Goal: Task Accomplishment & Management: Manage account settings

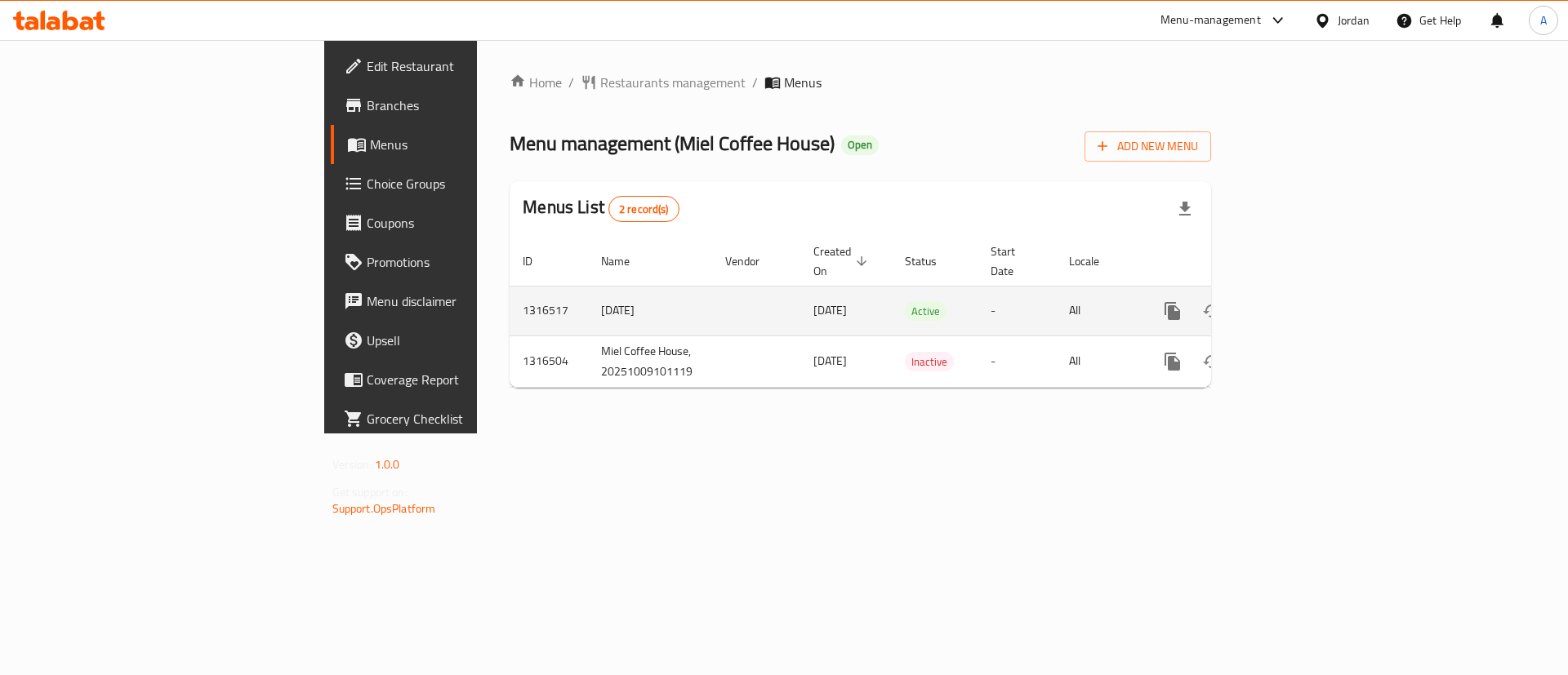
click at [1300, 302] on icon "enhanced table" at bounding box center [1291, 312] width 20 height 20
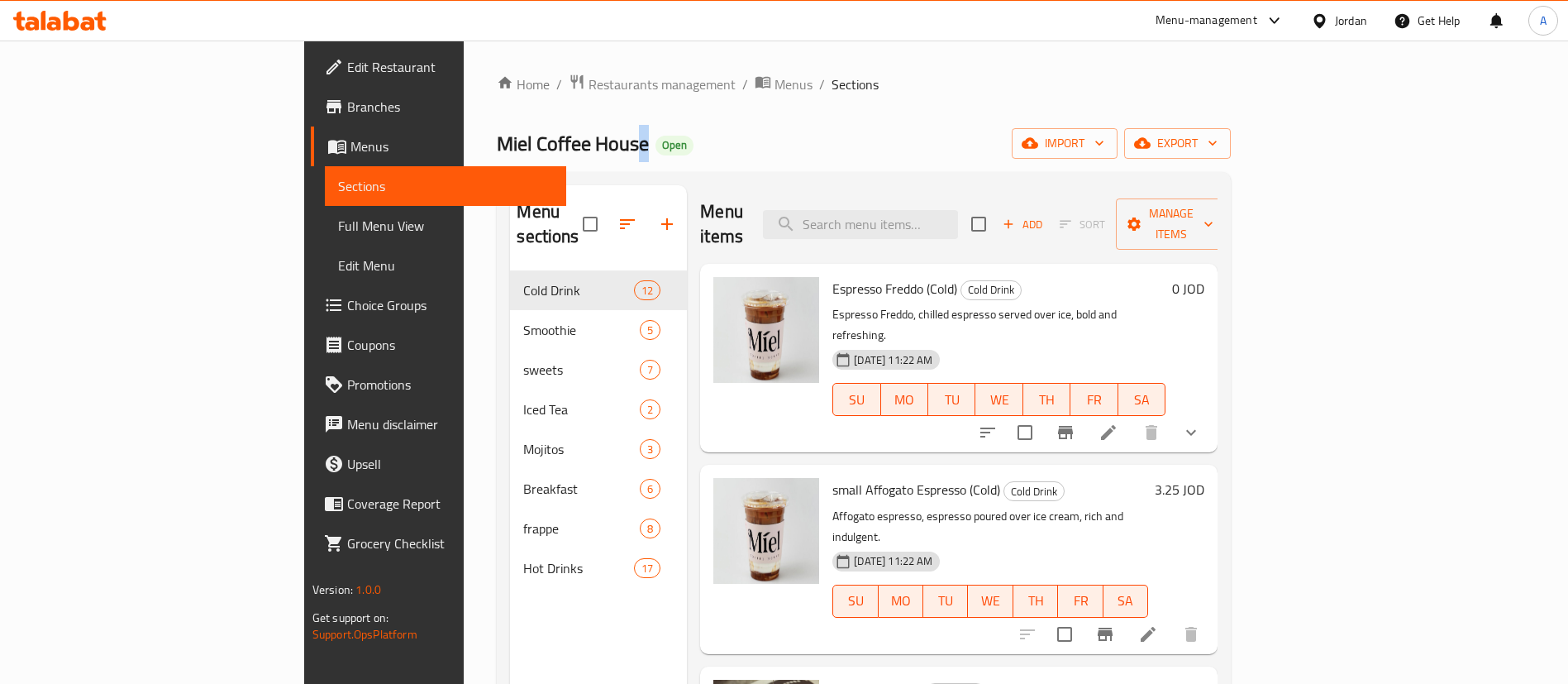
click at [497, 145] on span "Miel Coffee House" at bounding box center [572, 144] width 152 height 37
click at [582, 142] on div "Miel Coffee House Open import export" at bounding box center [864, 143] width 734 height 30
click at [617, 214] on icon "button" at bounding box center [628, 225] width 20 height 20
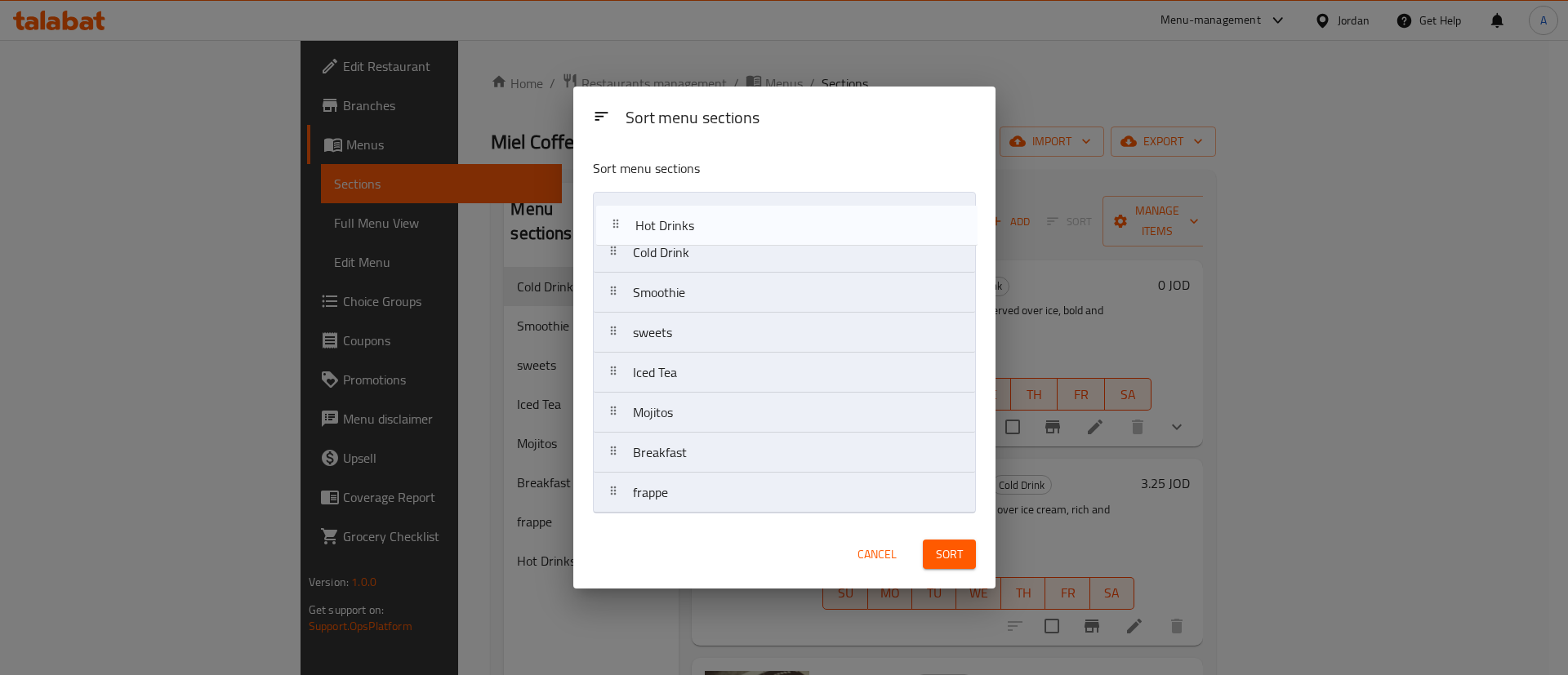
drag, startPoint x: 726, startPoint y: 494, endPoint x: 729, endPoint y: 214, distance: 280.0
click at [728, 215] on nav "Cold Drink Smoothie sweets Iced Tea Mojitos Breakfast frappe Hot Drinks" at bounding box center [784, 352] width 383 height 322
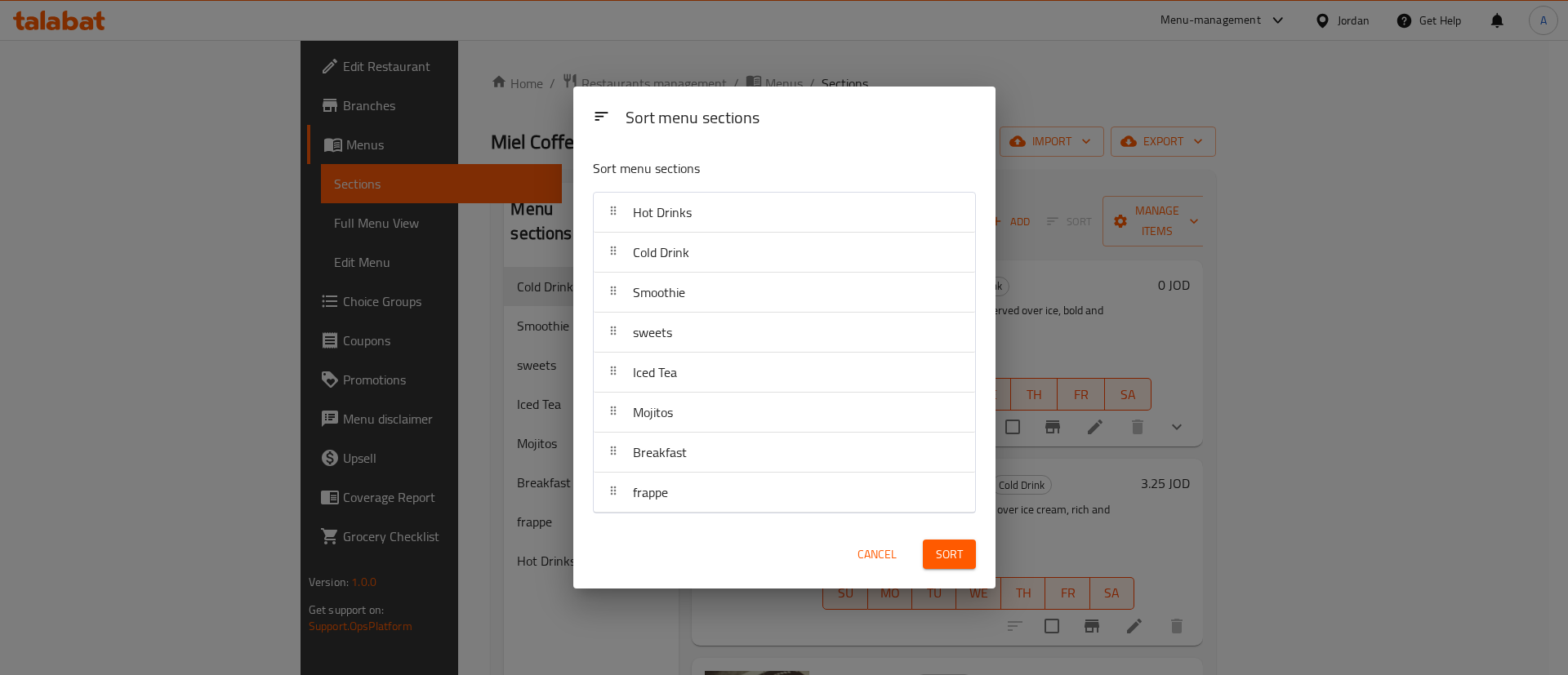
drag, startPoint x: 977, startPoint y: 562, endPoint x: 970, endPoint y: 559, distance: 7.6
click at [976, 560] on div "Sort" at bounding box center [950, 554] width 73 height 50
click at [970, 551] on button "Sort" at bounding box center [949, 554] width 53 height 30
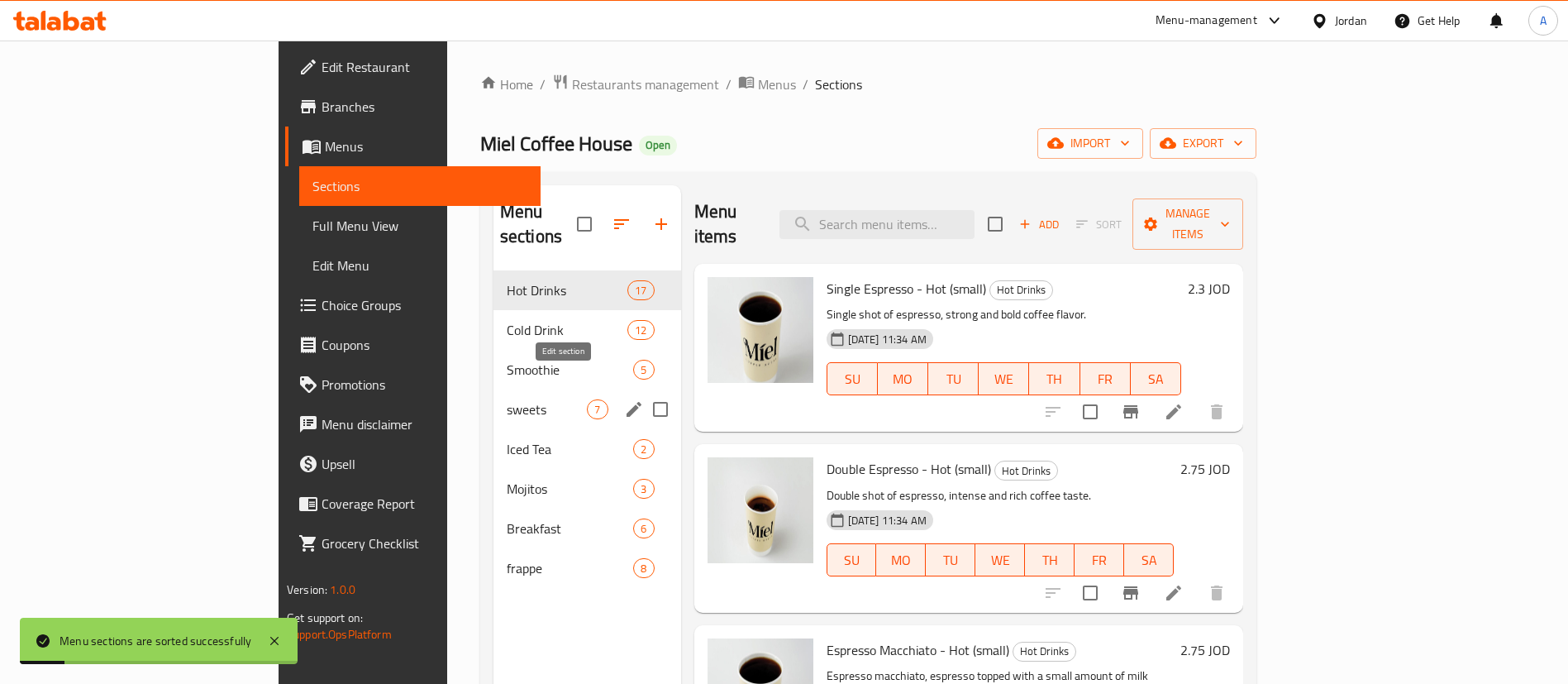
click at [627, 402] on icon "edit" at bounding box center [634, 410] width 15 height 15
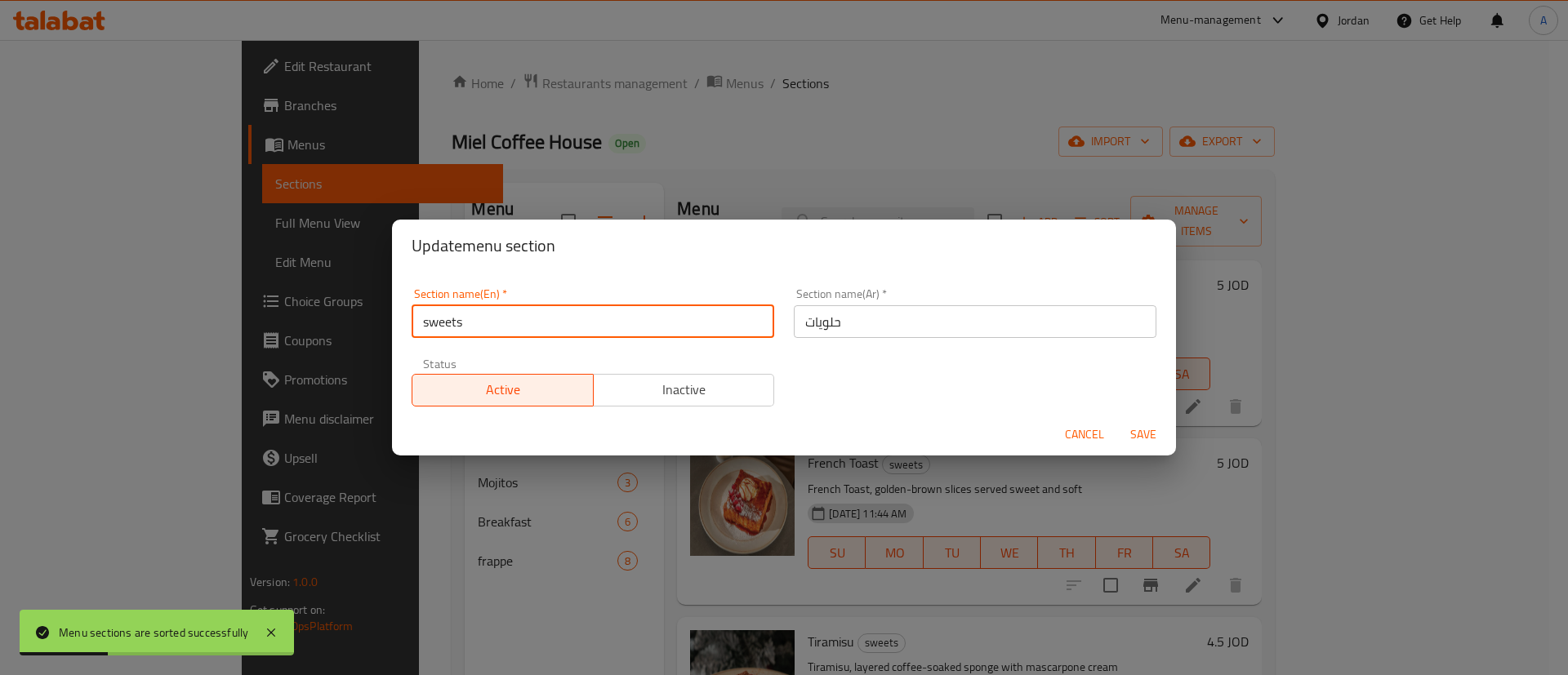
click at [429, 324] on input "sweets" at bounding box center [593, 322] width 363 height 33
drag, startPoint x: 431, startPoint y: 326, endPoint x: 406, endPoint y: 326, distance: 25.0
click at [406, 326] on div "Section name(En)   * ssweets Section name(En) *" at bounding box center [593, 313] width 383 height 69
click at [423, 325] on input "Ssweets" at bounding box center [593, 322] width 363 height 33
type input "Sweets"
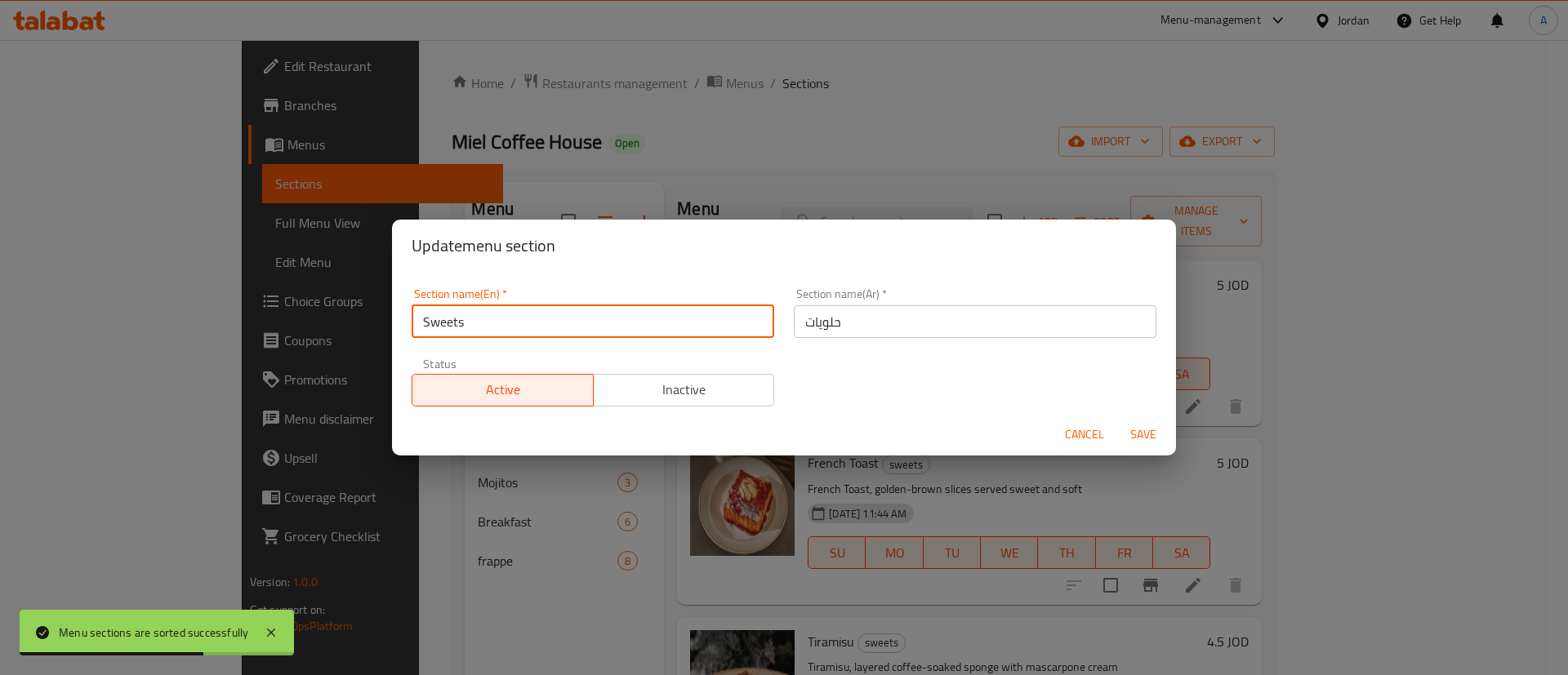
click at [1154, 426] on span "Save" at bounding box center [1143, 434] width 39 height 20
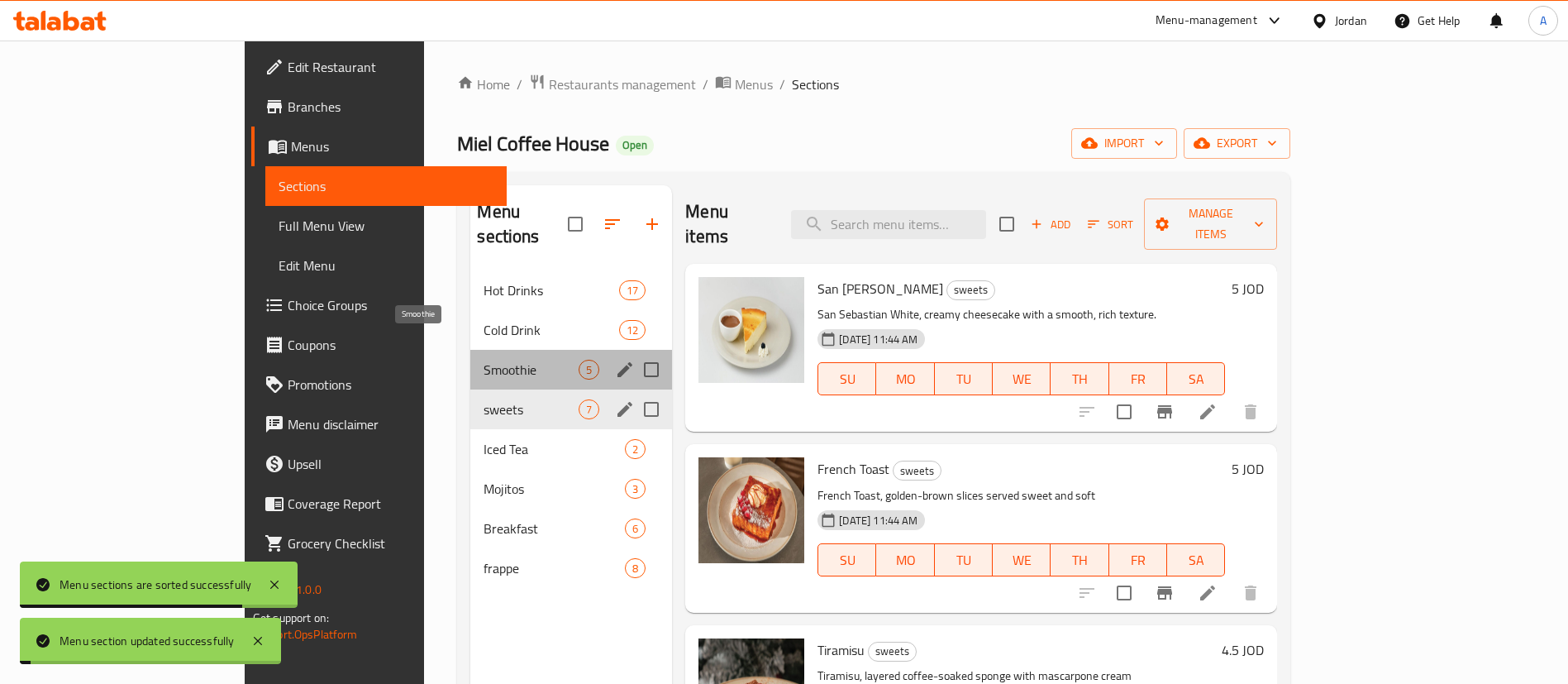
click at [484, 360] on span "Smoothie" at bounding box center [531, 370] width 95 height 20
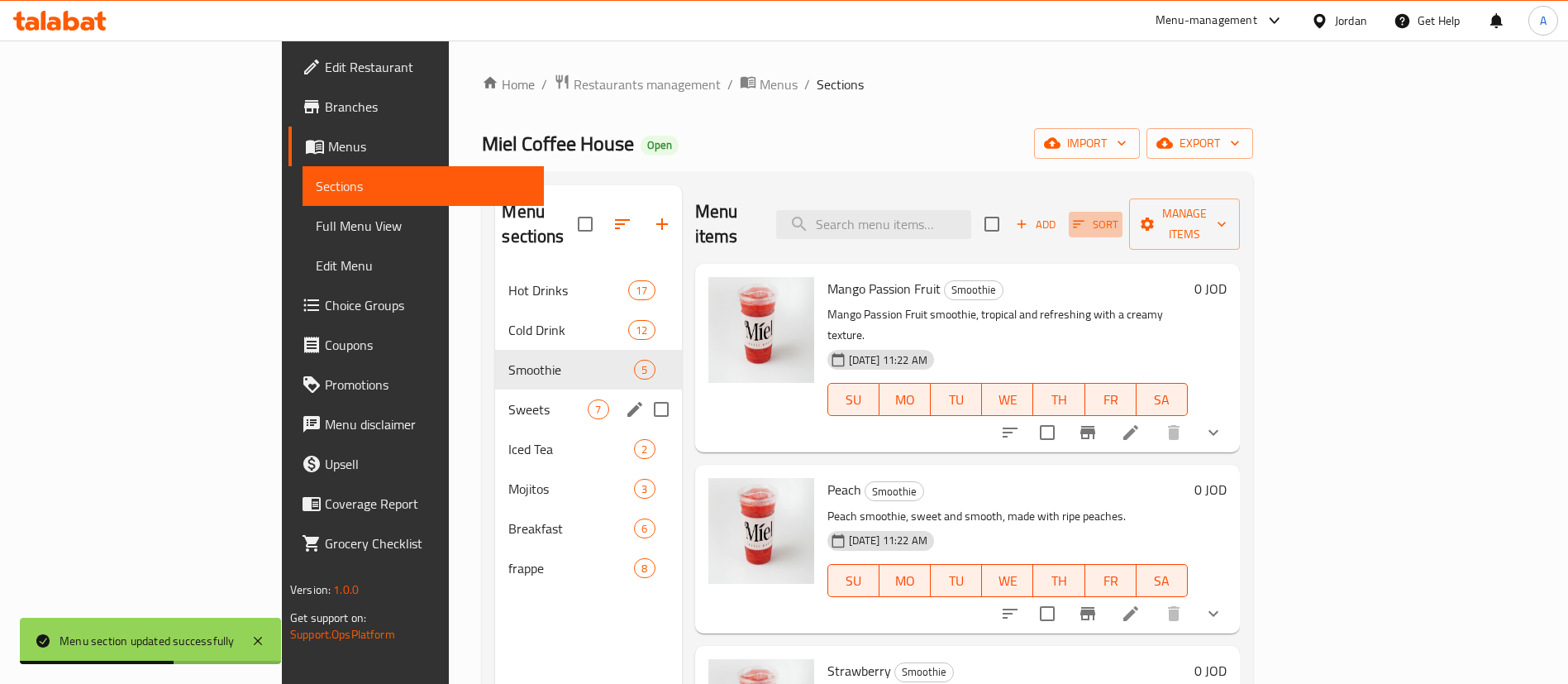
click at [1087, 216] on icon "button" at bounding box center [1078, 224] width 15 height 15
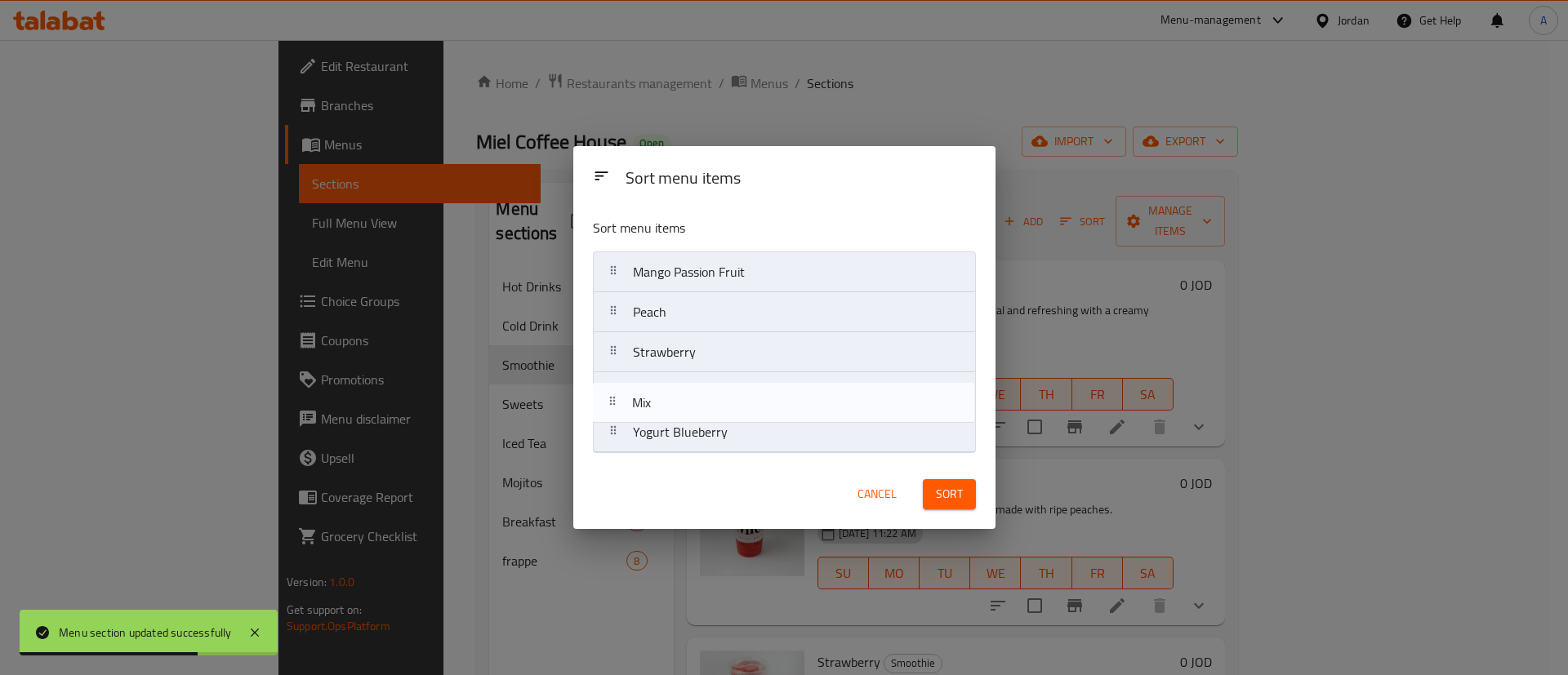
drag, startPoint x: 746, startPoint y: 412, endPoint x: 746, endPoint y: 437, distance: 25.0
click at [746, 437] on nav "Mango Passion Fruit Peach Strawberry Mix Yogurt Blueberry" at bounding box center [784, 352] width 383 height 202
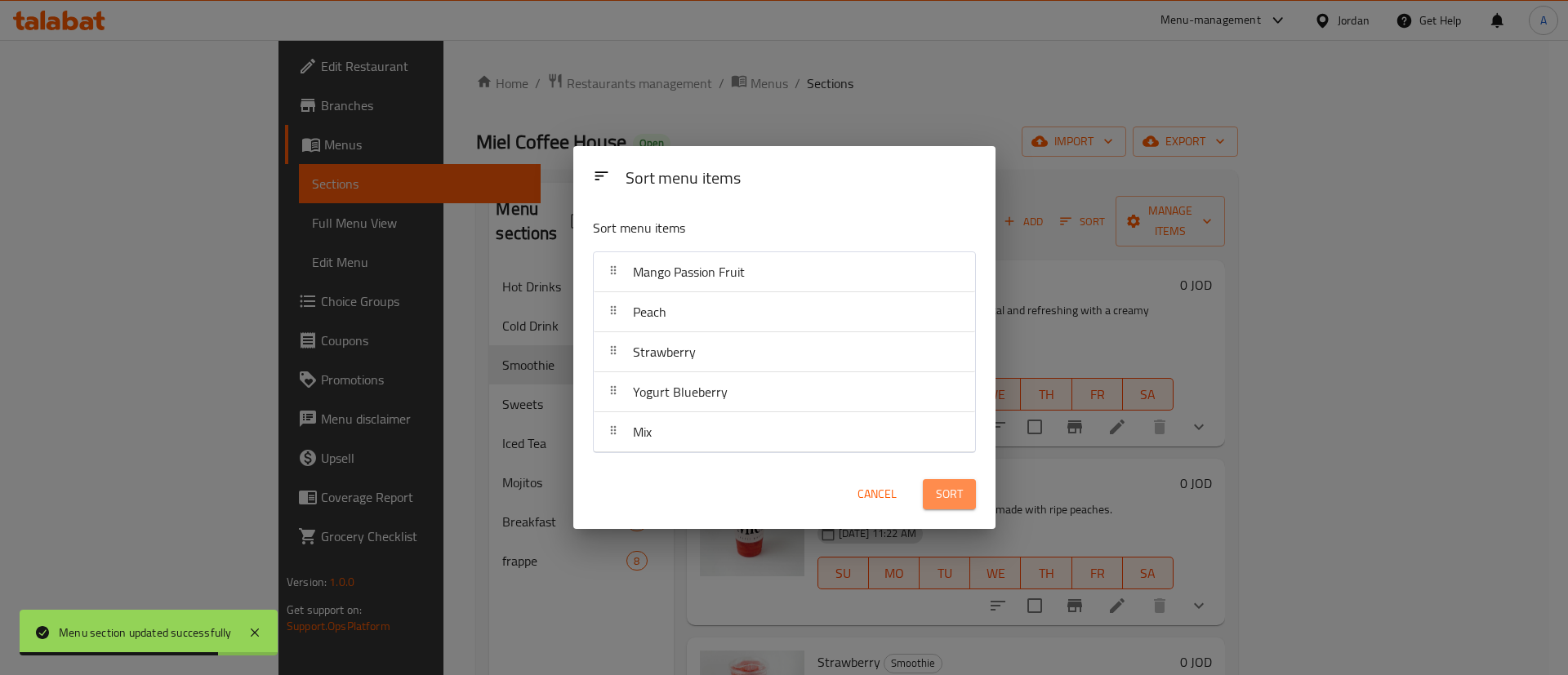
click at [964, 494] on button "Sort" at bounding box center [949, 493] width 53 height 30
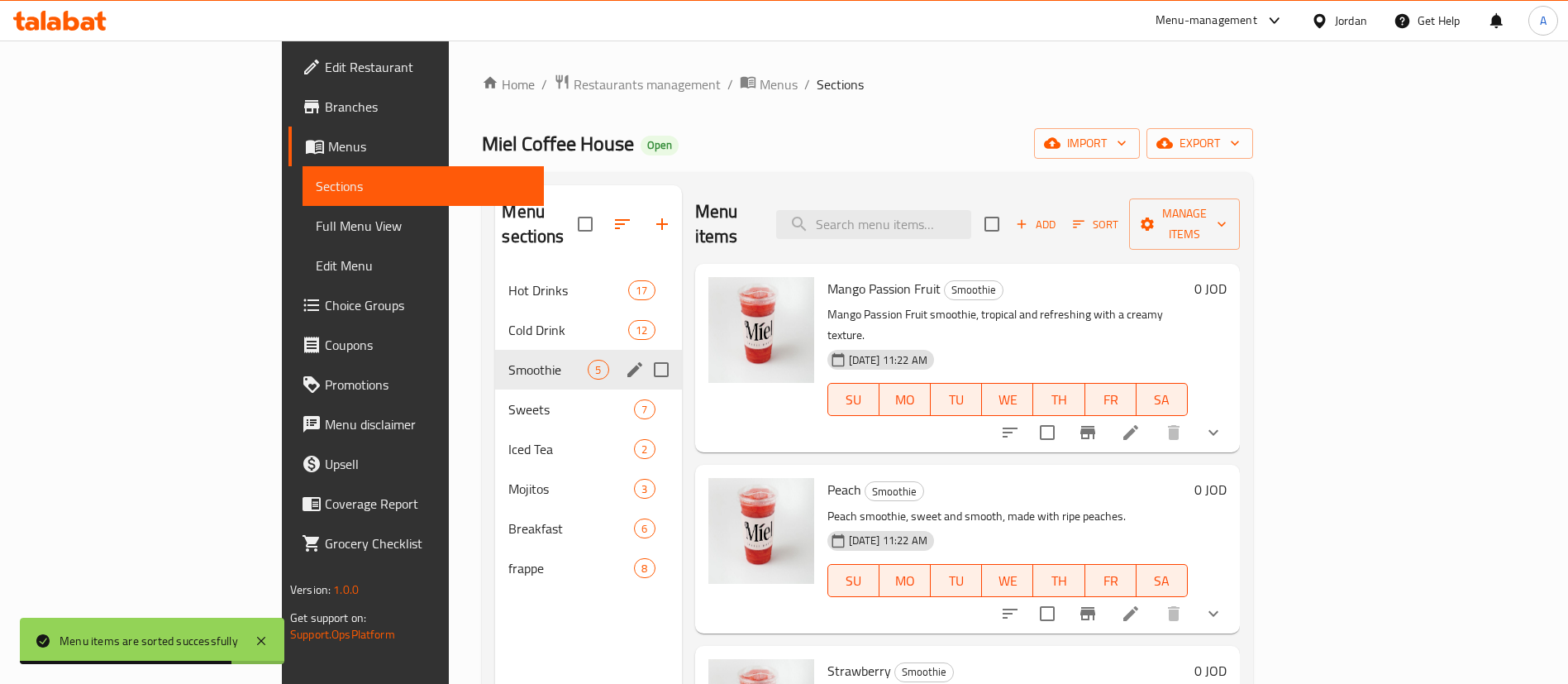
click at [628, 363] on icon "edit" at bounding box center [635, 370] width 15 height 15
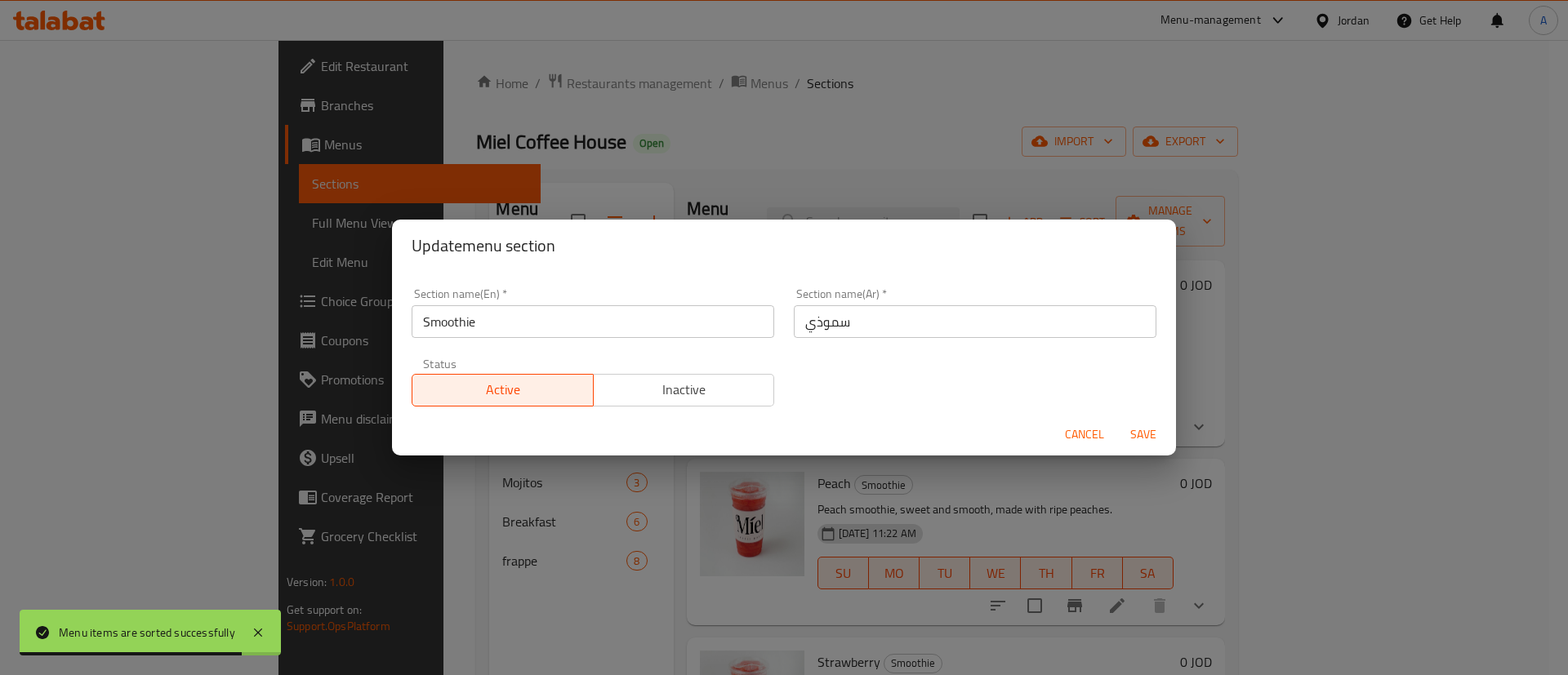
click at [529, 326] on input "Smoothie" at bounding box center [593, 322] width 363 height 33
type input "Smoothies"
click at [1137, 429] on span "Save" at bounding box center [1143, 434] width 39 height 20
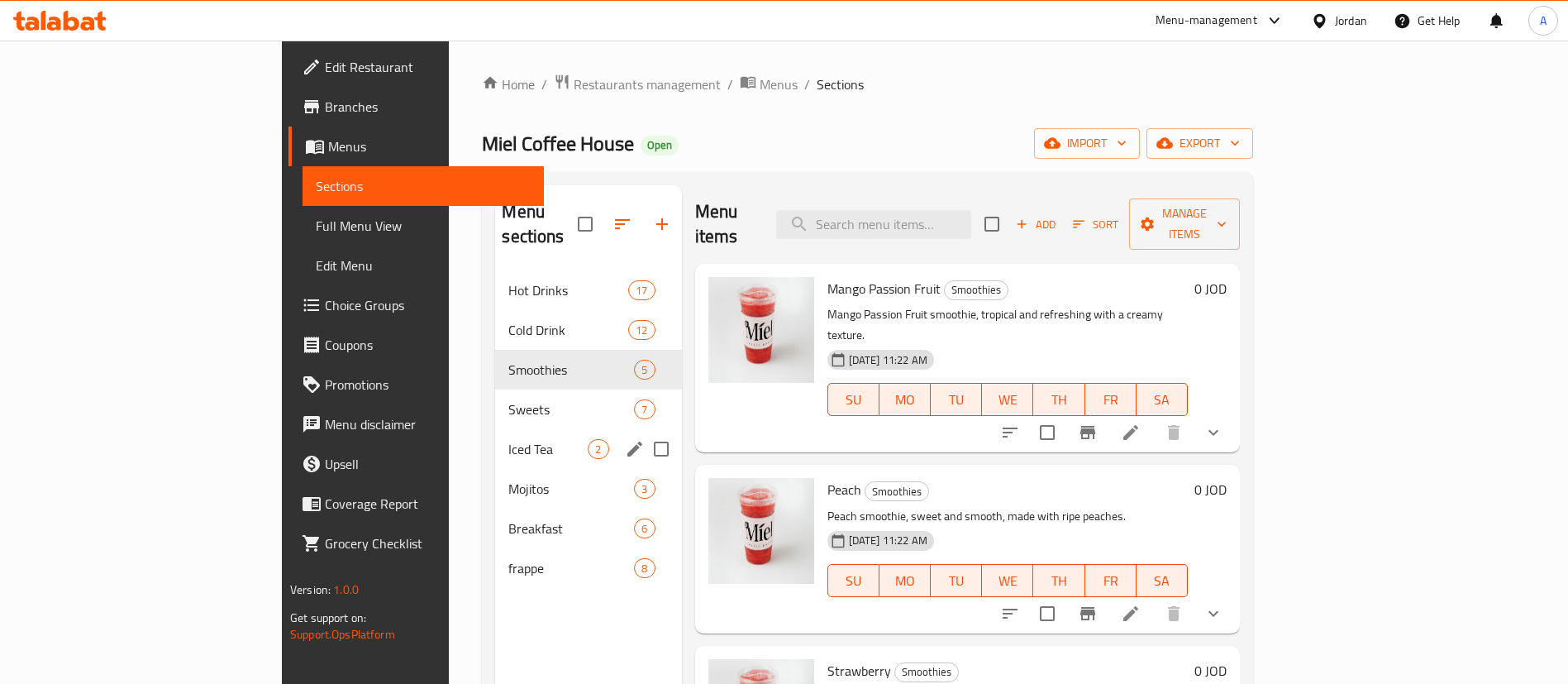
drag, startPoint x: 400, startPoint y: 414, endPoint x: 404, endPoint y: 399, distance: 15.5
click at [509, 439] on span "Iced Tea" at bounding box center [548, 449] width 79 height 20
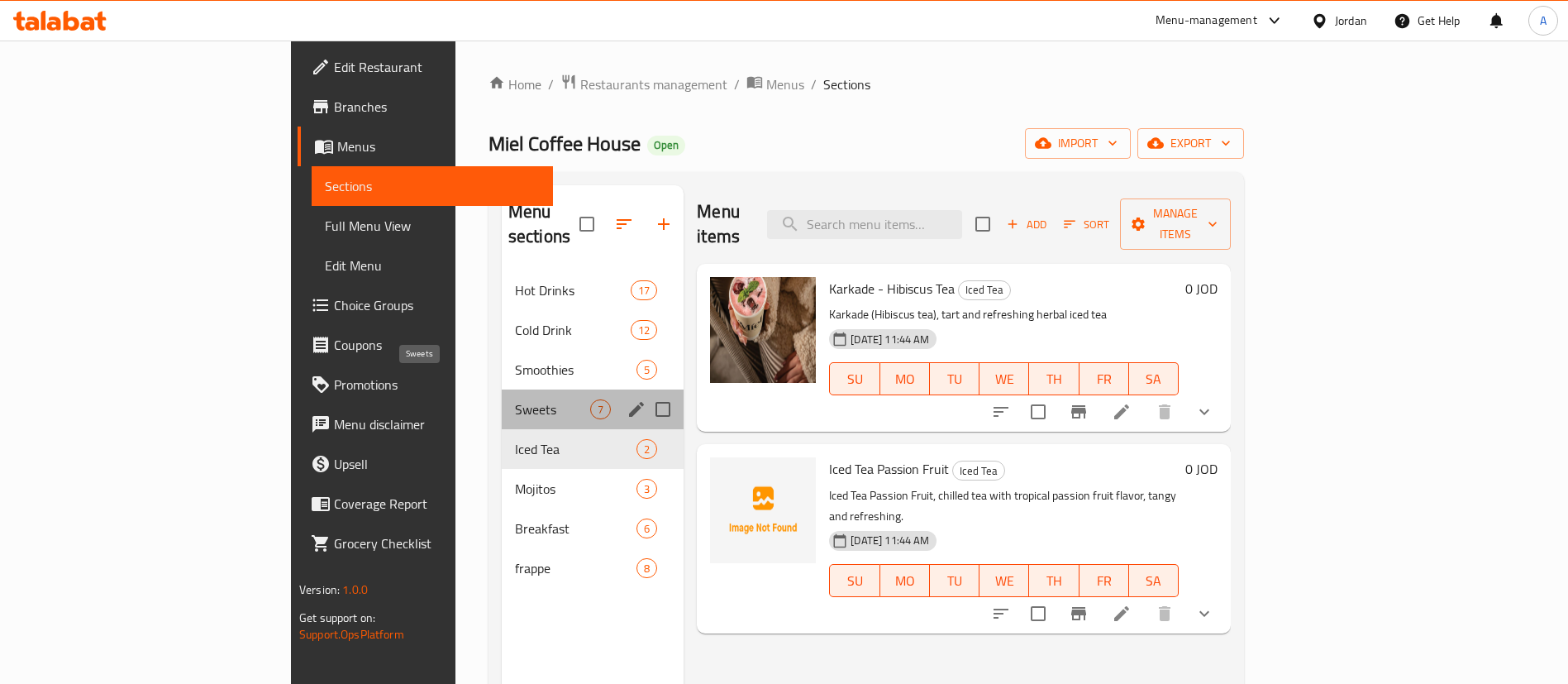
click at [515, 400] on span "Sweets" at bounding box center [553, 410] width 75 height 20
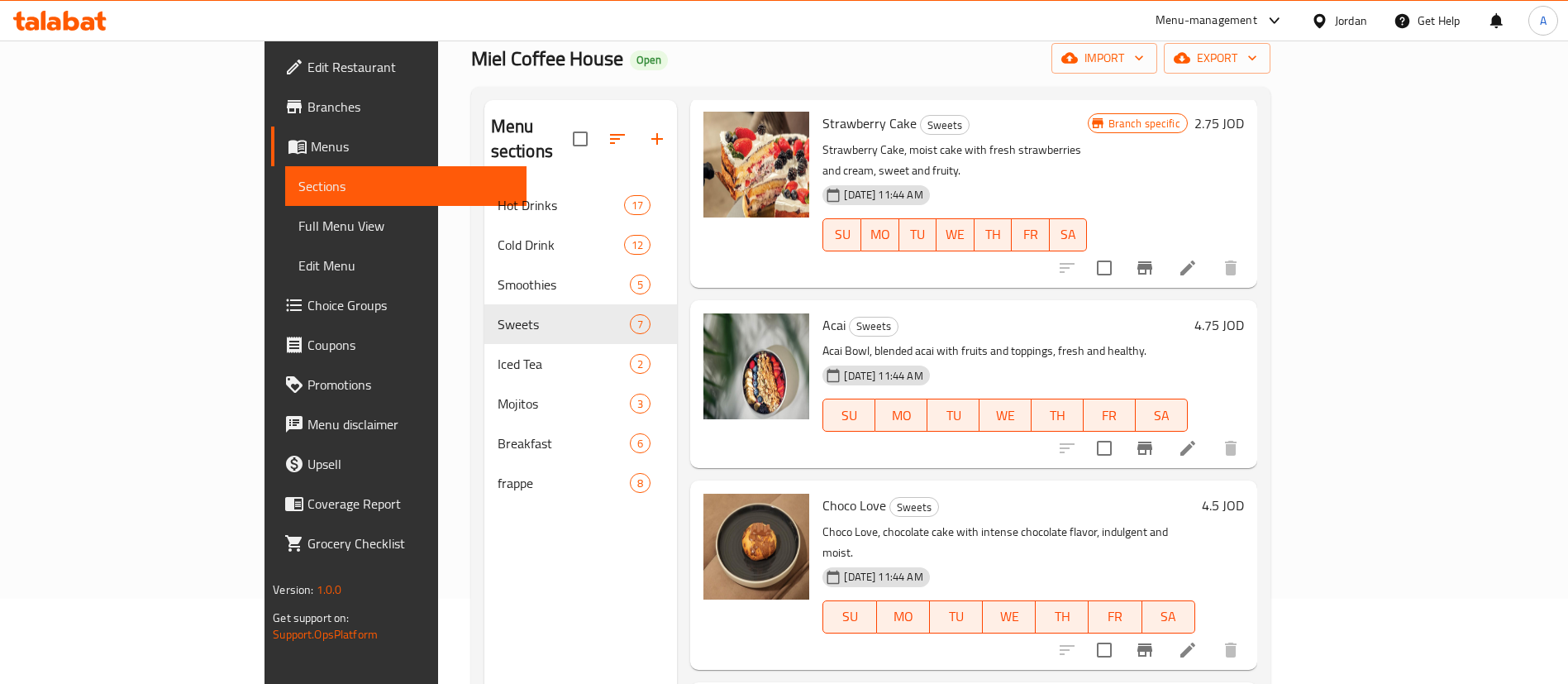
scroll to position [124, 0]
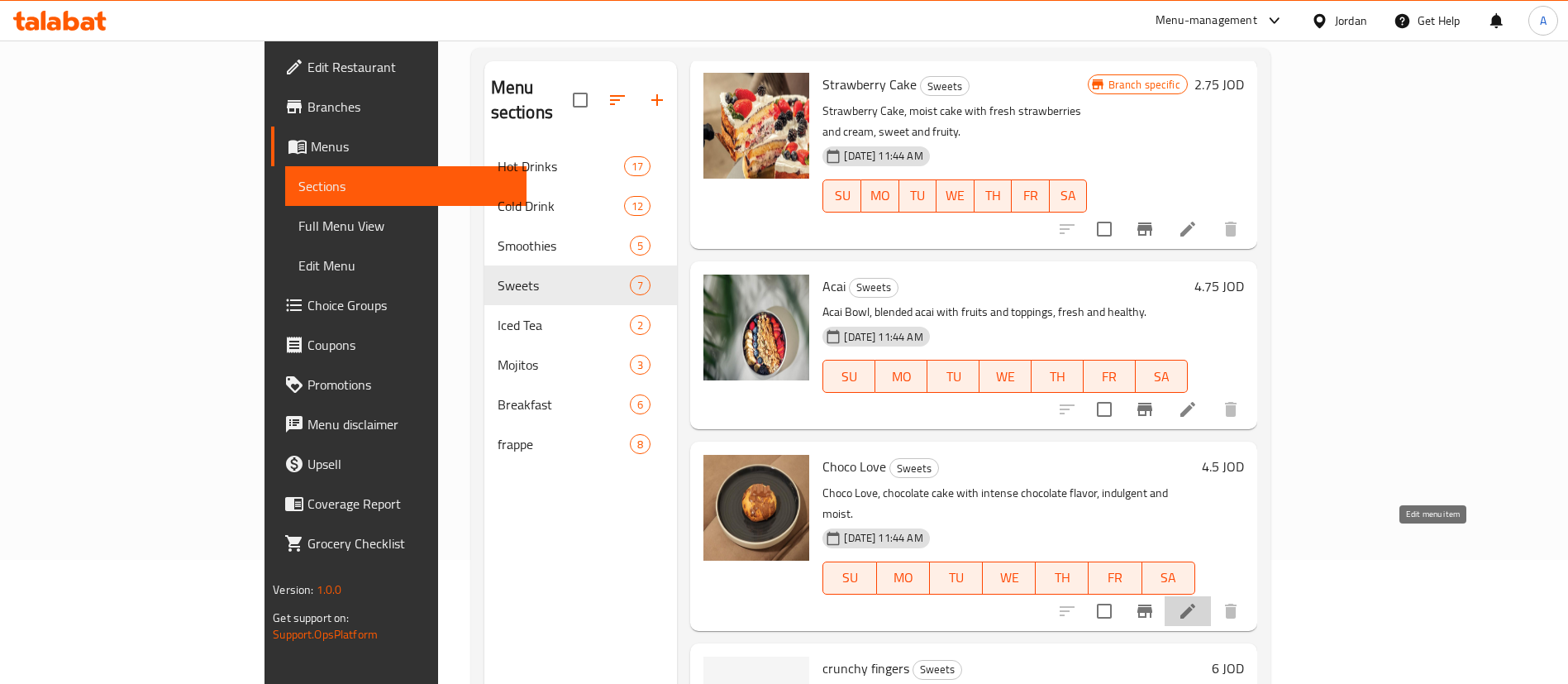
click at [1198, 601] on icon at bounding box center [1188, 611] width 20 height 20
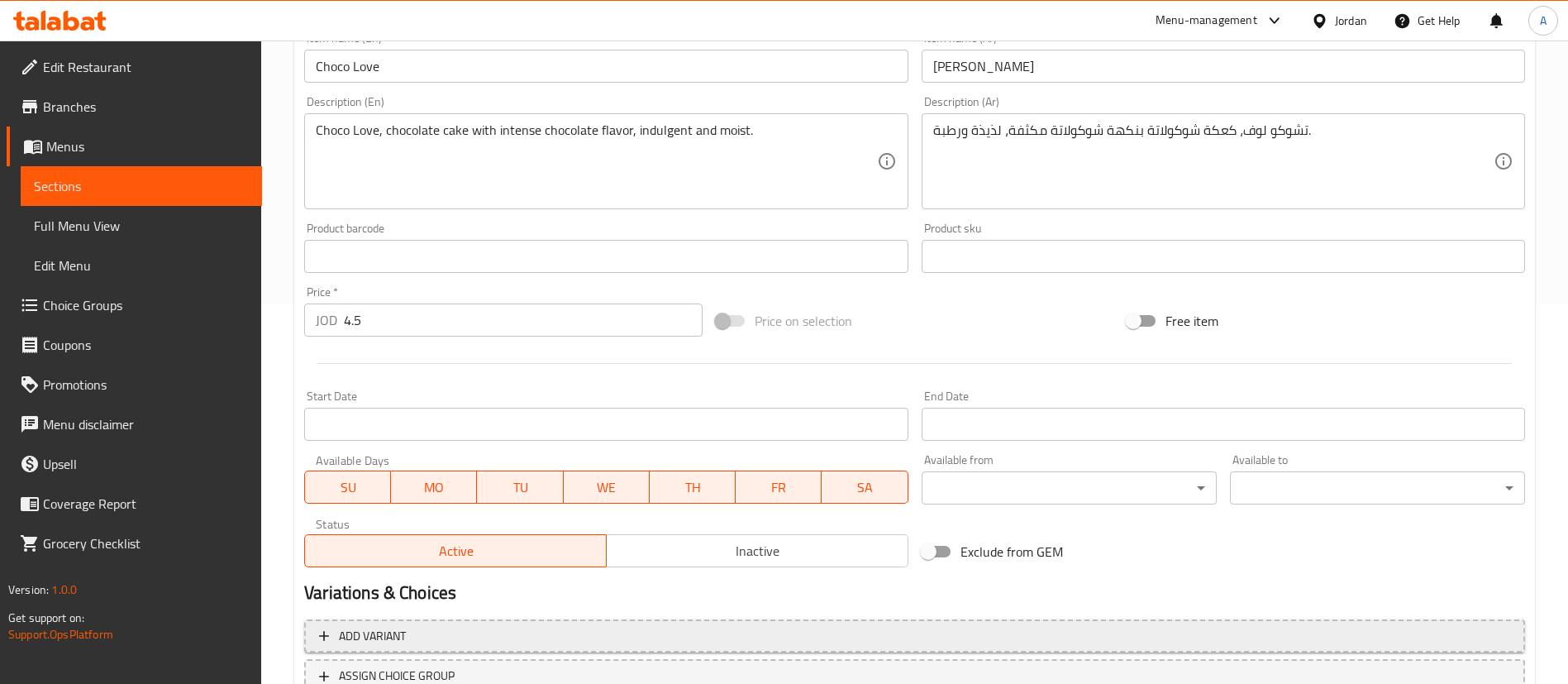
scroll to position [509, 0]
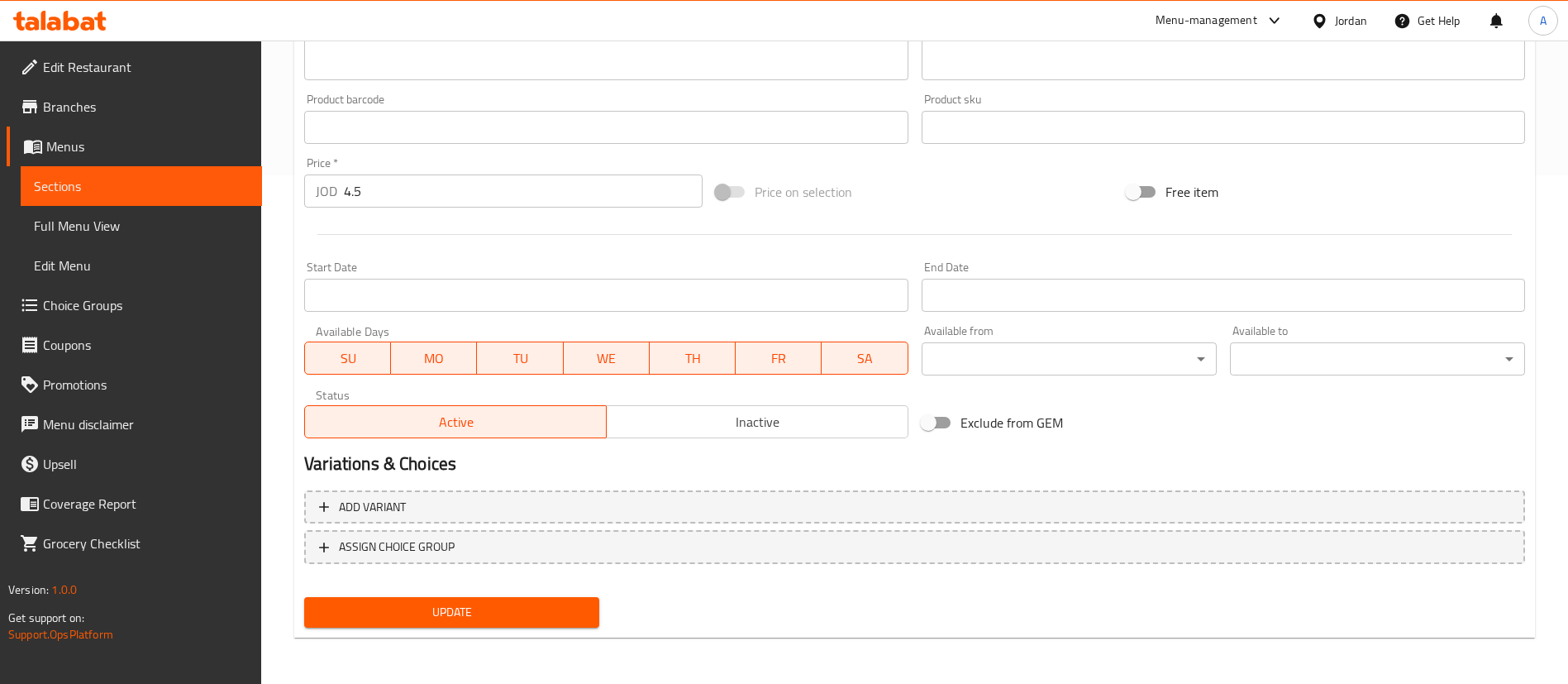
click at [741, 395] on div "Active Inactive" at bounding box center [606, 413] width 604 height 50
click at [712, 446] on div "Variations & Choices" at bounding box center [914, 463] width 1234 height 38
click at [720, 427] on span "Inactive" at bounding box center [758, 423] width 289 height 24
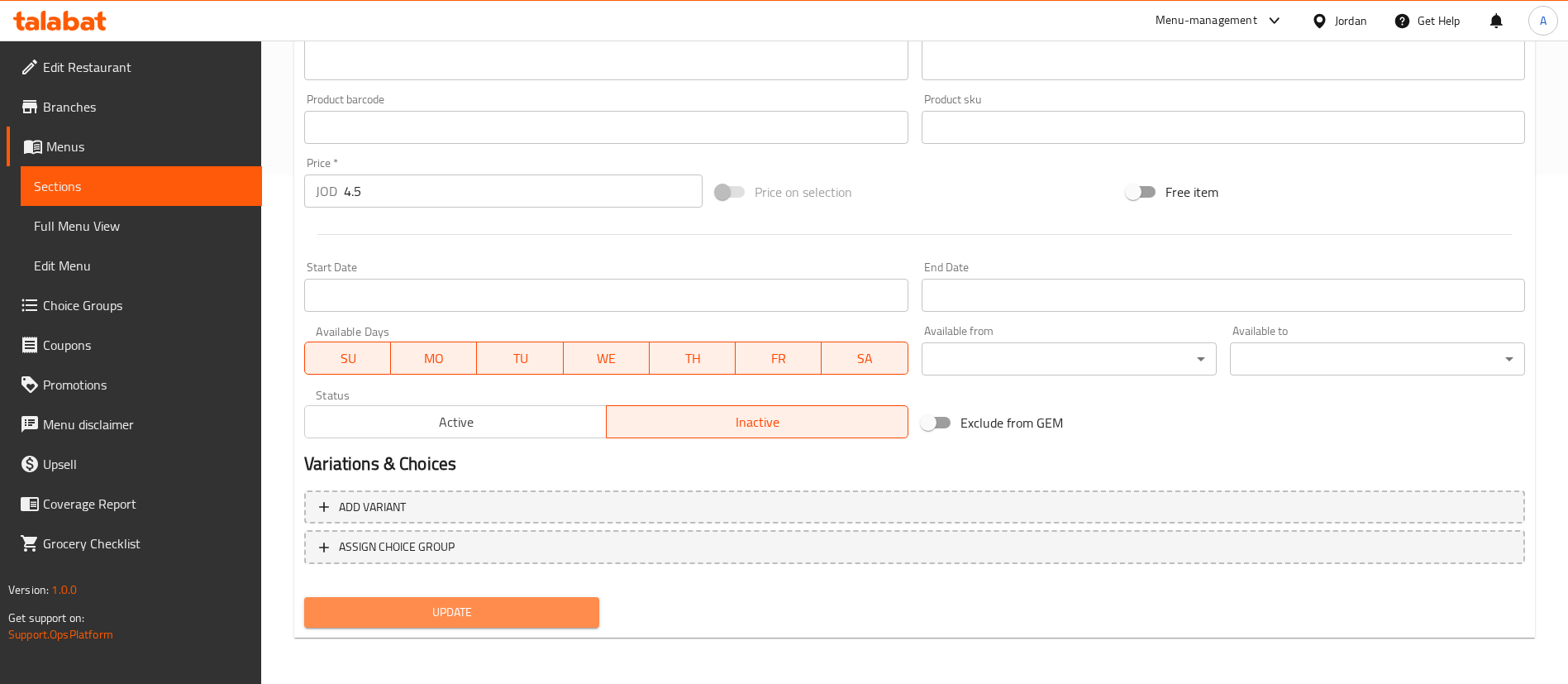
drag, startPoint x: 517, startPoint y: 600, endPoint x: 594, endPoint y: 430, distance: 186.6
click at [591, 435] on div "Change Image Size: 1200 x 800 px / Image formats: jpg, png / 5MB Max. Item name…" at bounding box center [914, 171] width 1234 height 926
click at [530, 417] on span "Active" at bounding box center [456, 423] width 289 height 24
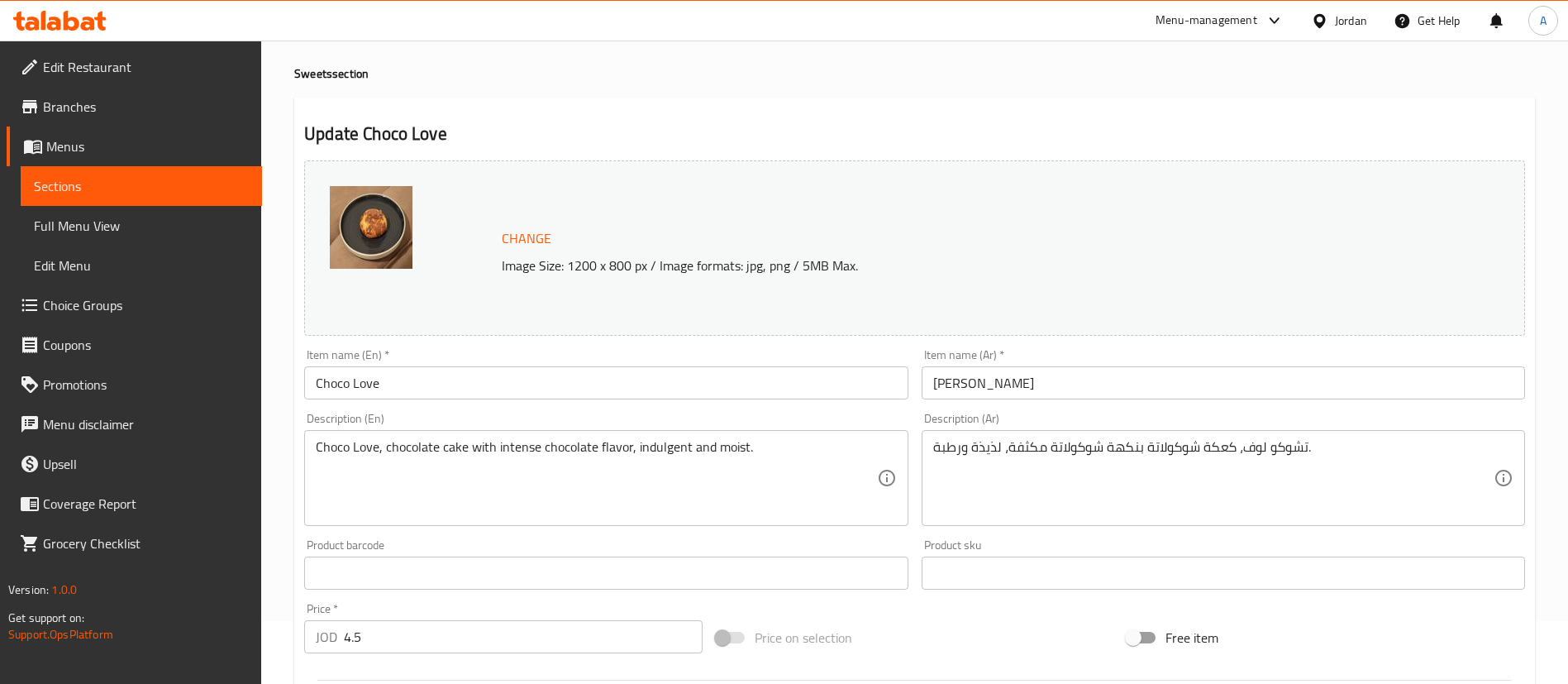
scroll to position [0, 0]
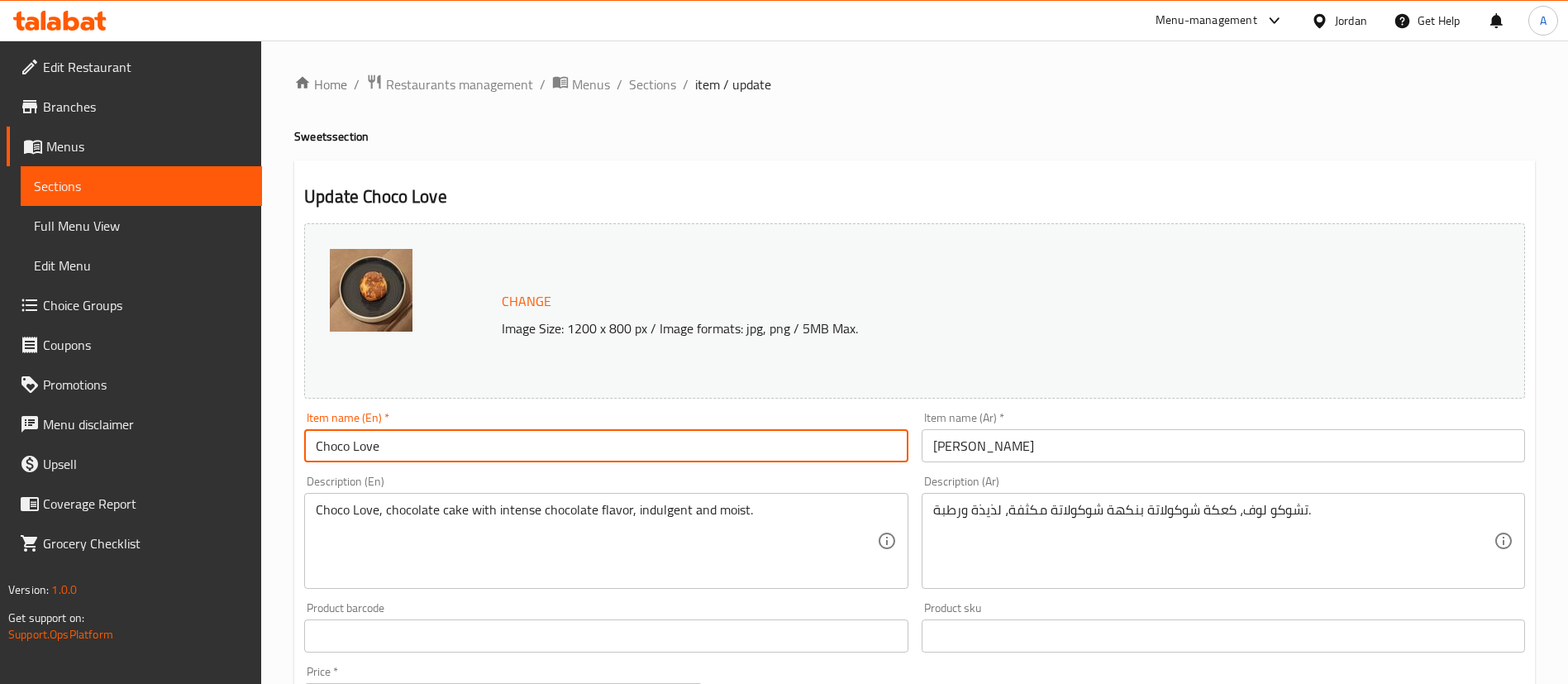
drag, startPoint x: 427, startPoint y: 447, endPoint x: 240, endPoint y: 442, distance: 187.1
click at [240, 442] on div "Edit Restaurant Branches Menus Sections Full Menu View Edit Menu Choice Groups …" at bounding box center [784, 617] width 1568 height 1153
click at [628, 452] on input "Cookies" at bounding box center [606, 446] width 604 height 33
type input "Cookies"
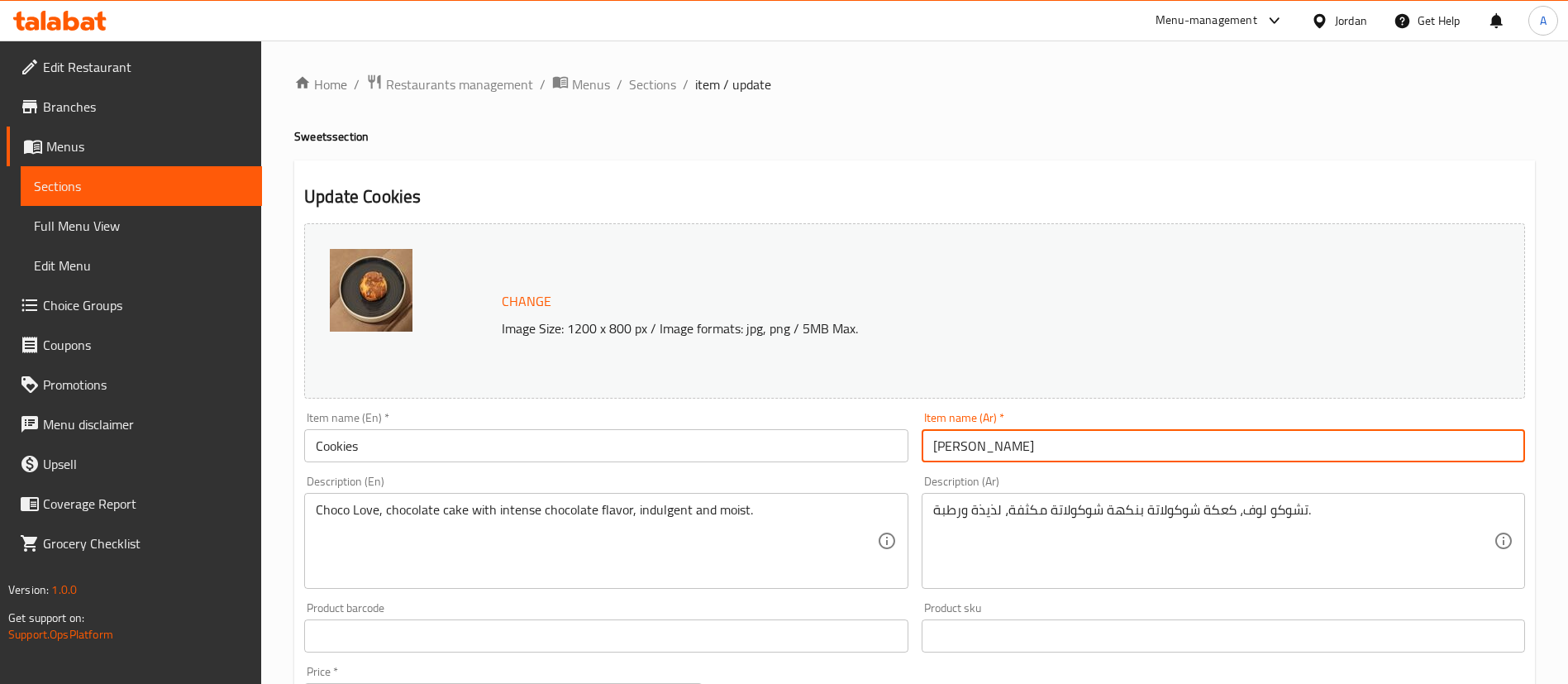
click at [1058, 436] on input "[PERSON_NAME]" at bounding box center [1224, 446] width 604 height 33
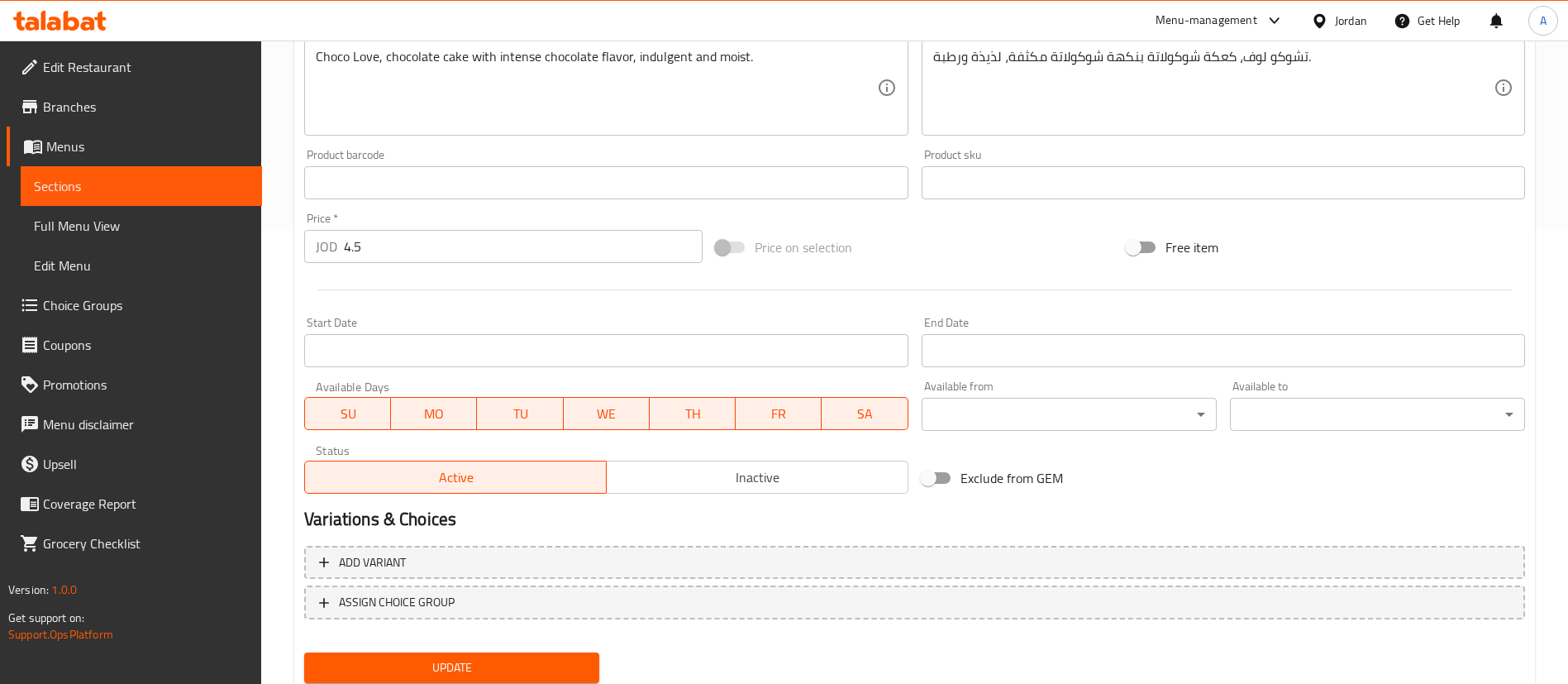
scroll to position [509, 0]
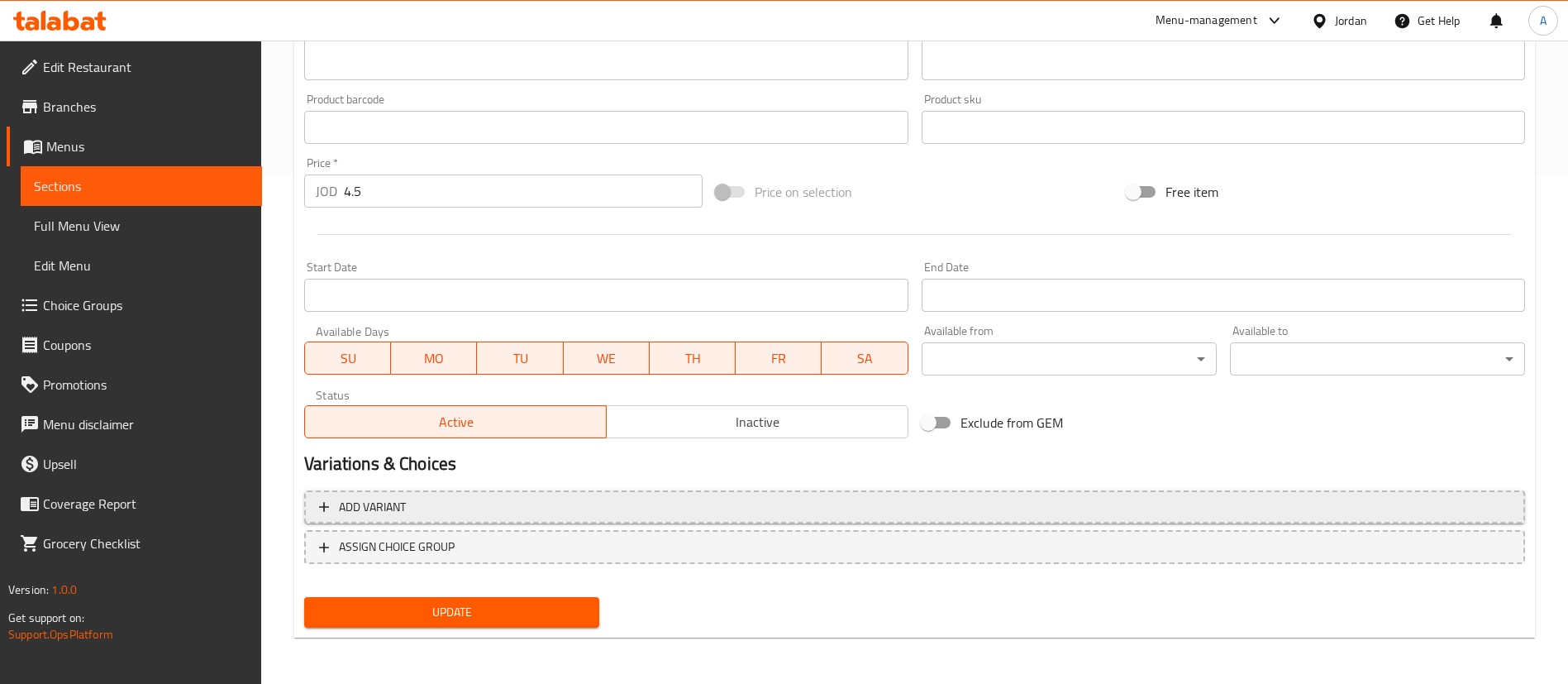
type input "كوكيز"
click at [515, 516] on button "Add variant" at bounding box center [915, 507] width 1221 height 34
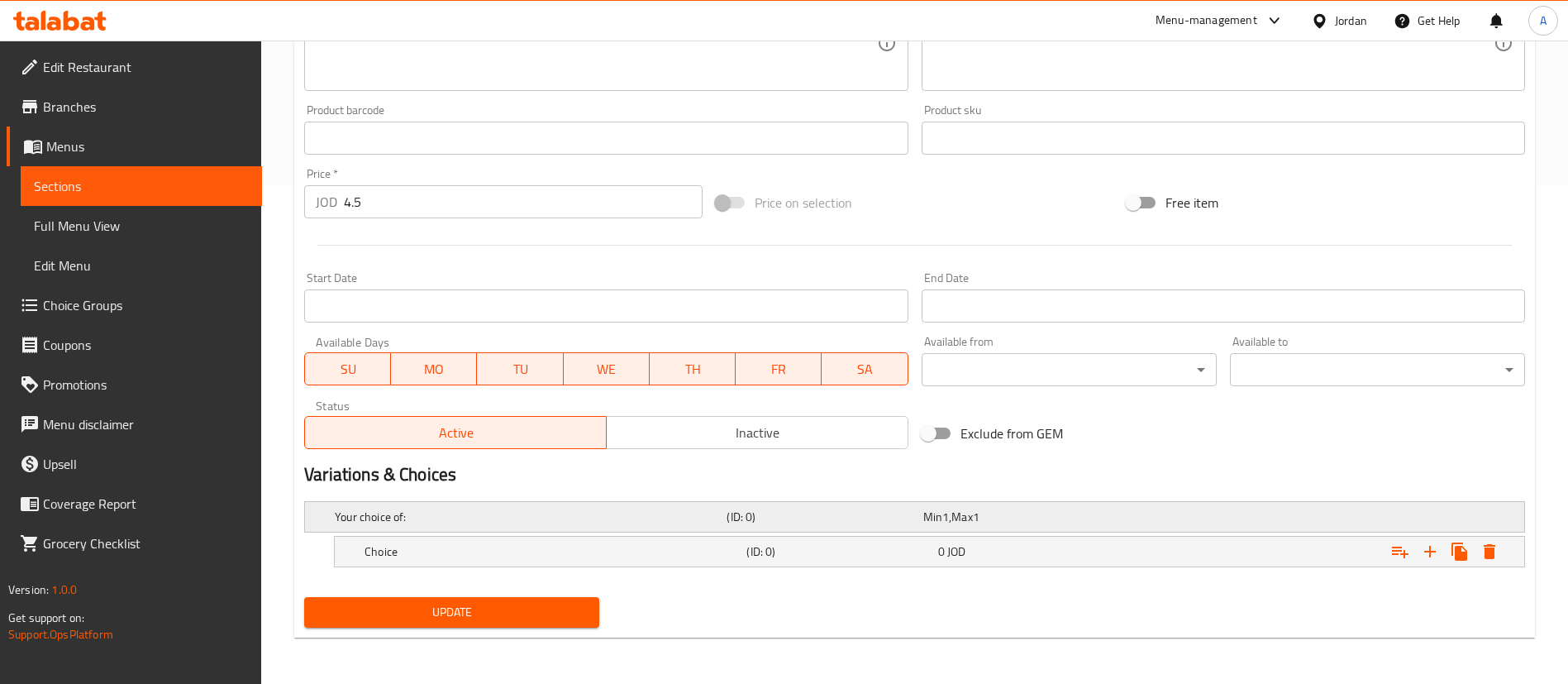
scroll to position [498, 0]
click at [1432, 561] on button "Expand" at bounding box center [1430, 551] width 29 height 29
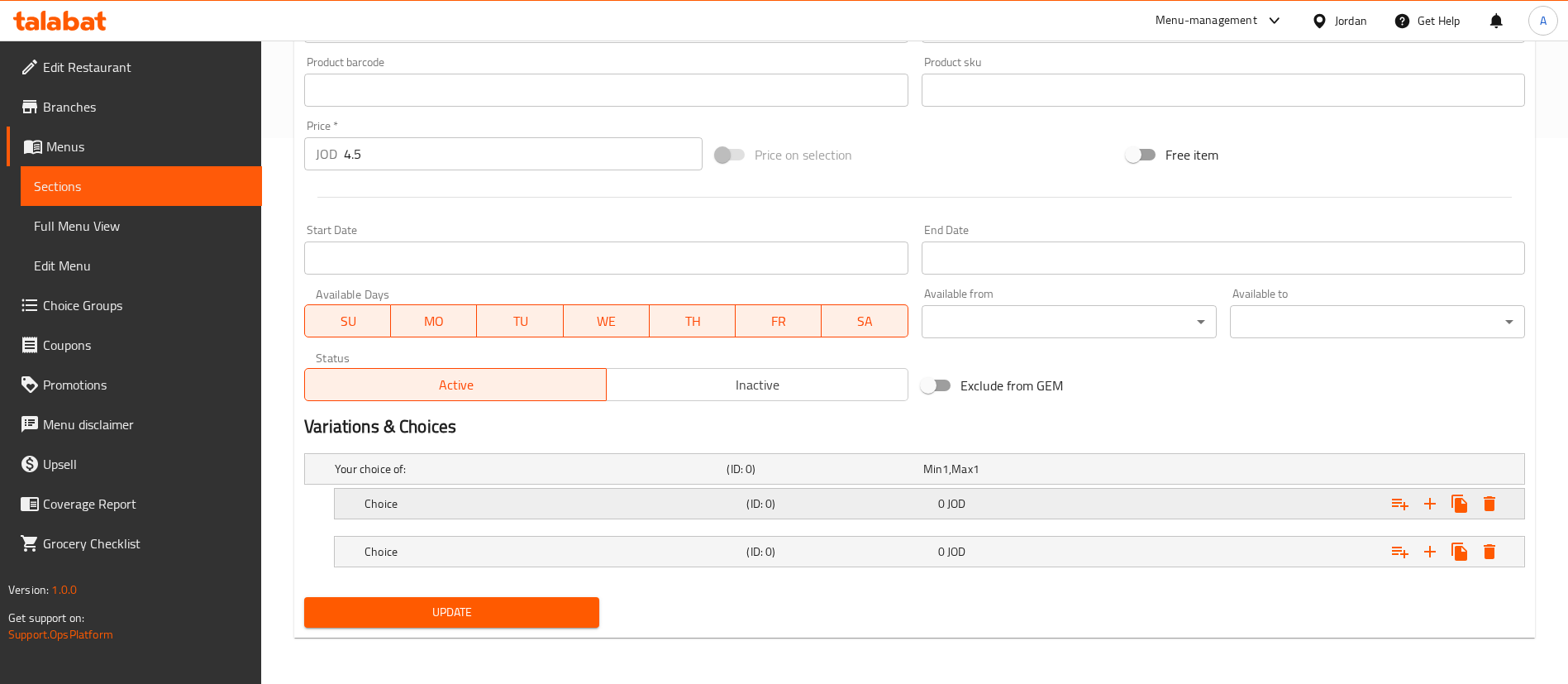
click at [552, 496] on h5 "Choice" at bounding box center [552, 504] width 375 height 17
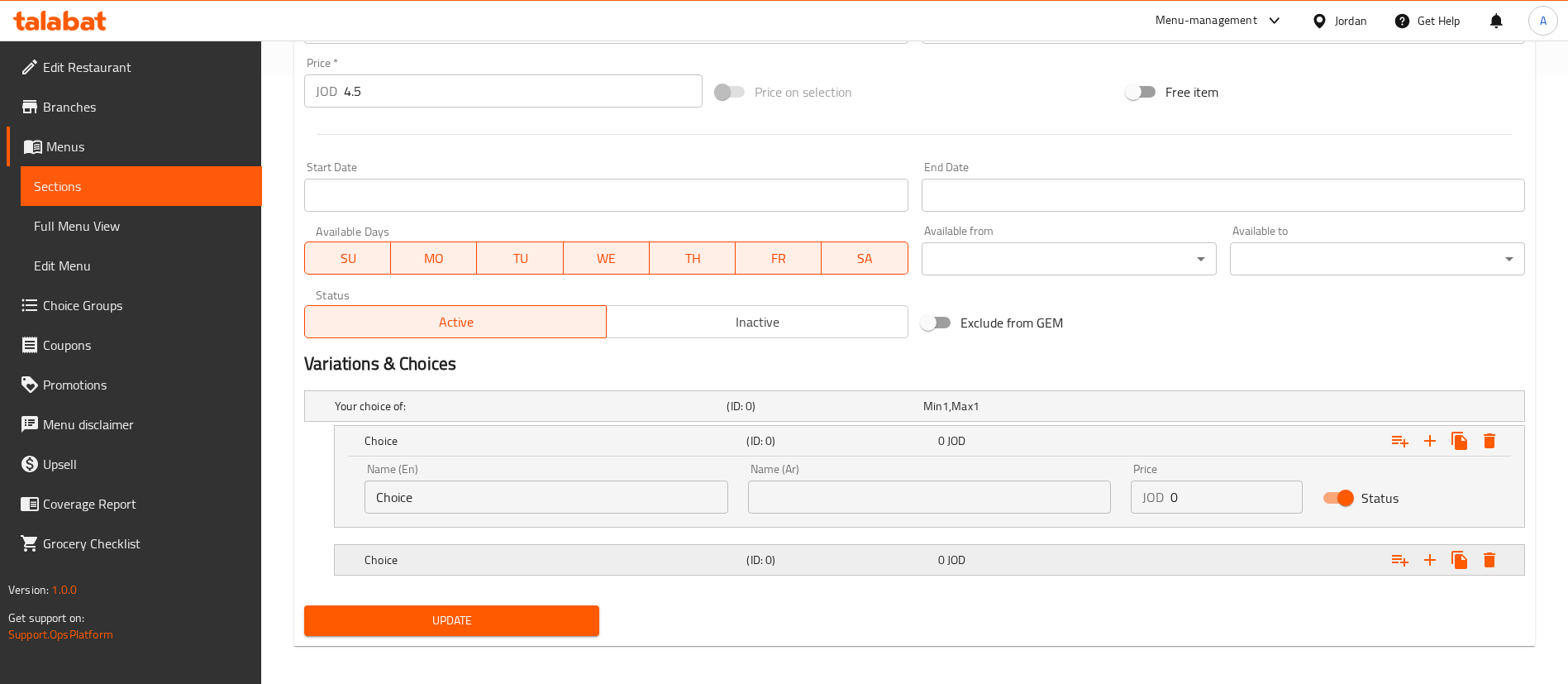
scroll to position [615, 0]
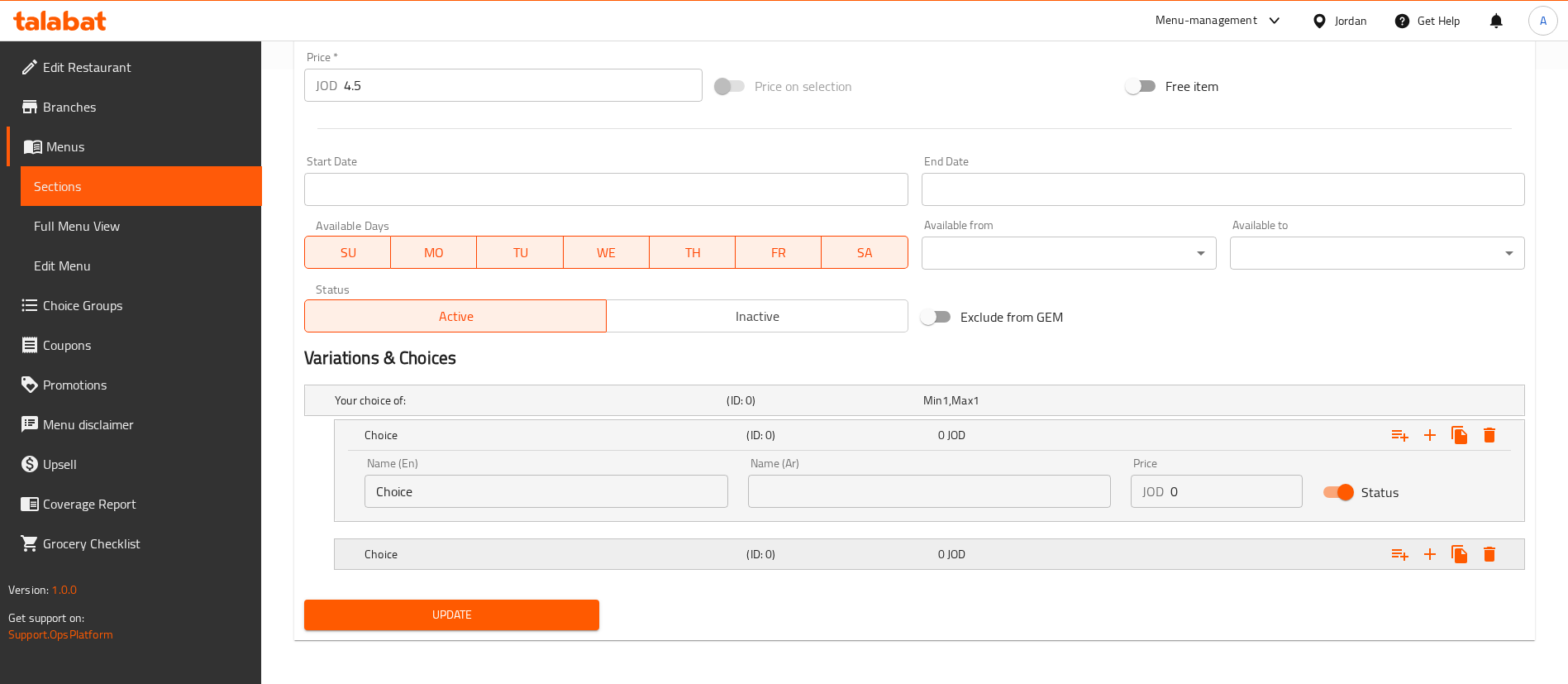
click at [485, 566] on div "Choice (ID: 0) 0 JOD" at bounding box center [935, 554] width 1147 height 37
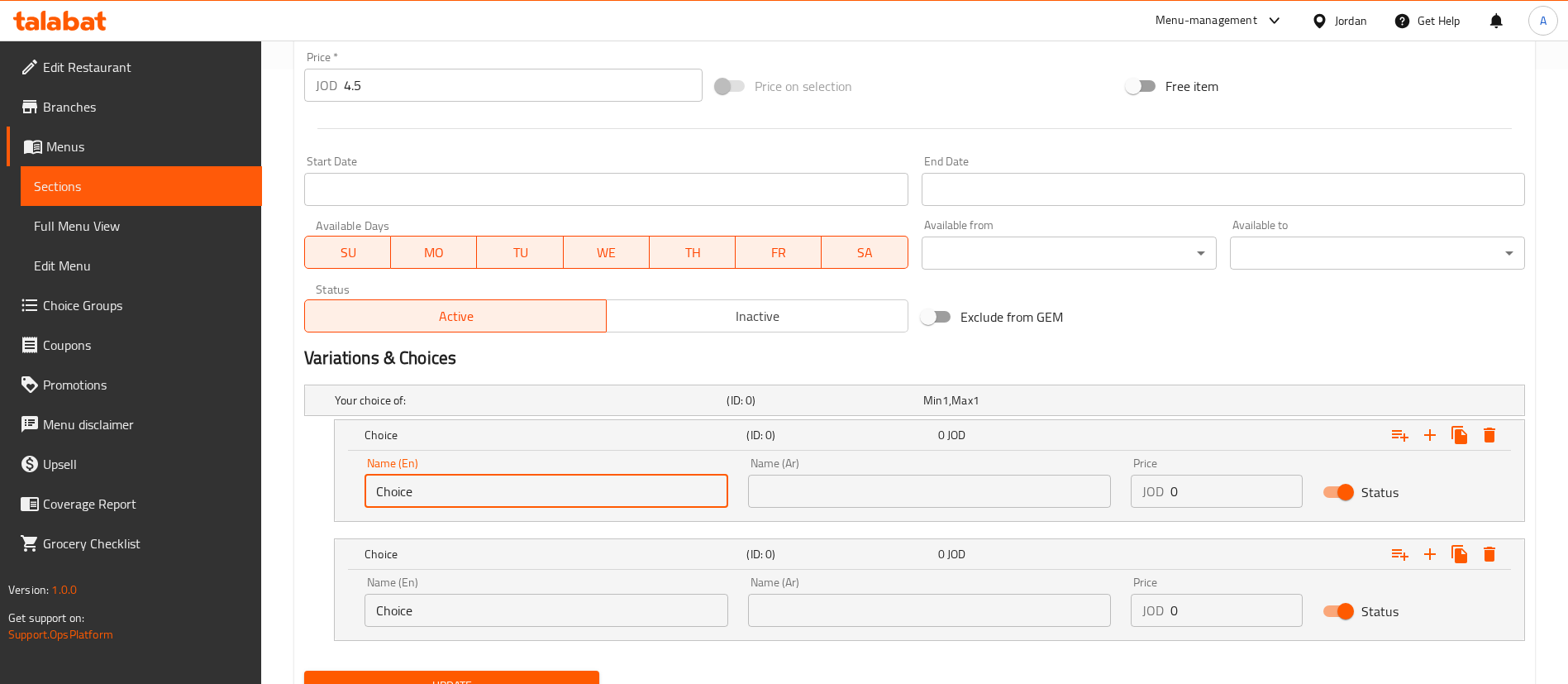
drag, startPoint x: 349, startPoint y: 495, endPoint x: 163, endPoint y: 445, distance: 192.6
click at [184, 468] on div "Edit Restaurant Branches Menus Sections Full Menu View Edit Menu Choice Groups …" at bounding box center [784, 91] width 1568 height 1332
type input "Kinder"
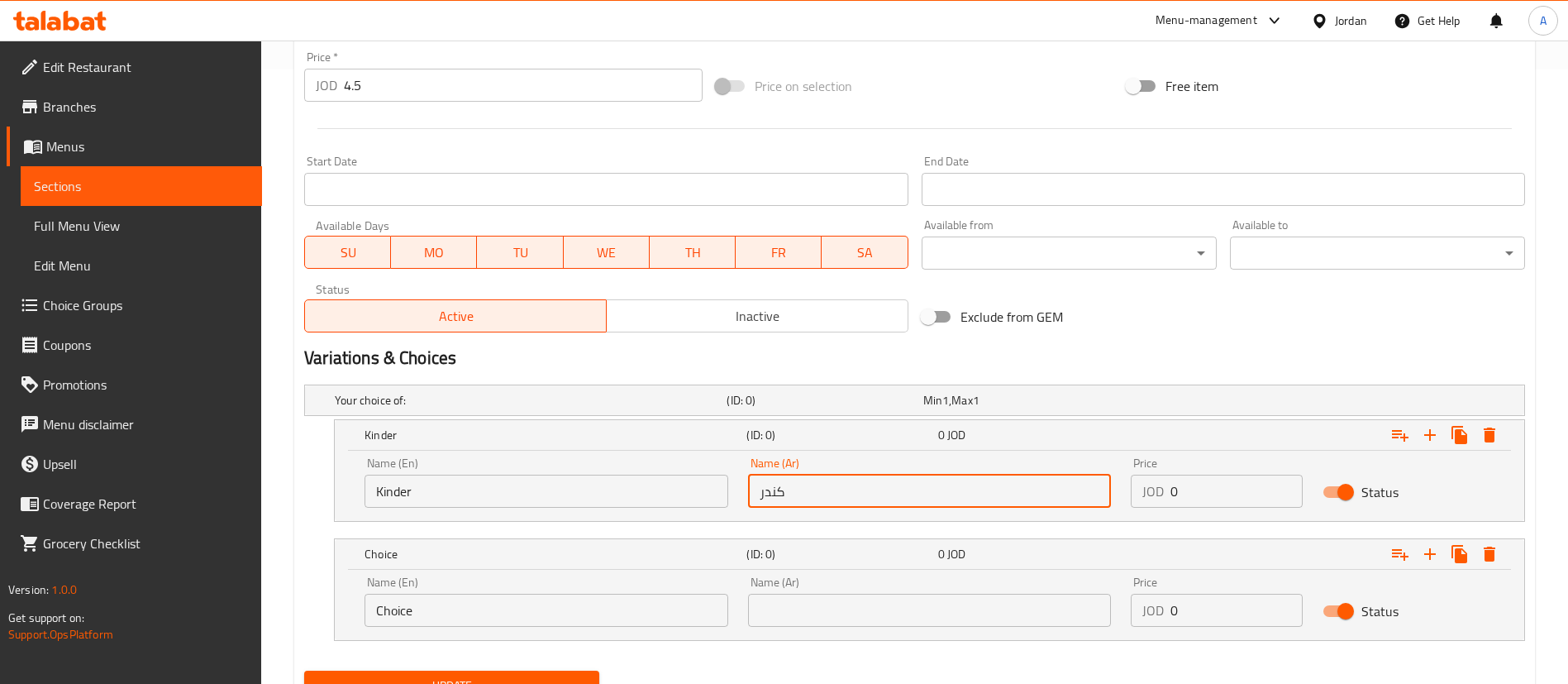
type input "كندر"
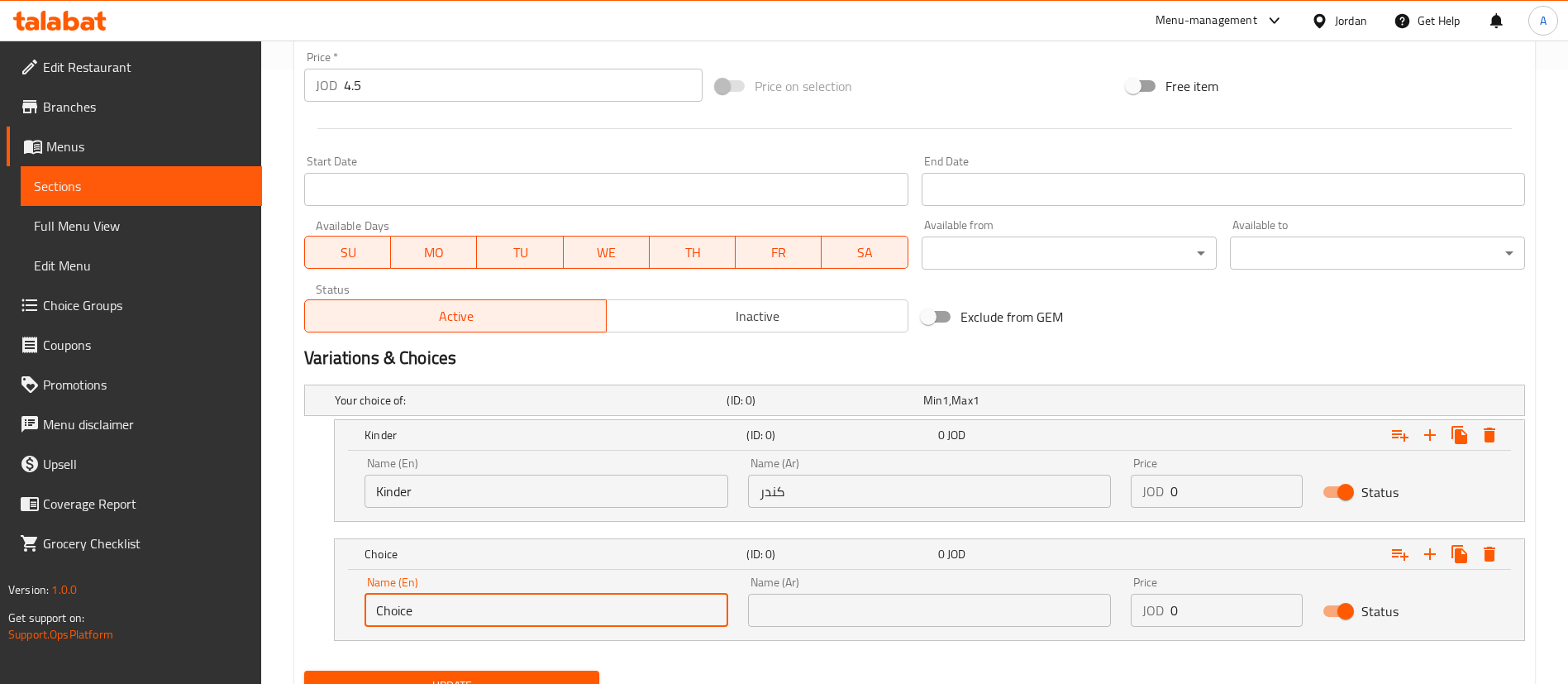
drag, startPoint x: 539, startPoint y: 617, endPoint x: 132, endPoint y: 592, distance: 407.8
click at [181, 608] on div "Edit Restaurant Branches Menus Sections Full Menu View Edit Menu Choice Groups …" at bounding box center [784, 91] width 1568 height 1332
type input "Nutella"
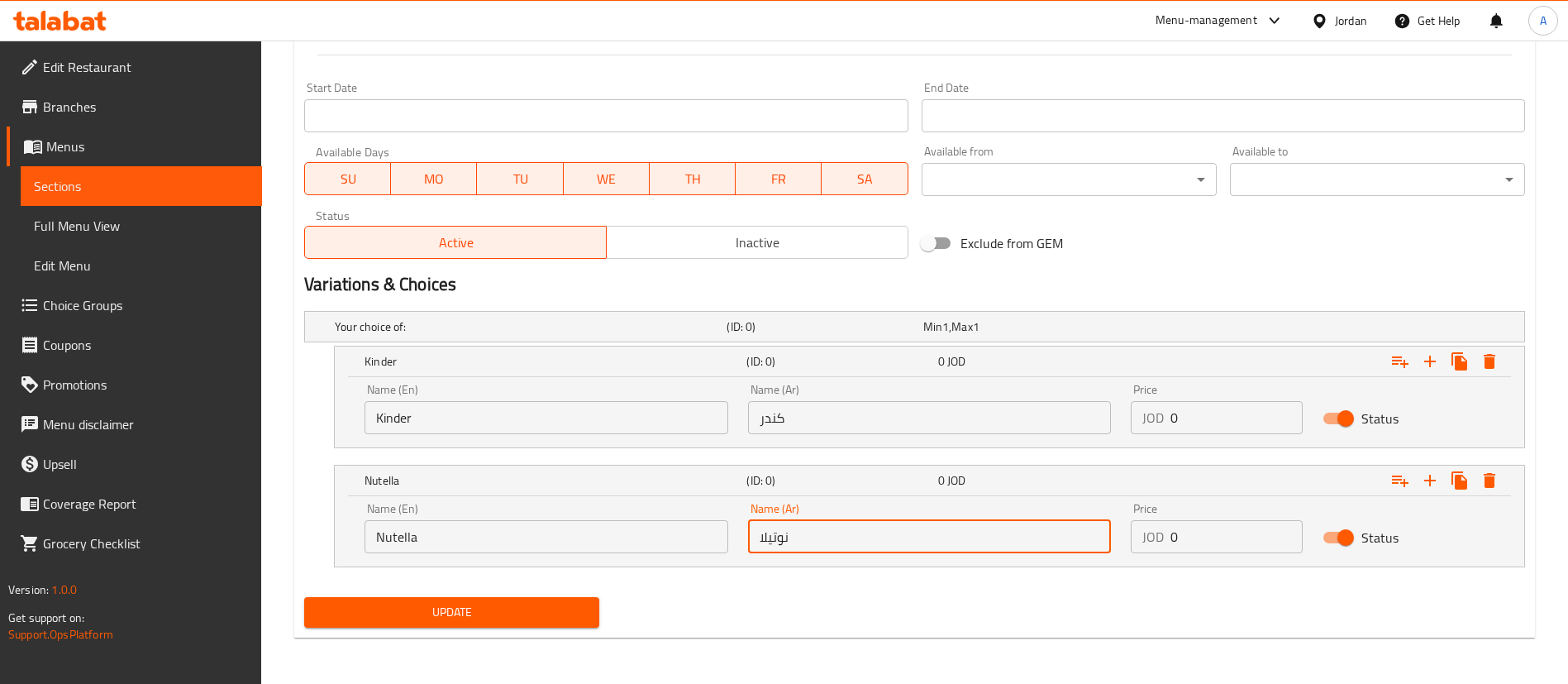
scroll to position [316, 0]
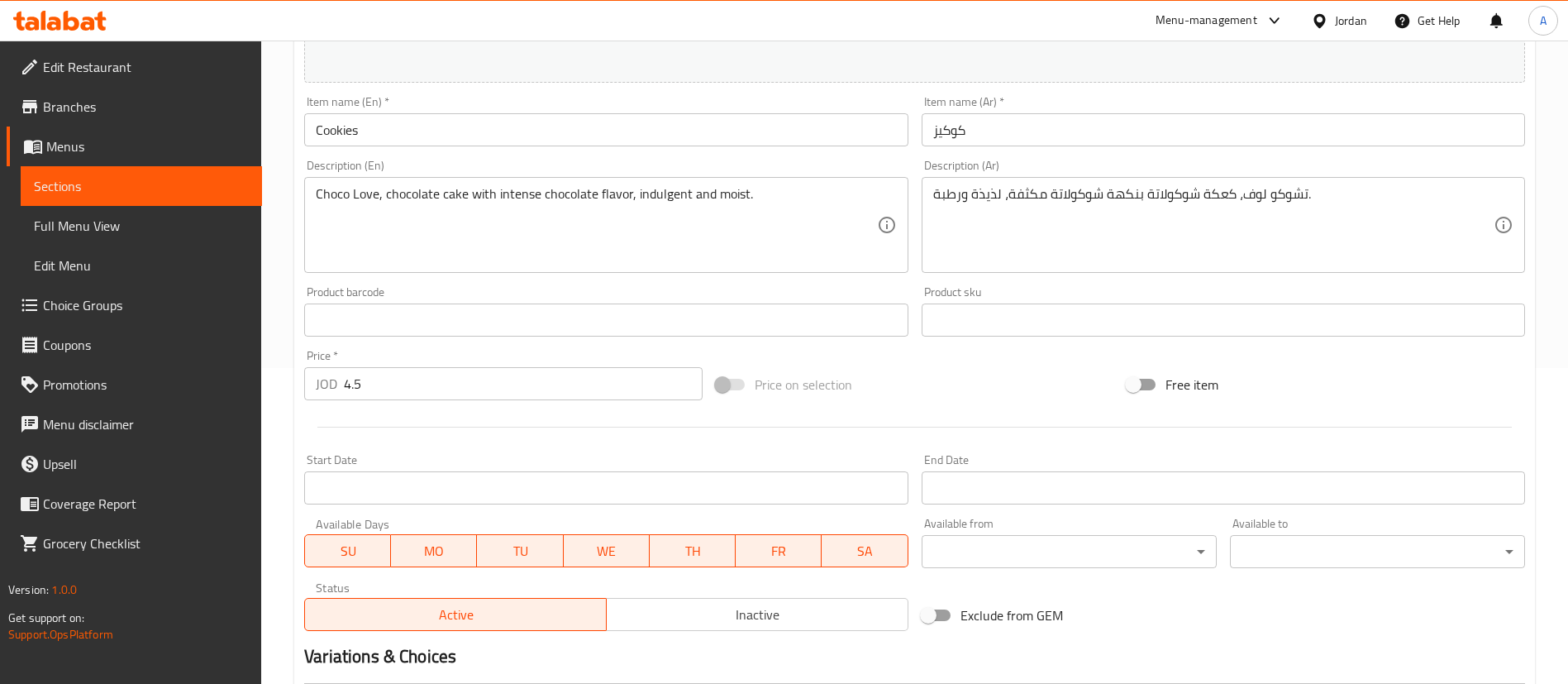
type input "نوتيلا"
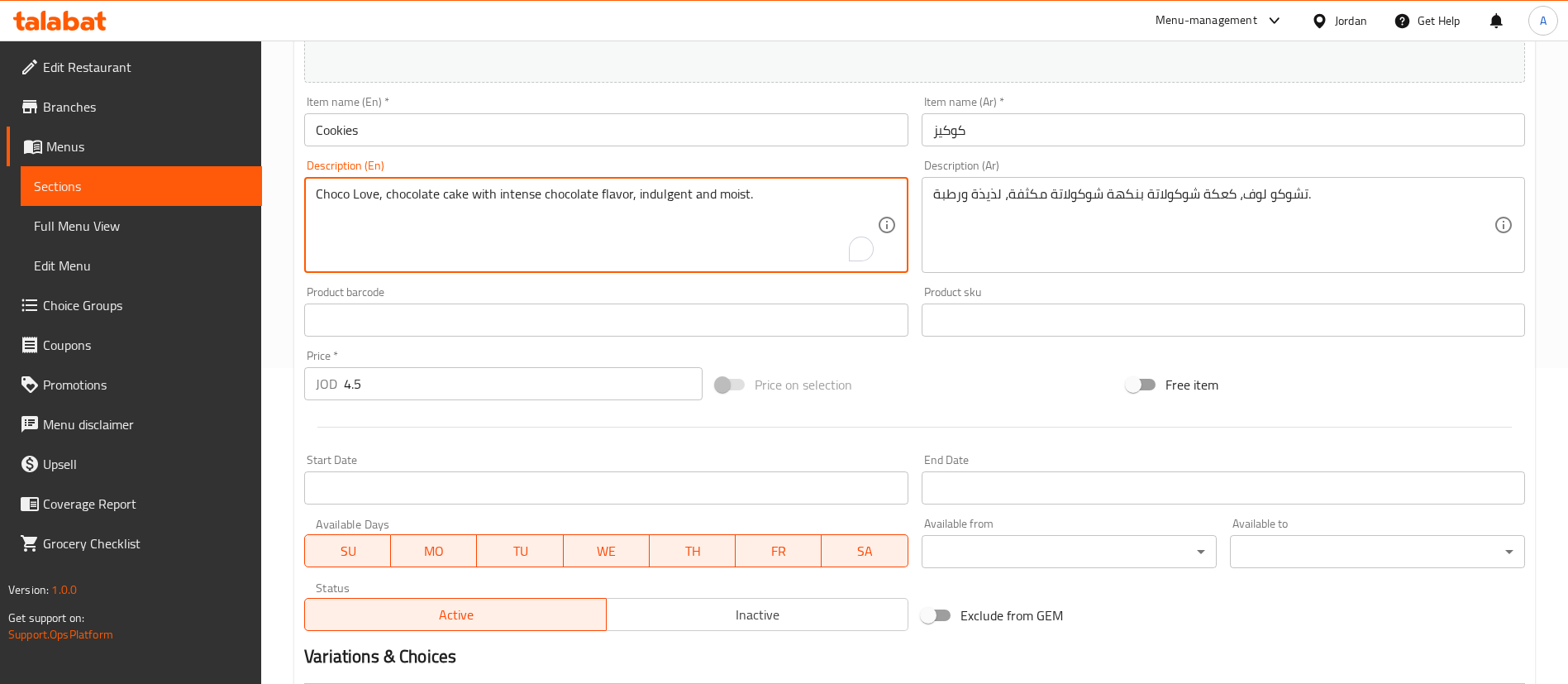
drag, startPoint x: 788, startPoint y: 195, endPoint x: 279, endPoint y: 179, distance: 509.3
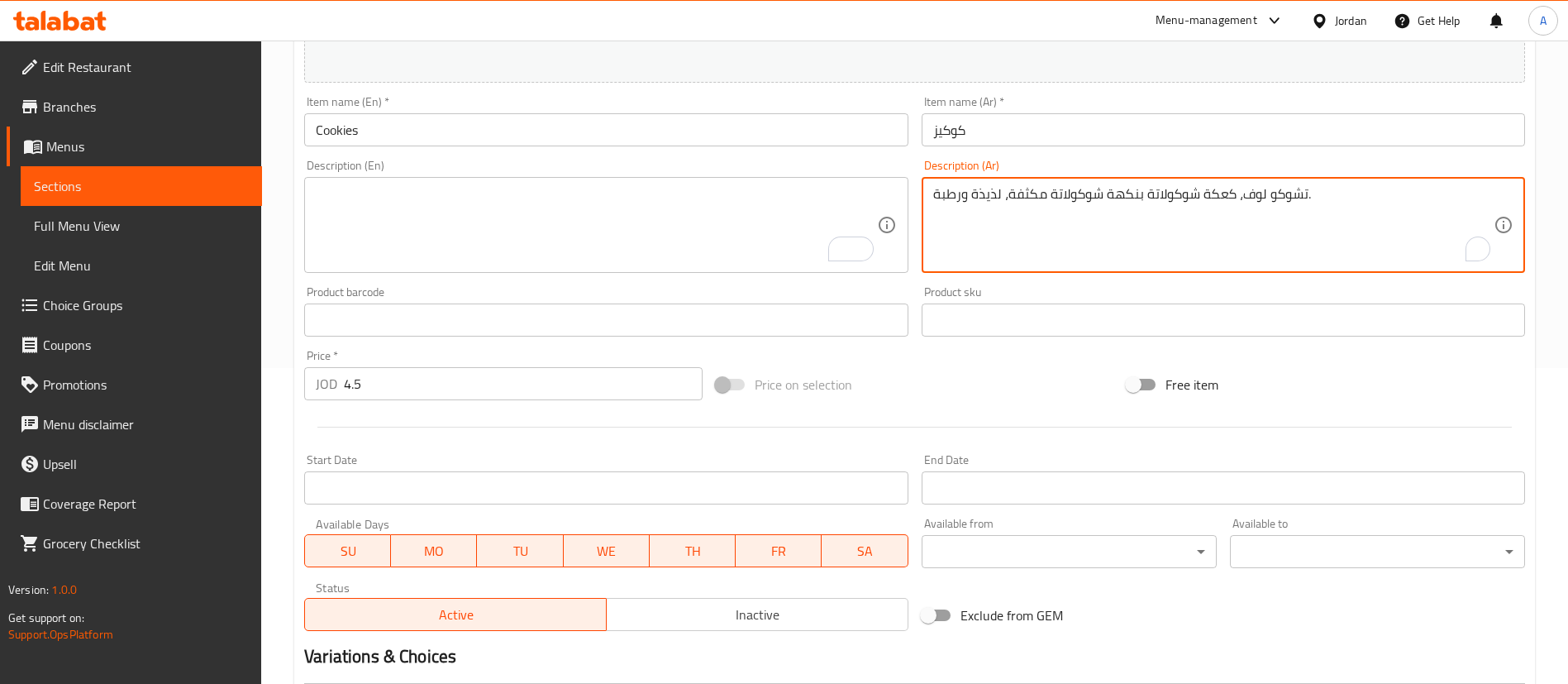
click at [1026, 207] on textarea "تشوكو لوف، كعكة شوكولاتة بنكهة شوكولاتة مكثفة، لذيذة ورطبة." at bounding box center [1213, 225] width 560 height 78
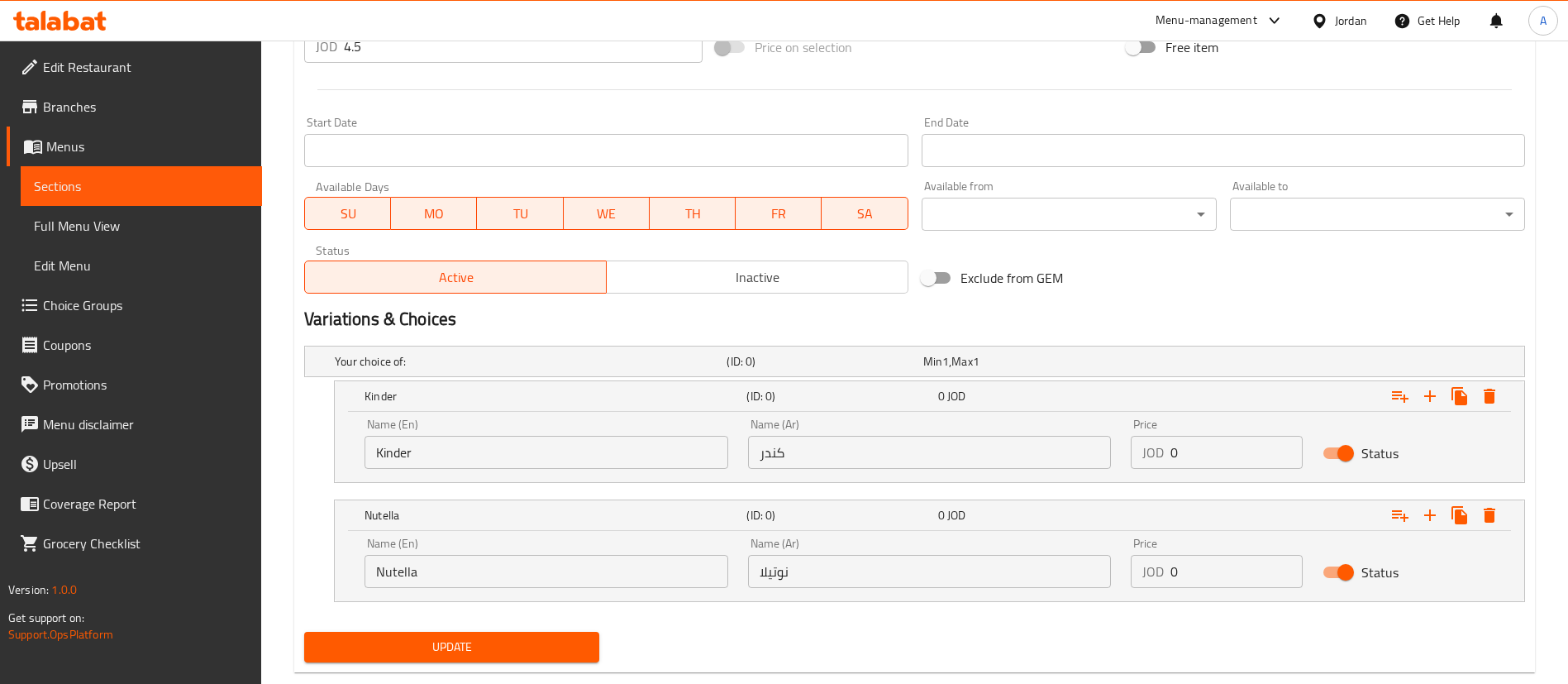
scroll to position [689, 0]
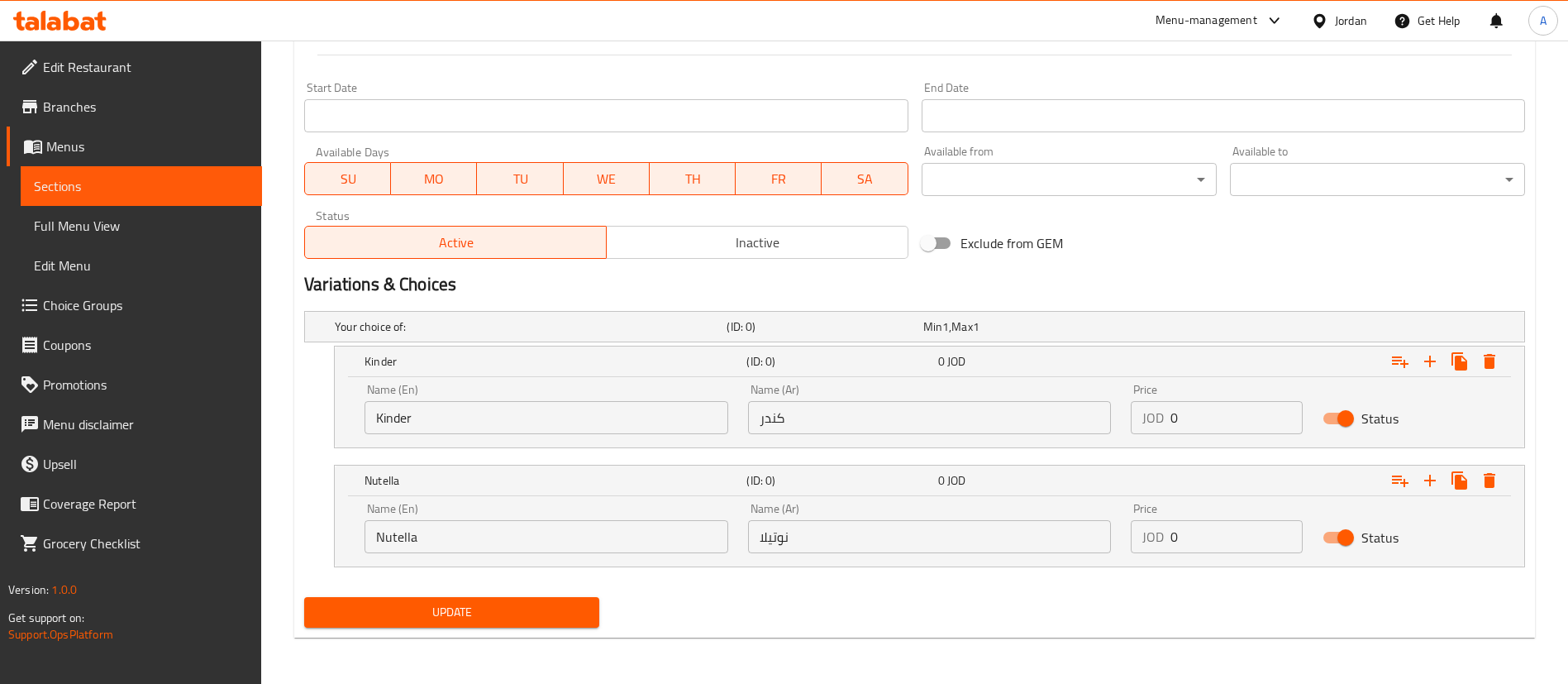
click at [1084, 551] on div "Name (En) Nutella Name (En) Name (Ar) نوتيلا Name (Ar) Price JOD 0 Price Status" at bounding box center [929, 528] width 1150 height 70
type input "3"
drag, startPoint x: 1232, startPoint y: 418, endPoint x: 826, endPoint y: 416, distance: 406.0
click at [845, 425] on div "Name (En) Kinder Name (En) Name (Ar) كندر Name (Ar) Price JOD 0 Price Status" at bounding box center [929, 409] width 1150 height 70
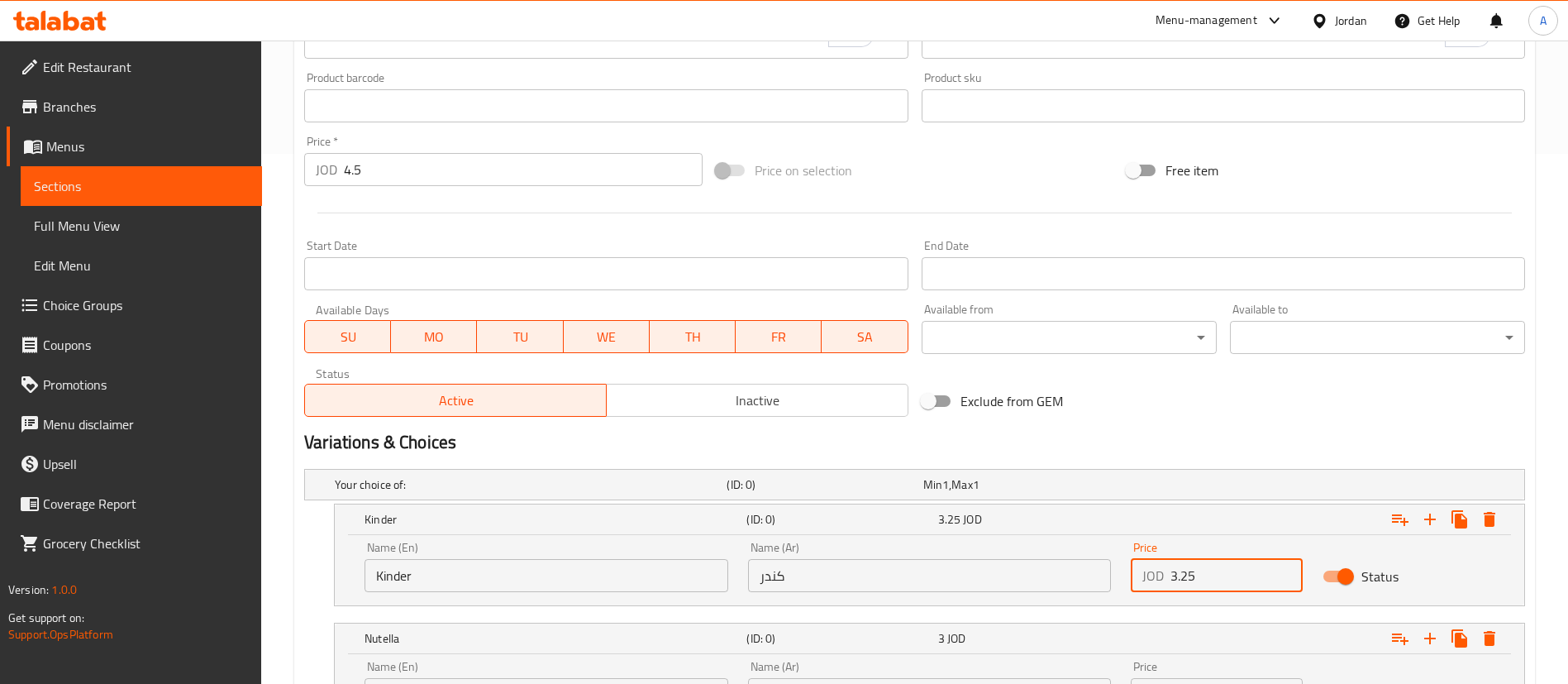
scroll to position [440, 0]
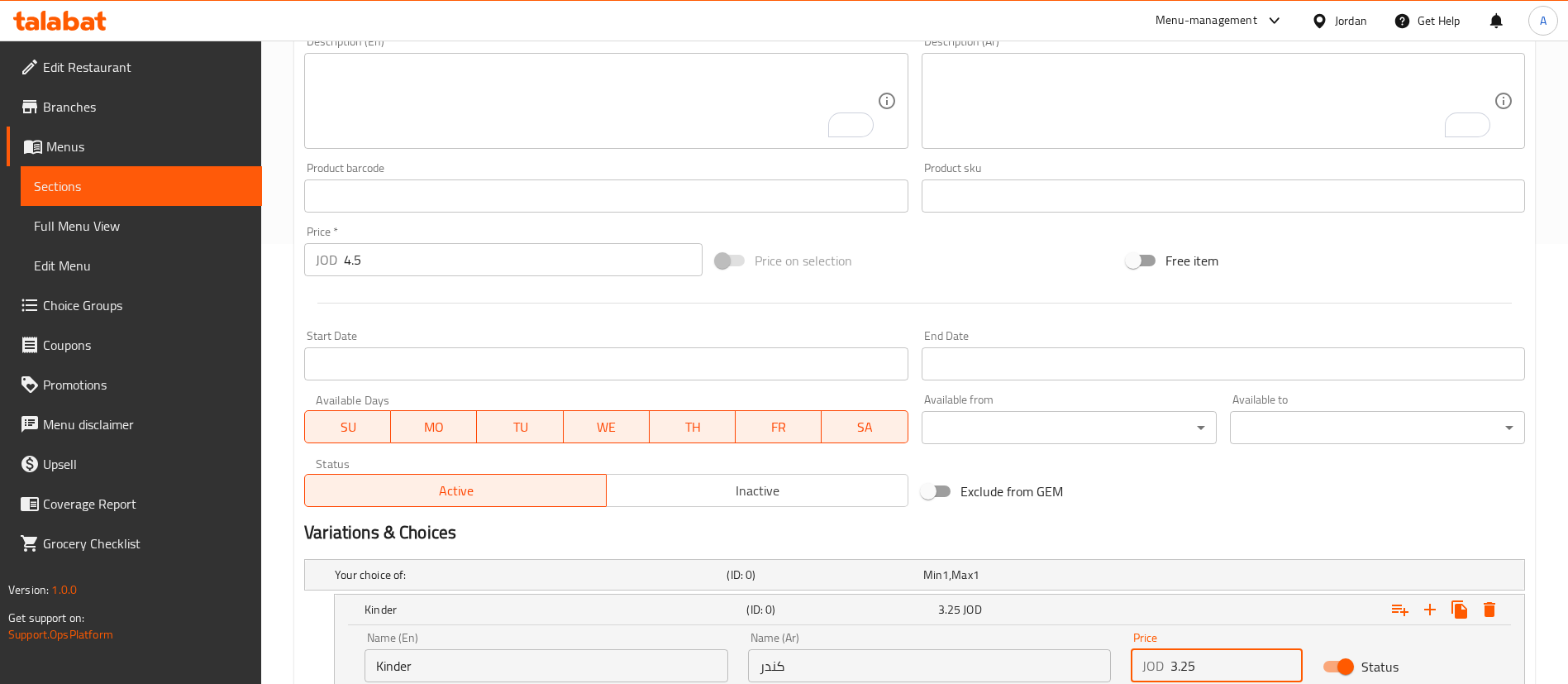
type input "3.25"
click at [420, 112] on textarea "To enrich screen reader interactions, please activate Accessibility in Grammarl…" at bounding box center [595, 100] width 560 height 78
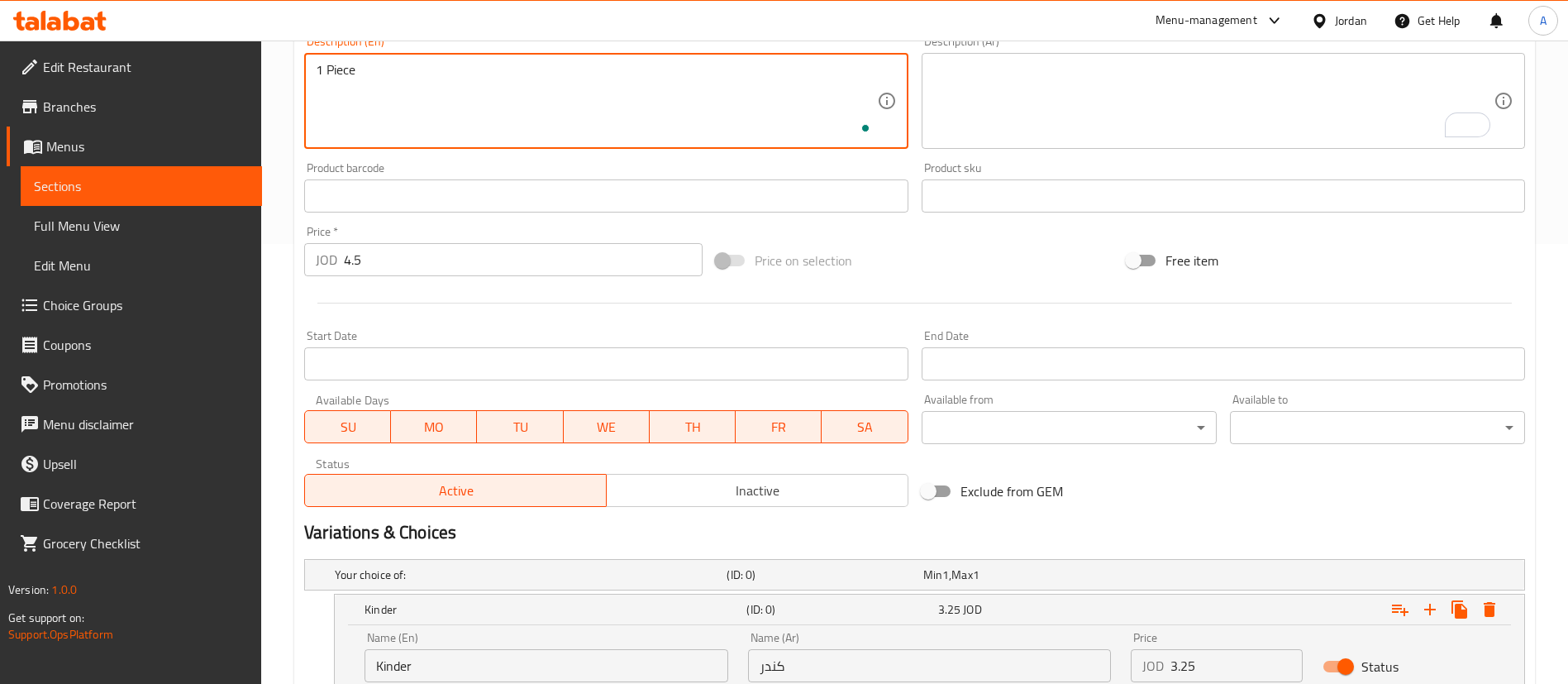
type textarea "1 Piece"
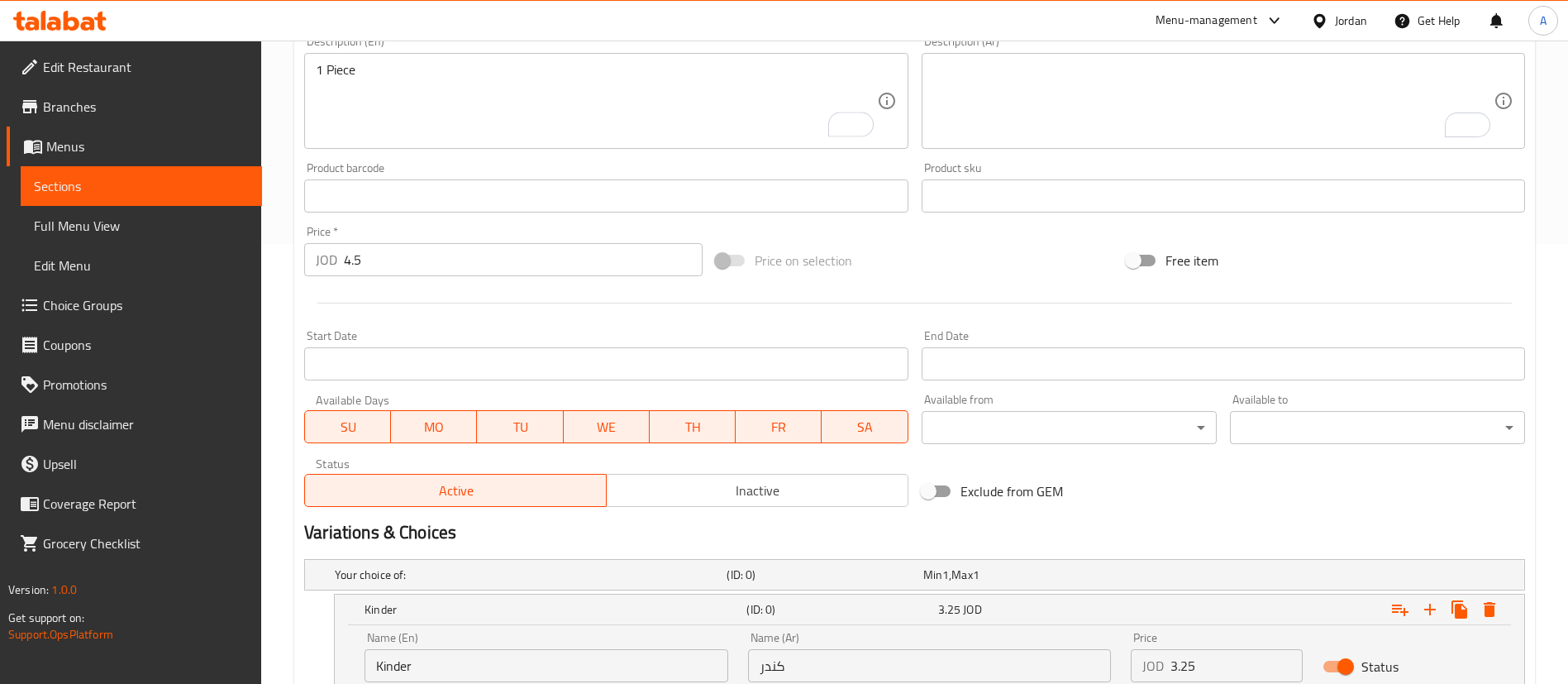
click button "Rewrite with Grammarly" at bounding box center [1457, 124] width 21 height 22
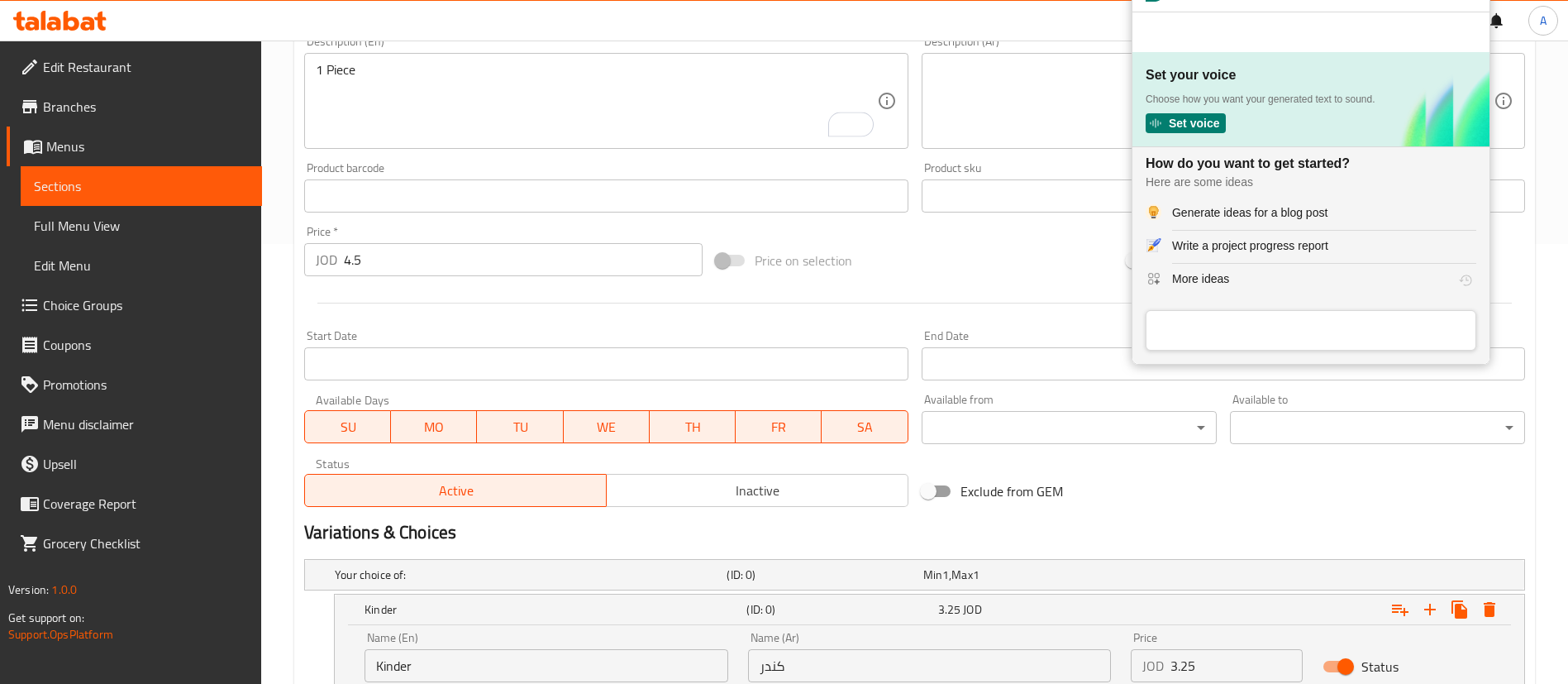
scroll to position [68, 0]
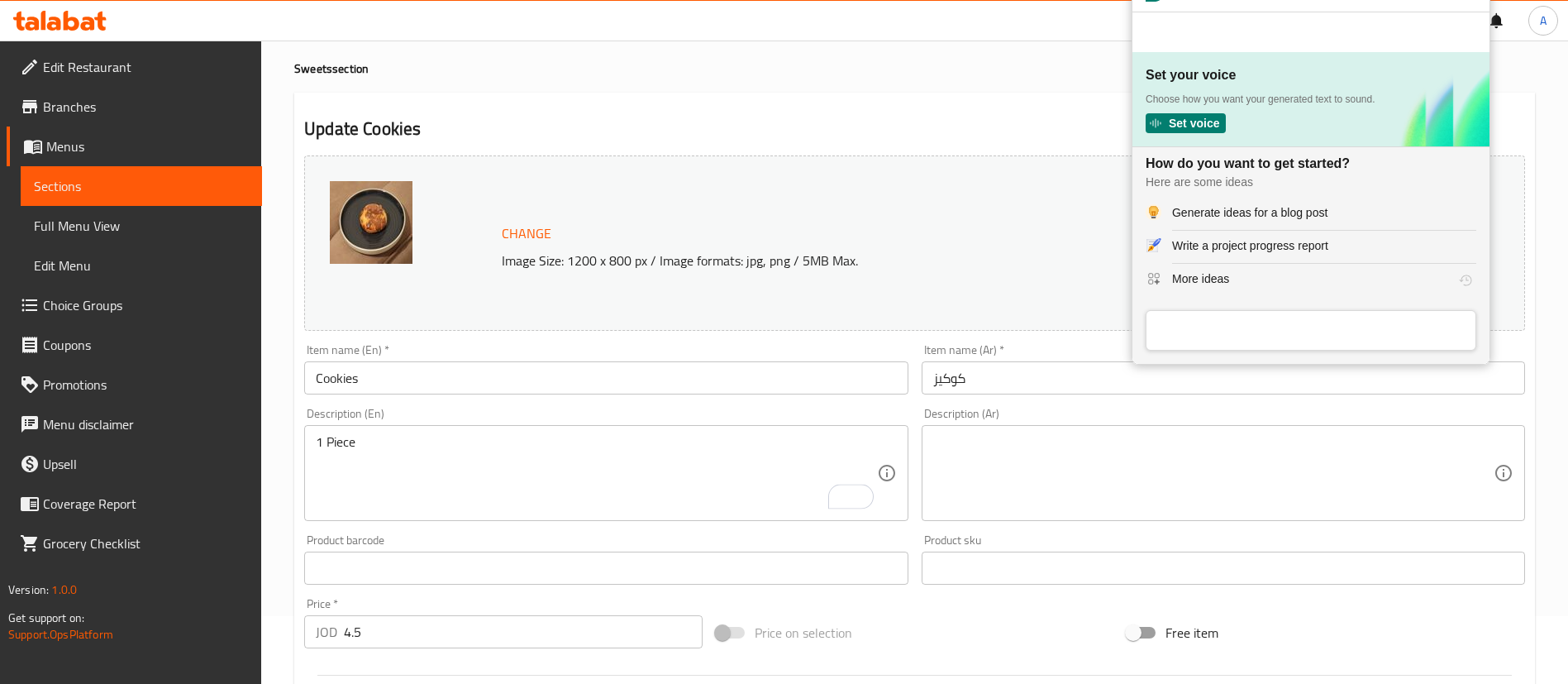
click at [969, 422] on div "Description (Ar) Description (Ar)" at bounding box center [1224, 464] width 604 height 113
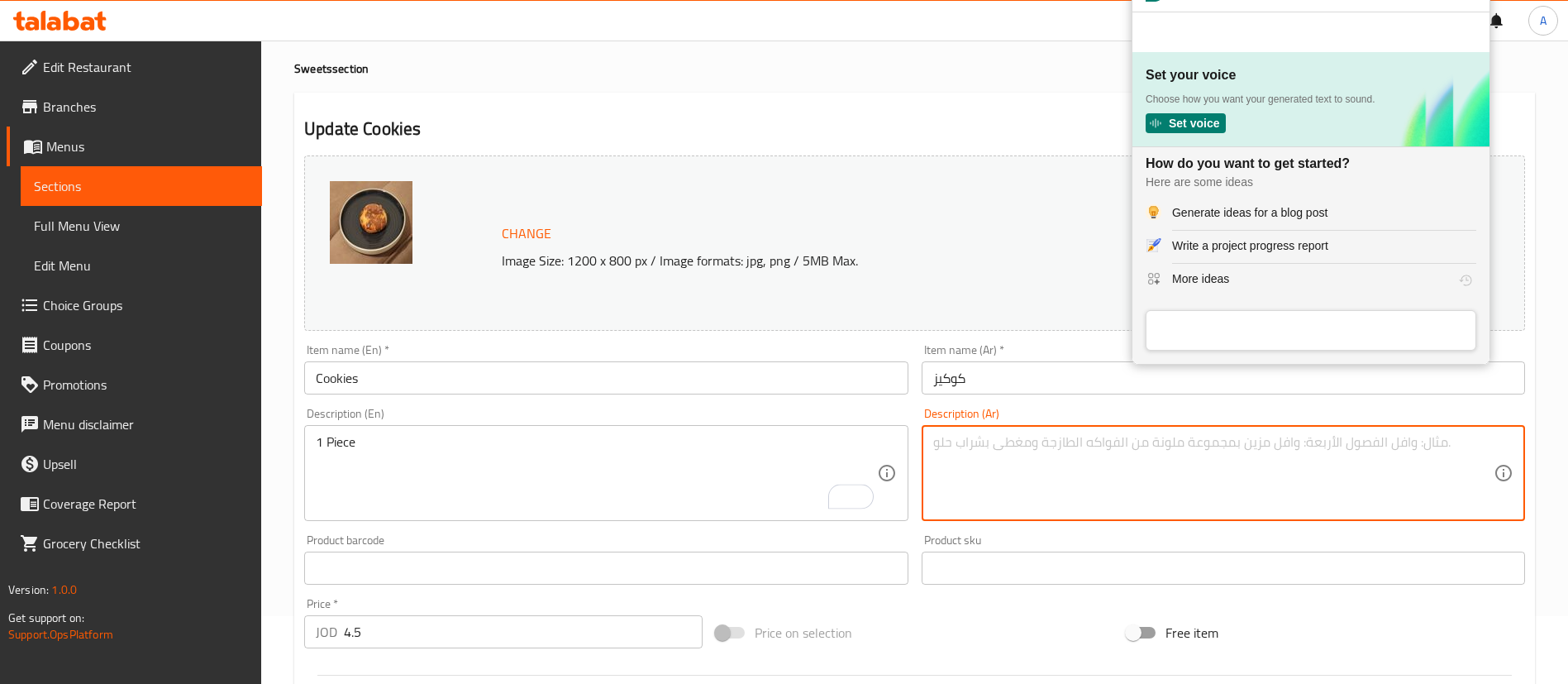
click at [982, 477] on textarea "To enrich screen reader interactions, please activate Accessibility in Grammarl…" at bounding box center [1213, 473] width 560 height 78
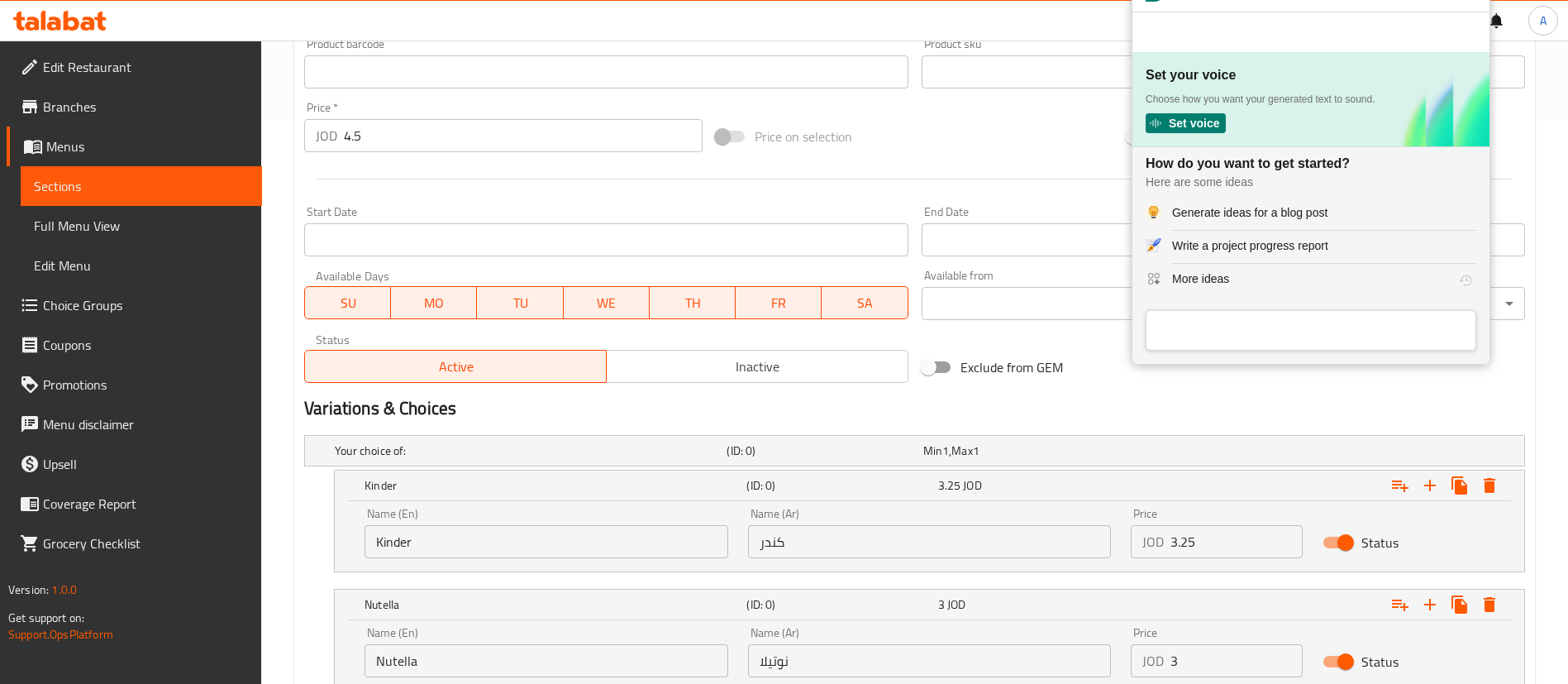
scroll to position [316, 0]
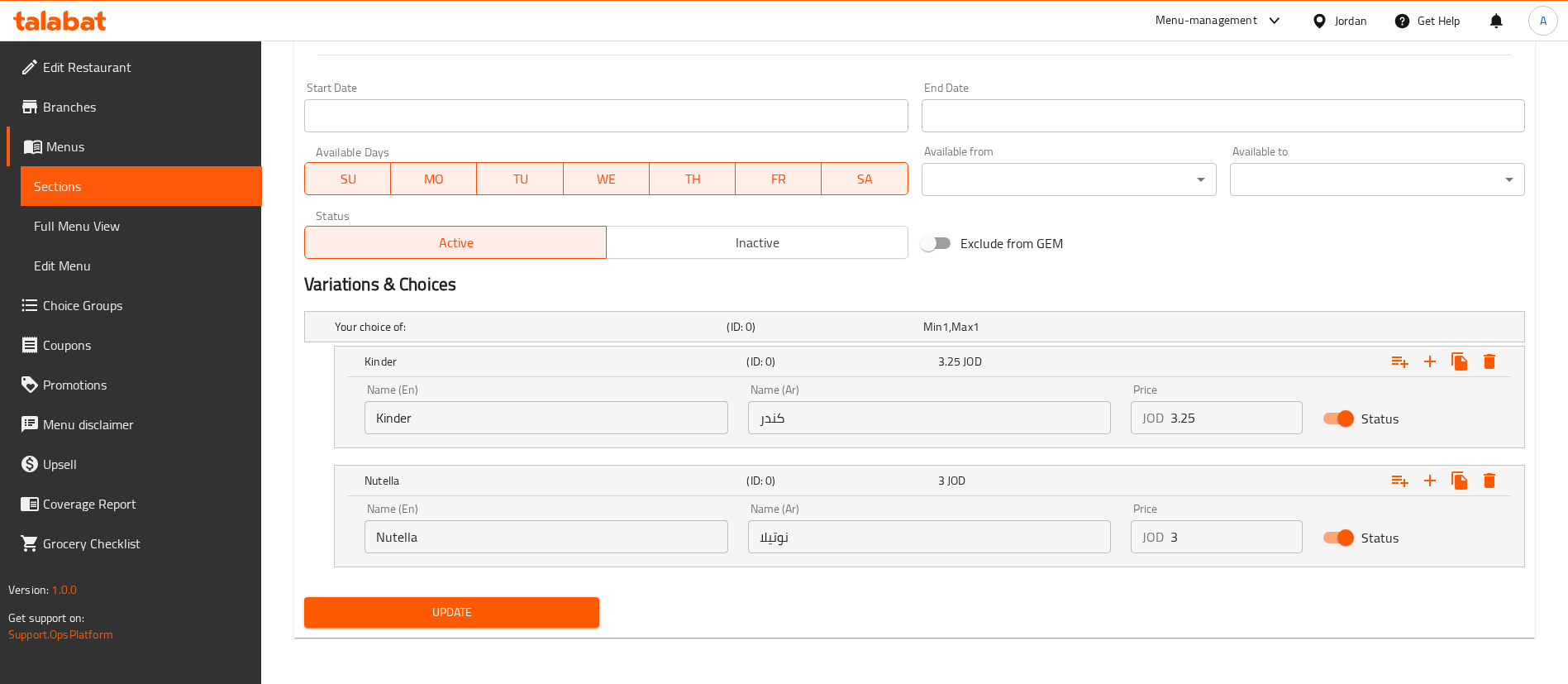
type textarea "1 قطعة"
click at [412, 600] on button "Update" at bounding box center [452, 612] width 295 height 30
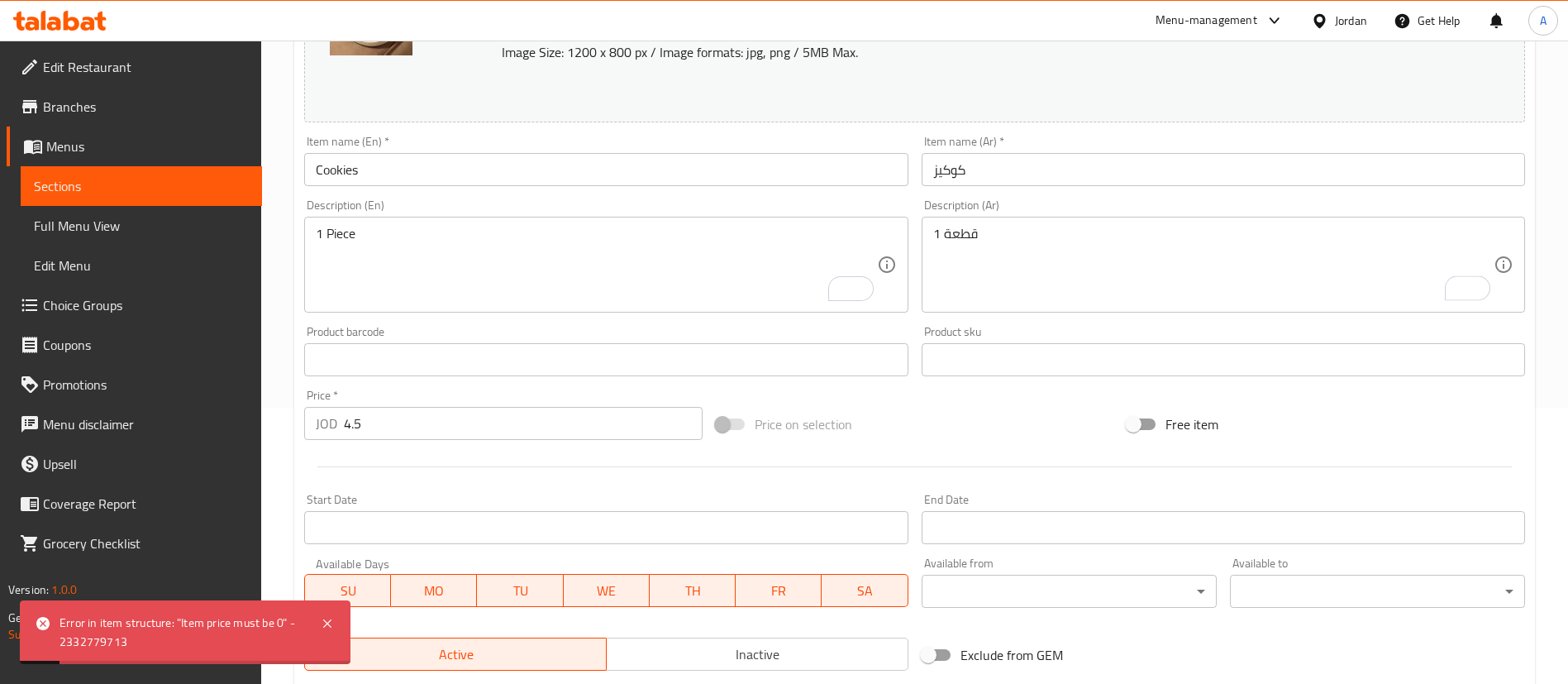
scroll to position [496, 0]
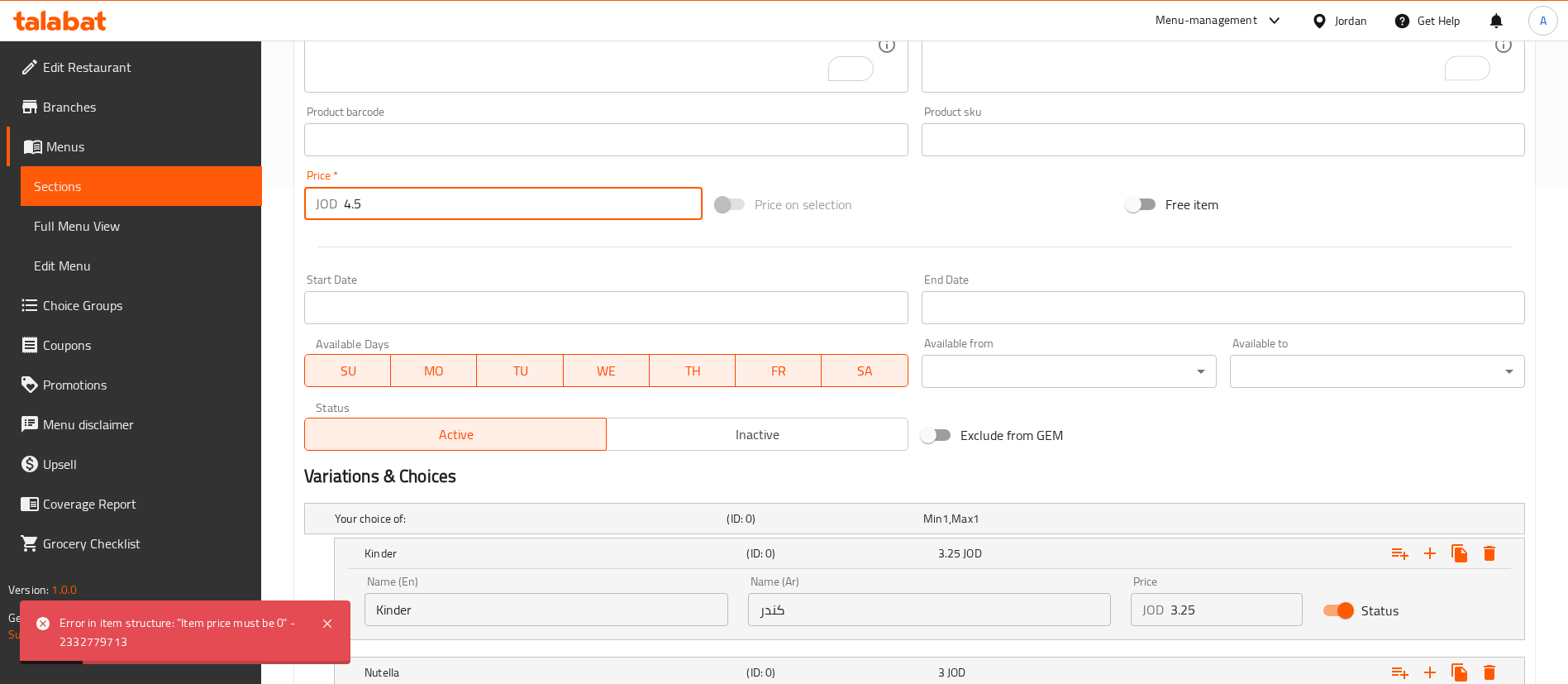
drag, startPoint x: 394, startPoint y: 210, endPoint x: 311, endPoint y: 215, distance: 83.2
click at [311, 215] on div "JOD 4.5 Price *" at bounding box center [503, 203] width 398 height 33
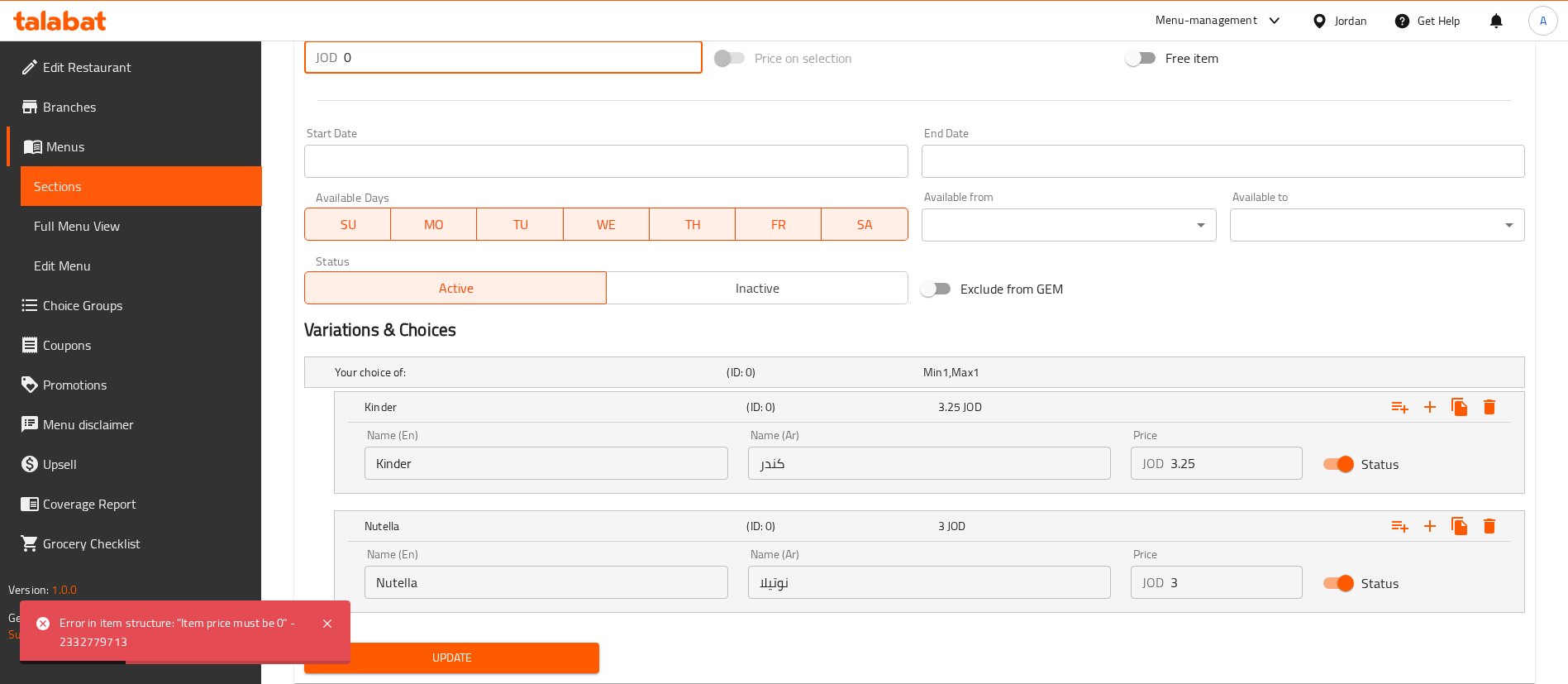
scroll to position [689, 0]
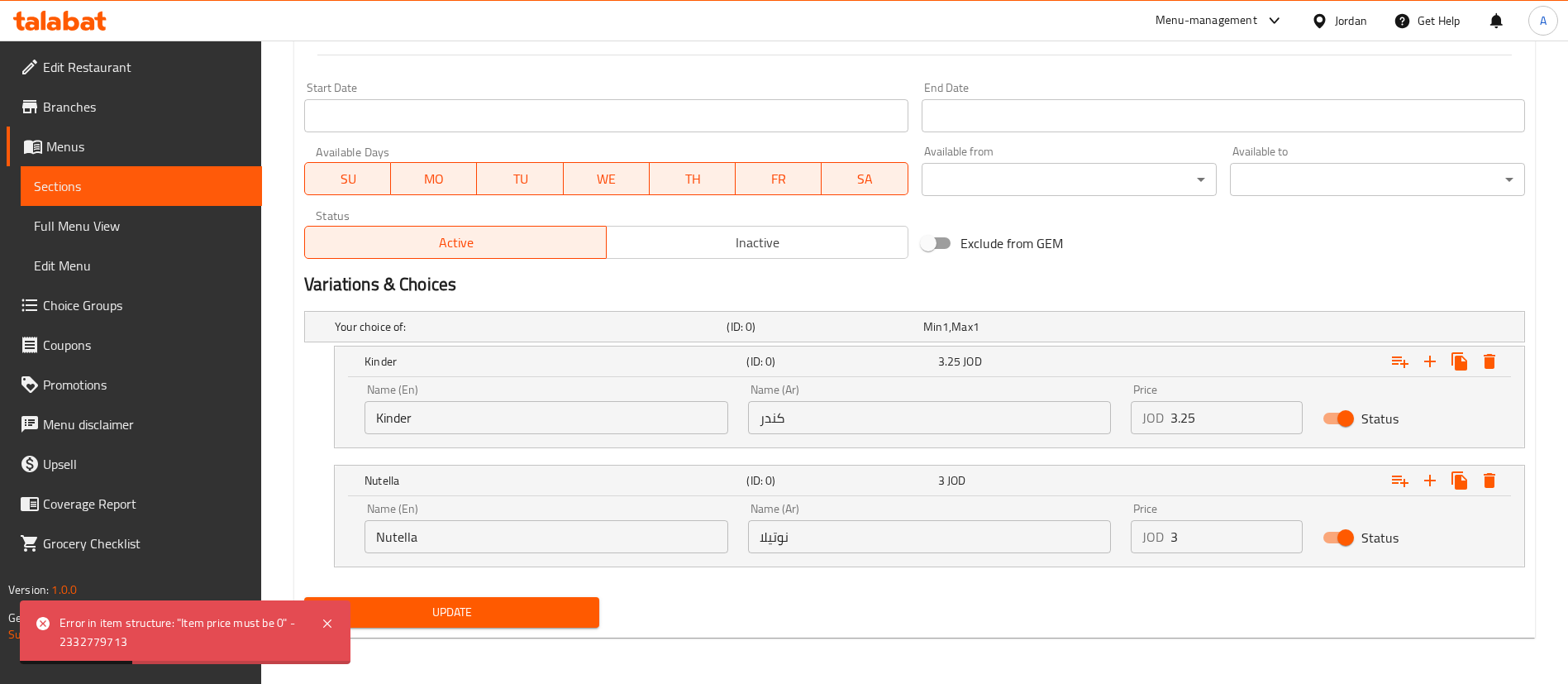
type input "0"
drag, startPoint x: 445, startPoint y: 593, endPoint x: 452, endPoint y: 607, distance: 15.7
click at [445, 591] on div "Update" at bounding box center [451, 613] width 308 height 44
click at [452, 608] on span "Update" at bounding box center [452, 612] width 269 height 20
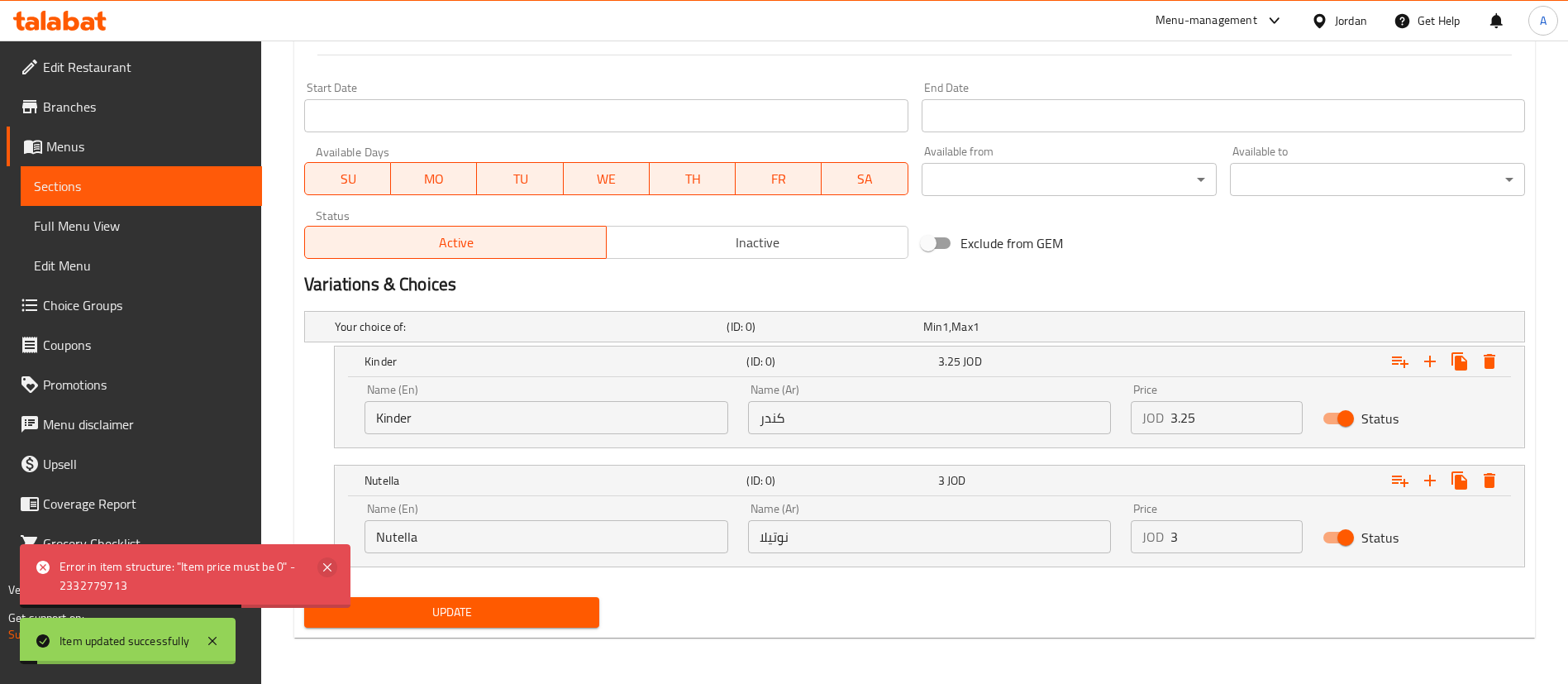
click at [327, 562] on icon at bounding box center [328, 568] width 20 height 20
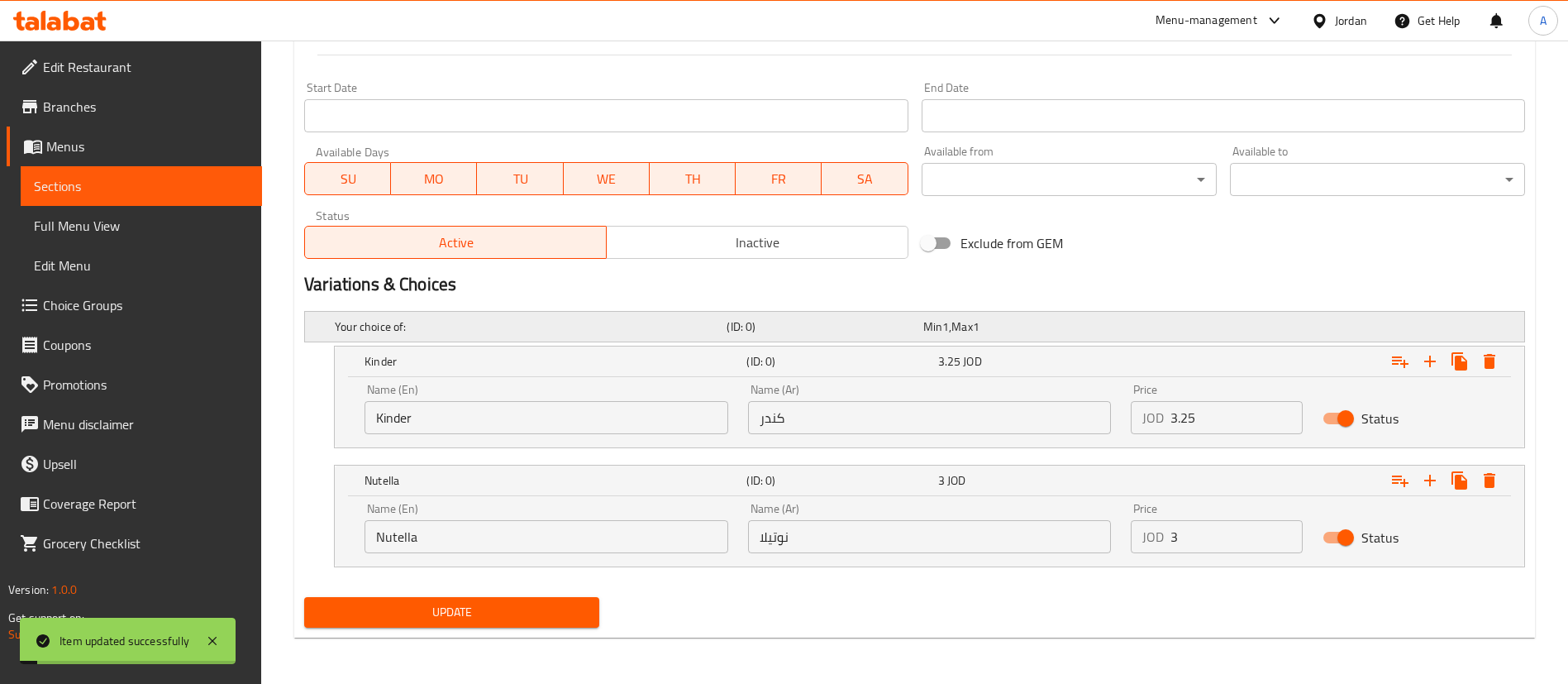
click at [527, 327] on h5 "Your choice of:" at bounding box center [527, 327] width 386 height 17
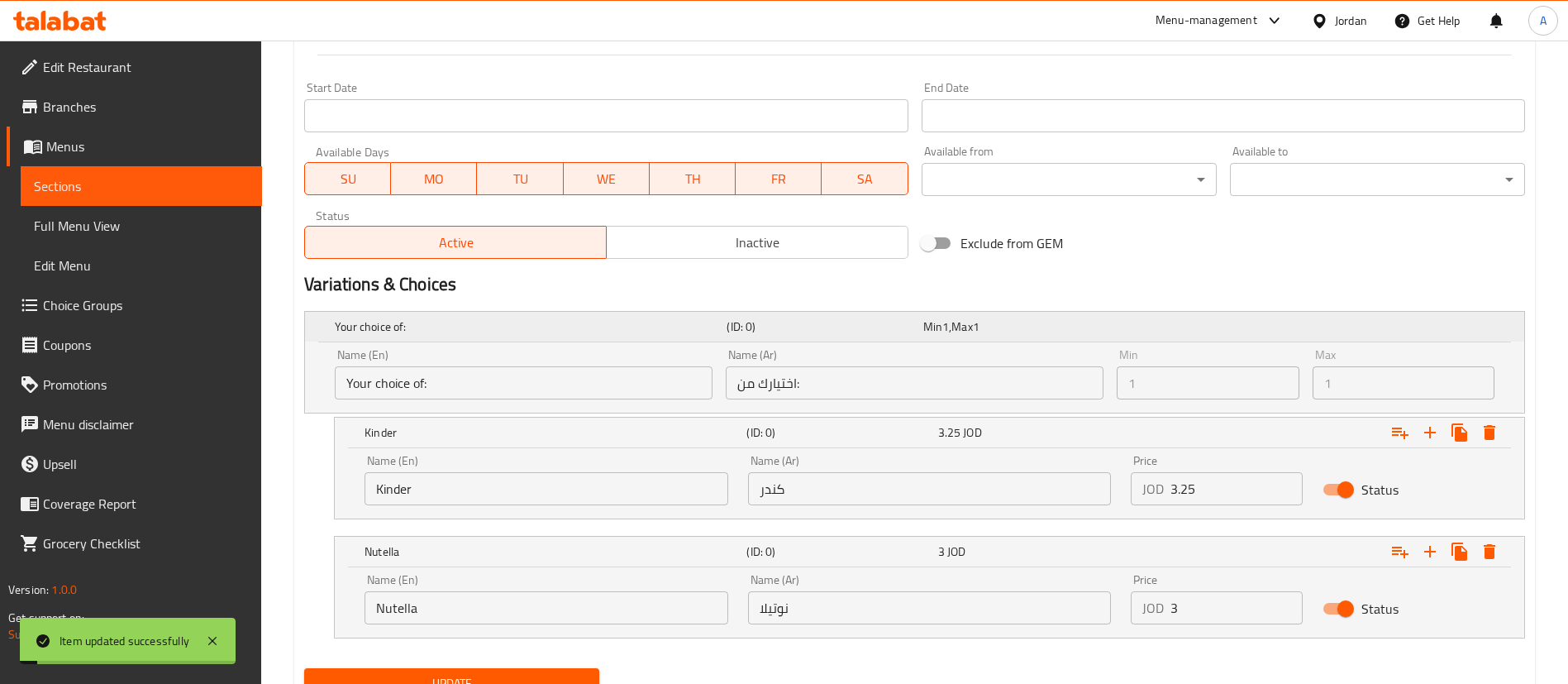
click at [522, 337] on div "Your choice of:" at bounding box center [527, 326] width 392 height 23
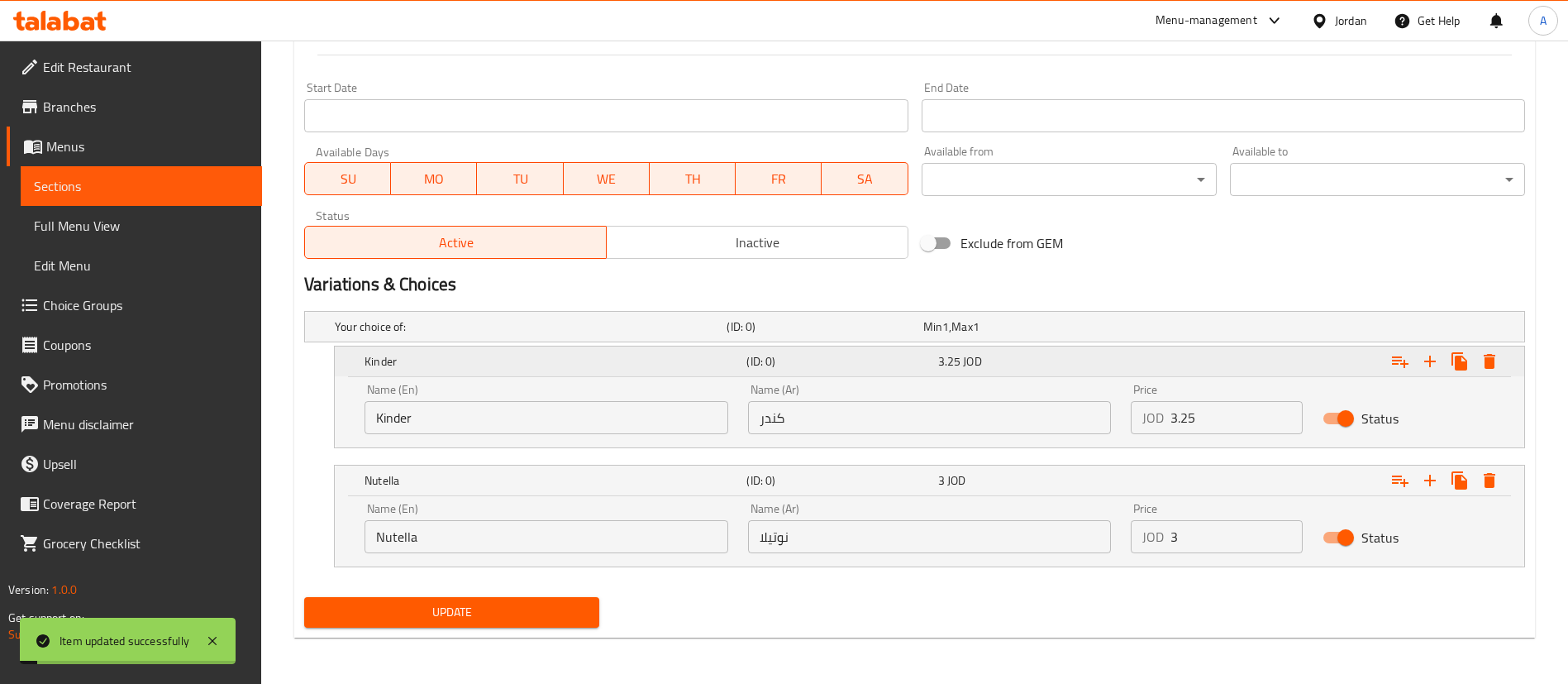
click at [519, 370] on div "Kinder" at bounding box center [552, 361] width 382 height 23
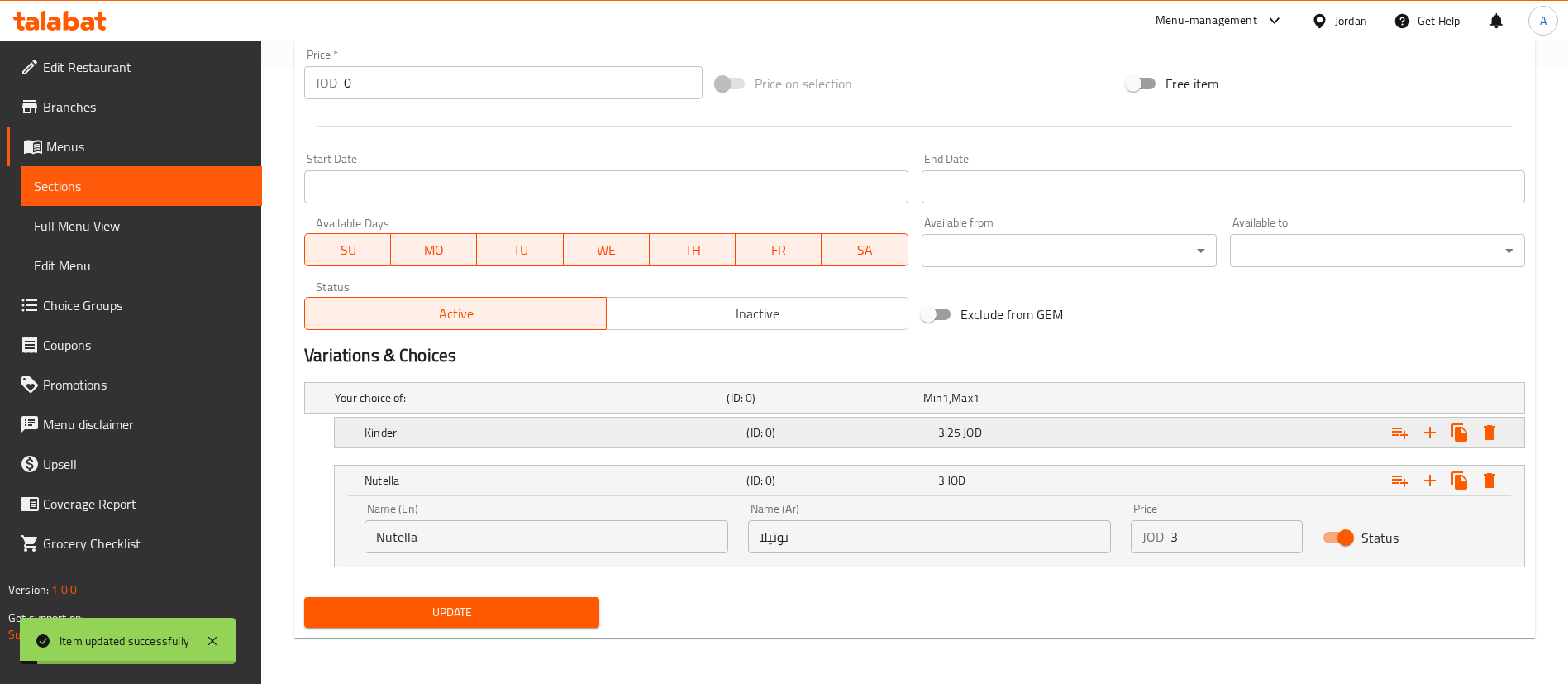
scroll to position [617, 0]
click at [508, 401] on h5 "Your choice of:" at bounding box center [527, 398] width 386 height 17
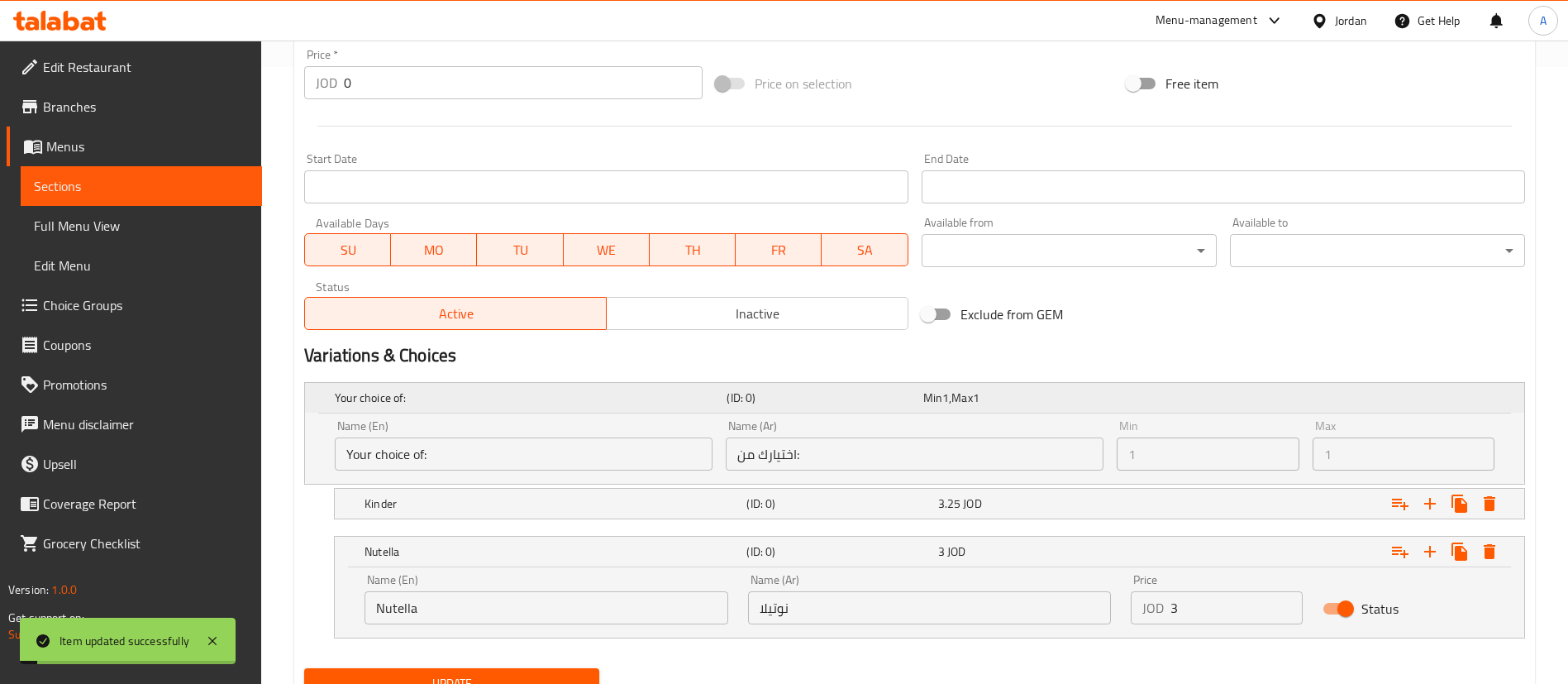
click at [499, 401] on h5 "Your choice of:" at bounding box center [527, 398] width 386 height 17
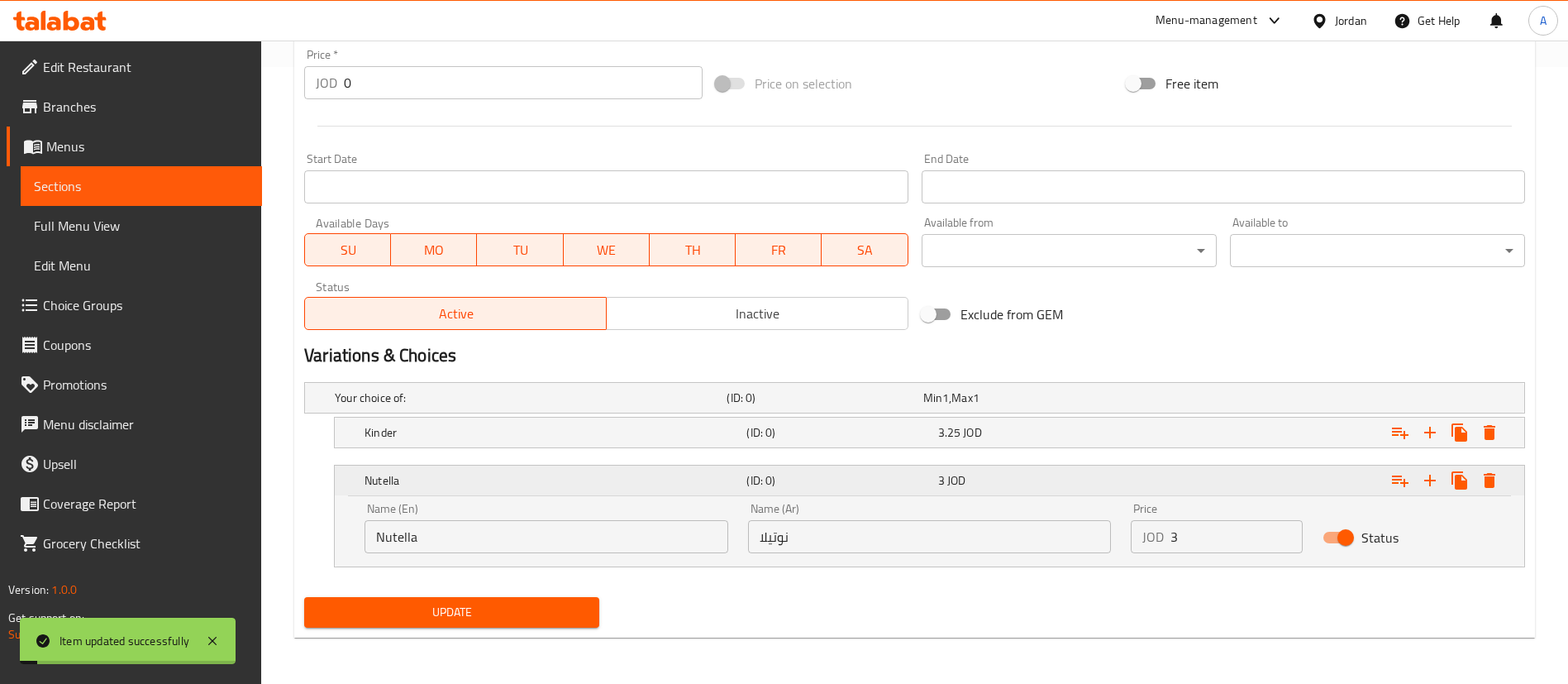
click at [499, 480] on h5 "Nutella" at bounding box center [552, 481] width 375 height 17
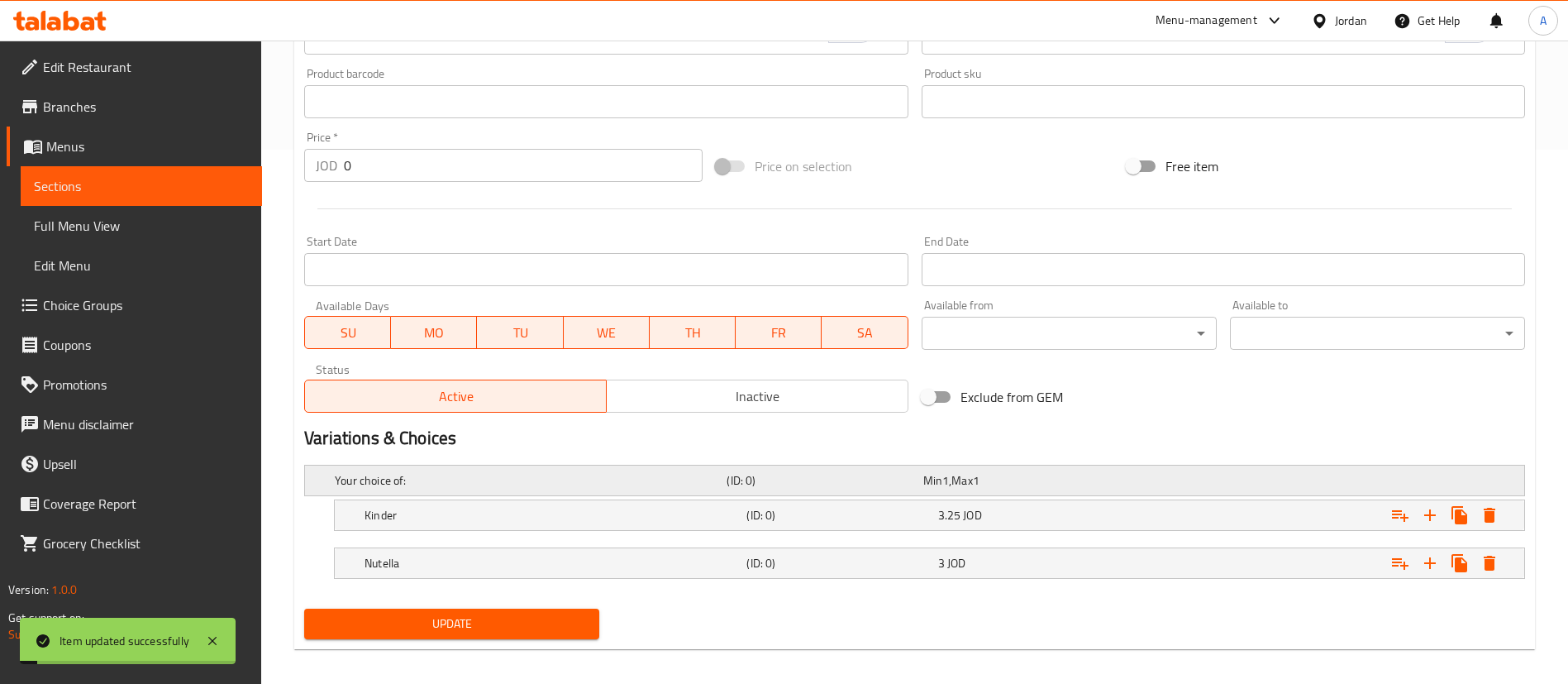
scroll to position [546, 0]
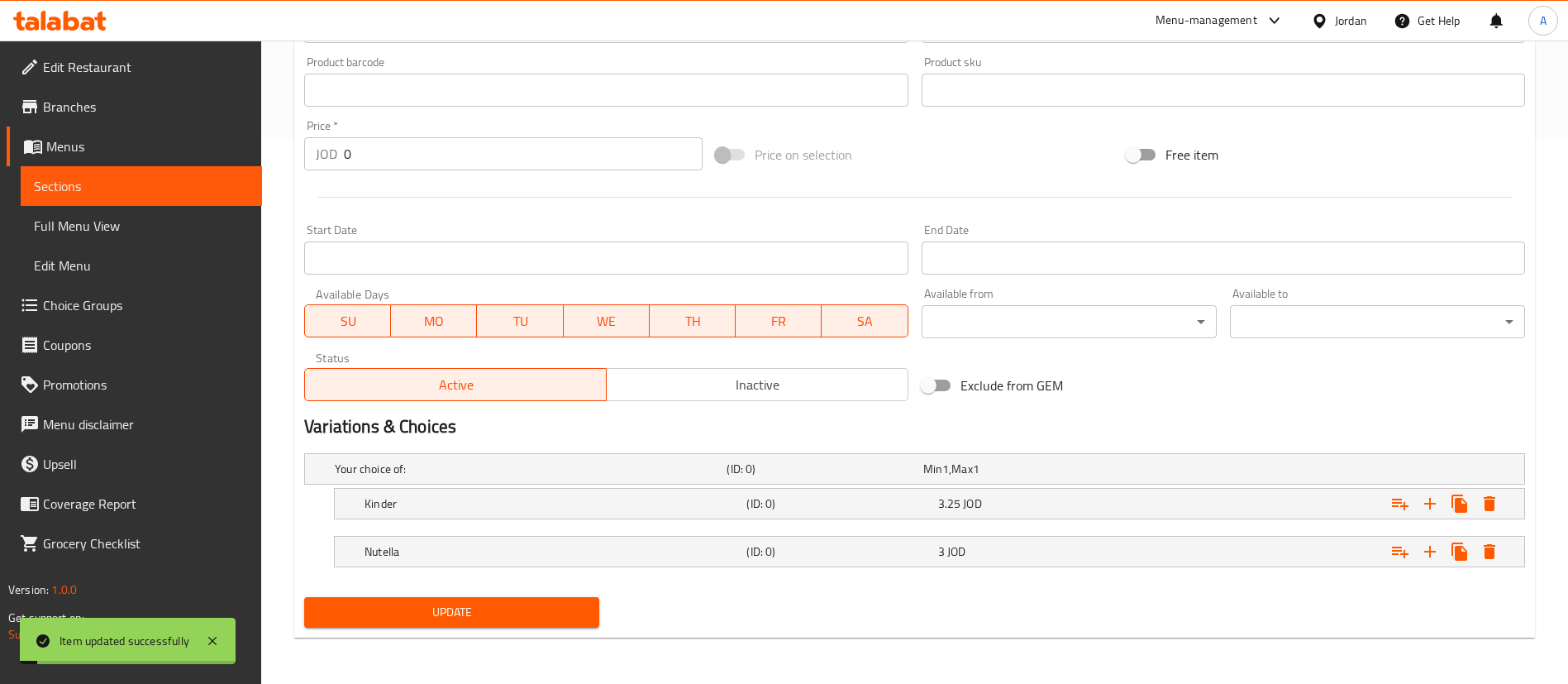
drag, startPoint x: 433, startPoint y: 599, endPoint x: 436, endPoint y: 590, distance: 9.5
click at [434, 598] on button "Update" at bounding box center [452, 612] width 295 height 30
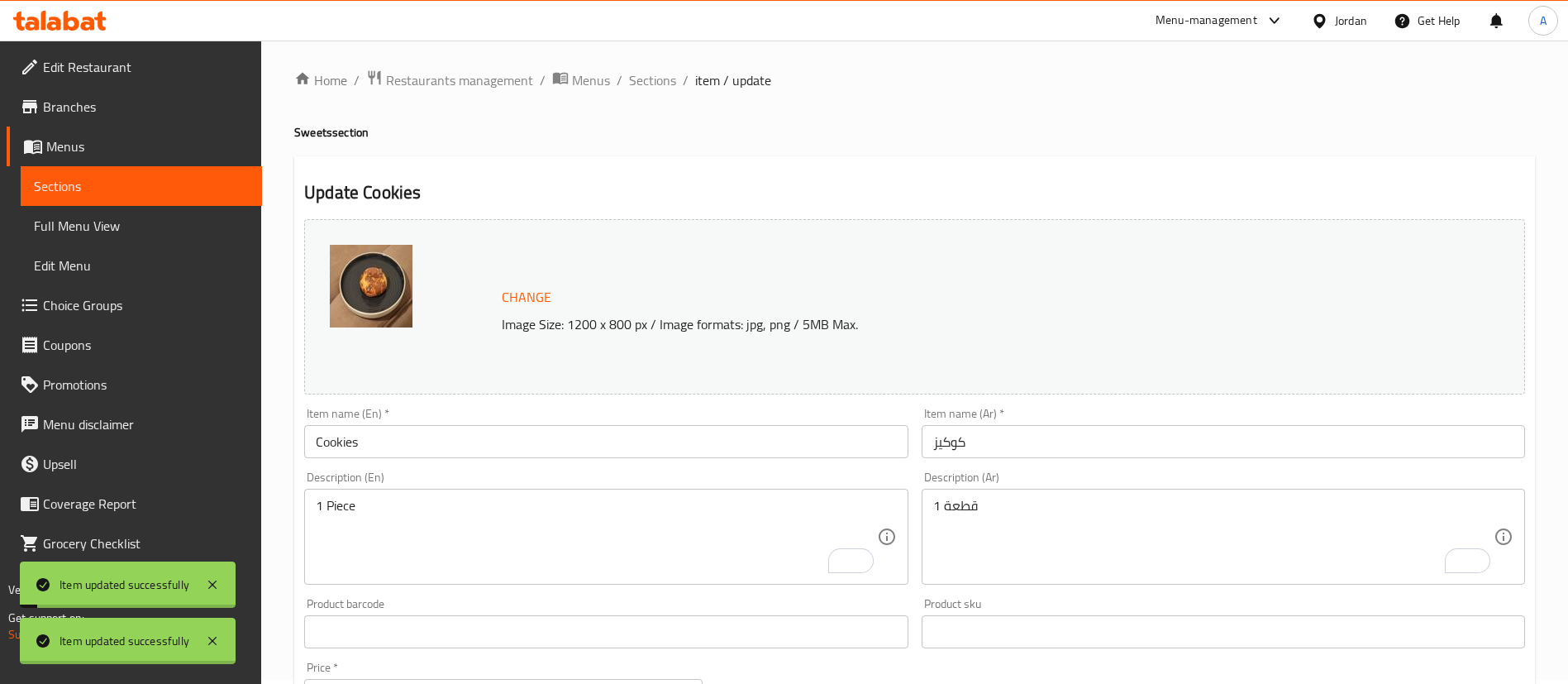
scroll to position [0, 0]
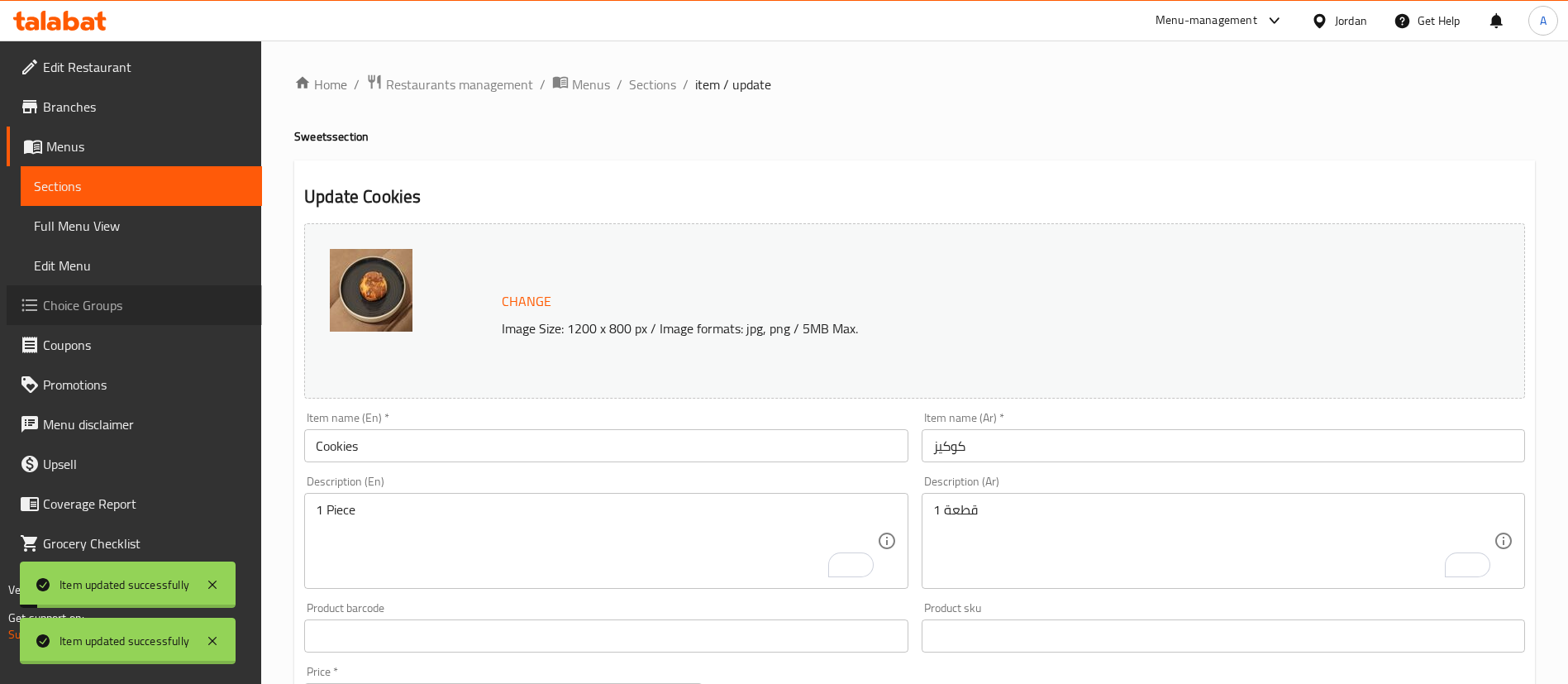
click at [117, 315] on span "Choice Groups" at bounding box center [146, 306] width 206 height 20
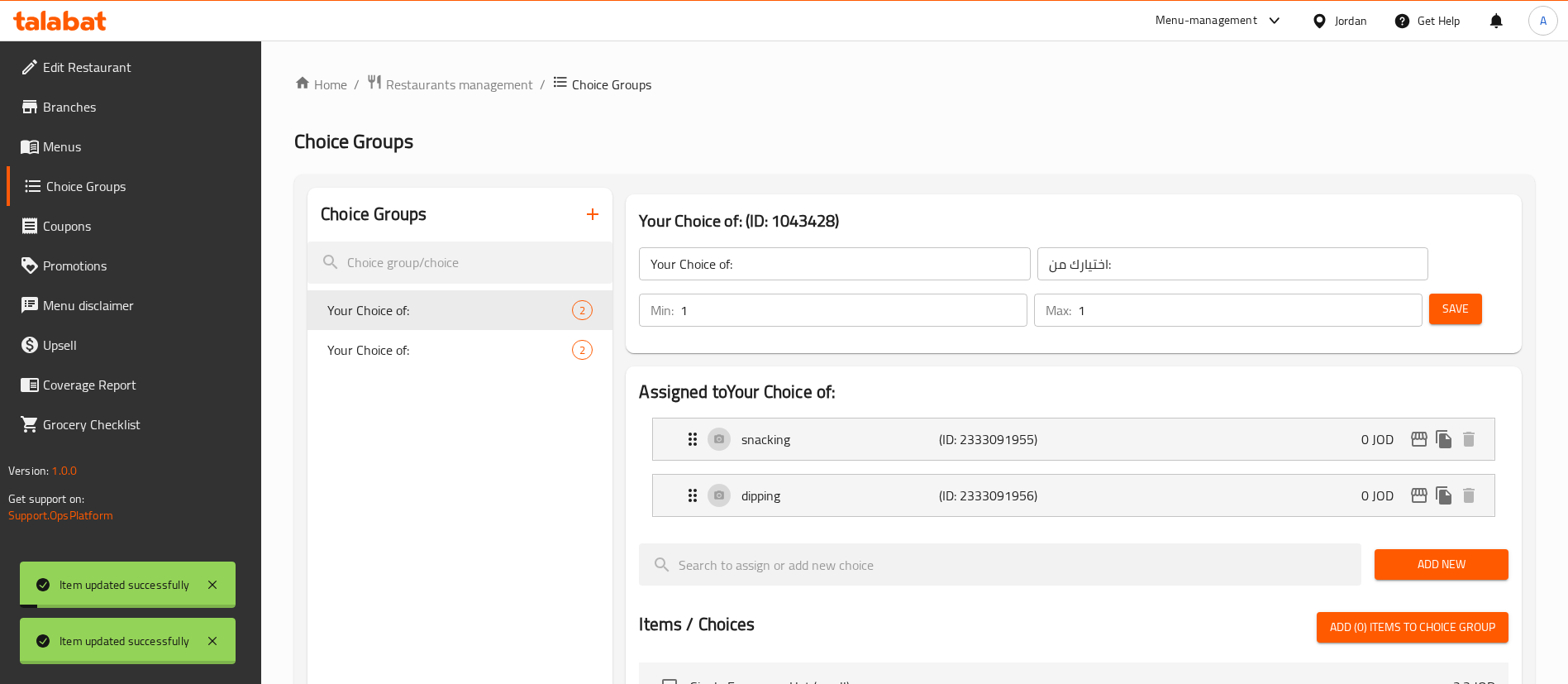
click at [615, 218] on div "Your Choice of: (ID: 1043428) Your Choice of: ​ اختيارك من: ​ Min: 1 ​ Max: 1 ​…" at bounding box center [1071, 695] width 917 height 1014
click at [589, 209] on icon "button" at bounding box center [593, 214] width 20 height 20
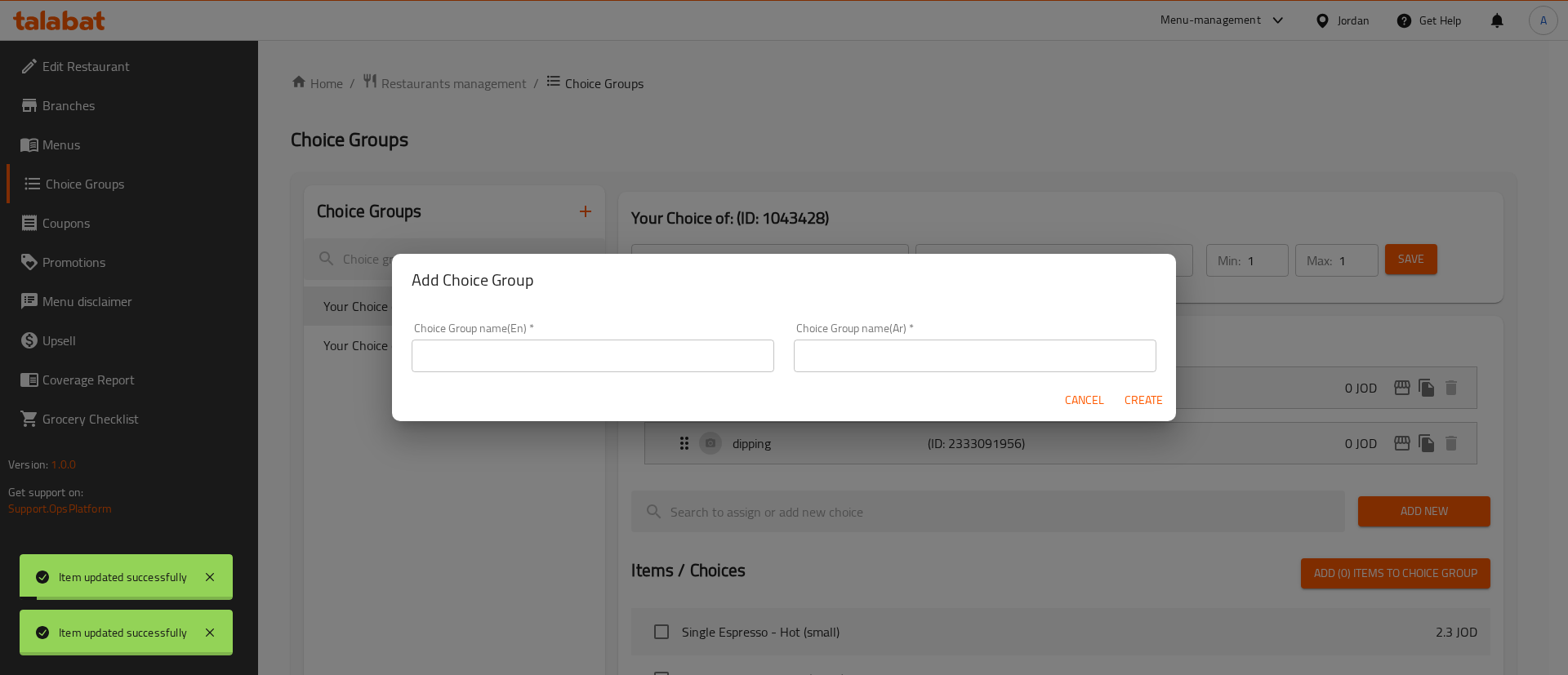
click at [549, 351] on input "text" at bounding box center [593, 356] width 363 height 33
type input "Add On's"
type input "اضافات"
click at [1154, 395] on span "Create" at bounding box center [1143, 400] width 39 height 20
type input "Add On's"
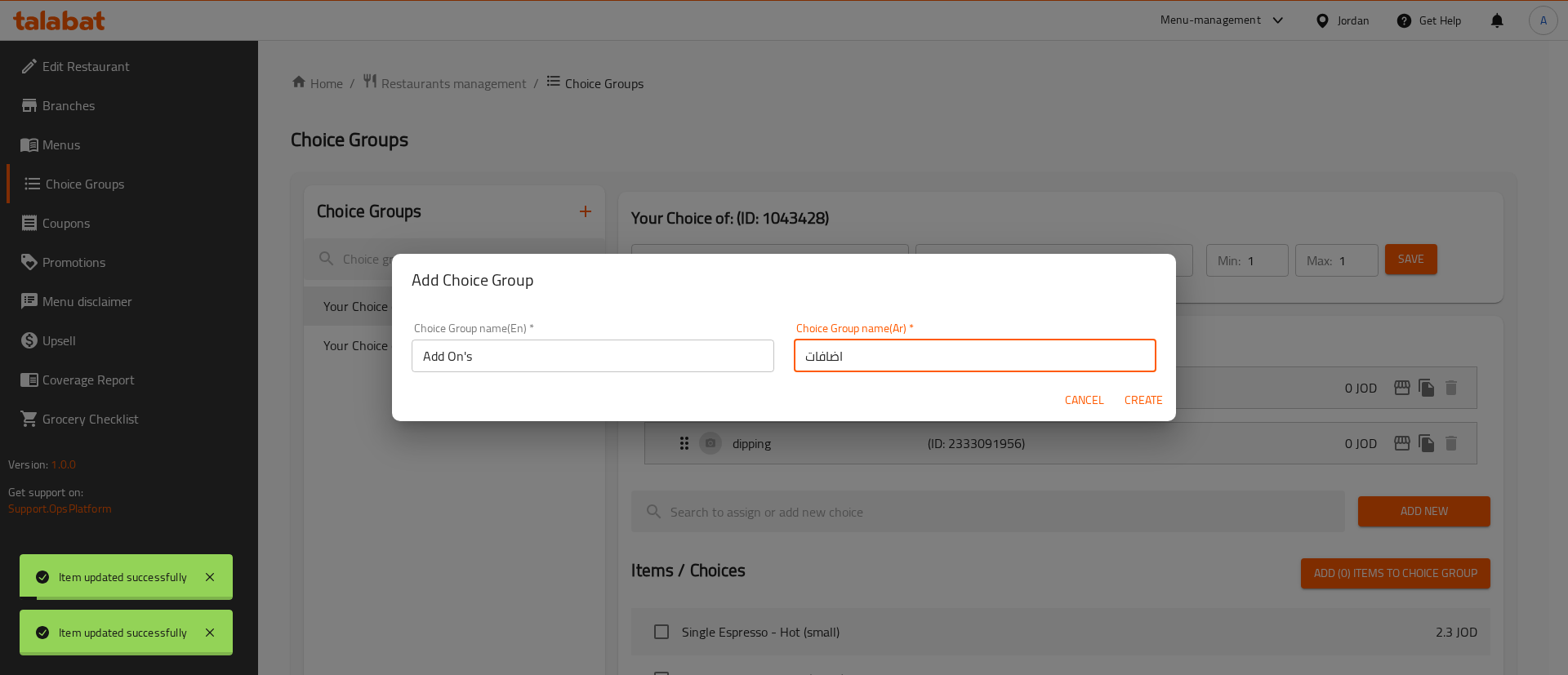
type input "اضافات"
type input "0"
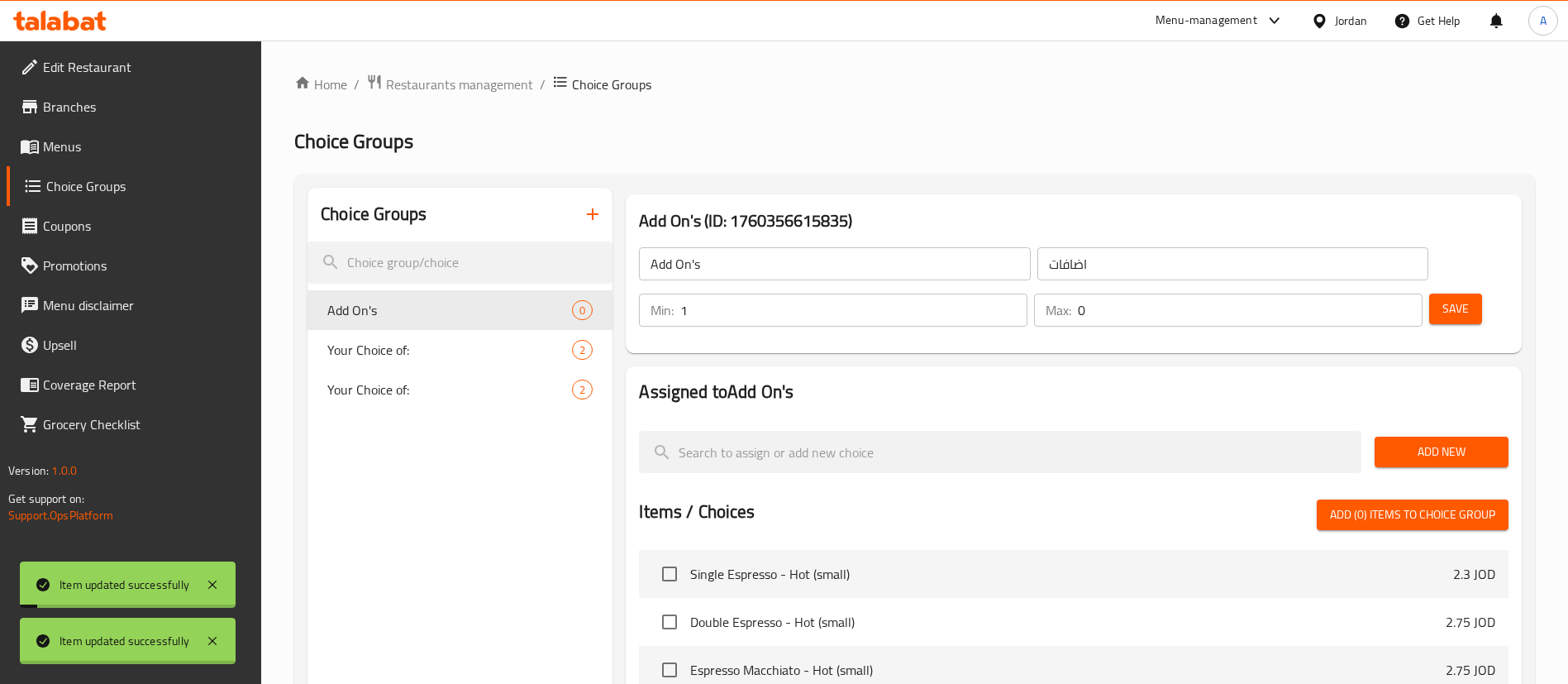
click at [1028, 294] on input "1" at bounding box center [853, 310] width 347 height 33
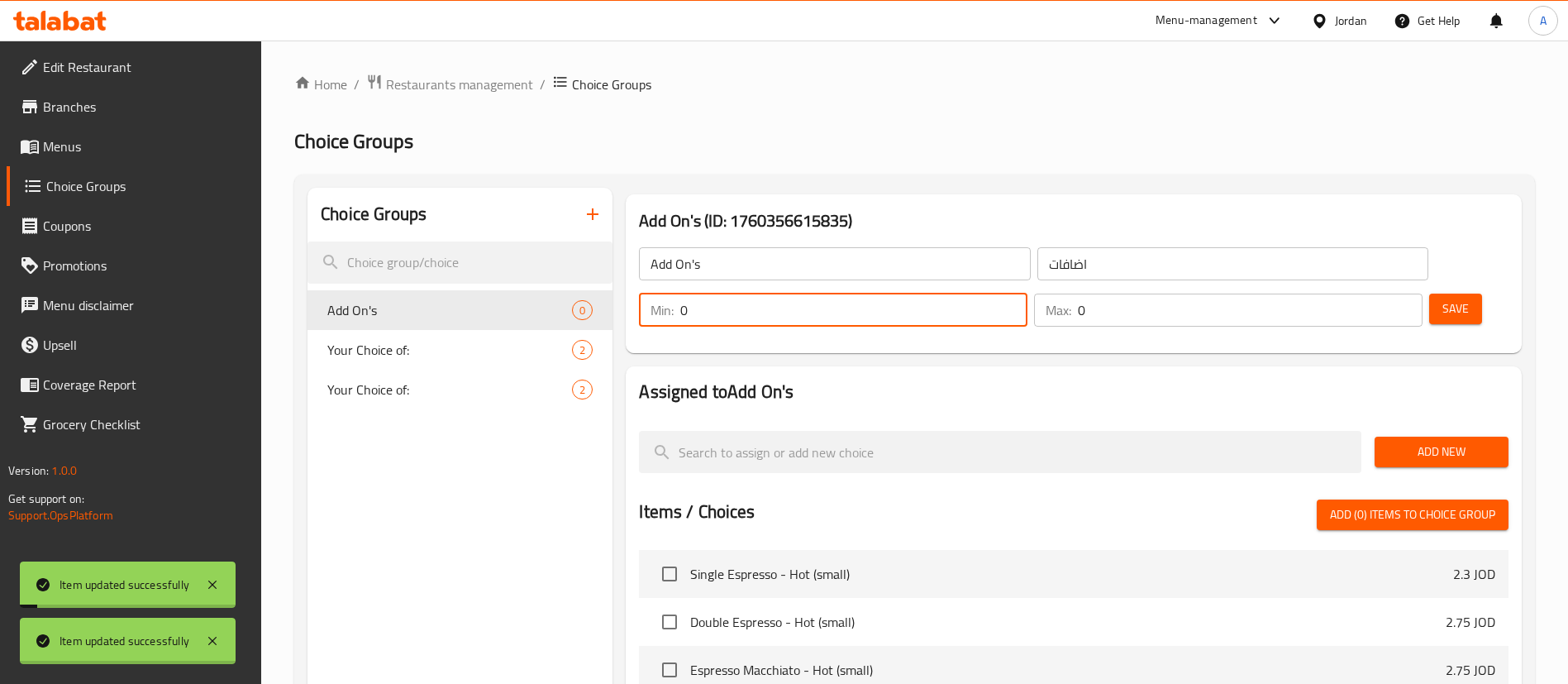
type input "0"
click at [1028, 294] on input "0" at bounding box center [853, 310] width 347 height 33
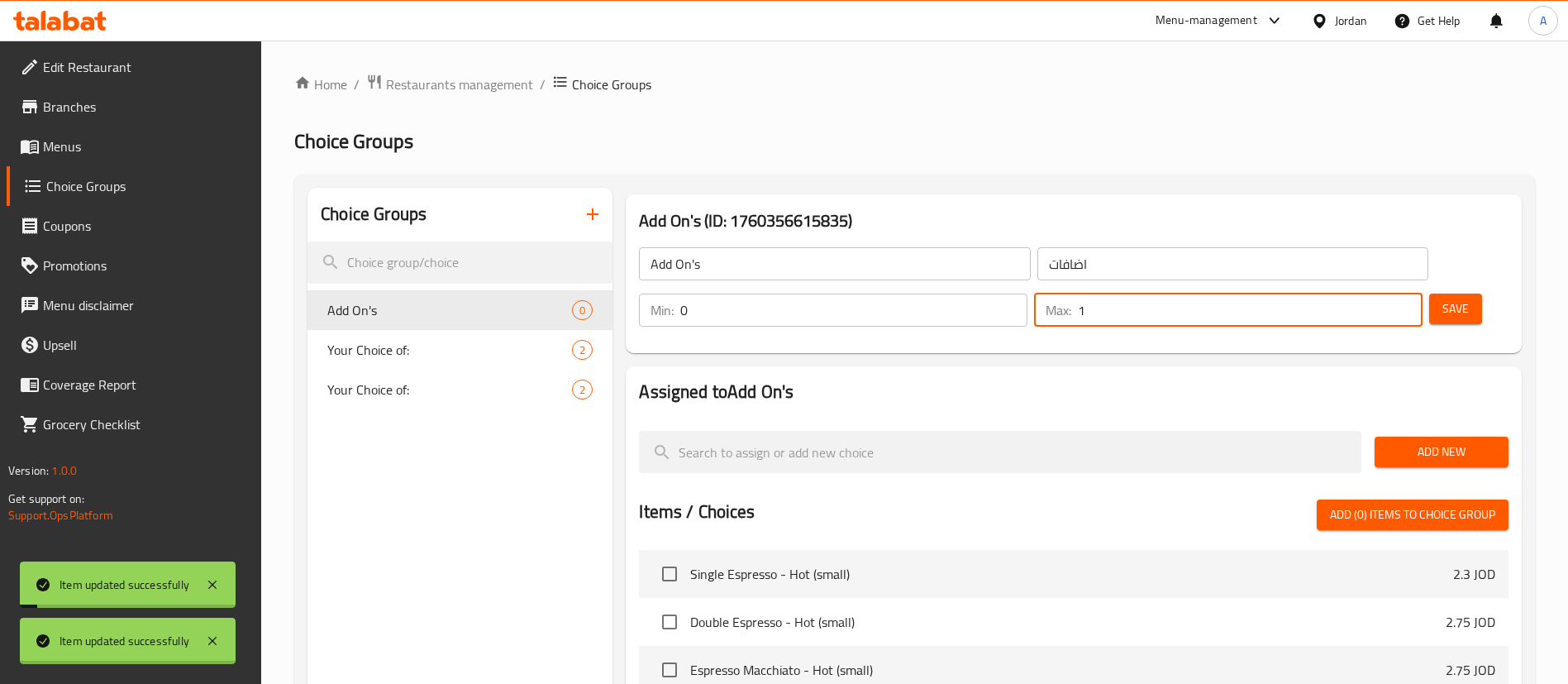
type input "1"
click at [1379, 294] on input "1" at bounding box center [1251, 310] width 345 height 33
click at [1446, 294] on button "Save" at bounding box center [1457, 308] width 53 height 30
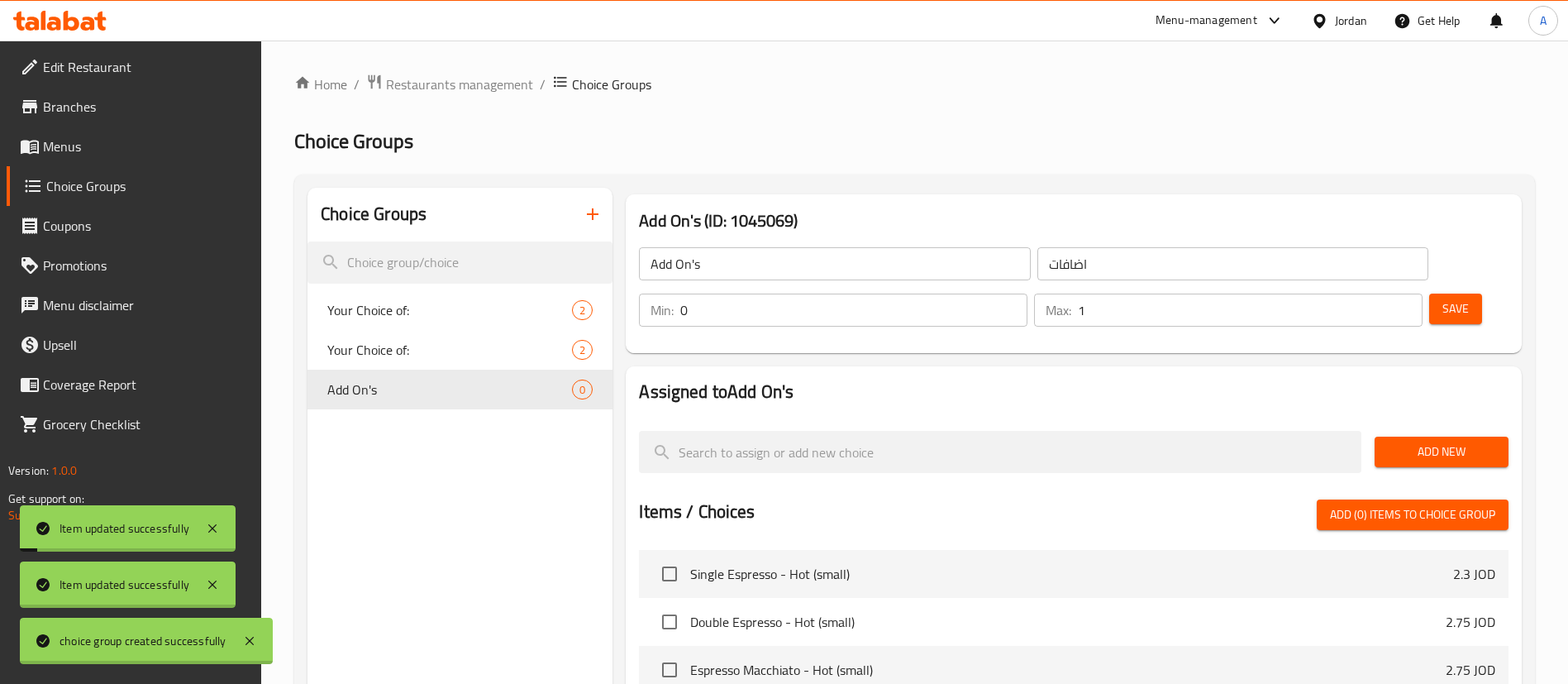
click at [1432, 436] on button "Add New" at bounding box center [1442, 451] width 134 height 30
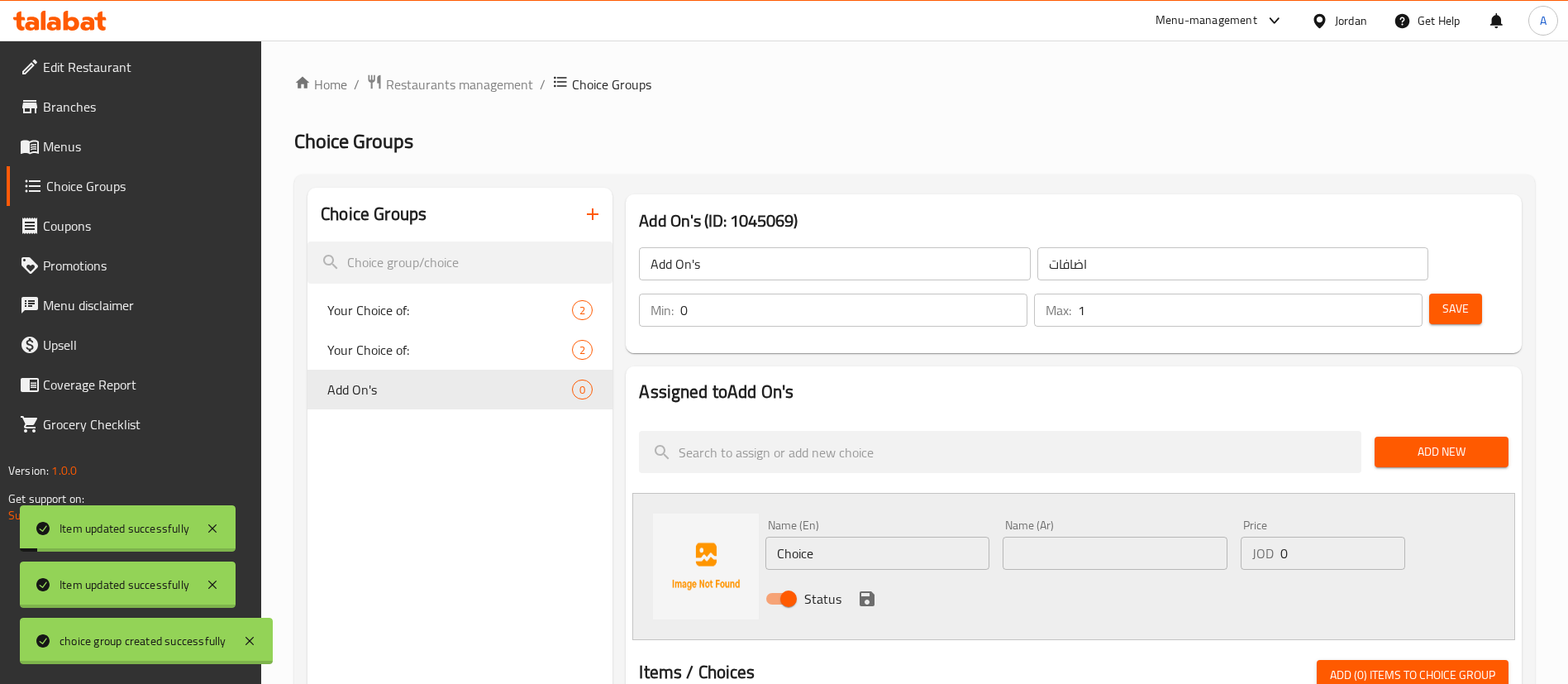
drag, startPoint x: 657, startPoint y: 508, endPoint x: 525, endPoint y: 501, distance: 132.2
type input "A"
type input "Ice Cream"
type input "بوظة"
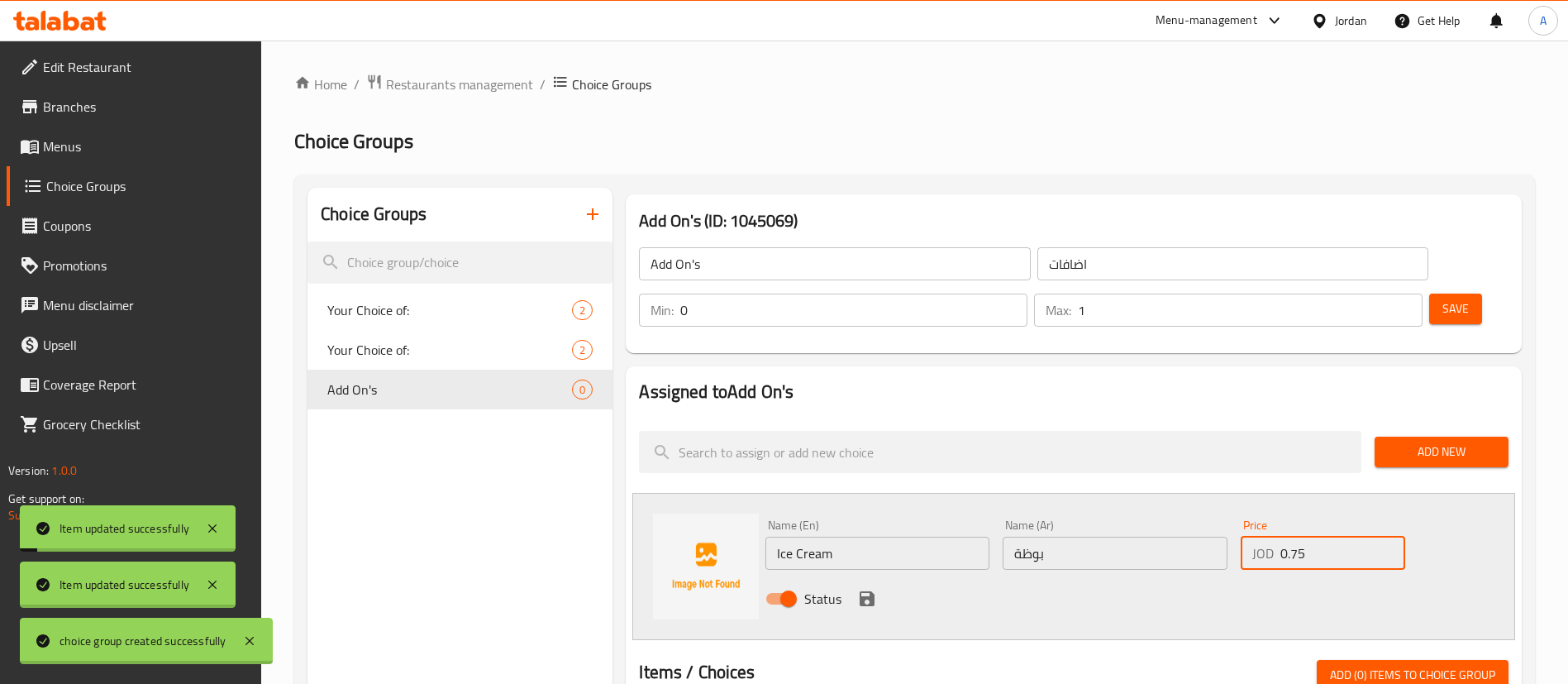
type input "0.75"
click at [847, 576] on div "Status" at bounding box center [1115, 598] width 712 height 45
click at [864, 591] on icon "save" at bounding box center [867, 598] width 15 height 15
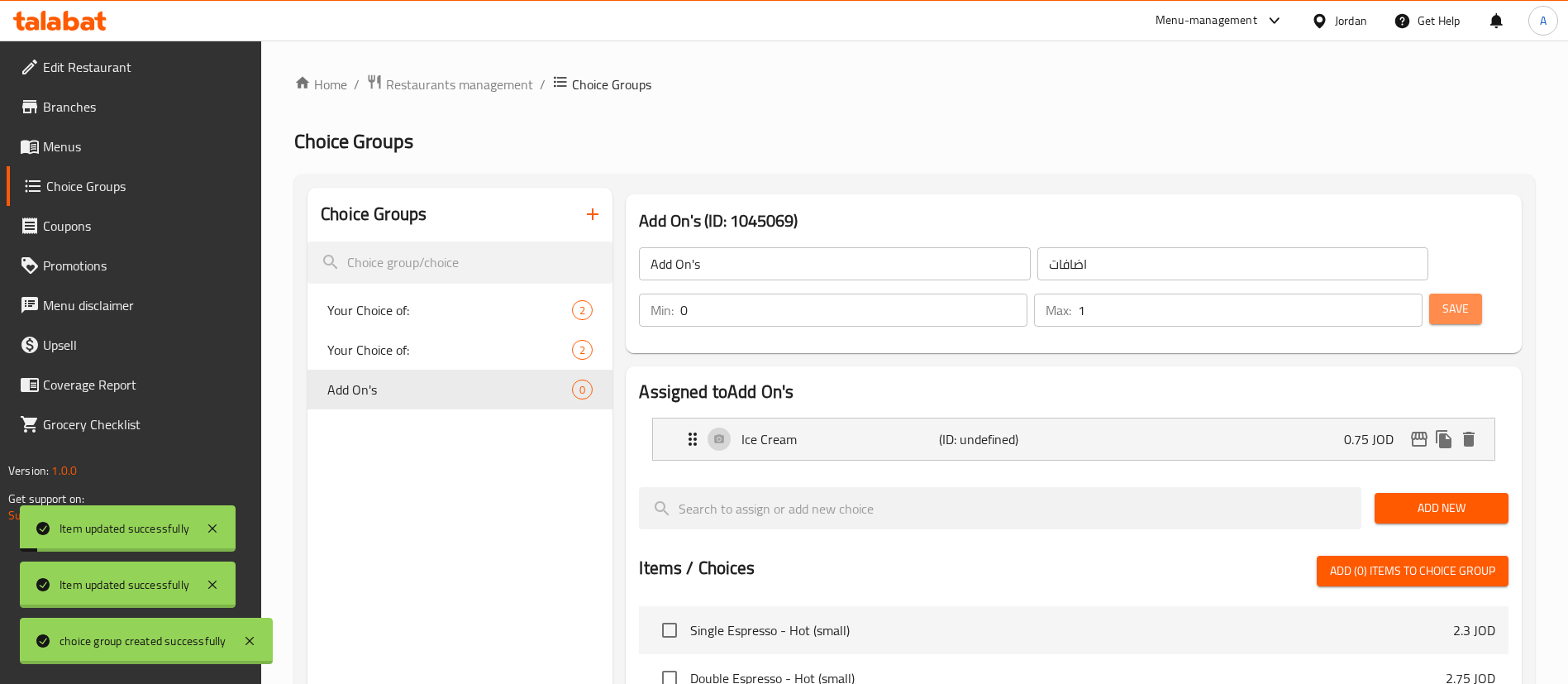
click at [1443, 298] on span "Save" at bounding box center [1456, 308] width 27 height 20
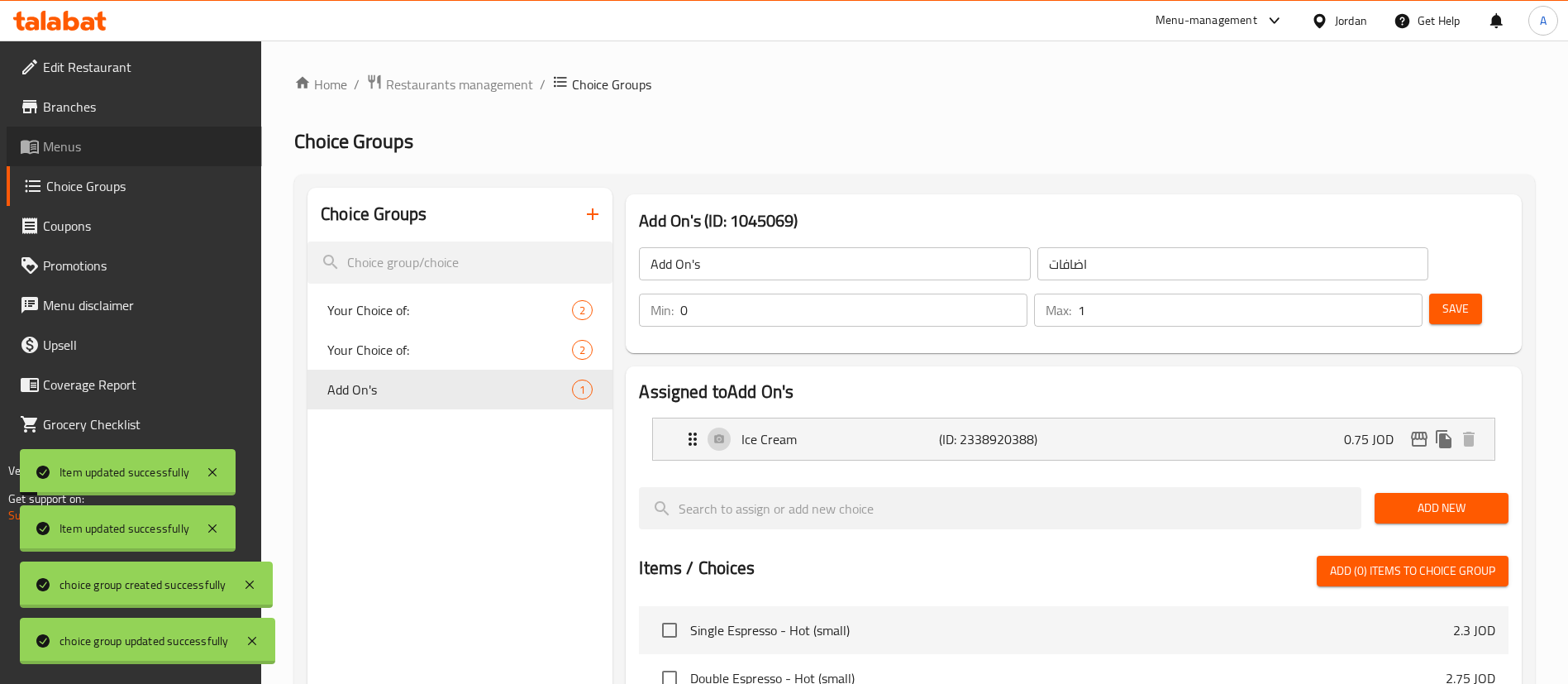
click at [128, 143] on span "Menus" at bounding box center [146, 146] width 206 height 20
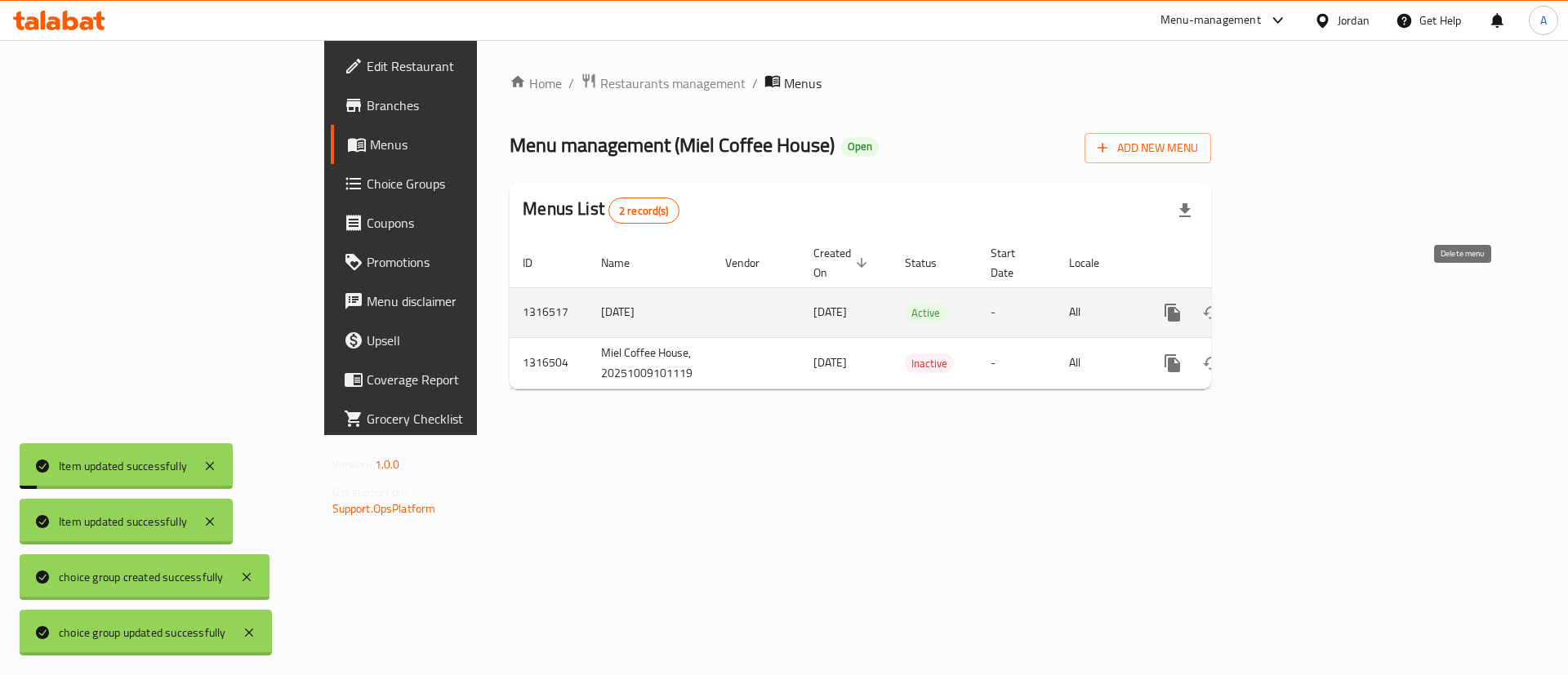
click at [1310, 295] on link "enhanced table" at bounding box center [1290, 313] width 39 height 39
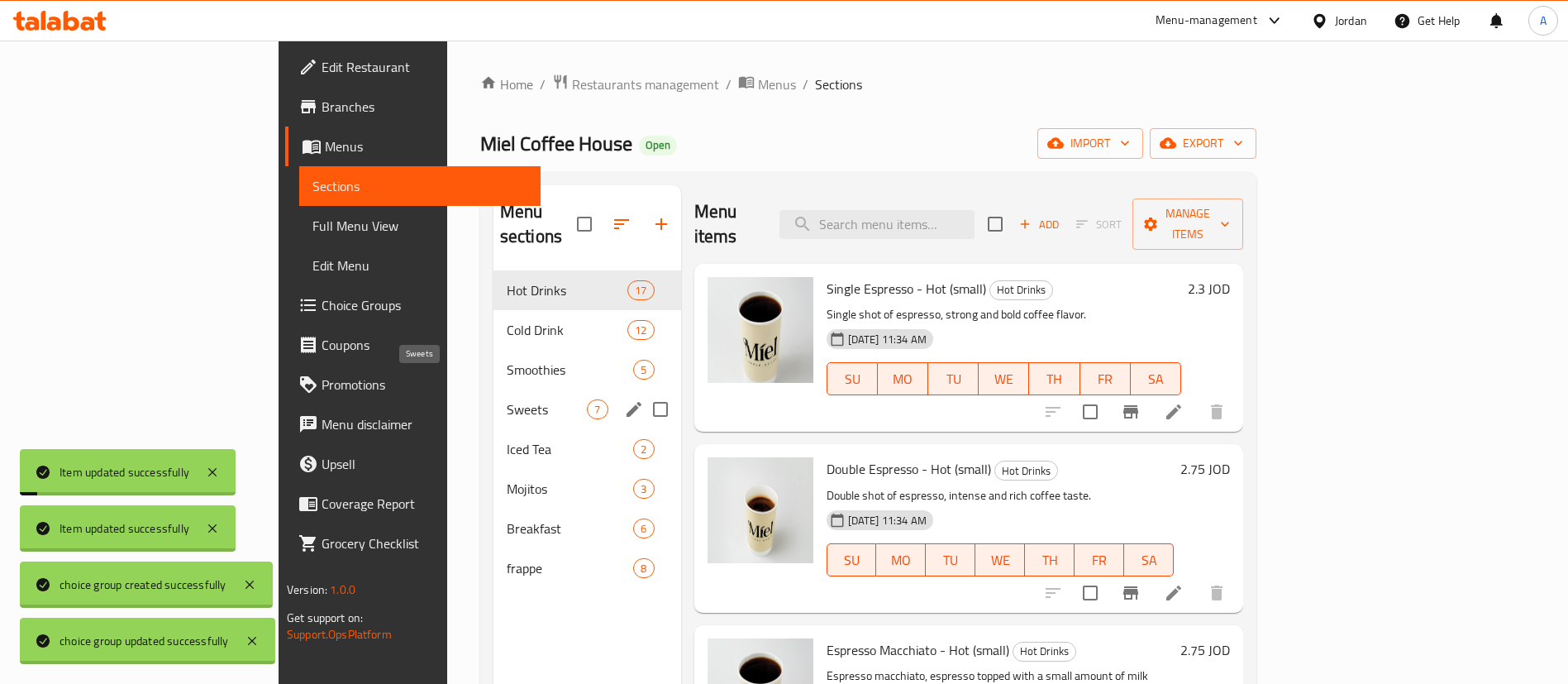
click at [507, 400] on span "Sweets" at bounding box center [548, 410] width 81 height 20
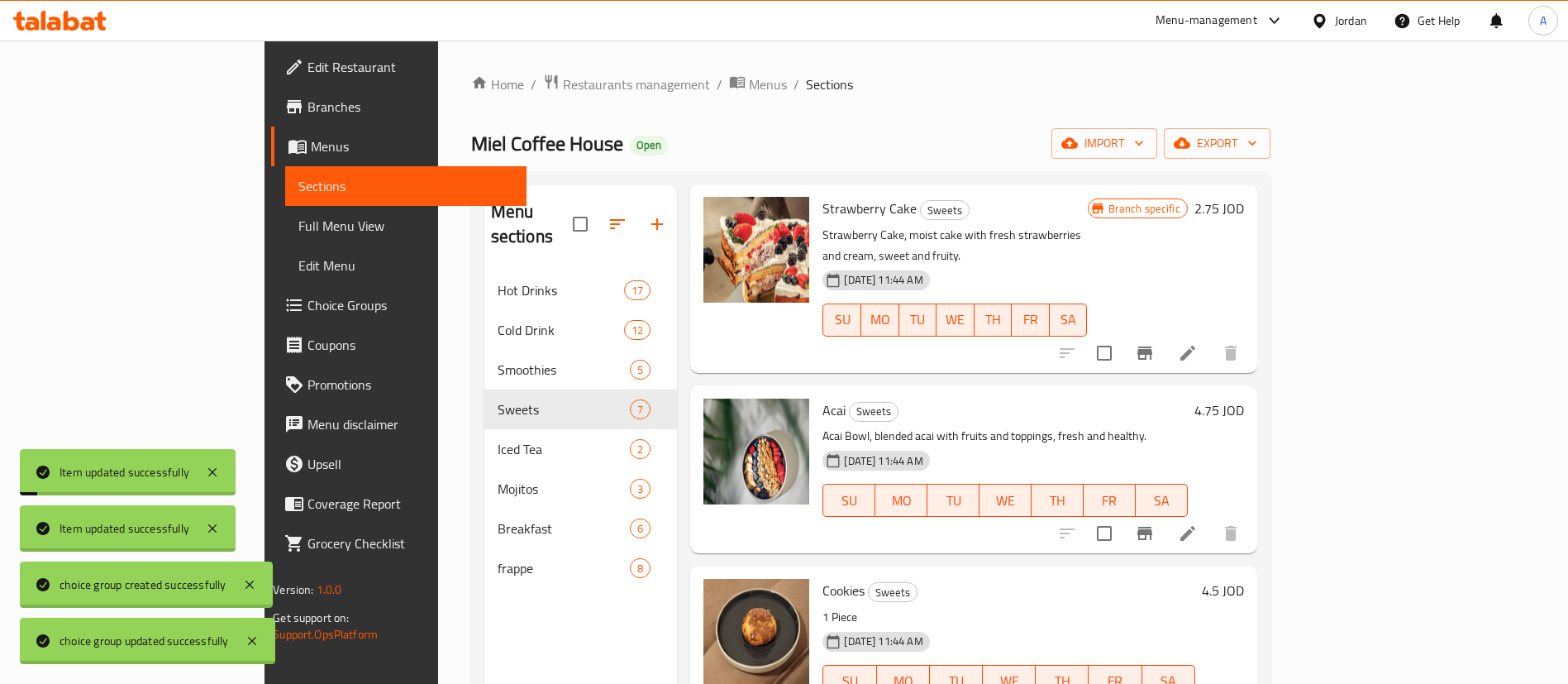
scroll to position [232, 0]
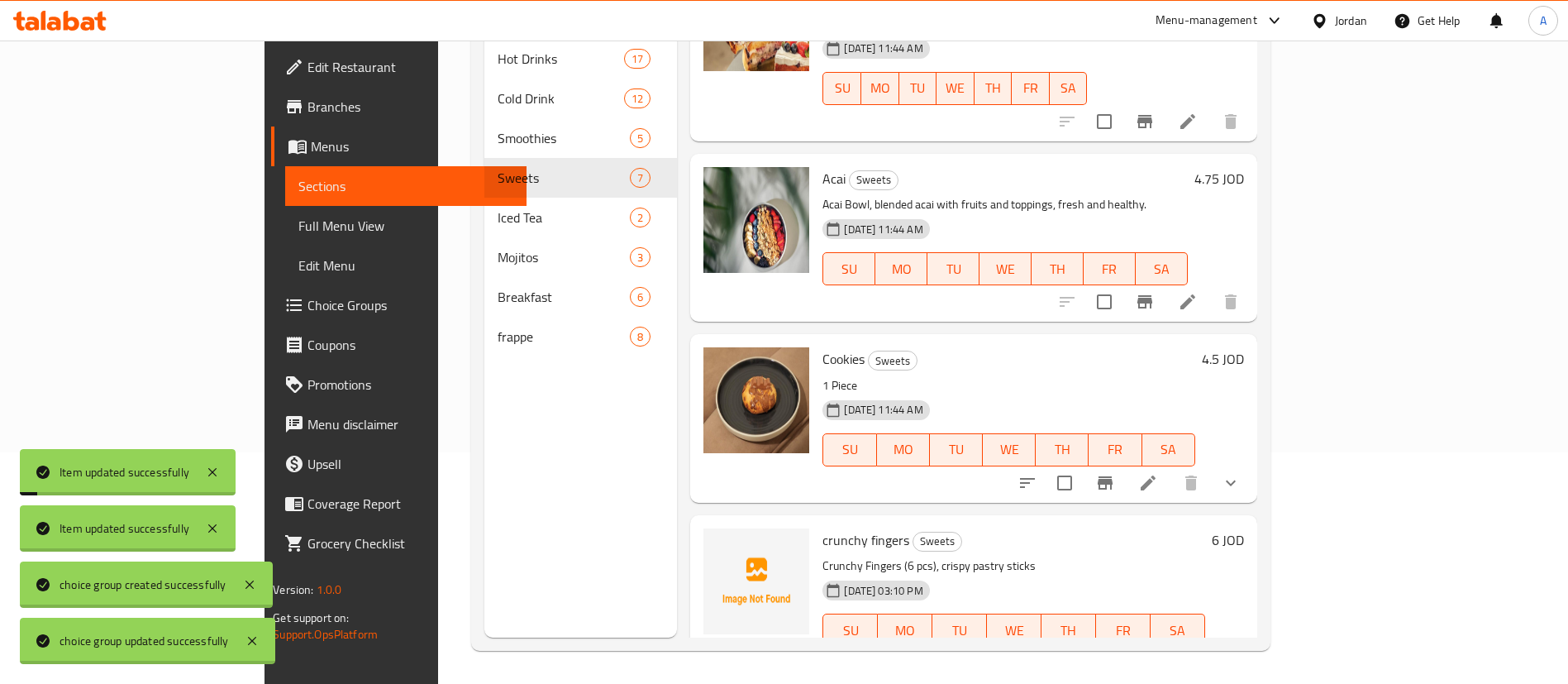
click at [1159, 473] on icon at bounding box center [1148, 483] width 20 height 20
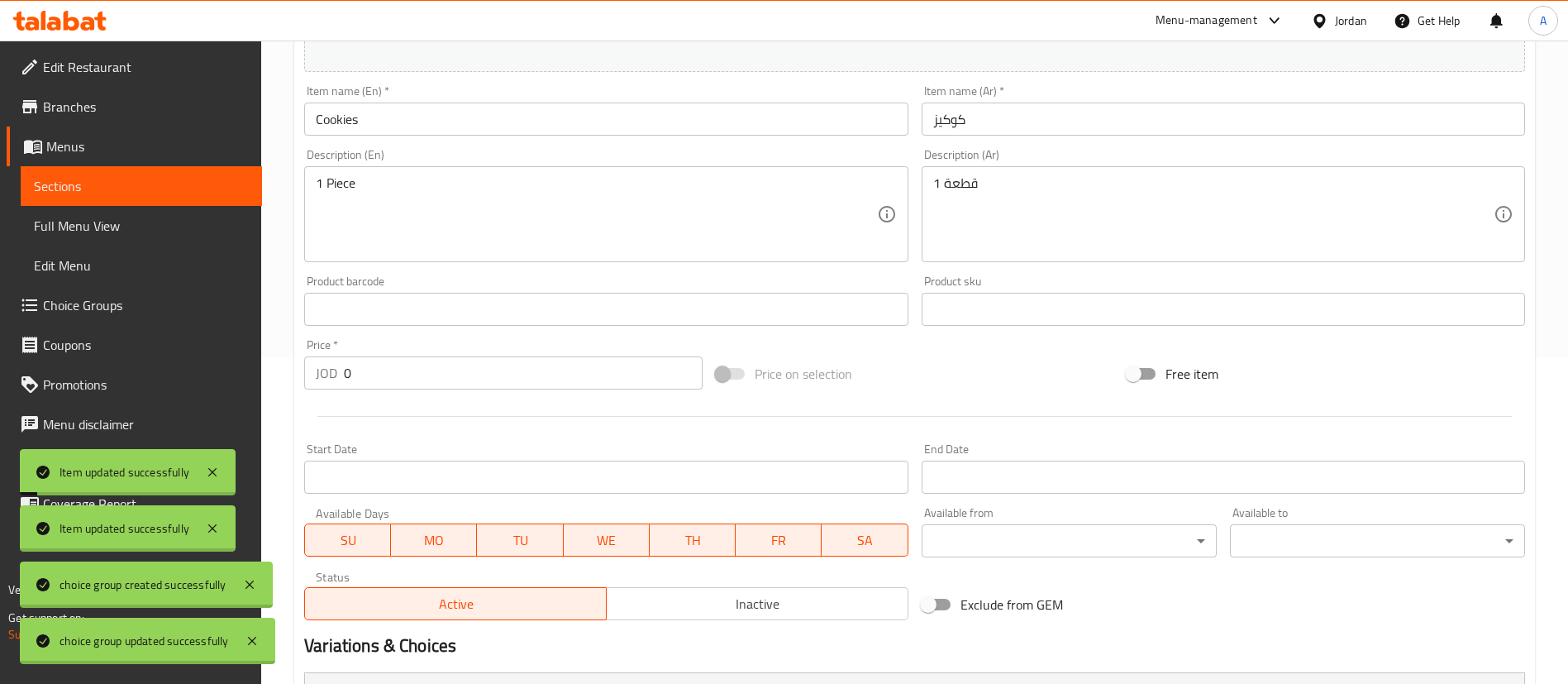
scroll to position [546, 0]
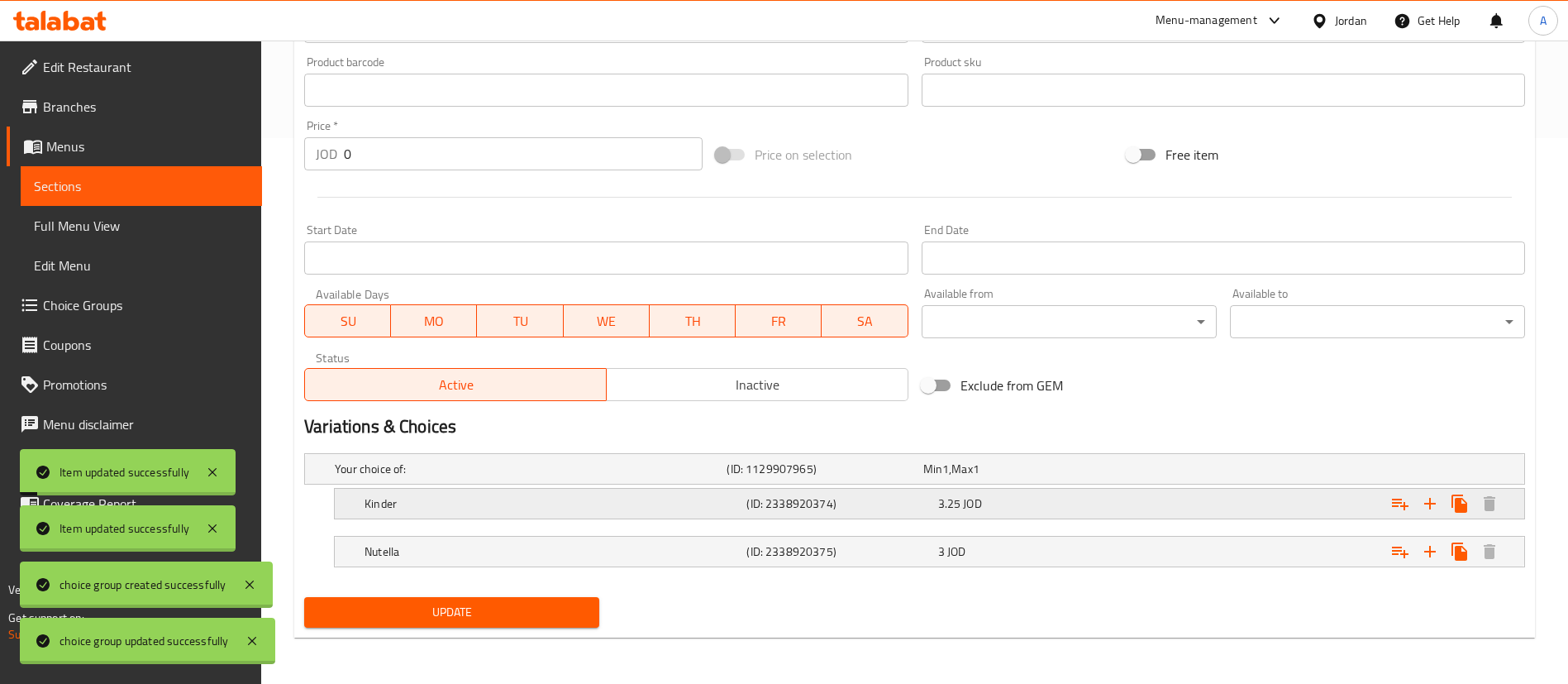
click at [1404, 503] on icon "Expand" at bounding box center [1401, 504] width 17 height 12
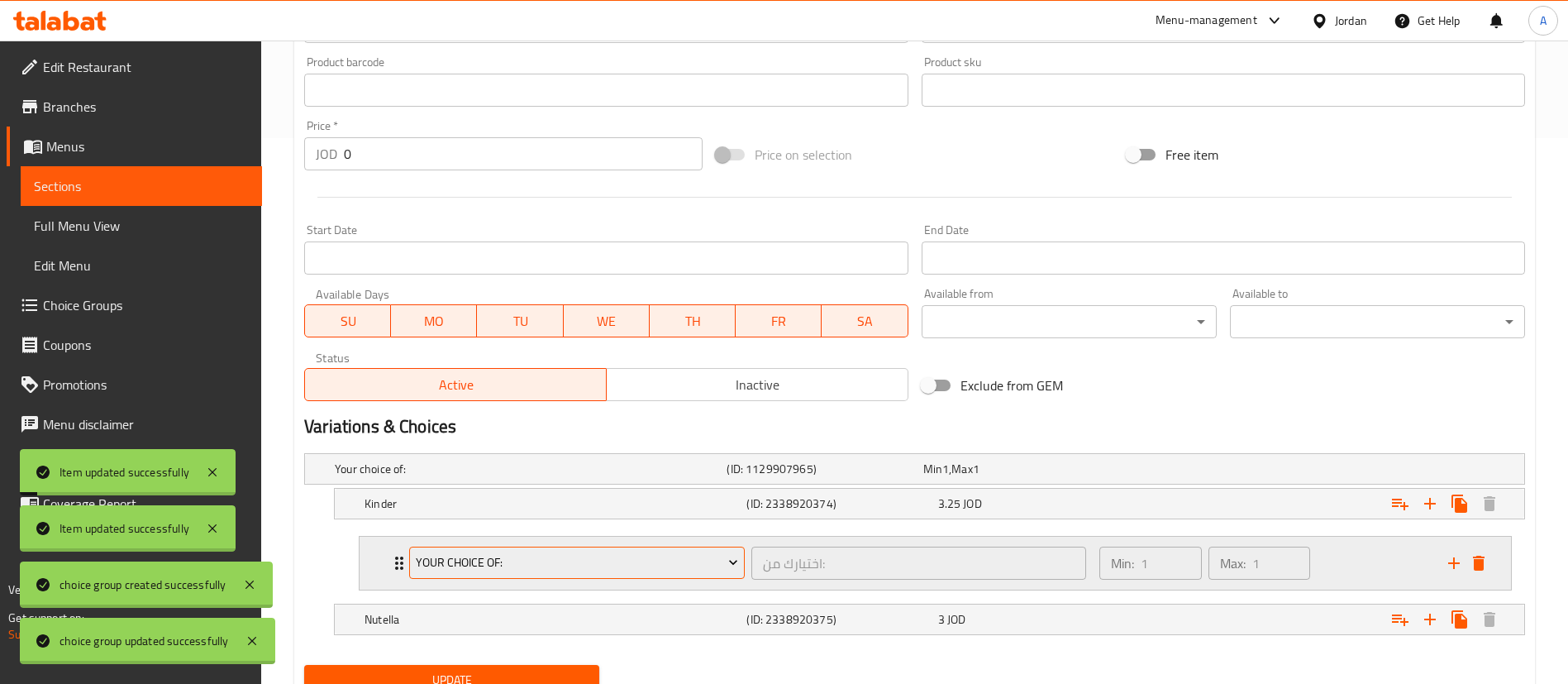
click at [466, 567] on span "Your Choice of:" at bounding box center [577, 562] width 323 height 20
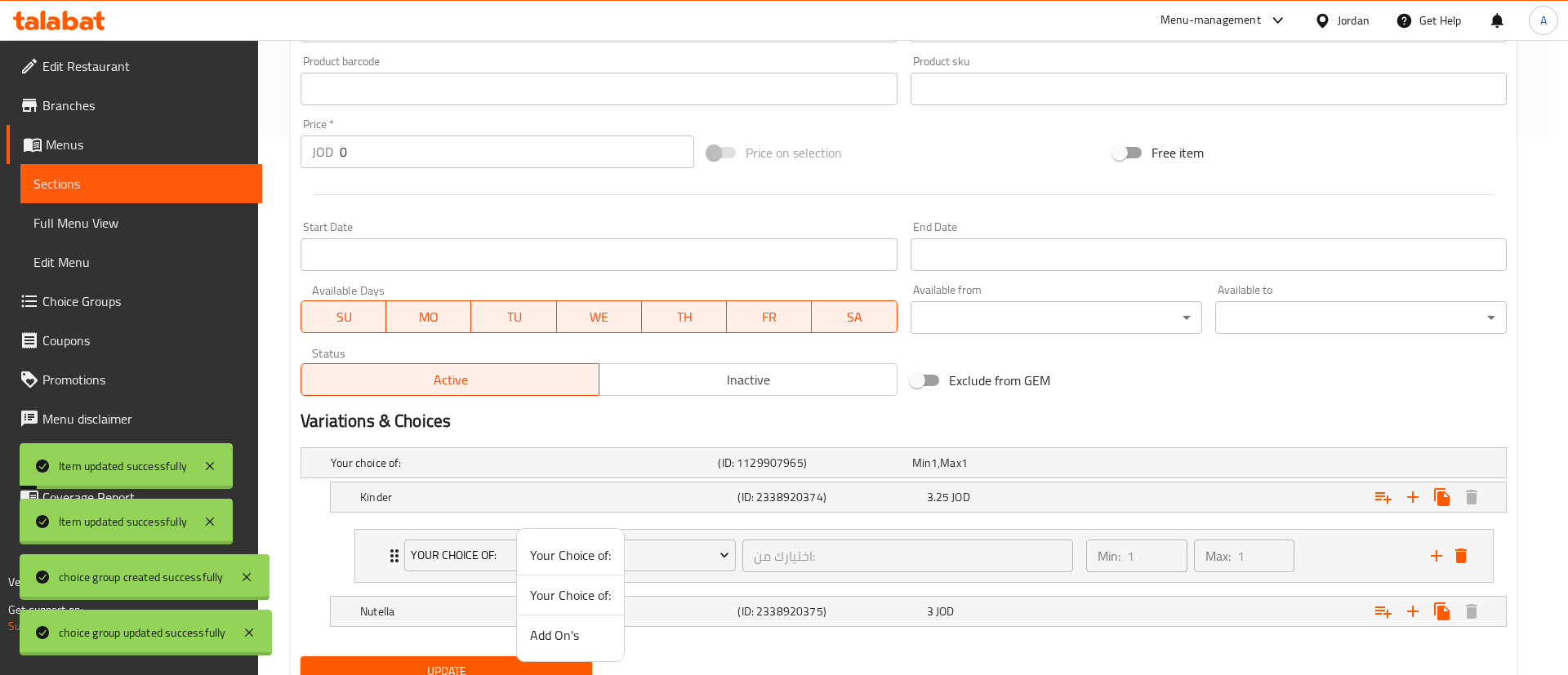
drag, startPoint x: 542, startPoint y: 628, endPoint x: 548, endPoint y: 620, distance: 10.0
click at [542, 627] on span "Add On's" at bounding box center [570, 635] width 81 height 20
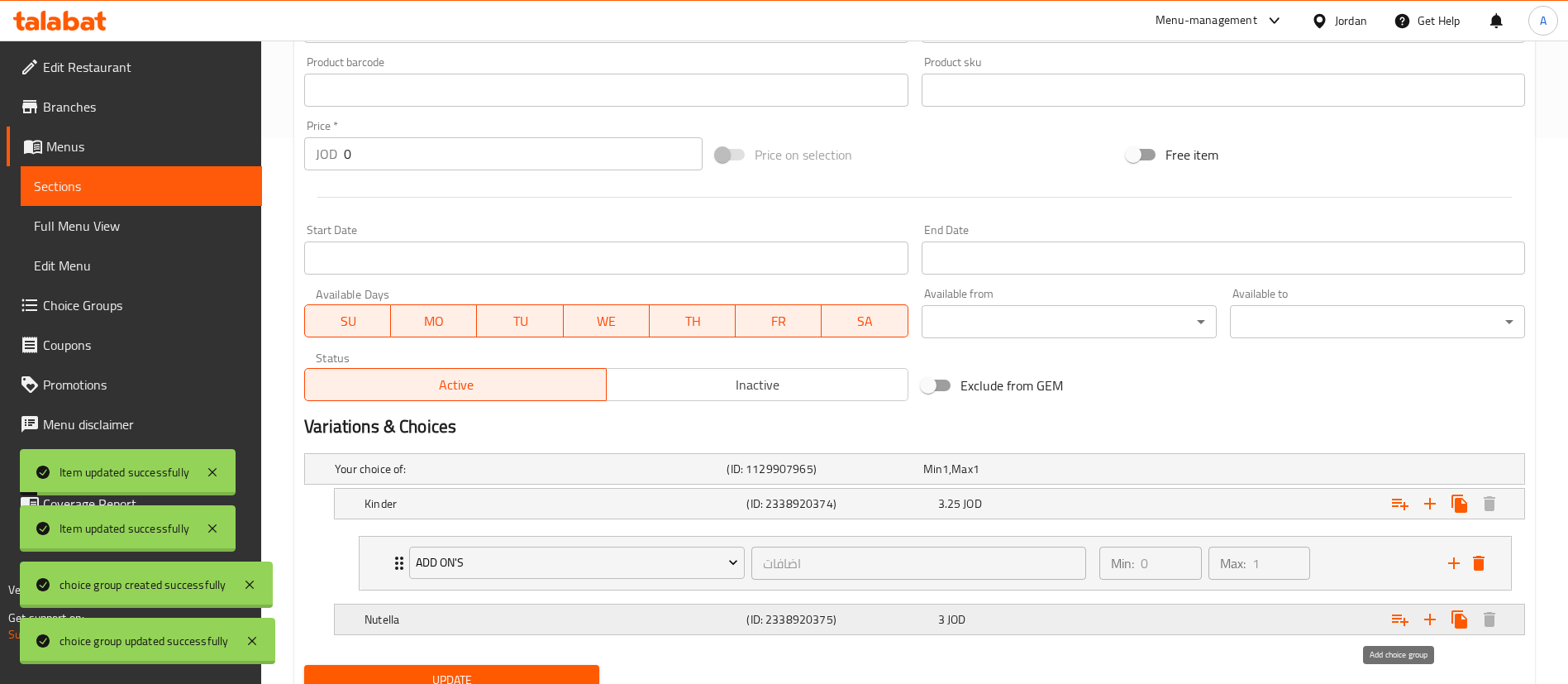
click at [1403, 615] on icon "Expand" at bounding box center [1401, 620] width 20 height 20
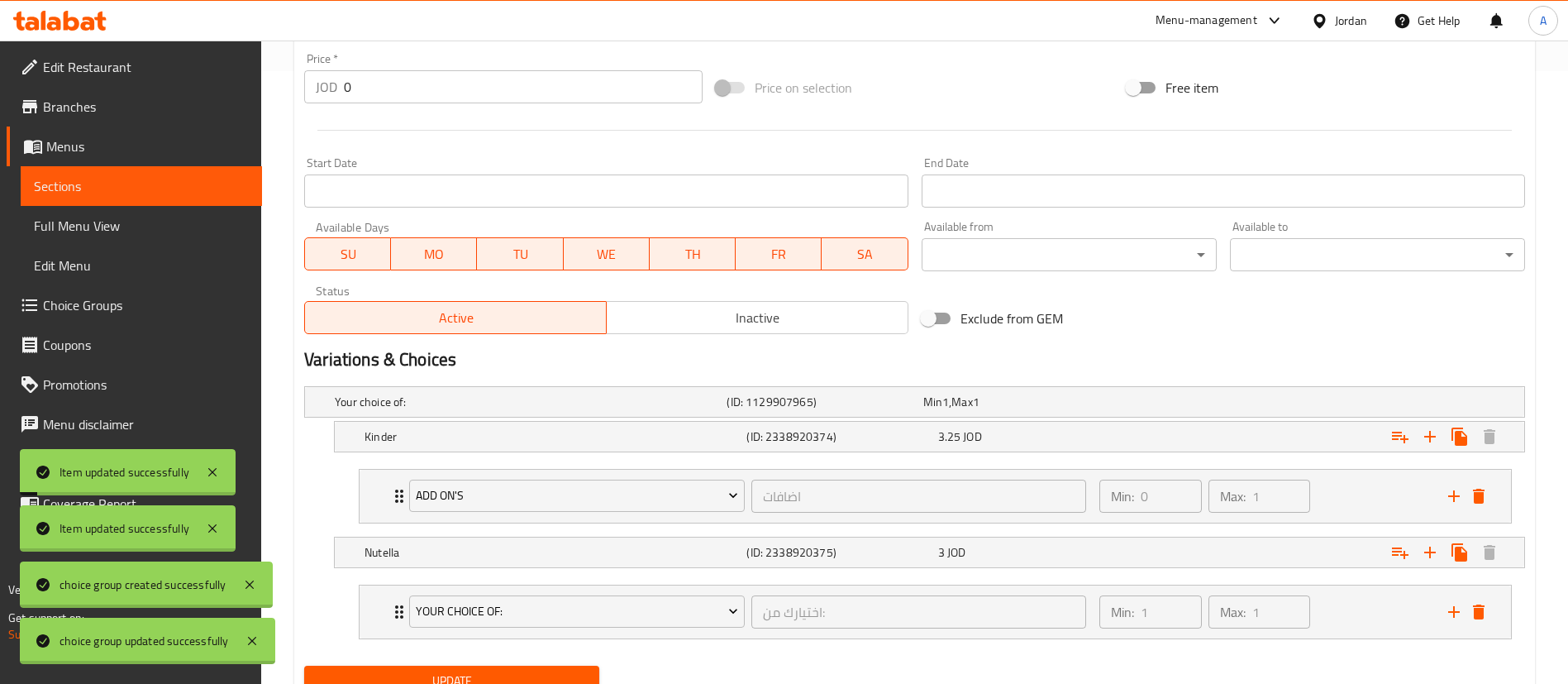
scroll to position [670, 0]
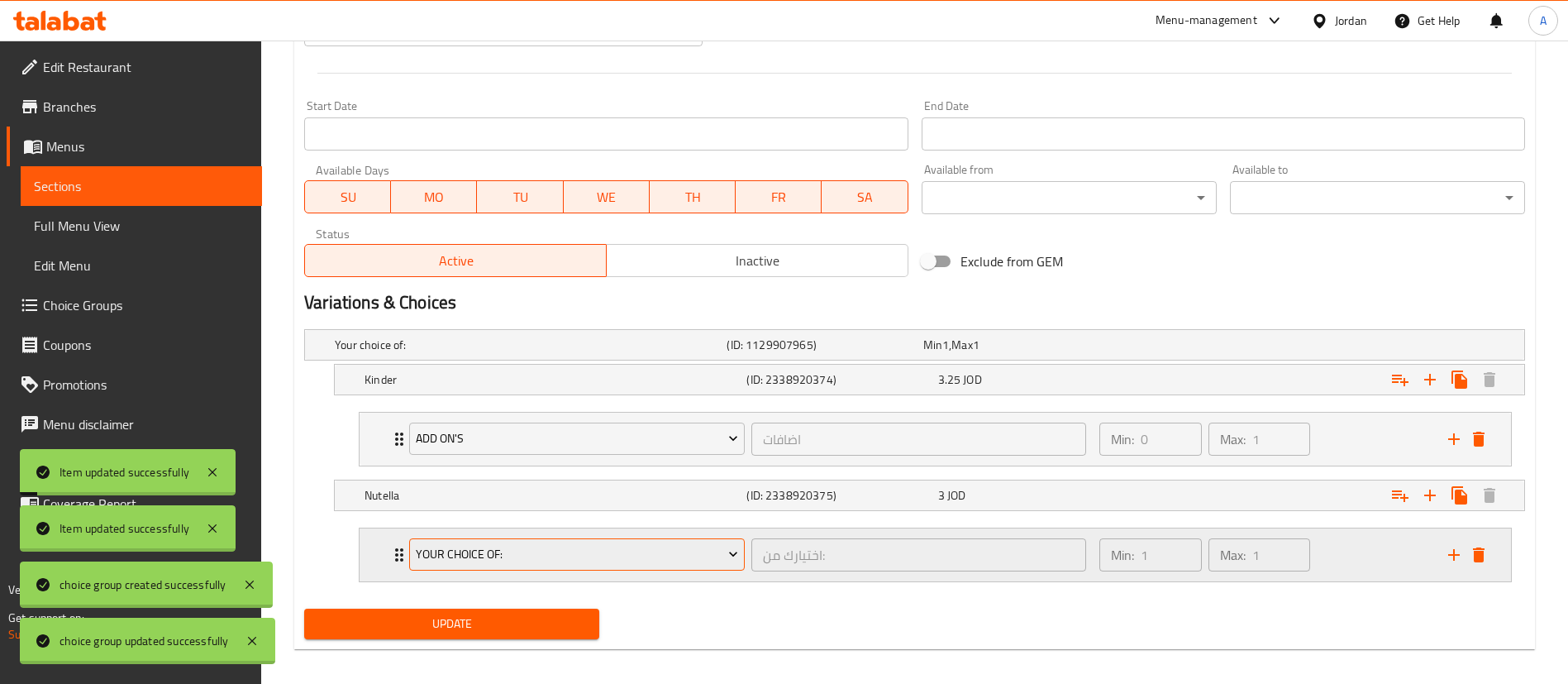
click at [535, 567] on button "Your Choice of:" at bounding box center [577, 555] width 336 height 33
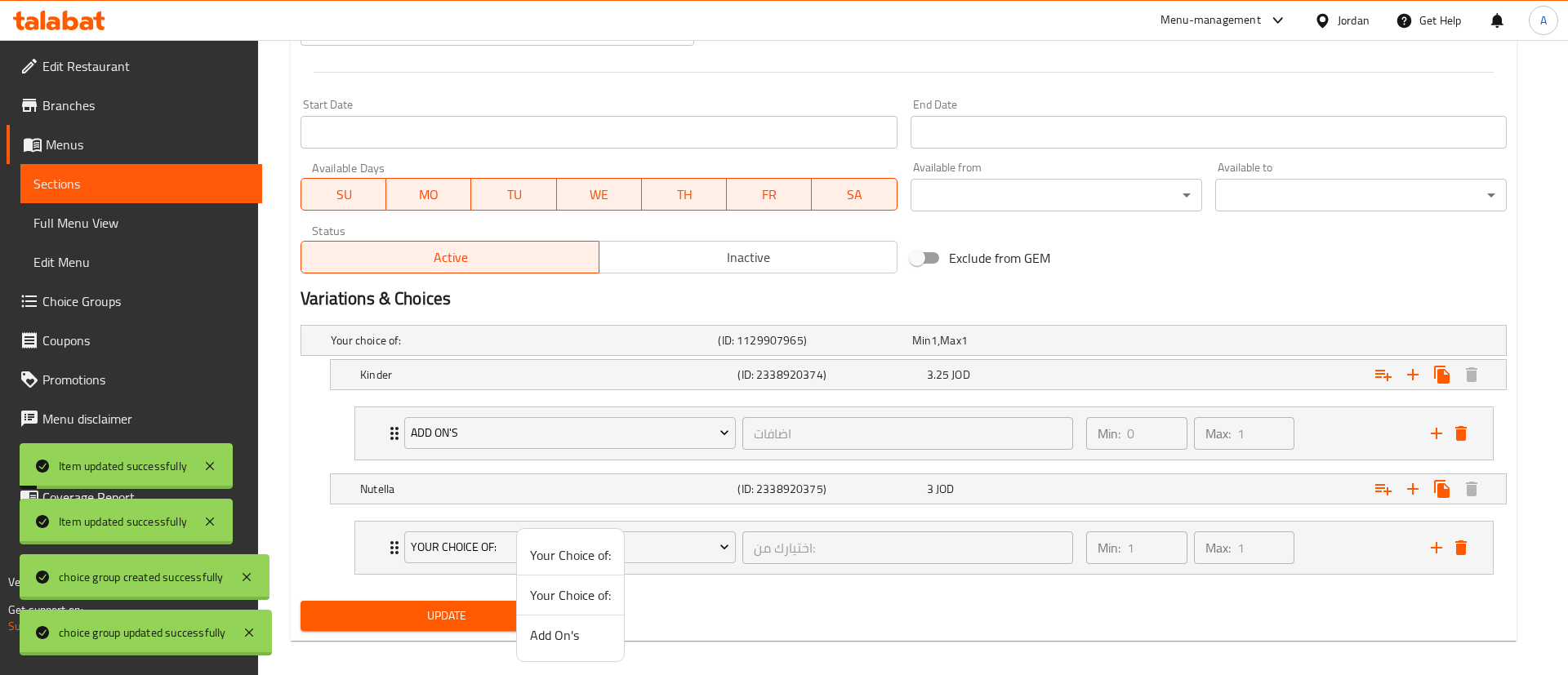
click at [554, 625] on span "Add On's" at bounding box center [570, 635] width 81 height 20
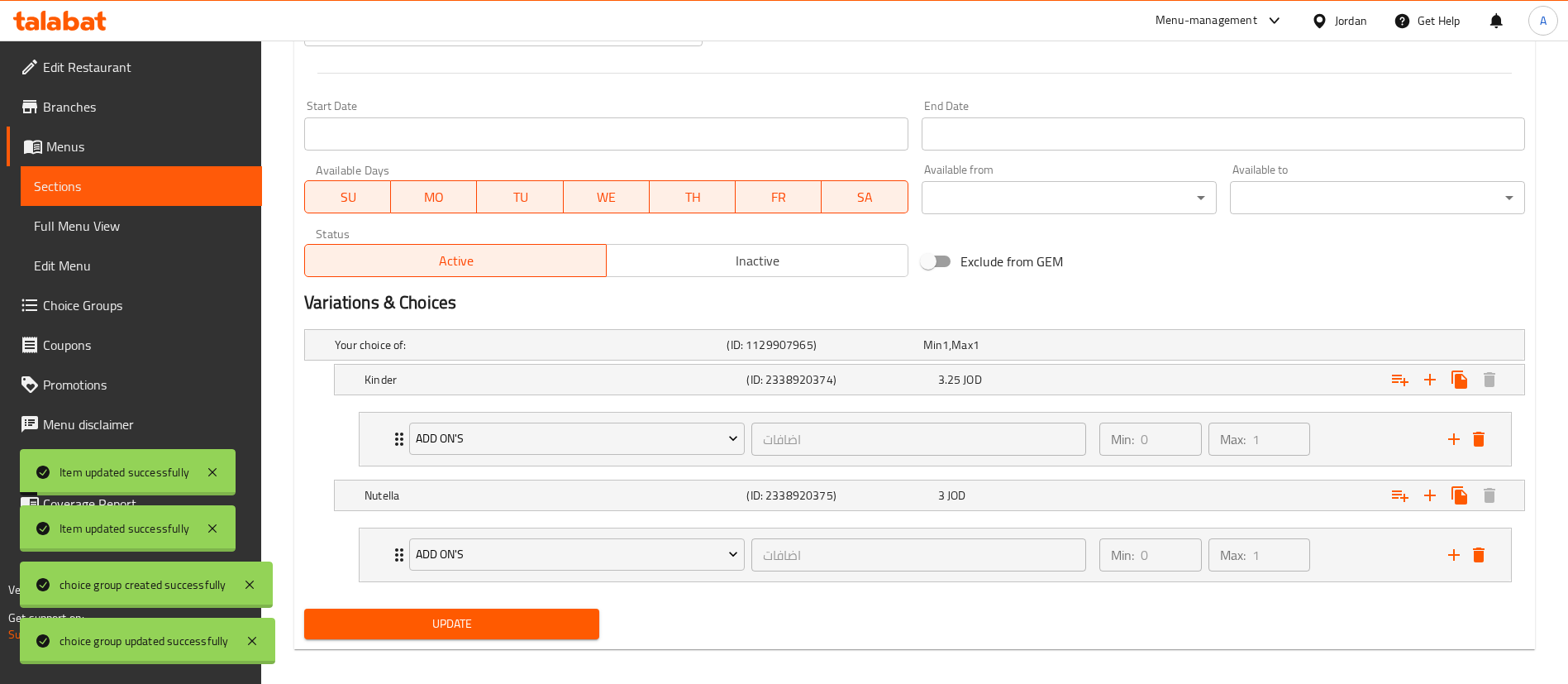
click at [516, 622] on span "Update" at bounding box center [452, 624] width 269 height 20
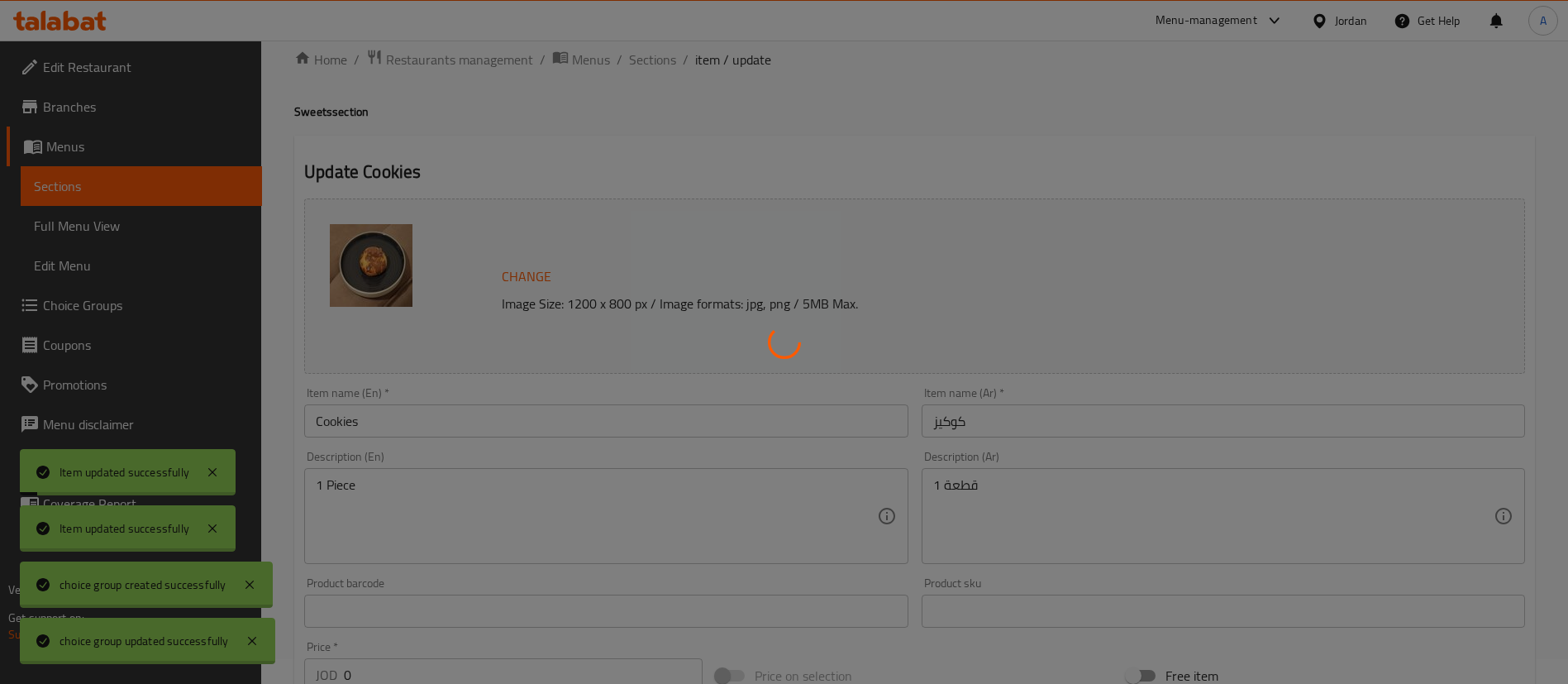
scroll to position [0, 0]
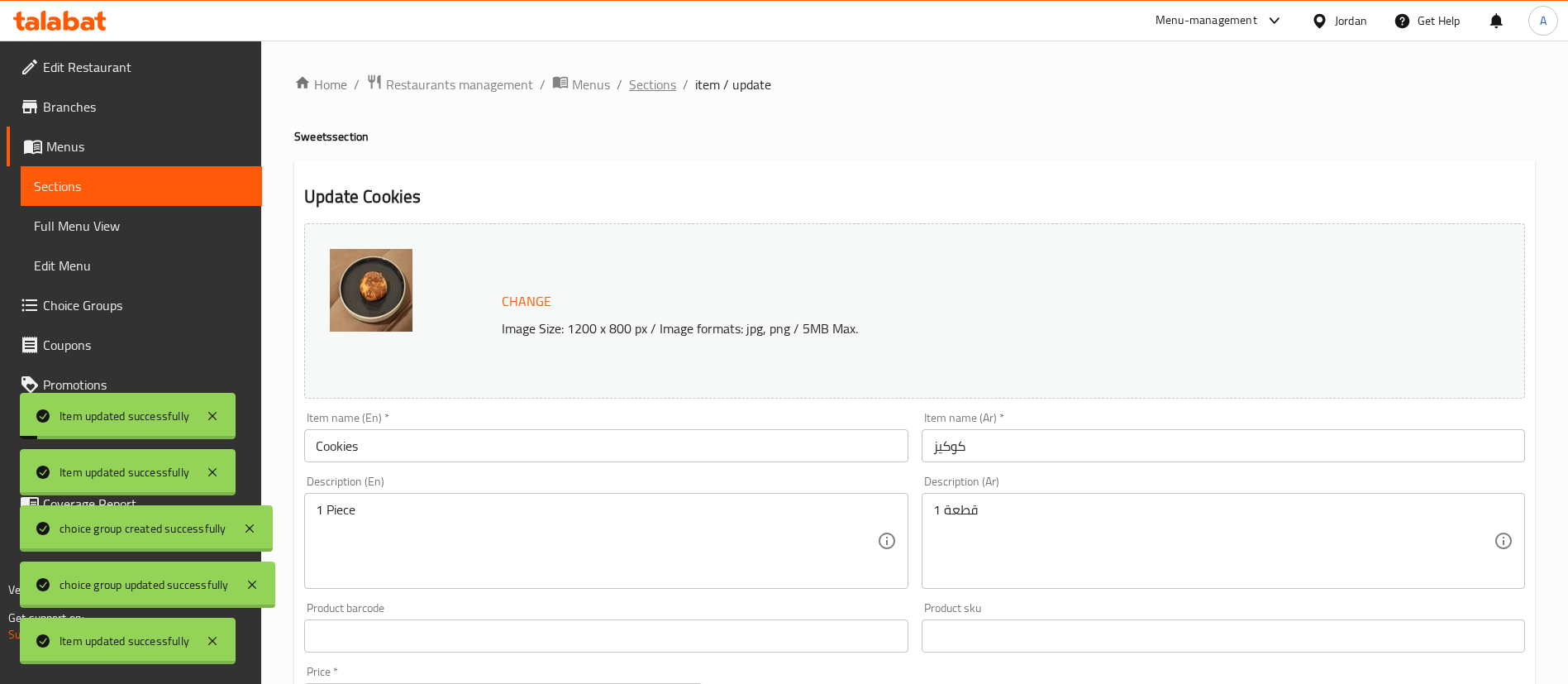
click at [656, 90] on span "Sections" at bounding box center [652, 85] width 47 height 20
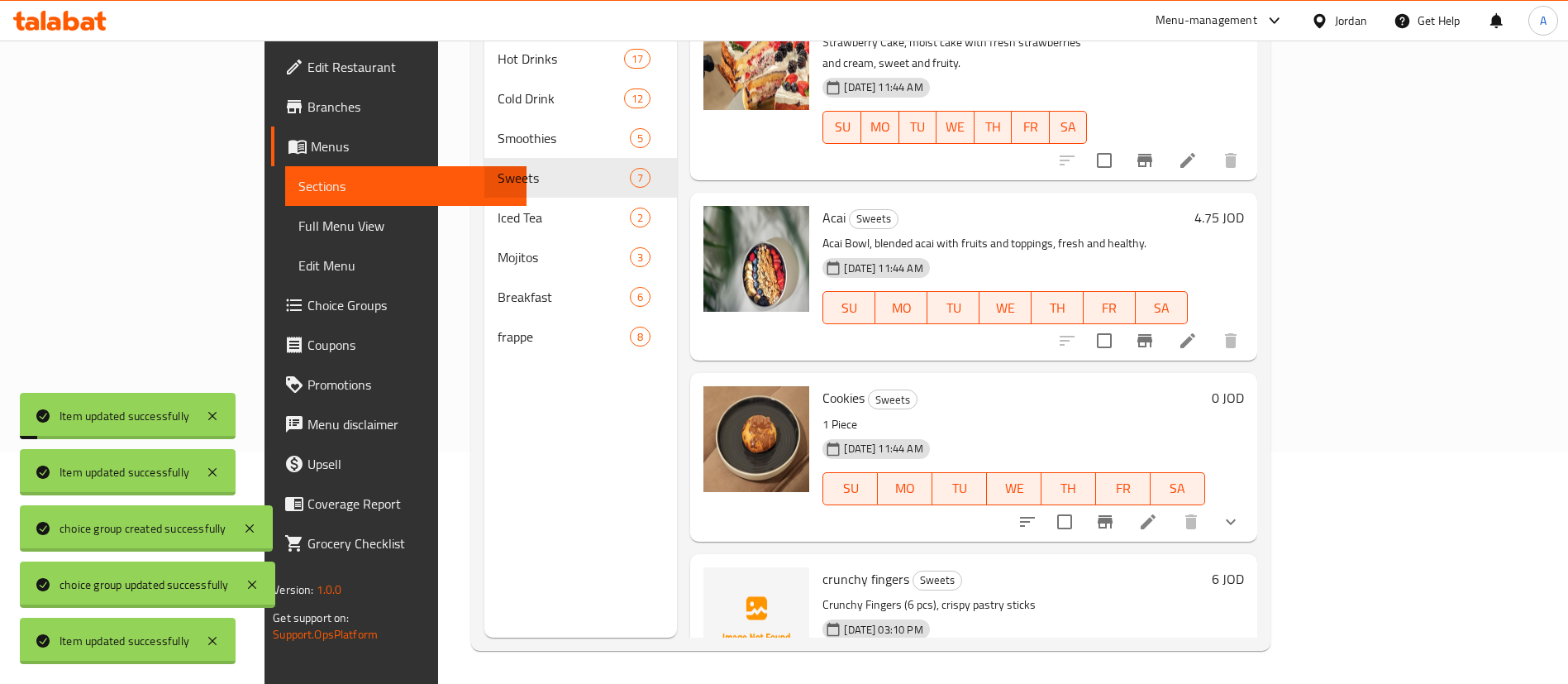
scroll to position [622, 0]
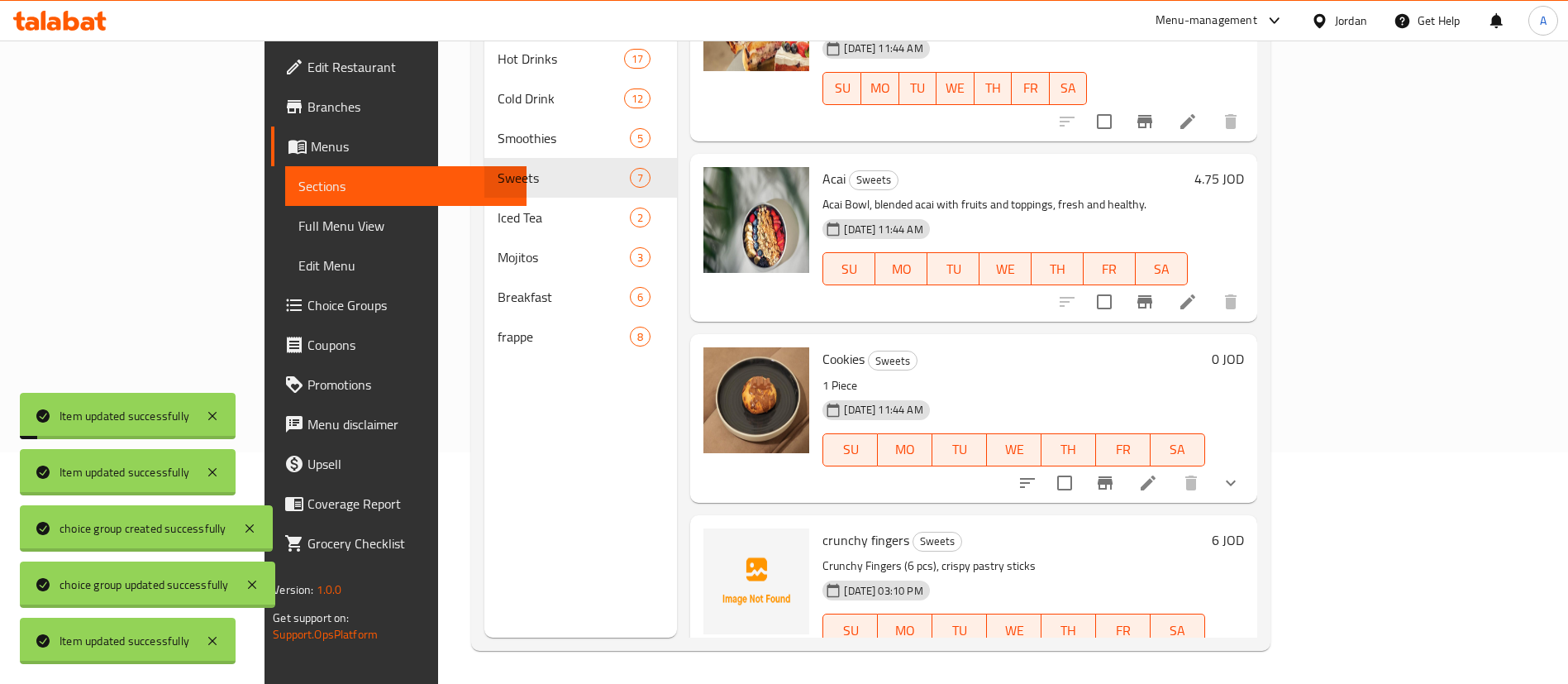
click at [1198, 654] on icon at bounding box center [1188, 664] width 20 height 20
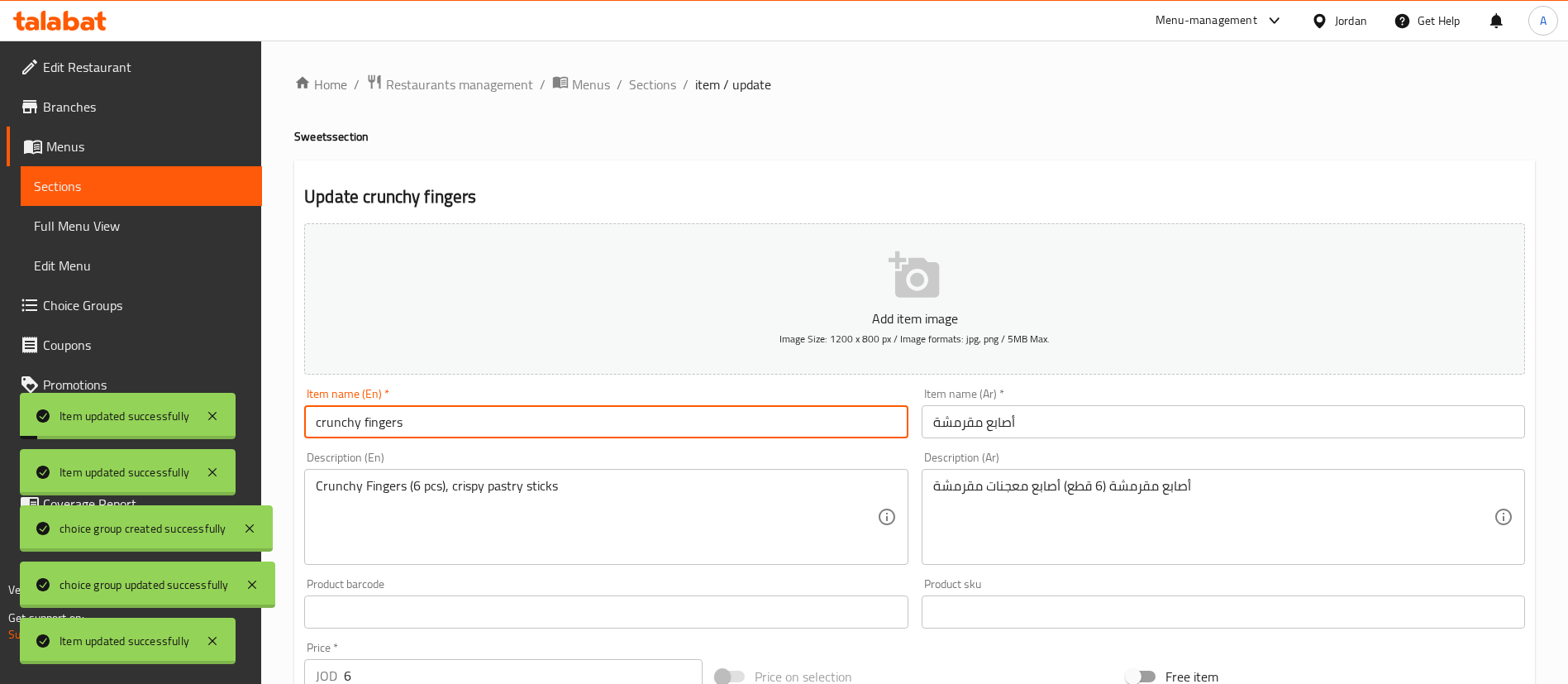
click at [324, 423] on input "crunchy fingers" at bounding box center [606, 422] width 604 height 33
drag, startPoint x: 322, startPoint y: 421, endPoint x: 306, endPoint y: 423, distance: 16.1
click at [306, 423] on input "crunchy fingers" at bounding box center [606, 422] width 604 height 33
click at [364, 418] on input "Crunchy fingers" at bounding box center [606, 422] width 604 height 33
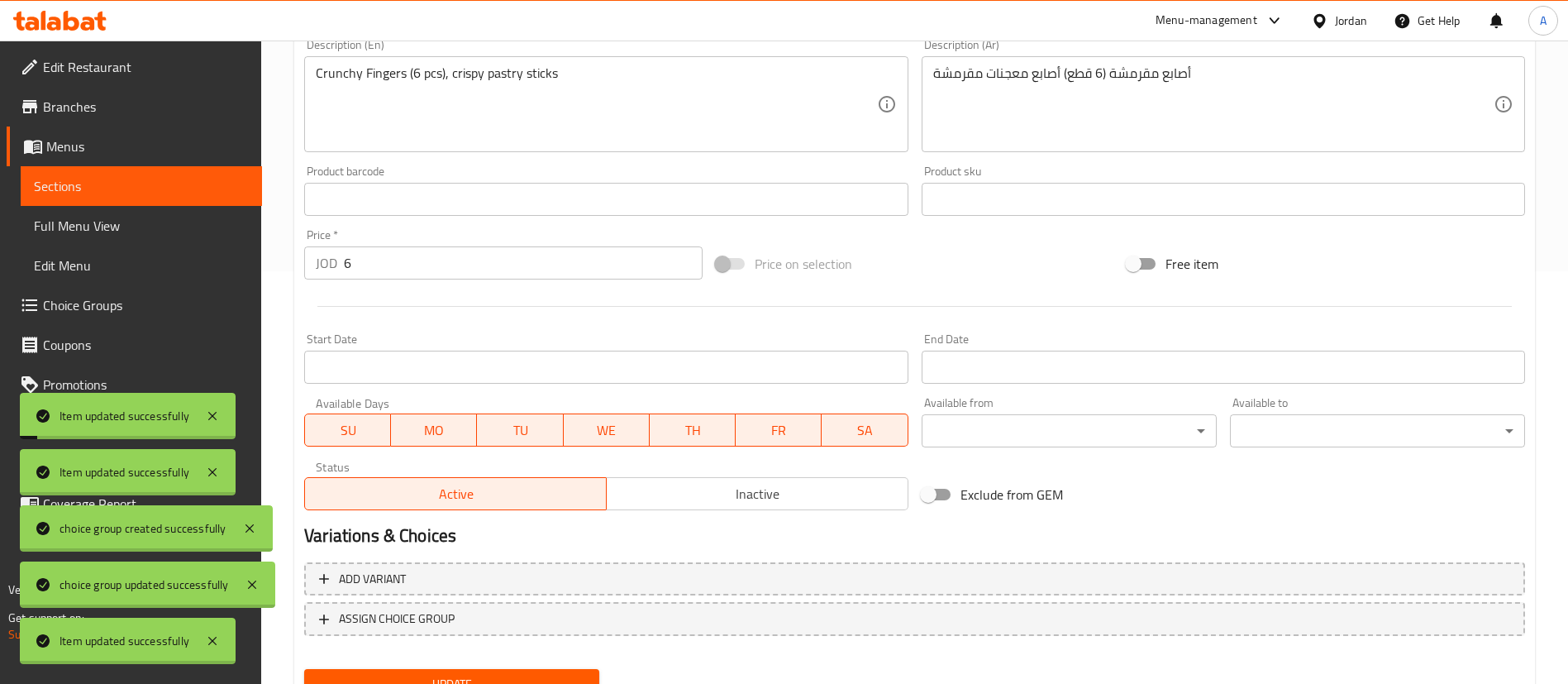
scroll to position [485, 0]
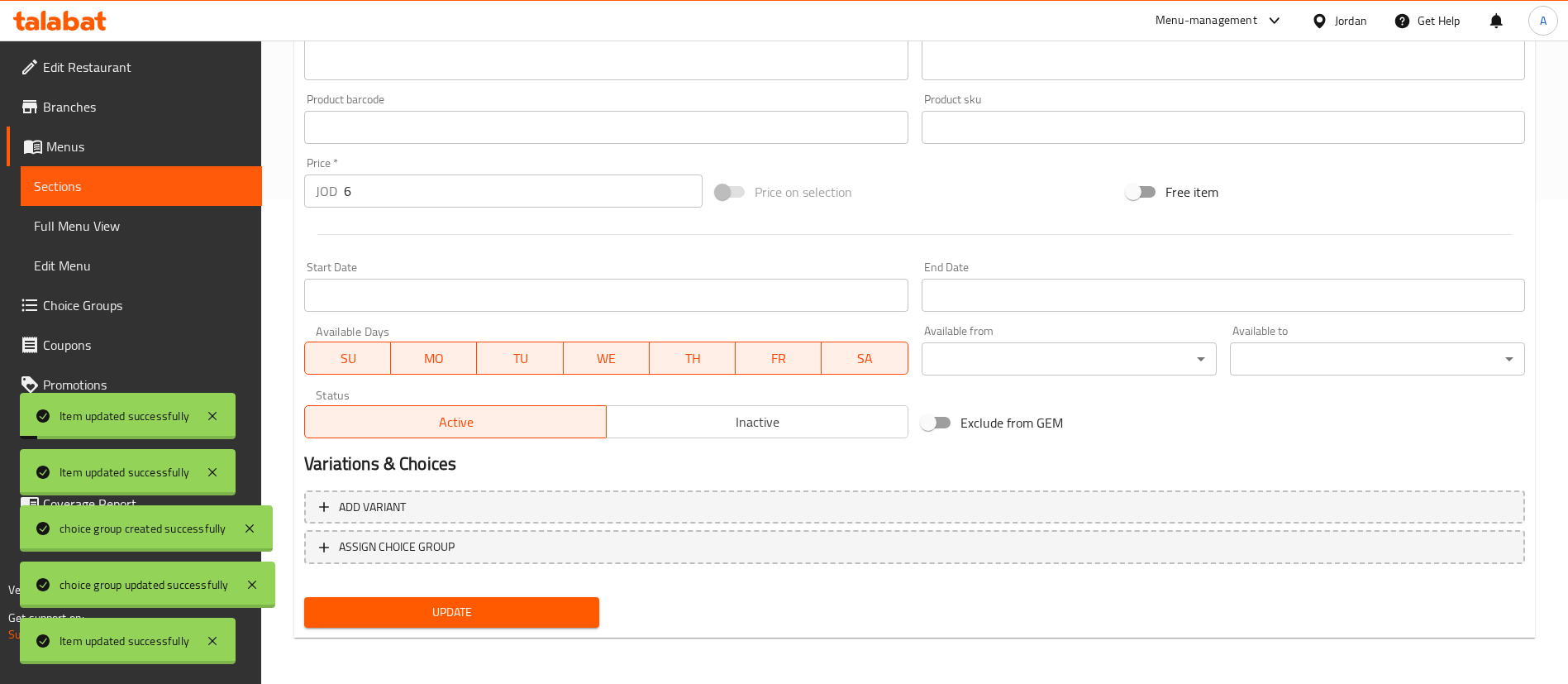
type input "Crunchy Fingers"
click at [411, 613] on span "Update" at bounding box center [452, 612] width 269 height 20
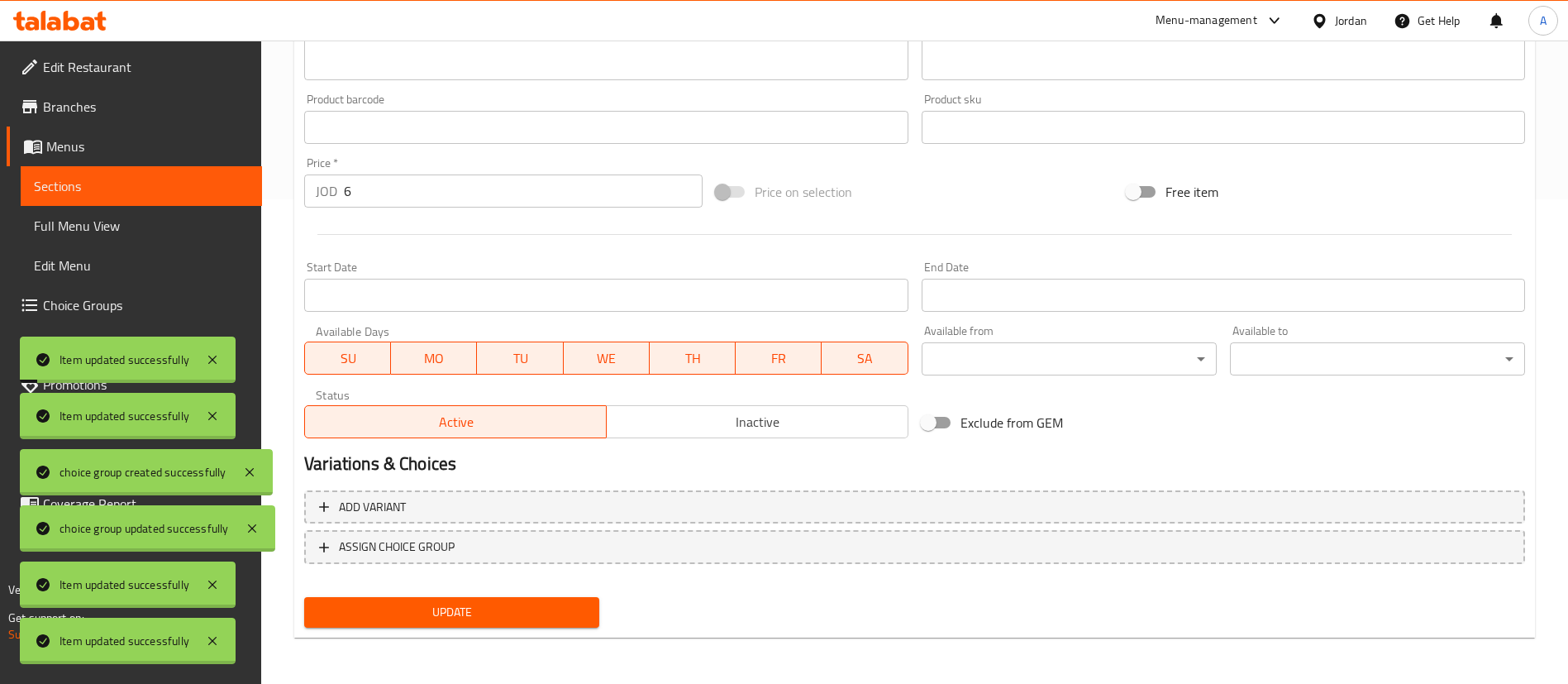
click at [1552, 152] on div "Home / Restaurants management / Menus / Sections / item / update Sweets section…" at bounding box center [915, 120] width 1308 height 1129
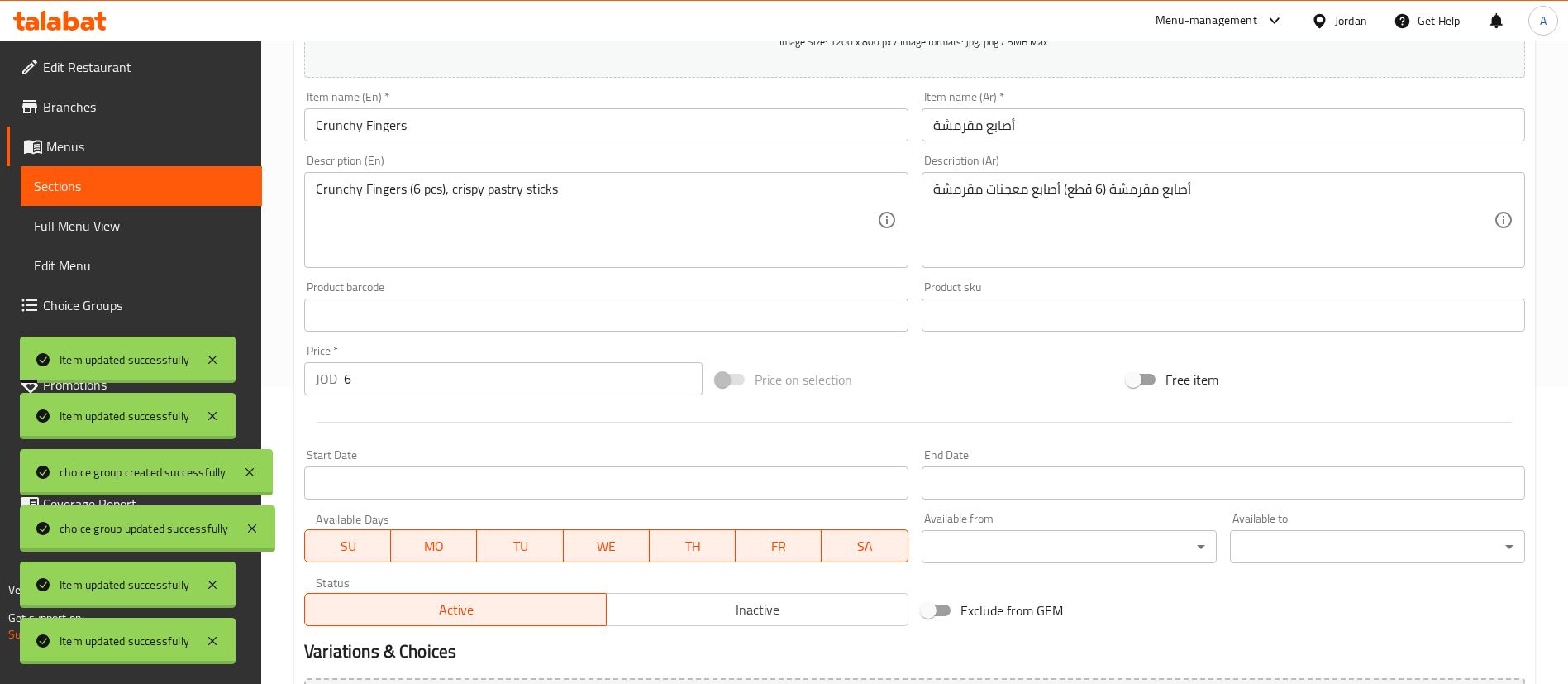
scroll to position [0, 0]
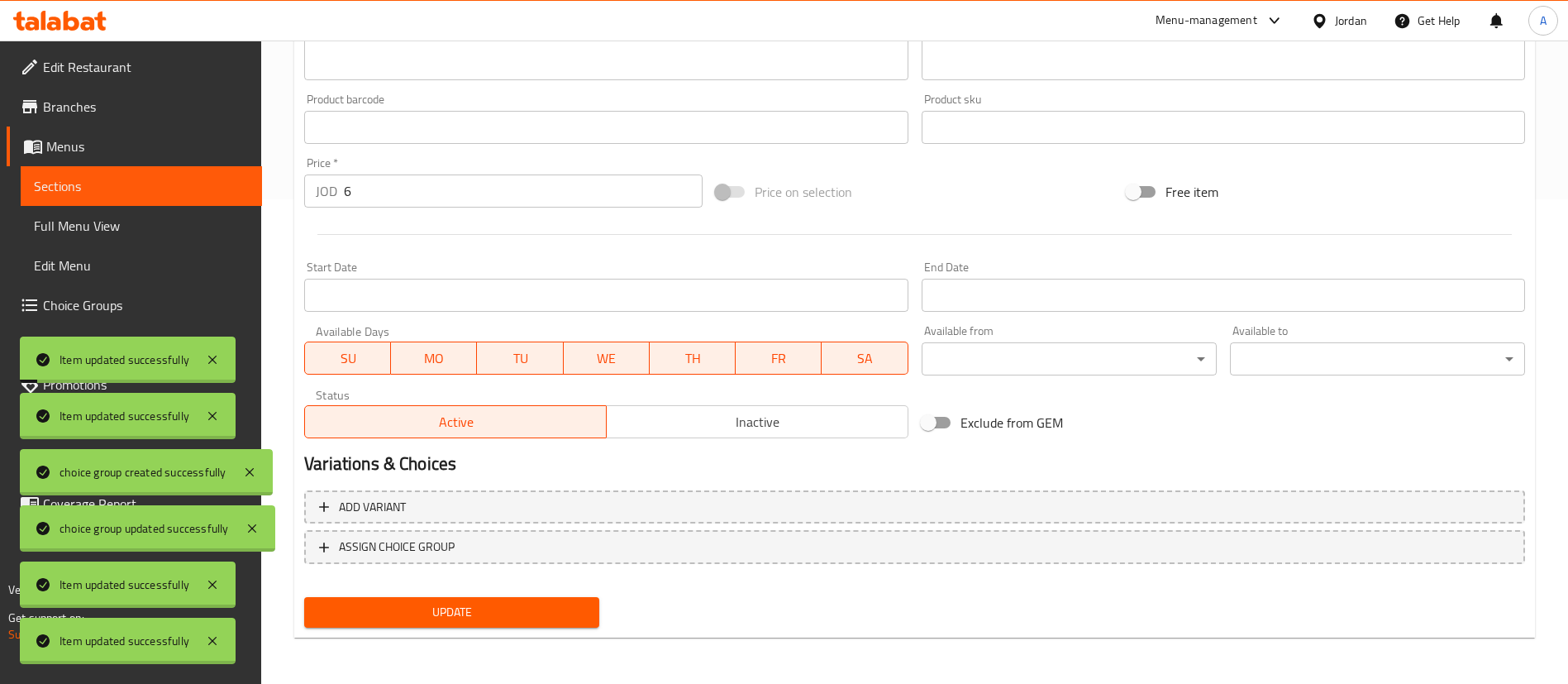
click at [495, 618] on span "Update" at bounding box center [452, 612] width 269 height 20
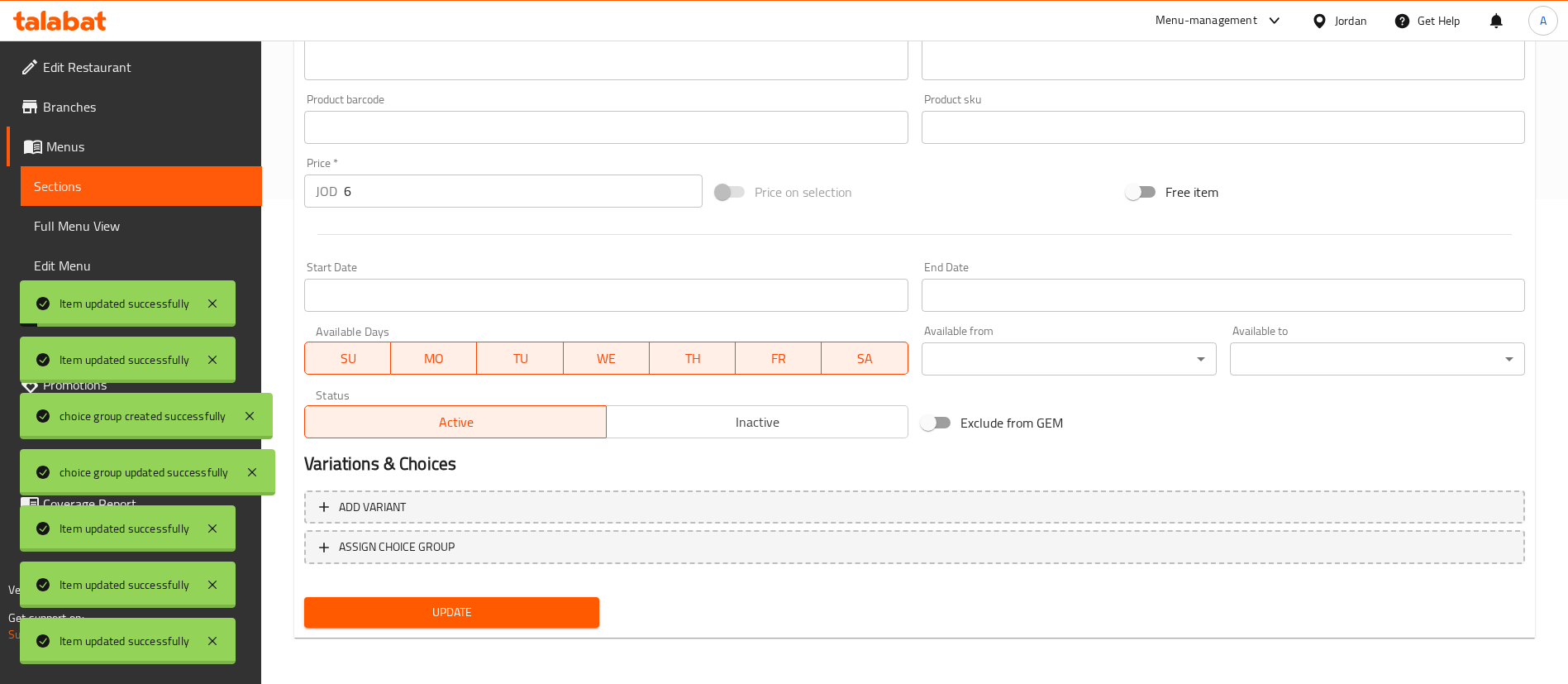
drag, startPoint x: 492, startPoint y: 608, endPoint x: 495, endPoint y: 618, distance: 10.4
click at [493, 608] on span "Update" at bounding box center [452, 612] width 269 height 20
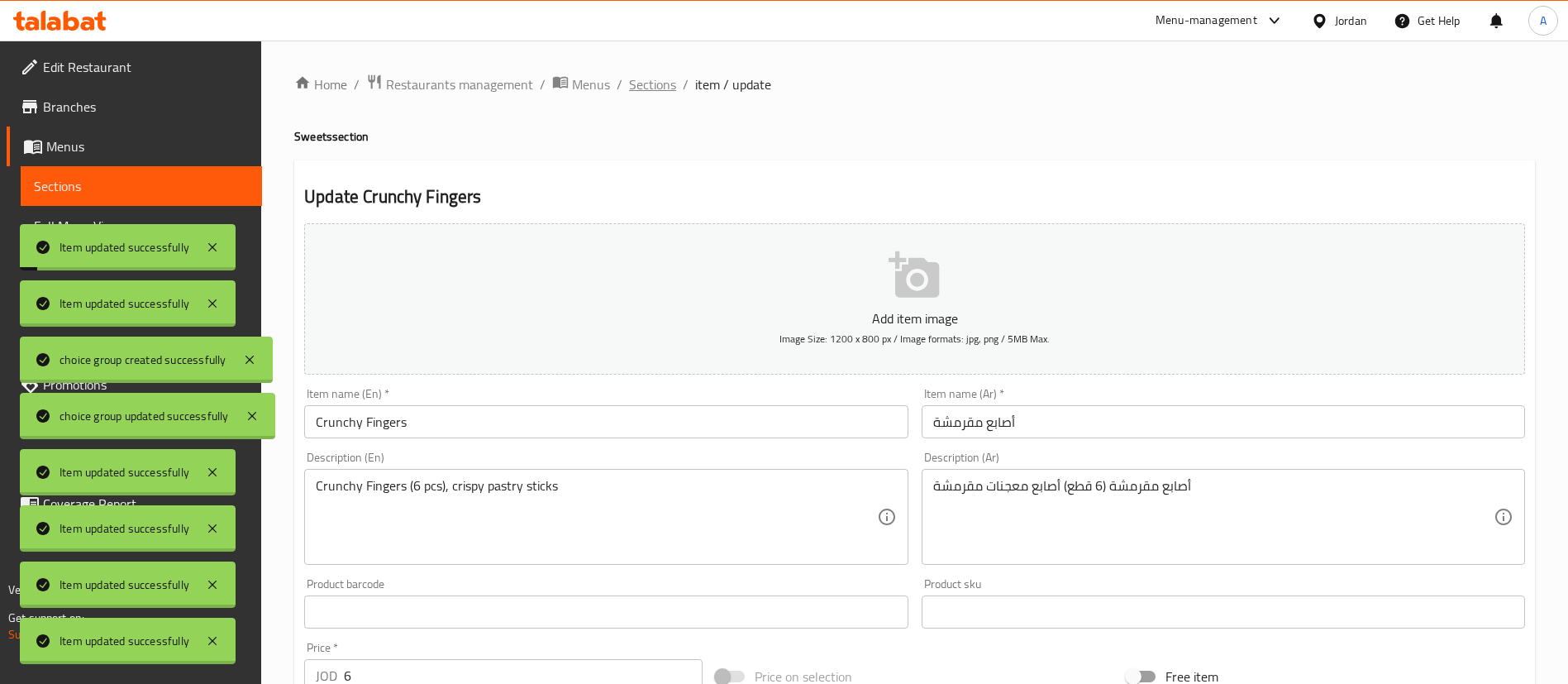
click at [664, 75] on span "Sections" at bounding box center [652, 85] width 47 height 20
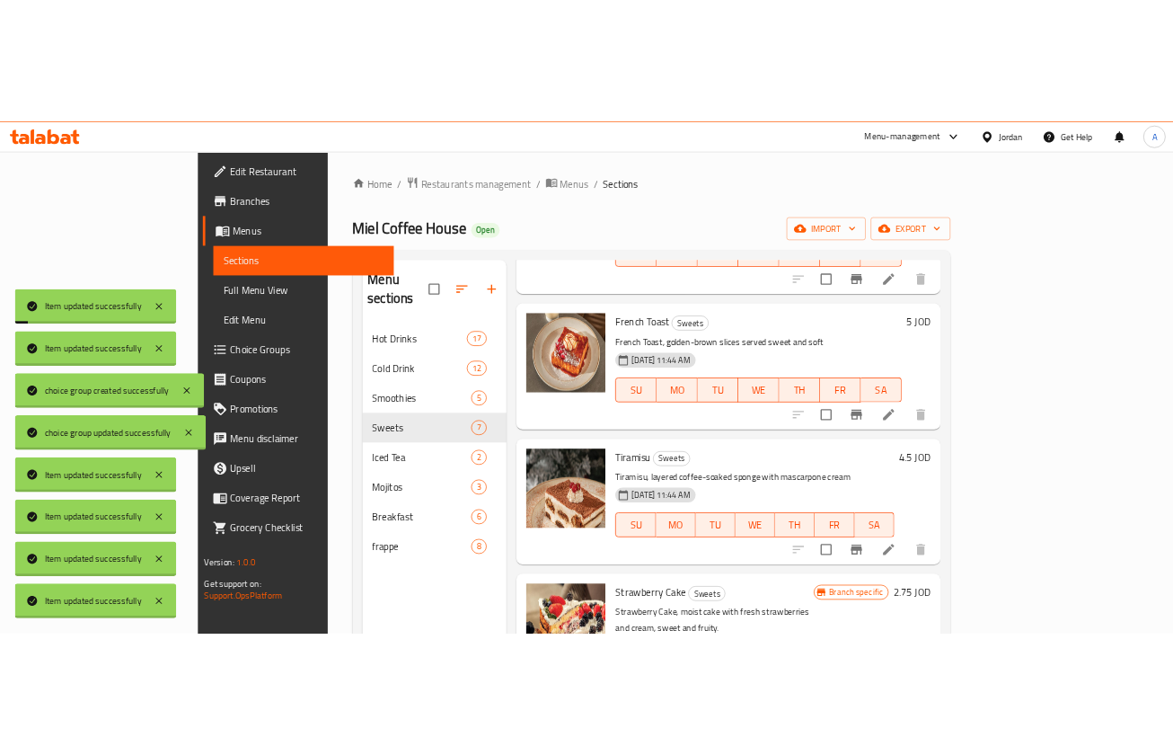
scroll to position [674, 0]
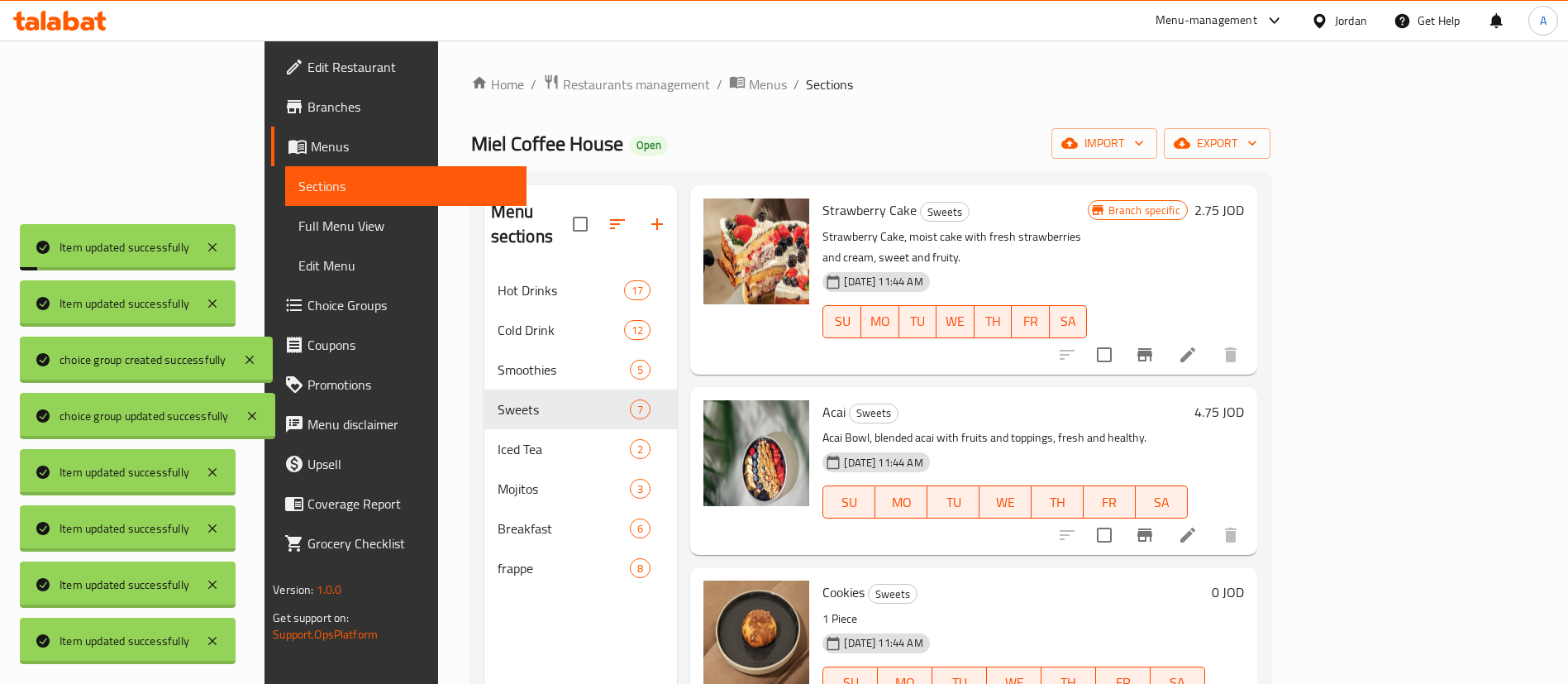
click at [1271, 81] on ol "Home / Restaurants management / Menus / Sections" at bounding box center [870, 84] width 800 height 21
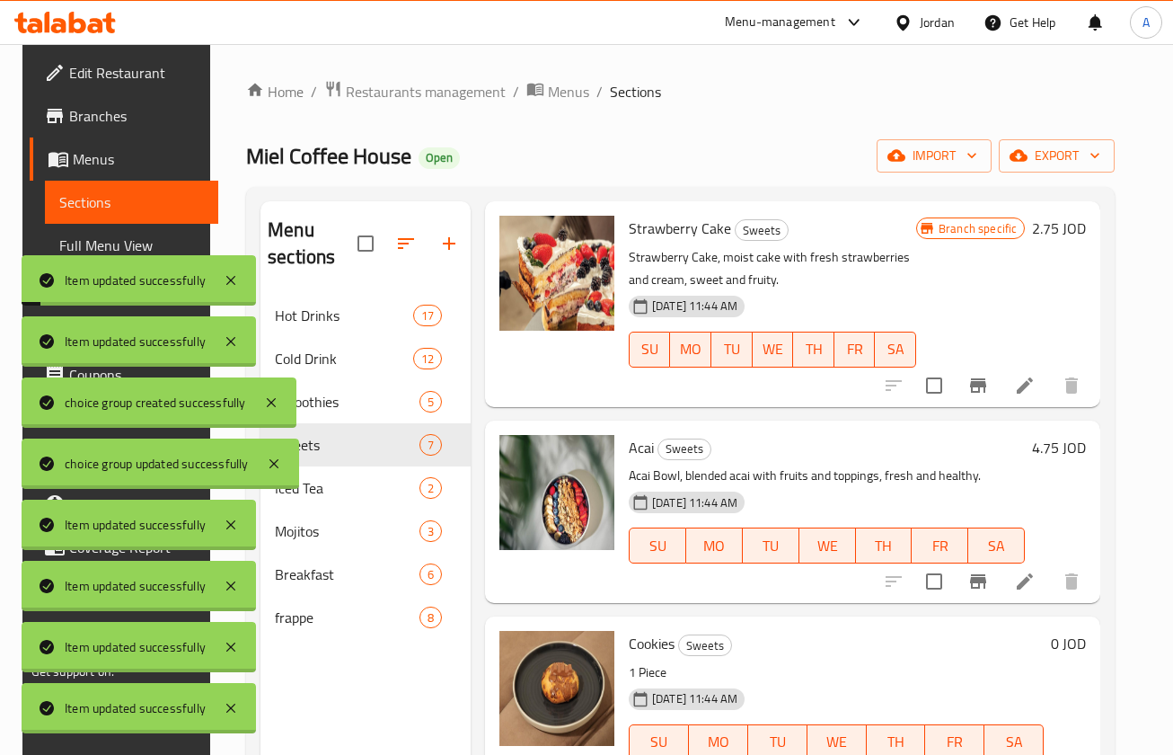
scroll to position [701, 0]
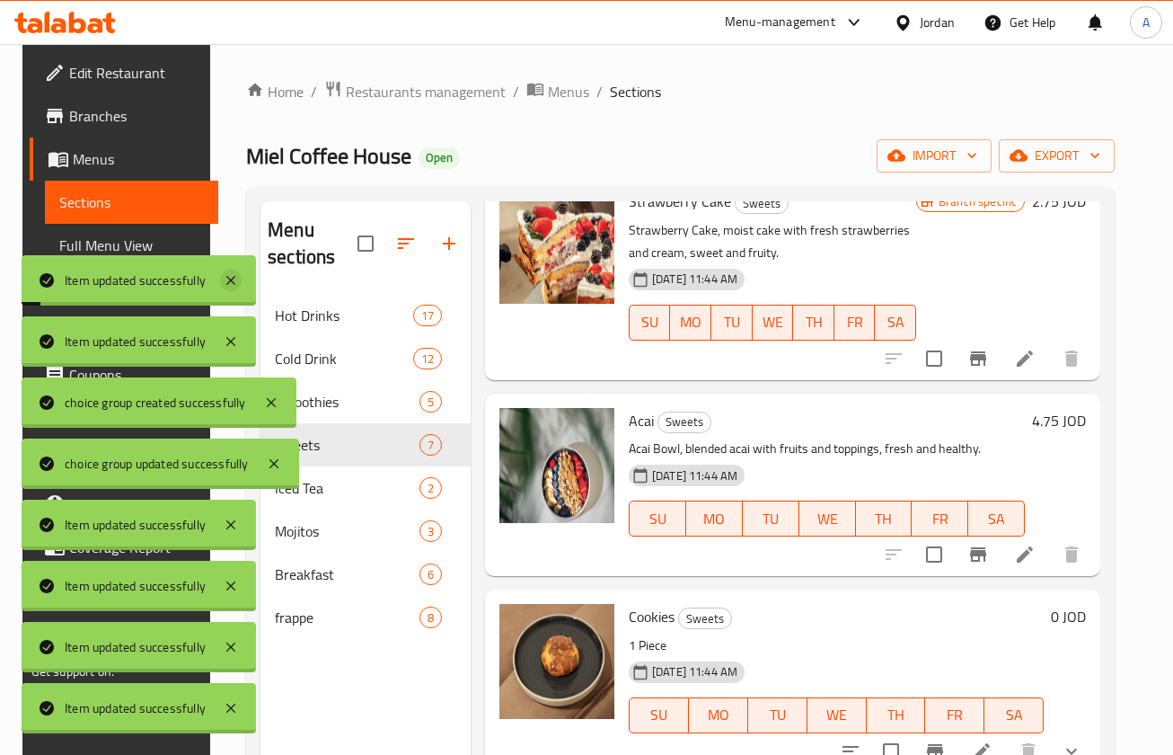
click at [242, 287] on icon at bounding box center [231, 281] width 22 height 22
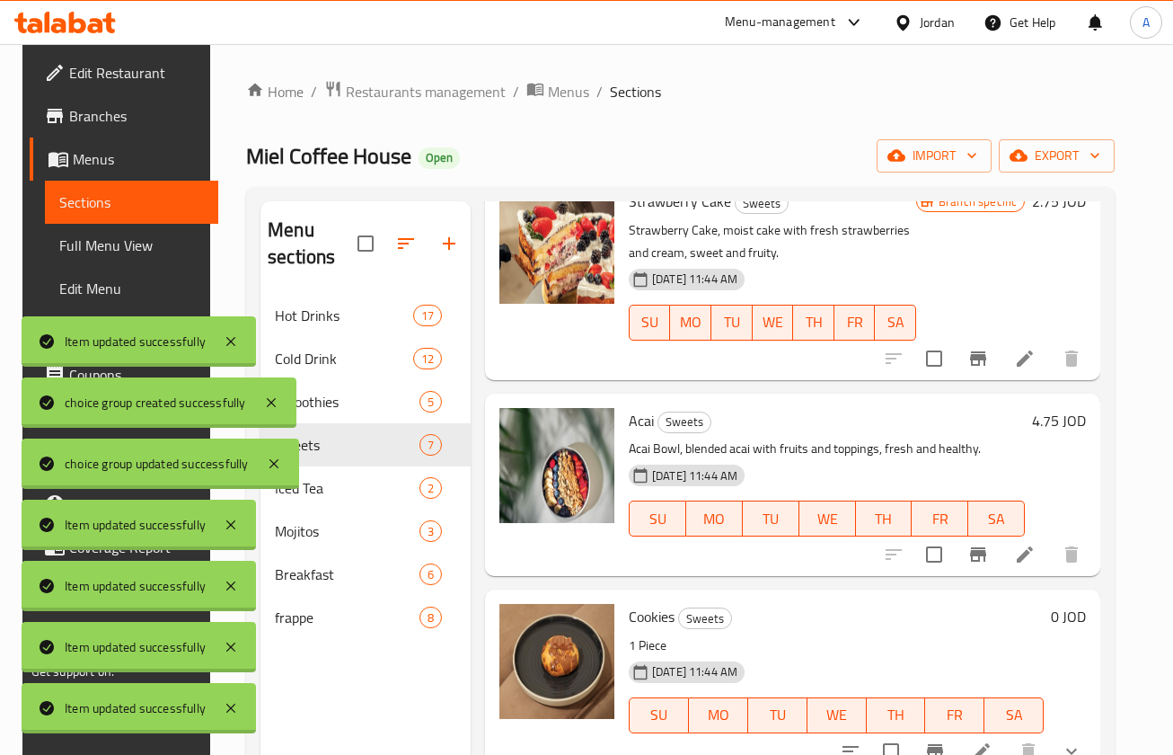
click at [235, 318] on div "Item updated successfully" at bounding box center [139, 341] width 235 height 50
click at [233, 334] on icon at bounding box center [231, 342] width 22 height 22
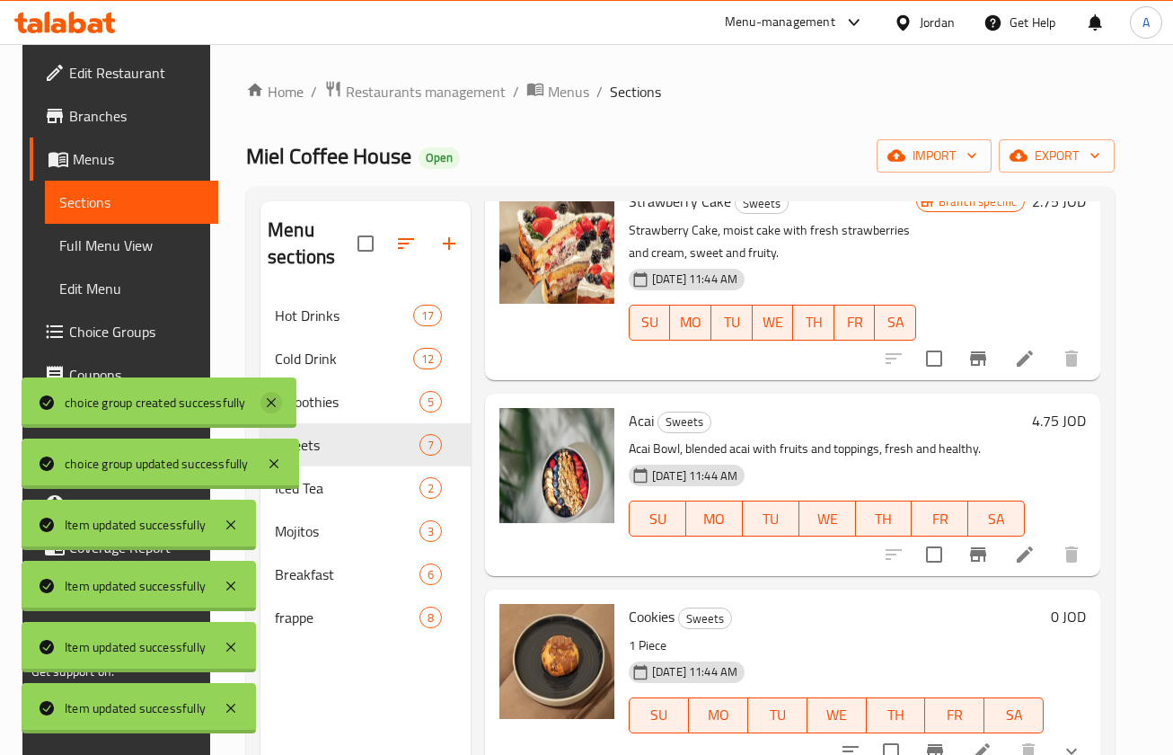
click at [273, 403] on icon at bounding box center [271, 402] width 9 height 9
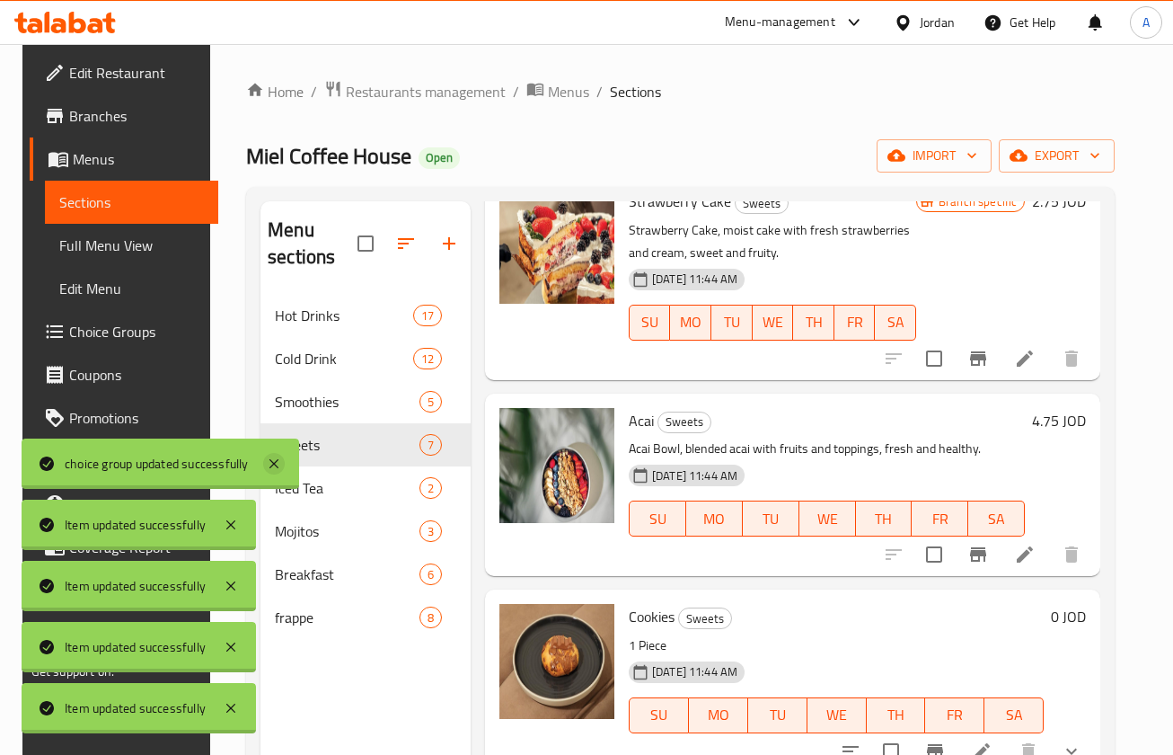
click at [277, 464] on icon at bounding box center [274, 463] width 9 height 9
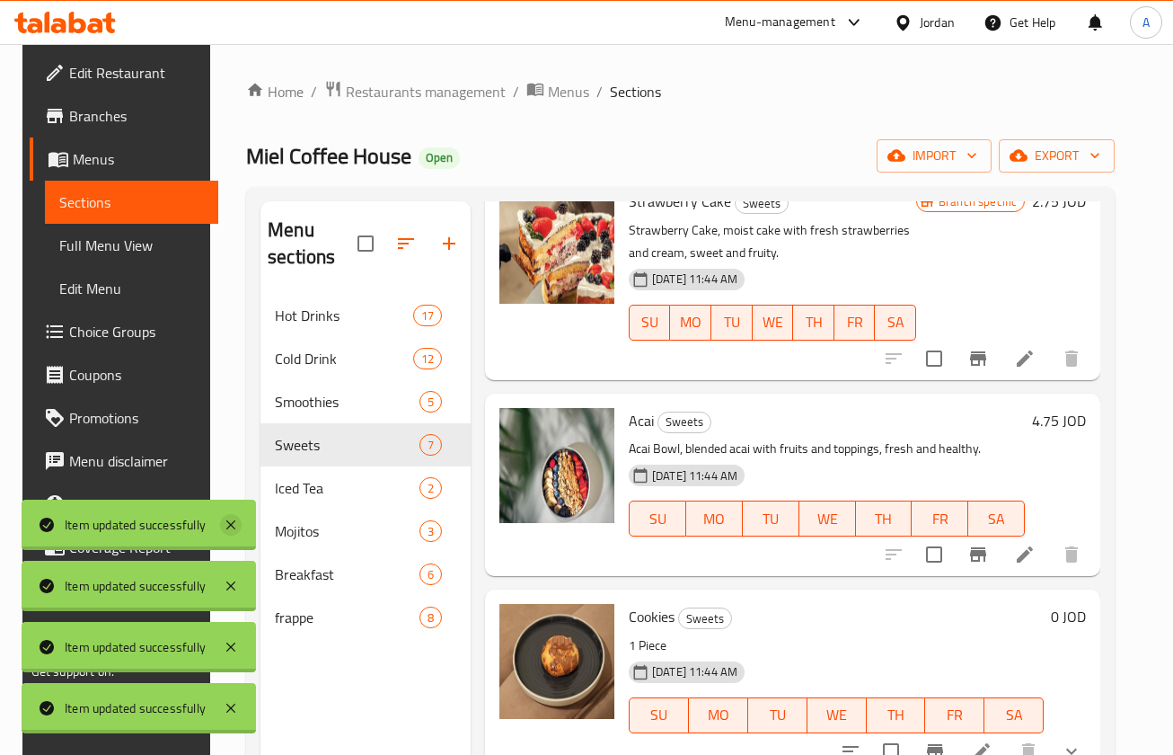
click at [234, 530] on icon at bounding box center [231, 525] width 22 height 22
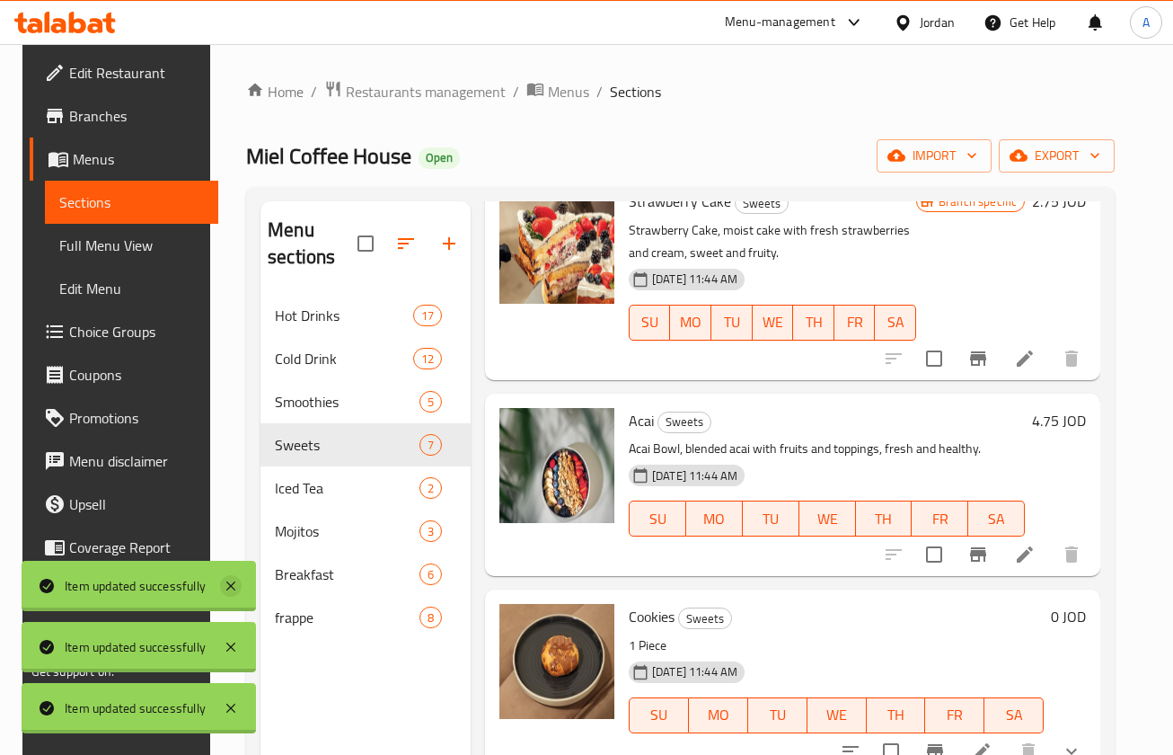
click at [232, 586] on icon at bounding box center [230, 585] width 9 height 9
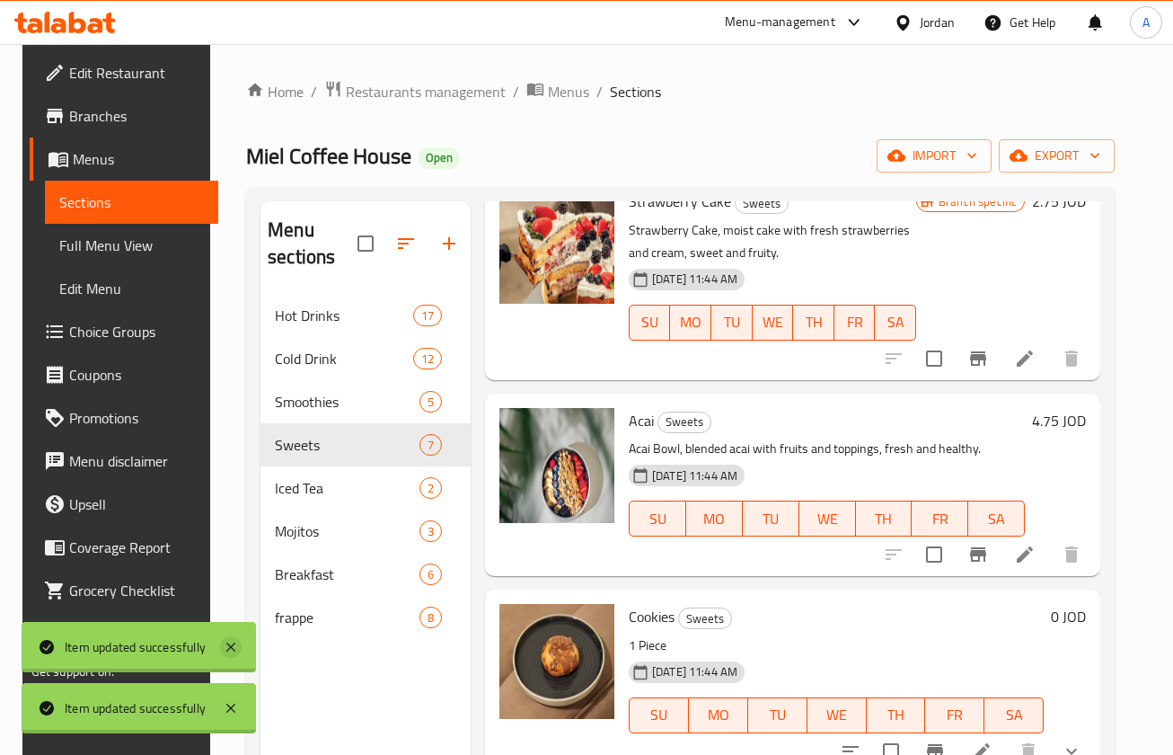
click at [225, 642] on icon at bounding box center [231, 647] width 22 height 22
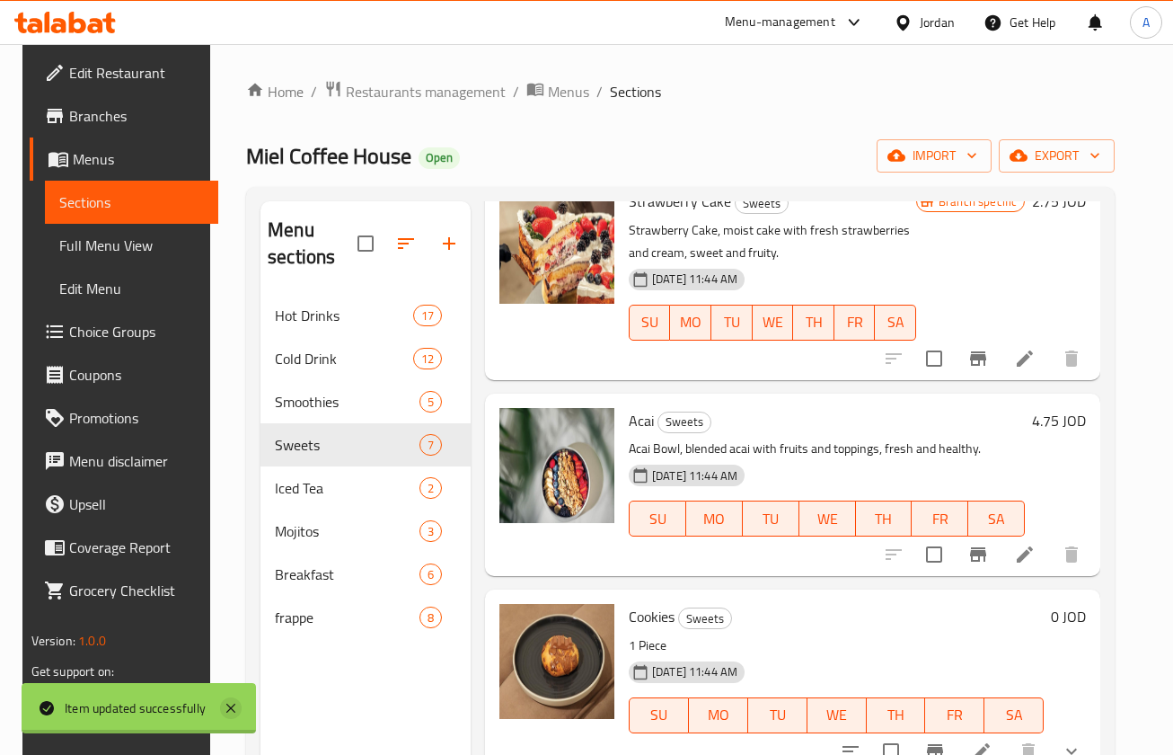
click at [220, 700] on div "Item updated successfully" at bounding box center [139, 708] width 235 height 50
drag, startPoint x: 241, startPoint y: 705, endPoint x: 243, endPoint y: 696, distance: 9.4
click at [240, 705] on icon at bounding box center [231, 708] width 22 height 22
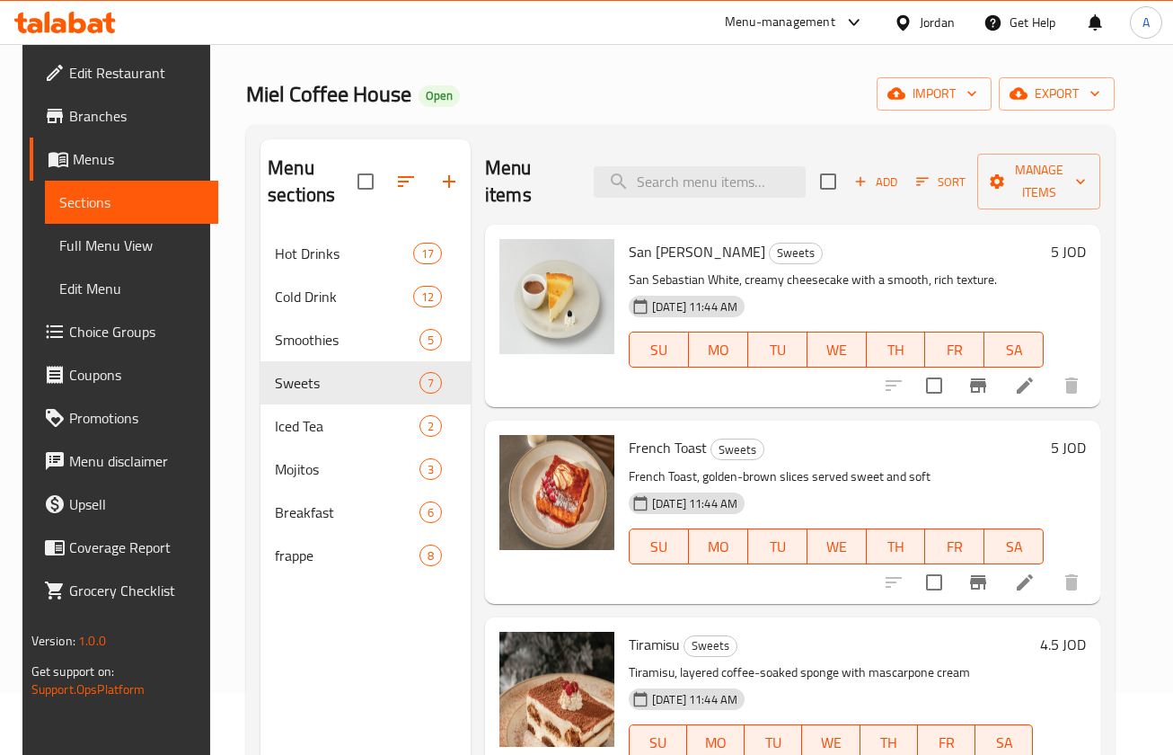
scroll to position [0, 0]
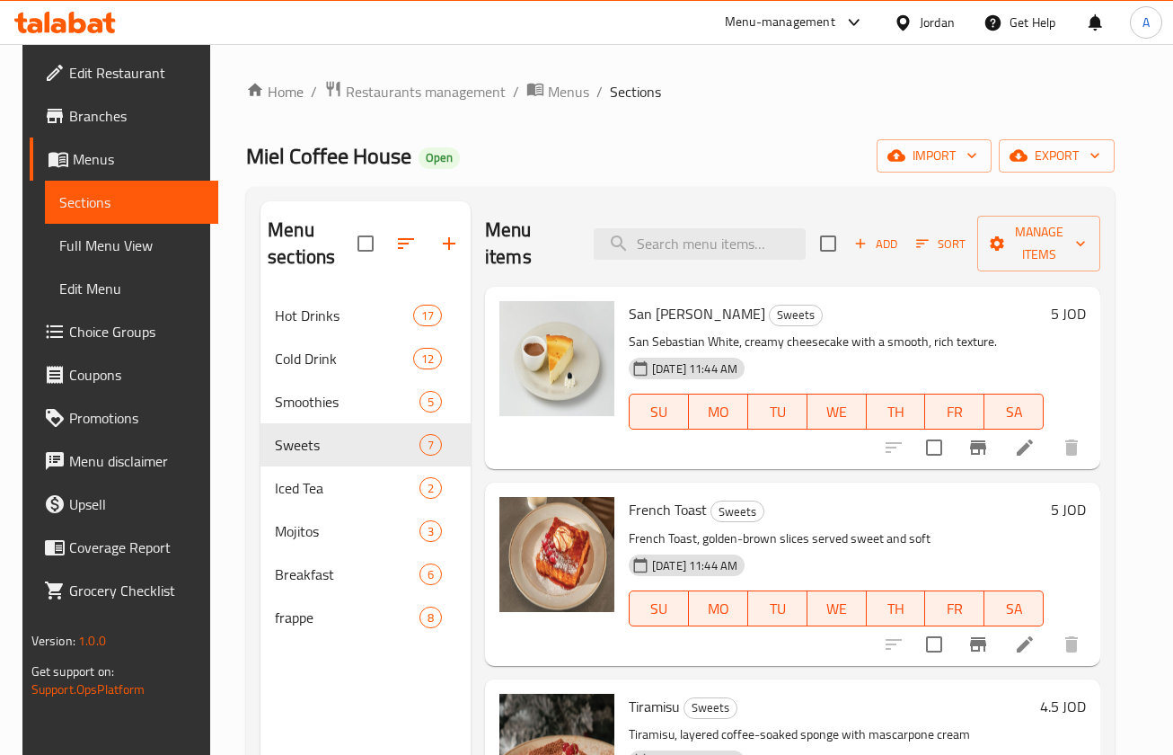
click at [878, 244] on span "Add" at bounding box center [876, 244] width 49 height 21
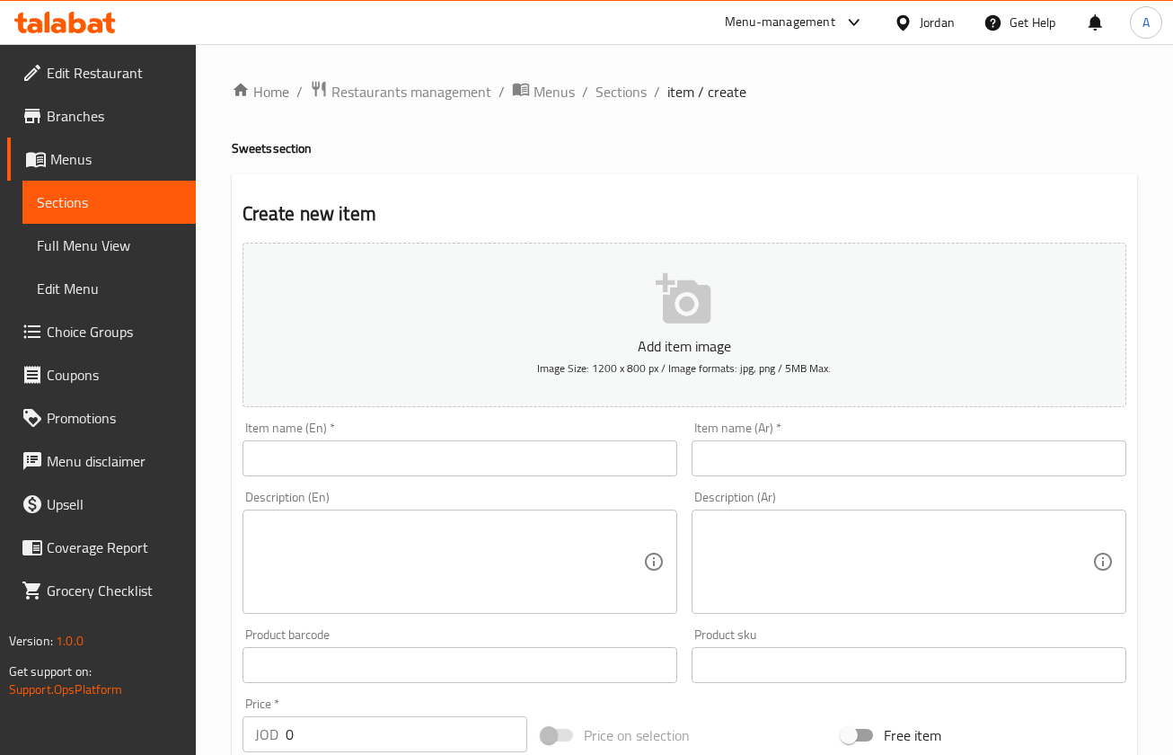
click at [573, 460] on input "text" at bounding box center [460, 458] width 435 height 36
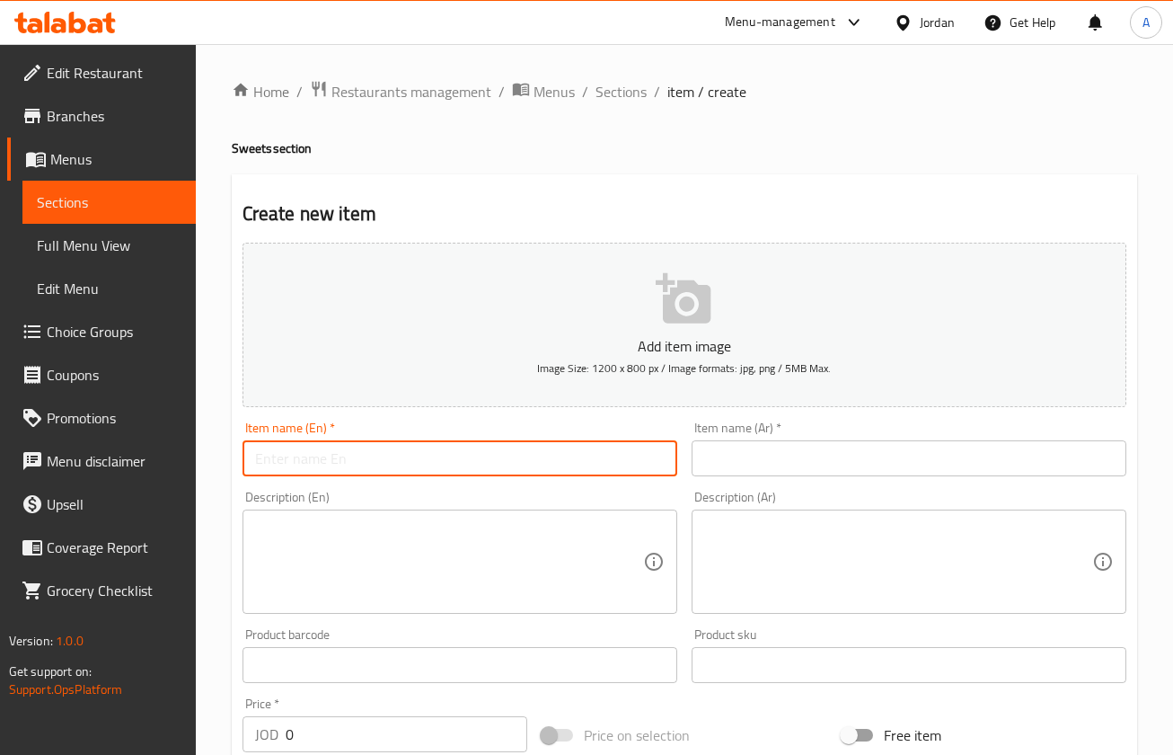
paste input "هاي العقد بتروح على مكتبة وبتطبع هاد العقد هو 4 صفحات وبعدين بتمسك الصفحة ال 4 …"
type input "هاي العقد بتروح على مكتبة وبتطبع هاد العقد هو 4 صفحات وبعدين بتمسك الصفحة ال 4 …"
click at [619, 462] on input "هاي العقد بتروح على مكتبة وبتطبع هاد العقد هو 4 صفحات وبعدين بتمسك الصفحة ال 4 …" at bounding box center [460, 458] width 435 height 36
click at [621, 461] on input "هاي العقد بتروح على مكتبة وبتطبع هاد العقد هو 4 صفحات وبعدين بتمسك الصفحة ال 4 …" at bounding box center [460, 458] width 435 height 36
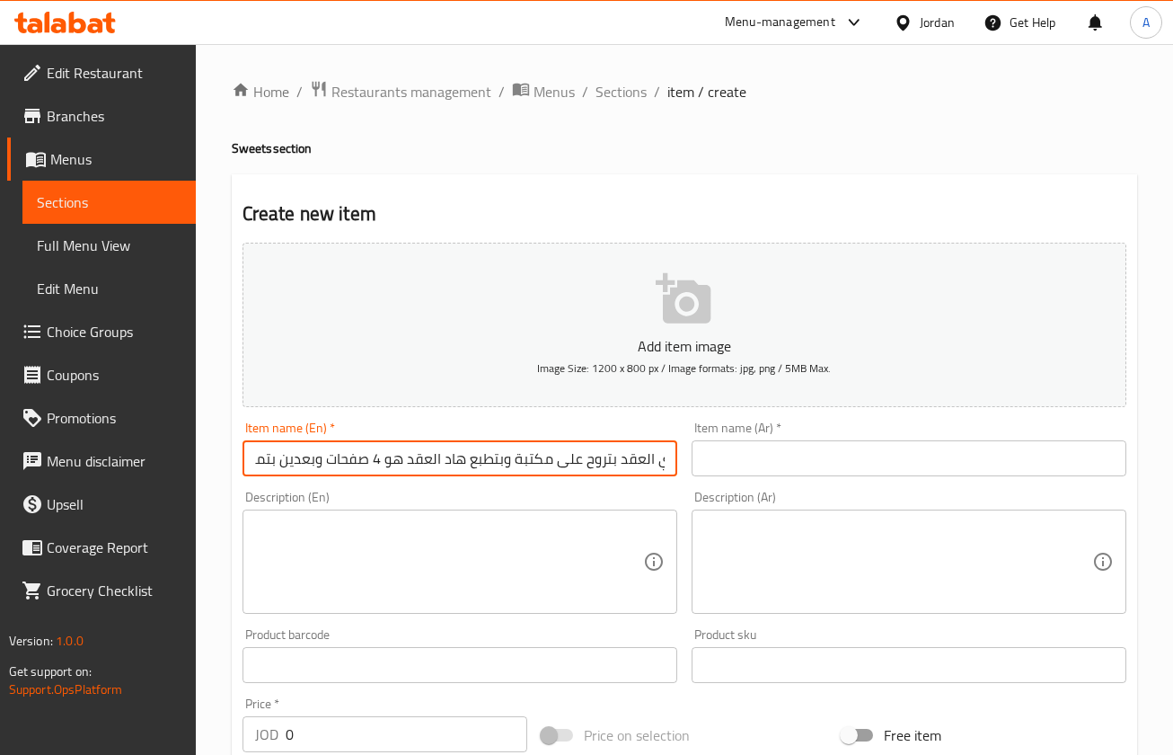
click at [621, 461] on input "هاي العقد بتروح على مكتبة وبتطبع هاد العقد هو 4 صفحات وبعدين بتمسك الصفحة ال 4 …" at bounding box center [460, 458] width 435 height 36
type input "ل"
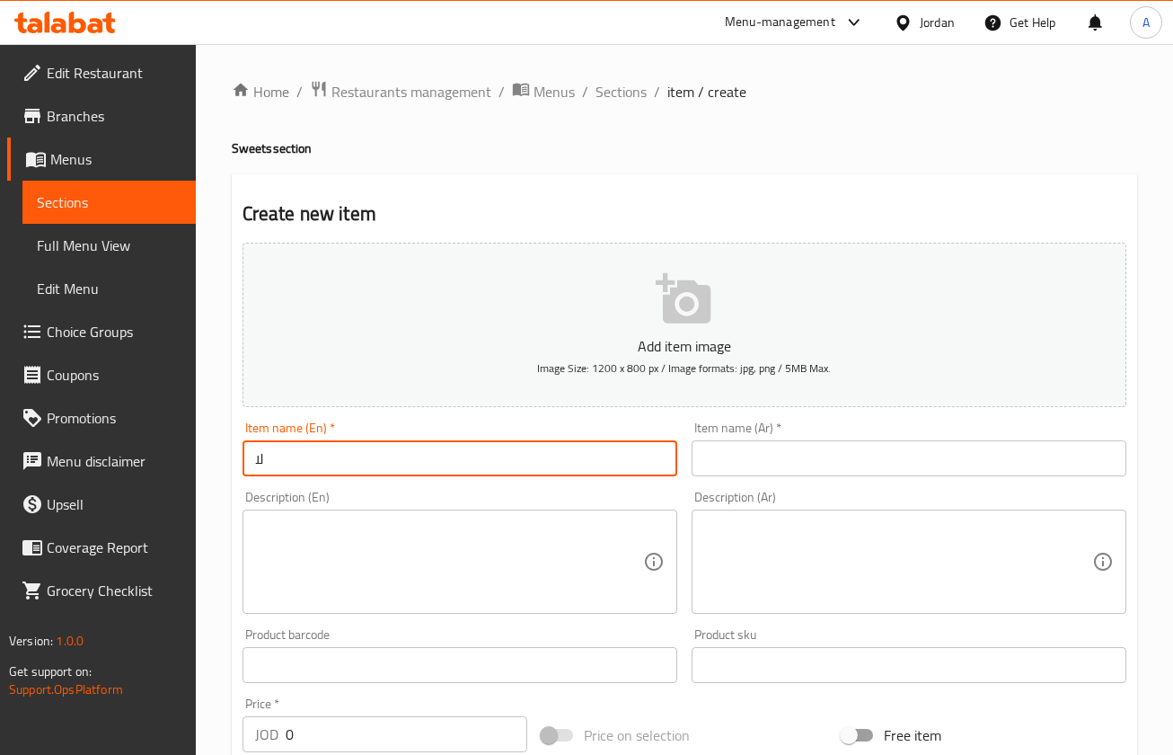
type input "ل"
type input "Brownie"
click at [696, 446] on input "text" at bounding box center [909, 458] width 435 height 36
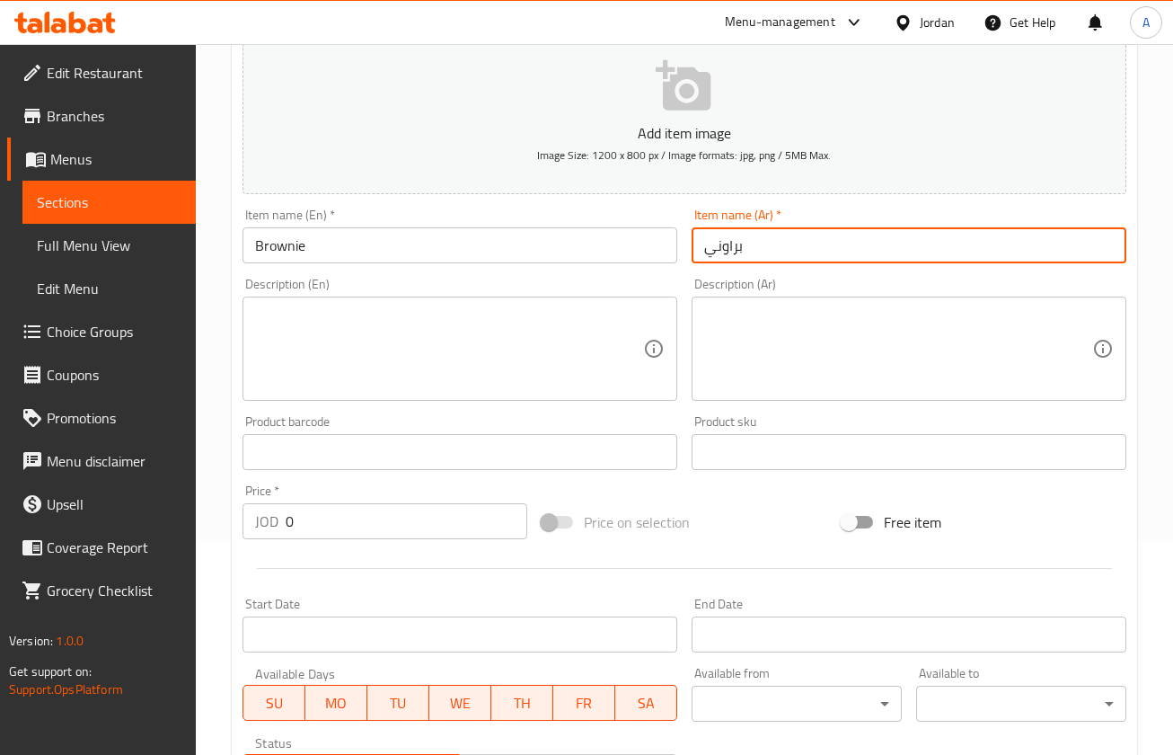
scroll to position [270, 0]
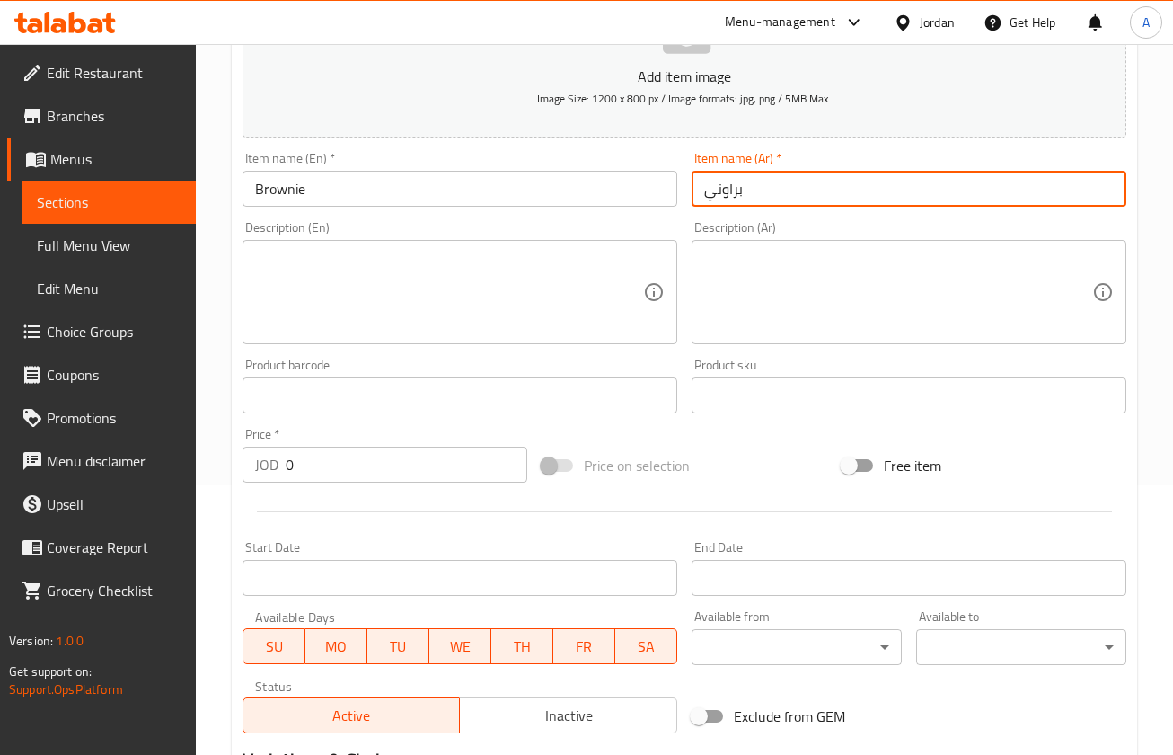
type input "براوني"
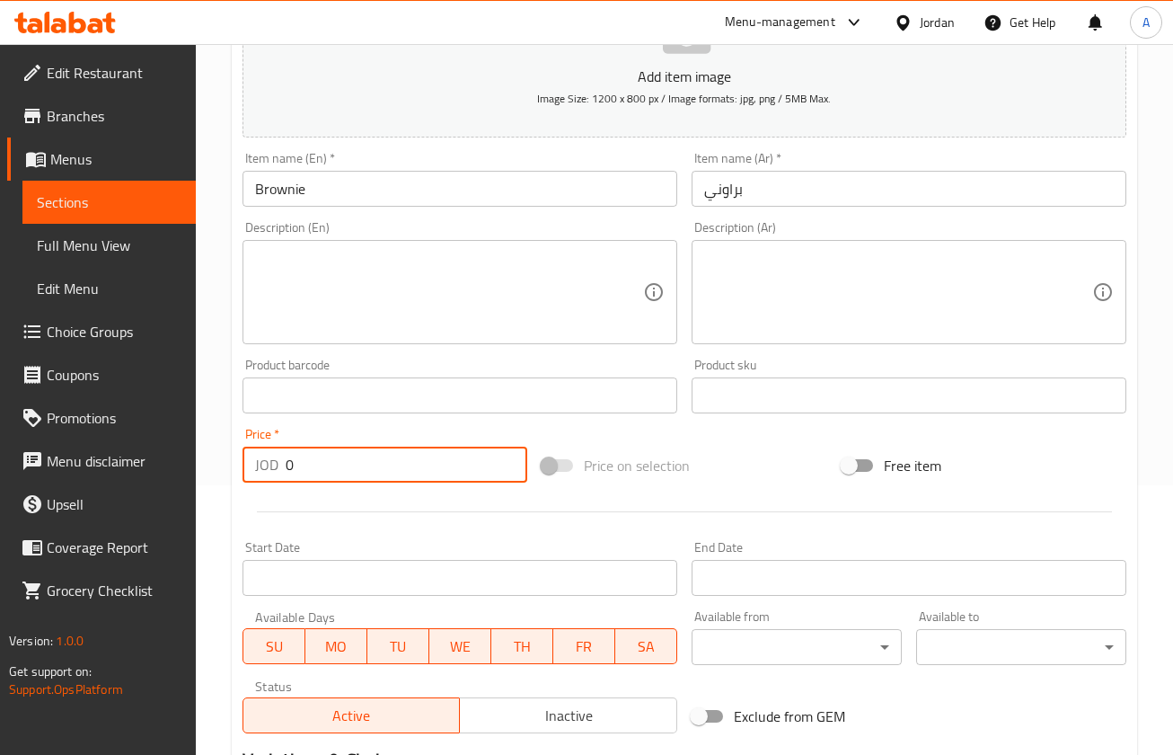
drag, startPoint x: 367, startPoint y: 469, endPoint x: 131, endPoint y: 476, distance: 235.5
click at [173, 476] on div "Edit Restaurant Branches Menus Sections Full Menu View Edit Menu Choice Groups …" at bounding box center [586, 387] width 1173 height 1226
type input "3"
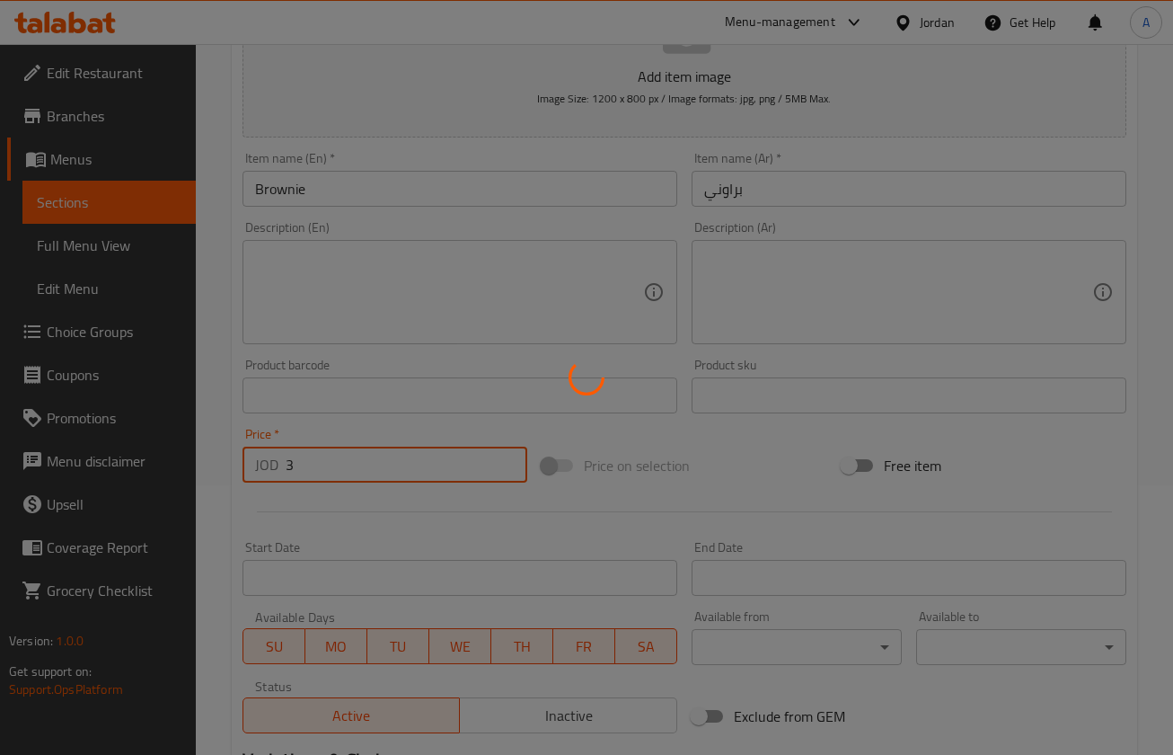
scroll to position [58, 0]
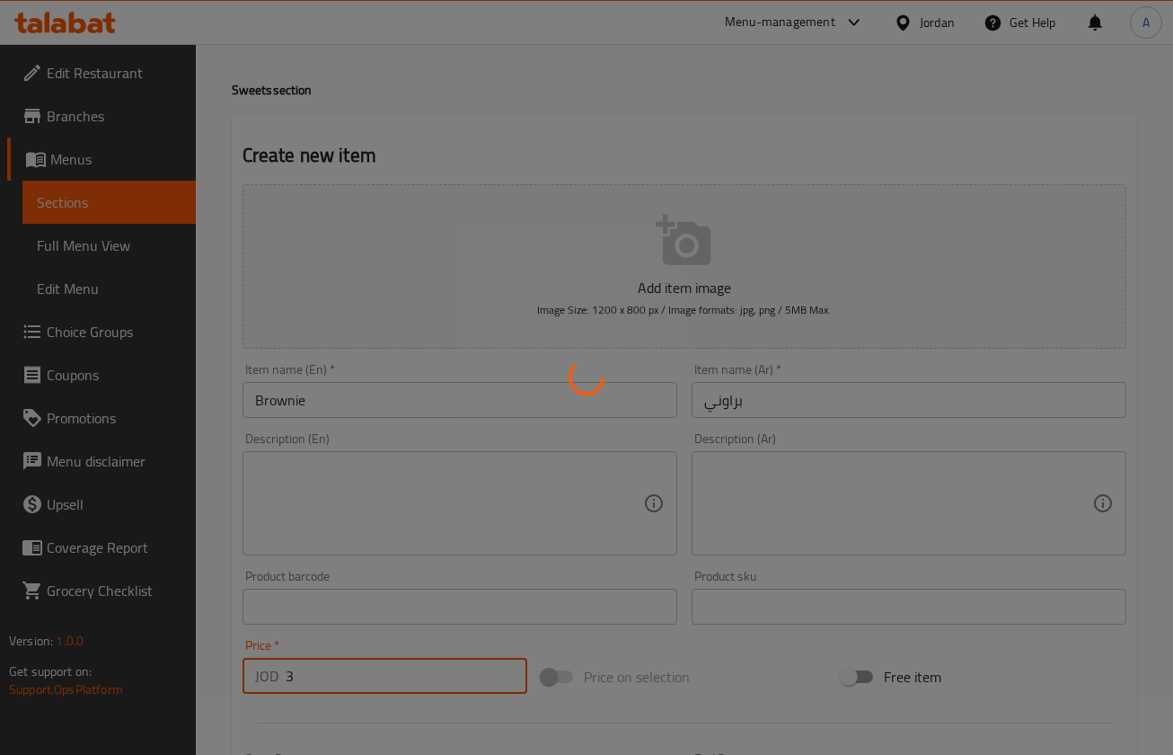
type input "0"
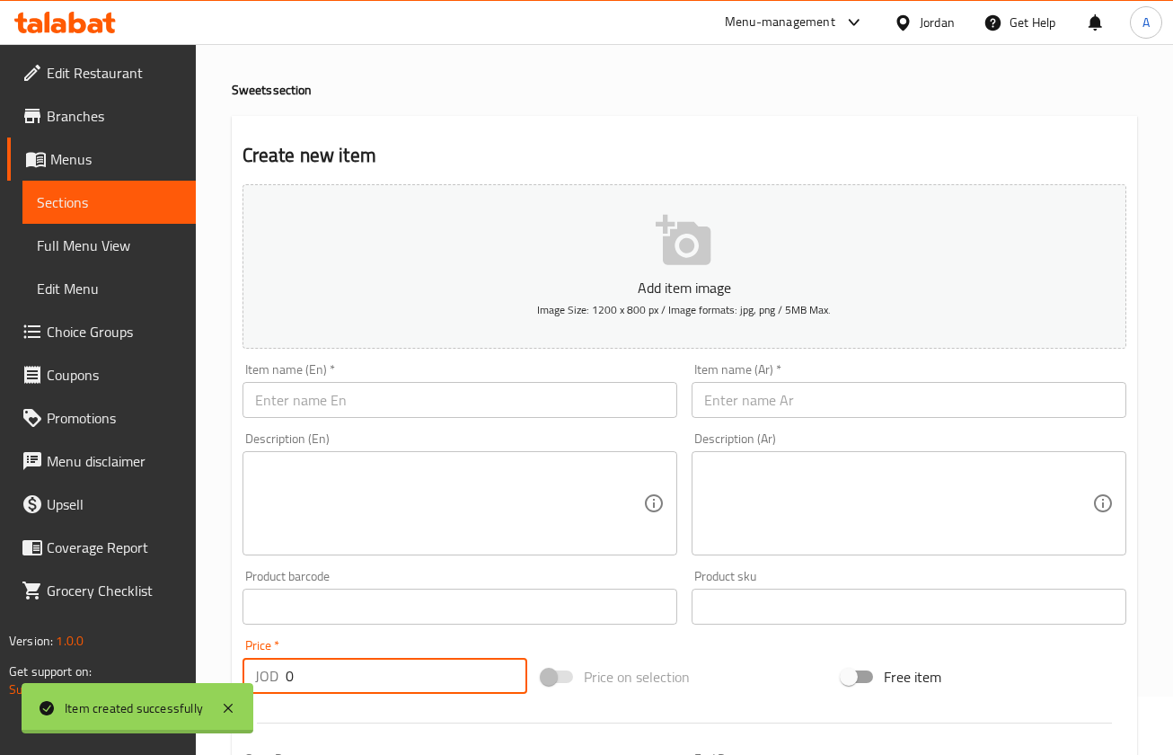
scroll to position [0, 0]
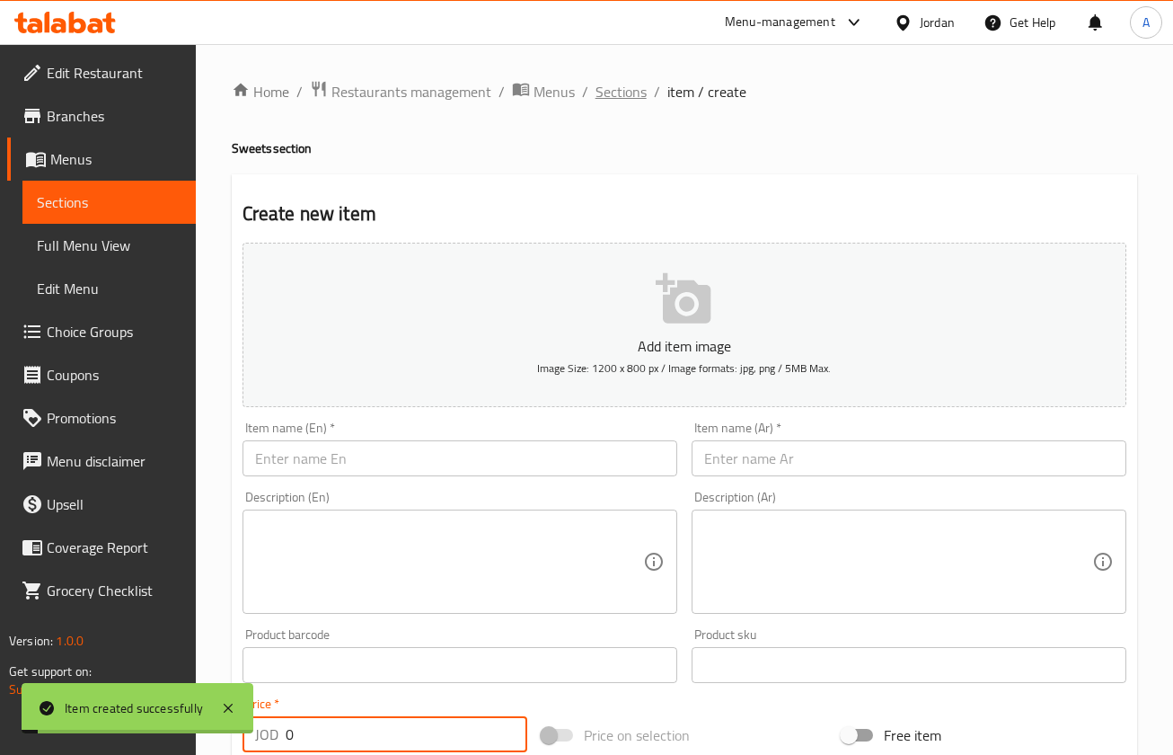
click at [631, 93] on span "Sections" at bounding box center [621, 92] width 51 height 22
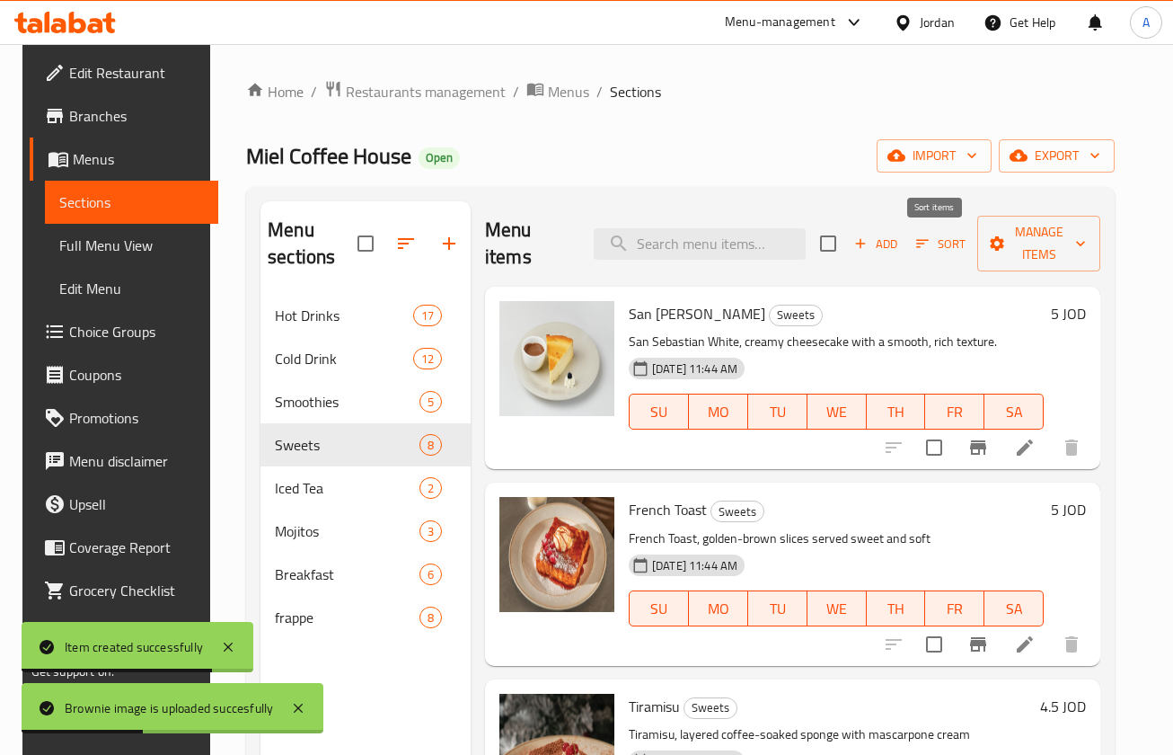
click at [921, 245] on icon "button" at bounding box center [923, 243] width 16 height 16
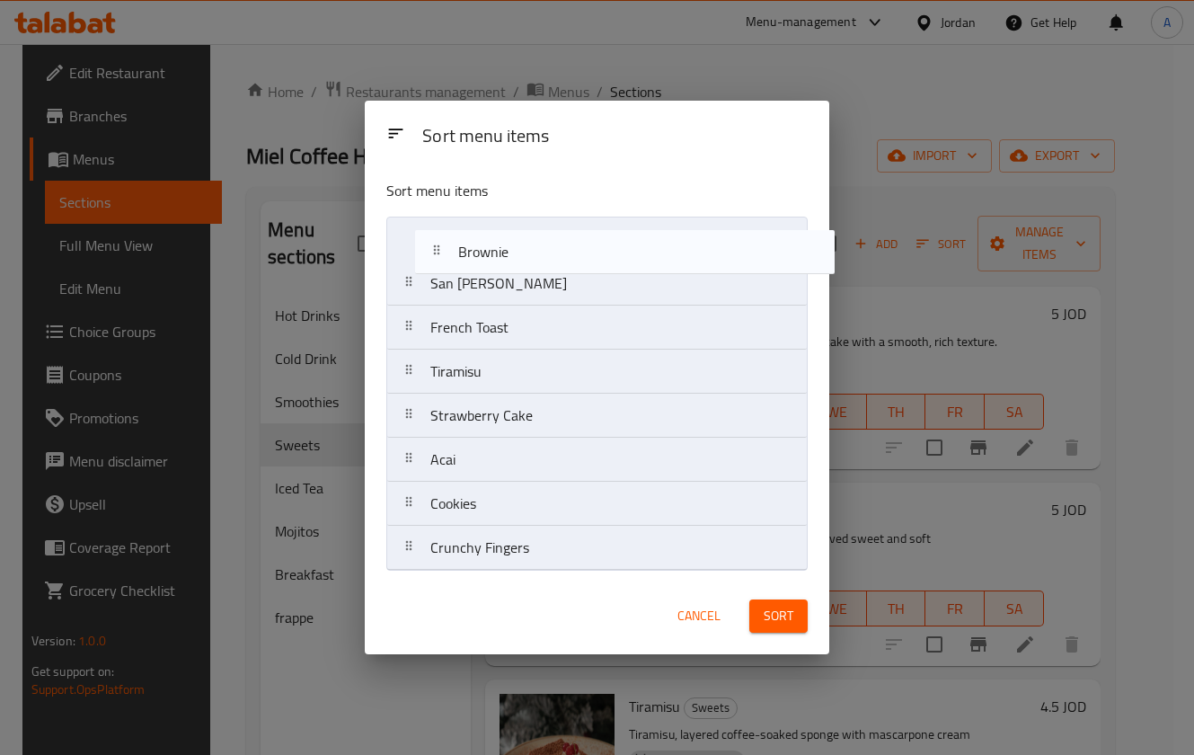
drag, startPoint x: 465, startPoint y: 514, endPoint x: 697, endPoint y: 511, distance: 231.8
click at [488, 261] on nav "San [PERSON_NAME] French Toast Tiramisu Strawberry Cake Acai Cookies Crunchy Fi…" at bounding box center [596, 394] width 421 height 354
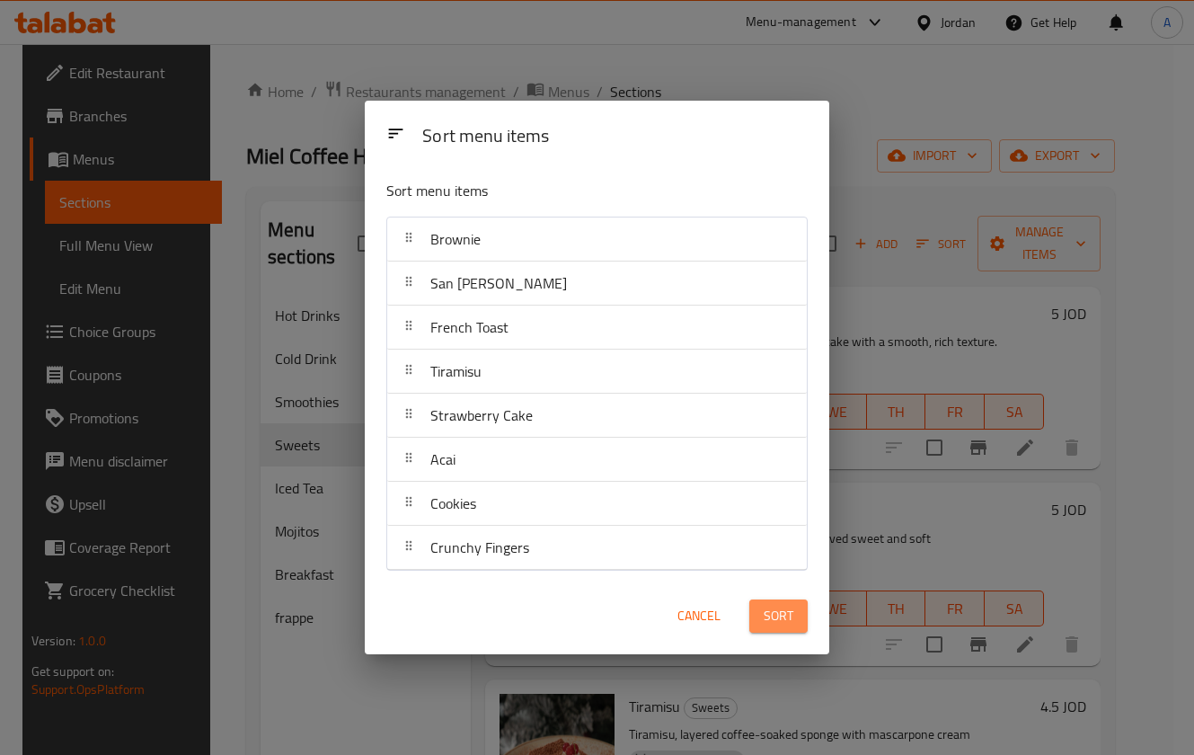
click at [767, 624] on span "Sort" at bounding box center [779, 616] width 30 height 22
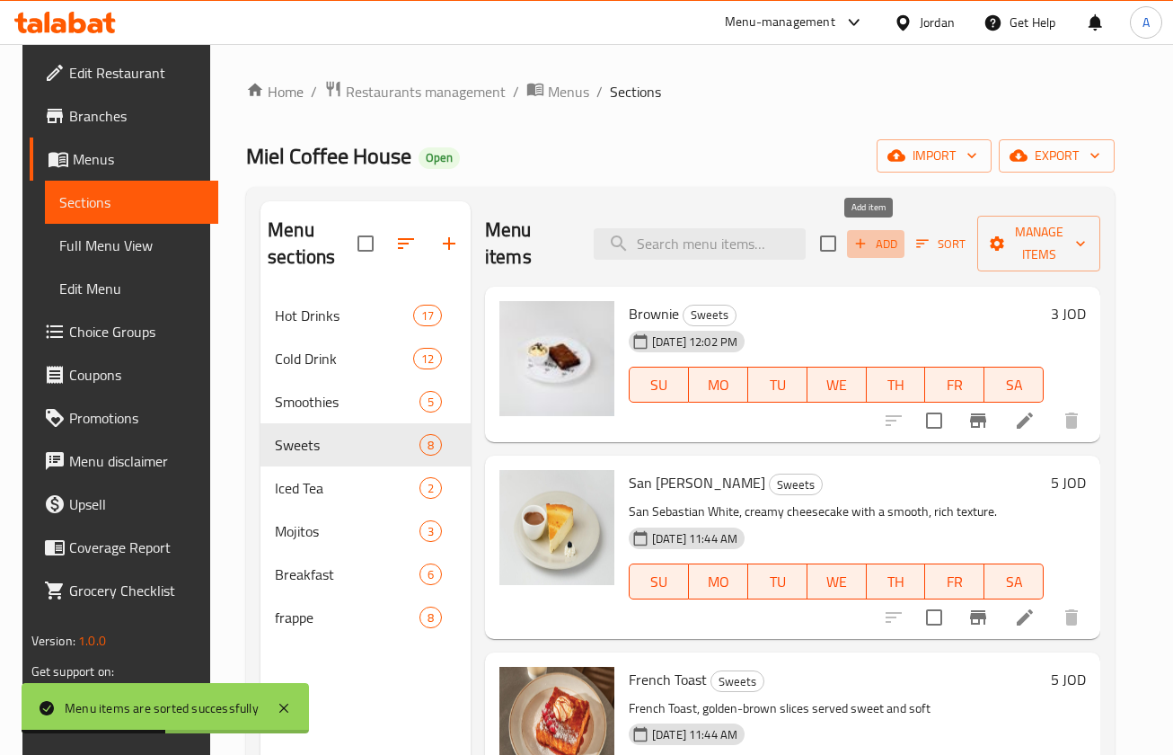
click at [866, 252] on span "Add" at bounding box center [876, 244] width 49 height 21
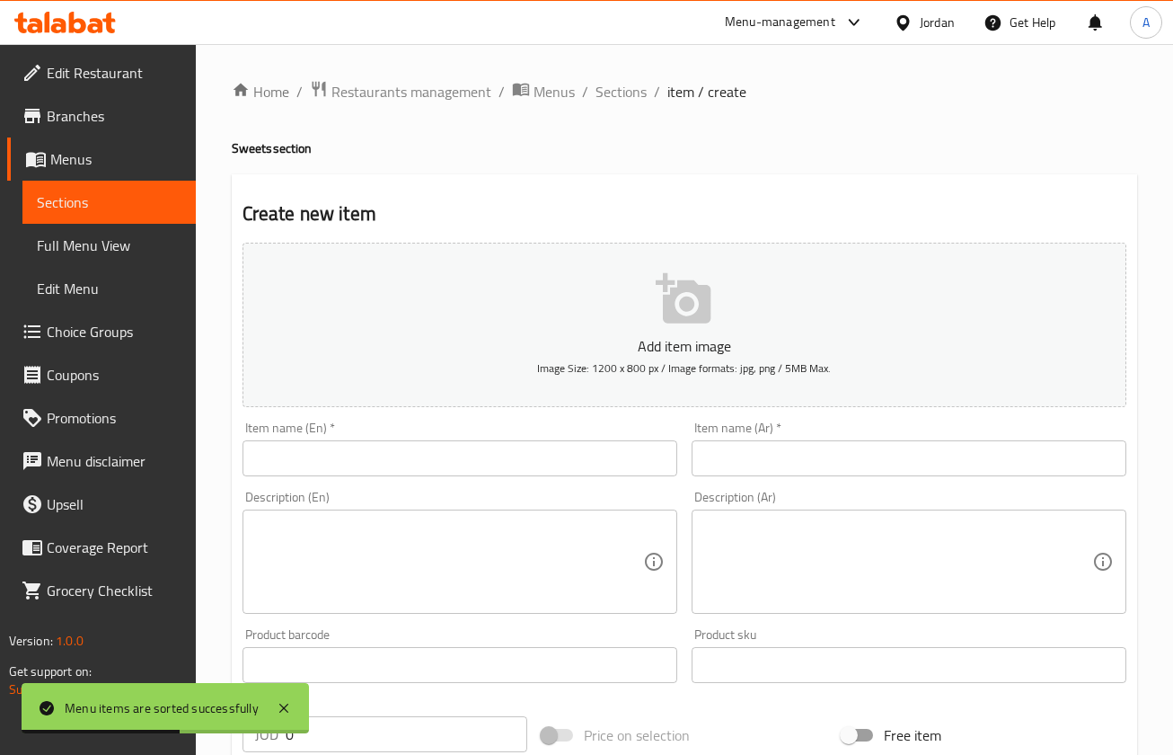
click at [464, 447] on input "text" at bounding box center [460, 458] width 435 height 36
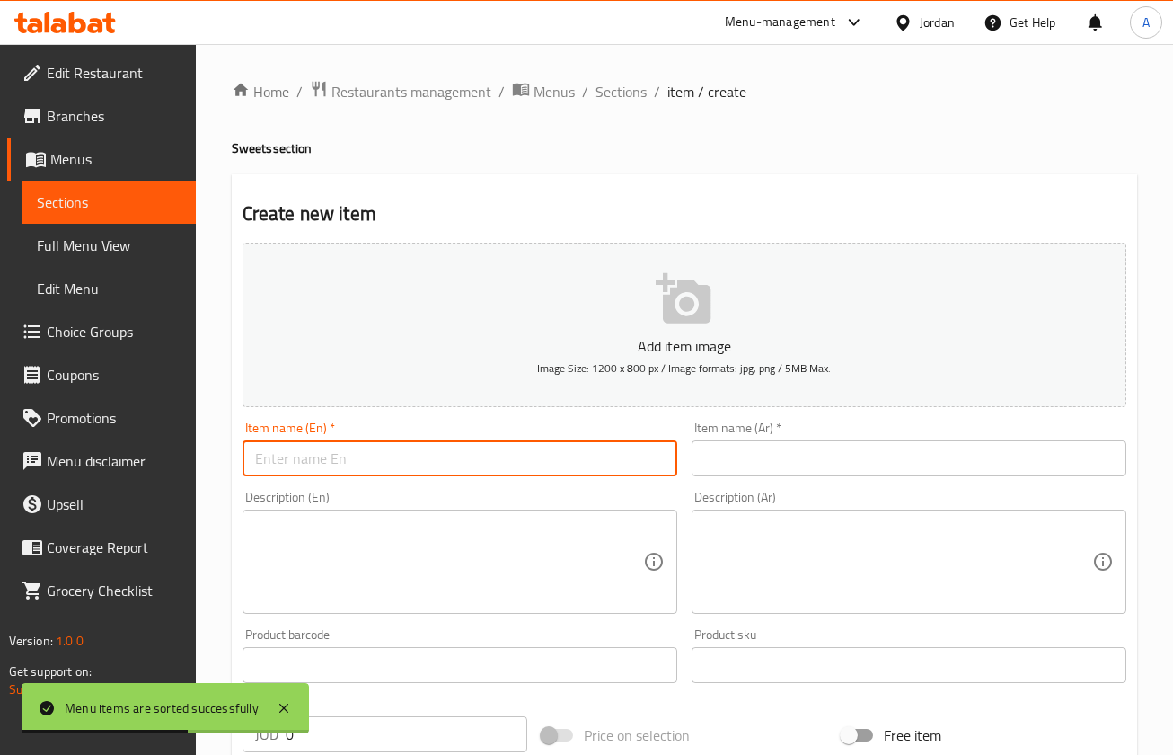
paste input "Cinnamon Roll"
type input "Cinnamon Roll"
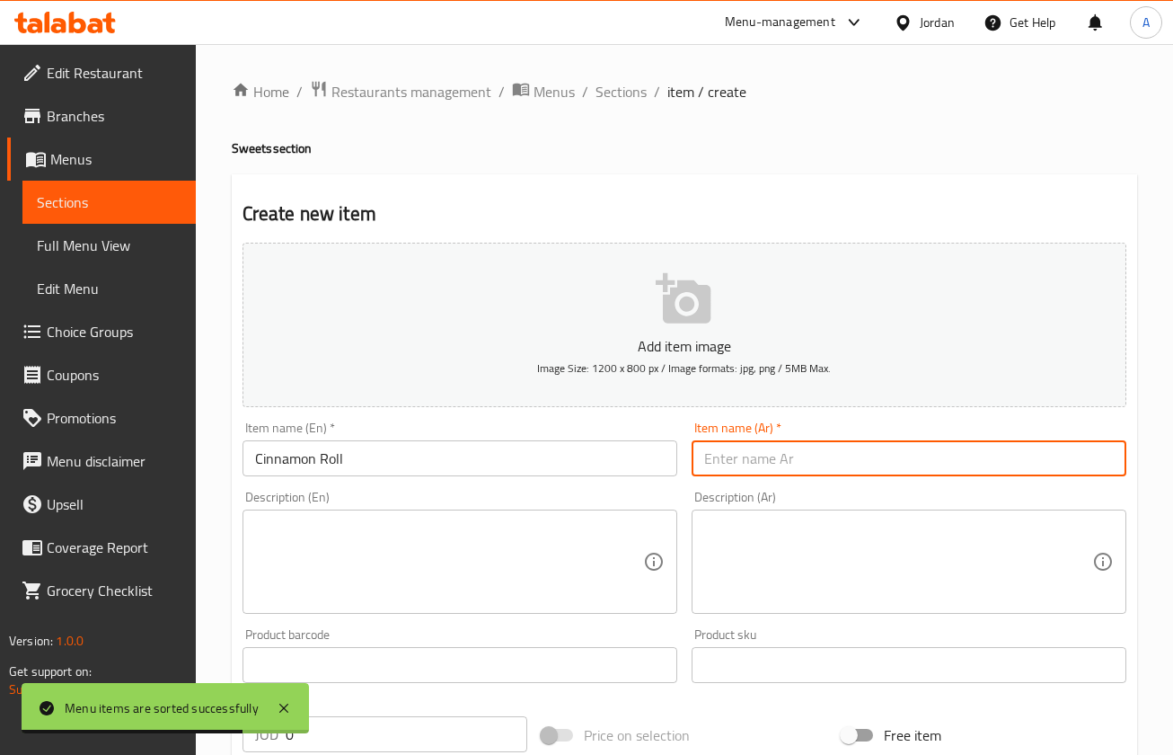
click at [770, 469] on input "text" at bounding box center [909, 458] width 435 height 36
paste input "لفائف القرفة"
type input "لفائف القرفة"
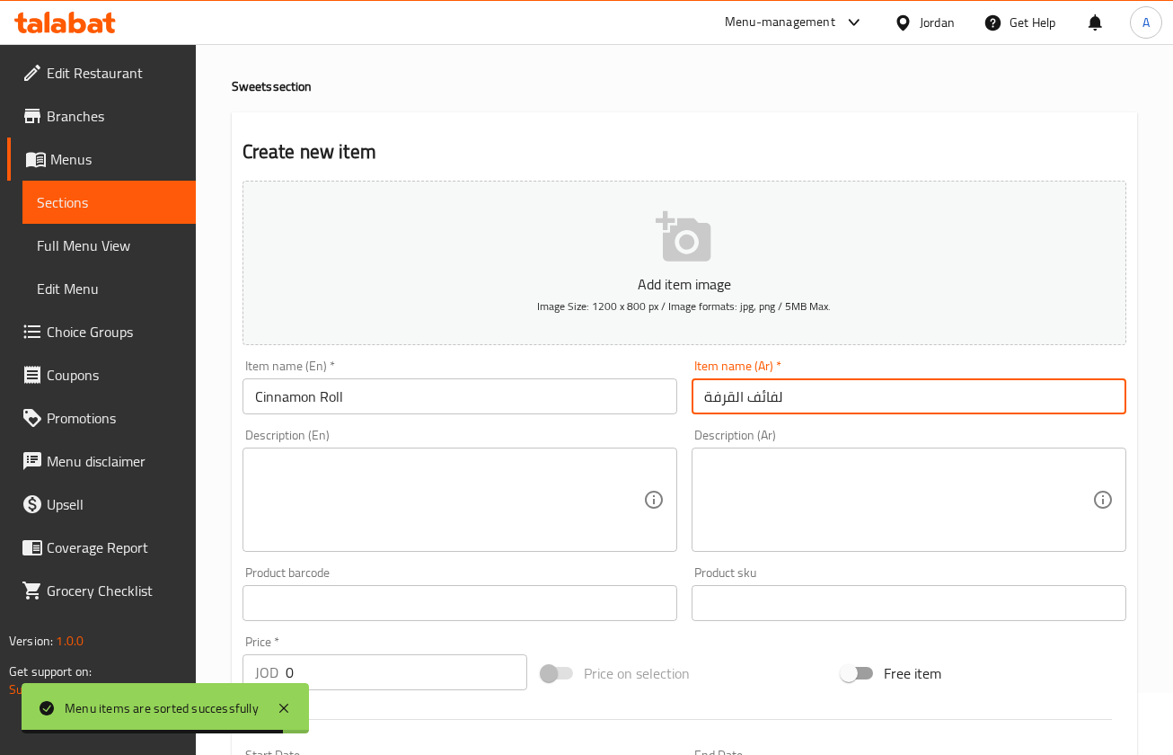
scroll to position [404, 0]
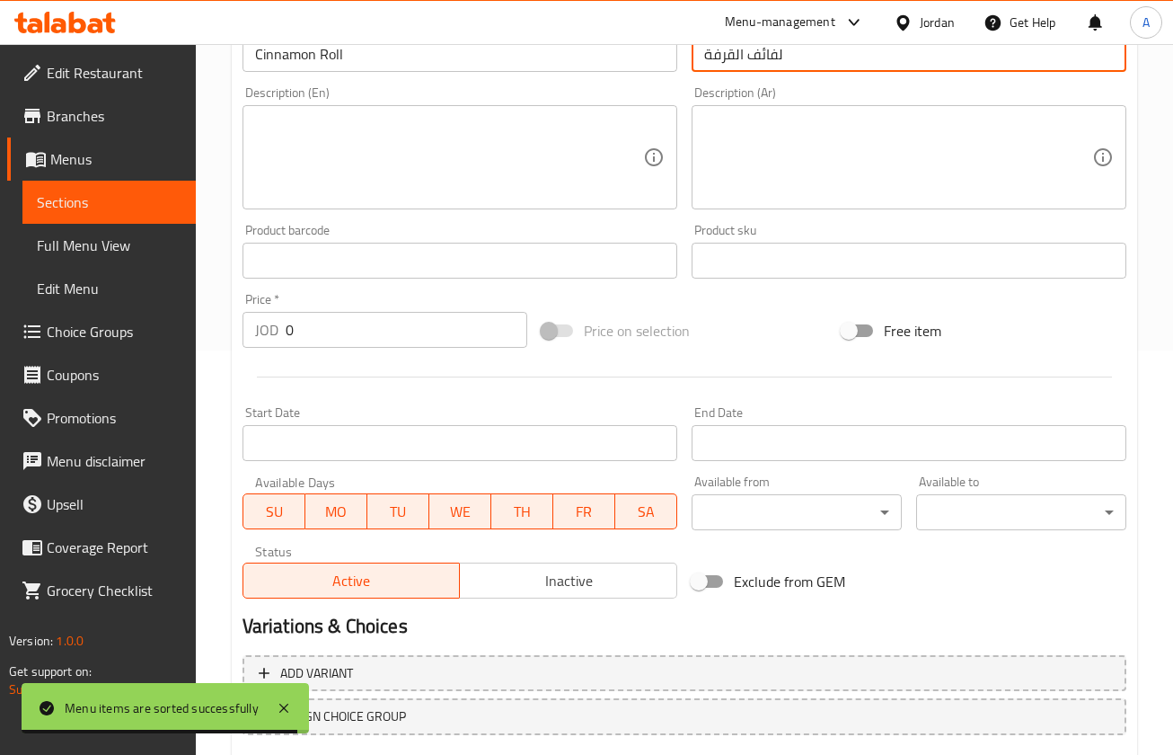
drag, startPoint x: 314, startPoint y: 339, endPoint x: 208, endPoint y: 340, distance: 105.1
click at [224, 341] on div "Home / Restaurants management / Menus / Sections / item / create Sweets section…" at bounding box center [685, 253] width 978 height 1226
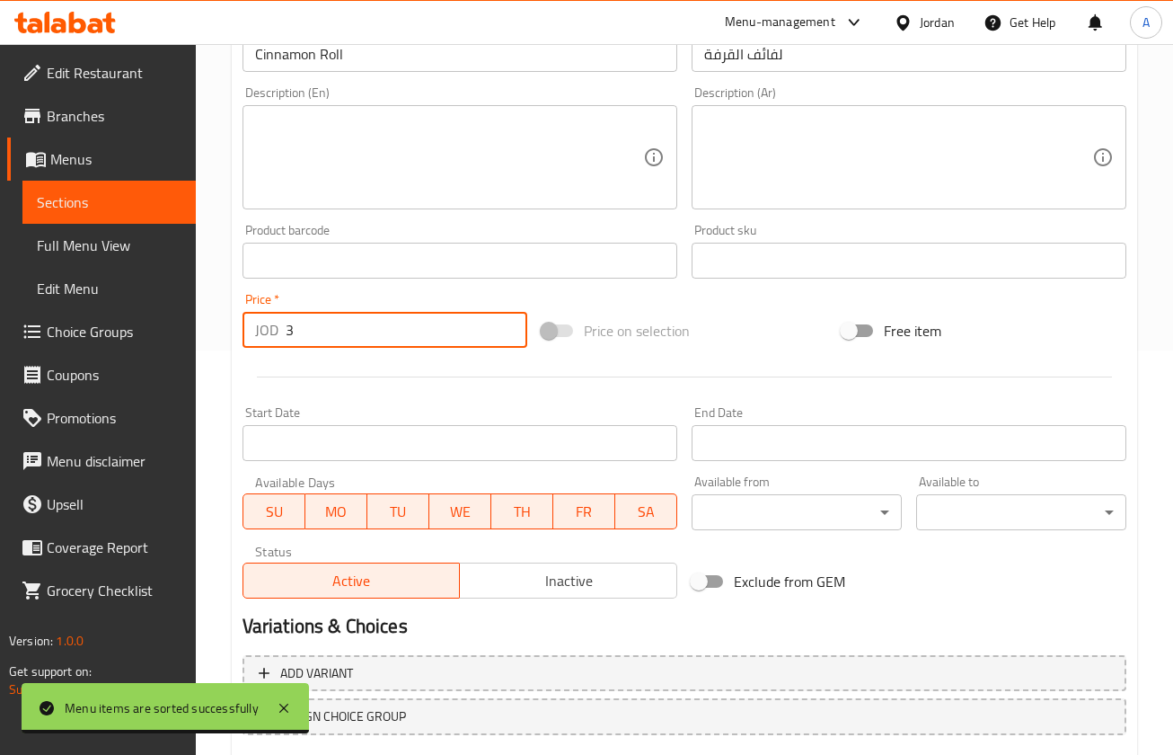
type input "3"
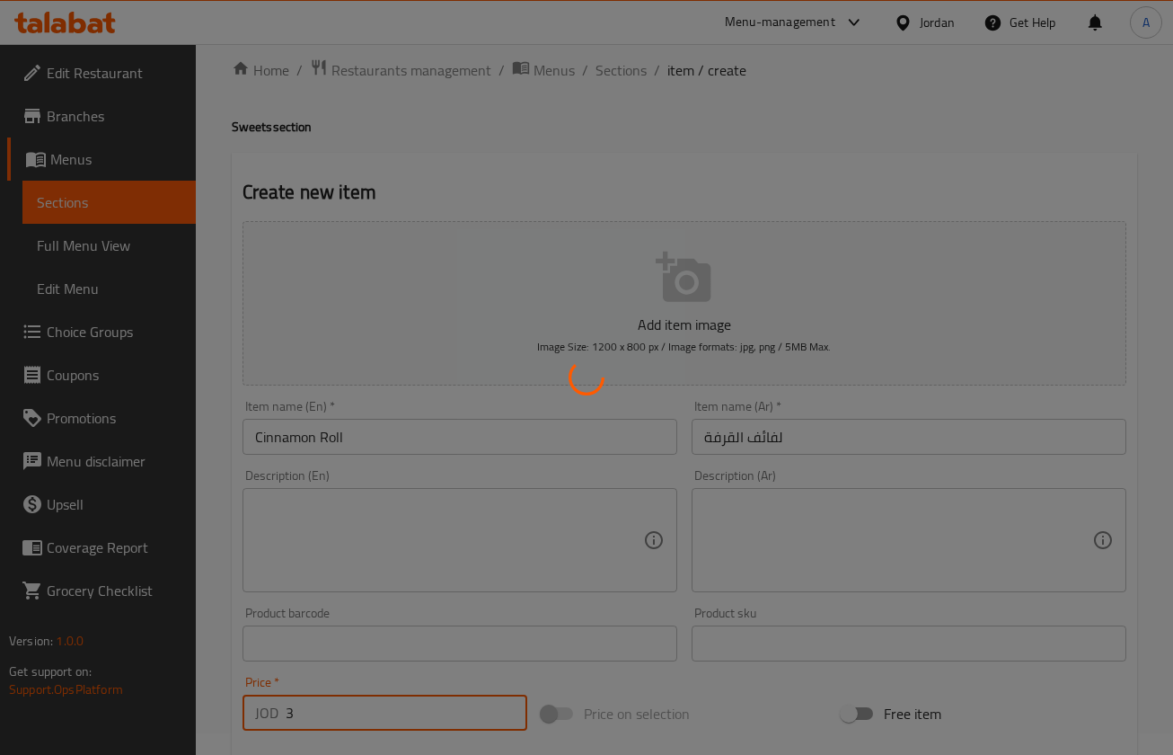
scroll to position [0, 0]
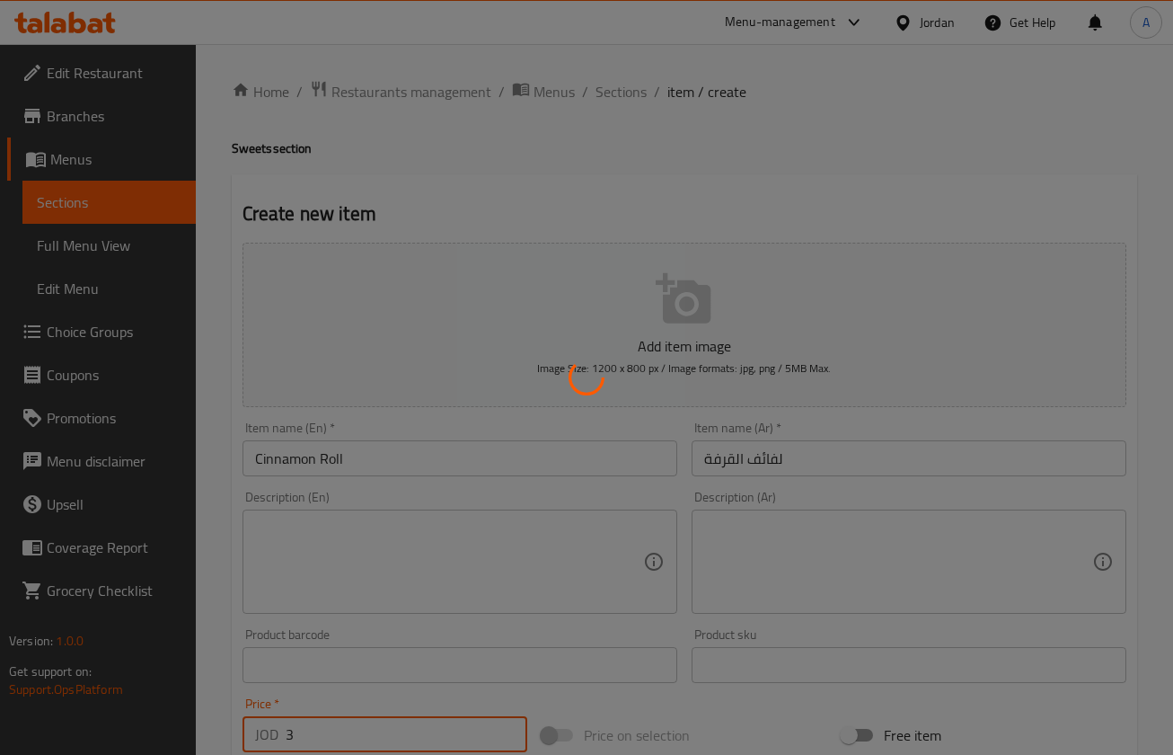
type input "0"
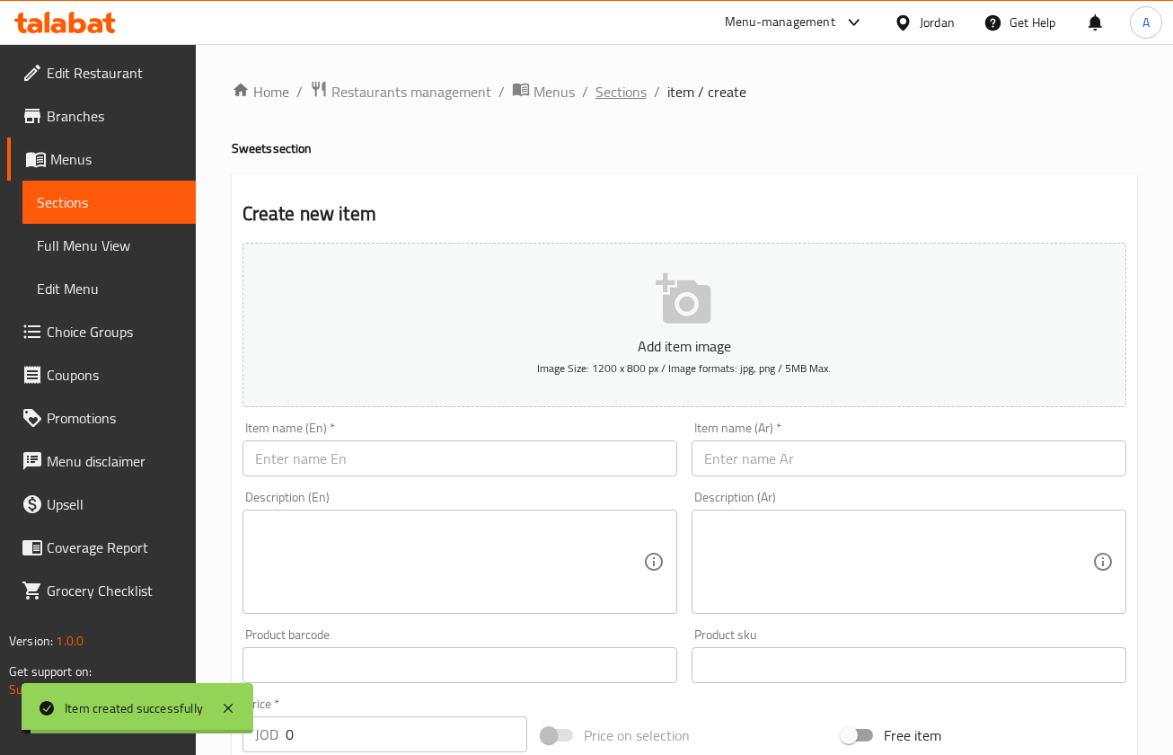
click at [611, 86] on span "Sections" at bounding box center [621, 92] width 51 height 22
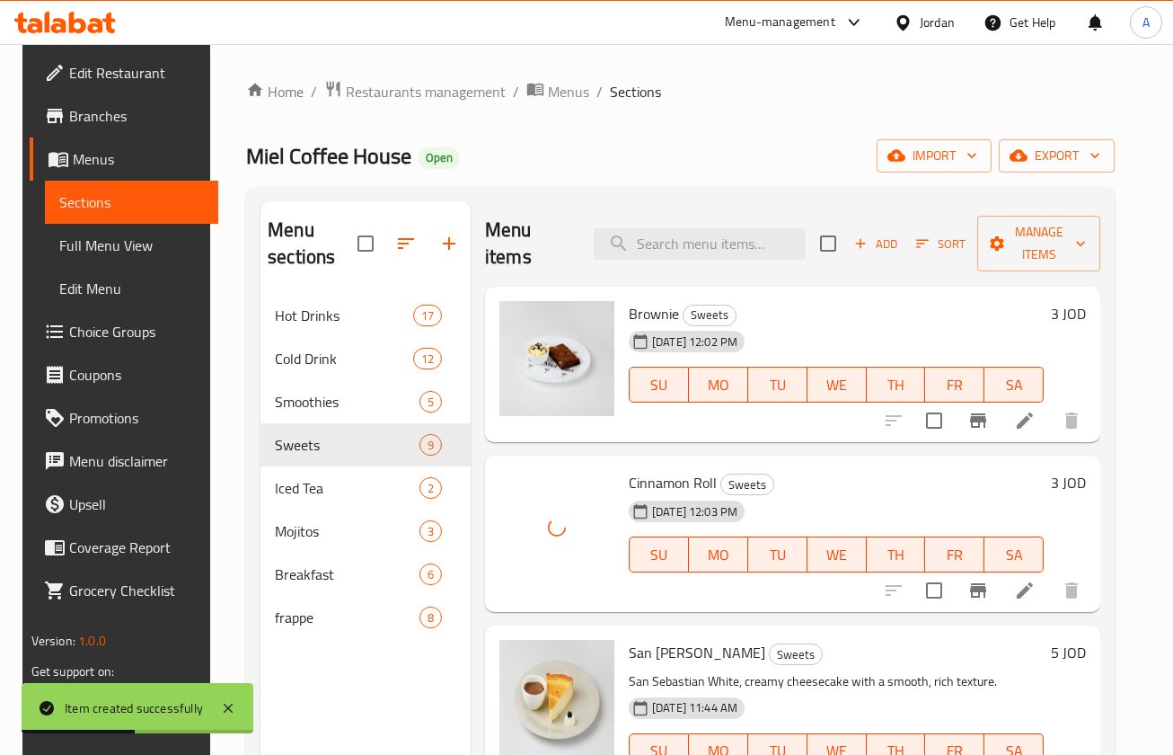
click at [1014, 419] on li at bounding box center [1025, 420] width 50 height 32
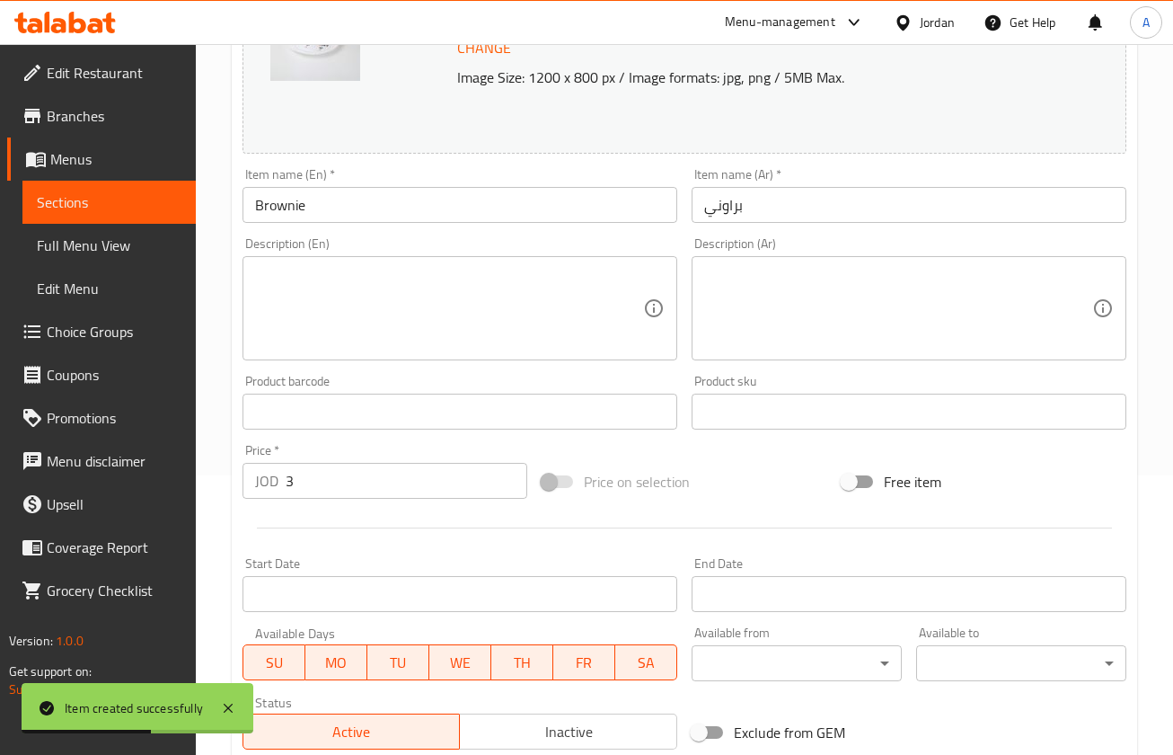
scroll to position [541, 0]
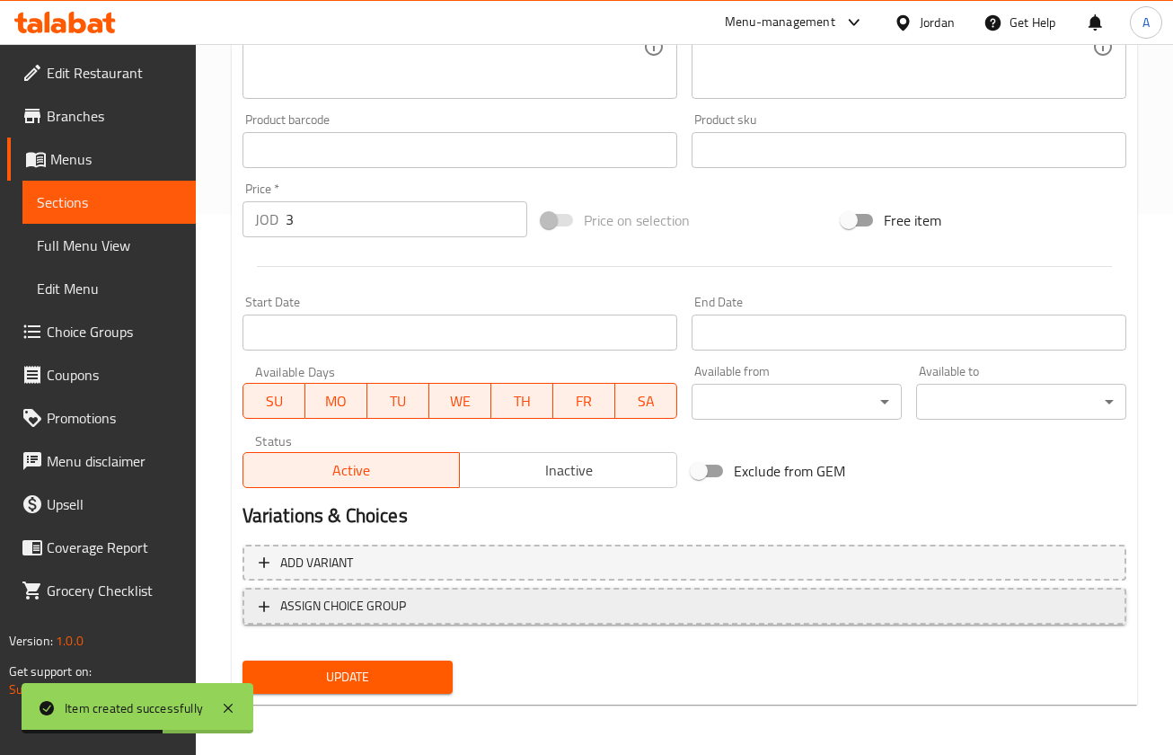
click at [507, 623] on button "ASSIGN CHOICE GROUP" at bounding box center [685, 606] width 884 height 37
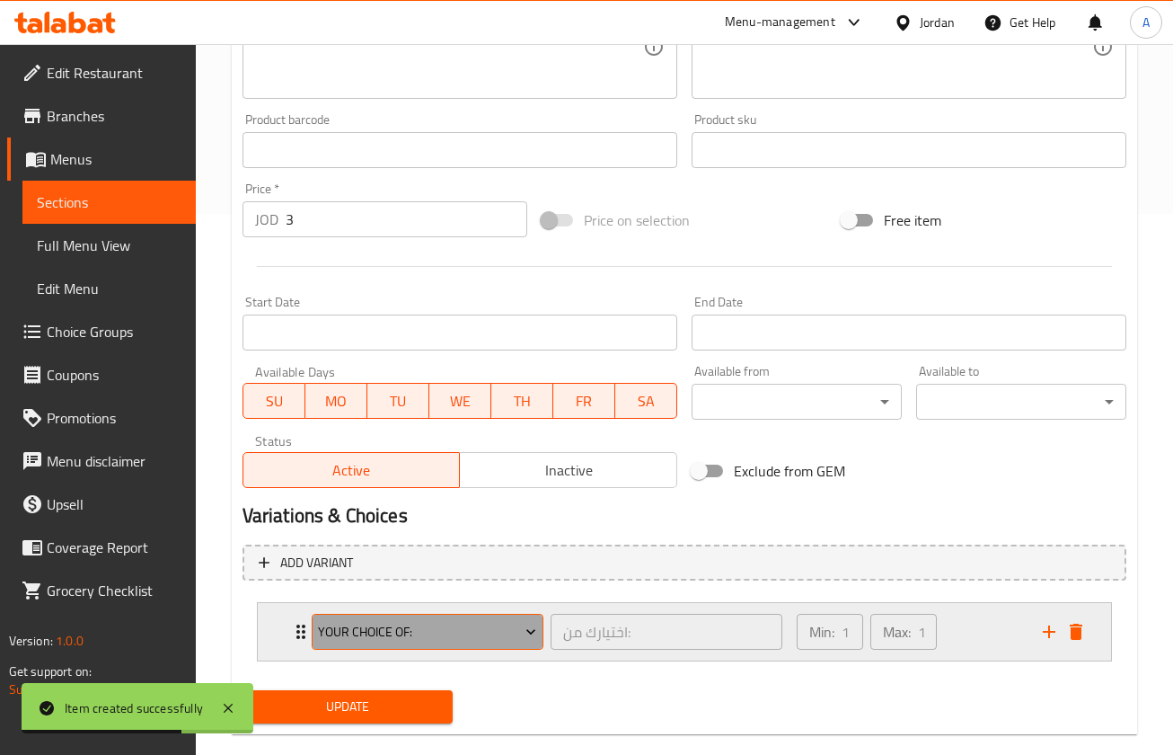
click at [438, 633] on span "Your Choice of:" at bounding box center [427, 632] width 218 height 22
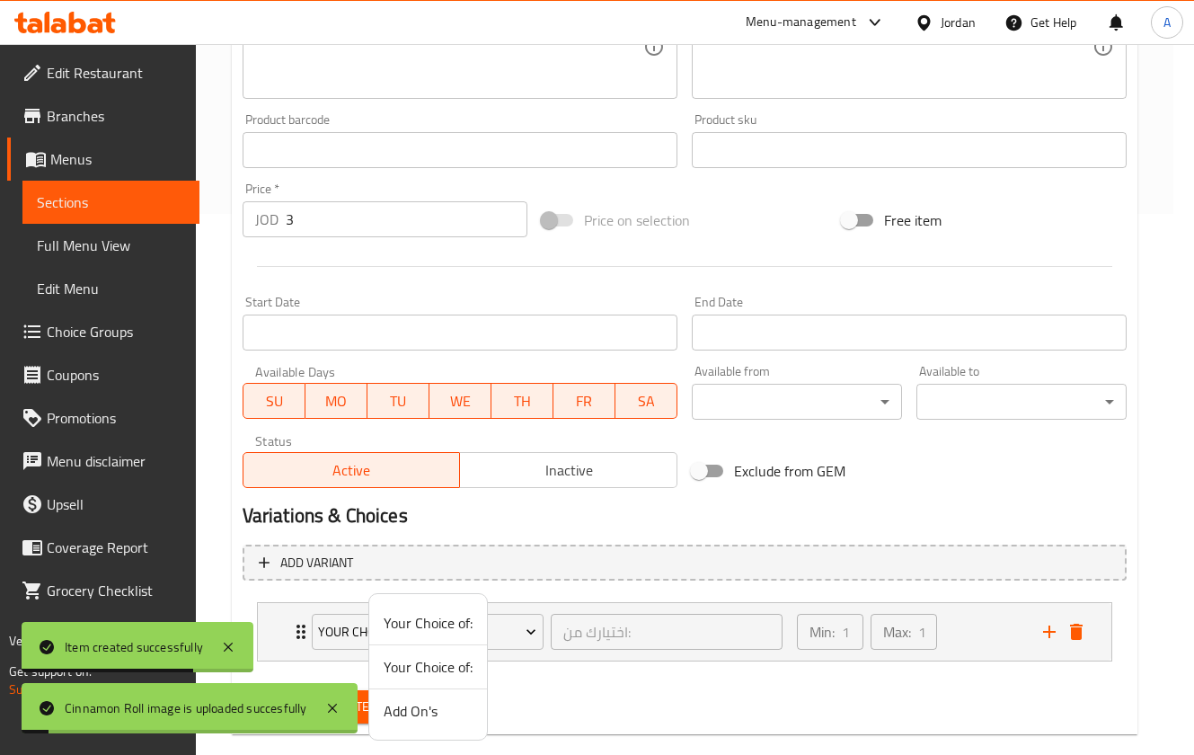
click at [421, 700] on span "Add On's" at bounding box center [428, 711] width 89 height 22
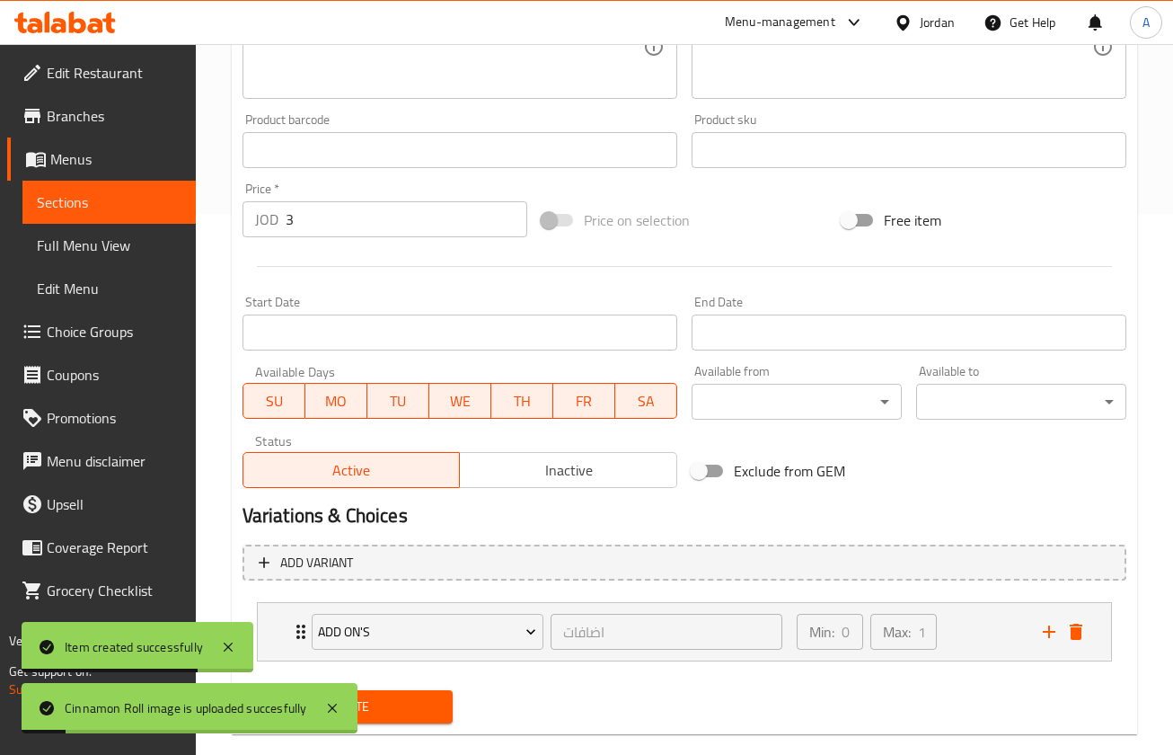
click at [401, 694] on button "Update" at bounding box center [348, 706] width 210 height 33
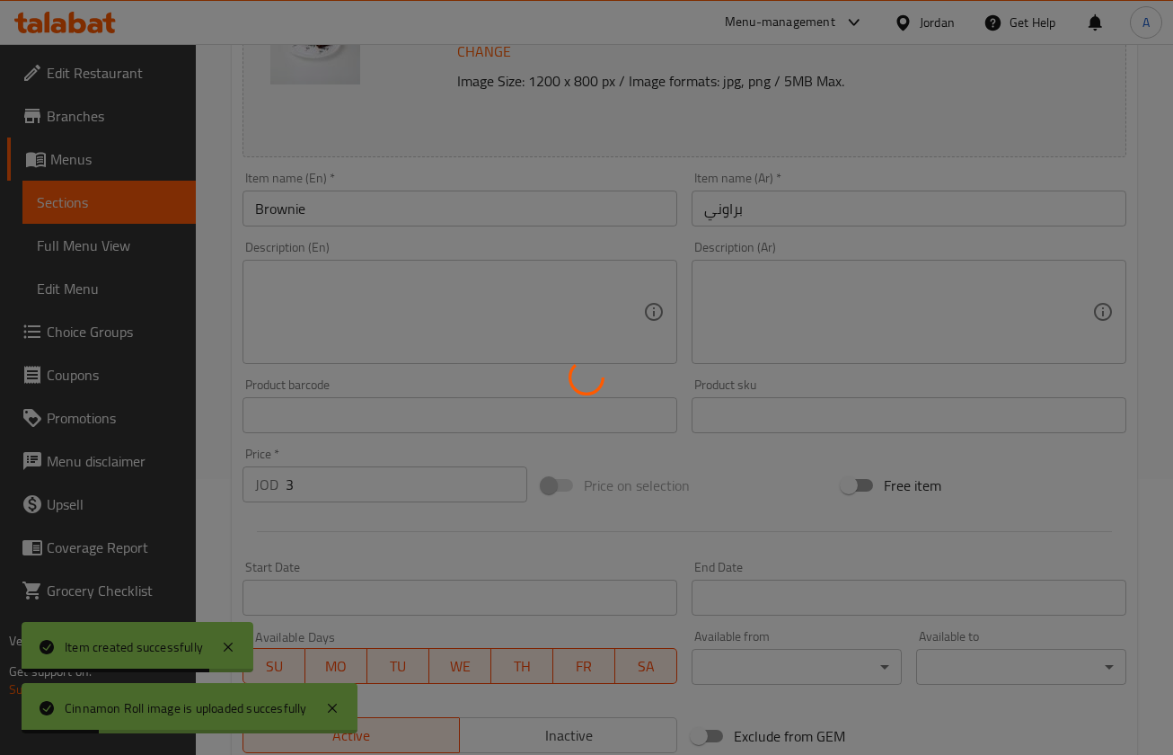
scroll to position [0, 0]
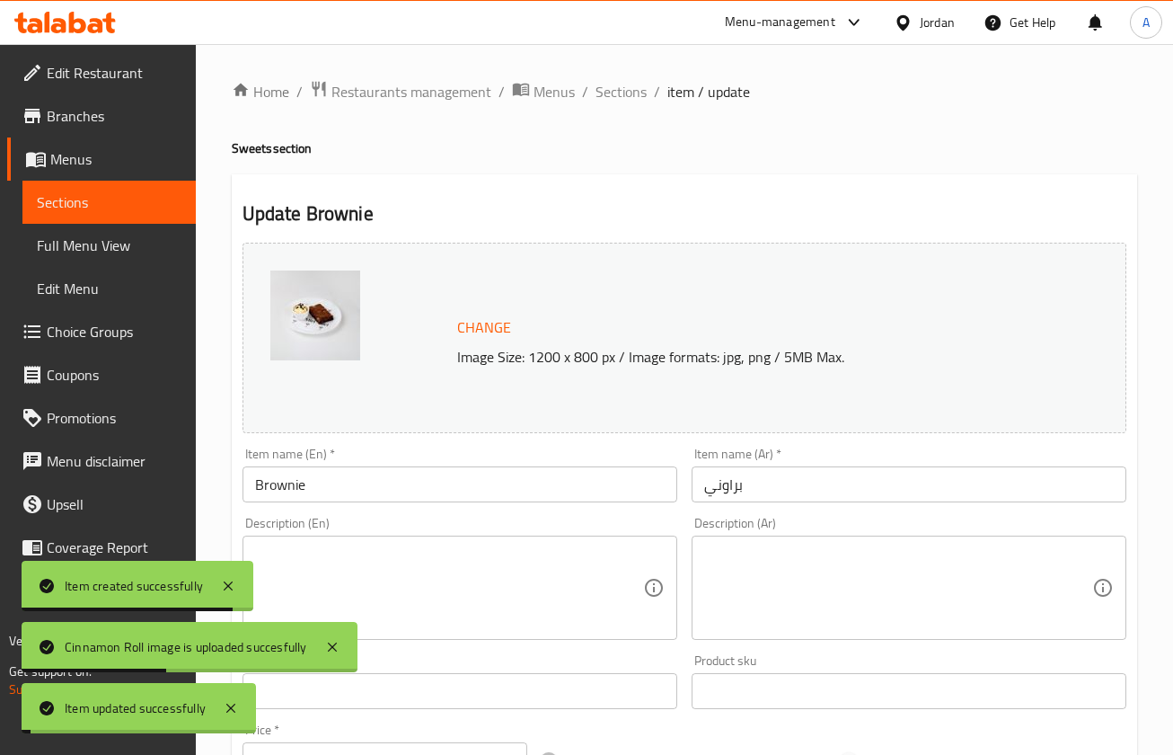
click at [645, 80] on ol "Home / Restaurants management / Menus / Sections / item / update" at bounding box center [685, 91] width 906 height 23
click at [642, 93] on span "Sections" at bounding box center [621, 92] width 51 height 22
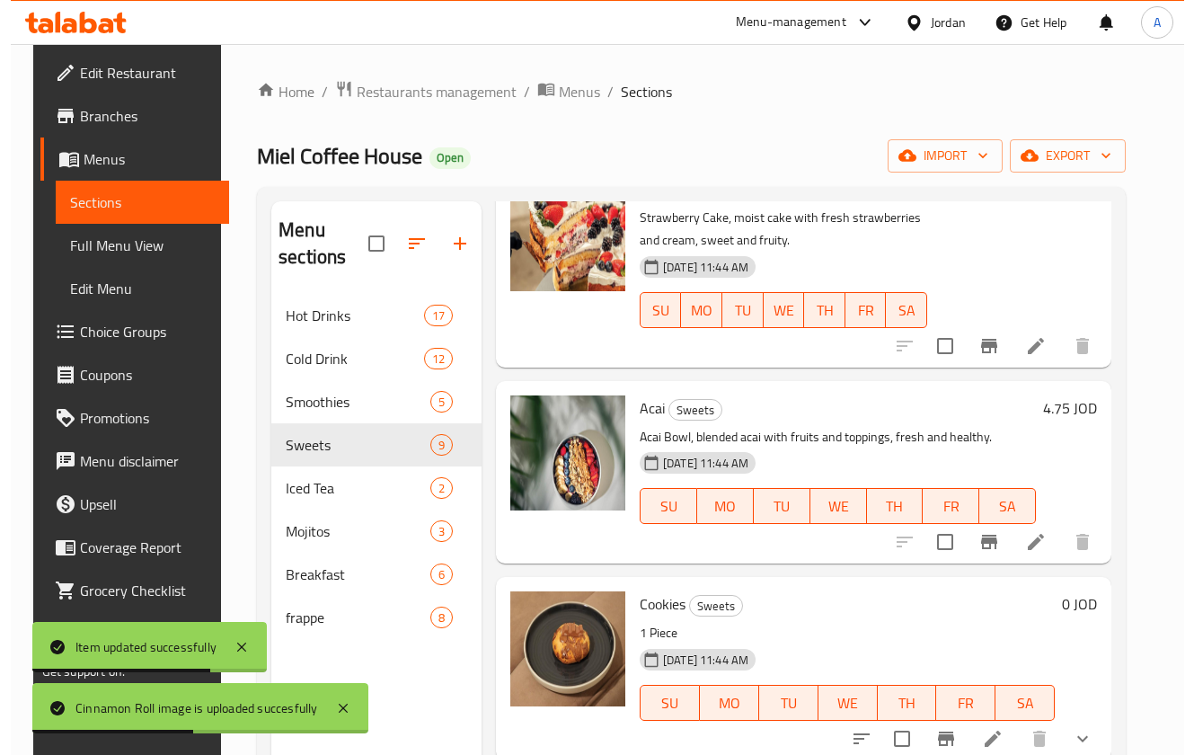
scroll to position [252, 0]
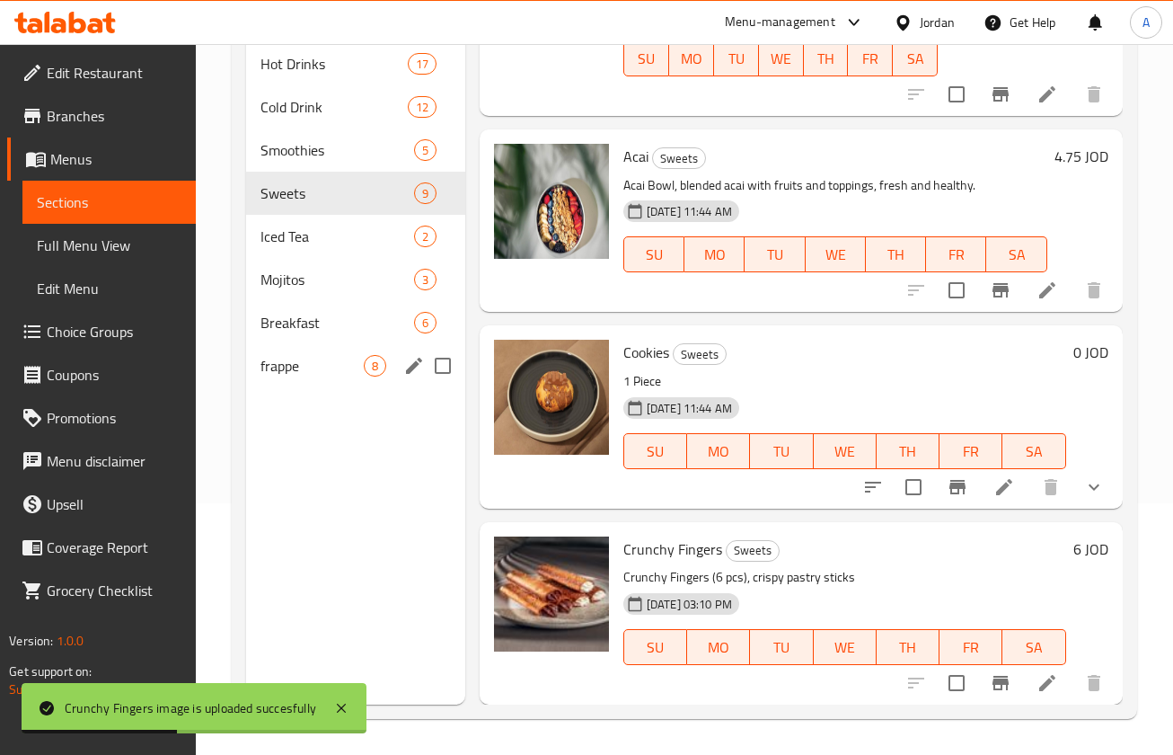
click at [407, 360] on icon "edit" at bounding box center [414, 366] width 22 height 22
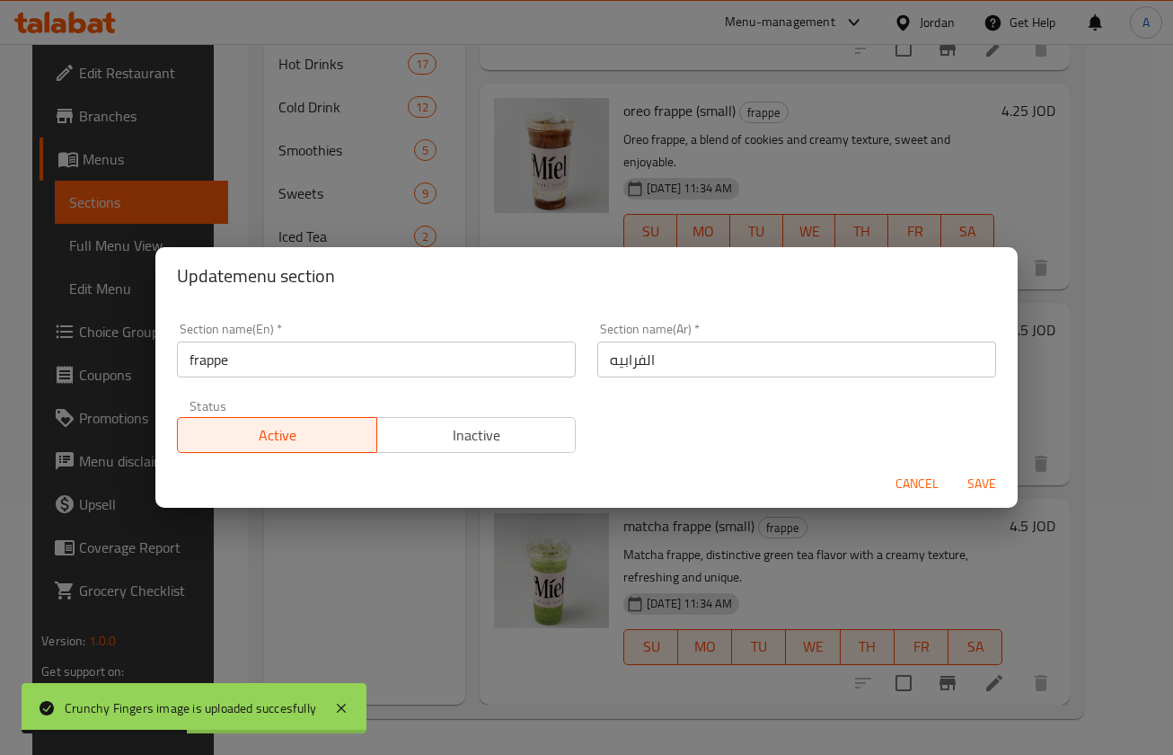
scroll to position [910, 0]
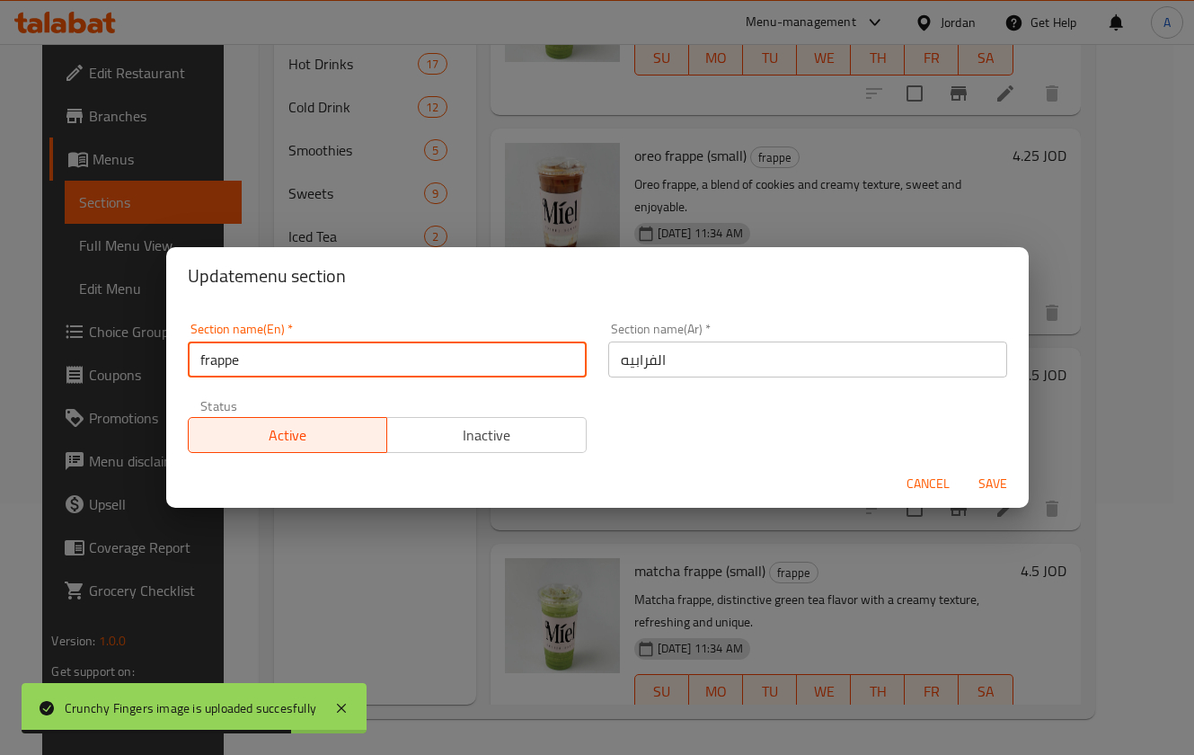
click at [203, 359] on input "frappe" at bounding box center [387, 359] width 399 height 36
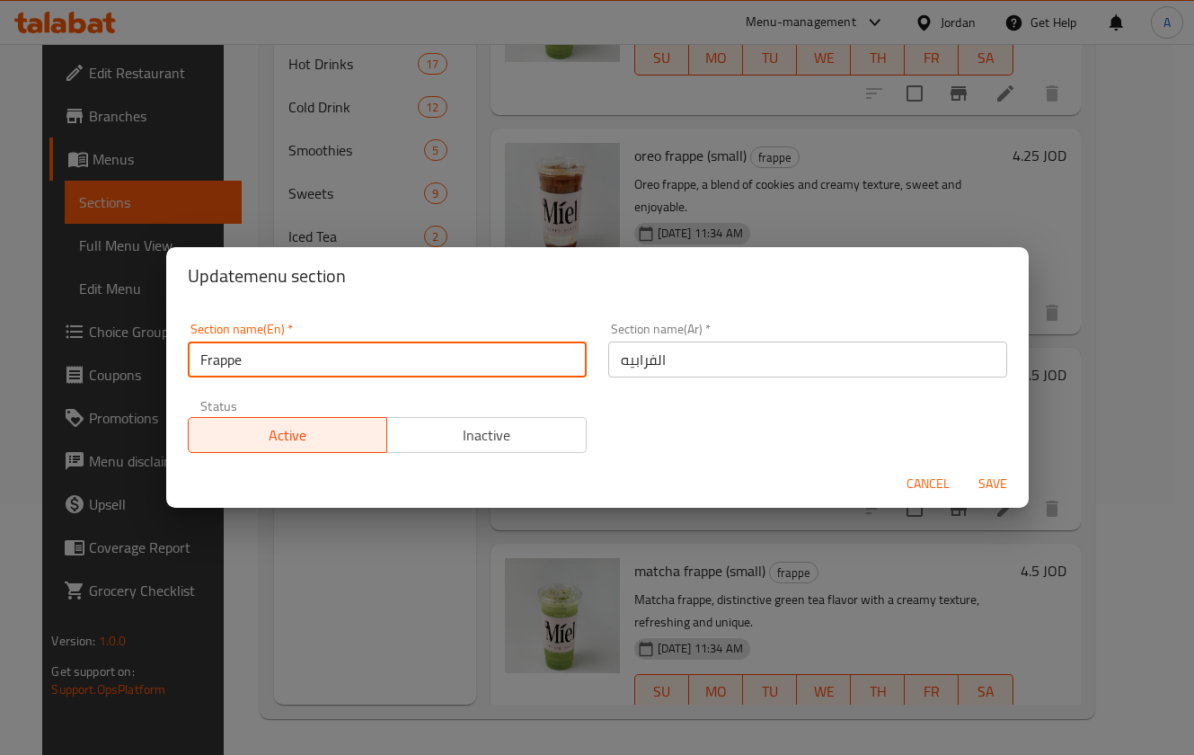
type input "Frappe"
click at [990, 467] on button "Save" at bounding box center [993, 483] width 58 height 33
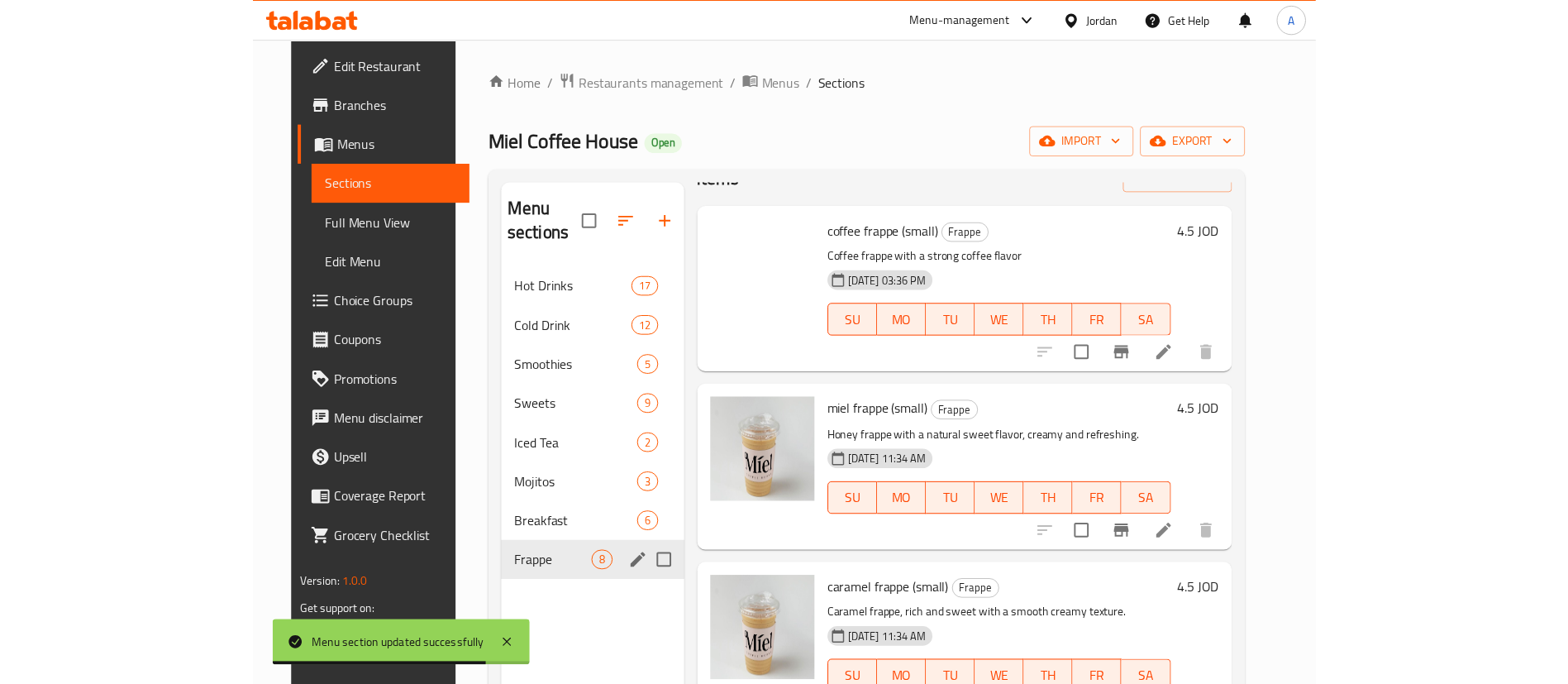
scroll to position [0, 0]
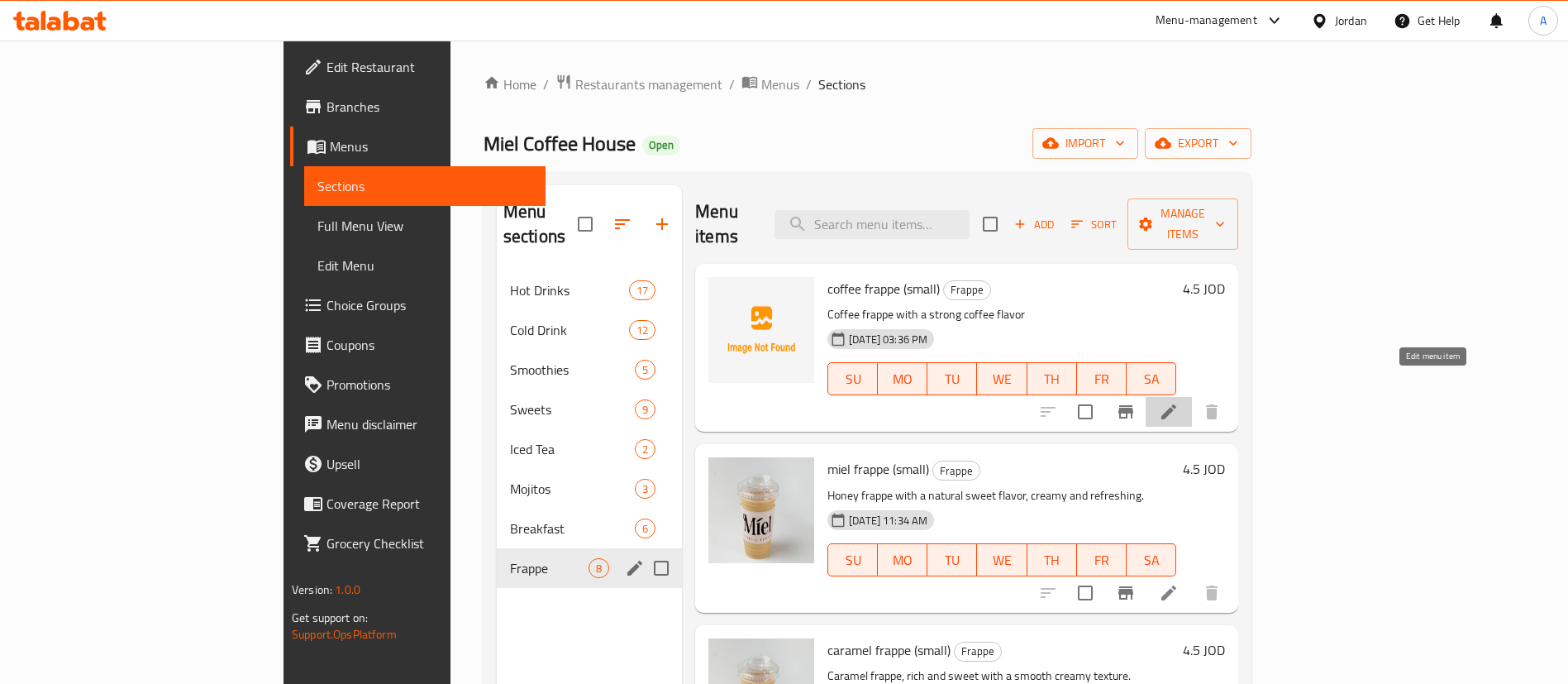
click at [1179, 402] on icon at bounding box center [1170, 412] width 20 height 20
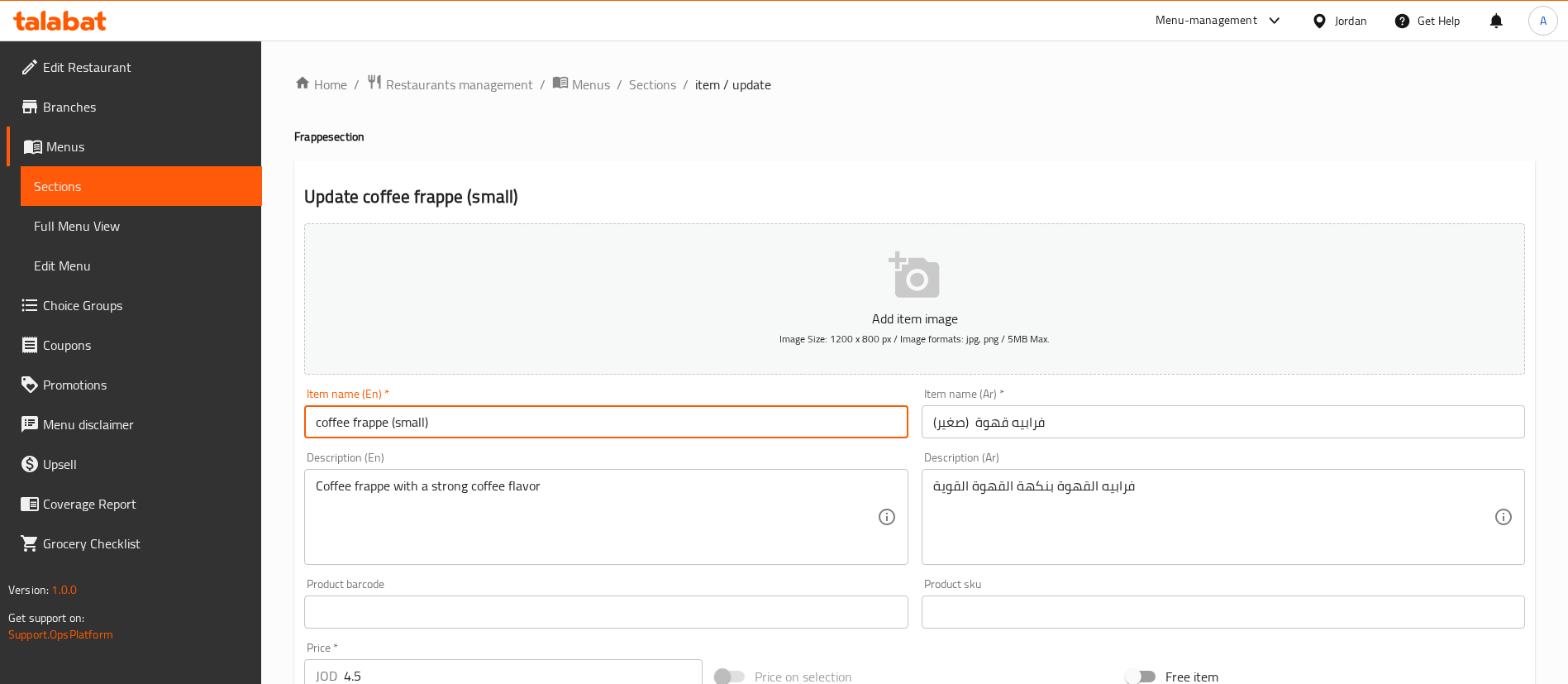
click at [309, 420] on input "coffee frappe (small)" at bounding box center [606, 422] width 604 height 33
click at [358, 421] on input "Coffee frappe (small)" at bounding box center [606, 422] width 604 height 33
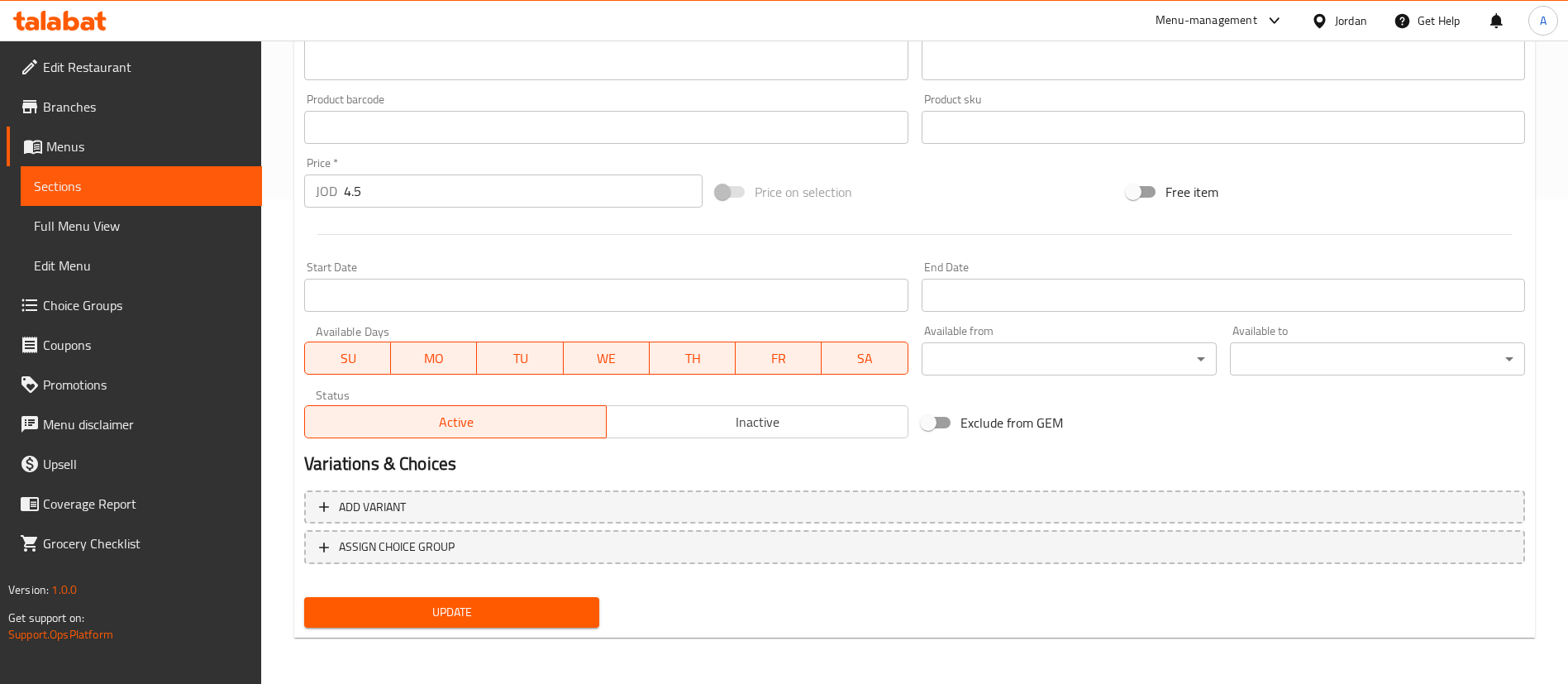
type input "Coffee Frappe (small)"
click at [398, 611] on span "Update" at bounding box center [452, 612] width 269 height 20
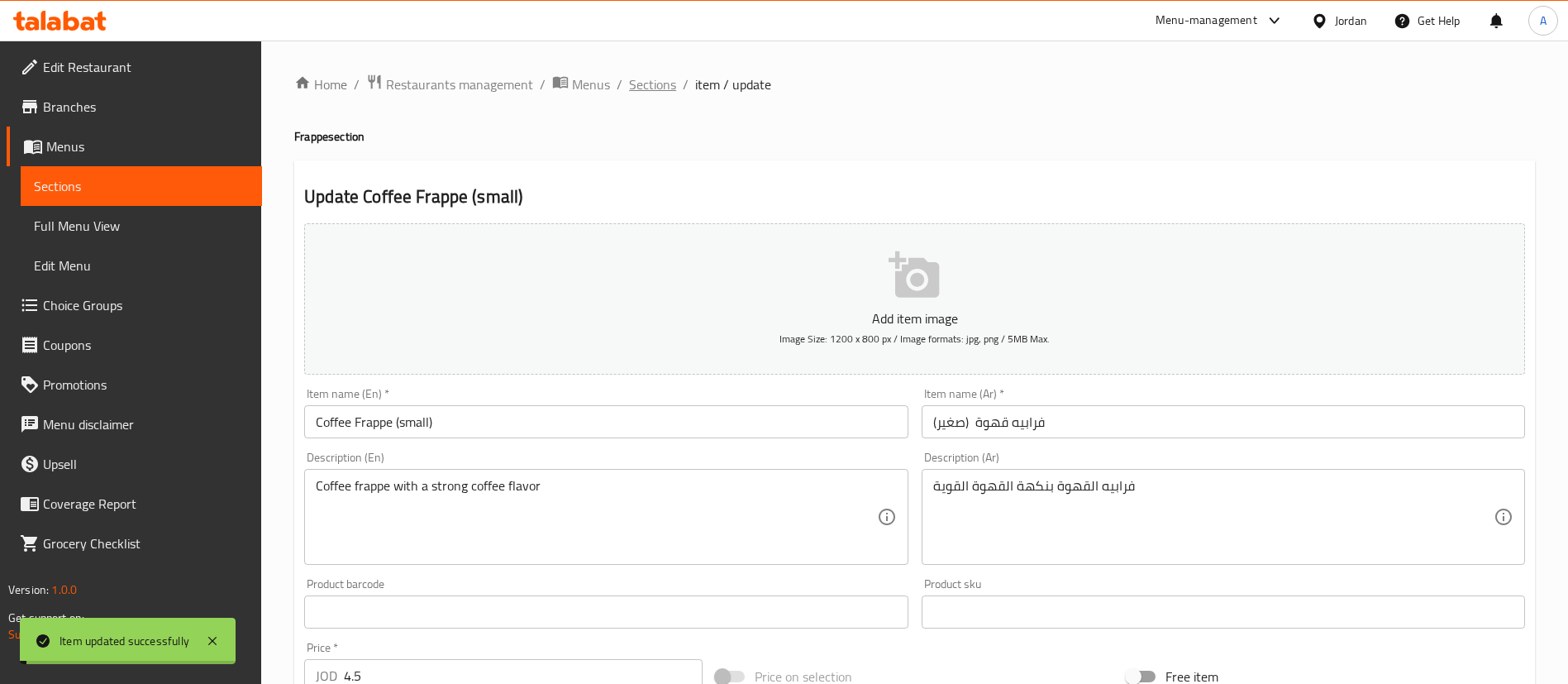
click at [671, 75] on span "Sections" at bounding box center [652, 85] width 47 height 20
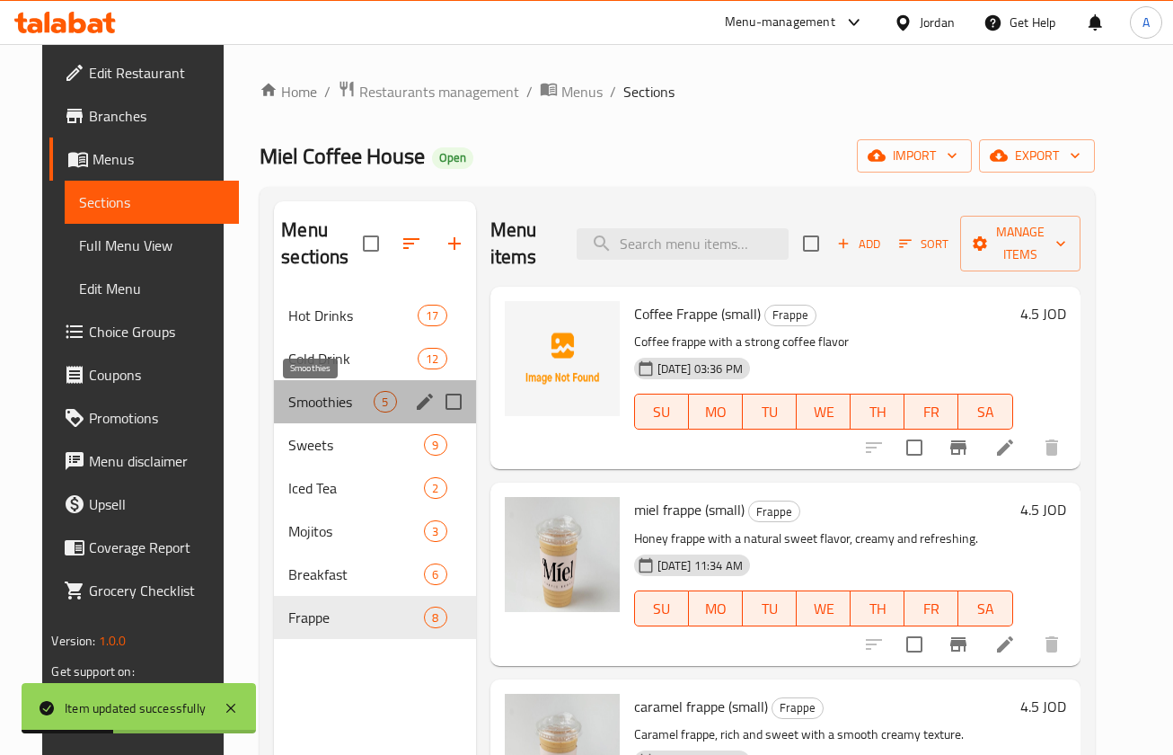
click at [361, 402] on span "Smoothies" at bounding box center [330, 402] width 85 height 22
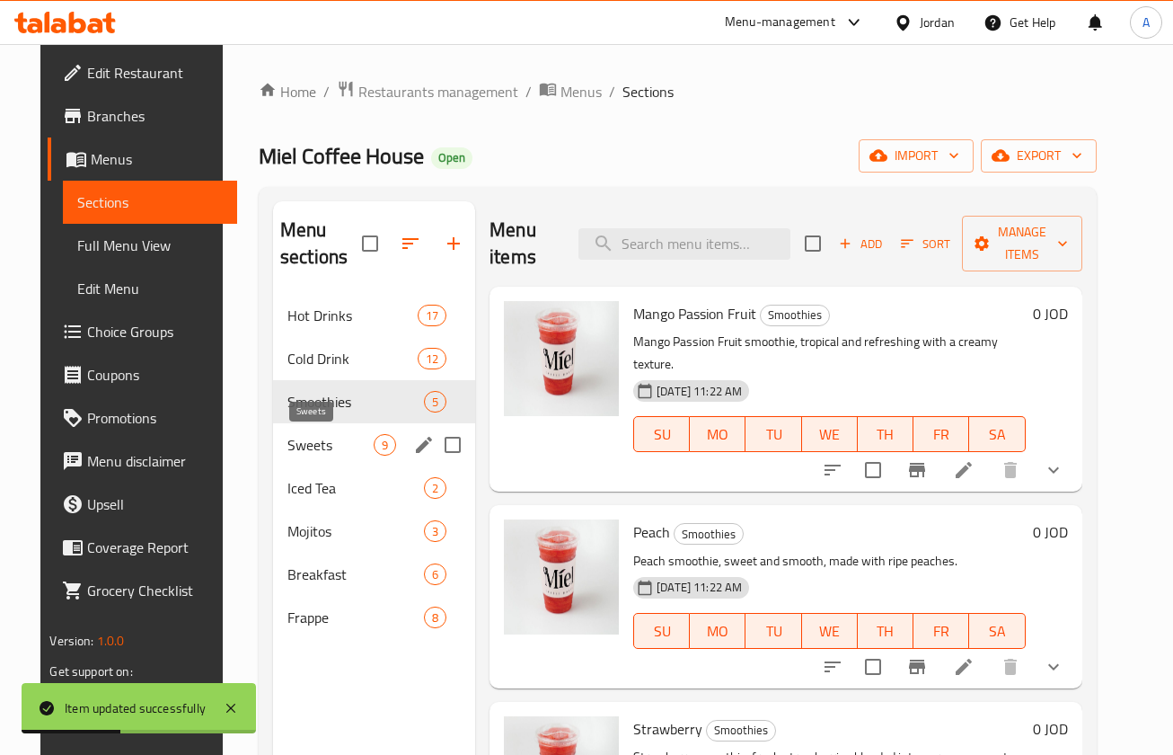
click at [315, 448] on span "Sweets" at bounding box center [331, 445] width 86 height 22
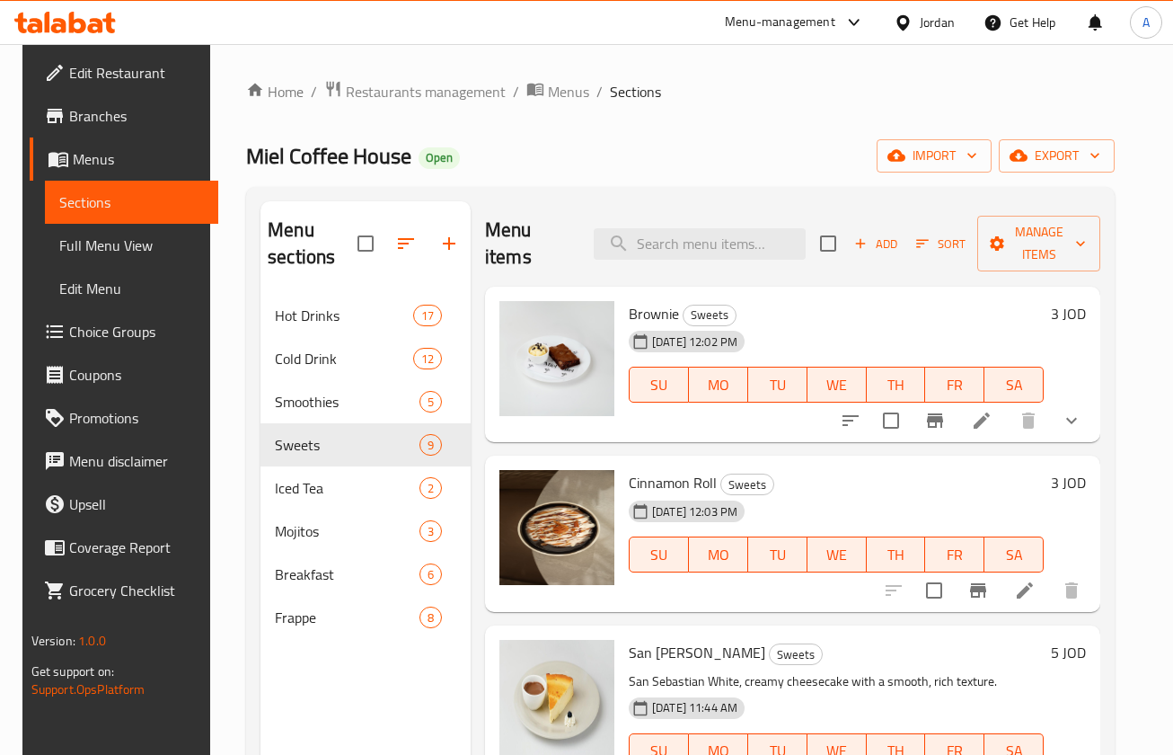
click at [679, 215] on div "Menu items Add Sort Manage items" at bounding box center [792, 243] width 615 height 85
click at [680, 236] on input "search" at bounding box center [700, 243] width 212 height 31
type input "date c"
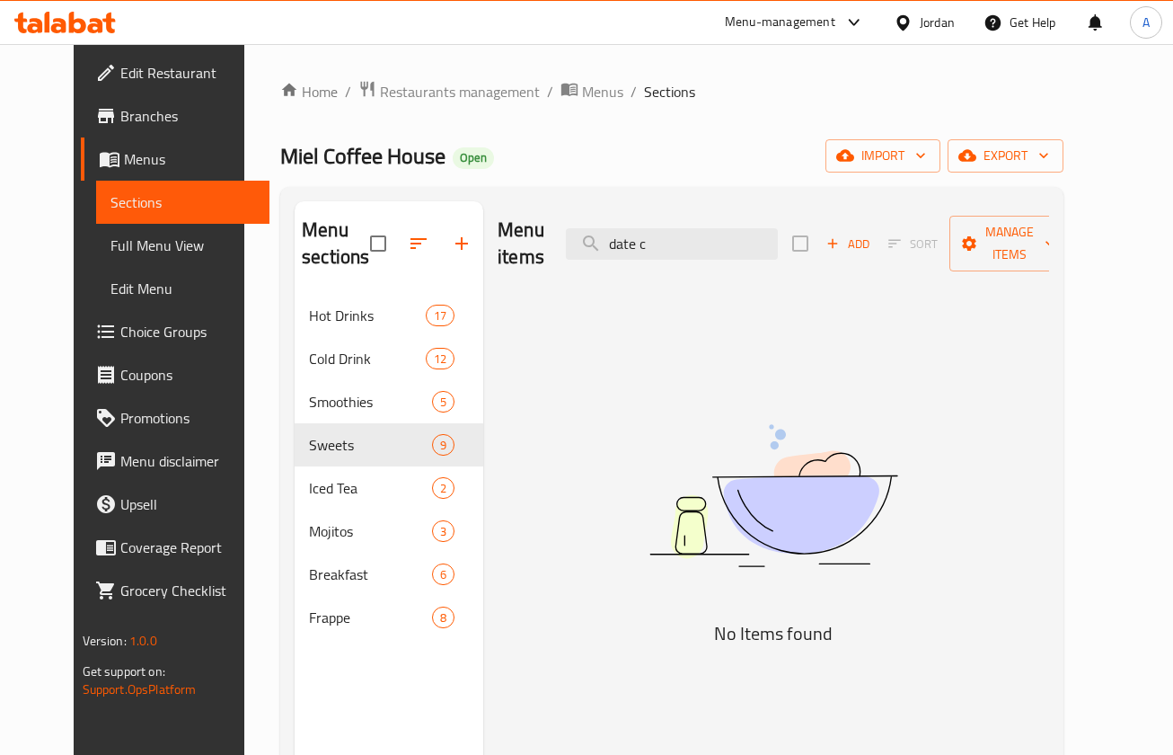
drag, startPoint x: 629, startPoint y: 243, endPoint x: 557, endPoint y: 241, distance: 71.9
click at [538, 243] on div "Menu items date c Add Sort Manage items" at bounding box center [774, 243] width 552 height 85
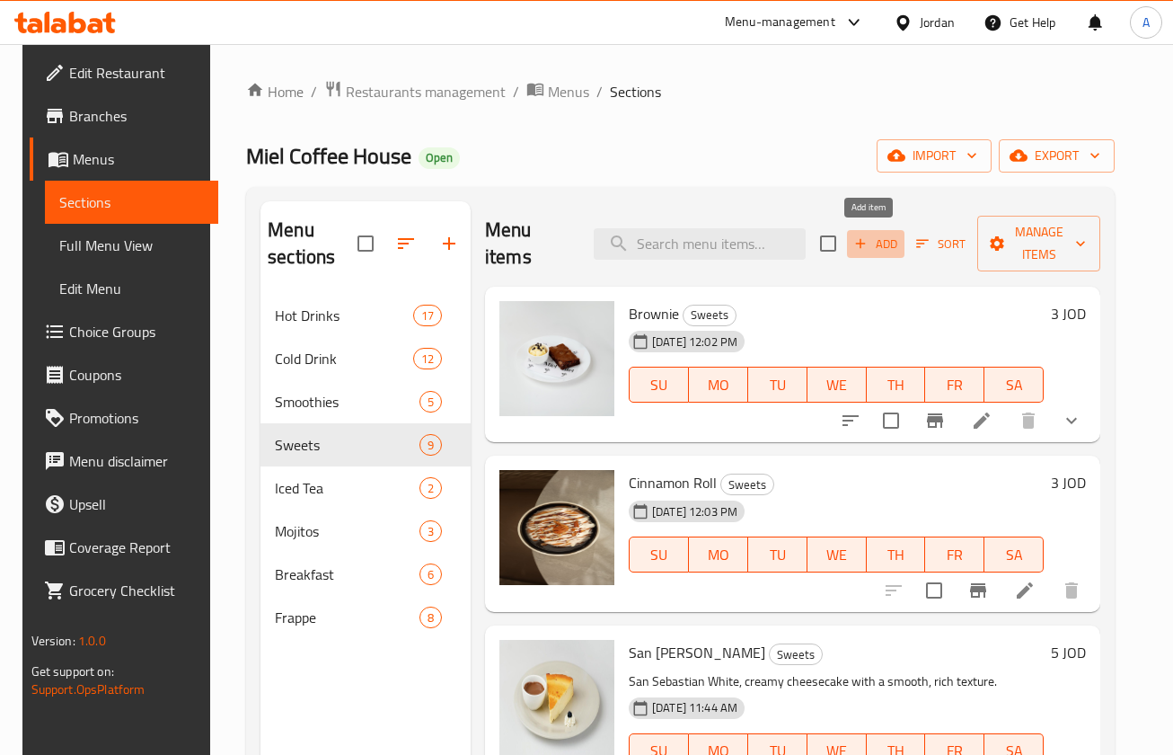
click at [853, 238] on icon "button" at bounding box center [861, 243] width 16 height 16
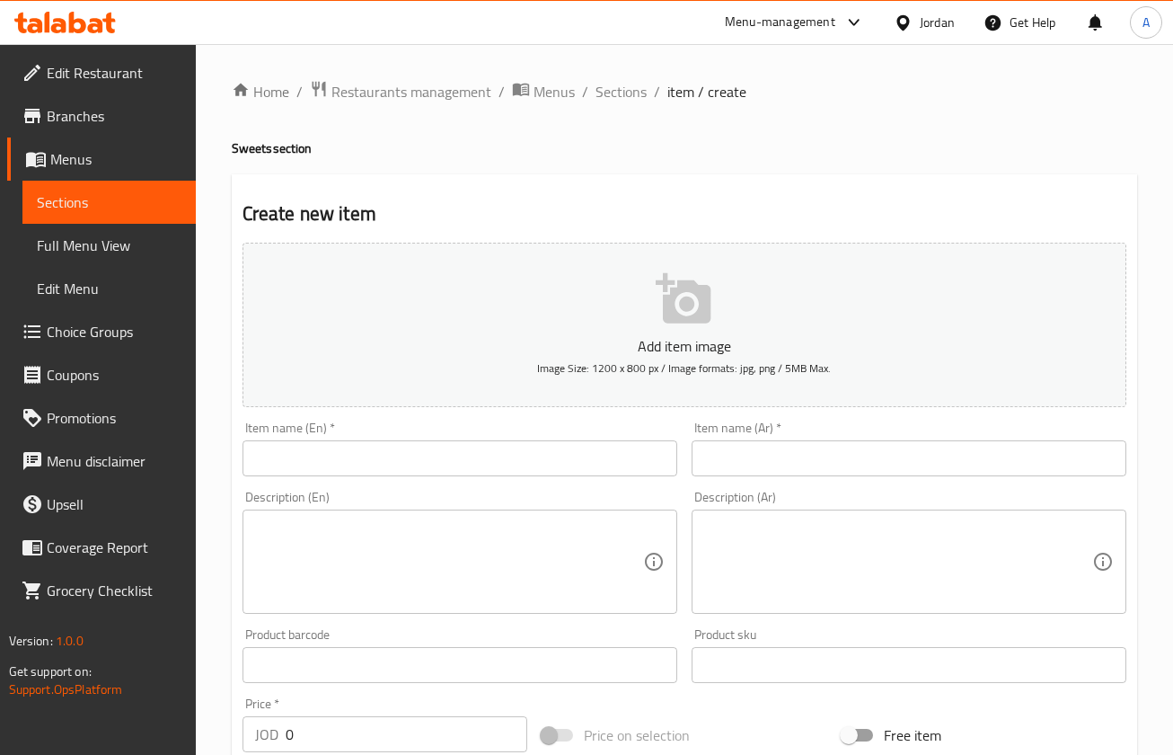
click at [467, 475] on input "text" at bounding box center [460, 458] width 435 height 36
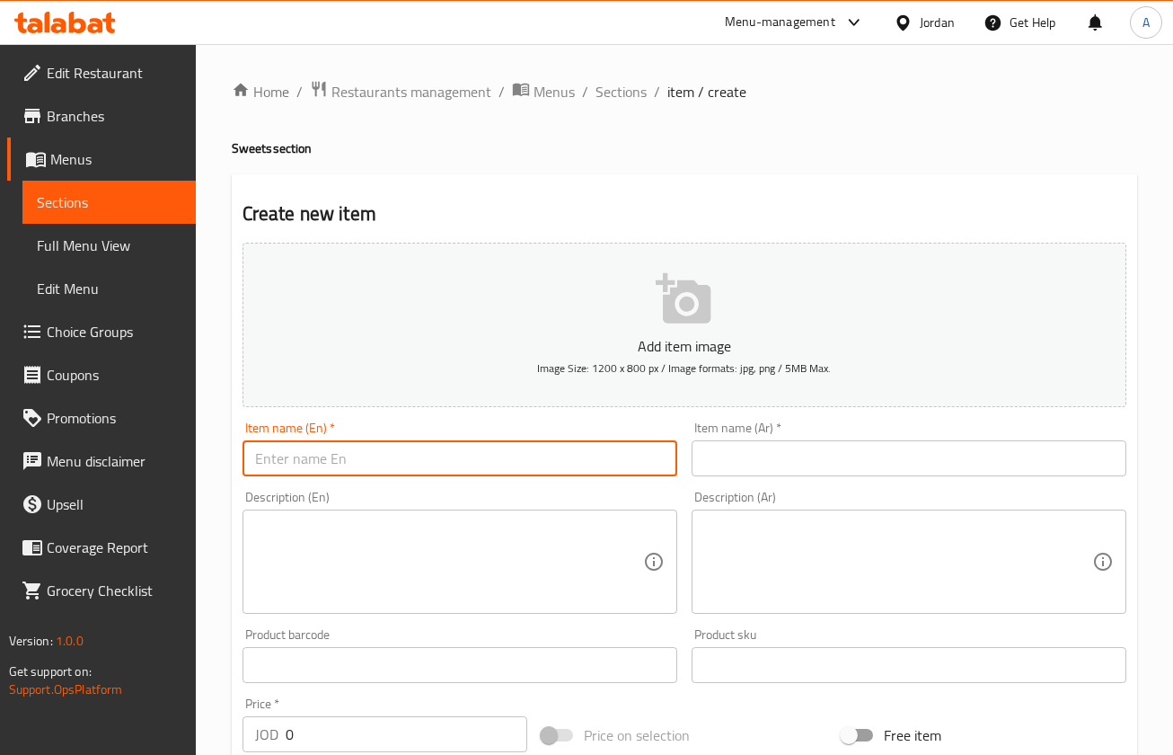
click at [474, 456] on input "text" at bounding box center [460, 458] width 435 height 36
drag, startPoint x: 393, startPoint y: 465, endPoint x: 183, endPoint y: 457, distance: 209.5
click at [214, 459] on div "Home / Restaurants management / Menus / Sections / item / create Sweets section…" at bounding box center [685, 657] width 978 height 1226
type input "Date Cake"
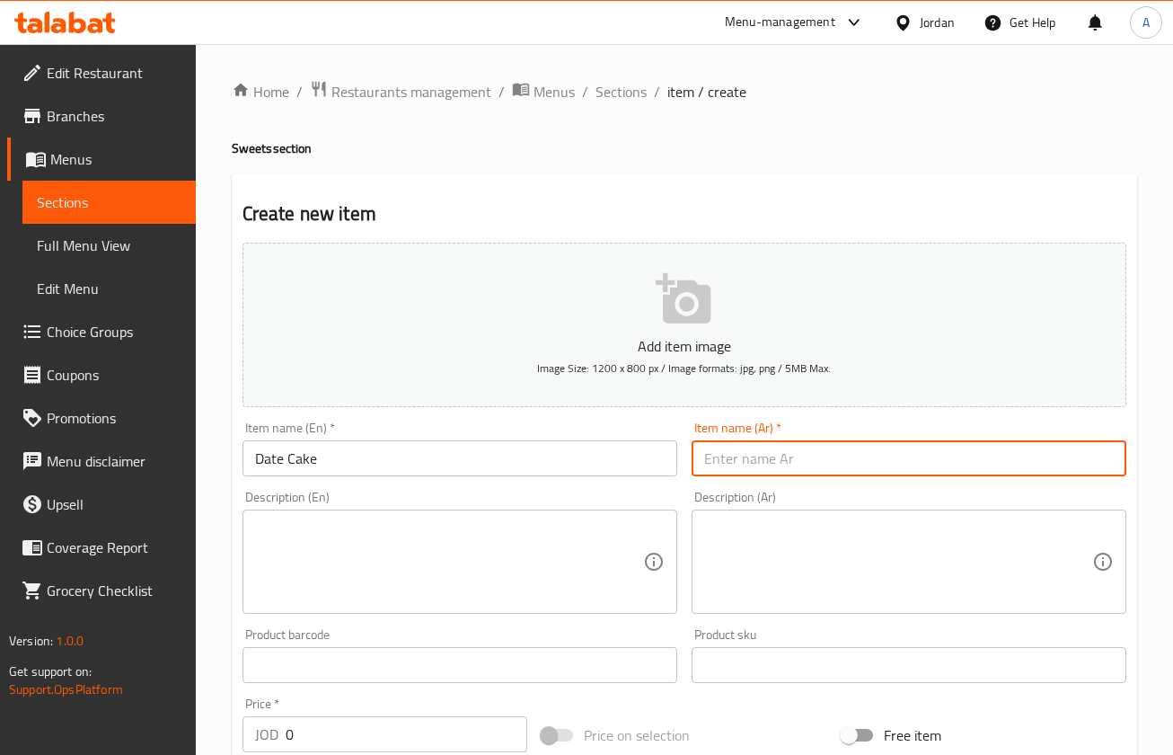
click at [783, 450] on input "text" at bounding box center [909, 458] width 435 height 36
paste input "كعكة التمر"
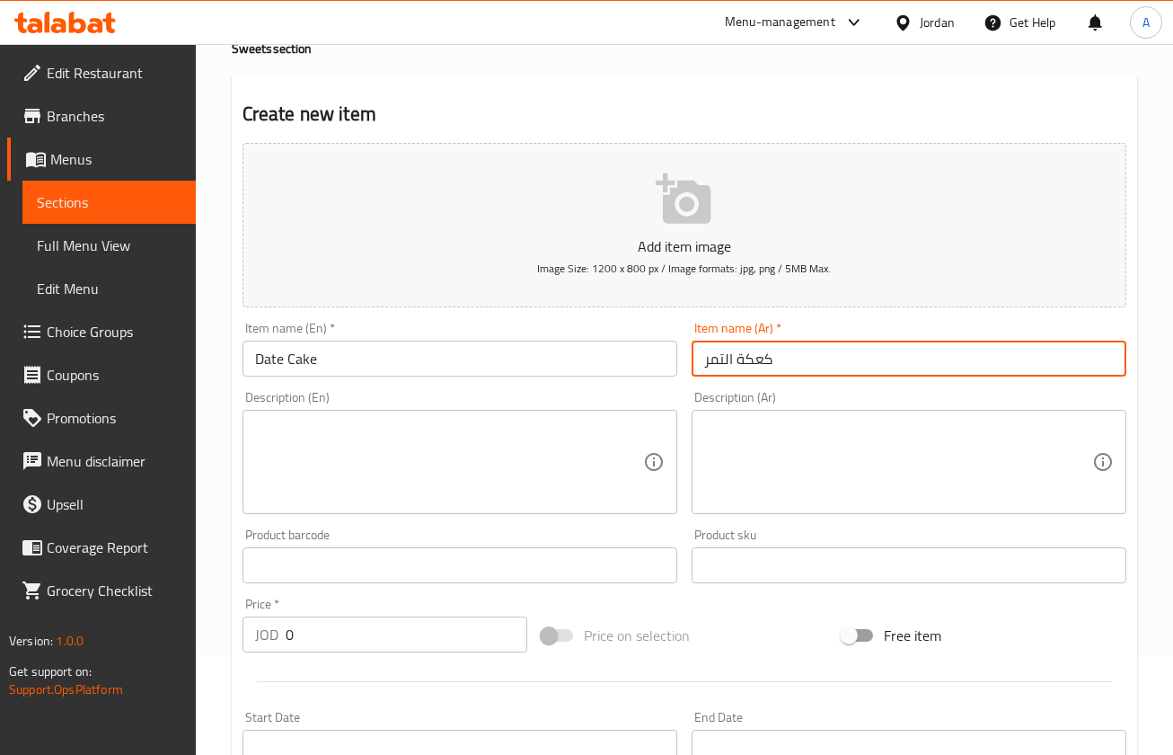
scroll to position [135, 0]
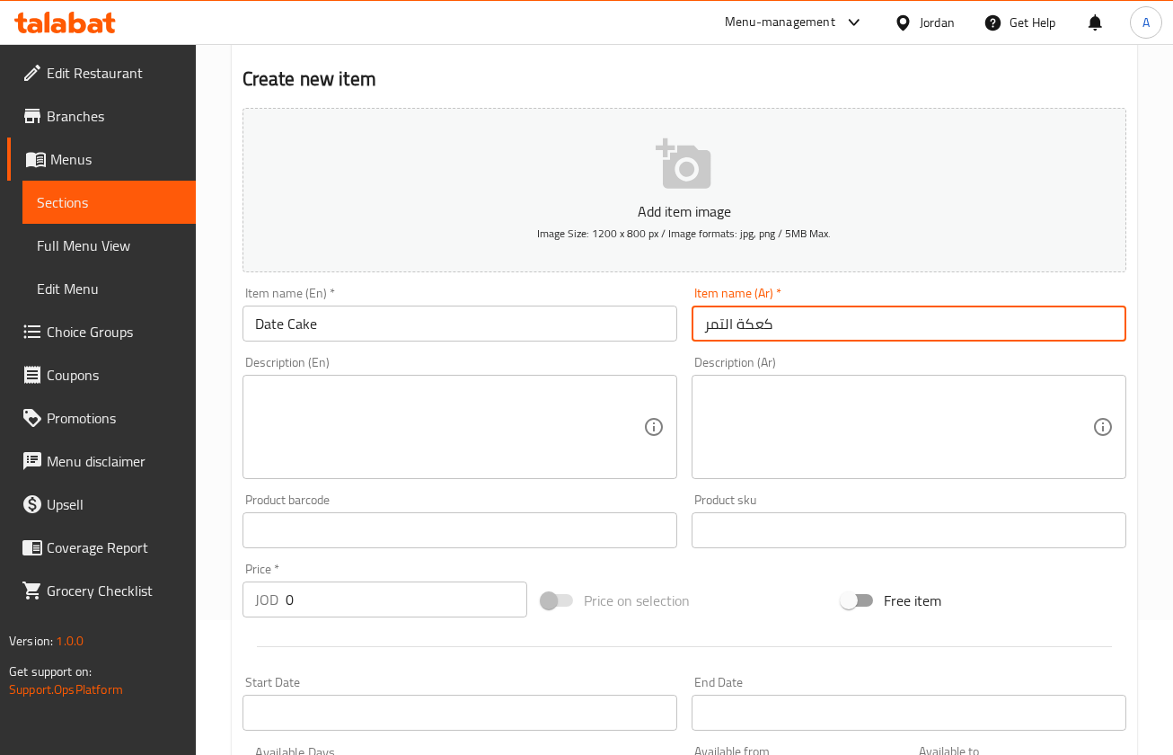
type input "كعكة التمر"
click at [296, 610] on input "0" at bounding box center [407, 599] width 242 height 36
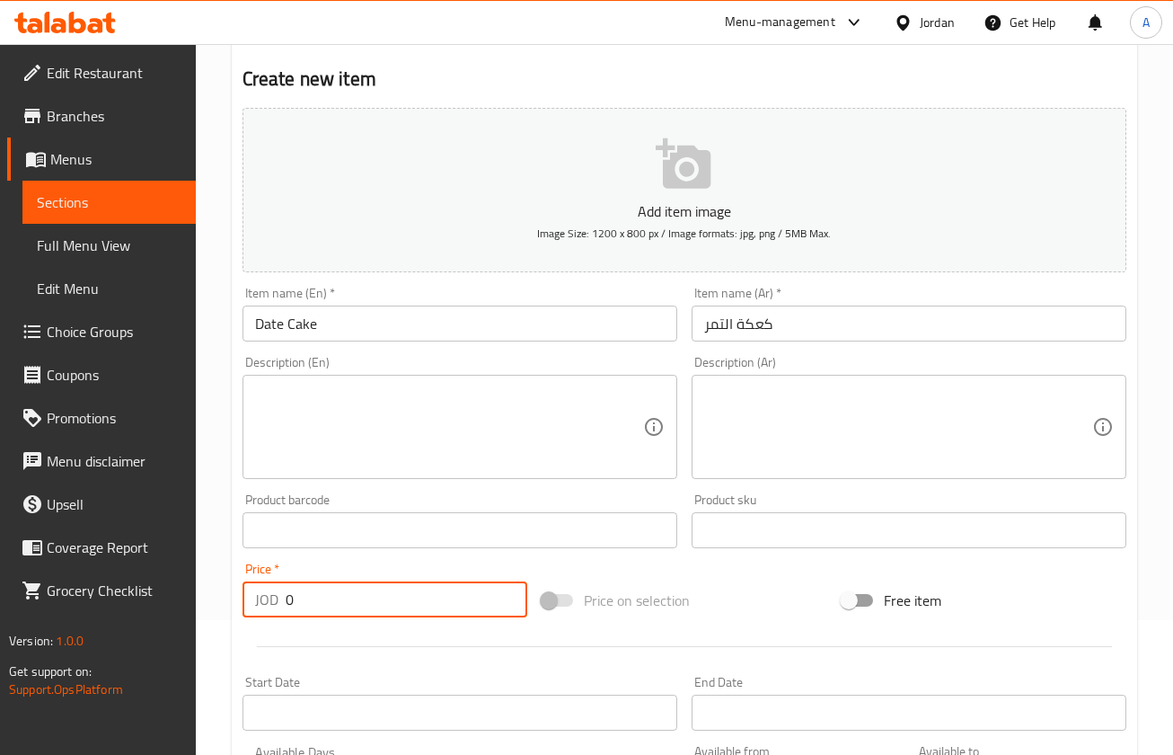
drag, startPoint x: 293, startPoint y: 598, endPoint x: 223, endPoint y: 603, distance: 70.2
click at [224, 604] on div "Home / Restaurants management / Menus / Sections / item / create Sweets section…" at bounding box center [685, 522] width 978 height 1226
type input "3"
type input "4"
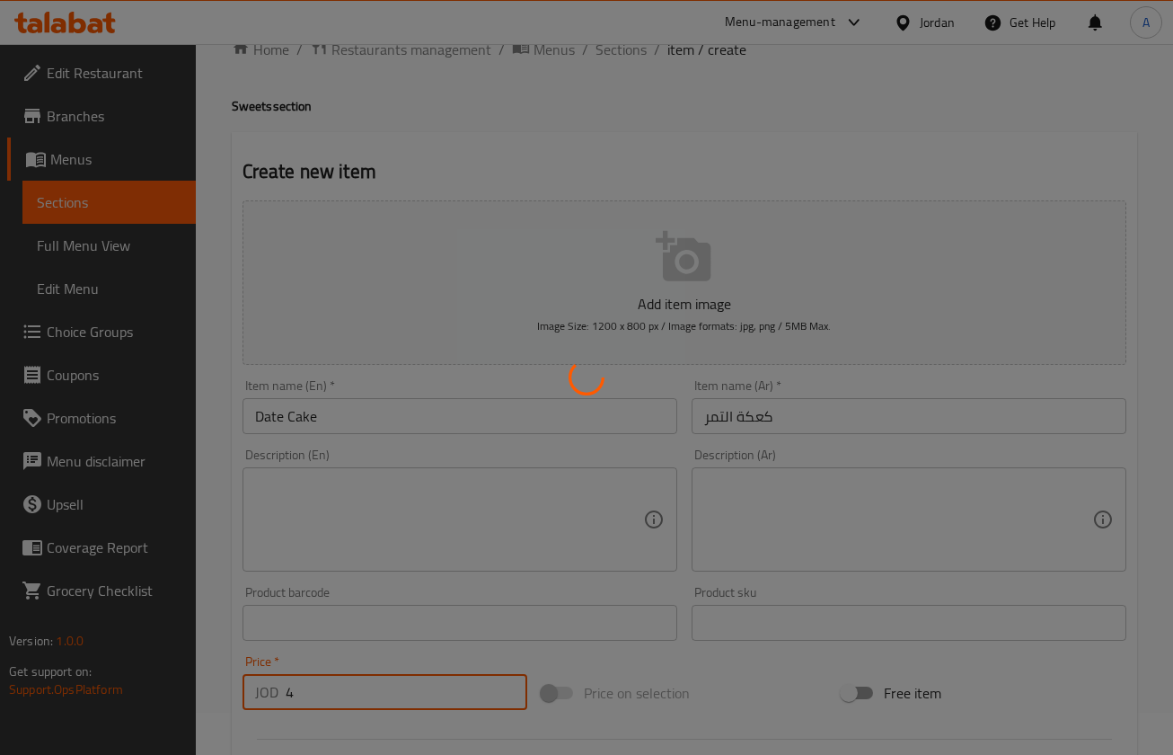
scroll to position [0, 0]
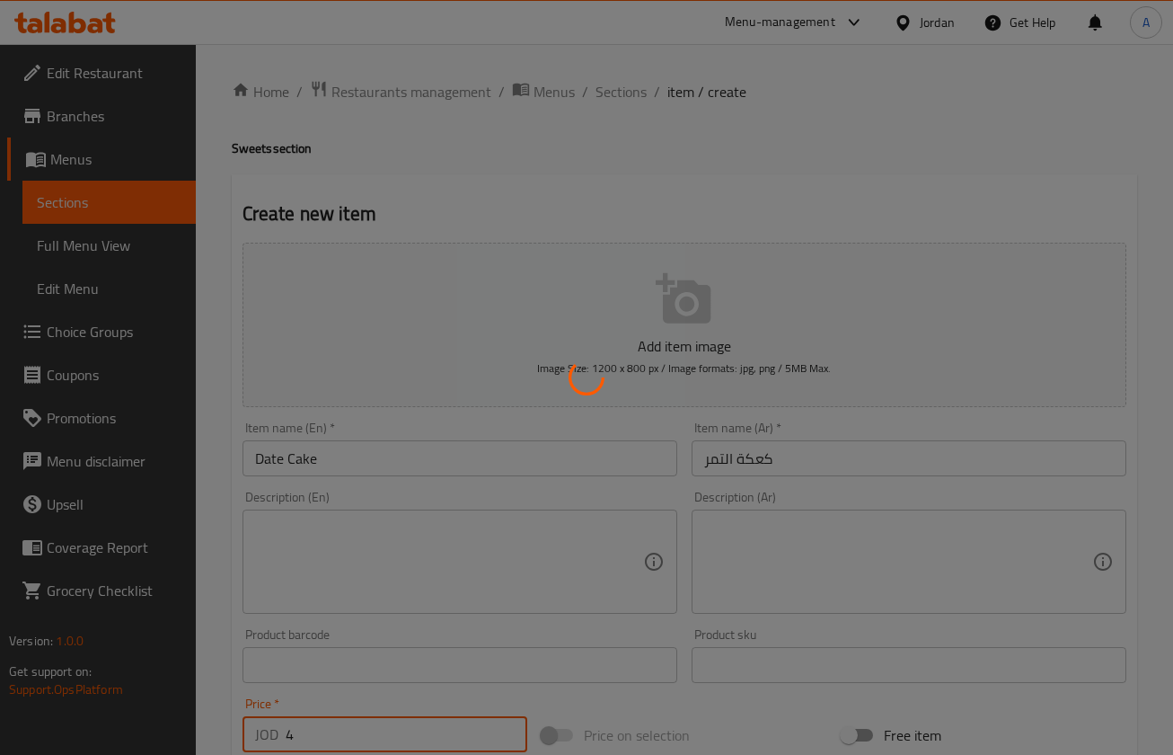
type input "0"
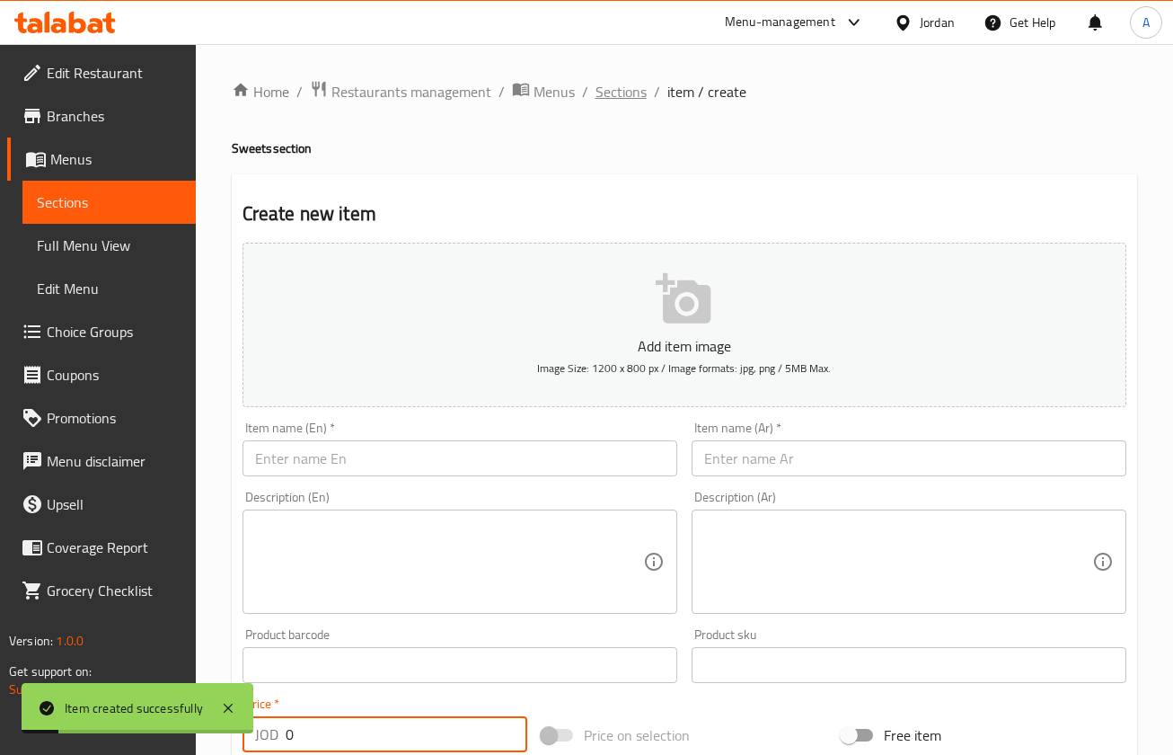
click at [634, 82] on span "Sections" at bounding box center [621, 92] width 51 height 22
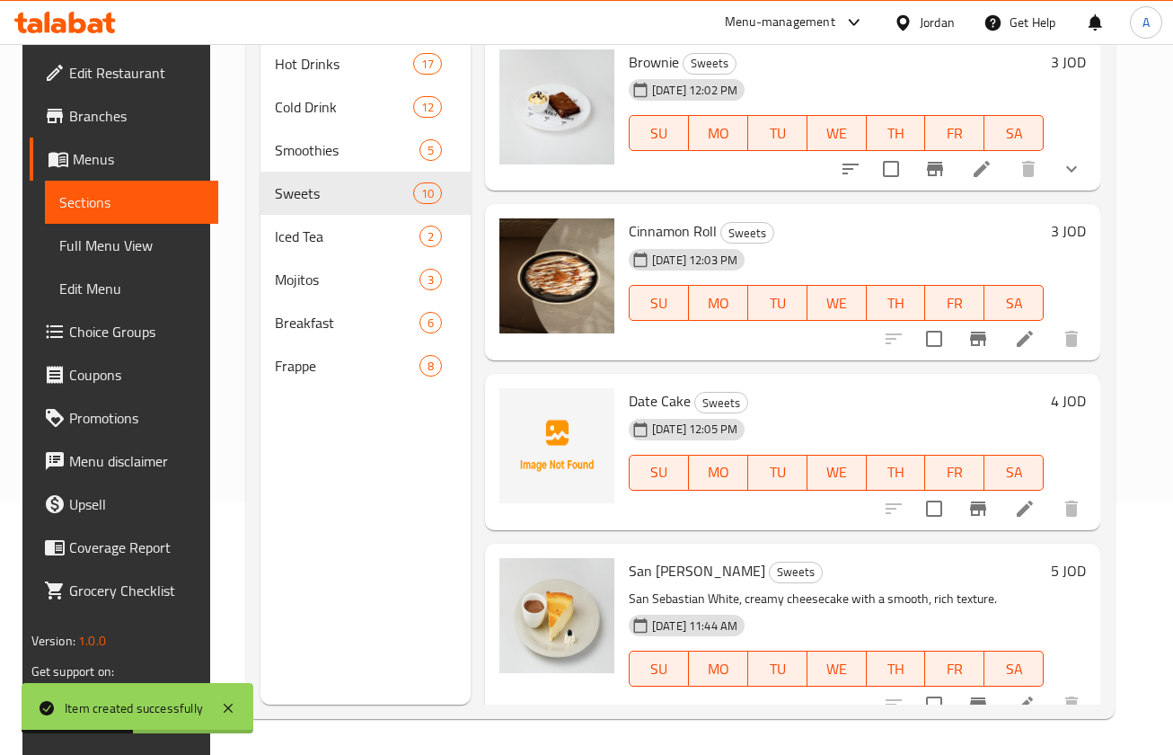
click at [1015, 503] on icon at bounding box center [1025, 509] width 22 height 22
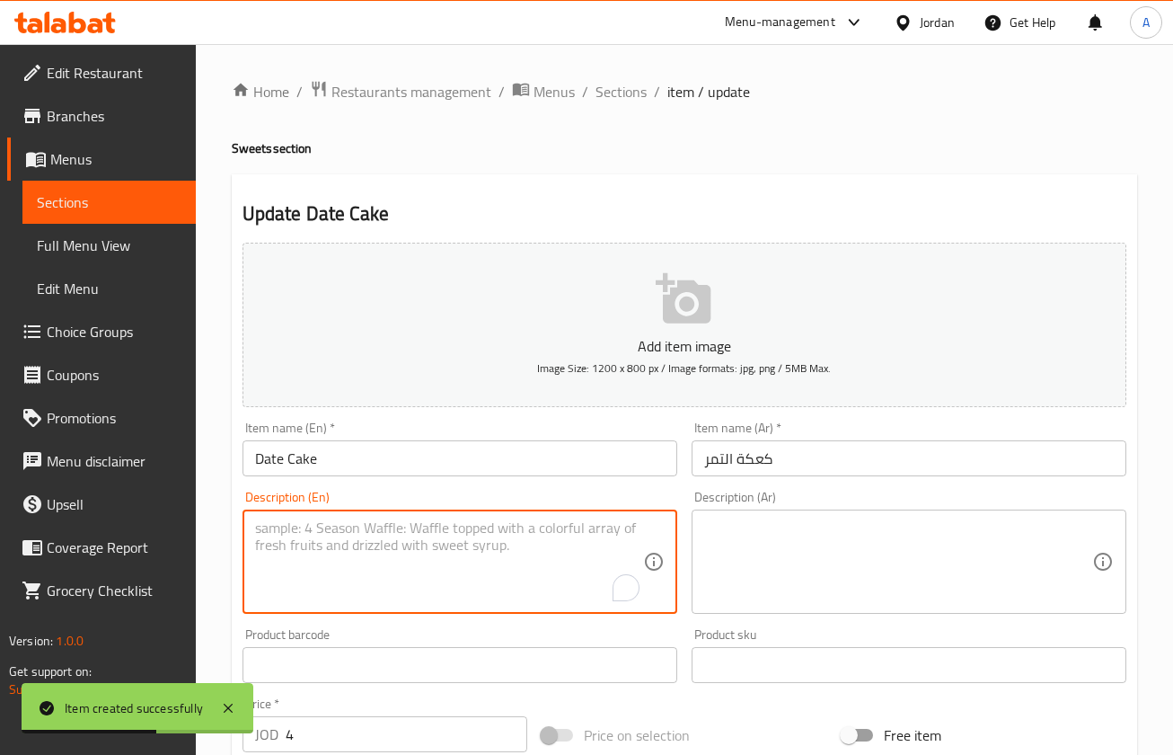
click at [490, 546] on textarea "To enrich screen reader interactions, please activate Accessibility in Grammarl…" at bounding box center [449, 561] width 388 height 85
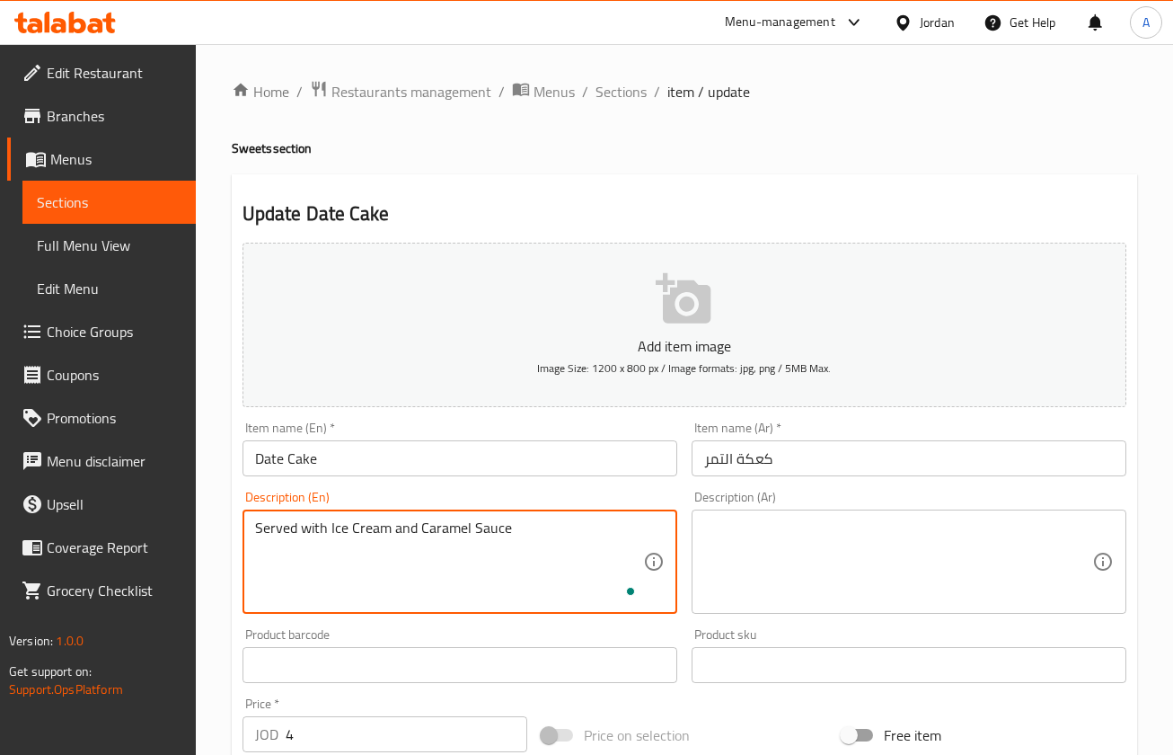
click at [521, 553] on textarea "Served with Ice Cream and Caramel Sauce" at bounding box center [449, 561] width 388 height 85
type textarea "Served with Ice Cream and Caramel Sauce"
click at [800, 526] on textarea at bounding box center [898, 561] width 388 height 85
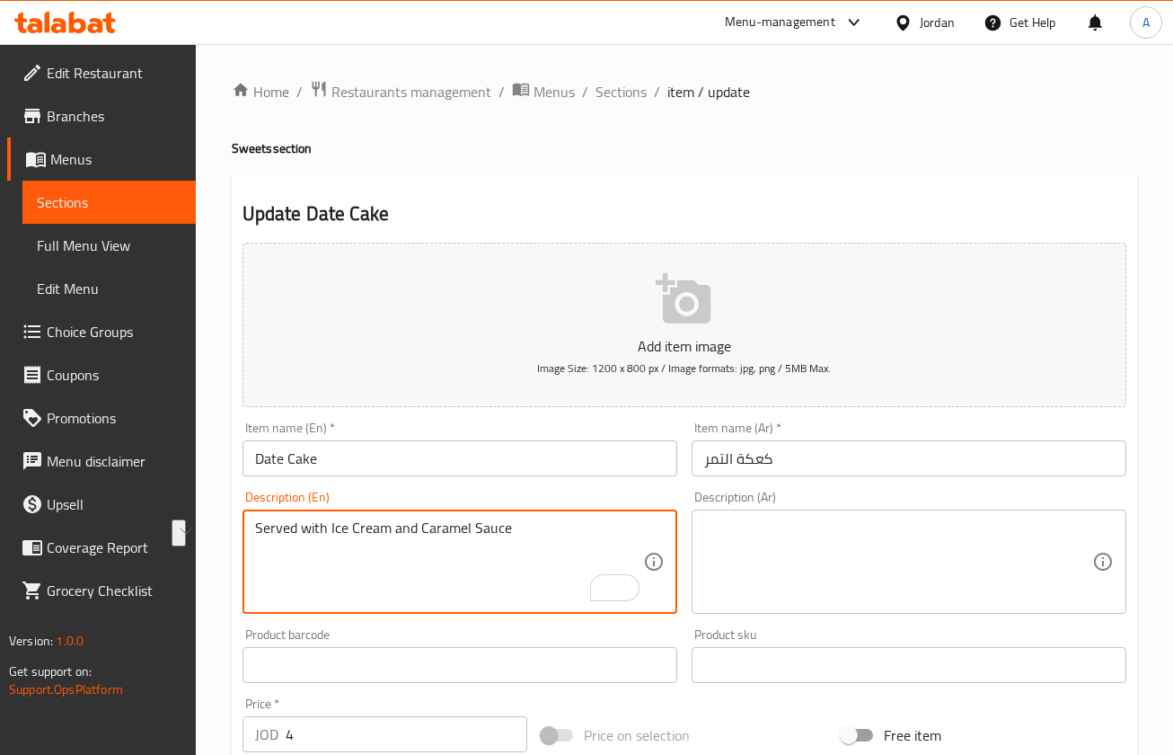
paste textarea "تقدم مع الآيس كريم وصلصة الكراميل"
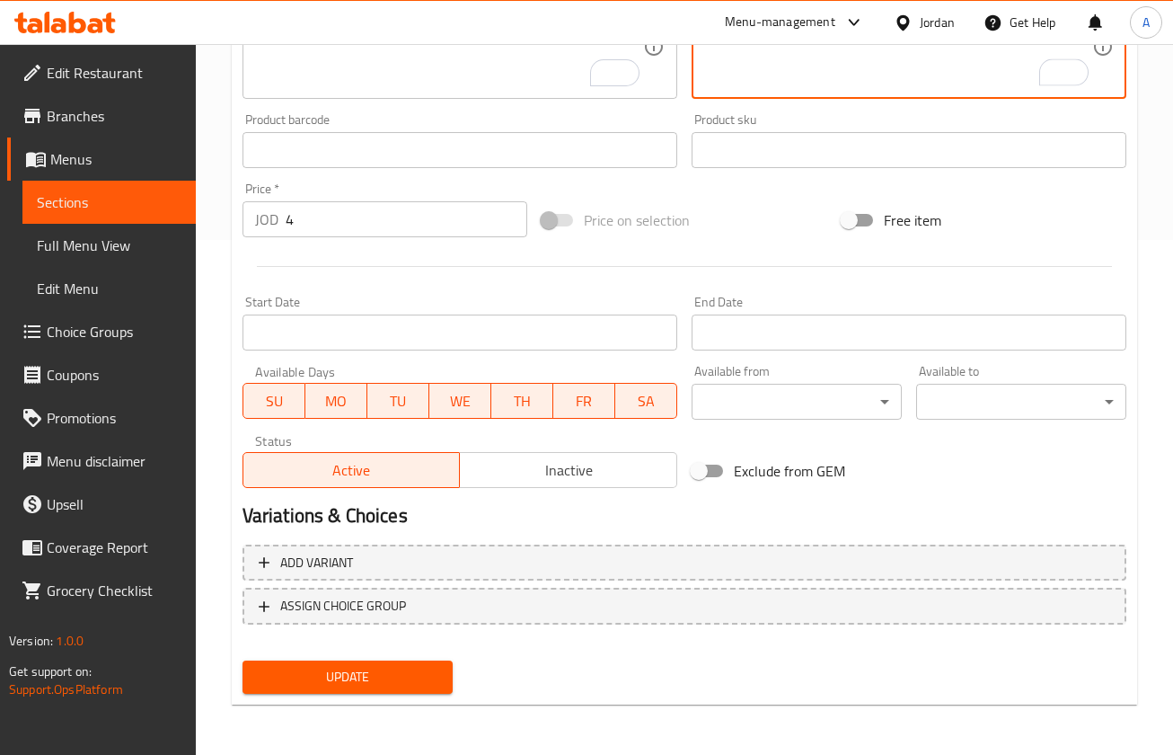
type textarea "تقدم مع الآيس كريم وصلصة الكراميل"
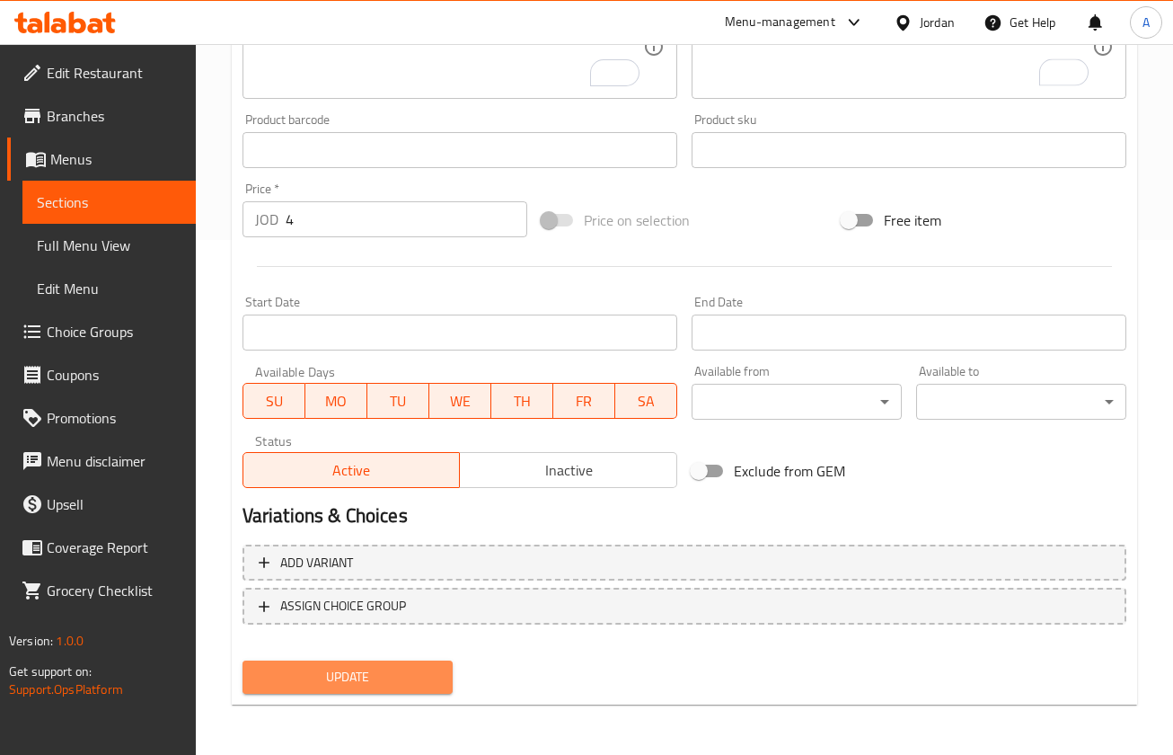
drag, startPoint x: 321, startPoint y: 684, endPoint x: 349, endPoint y: 638, distance: 53.6
click at [322, 682] on span "Update" at bounding box center [347, 677] width 181 height 22
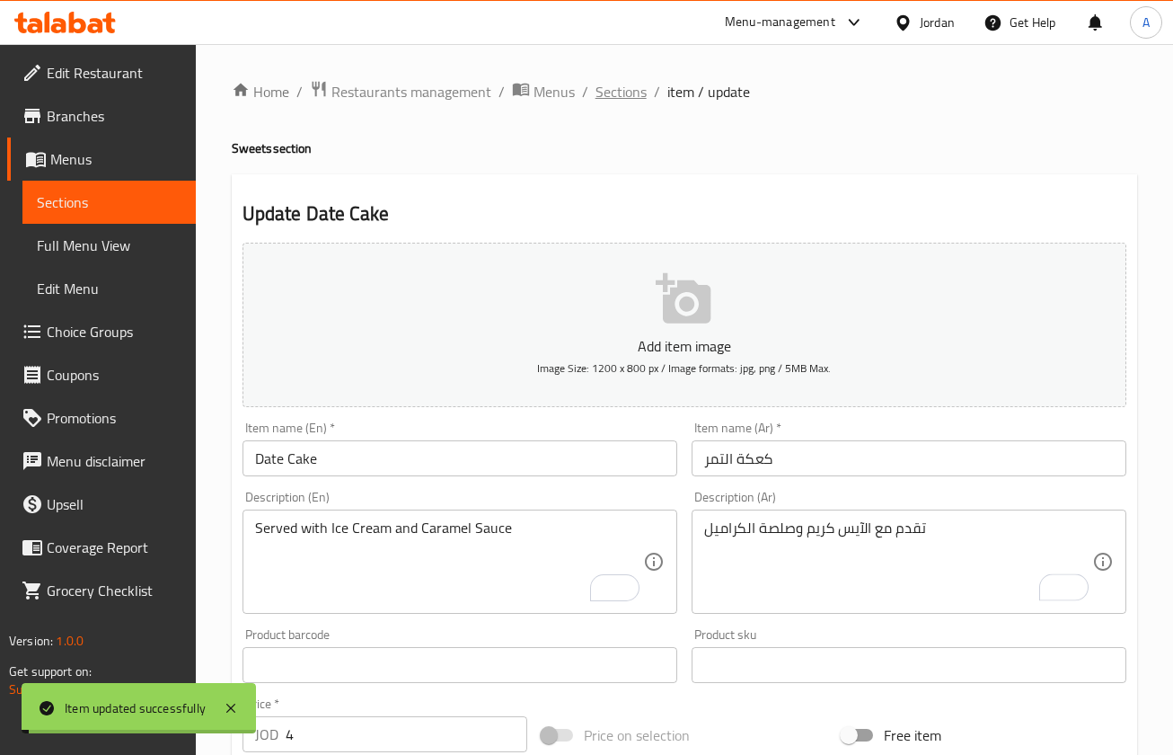
click at [627, 91] on span "Sections" at bounding box center [621, 92] width 51 height 22
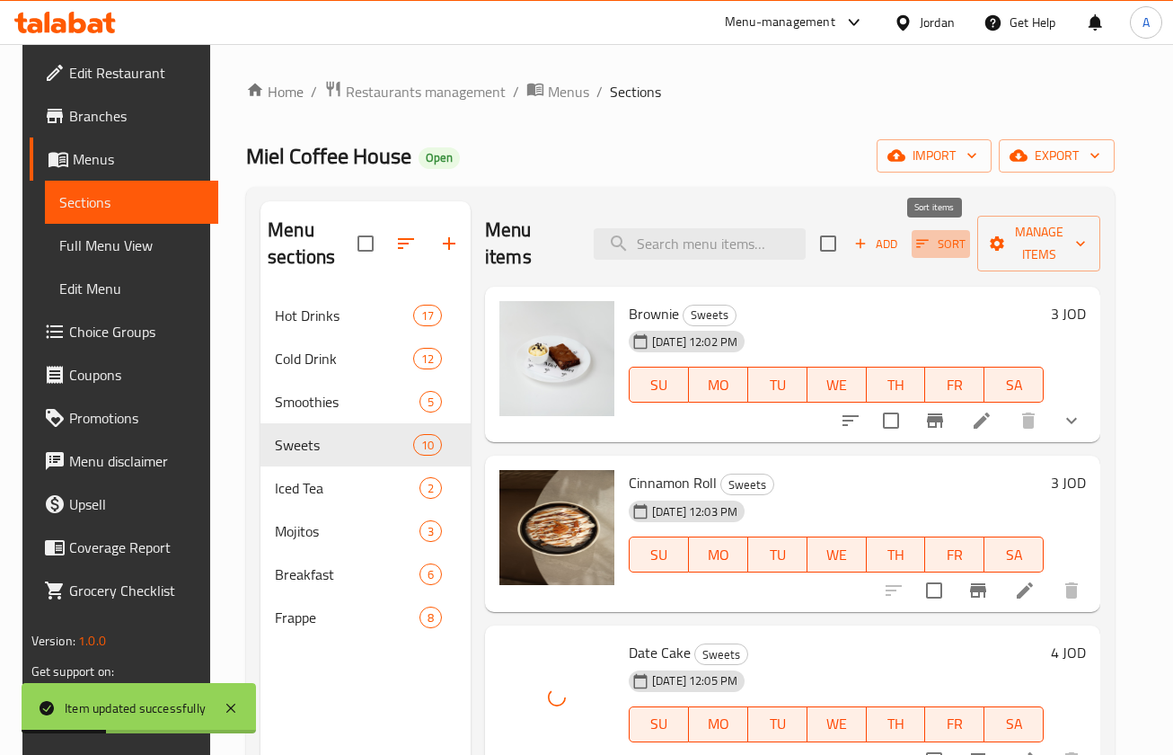
click at [941, 238] on span "Sort" at bounding box center [940, 244] width 49 height 21
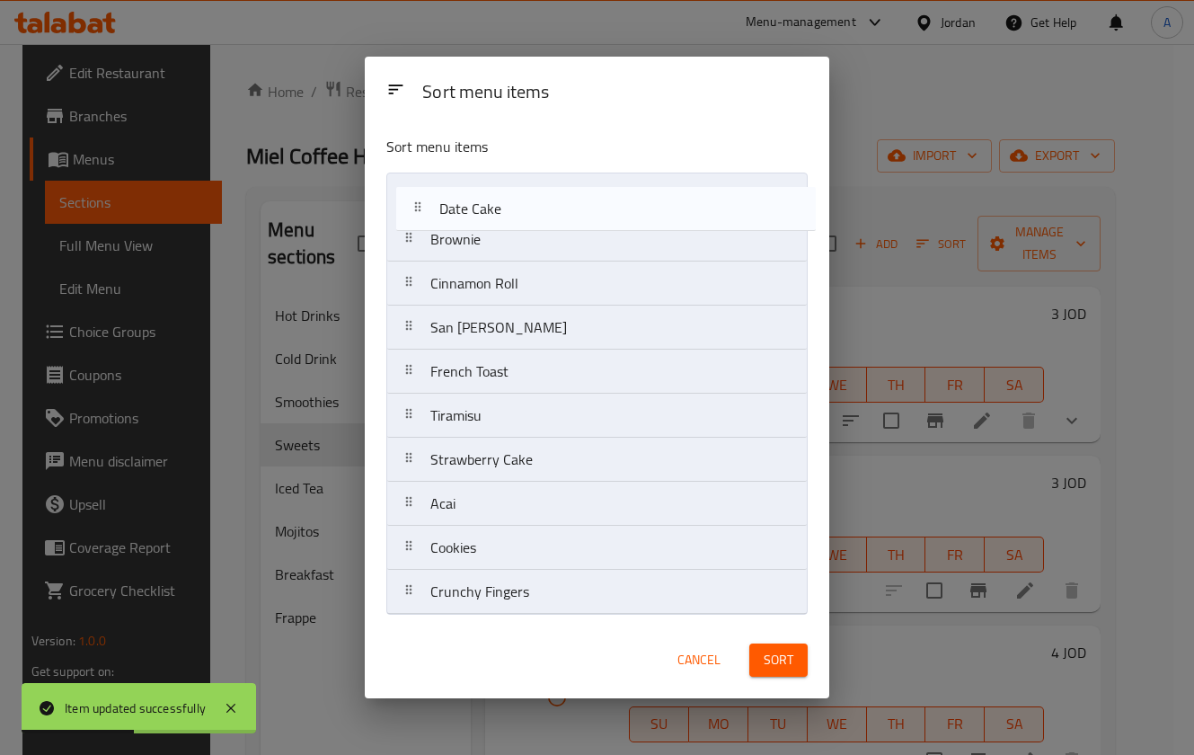
drag, startPoint x: 569, startPoint y: 304, endPoint x: 583, endPoint y: 215, distance: 90.1
click at [582, 214] on nav "Brownie Cinnamon Roll Date Cake San Sebastian White French Toast Tiramisu Straw…" at bounding box center [596, 394] width 421 height 442
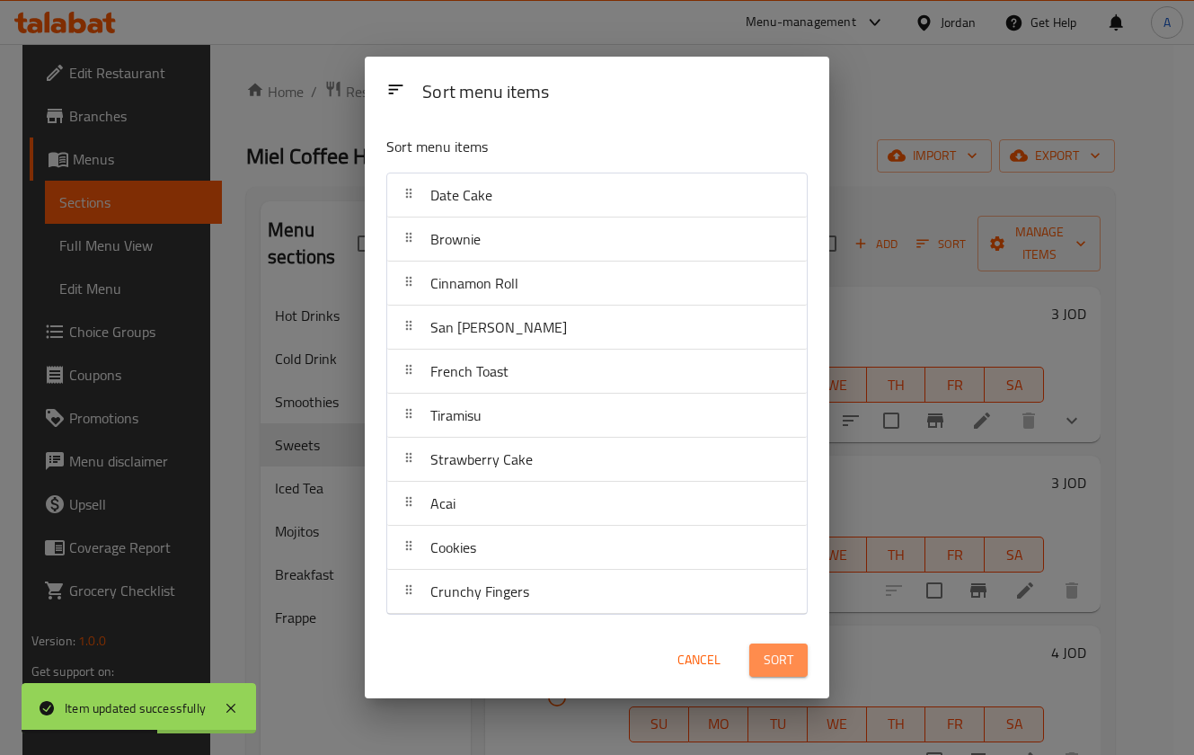
click at [794, 676] on button "Sort" at bounding box center [778, 659] width 58 height 33
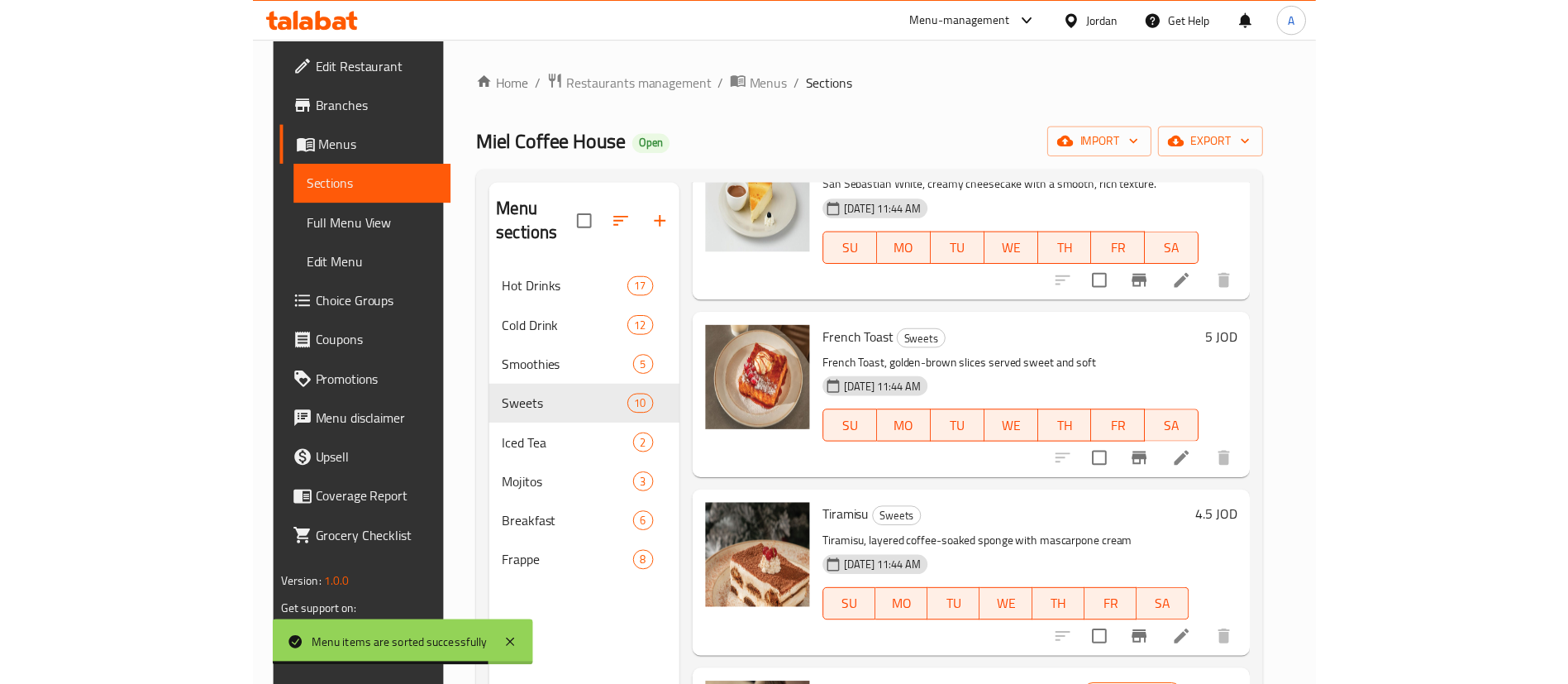
scroll to position [596, 0]
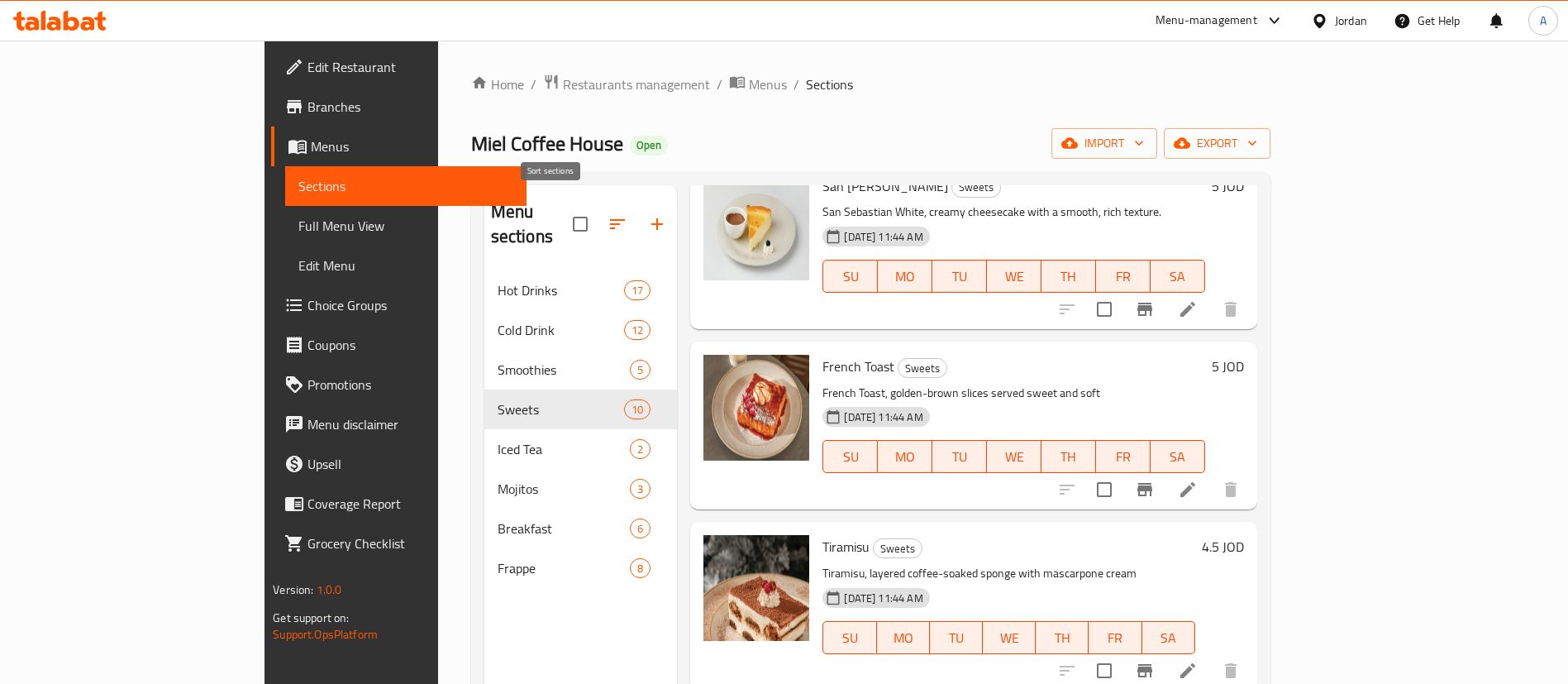
click at [598, 207] on button "button" at bounding box center [617, 224] width 40 height 40
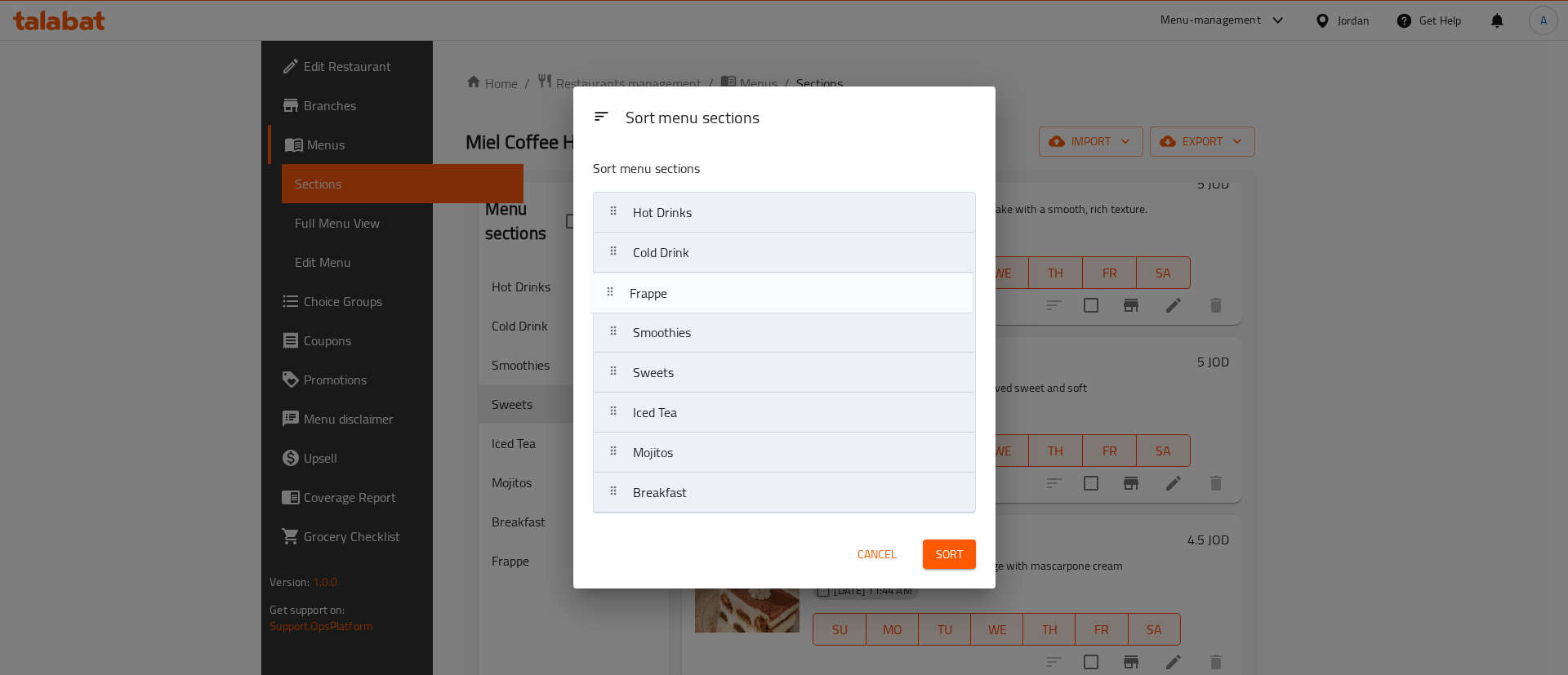
drag, startPoint x: 702, startPoint y: 398, endPoint x: 691, endPoint y: 294, distance: 104.6
click at [691, 294] on nav "Hot Drinks Cold Drink Smoothies Sweets Iced Tea Mojitos Breakfast Frappe" at bounding box center [784, 352] width 383 height 322
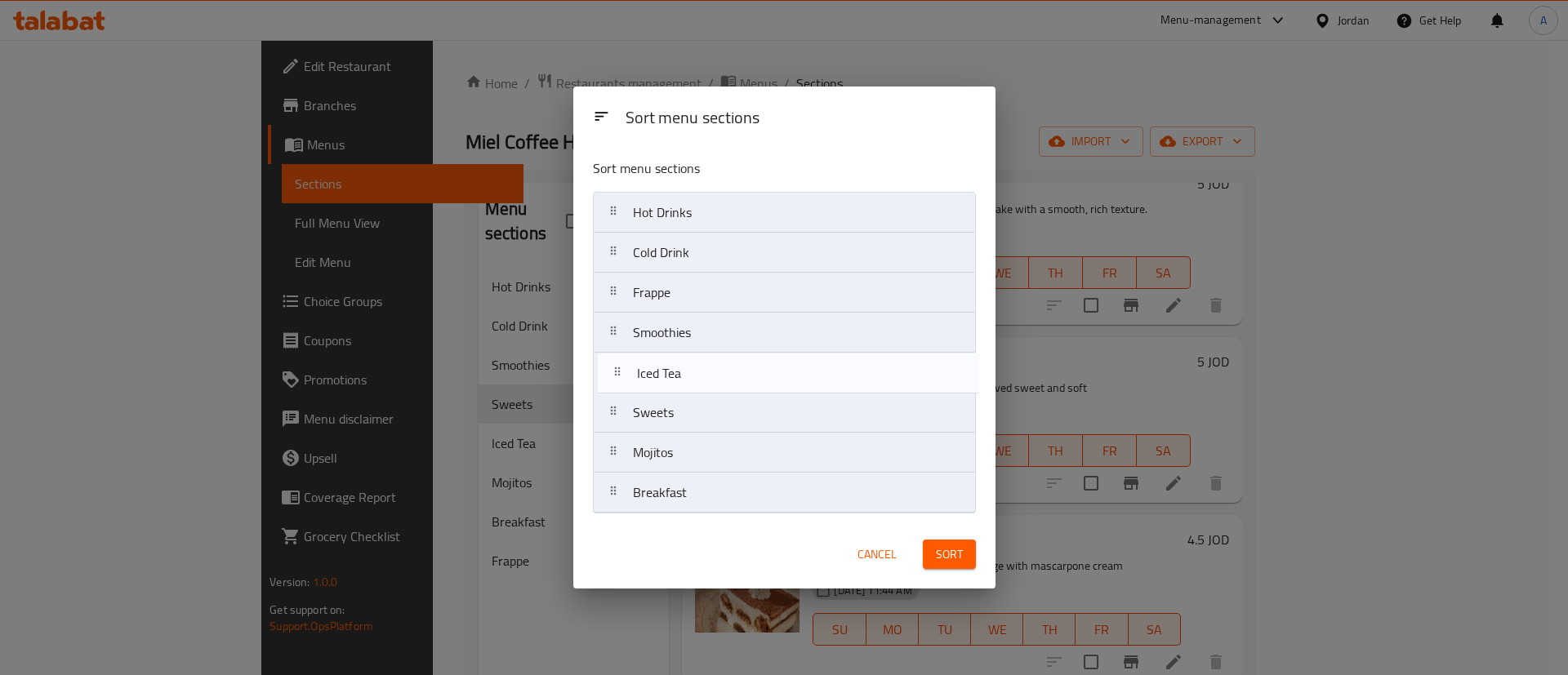
drag, startPoint x: 696, startPoint y: 422, endPoint x: 700, endPoint y: 374, distance: 48.2
click at [700, 375] on nav "Hot Drinks Cold Drink Frappe Smoothies Sweets Iced Tea Mojitos Breakfast" at bounding box center [784, 352] width 383 height 322
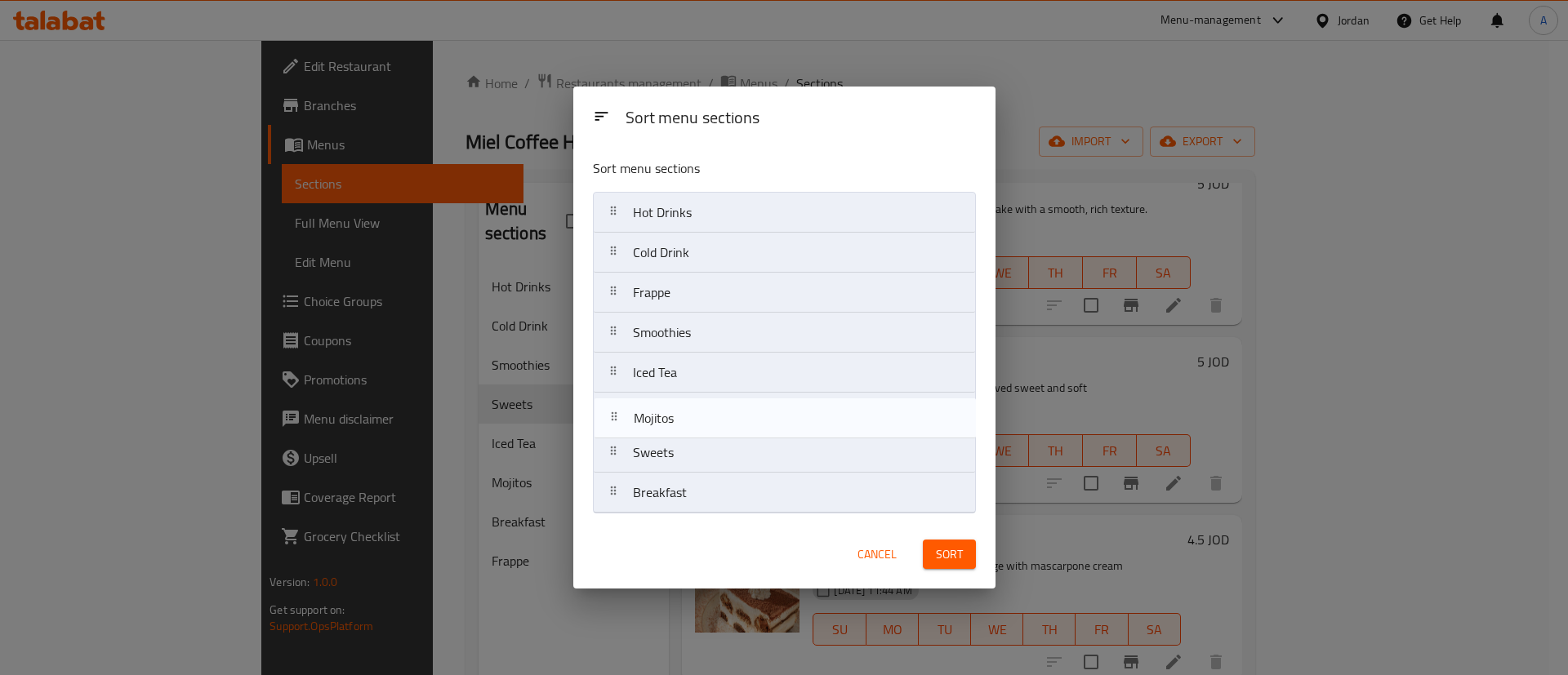
drag, startPoint x: 689, startPoint y: 461, endPoint x: 690, endPoint y: 422, distance: 39.0
click at [690, 422] on nav "Hot Drinks Cold Drink Frappe Smoothies Iced Tea Sweets Mojitos Breakfast" at bounding box center [784, 352] width 383 height 322
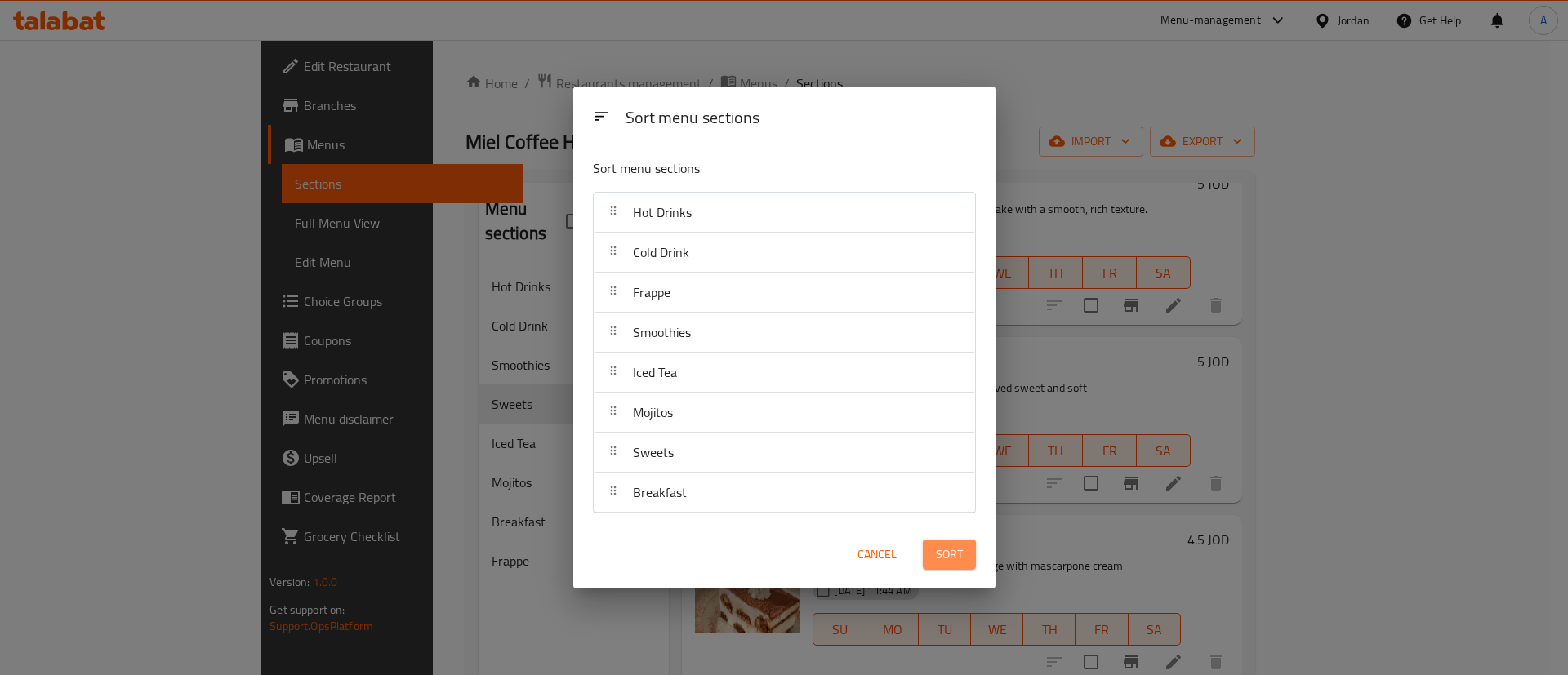
click at [931, 555] on button "Sort" at bounding box center [949, 554] width 53 height 30
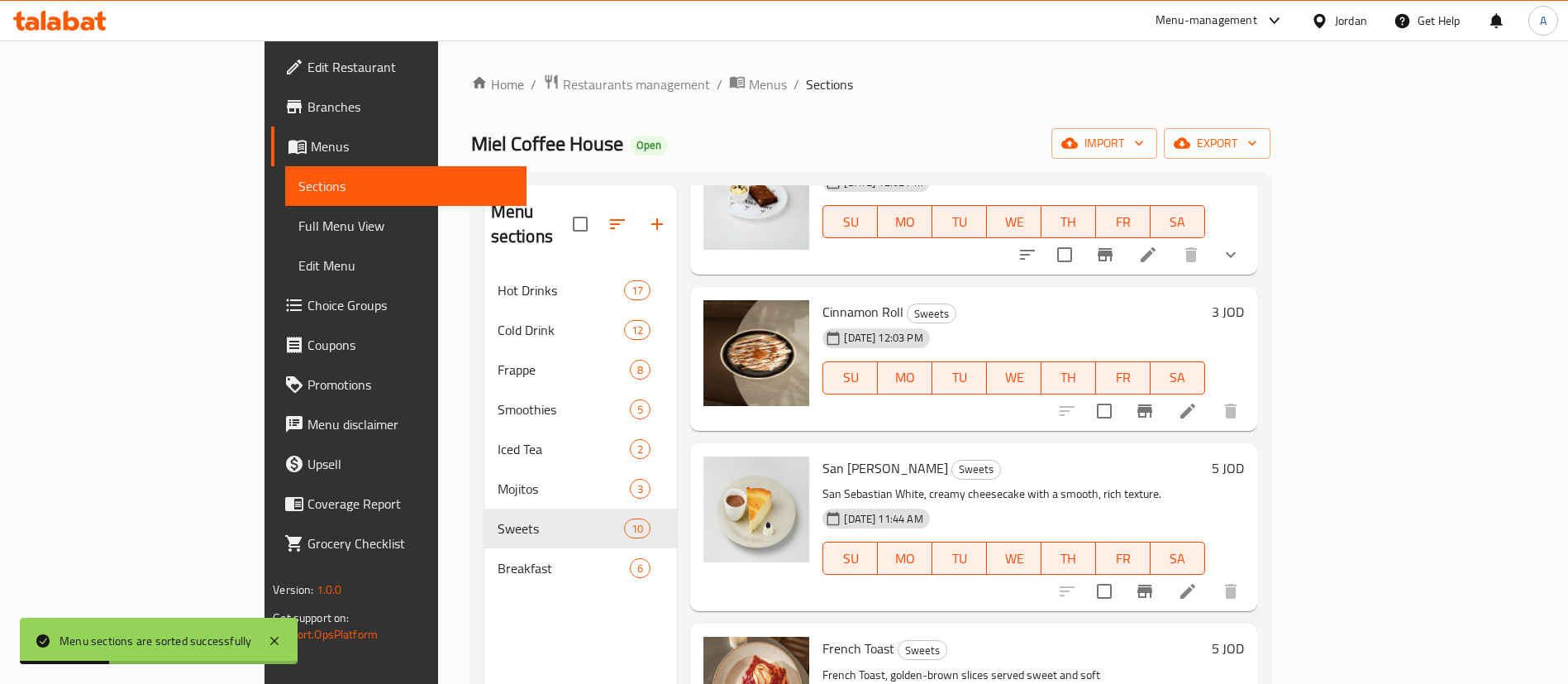
scroll to position [0, 0]
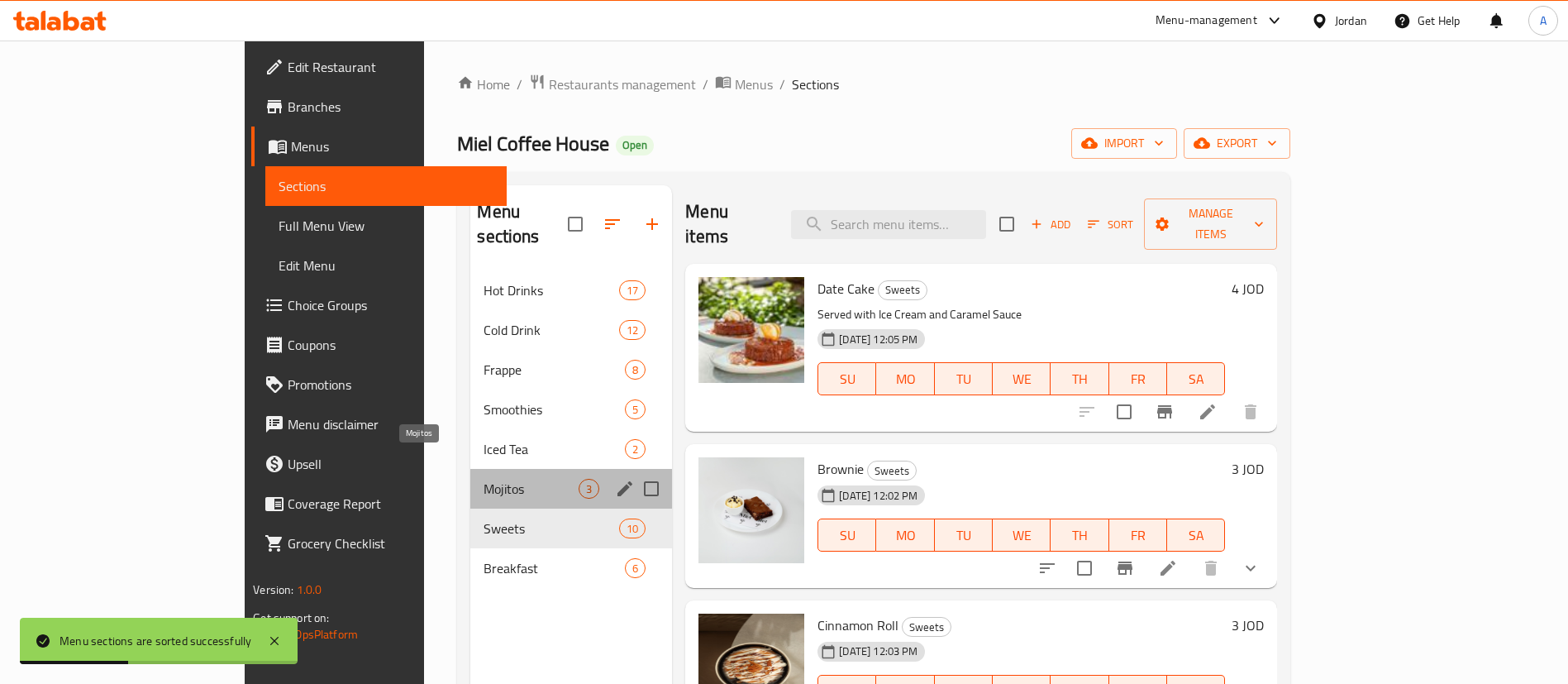
click at [484, 479] on span "Mojitos" at bounding box center [531, 489] width 95 height 20
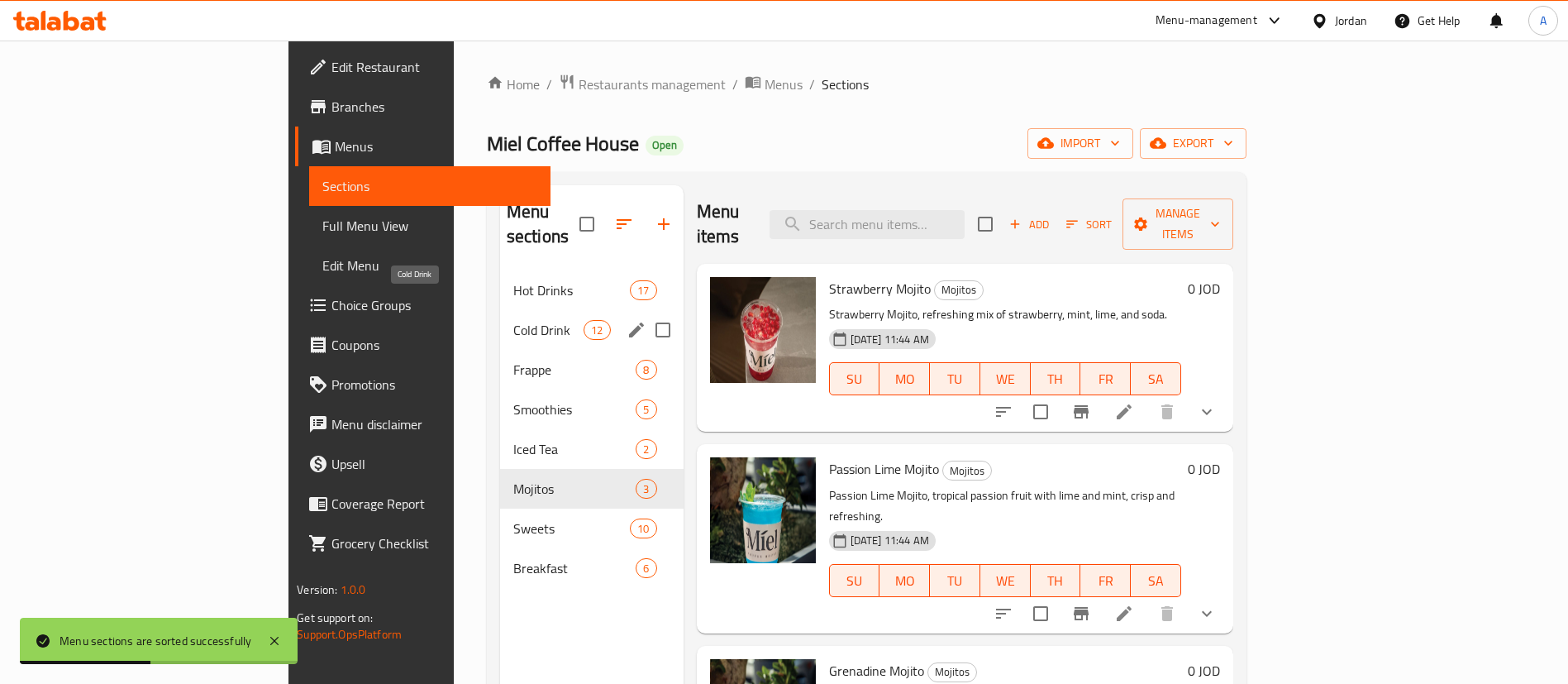
click at [501, 350] on div "Frappe 8" at bounding box center [592, 369] width 183 height 40
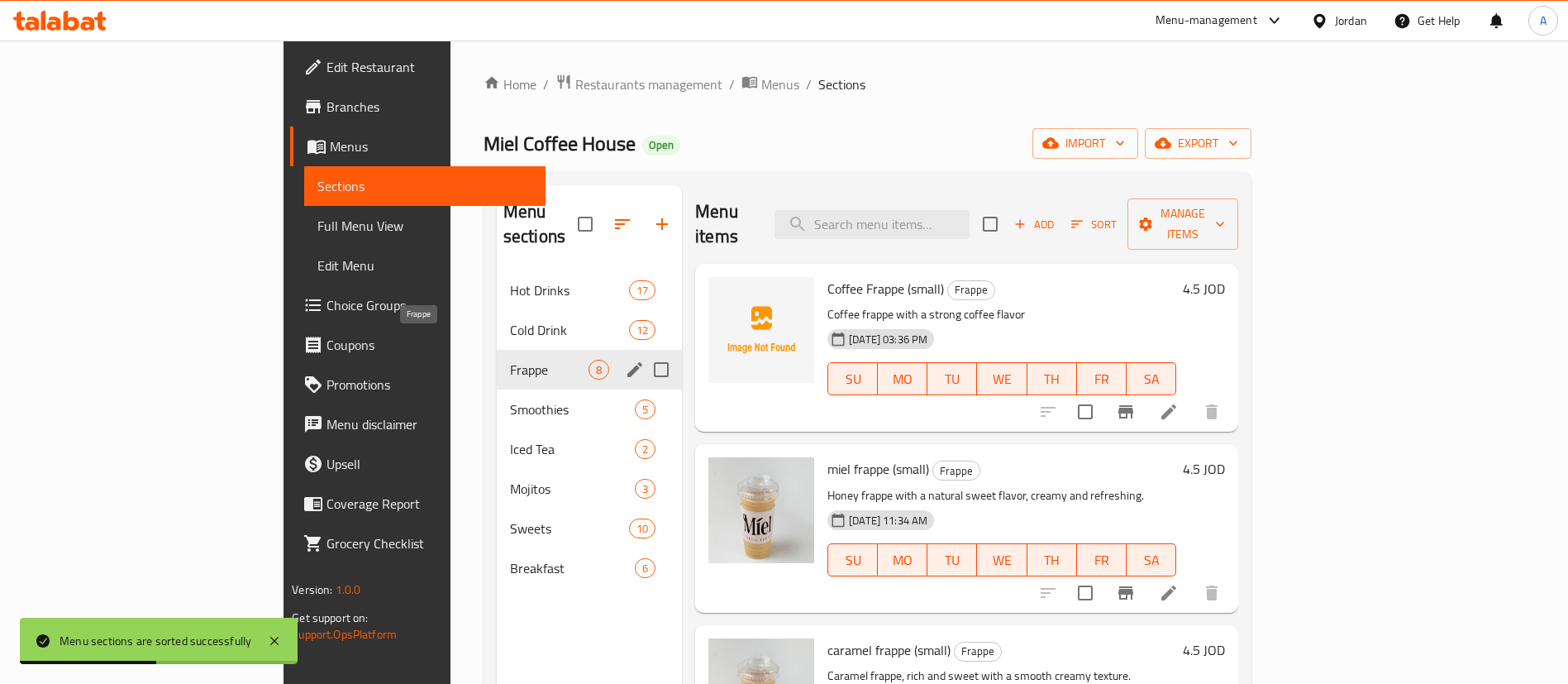
click at [510, 360] on span "Frappe" at bounding box center [548, 370] width 78 height 20
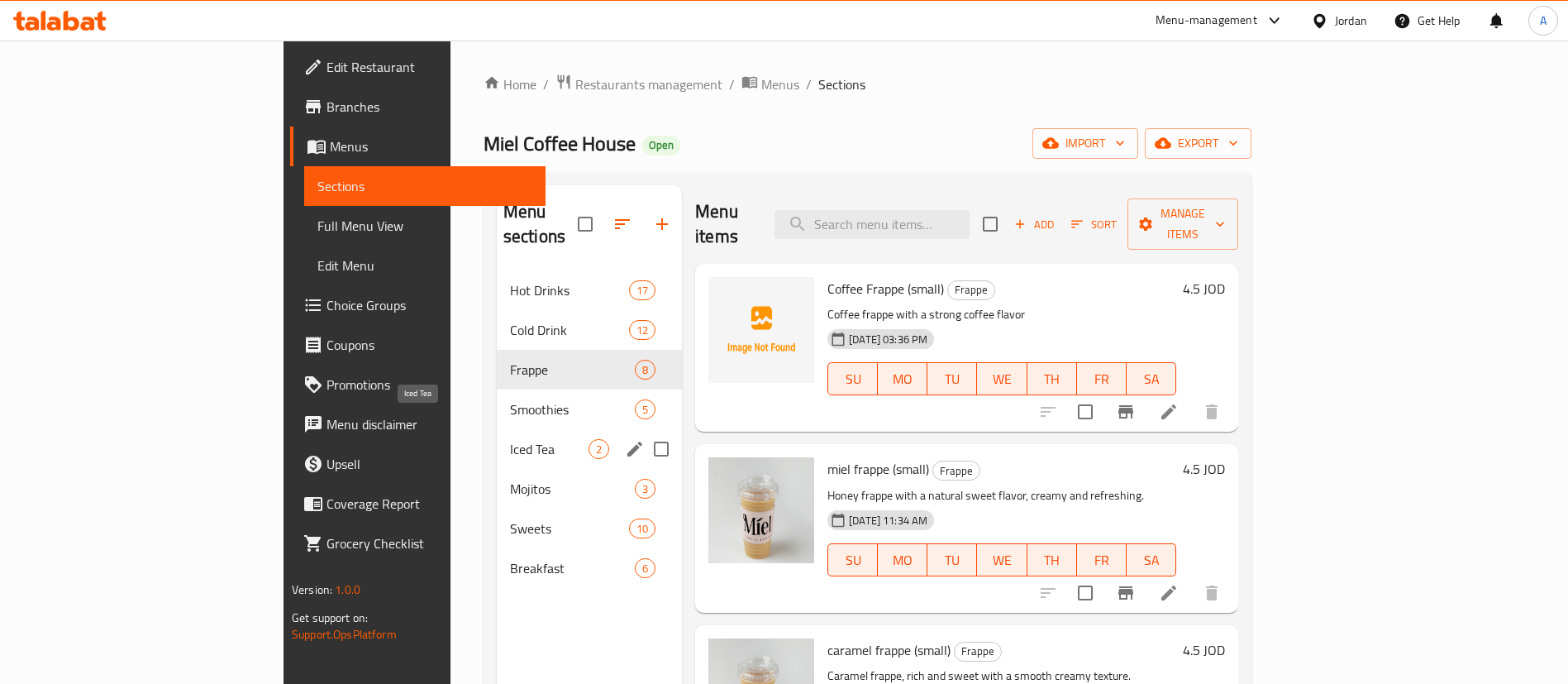
click at [510, 439] on span "Iced Tea" at bounding box center [548, 449] width 78 height 20
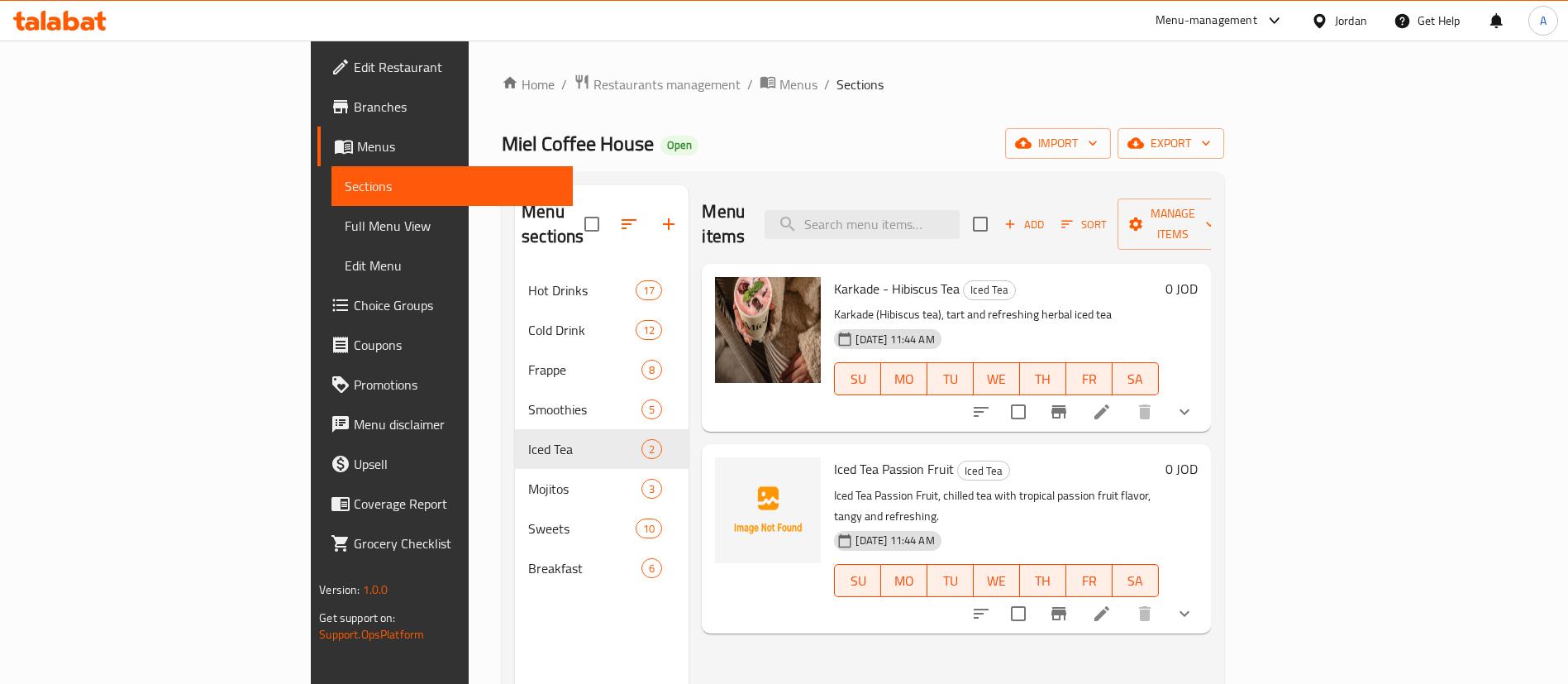
click at [1079, 594] on button "show more" at bounding box center [1184, 613] width 40 height 40
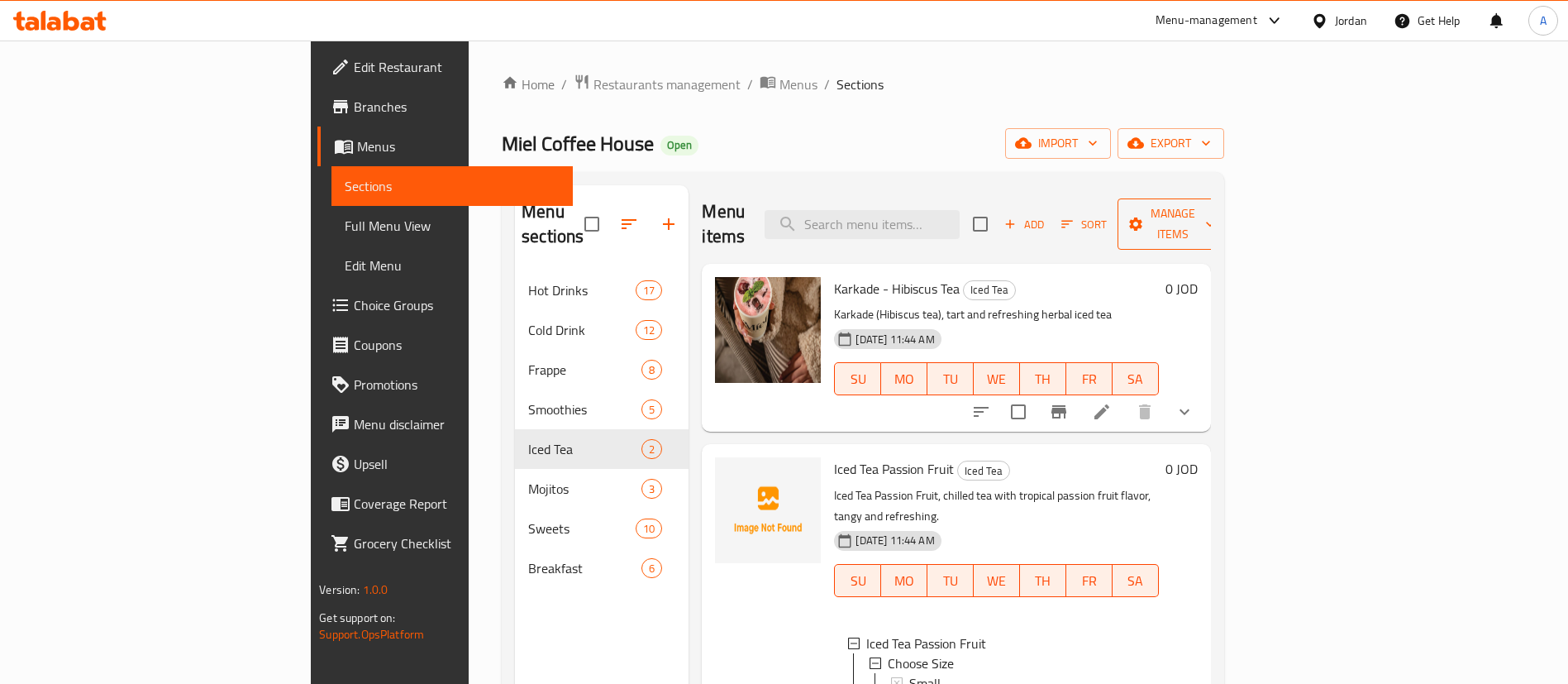
click at [1079, 214] on span "Manage items" at bounding box center [1173, 224] width 85 height 41
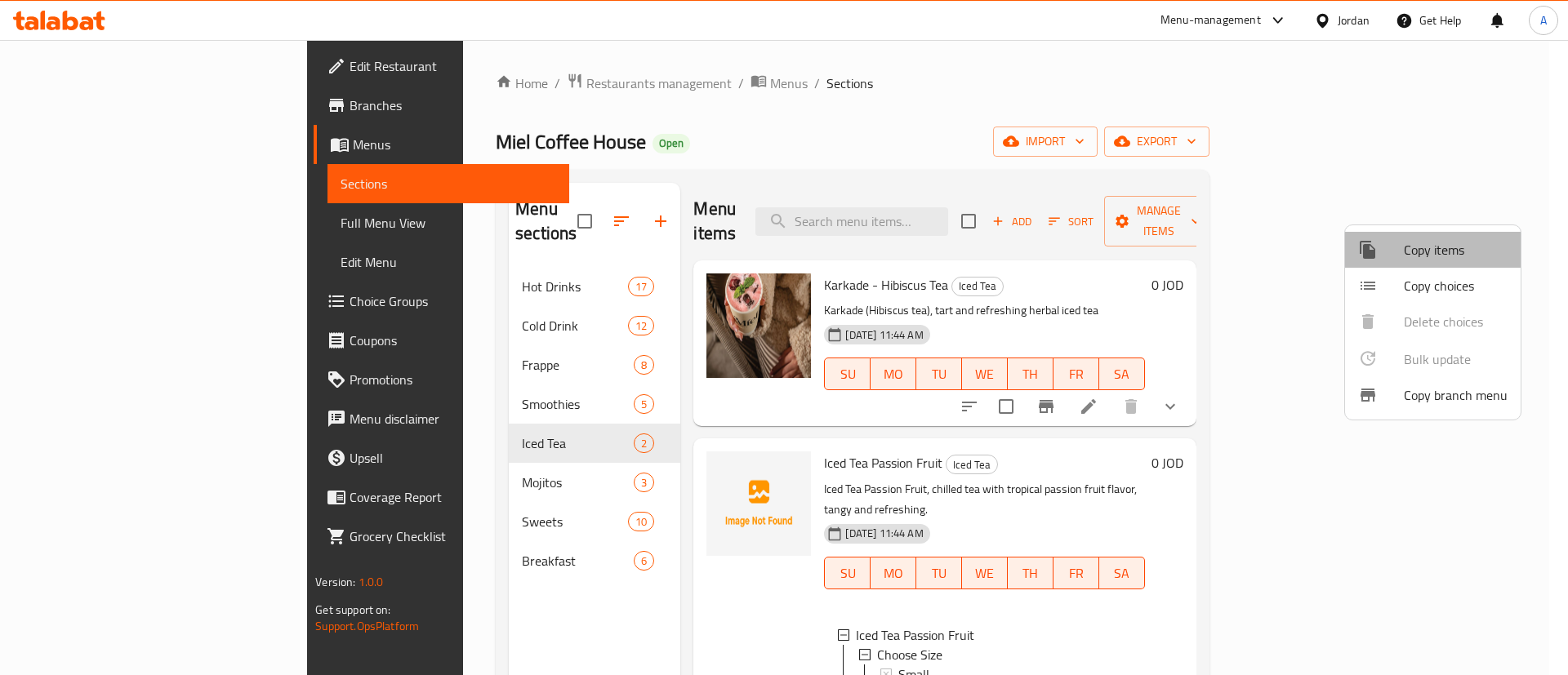
click at [1066, 254] on span "Copy items" at bounding box center [1456, 250] width 104 height 20
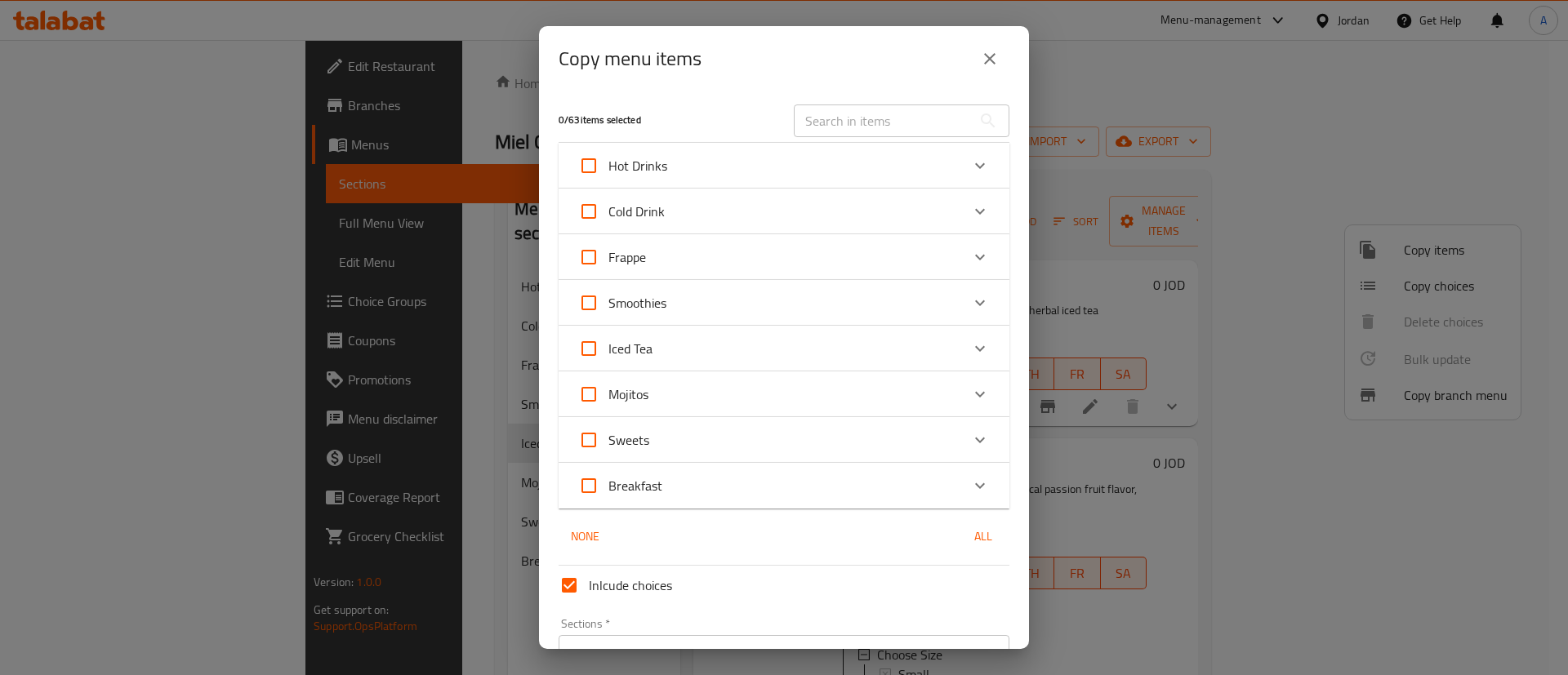
click at [827, 347] on div "Iced Tea" at bounding box center [769, 348] width 383 height 39
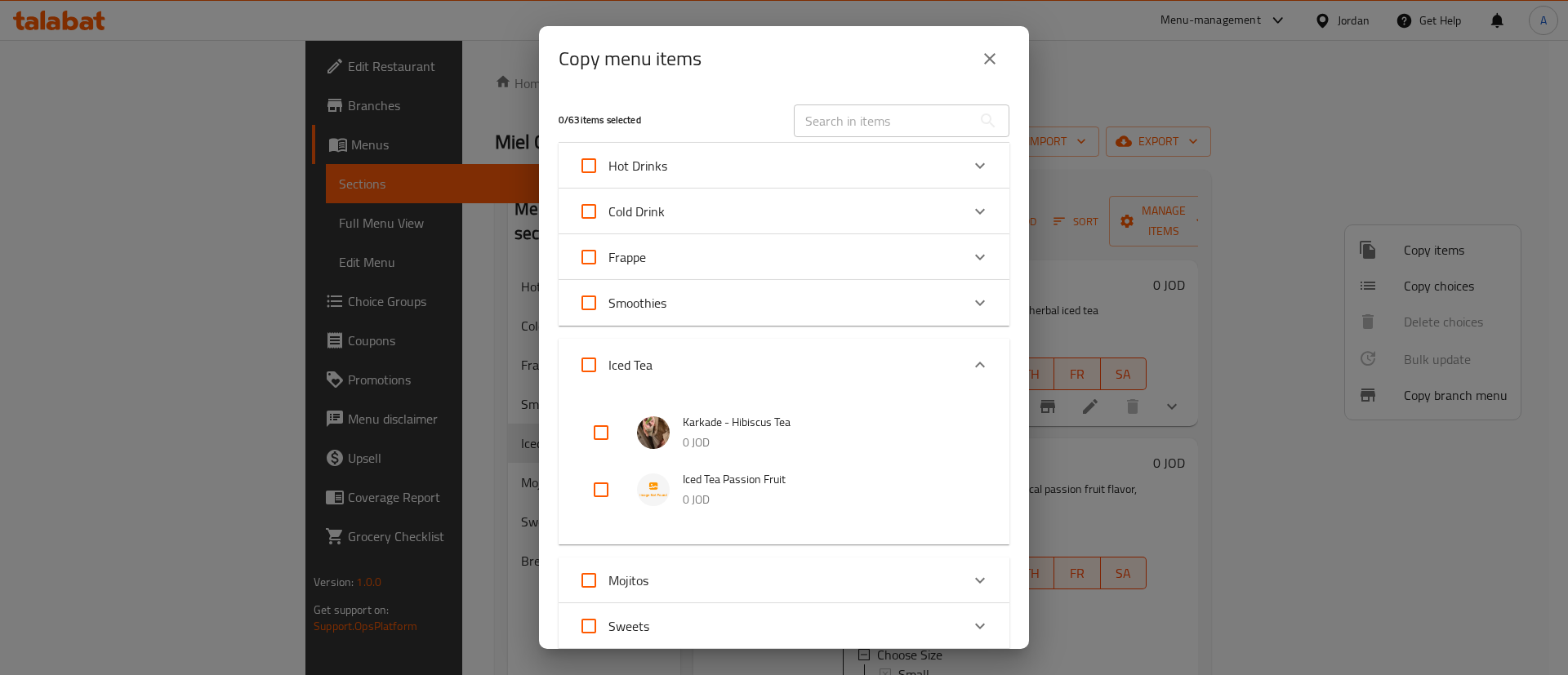
click at [582, 487] on input "checkbox" at bounding box center [601, 490] width 39 height 39
checkbox input "true"
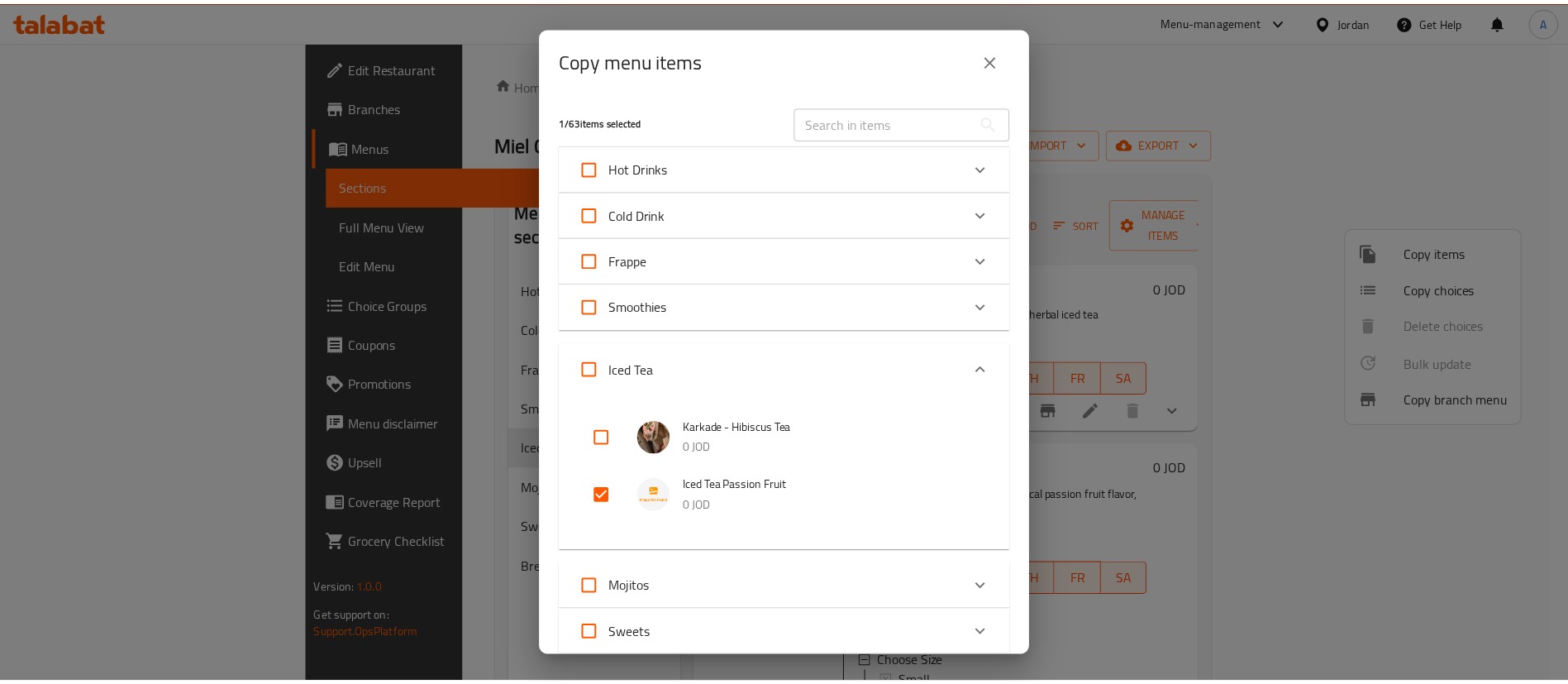
scroll to position [284, 0]
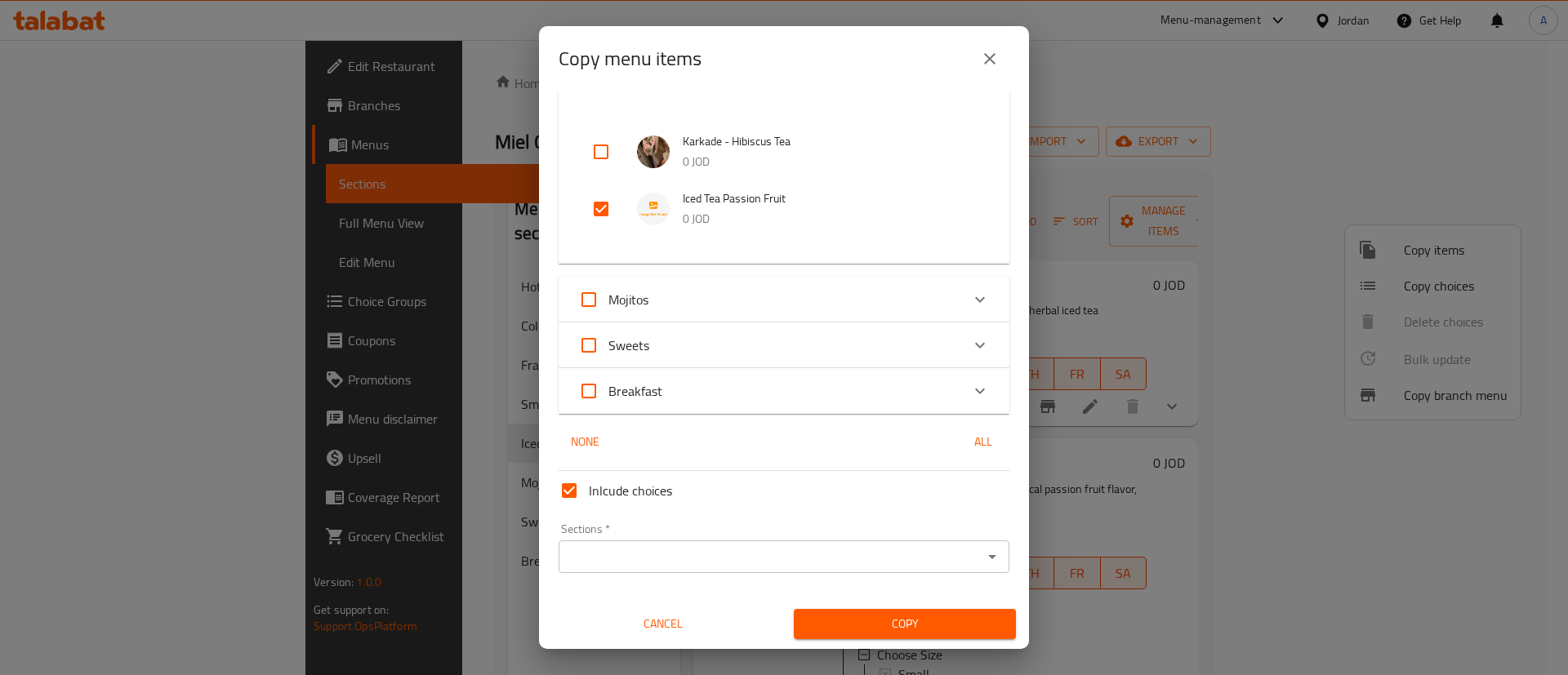
click at [692, 556] on input "Sections   *" at bounding box center [771, 556] width 414 height 23
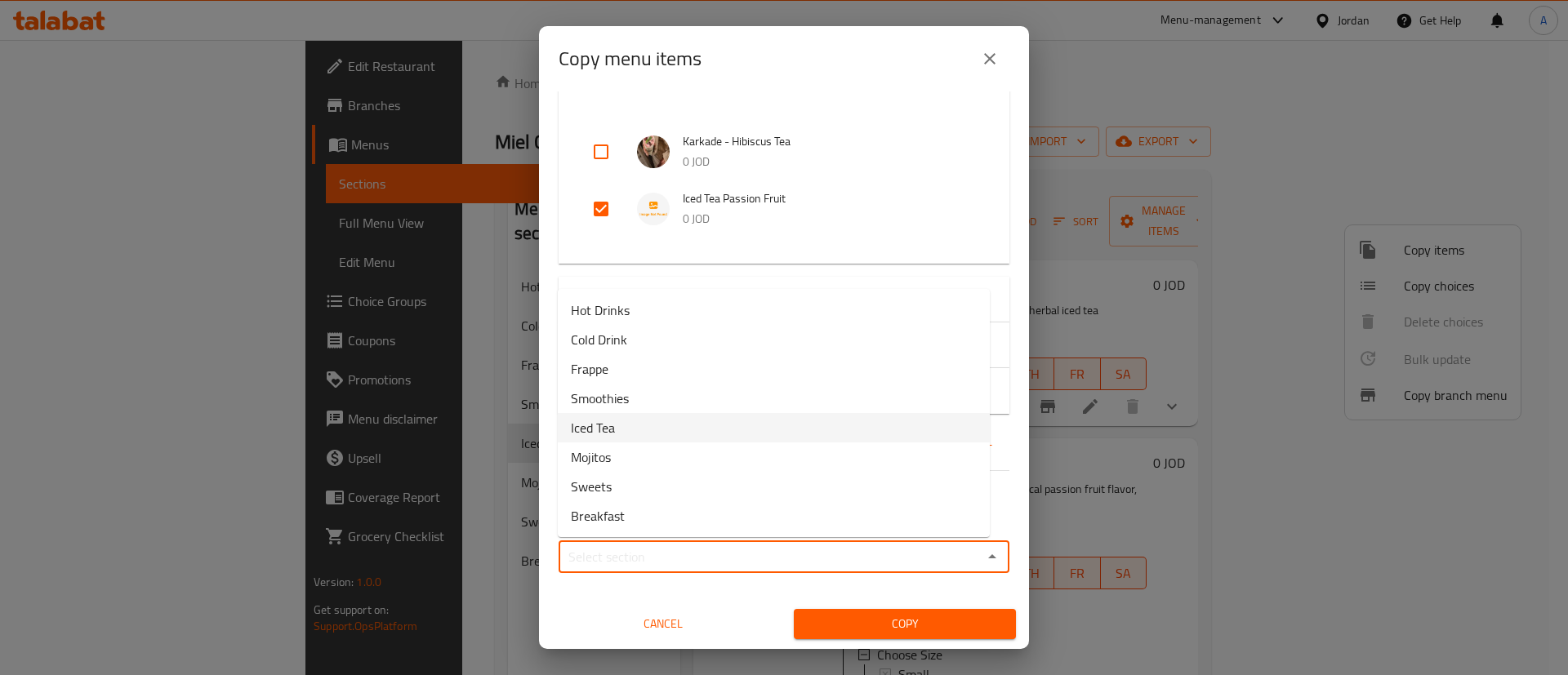
click at [666, 427] on li "Iced Tea" at bounding box center [774, 428] width 432 height 29
type input "Iced Tea"
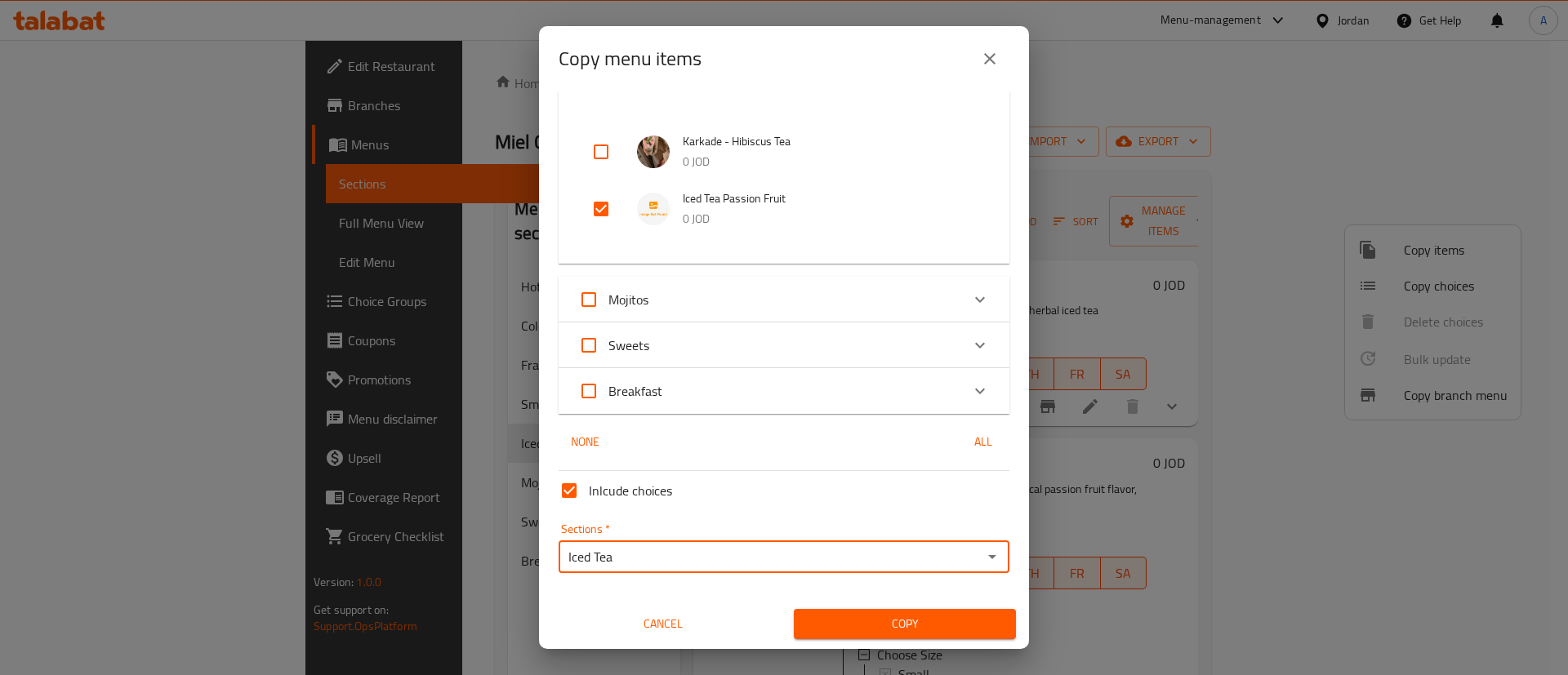
click at [874, 615] on span "Copy" at bounding box center [905, 624] width 196 height 20
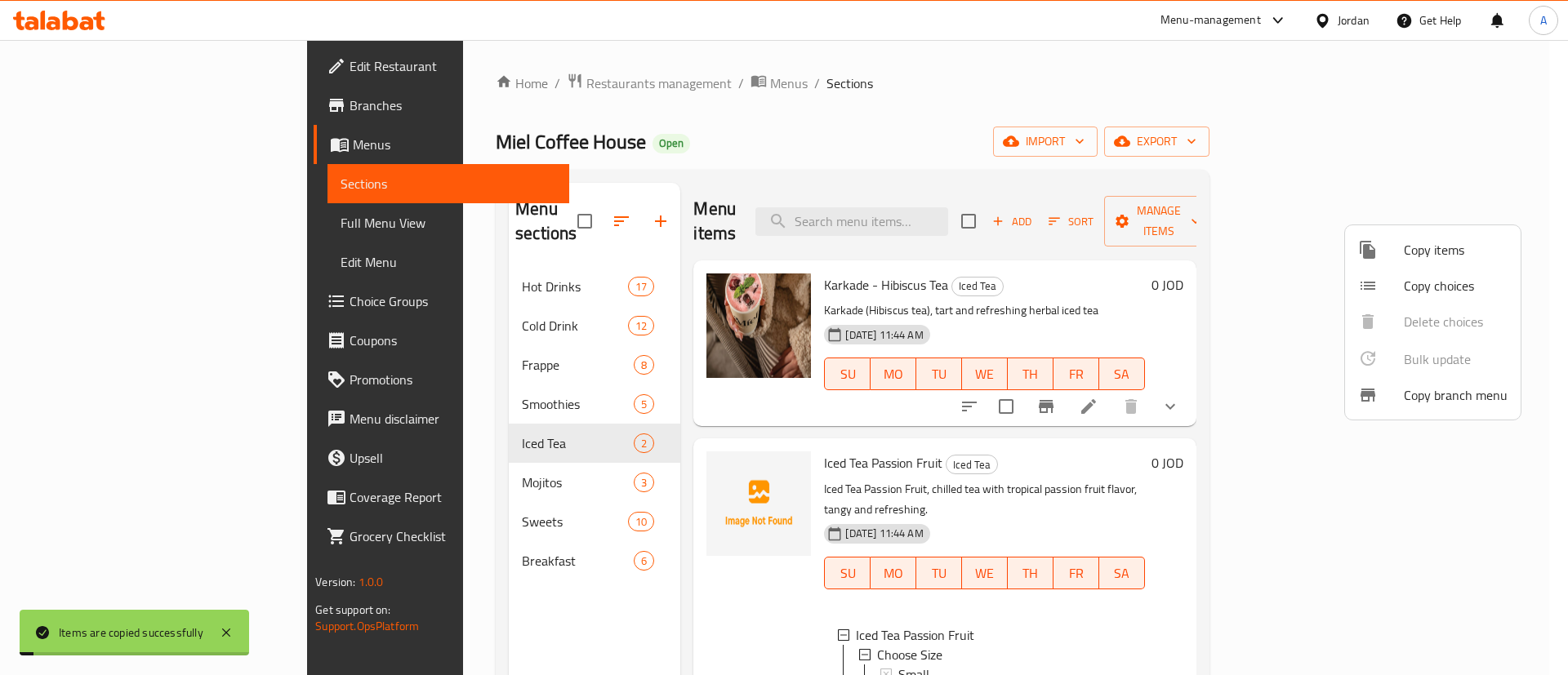
click at [1066, 441] on div at bounding box center [784, 337] width 1568 height 675
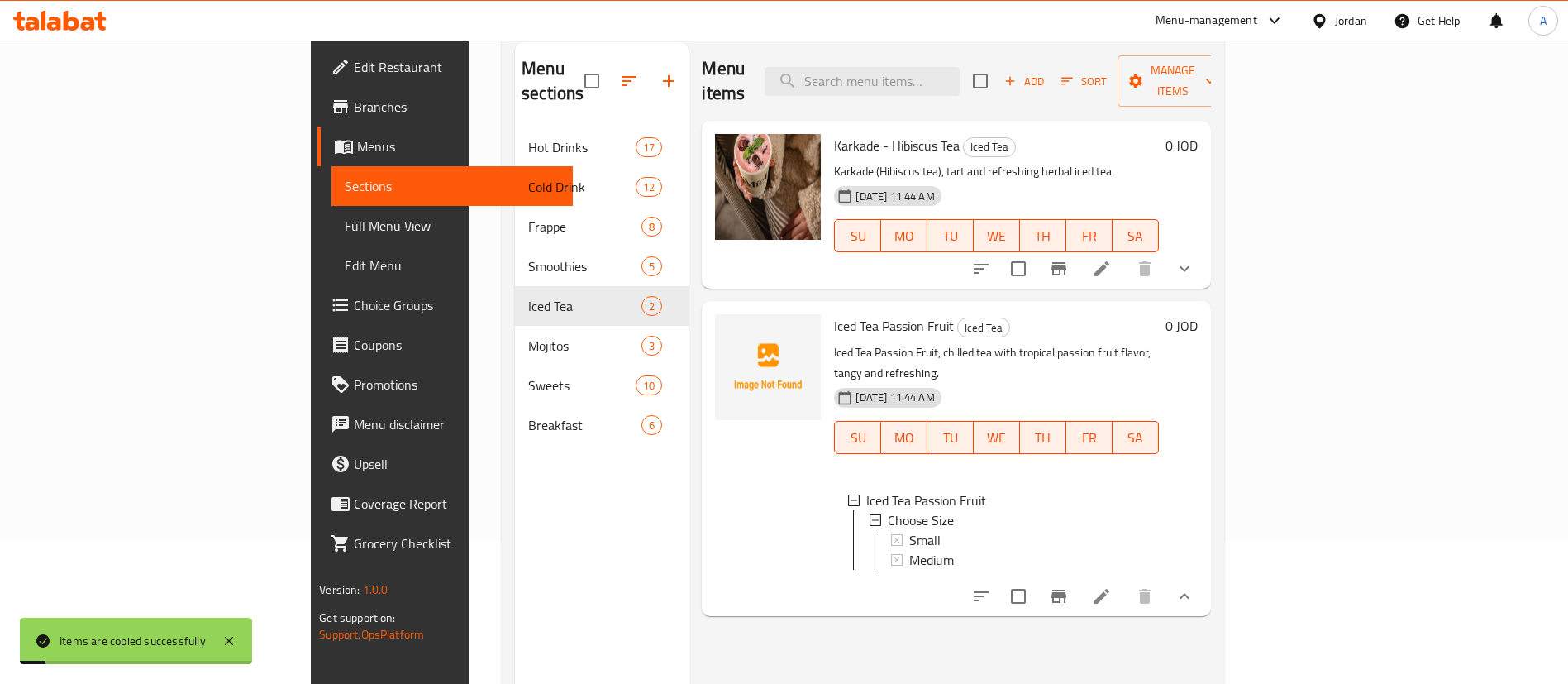
scroll to position [232, 0]
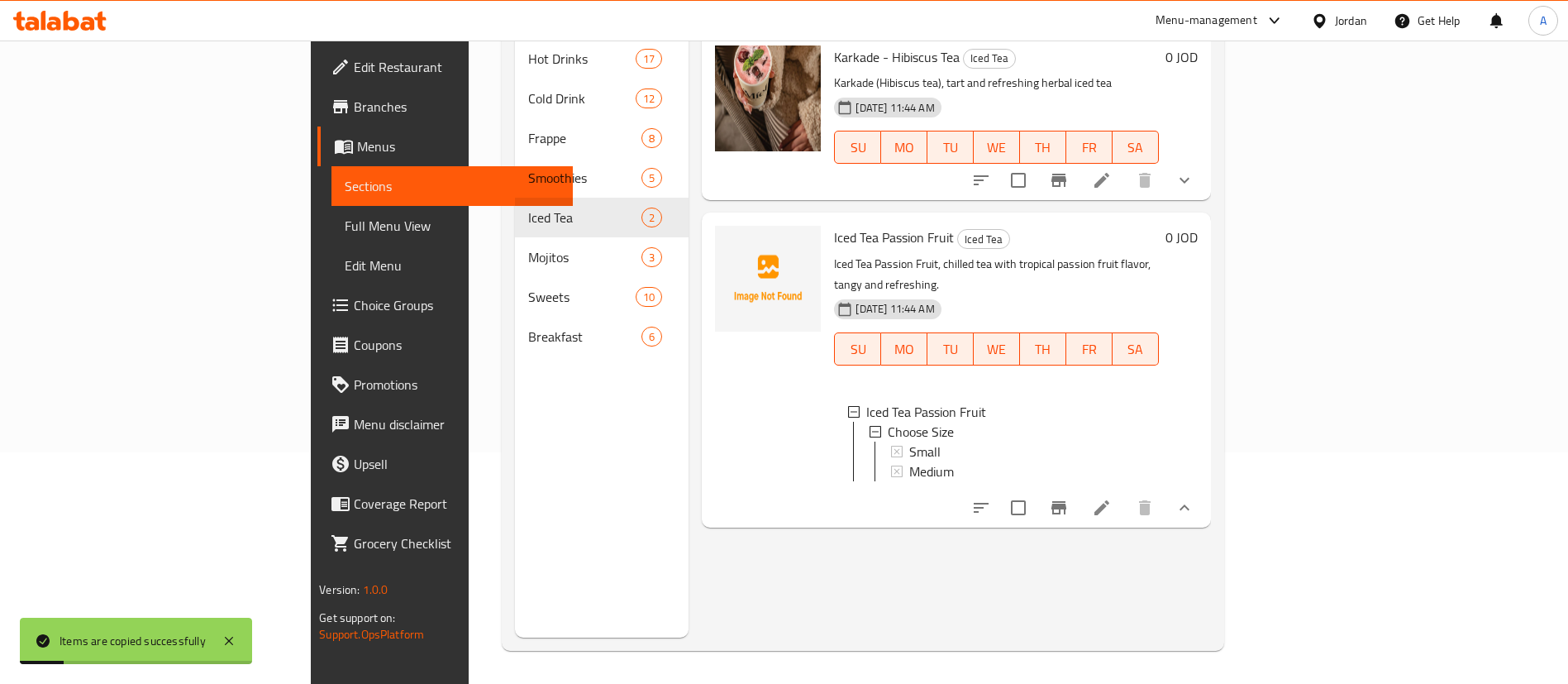
click at [1079, 543] on div "Menu items Add Sort Manage items Karkade - Hibiscus Tea Iced Tea Karkade (Hibis…" at bounding box center [949, 296] width 522 height 684
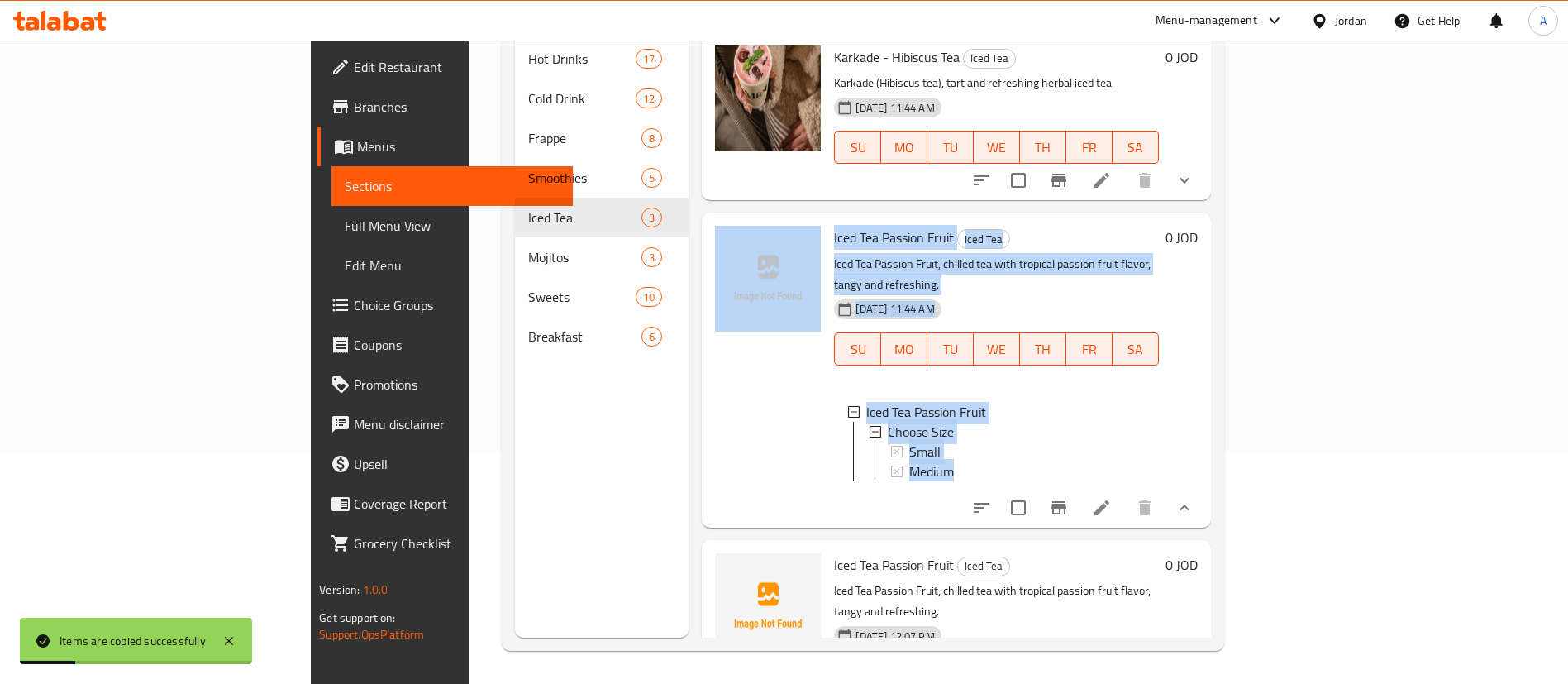
scroll to position [44, 0]
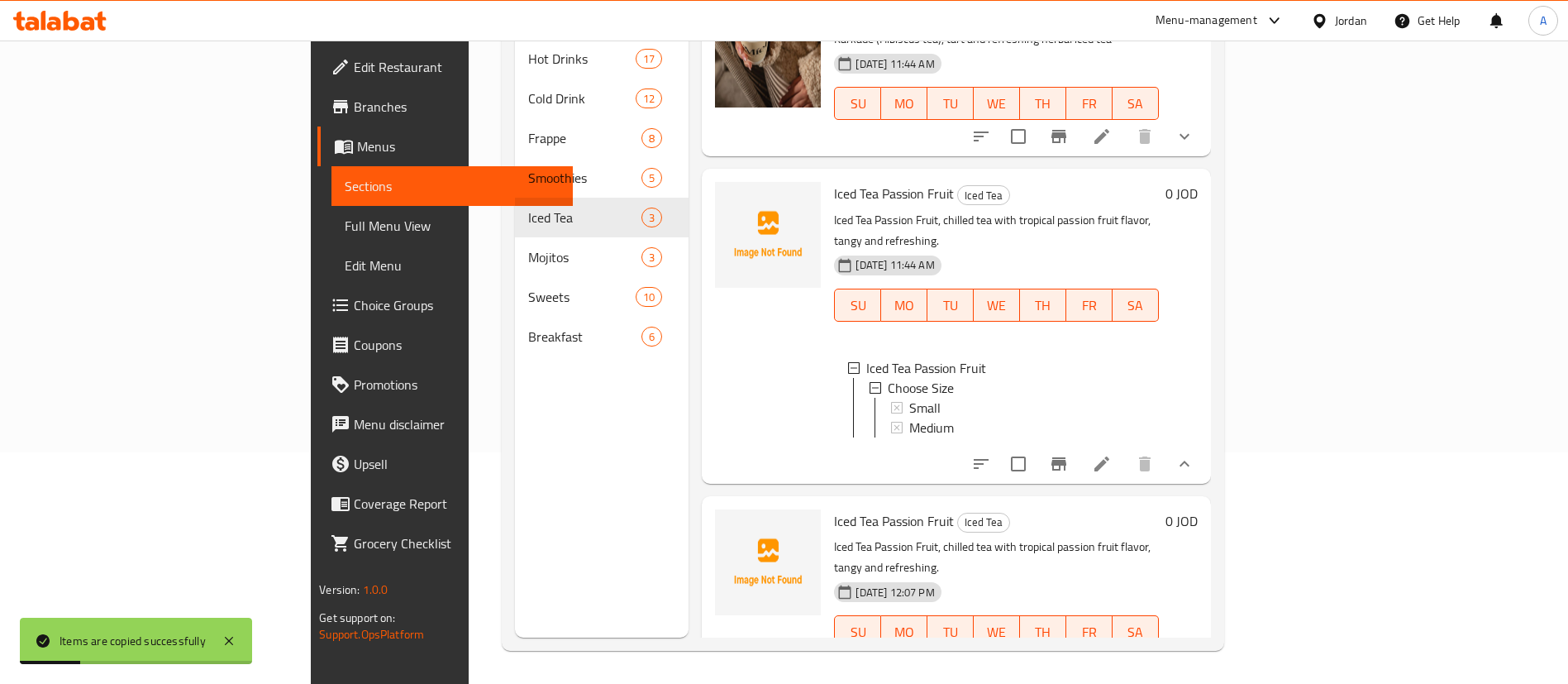
drag, startPoint x: 1320, startPoint y: 503, endPoint x: 1340, endPoint y: 516, distance: 23.9
click at [1079, 509] on h6 "Iced Tea Passion Fruit Iced Tea" at bounding box center [997, 520] width 324 height 23
click at [1079, 655] on icon at bounding box center [1102, 666] width 20 height 20
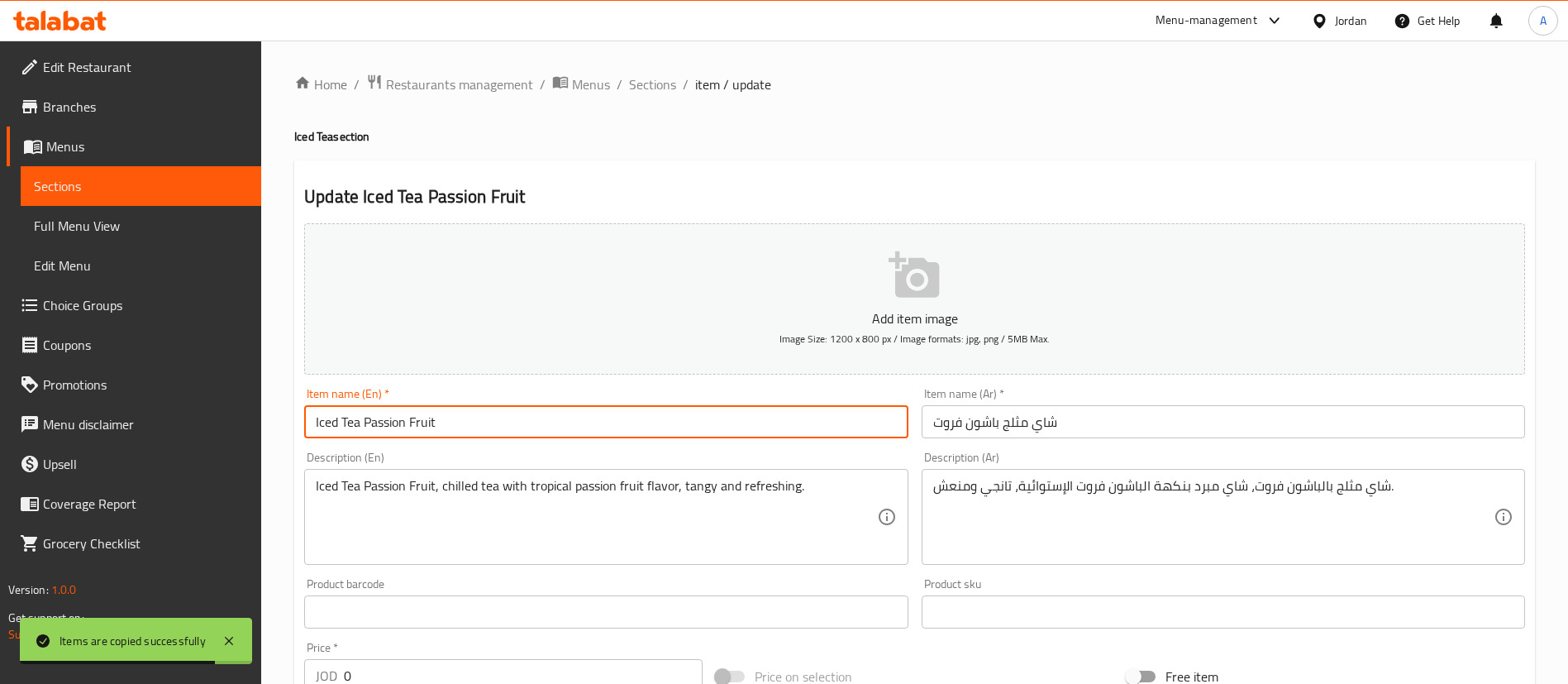
drag, startPoint x: 490, startPoint y: 426, endPoint x: 379, endPoint y: 424, distance: 111.0
click at [379, 424] on input "Iced Tea Passion Fruit" at bounding box center [606, 422] width 604 height 33
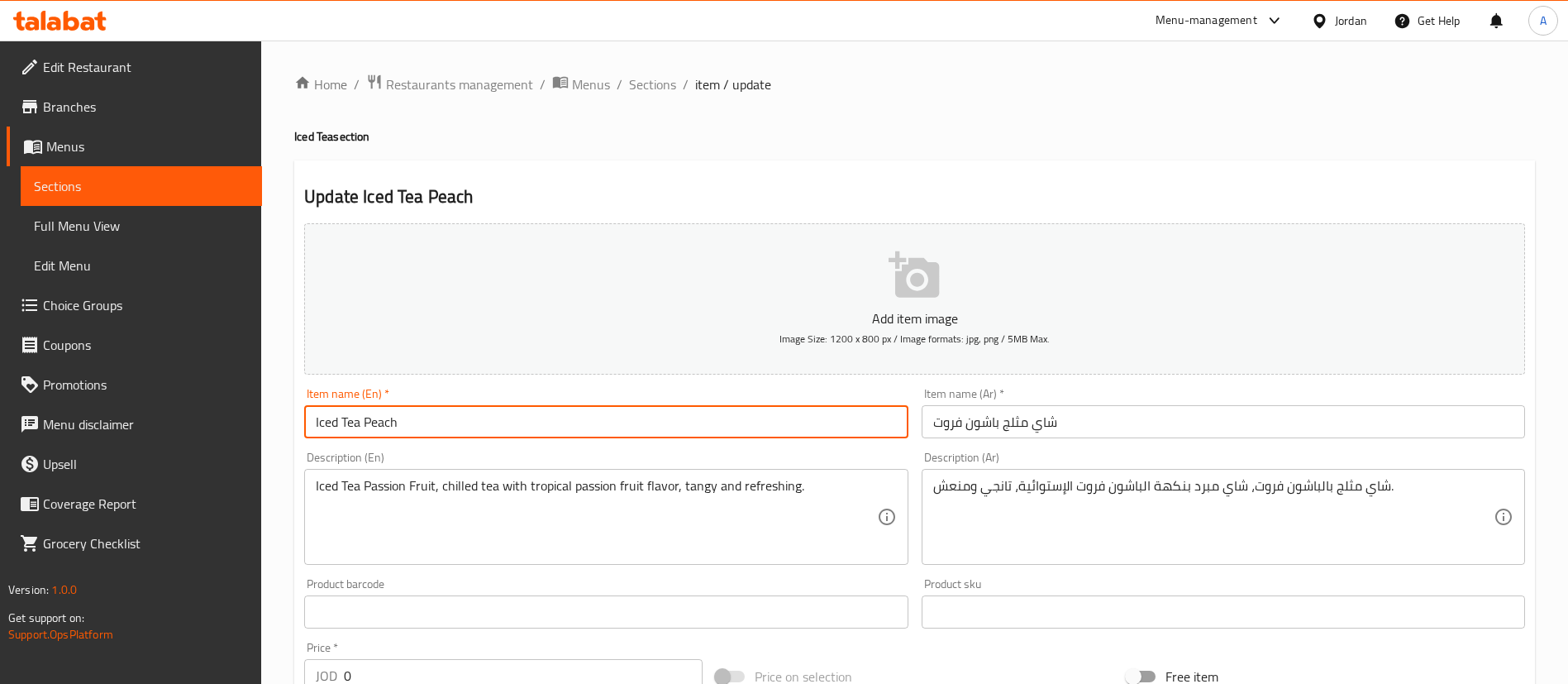
drag, startPoint x: 405, startPoint y: 420, endPoint x: 231, endPoint y: 409, distance: 174.3
click at [225, 411] on div "Edit Restaurant Branches Menus Sections Full Menu View Edit Menu Choice Groups …" at bounding box center [784, 623] width 1568 height 1165
type input "Iced Tea Peach"
click at [1014, 442] on div "Item name (Ar)   * شاي مثلج باشون فروت Item name (Ar) *" at bounding box center [1224, 412] width 617 height 64
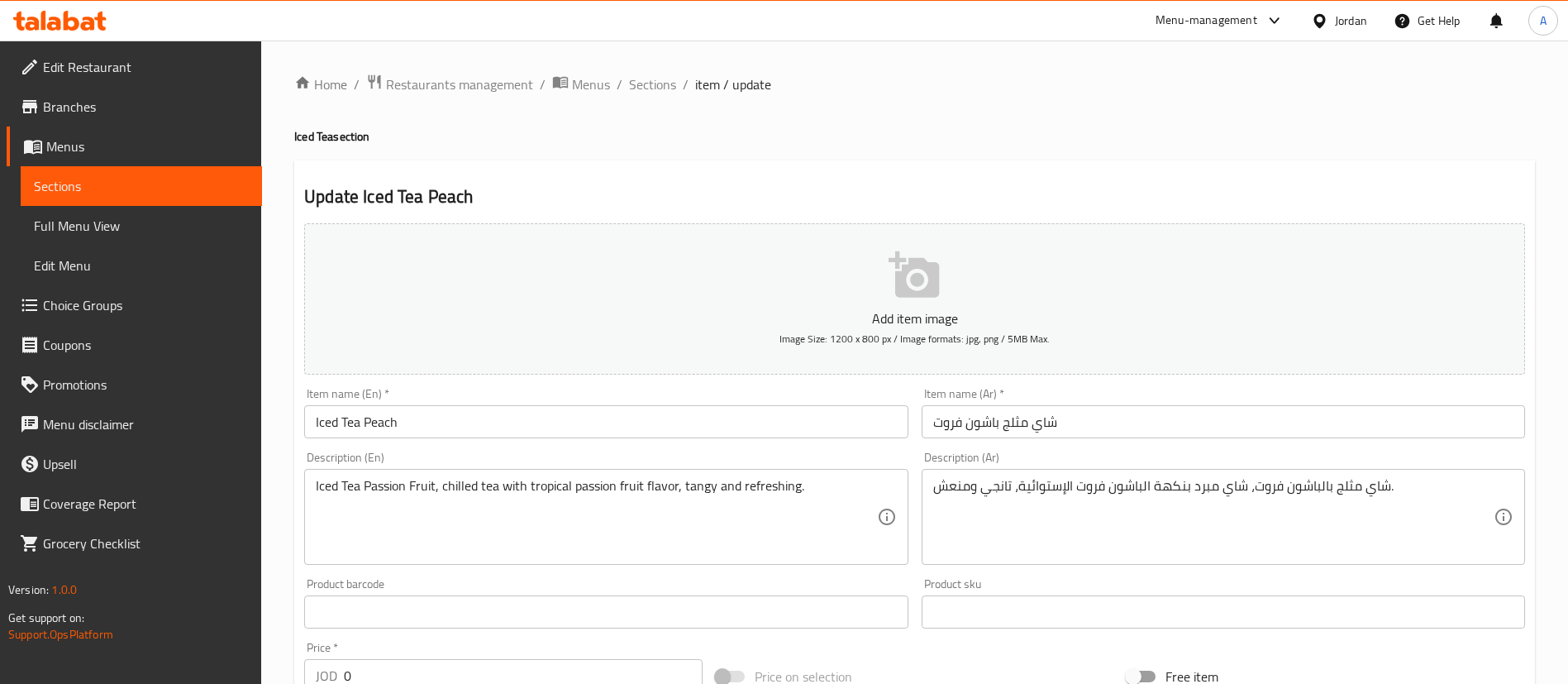
click at [1017, 415] on input "شاي مثلج باشون فروت" at bounding box center [1224, 422] width 604 height 33
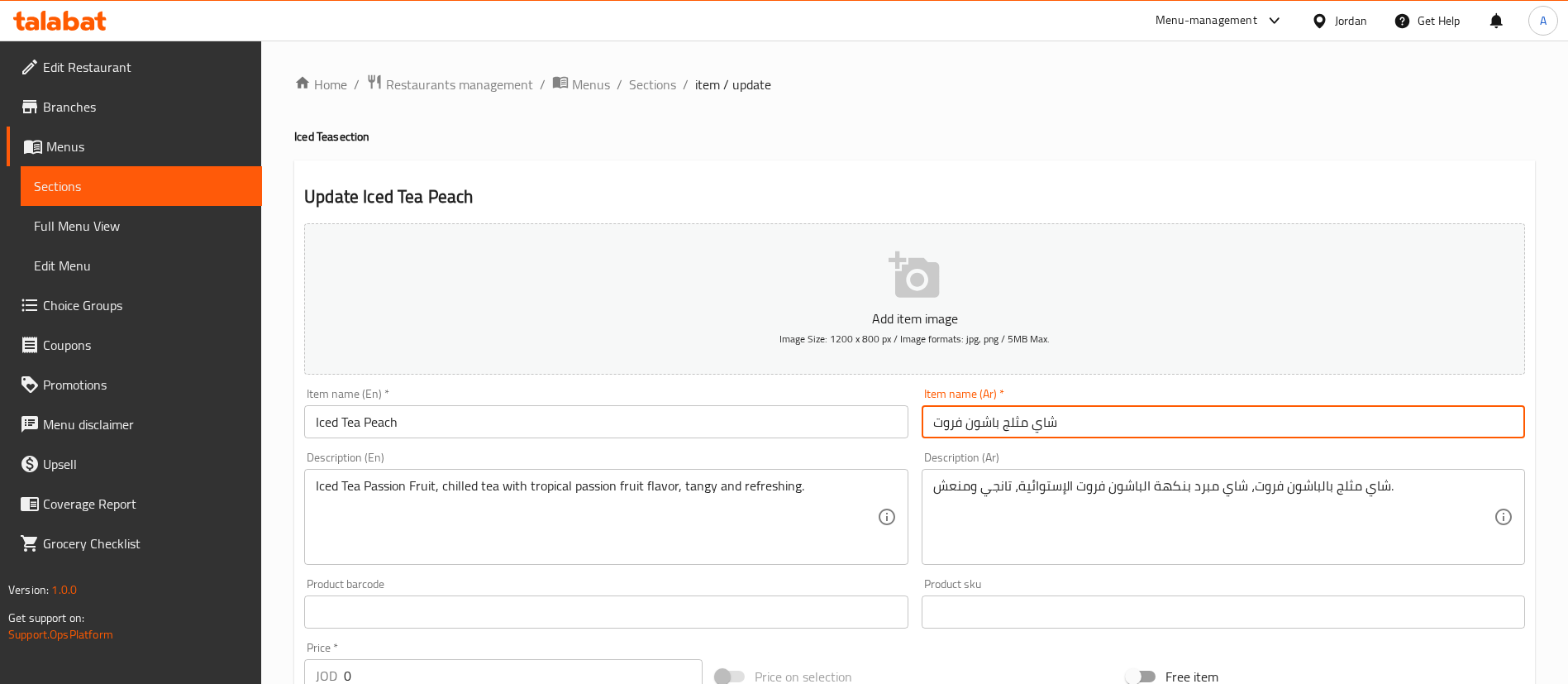
click at [1017, 415] on input "شاي مثلج باشون فروت" at bounding box center [1224, 422] width 604 height 33
paste input "لخوخ"
type input "شاي مثلج بالخوخ"
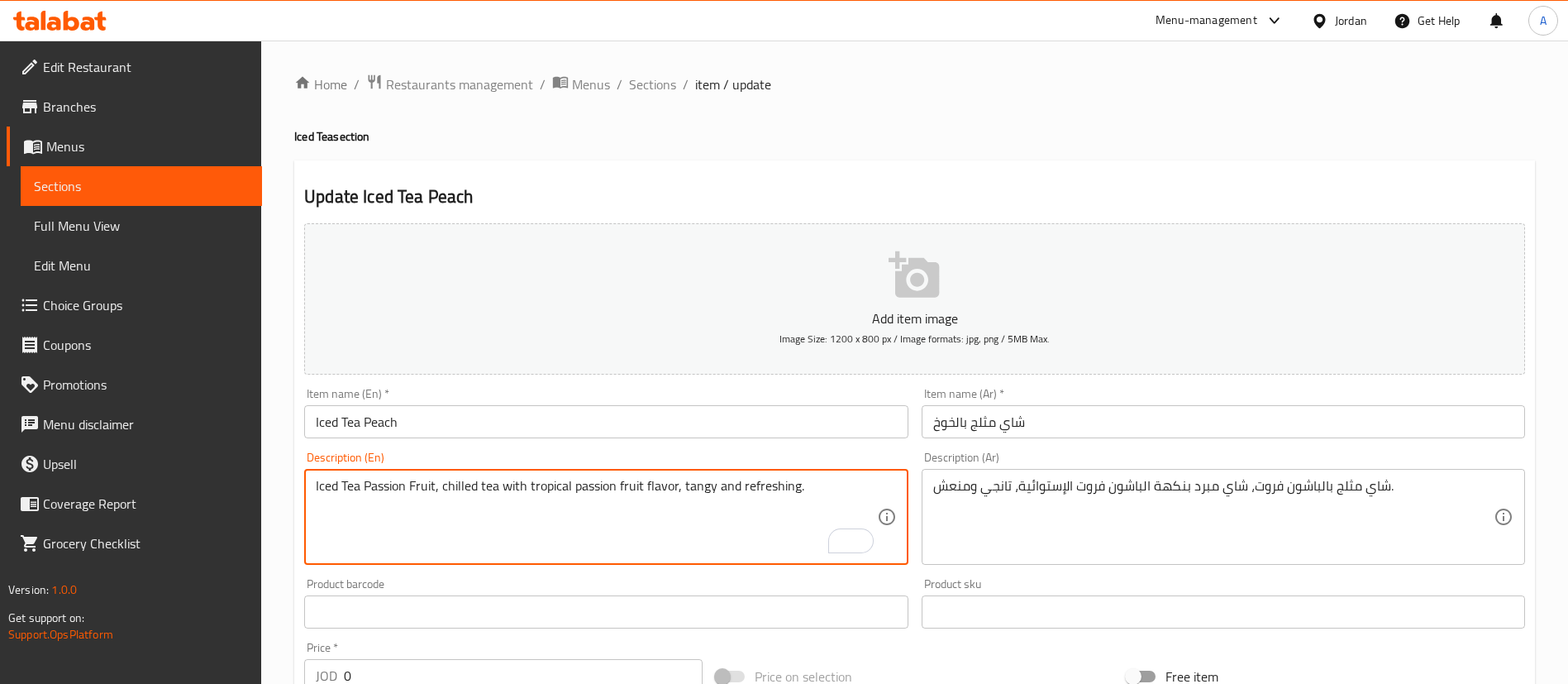
drag, startPoint x: 762, startPoint y: 487, endPoint x: 311, endPoint y: 491, distance: 451.0
type textarea "hing."
drag, startPoint x: 611, startPoint y: 487, endPoint x: 226, endPoint y: 485, distance: 385.0
click at [240, 485] on div "Edit Restaurant Branches Menus Sections Full Menu View Edit Menu Choice Groups …" at bounding box center [784, 623] width 1568 height 1165
click at [1079, 471] on div "شاي مثلج بالباشون فروت، شاي مبرد بنكهة الباشون فروت الإستوائية، تانجي ومنعش. De…" at bounding box center [1224, 516] width 604 height 96
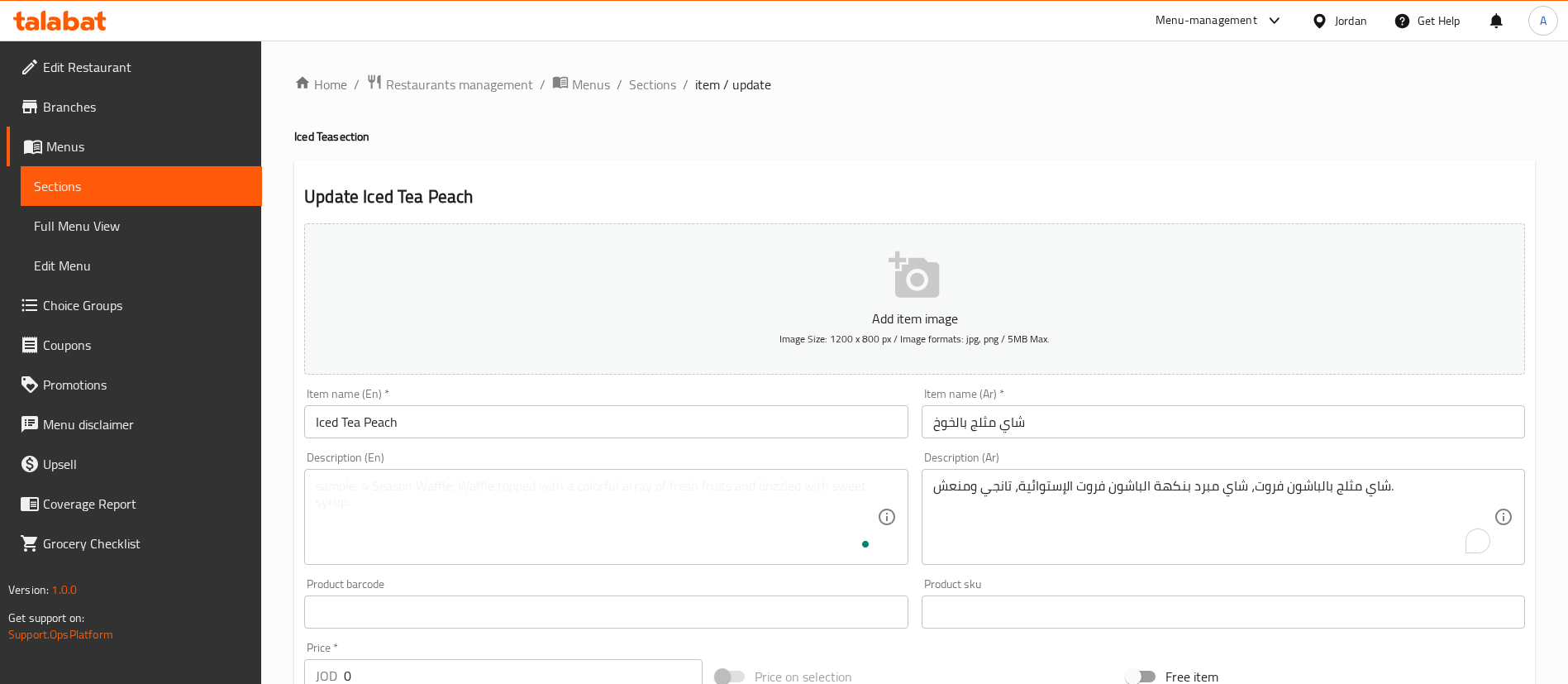
click at [1079, 471] on div "شاي مثلج بالباشون فروت، شاي مبرد بنكهة الباشون فروت الإستوائية، تانجي ومنعش. De…" at bounding box center [1224, 516] width 604 height 96
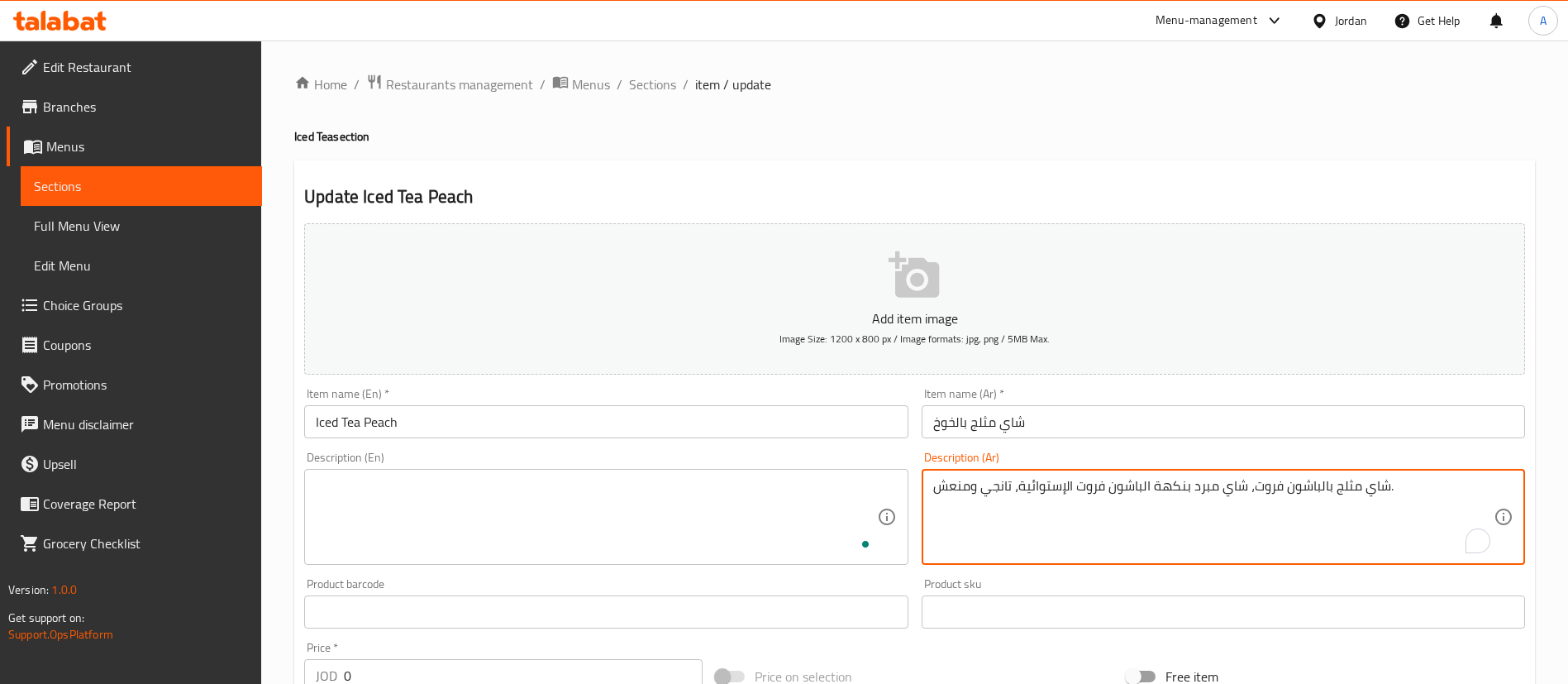
click at [1079, 480] on textarea "شاي مثلج بالباشون فروت، شاي مبرد بنكهة الباشون فروت الإستوائية، تانجي ومنعش." at bounding box center [1213, 516] width 560 height 78
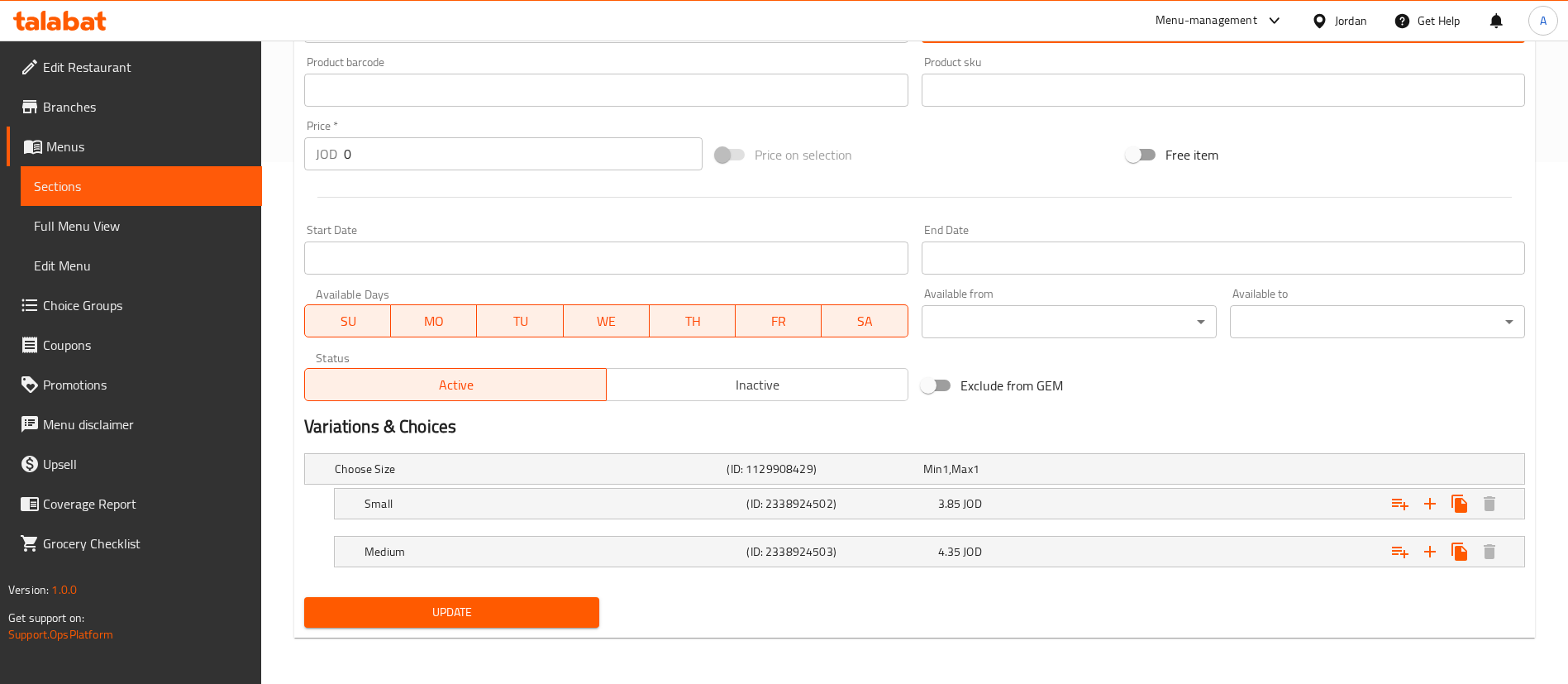
click at [470, 609] on span "Update" at bounding box center [452, 612] width 269 height 20
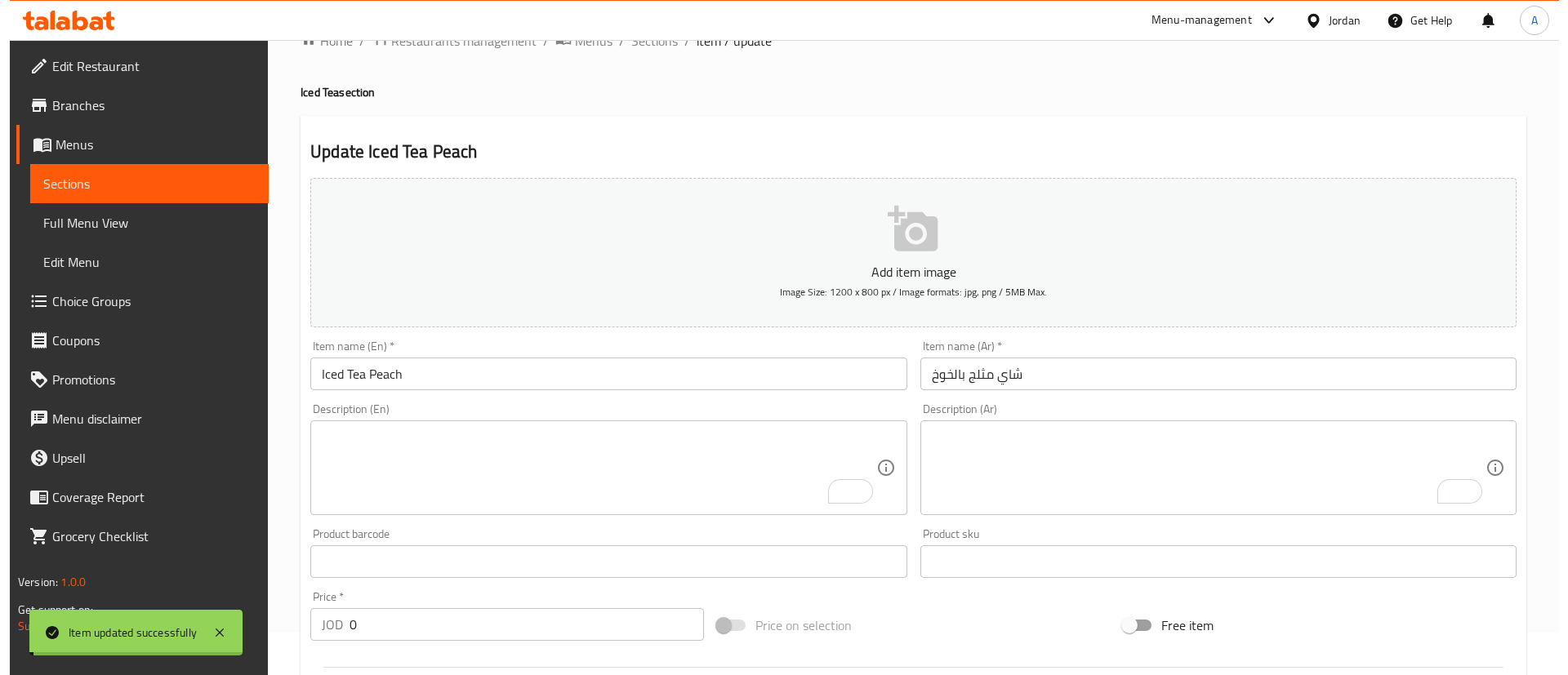
scroll to position [25, 0]
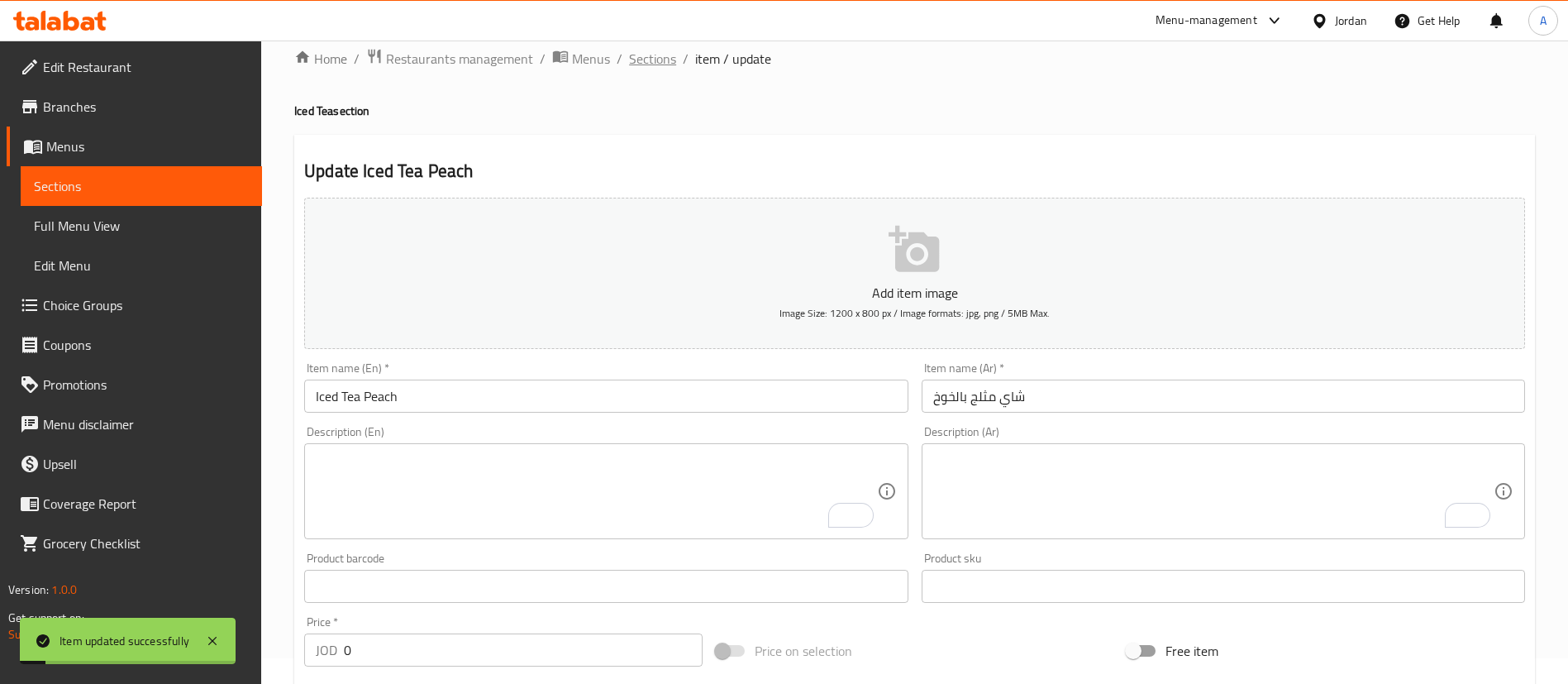
click at [666, 56] on span "Sections" at bounding box center [652, 59] width 47 height 20
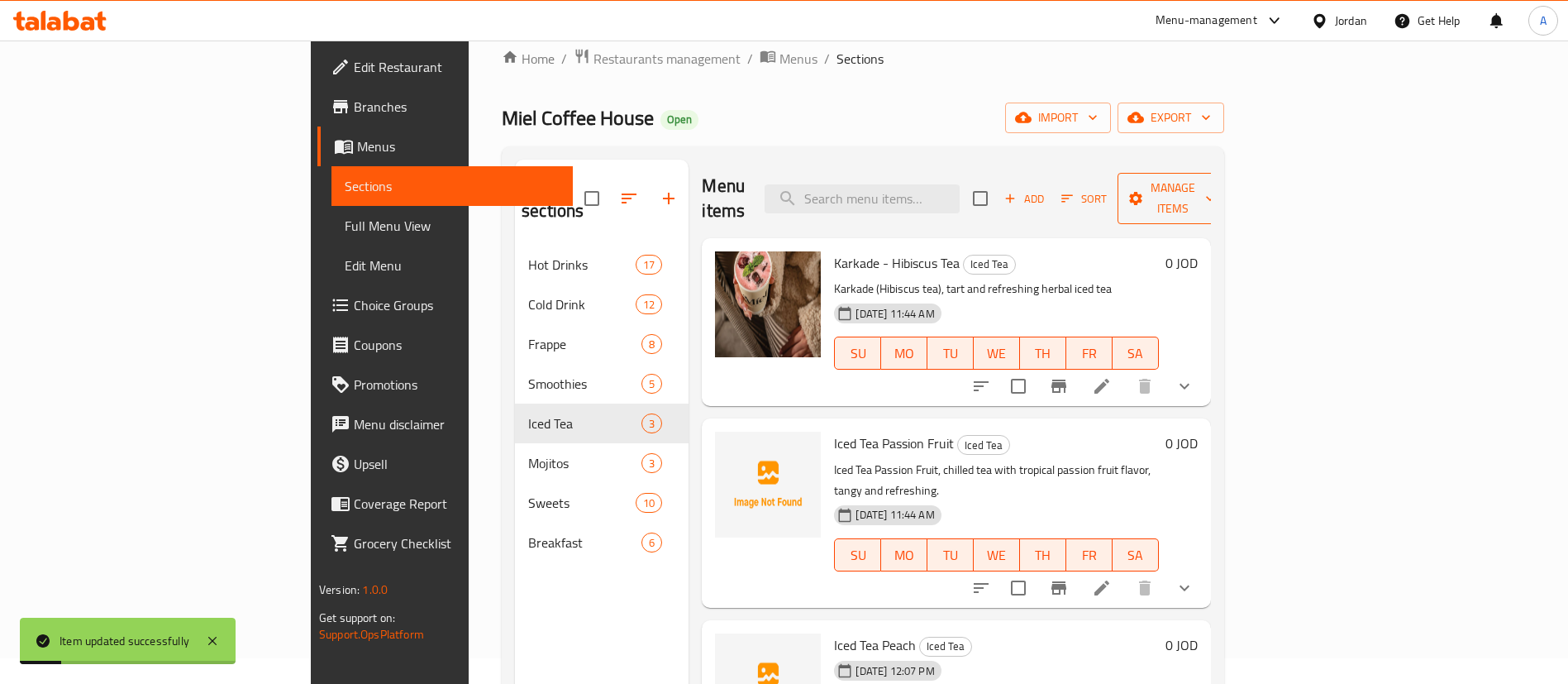
click at [1079, 191] on icon "button" at bounding box center [1210, 199] width 17 height 17
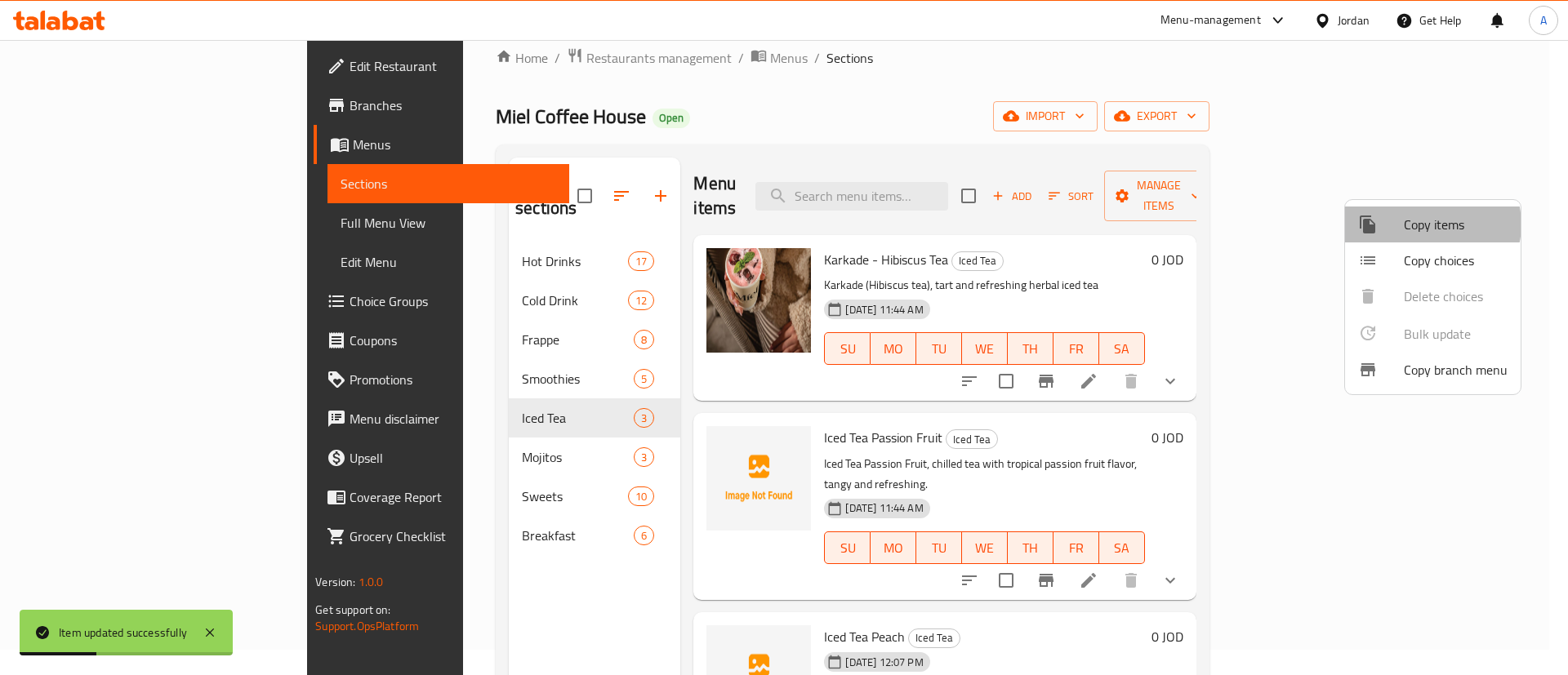
click at [1066, 224] on span "Copy items" at bounding box center [1456, 224] width 104 height 20
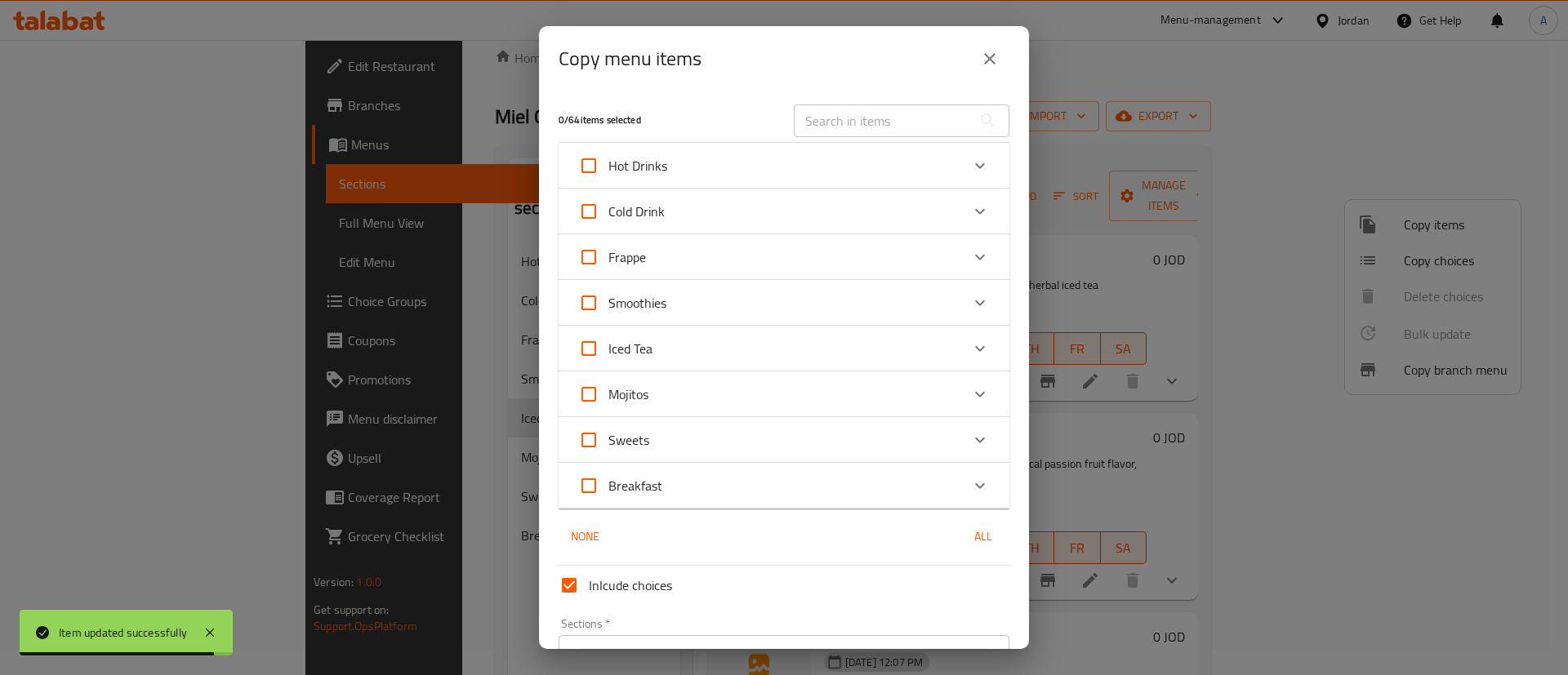
click at [673, 350] on div "Iced Tea" at bounding box center [769, 348] width 383 height 39
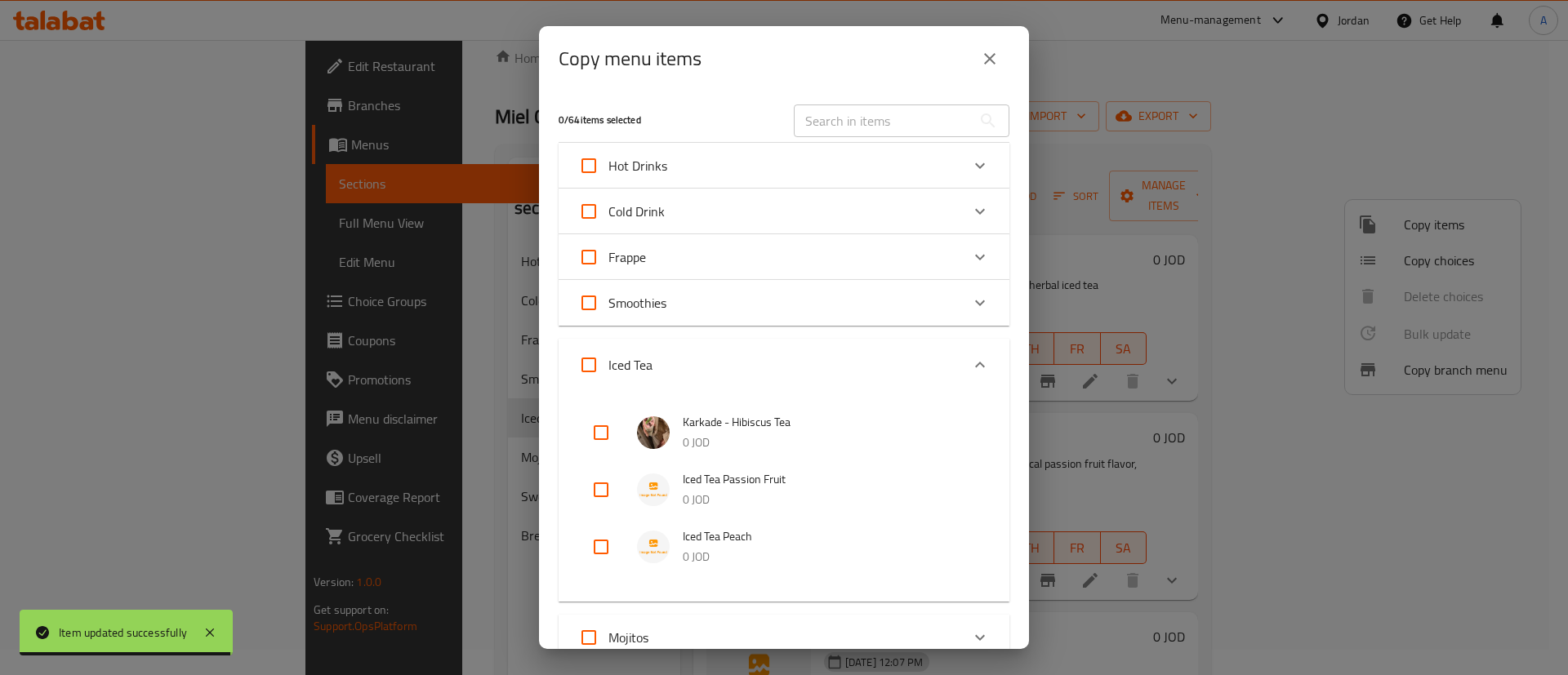
click at [615, 535] on input "checkbox" at bounding box center [601, 546] width 39 height 39
checkbox input "true"
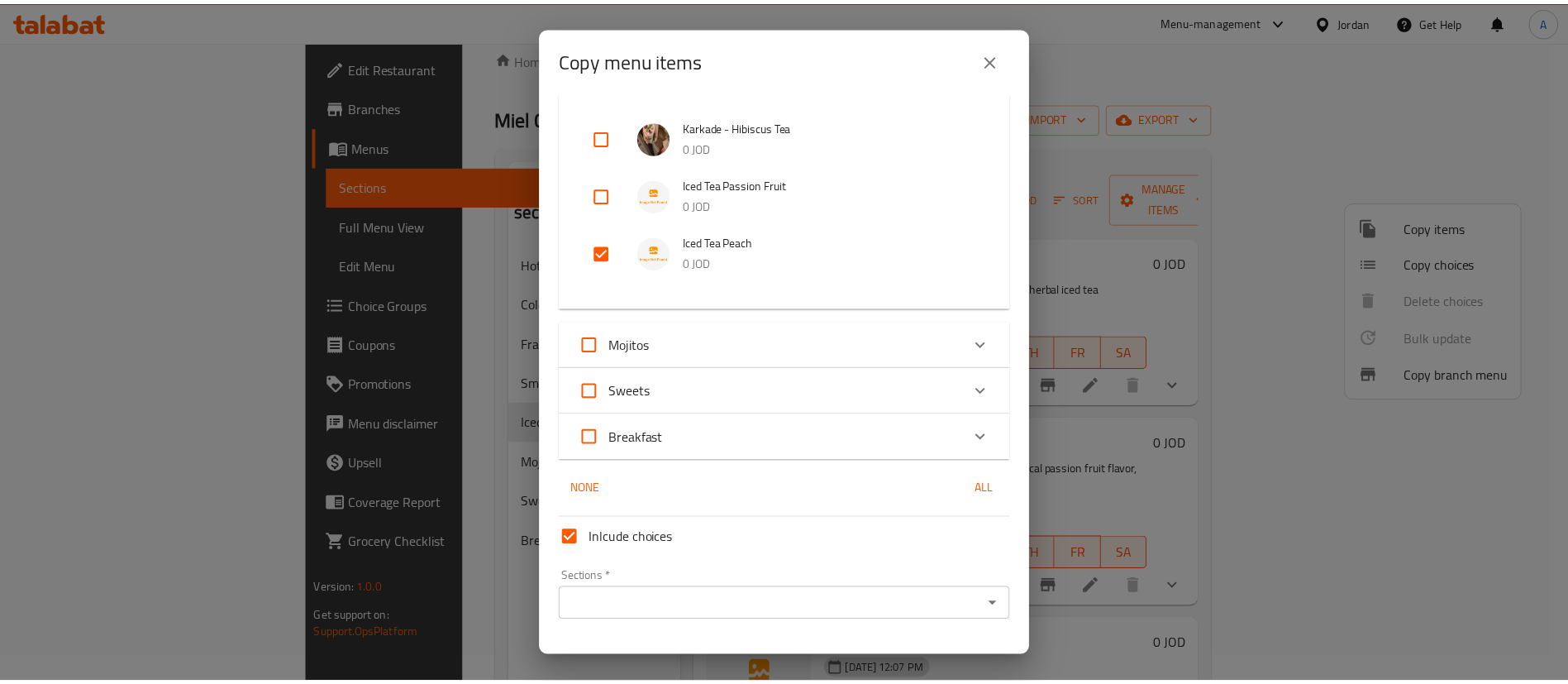
scroll to position [342, 0]
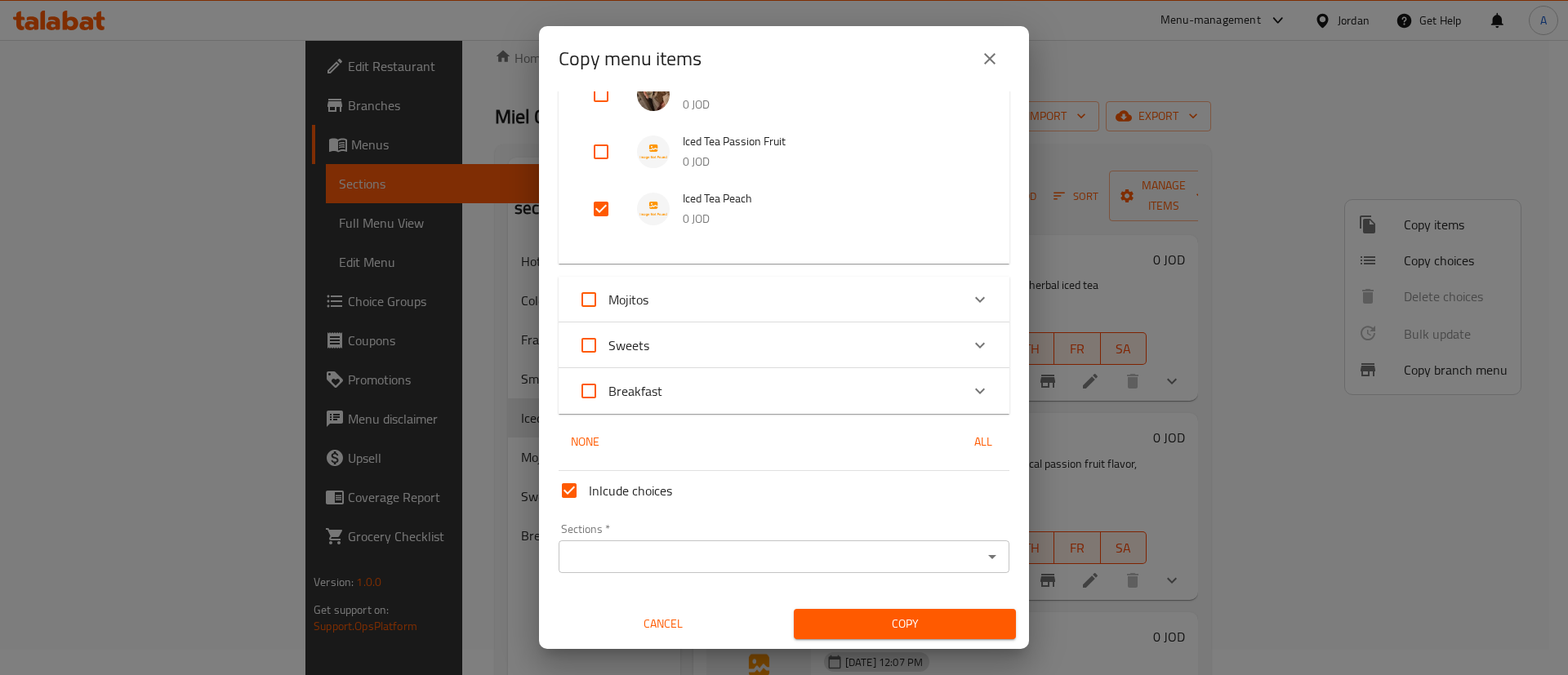
click at [680, 556] on input "Sections   *" at bounding box center [771, 556] width 414 height 23
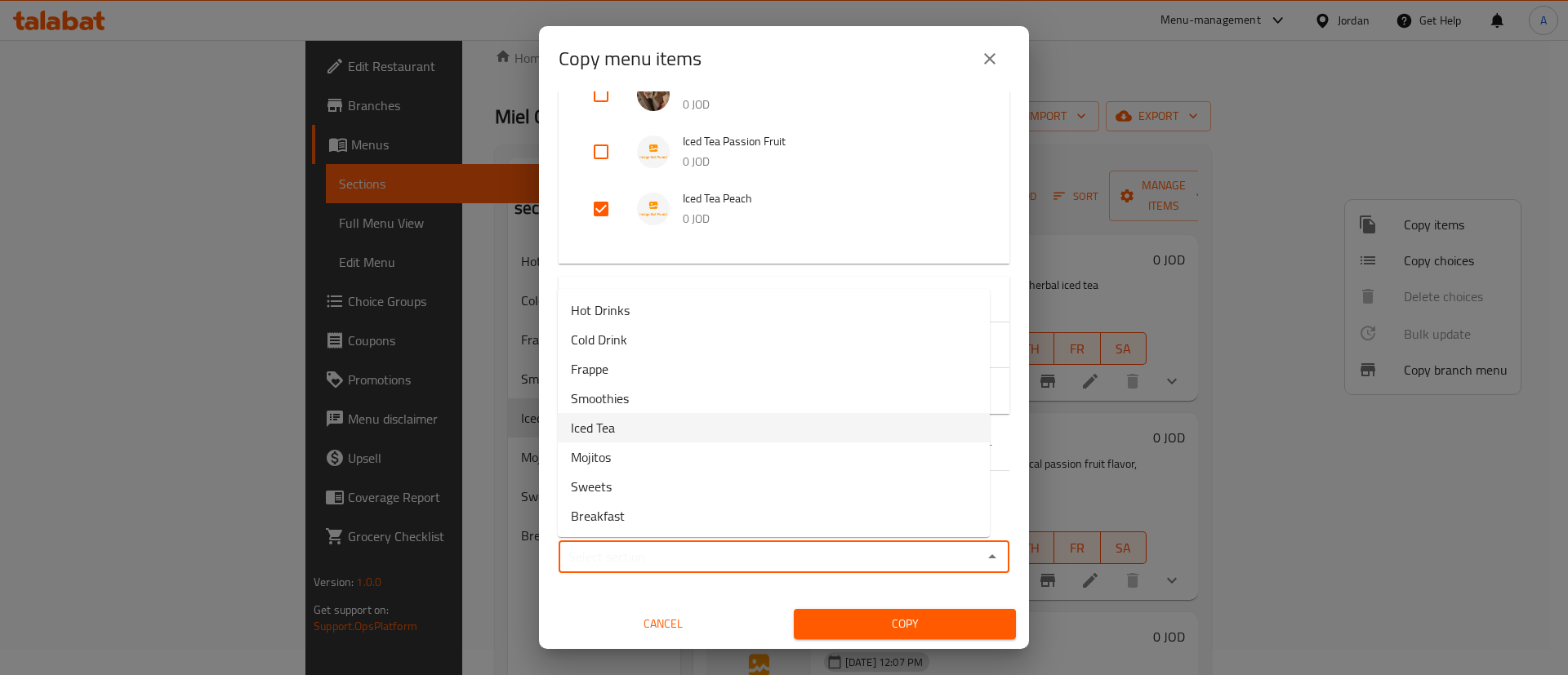
click at [664, 438] on li "Iced Tea" at bounding box center [774, 428] width 432 height 29
type input "Iced Tea"
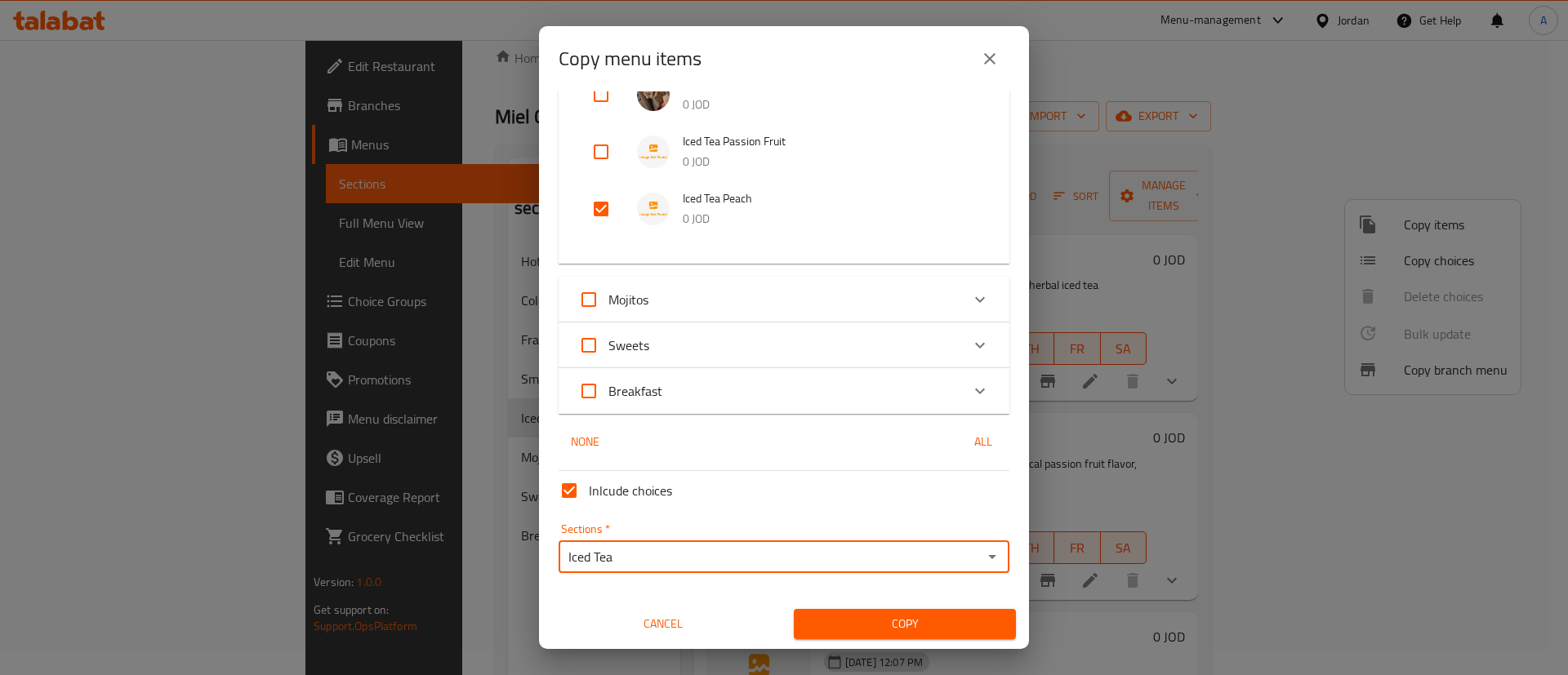
click at [845, 619] on span "Copy" at bounding box center [905, 624] width 196 height 20
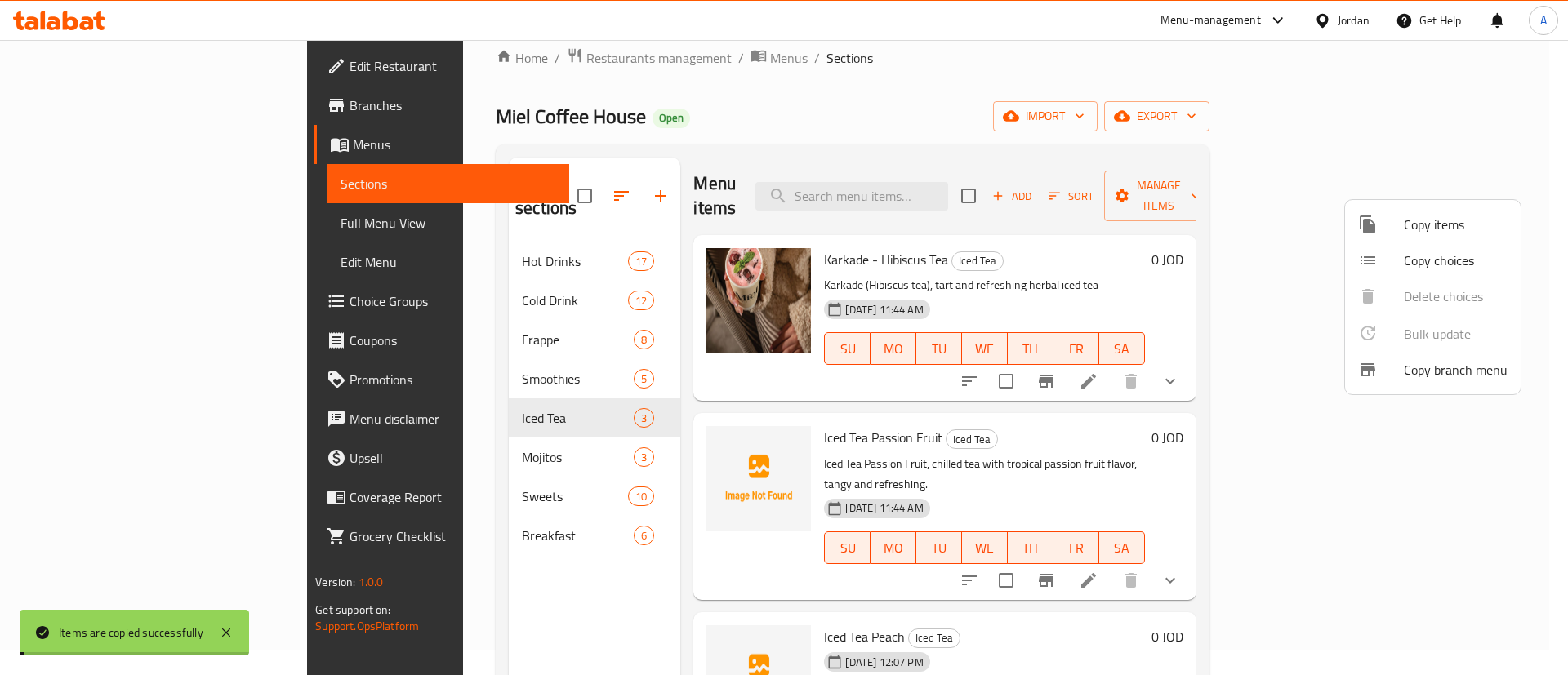
drag, startPoint x: 386, startPoint y: 551, endPoint x: 420, endPoint y: 536, distance: 37.2
click at [386, 551] on div at bounding box center [784, 337] width 1568 height 675
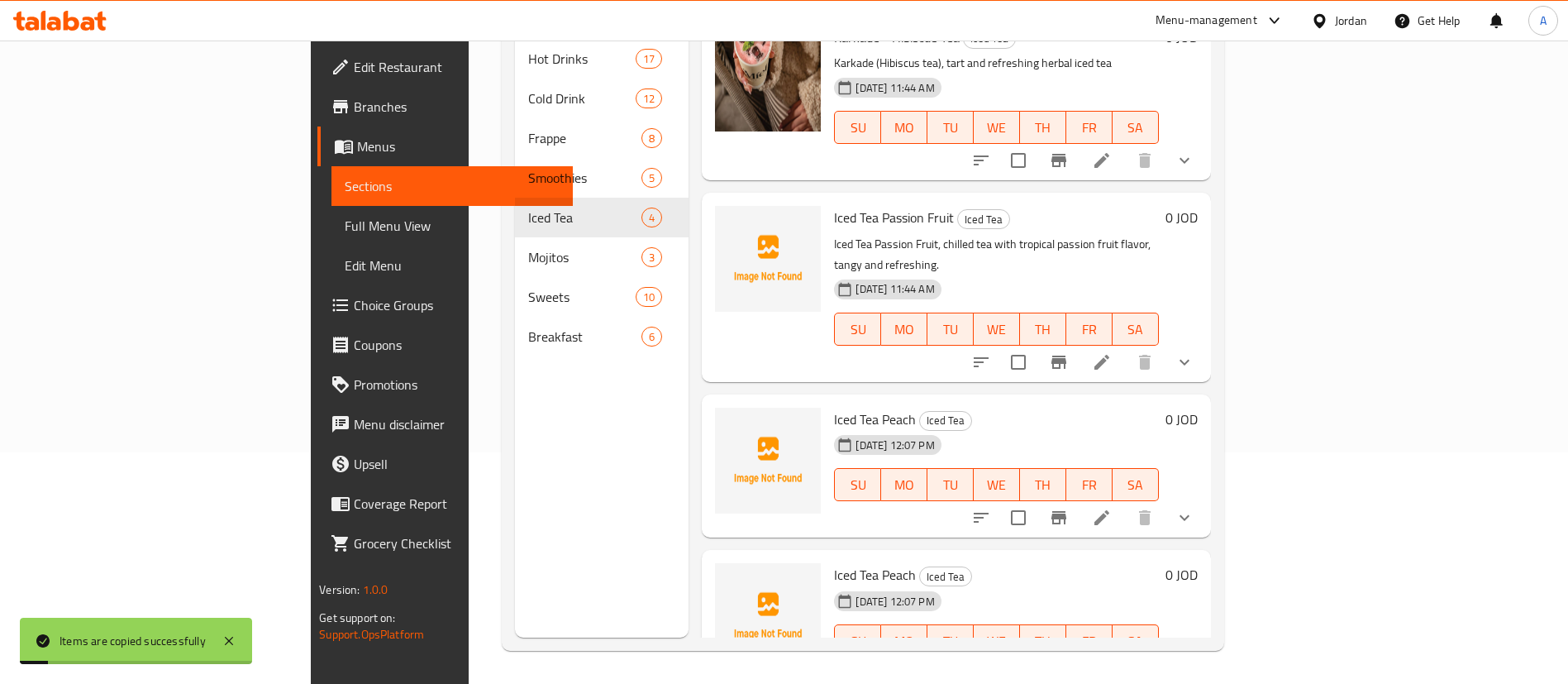
scroll to position [30, 0]
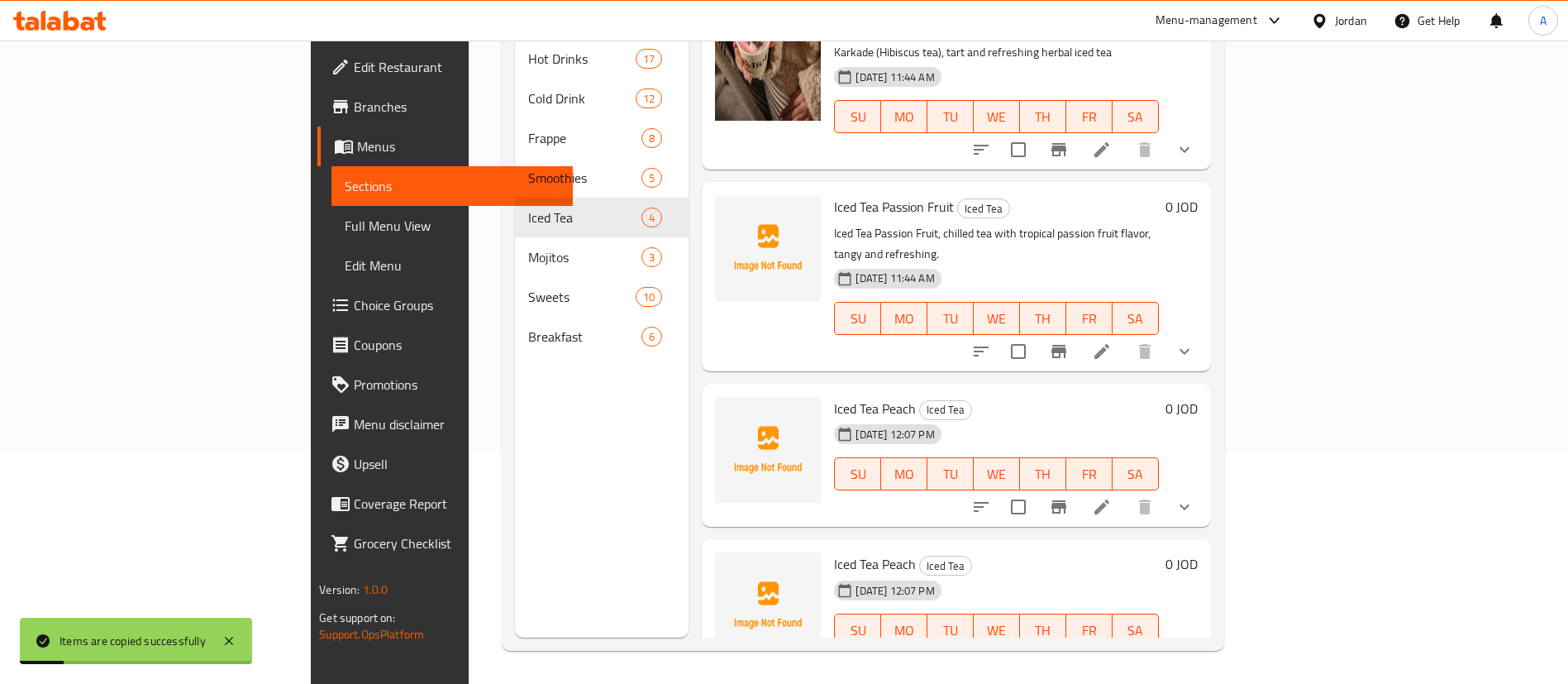
click at [1079, 648] on li at bounding box center [1102, 663] width 46 height 29
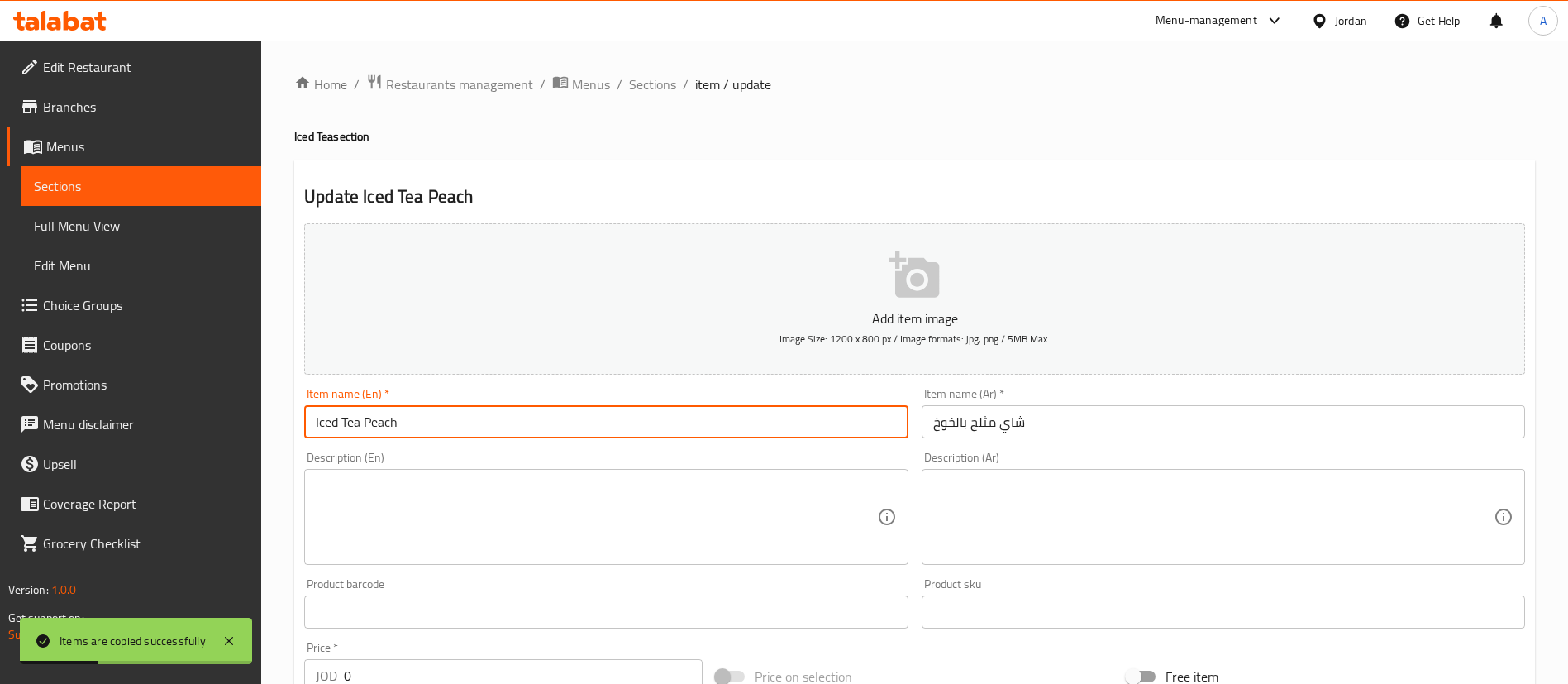
drag, startPoint x: 447, startPoint y: 414, endPoint x: 370, endPoint y: 428, distance: 78.3
click at [370, 428] on input "Iced Tea Peach" at bounding box center [606, 422] width 604 height 33
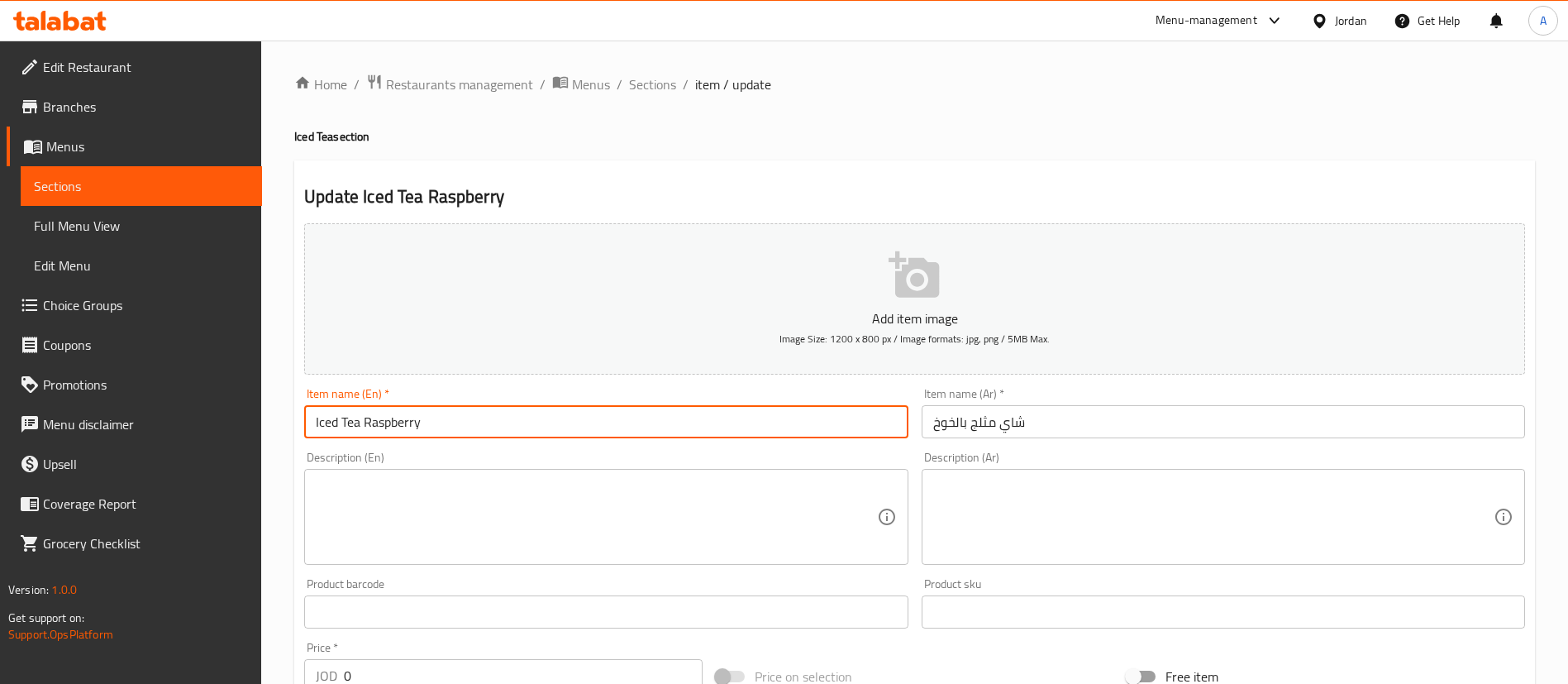
drag, startPoint x: 468, startPoint y: 436, endPoint x: 213, endPoint y: 412, distance: 256.1
click at [216, 417] on div "Edit Restaurant Branches Menus Sections Full Menu View Edit Menu Choice Groups …" at bounding box center [784, 623] width 1568 height 1165
type input "Iced Tea Raspberry"
drag, startPoint x: 1065, startPoint y: 427, endPoint x: 766, endPoint y: 428, distance: 299.0
click at [766, 429] on div "Add item image Image Size: 1200 x 800 px / Image formats: jpg, png / 5MB Max. I…" at bounding box center [914, 573] width 1234 height 713
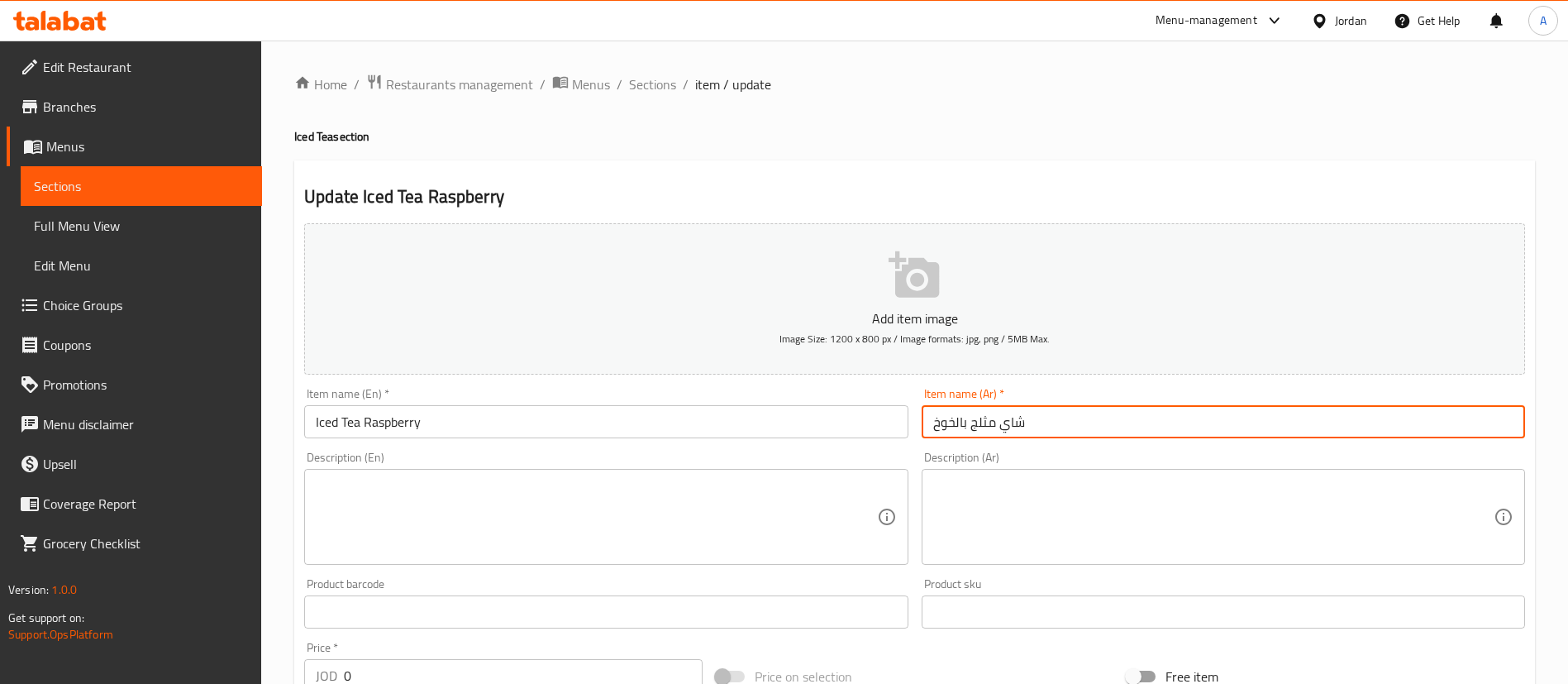
paste input "وت"
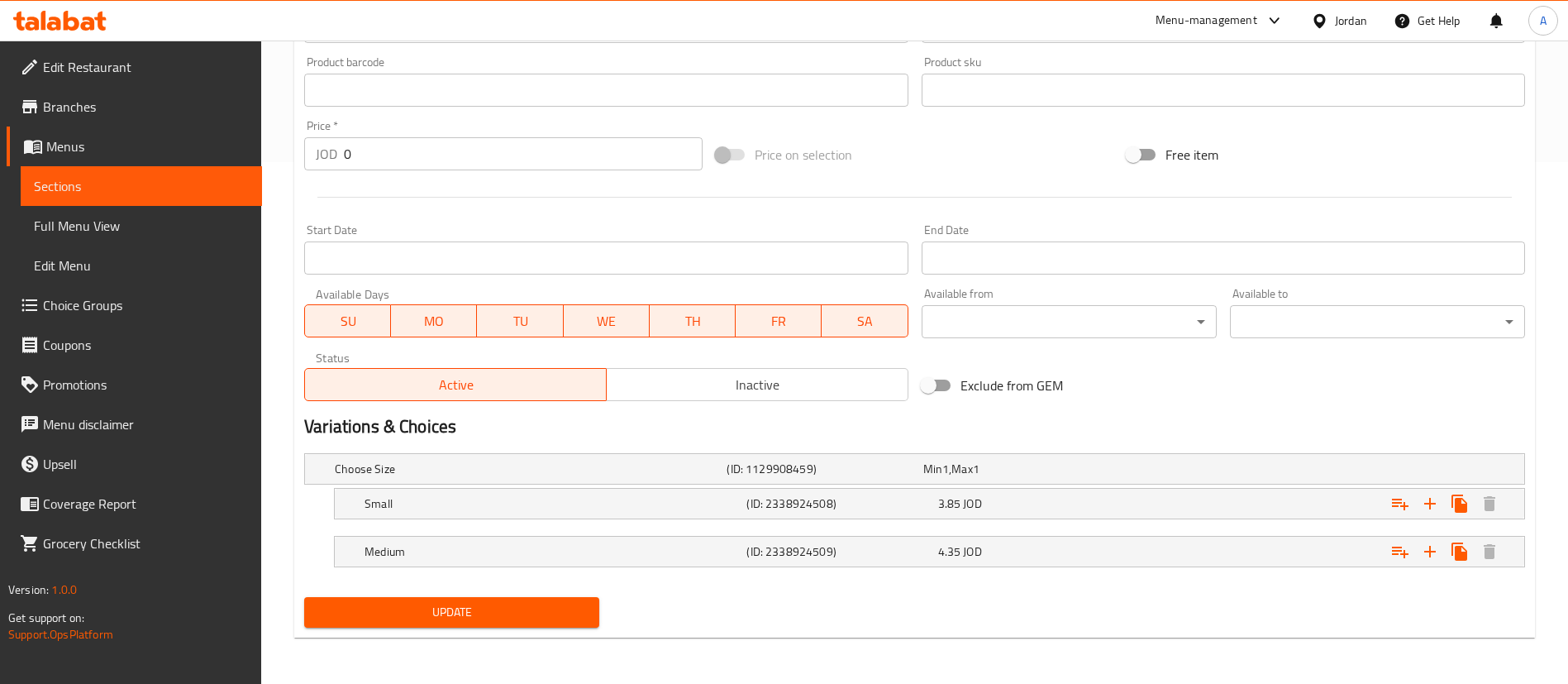
type input "شاي مثلج بالتوت"
click at [478, 606] on span "Update" at bounding box center [452, 612] width 269 height 20
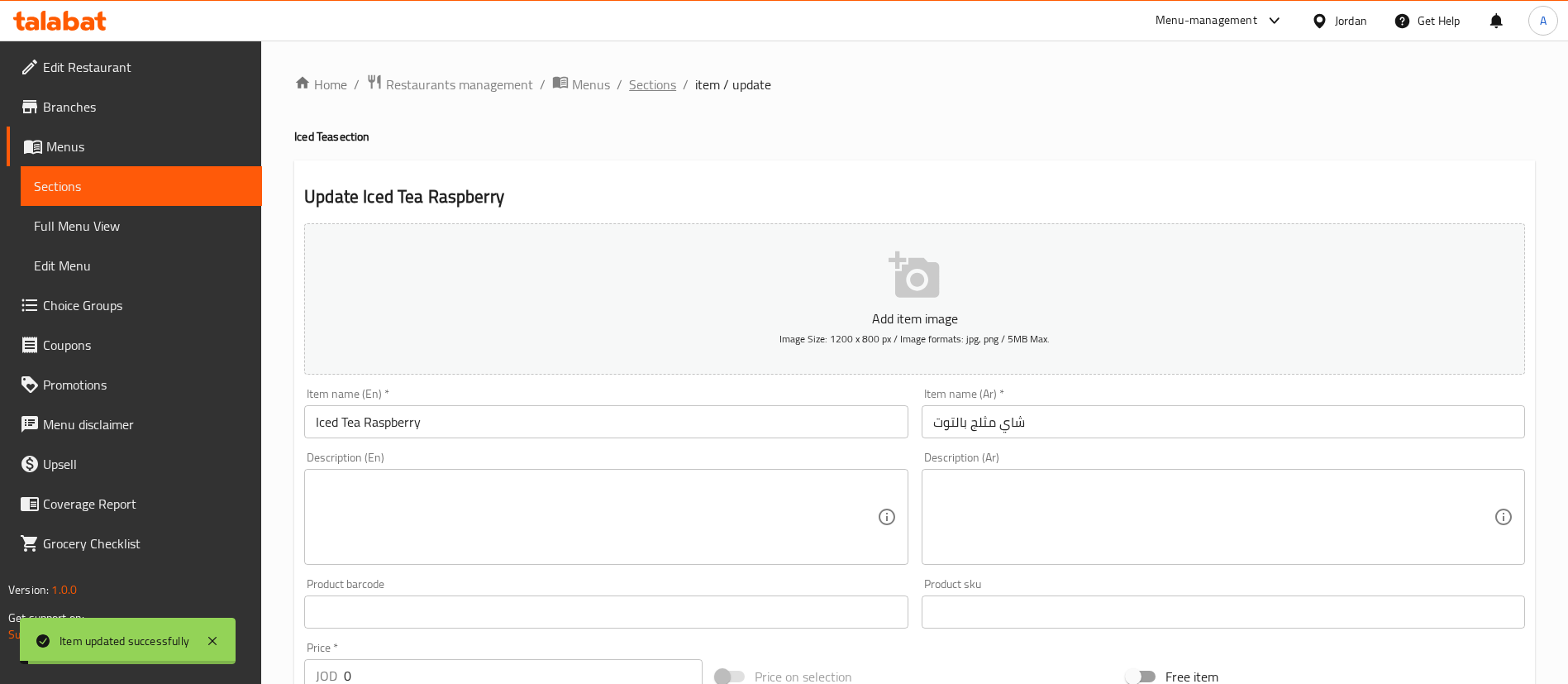
click at [657, 86] on span "Sections" at bounding box center [652, 85] width 47 height 20
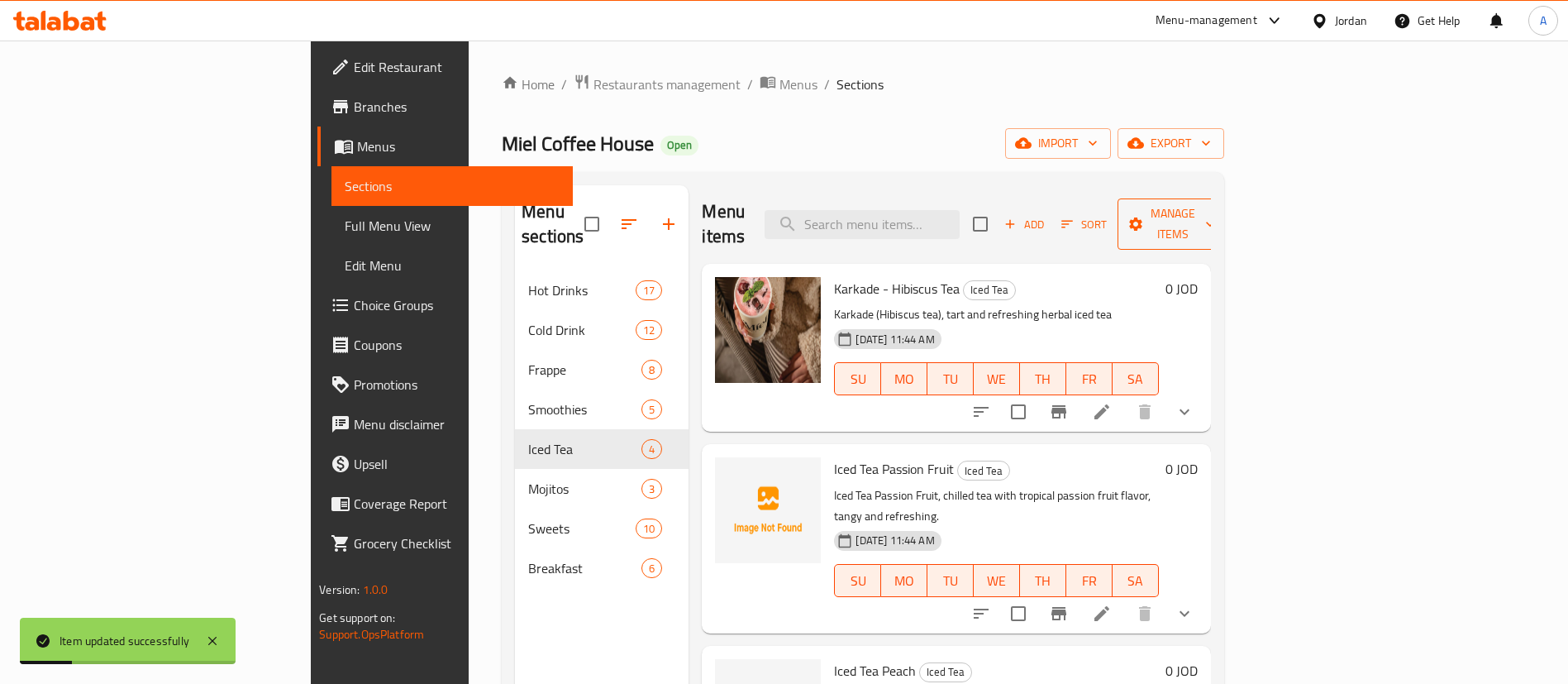
click at [1079, 209] on span "Manage items" at bounding box center [1173, 224] width 85 height 41
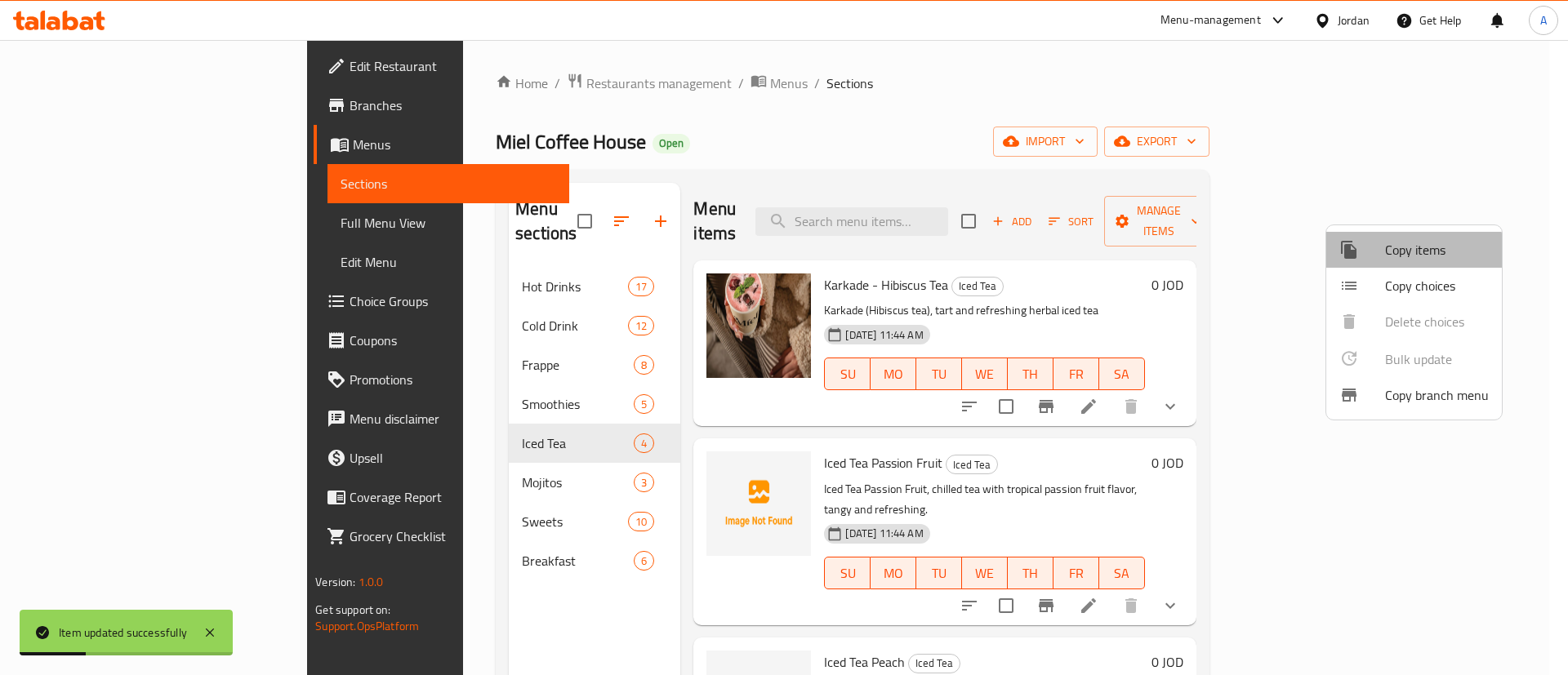
click at [1066, 252] on span "Copy items" at bounding box center [1437, 250] width 104 height 20
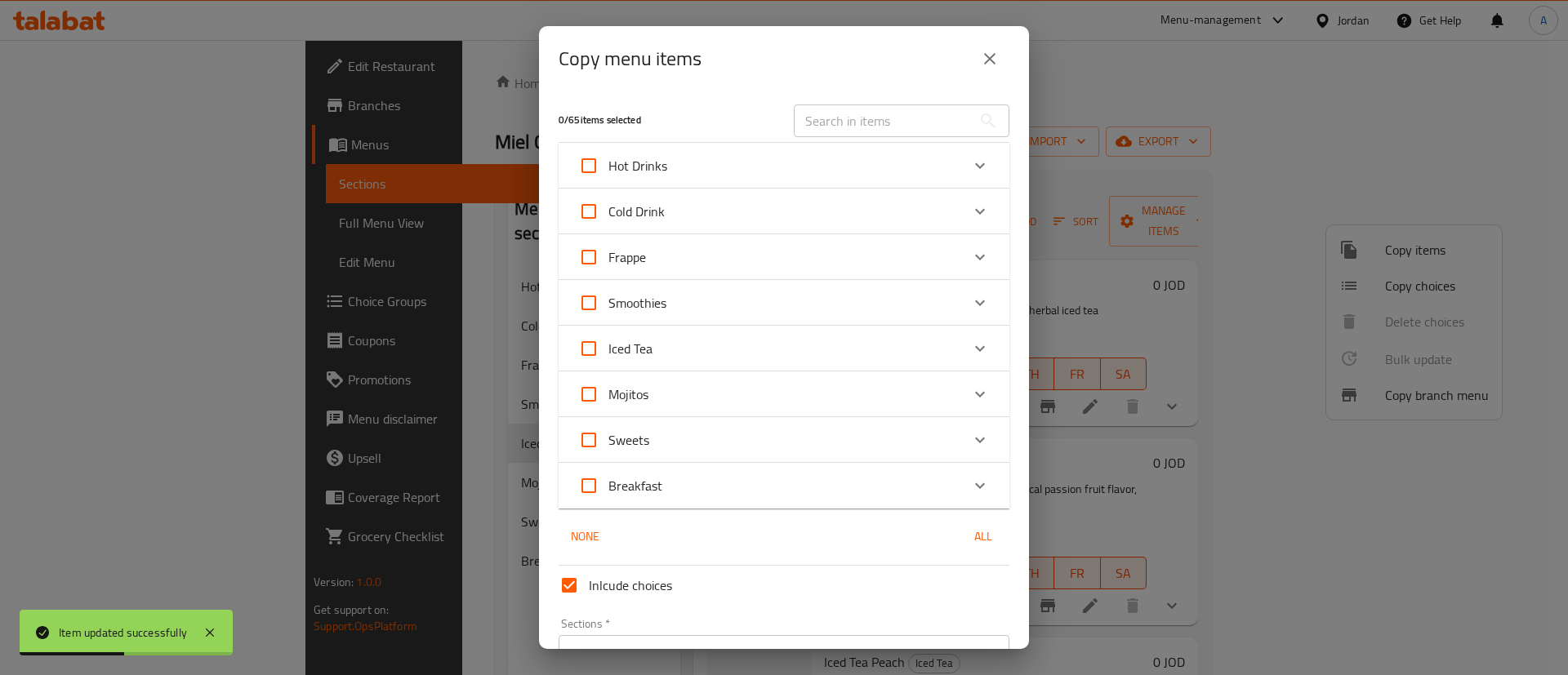
click at [703, 346] on div "Iced Tea" at bounding box center [769, 348] width 383 height 39
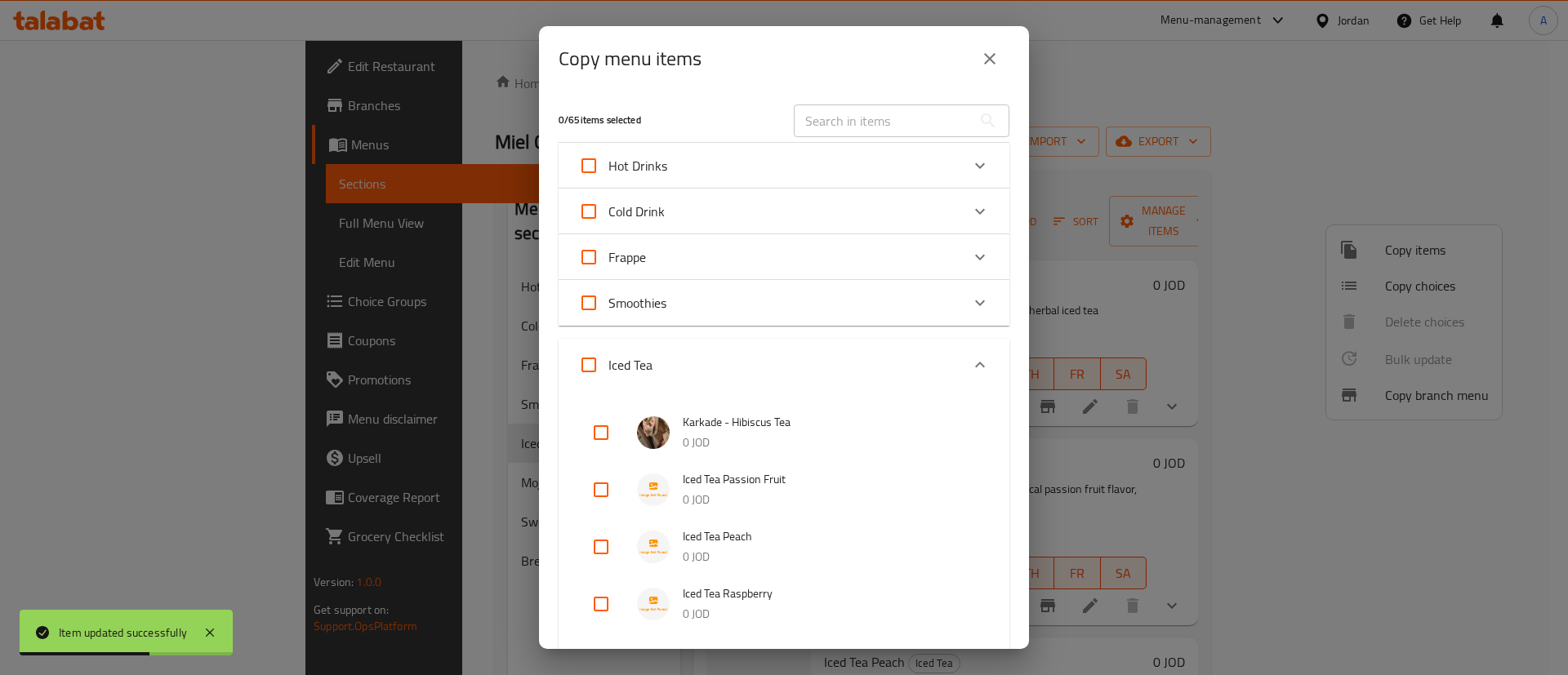
click at [595, 600] on input "checkbox" at bounding box center [601, 603] width 39 height 39
checkbox input "true"
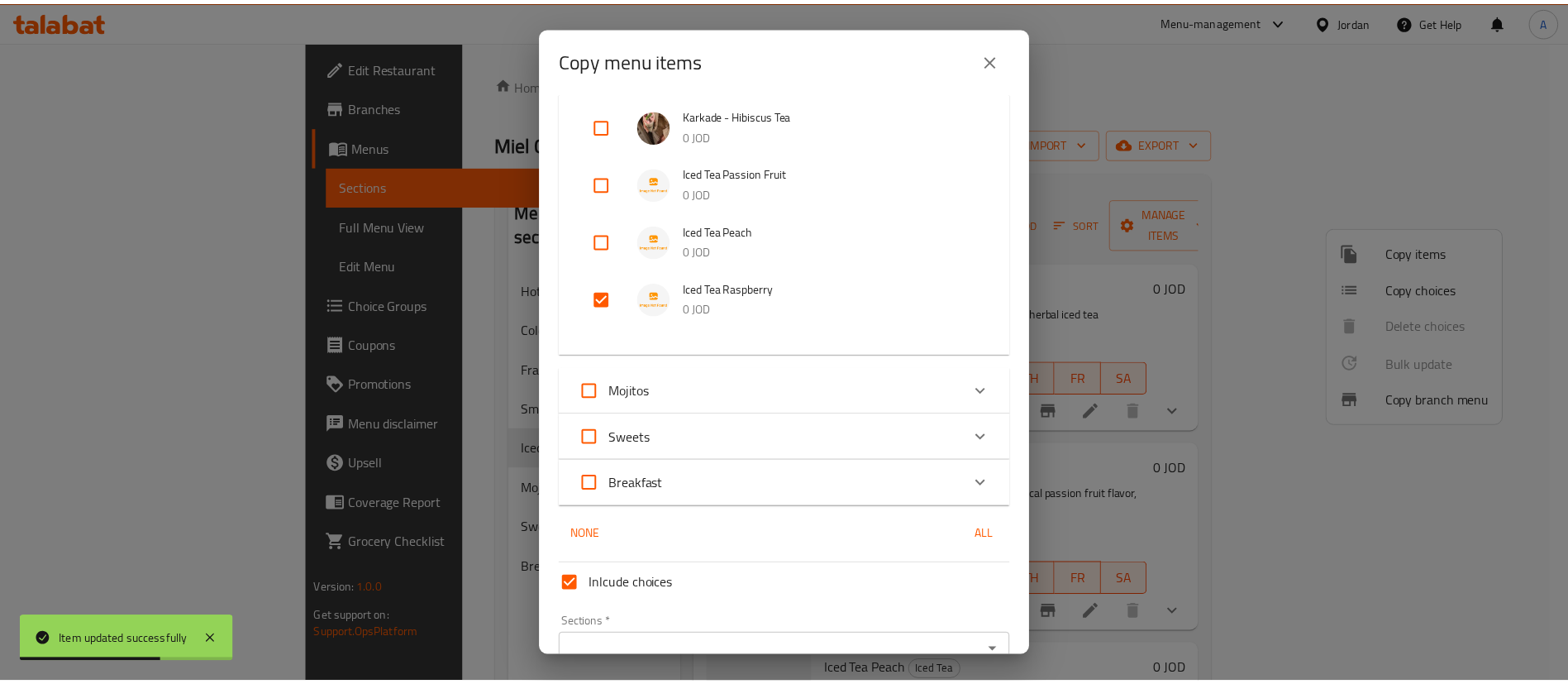
scroll to position [400, 0]
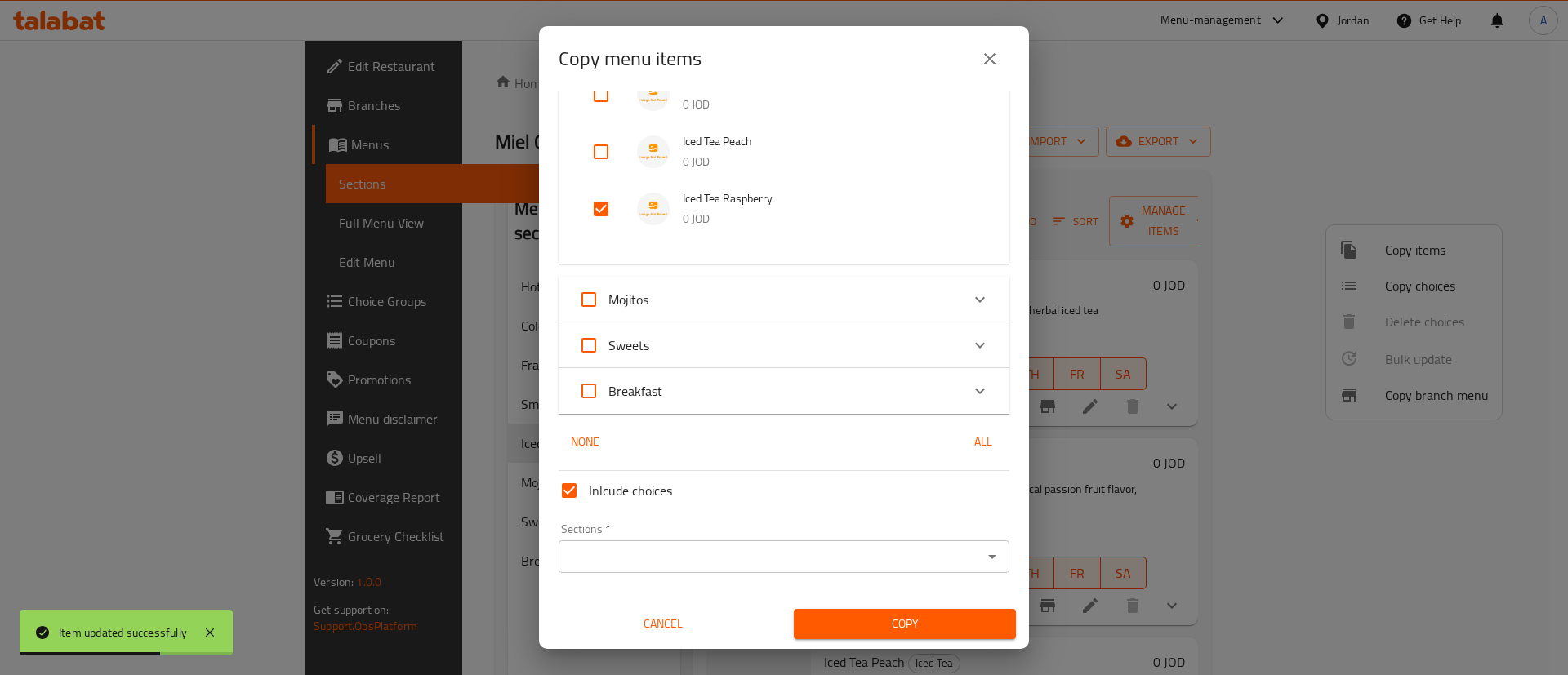
click at [678, 554] on input "Sections   *" at bounding box center [771, 556] width 414 height 23
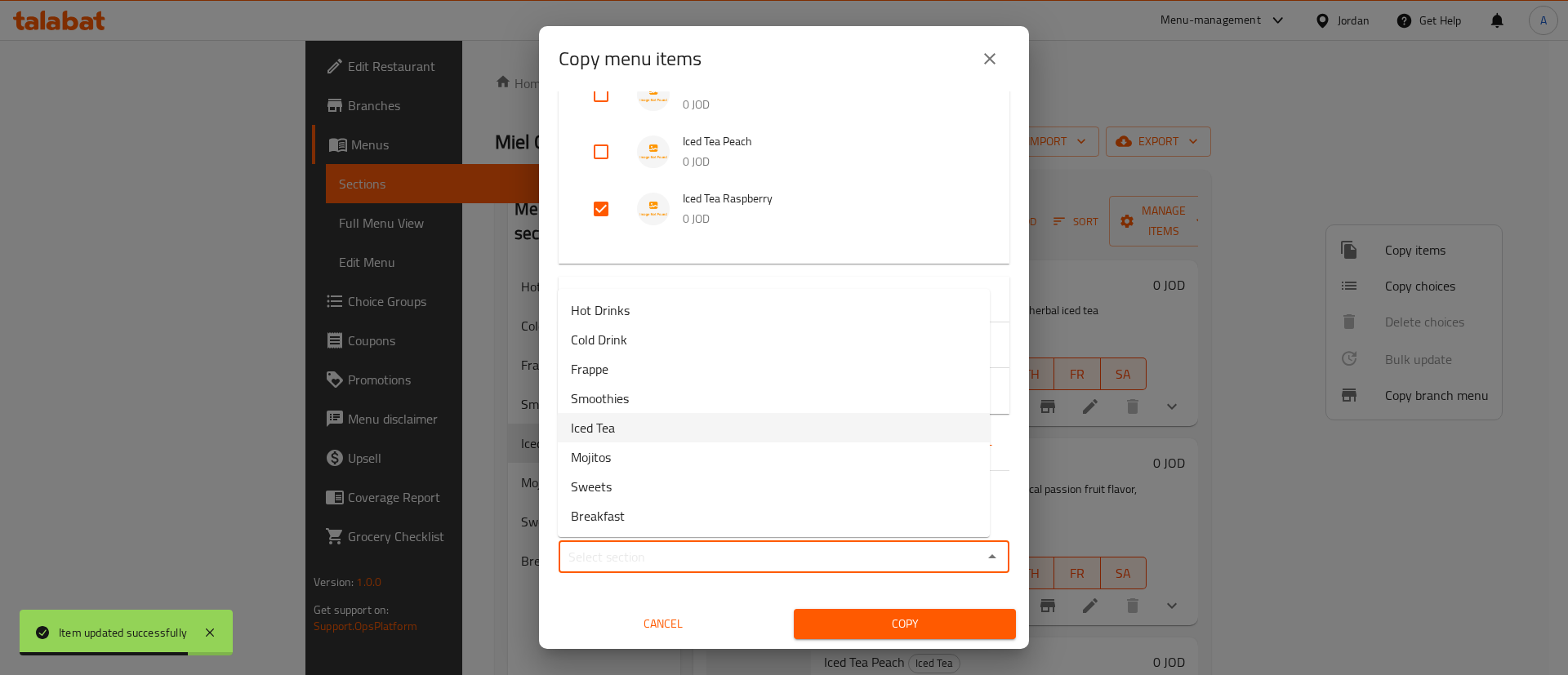
click at [668, 439] on li "Iced Tea" at bounding box center [774, 428] width 432 height 29
type input "Iced Tea"
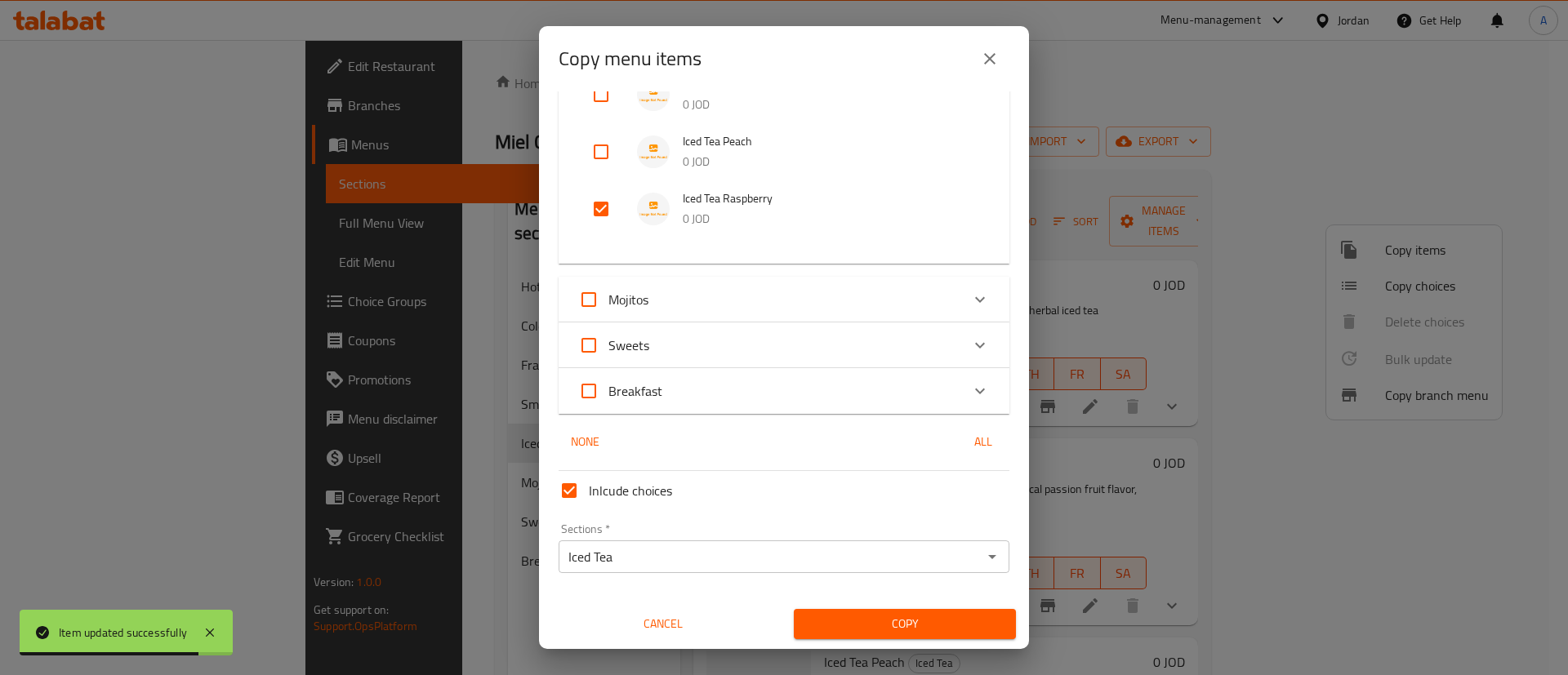
click at [864, 616] on span "Copy" at bounding box center [905, 624] width 196 height 20
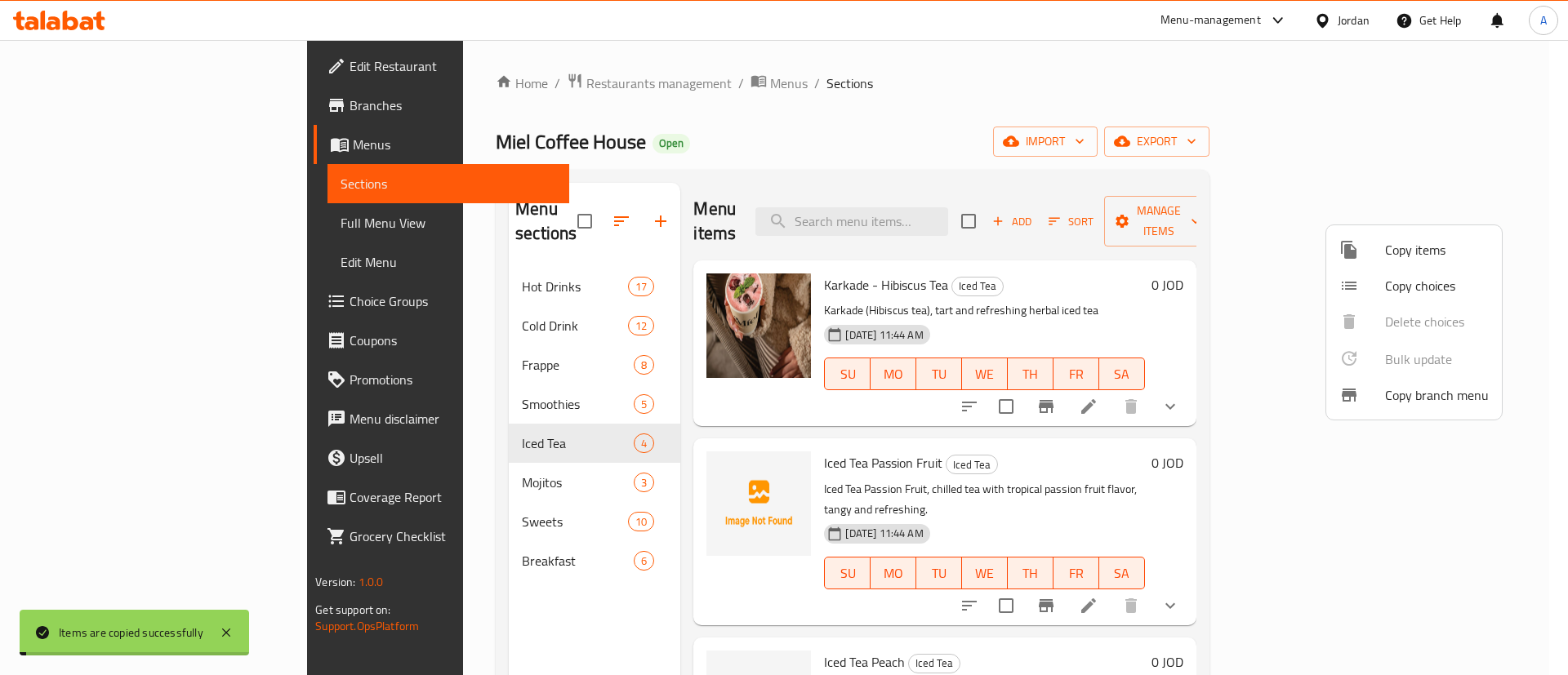
click at [1066, 150] on div at bounding box center [784, 337] width 1568 height 675
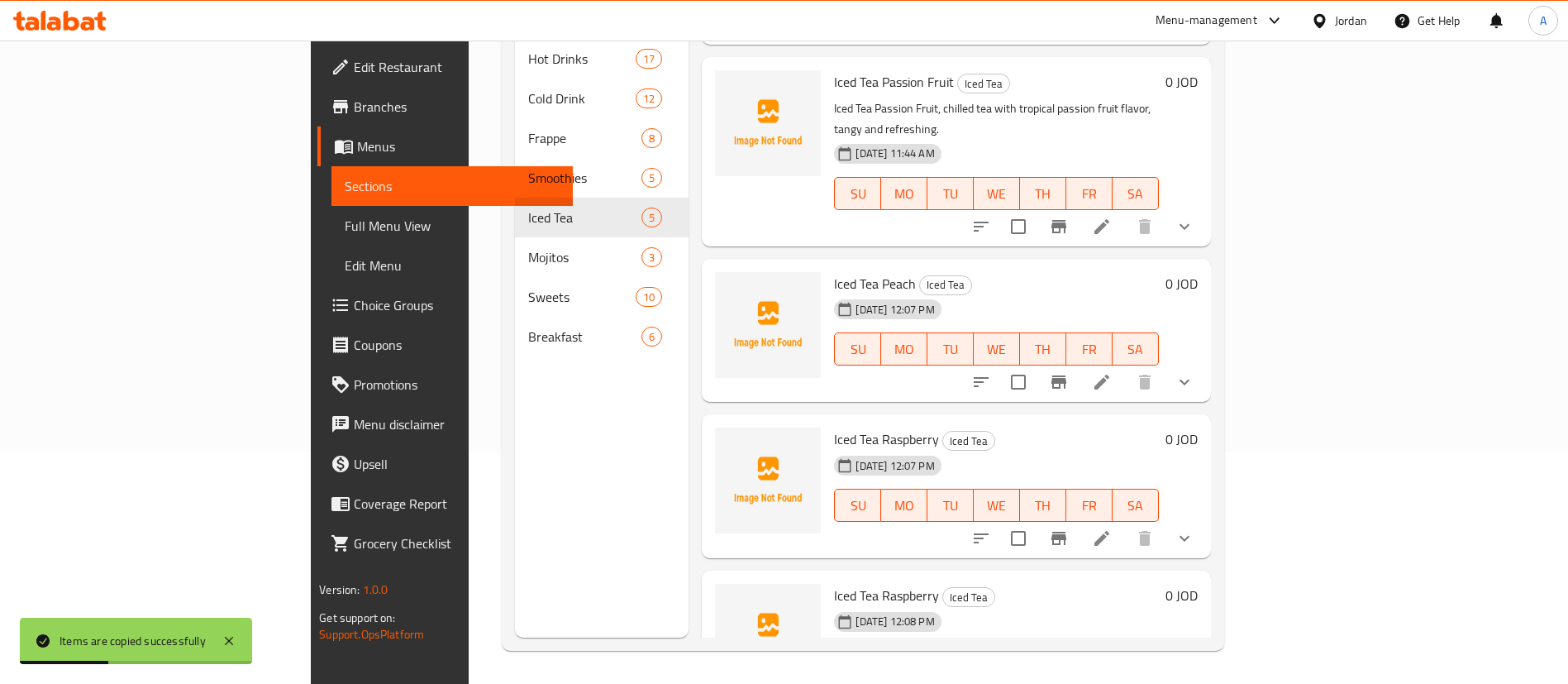
scroll to position [187, 0]
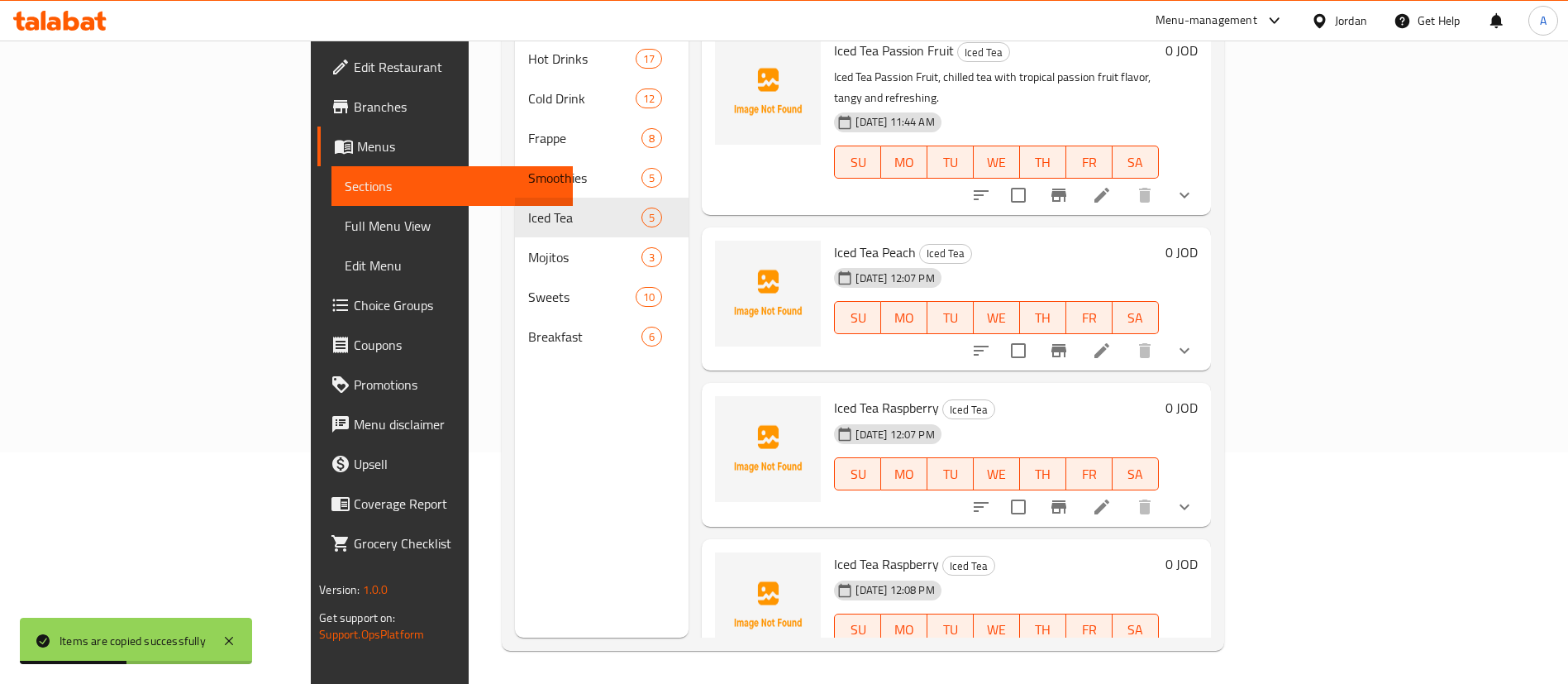
click at [1079, 656] on icon at bounding box center [1102, 664] width 15 height 15
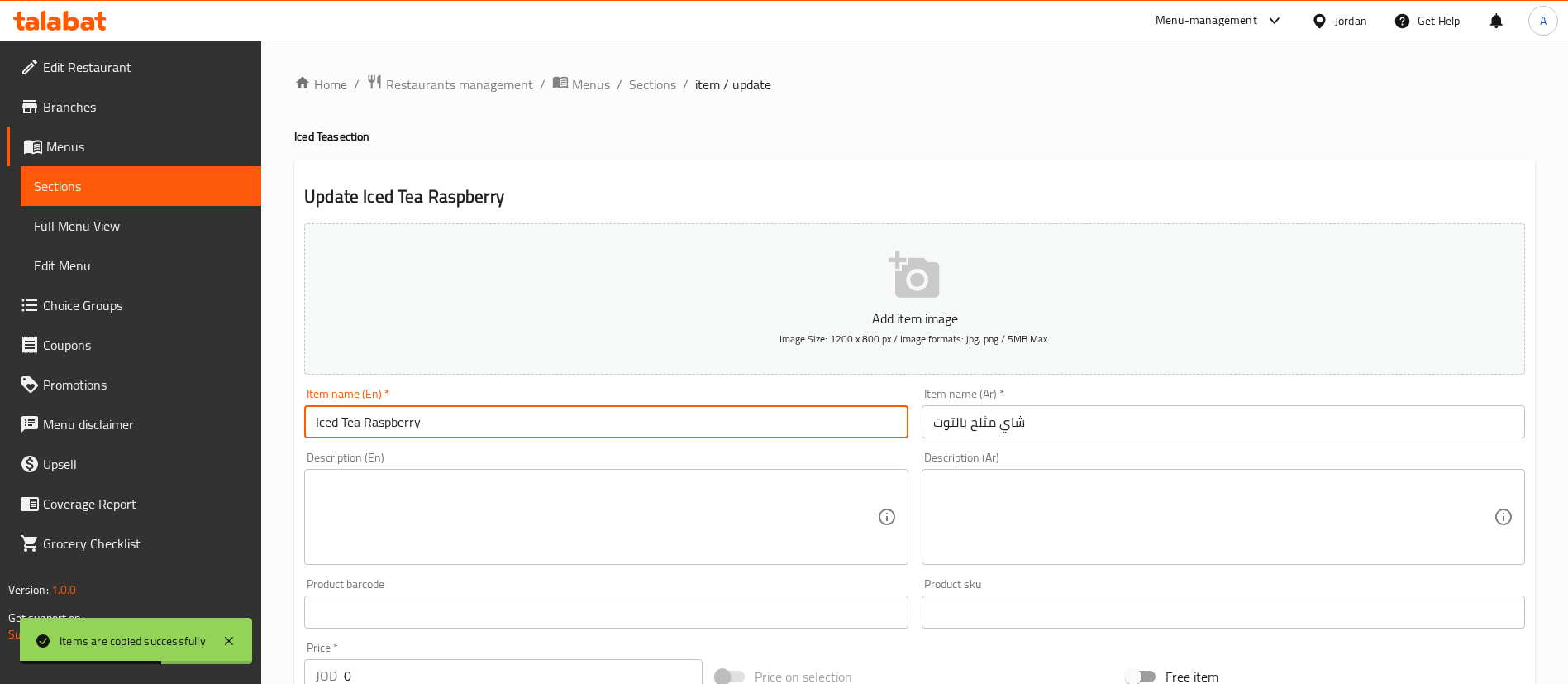
drag, startPoint x: 492, startPoint y: 410, endPoint x: 372, endPoint y: 420, distance: 120.4
click at [372, 420] on input "Iced Tea Raspberry" at bounding box center [606, 422] width 604 height 33
drag, startPoint x: 491, startPoint y: 425, endPoint x: 252, endPoint y: 423, distance: 239.0
click at [251, 426] on div "Edit Restaurant Branches Menus Sections Full Menu View Edit Menu Choice Groups …" at bounding box center [784, 623] width 1568 height 1165
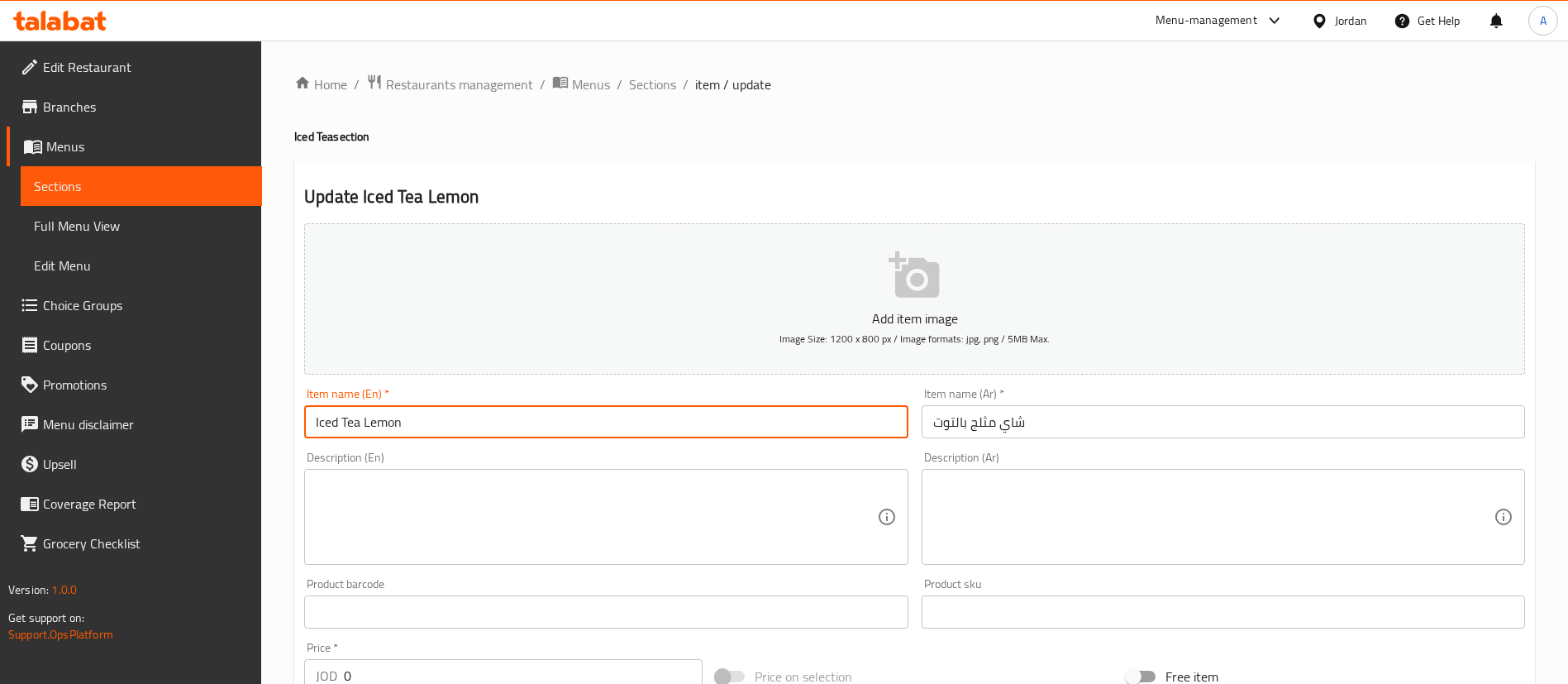
type input "Iced Tea Lemon"
click at [1066, 420] on input "شاي مثلج بالتوت" at bounding box center [1224, 422] width 604 height 33
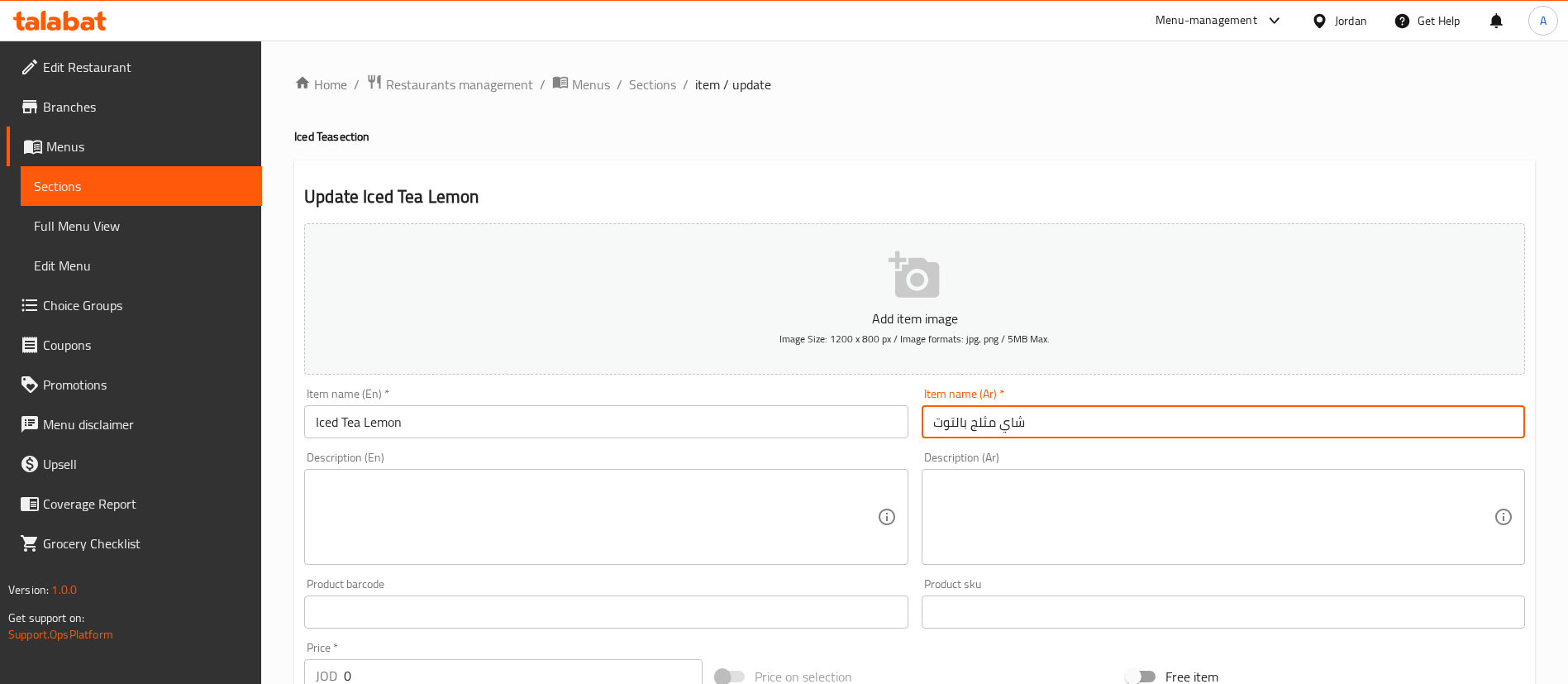
click at [1066, 420] on input "شاي مثلج بالتوت" at bounding box center [1224, 422] width 604 height 33
paste input "ليمون"
type input "شاي مثلج بالليمون"
click at [651, 87] on span "Sections" at bounding box center [652, 85] width 47 height 20
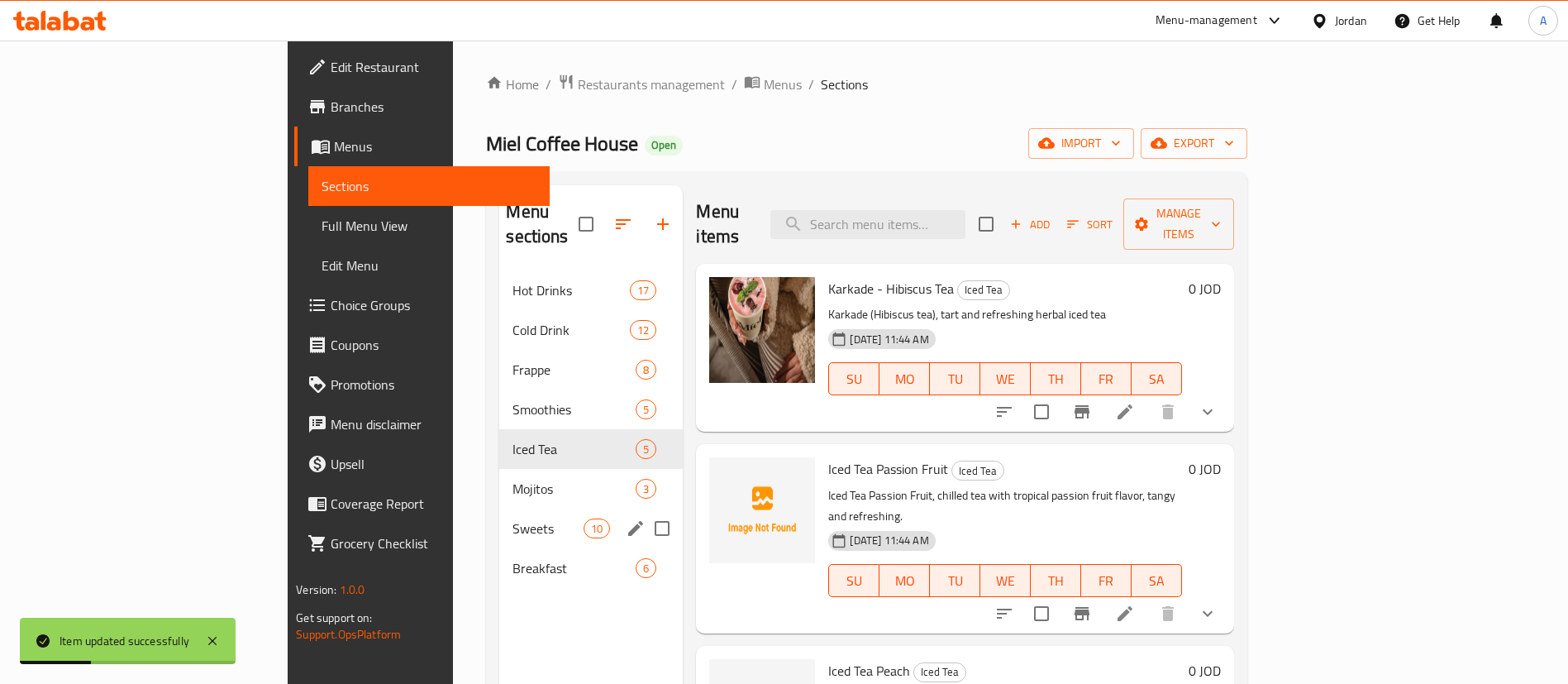
click at [500, 509] on div "Sweets 10" at bounding box center [591, 528] width 183 height 40
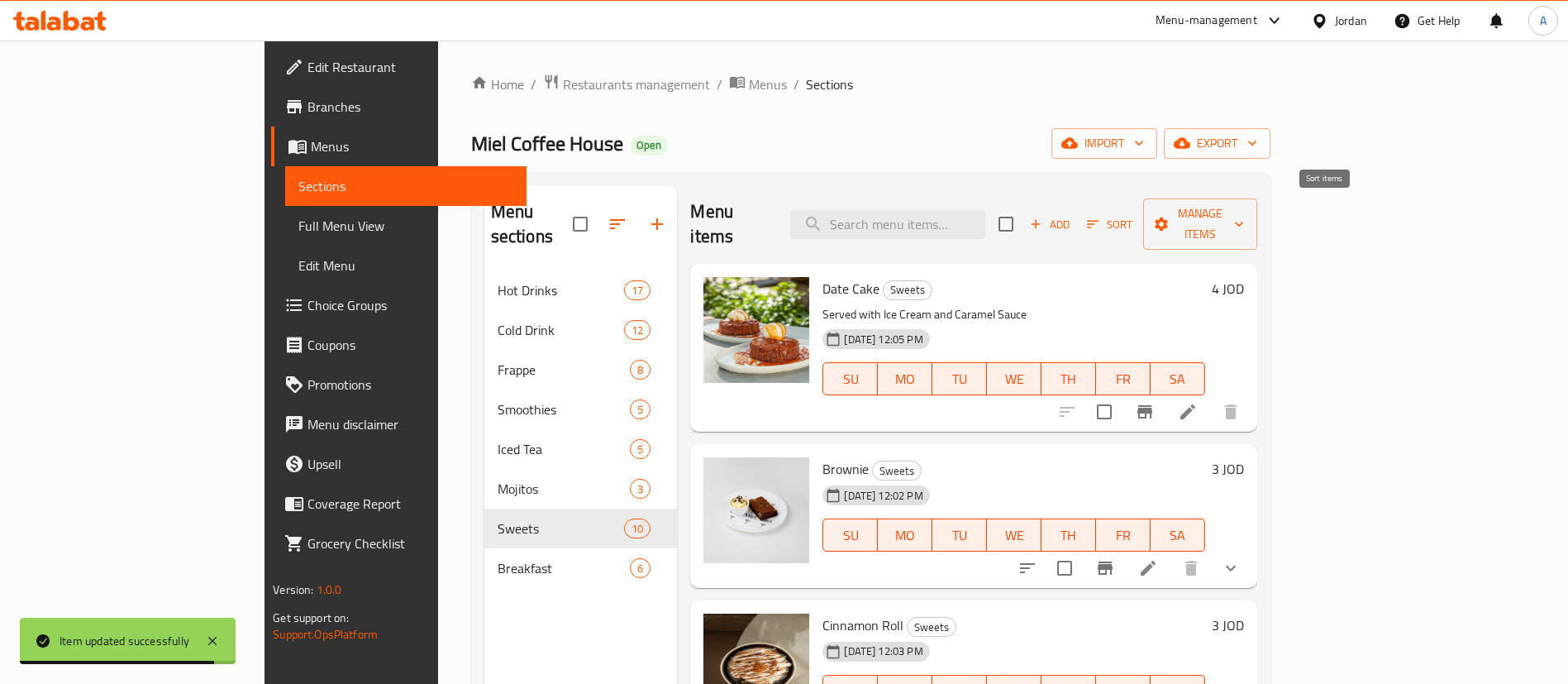
drag, startPoint x: 1293, startPoint y: 216, endPoint x: 1282, endPoint y: 222, distance: 12.5
click at [1079, 215] on span "Sort" at bounding box center [1110, 225] width 67 height 26
click at [1072, 215] on span "Add" at bounding box center [1050, 225] width 45 height 19
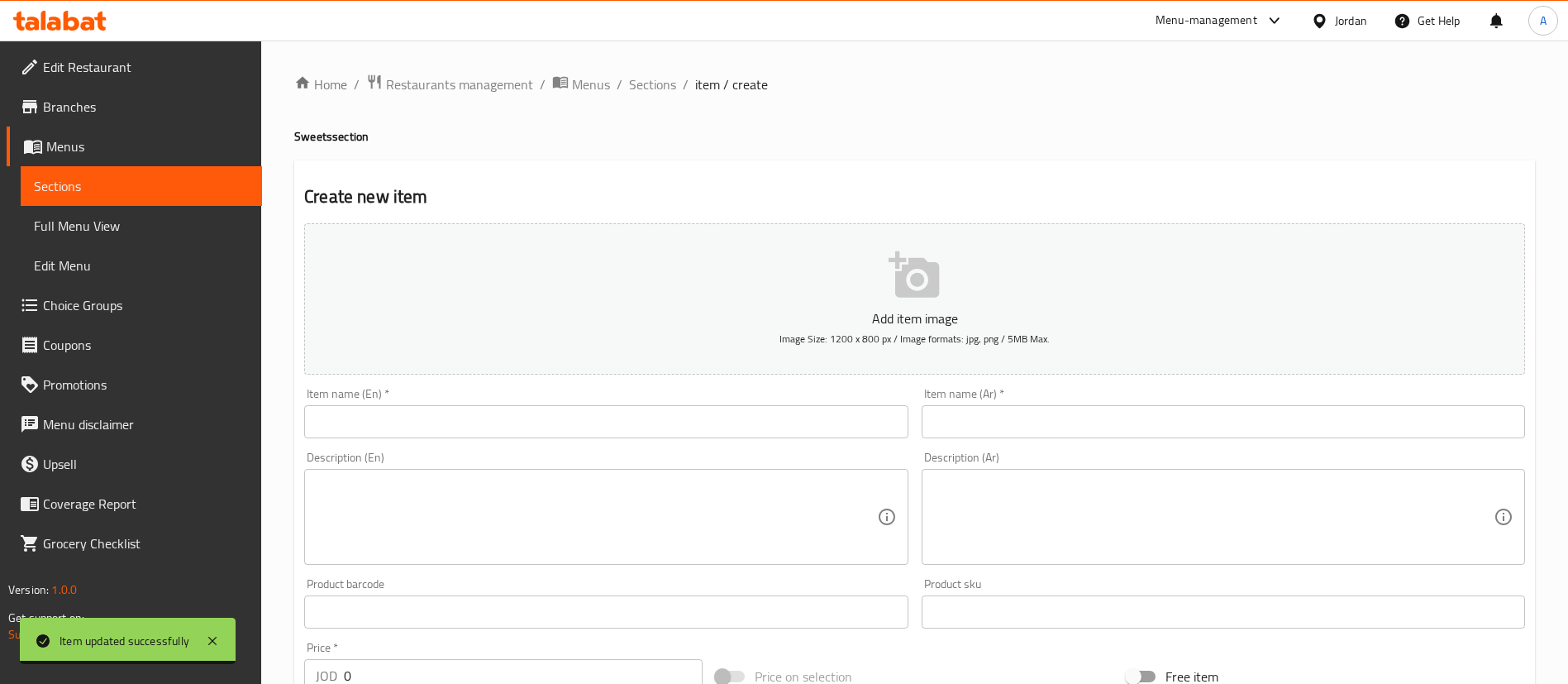
click at [686, 410] on input "text" at bounding box center [606, 422] width 604 height 33
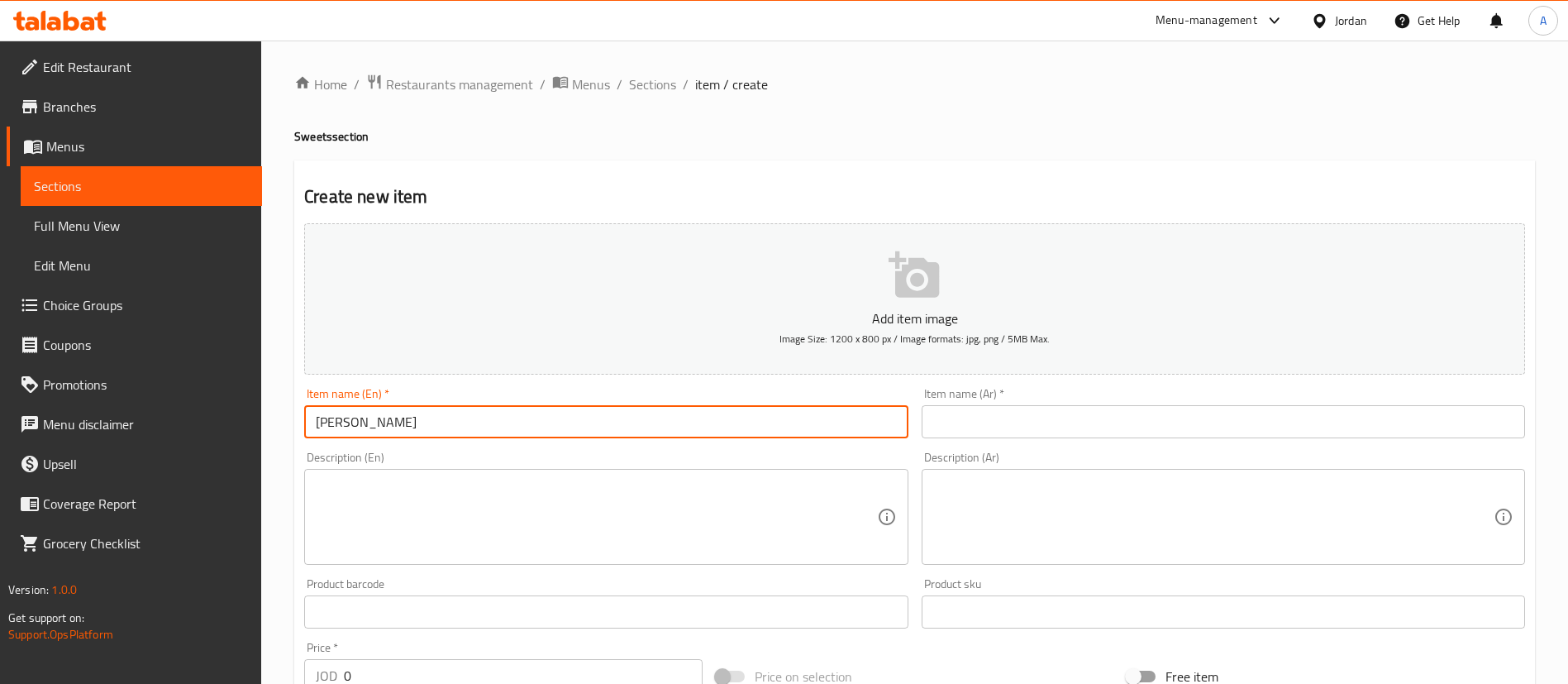
type input "Miel Cake"
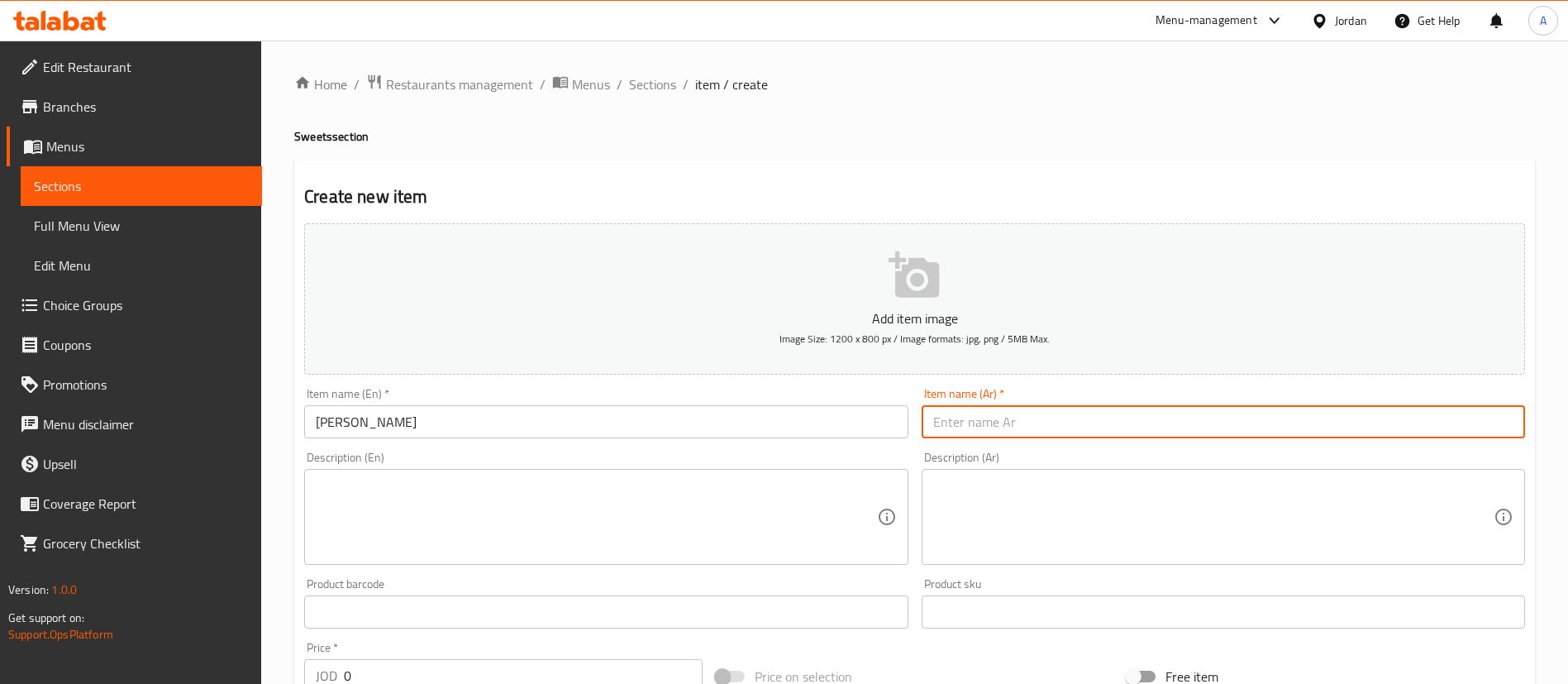
click at [623, 429] on input "Miel Cake" at bounding box center [606, 422] width 604 height 33
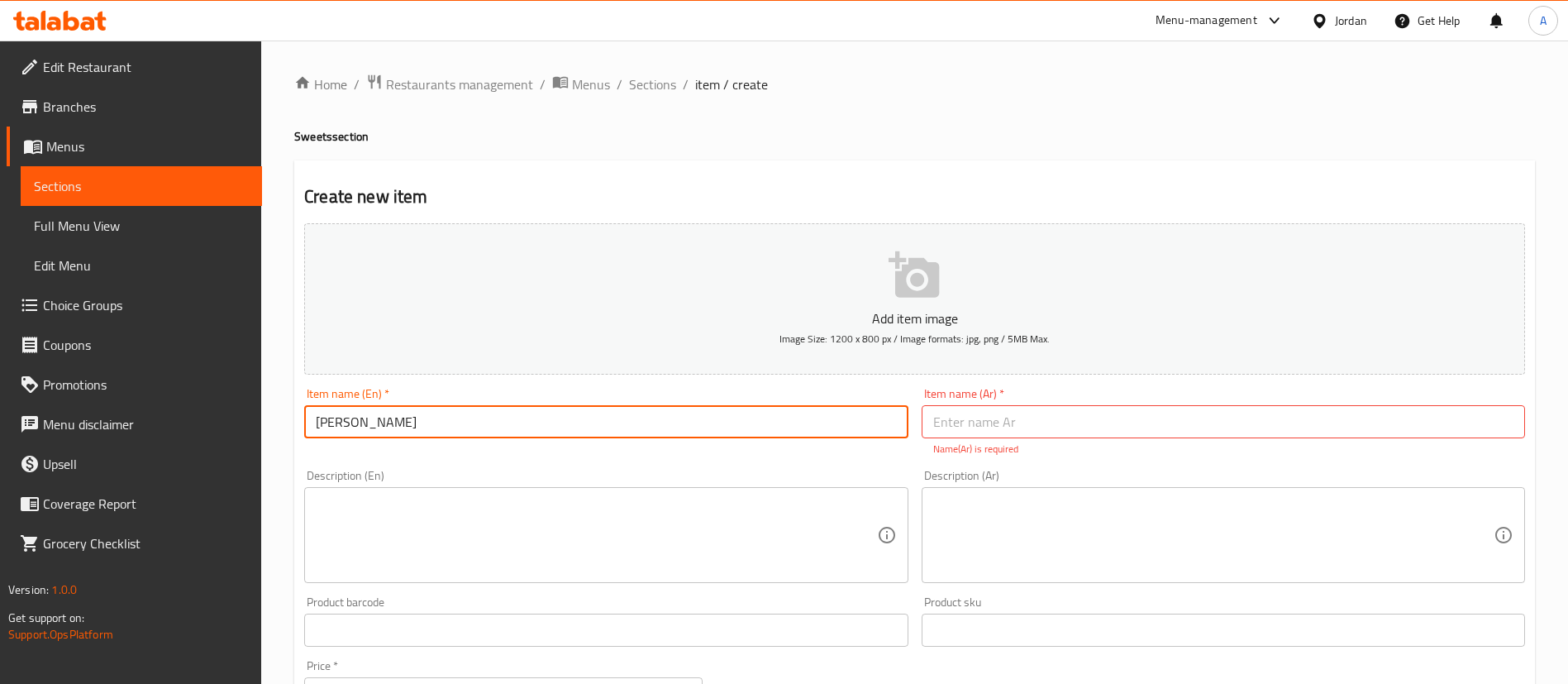
click at [623, 429] on input "Miel Cake" at bounding box center [606, 422] width 604 height 33
click at [622, 429] on input "Miel Cake" at bounding box center [606, 422] width 604 height 33
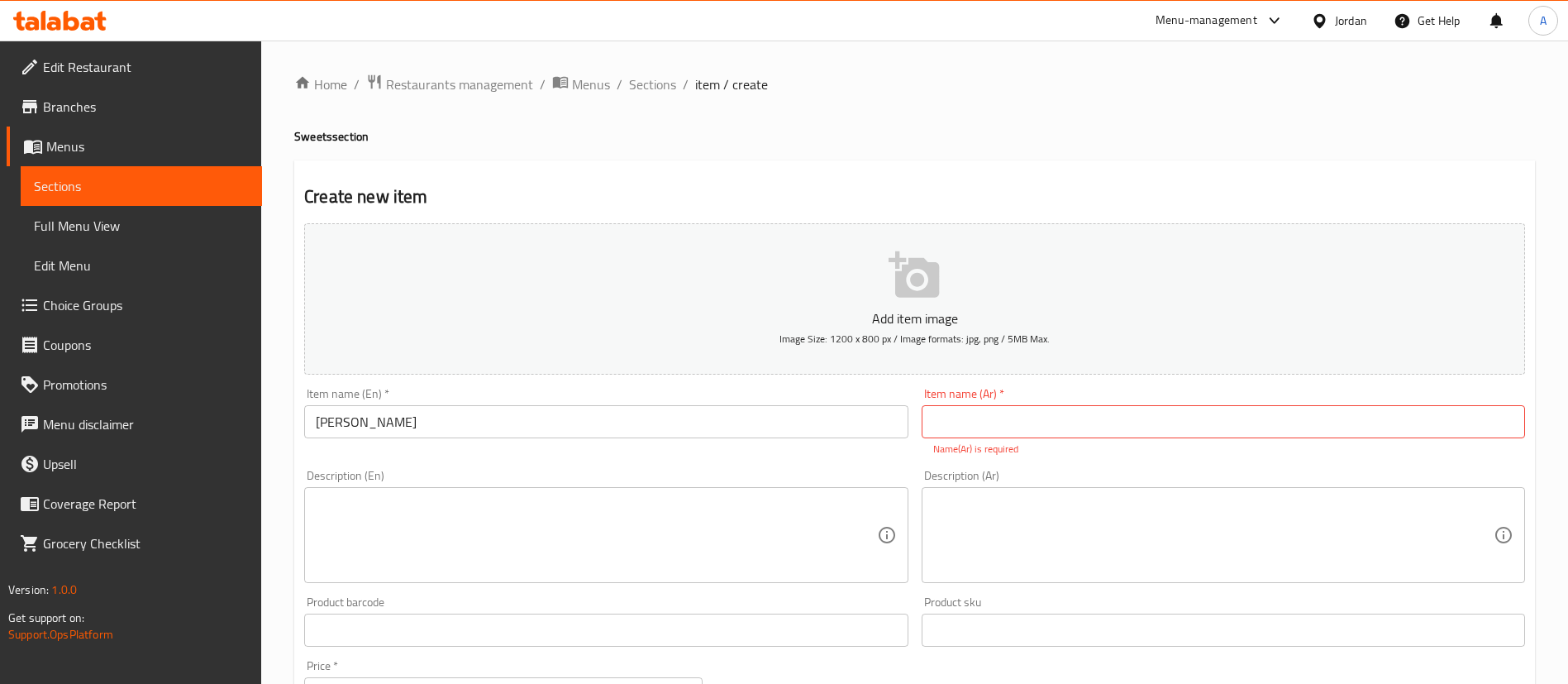
click at [1014, 388] on div "Item name (Ar)   * Item name (Ar) * Name(Ar) is required" at bounding box center [1224, 422] width 617 height 82
click at [1010, 412] on input "text" at bounding box center [1224, 422] width 604 height 33
paste input "كعكة ميل"
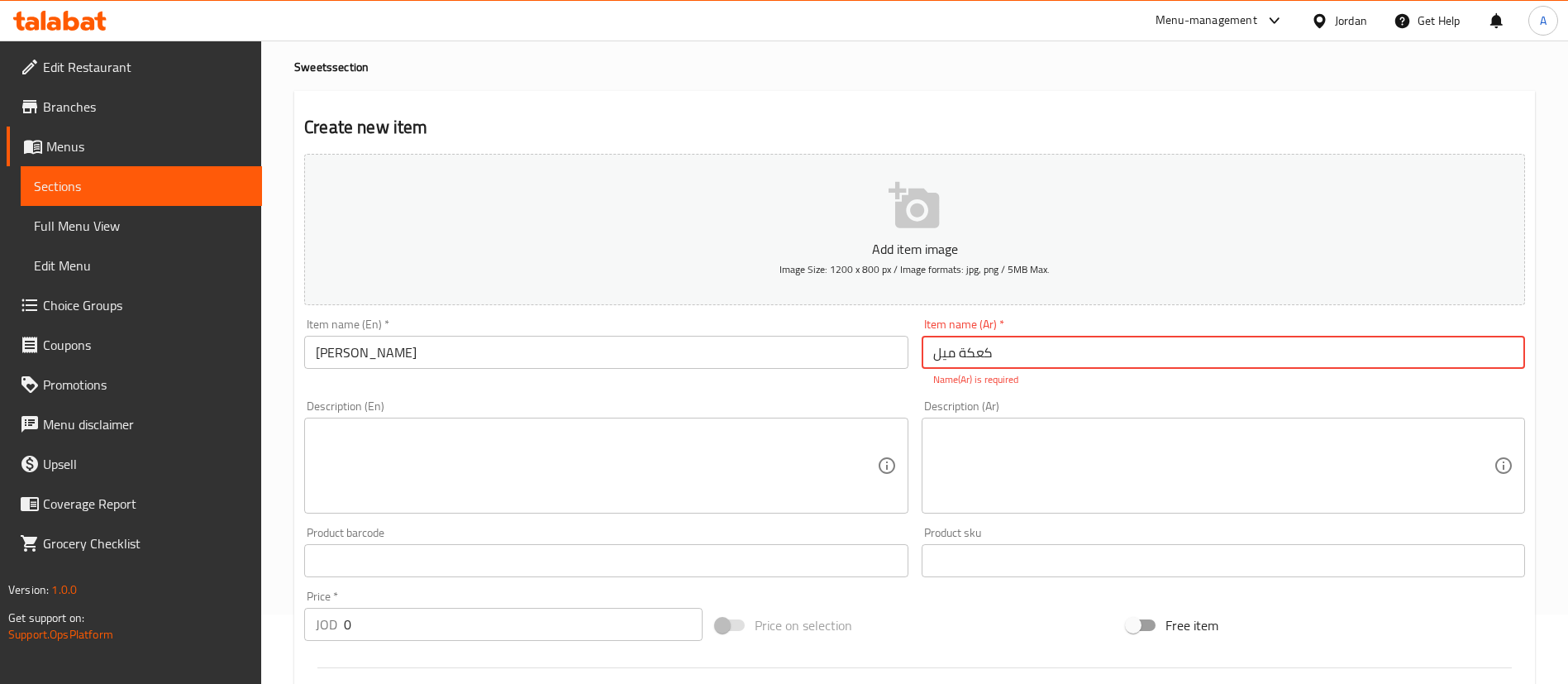
scroll to position [124, 0]
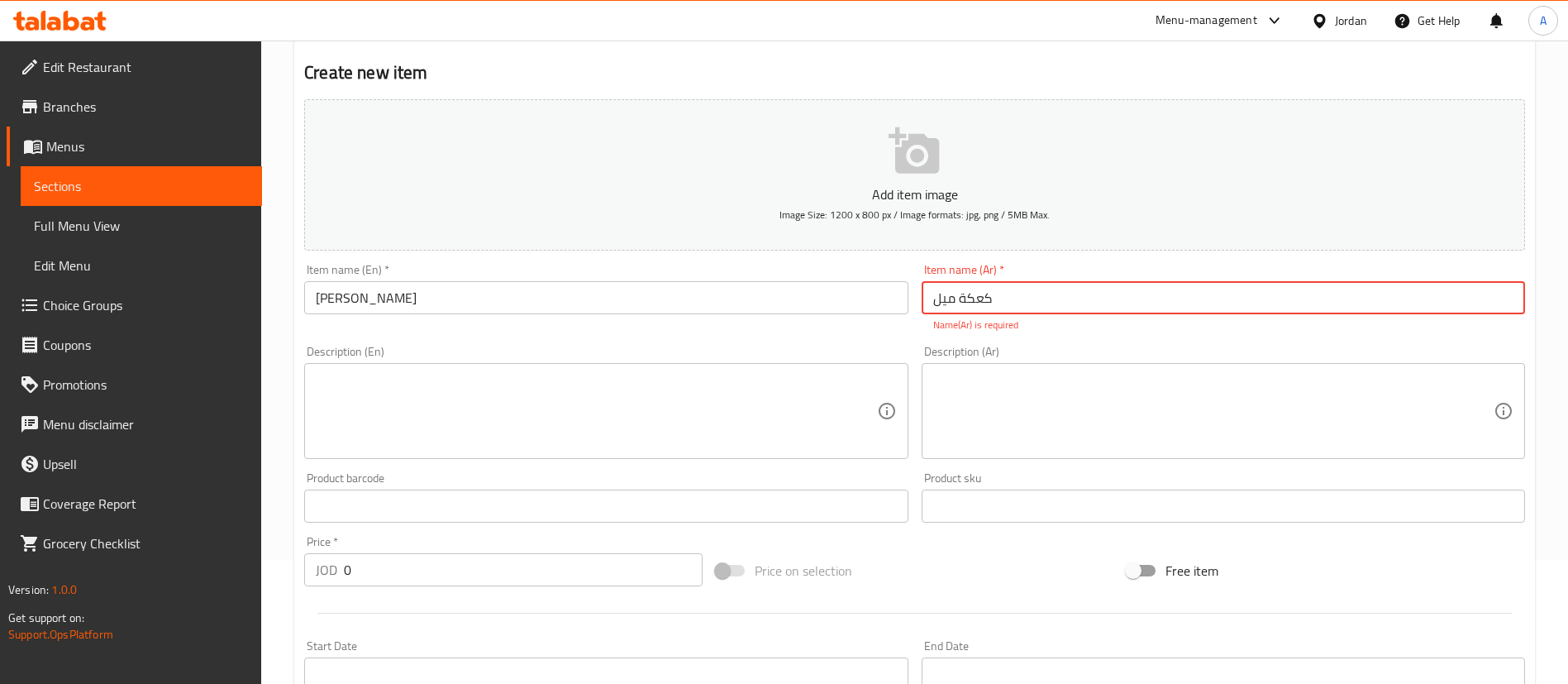
type input "كعكة ميل"
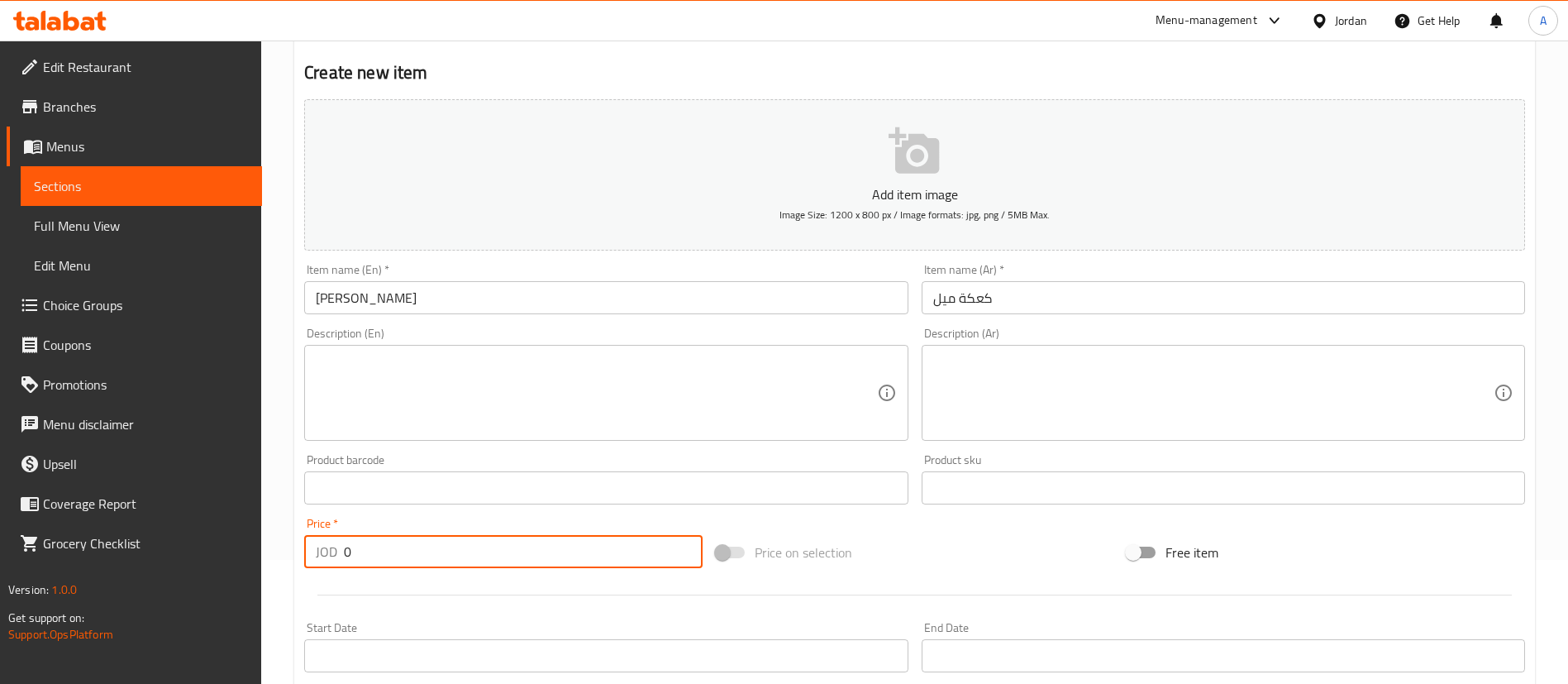
drag, startPoint x: 379, startPoint y: 571, endPoint x: 144, endPoint y: 589, distance: 235.7
click at [229, 596] on div "Edit Restaurant Branches Menus Sections Full Menu View Edit Menu Choice Groups …" at bounding box center [784, 481] width 1568 height 1129
type input "5"
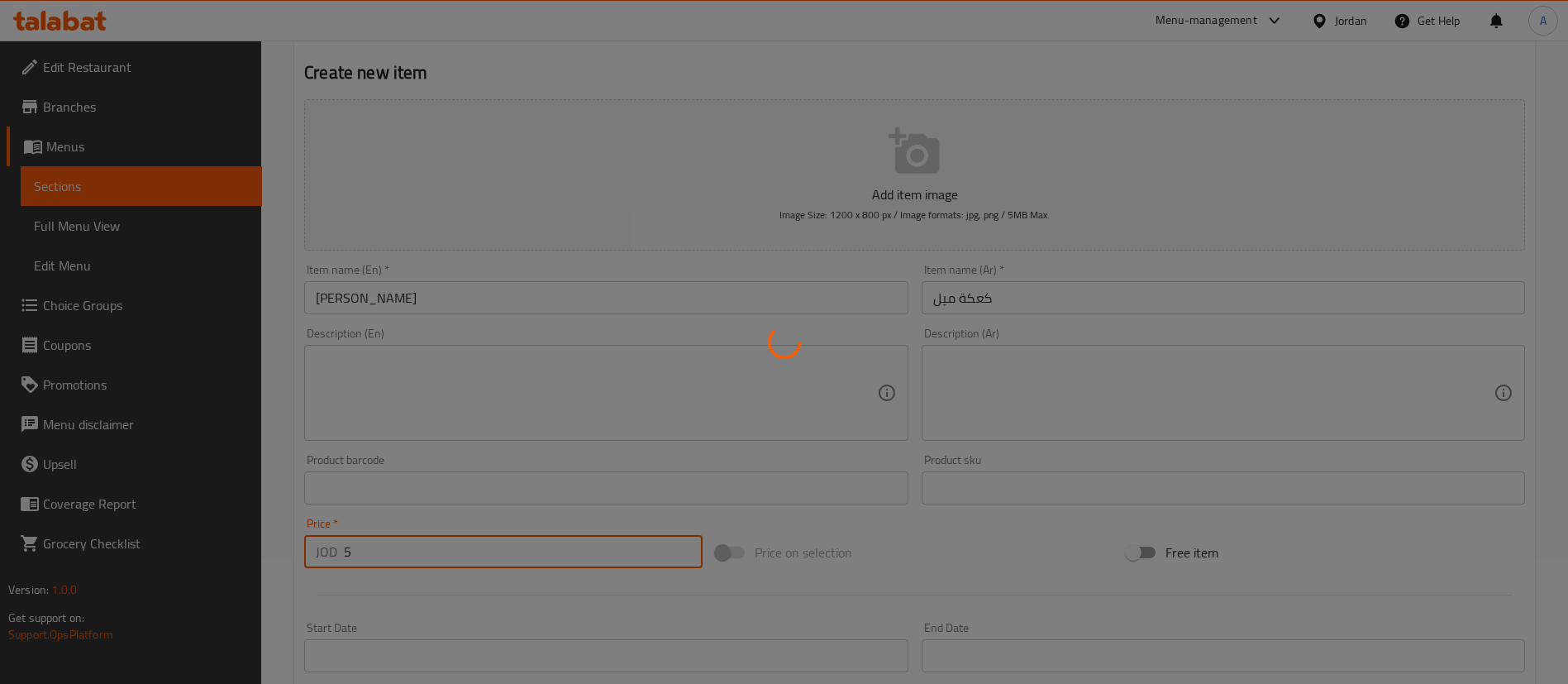
type input "0"
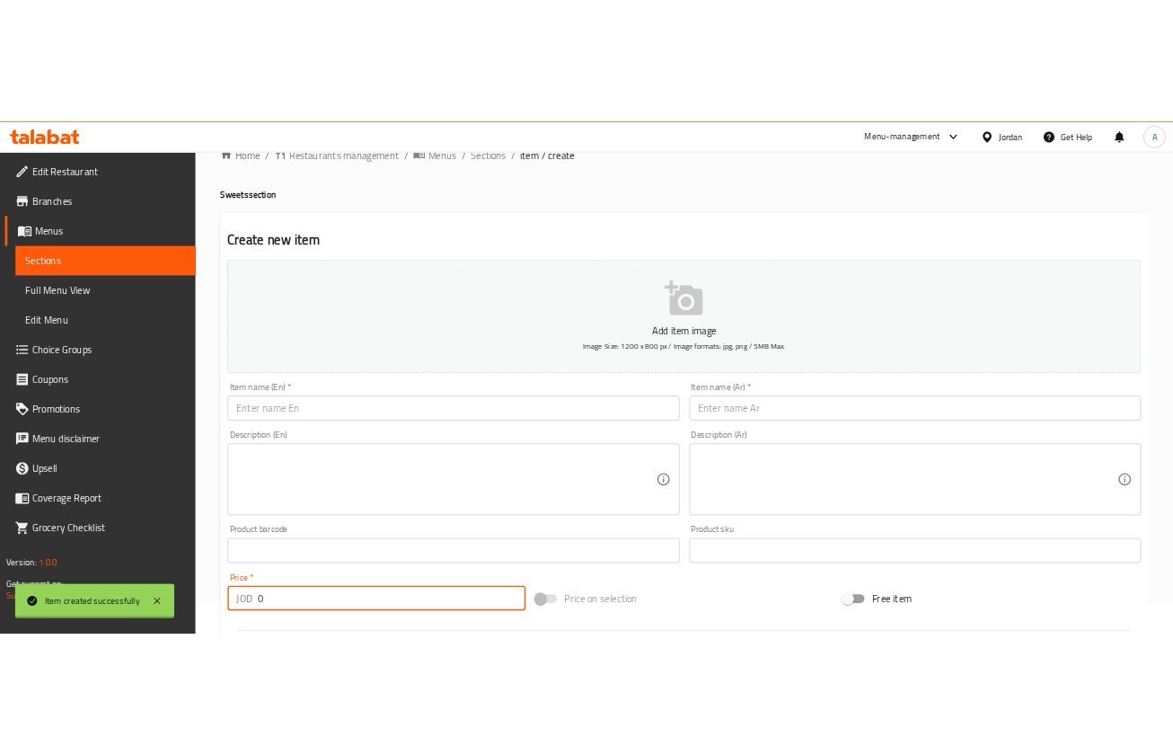
scroll to position [0, 0]
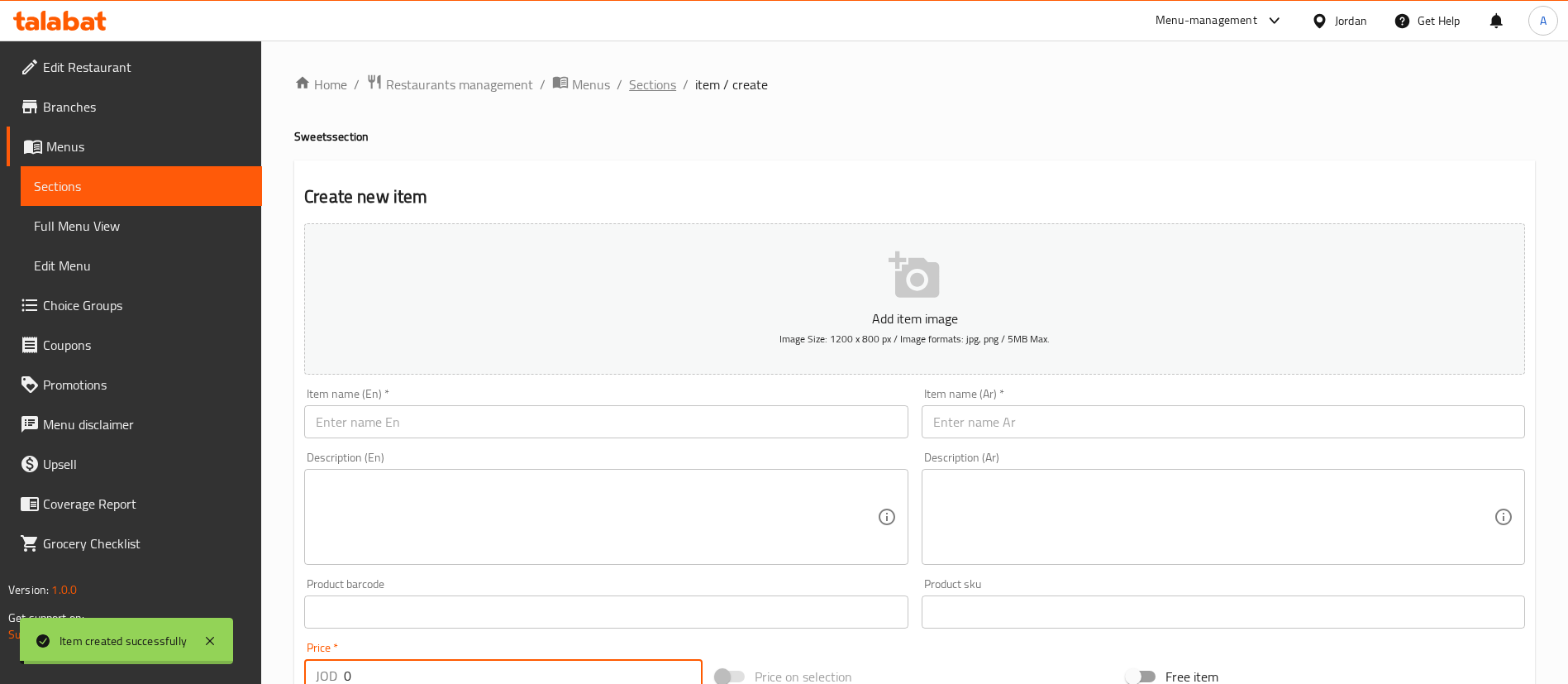
click at [664, 86] on span "Sections" at bounding box center [652, 85] width 47 height 20
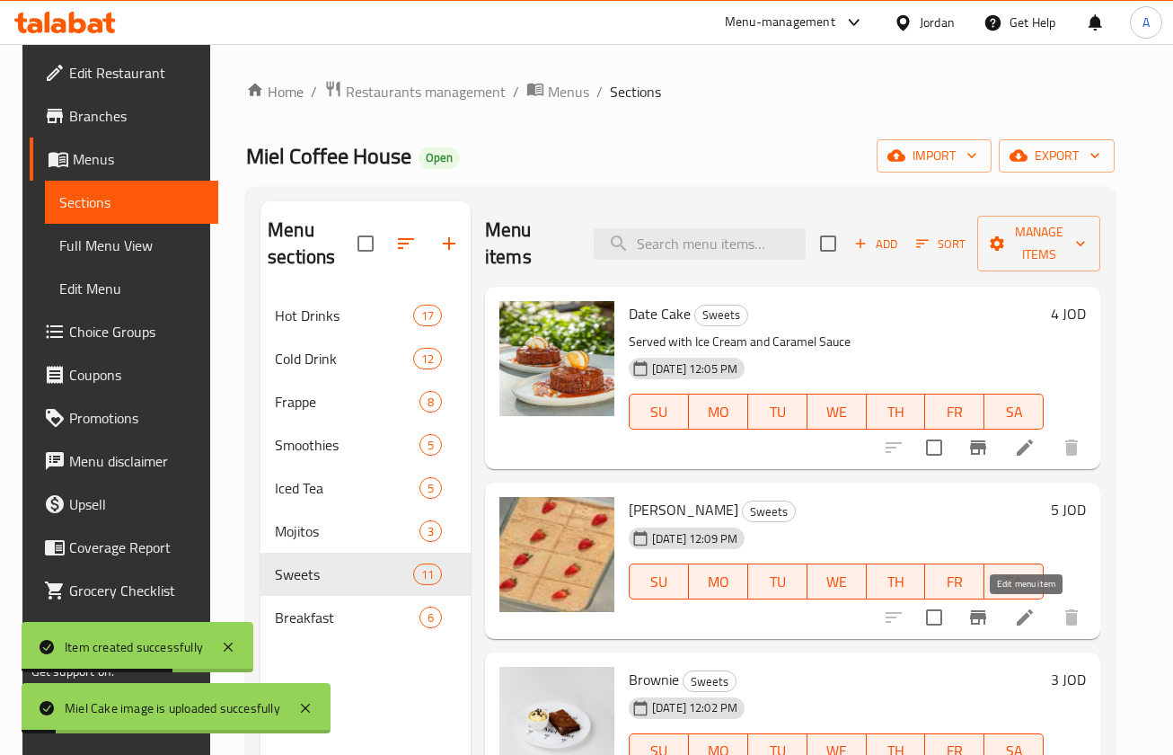
click at [1026, 613] on icon at bounding box center [1025, 617] width 22 height 22
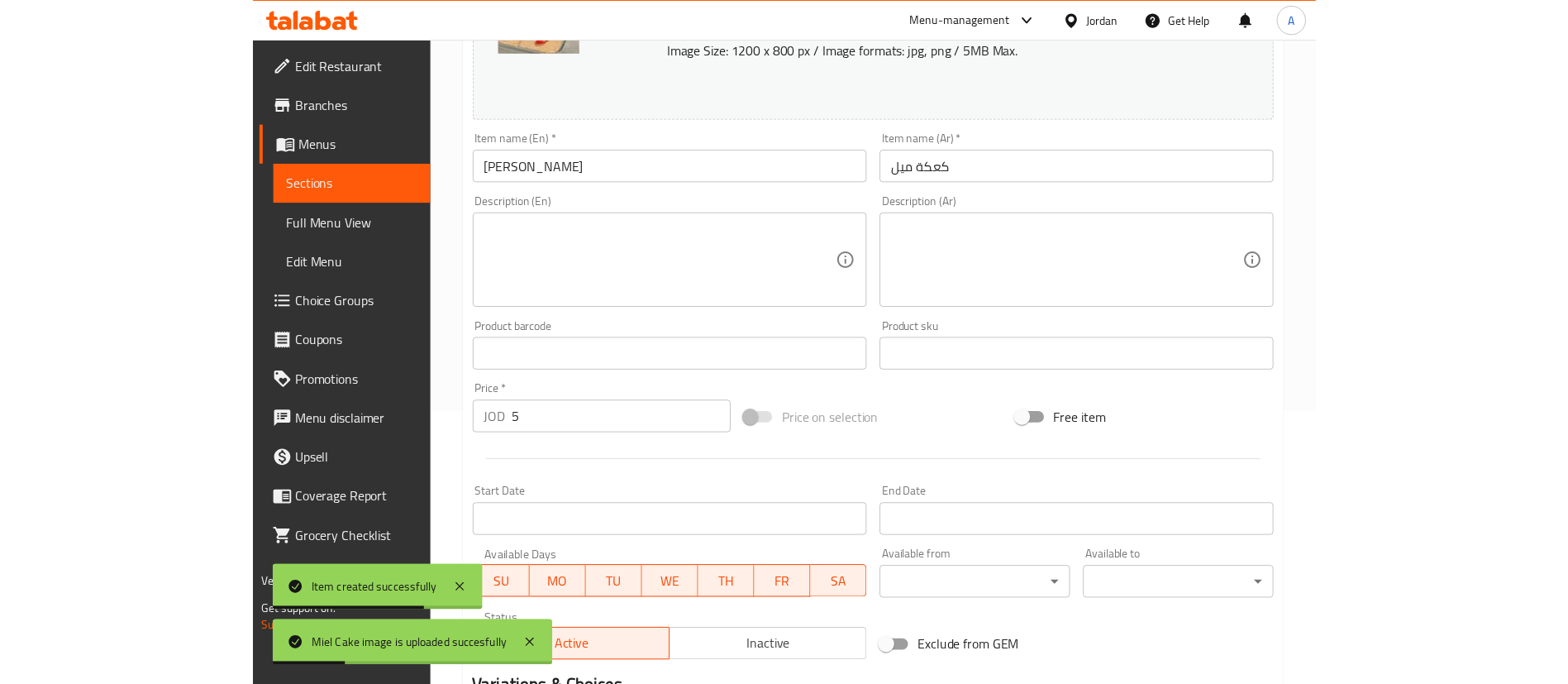
scroll to position [372, 0]
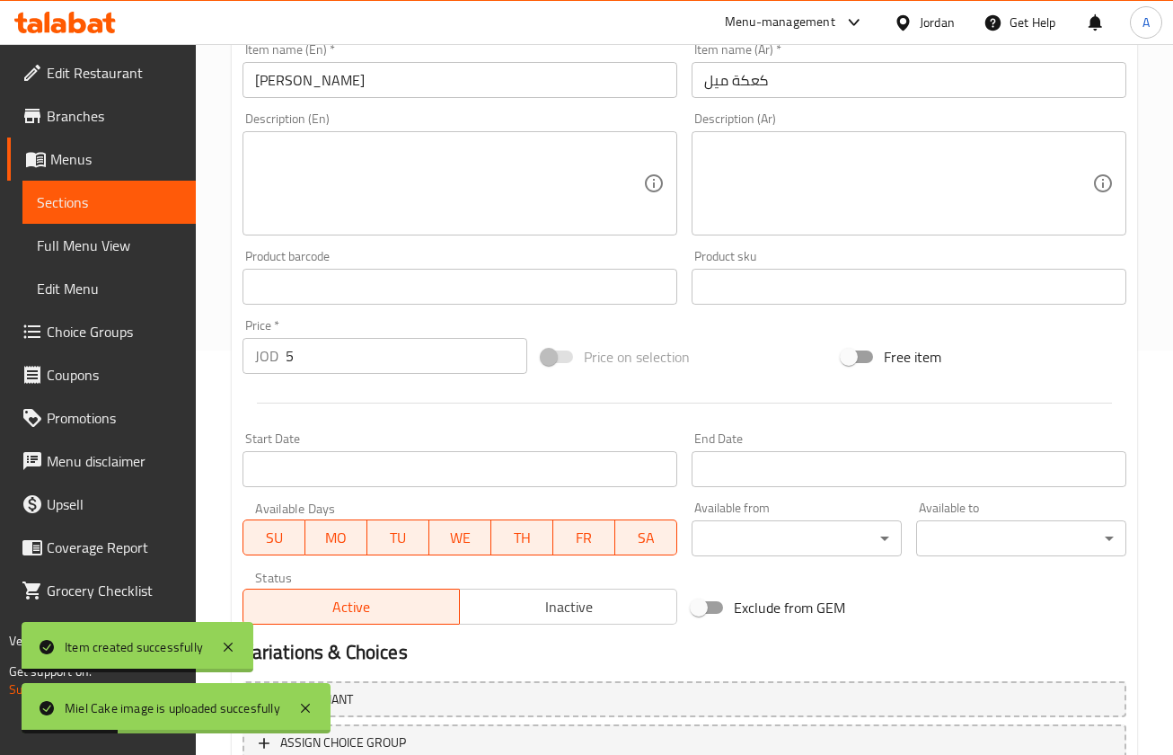
click at [362, 195] on textarea at bounding box center [449, 183] width 388 height 85
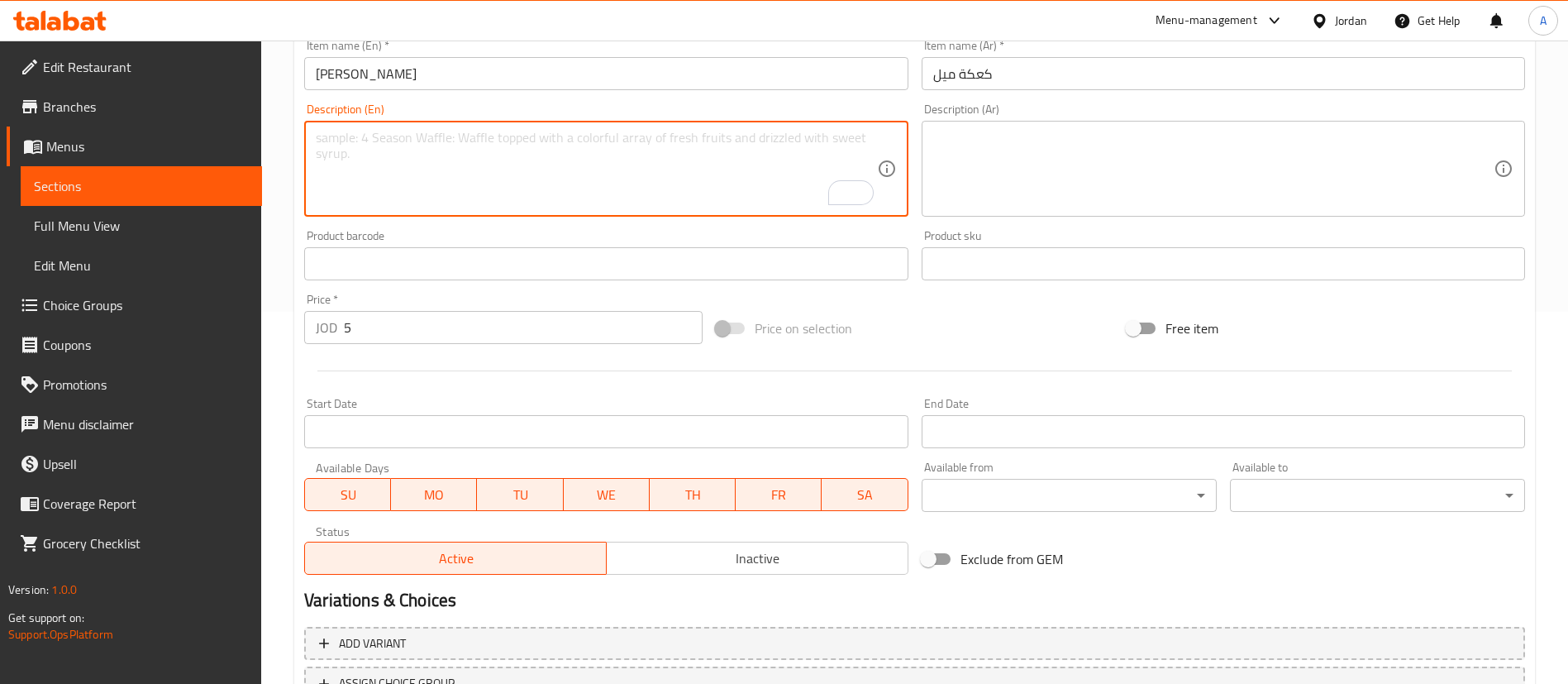
scroll to position [0, 0]
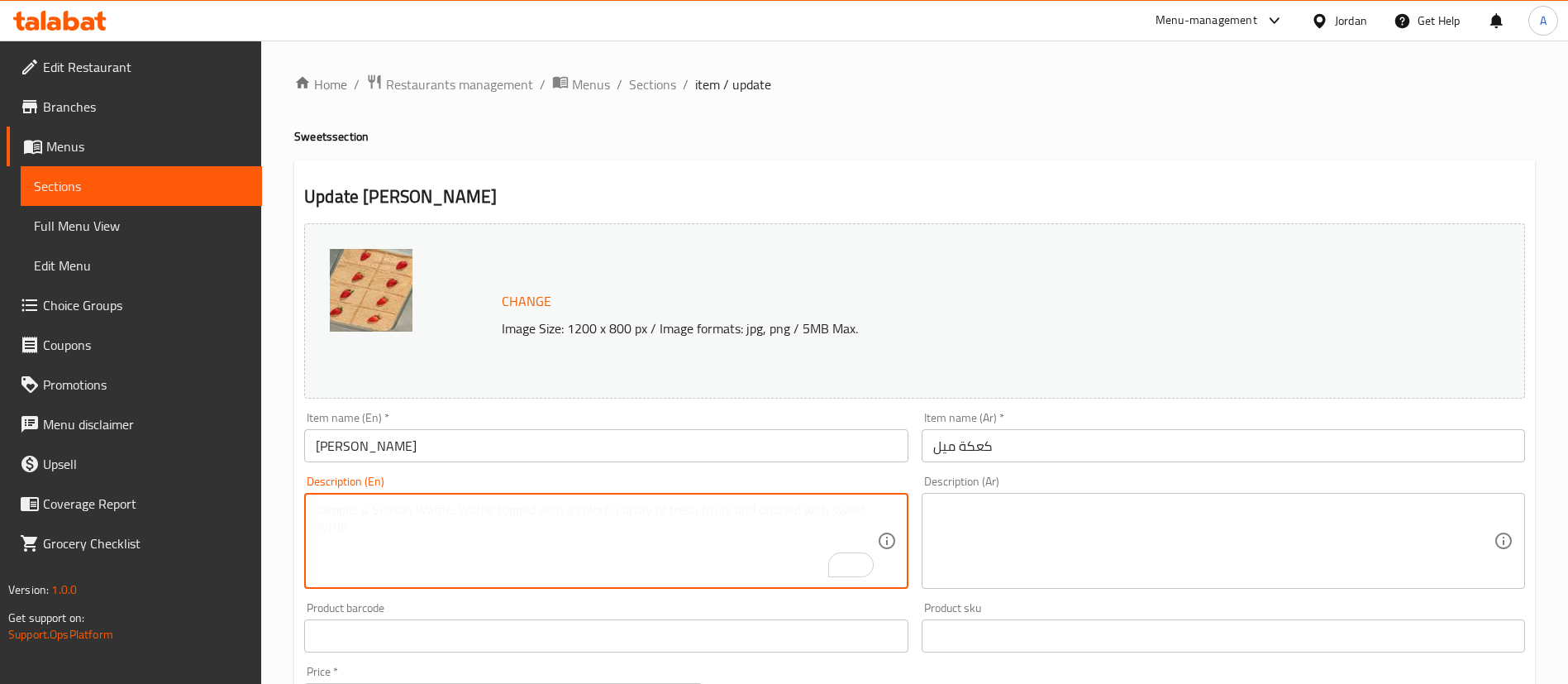
paste textarea "A soft, golden honey cake soaked in a luscious blend of fresh milk, condensed m…"
type textarea "A soft, golden honey cake soaked in a luscious blend of fresh milk, condensed m…"
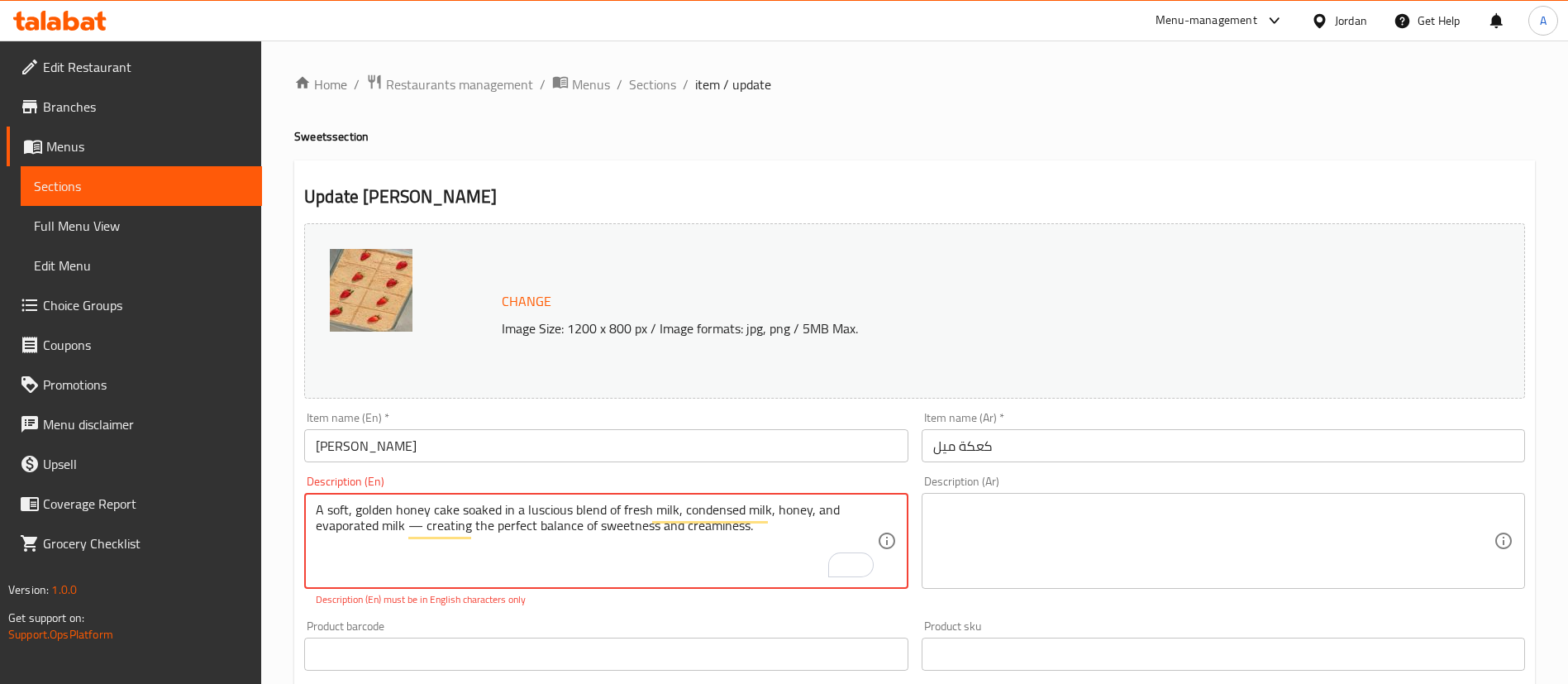
click at [1024, 526] on textarea at bounding box center [1213, 540] width 560 height 78
paste textarea "كعكة عسل ذهبية ناعمة مغموسة في مزيج لذيذ من الحليب الطازج والحليب المكثف والعسل…"
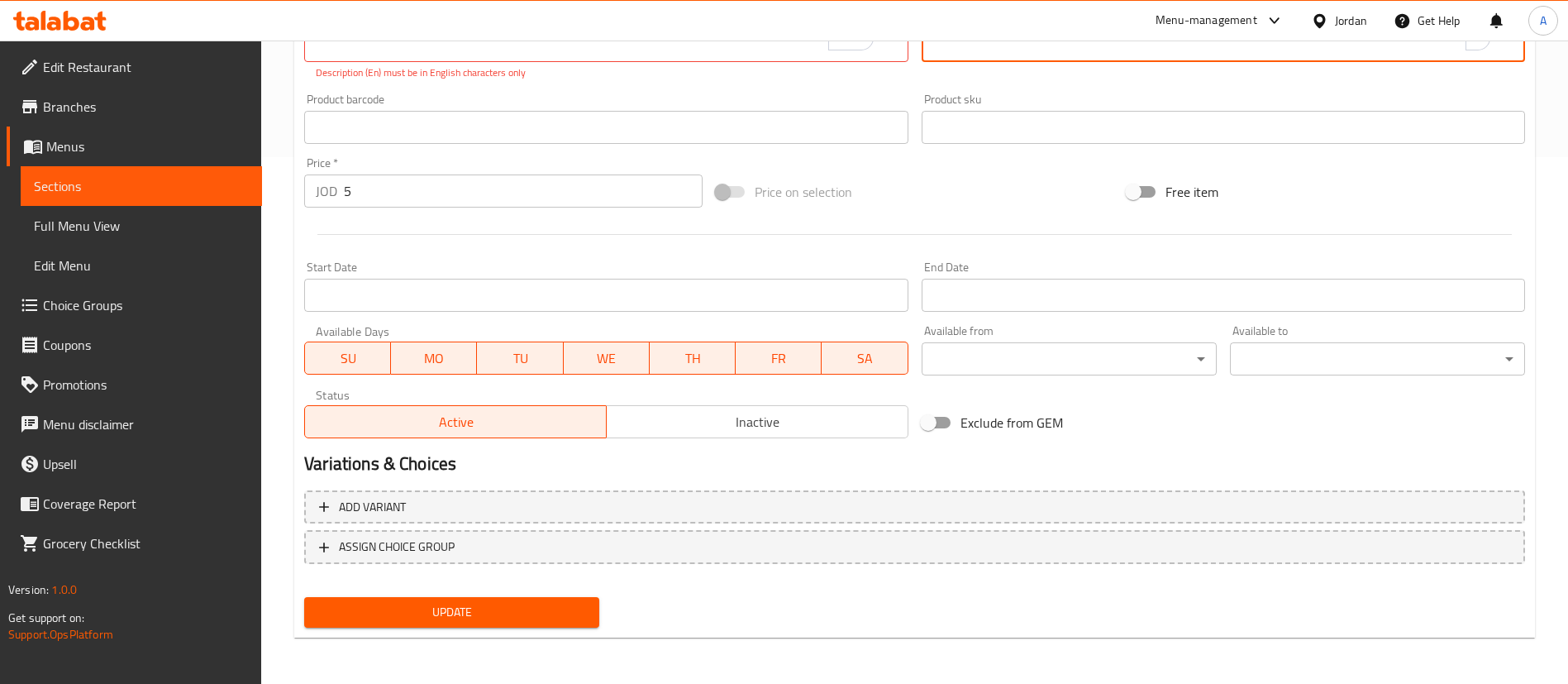
type textarea "كعكة عسل ذهبية ناعمة مغموسة في مزيج لذيذ من الحليب الطازج والحليب المكثف والعسل…"
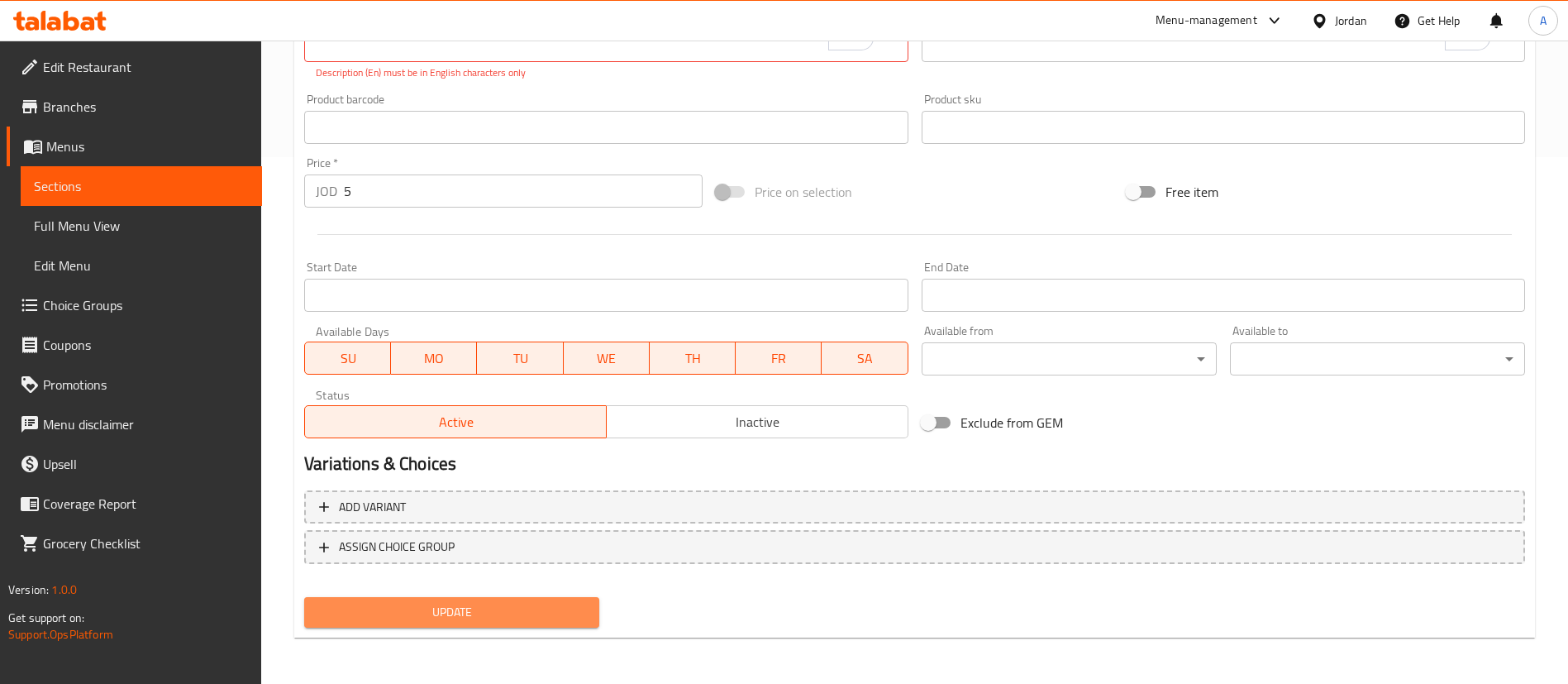
click at [422, 603] on span "Update" at bounding box center [452, 612] width 269 height 20
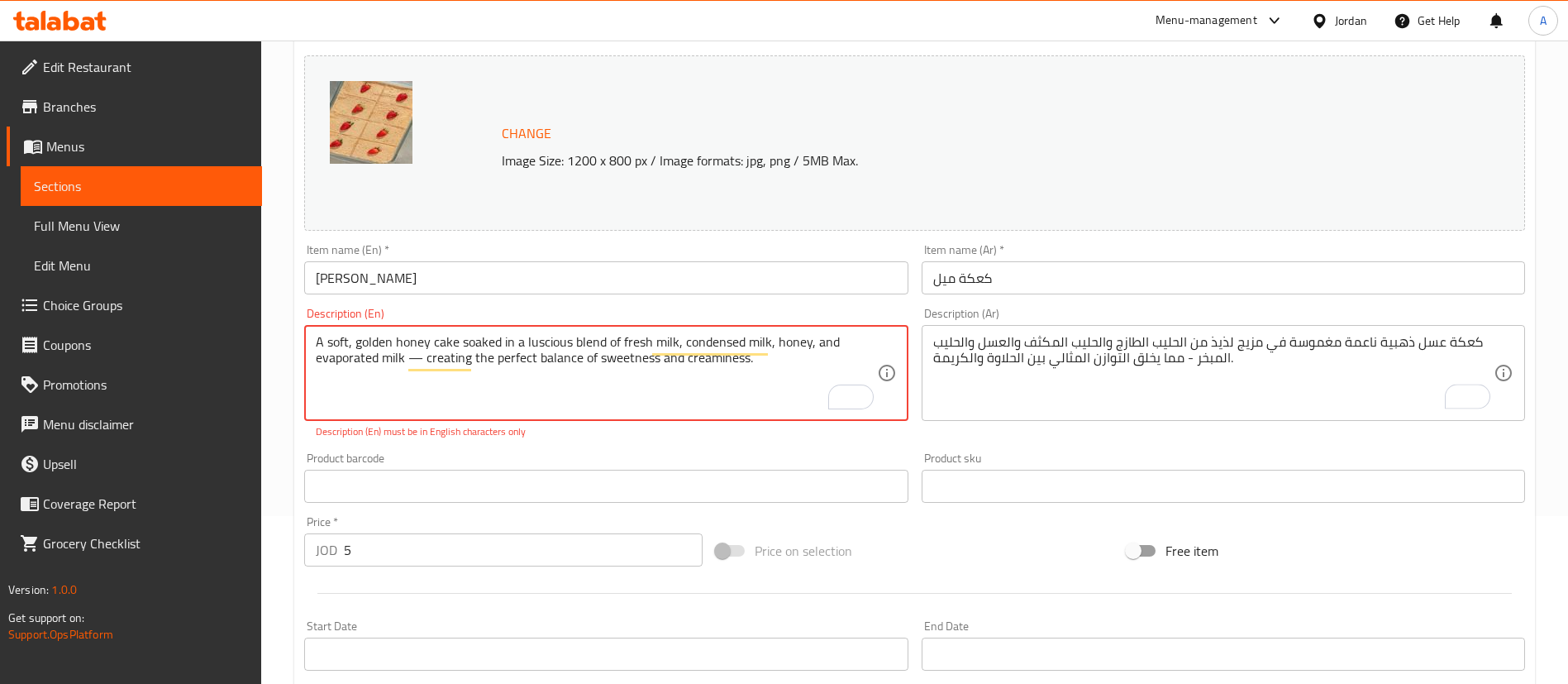
scroll to position [140, 0]
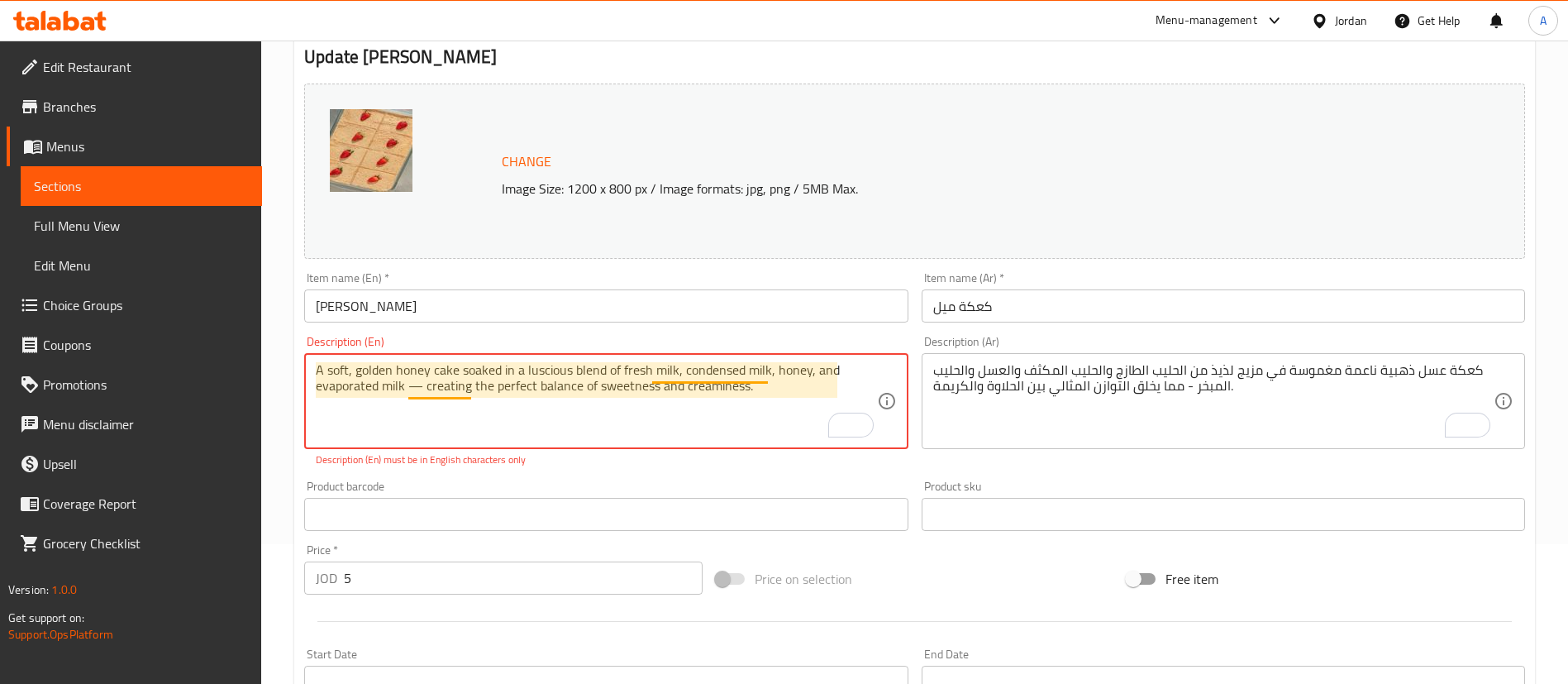
click at [422, 388] on textarea "A soft, golden honey cake soaked in a luscious blend of fresh milk, condensed m…" at bounding box center [595, 401] width 560 height 78
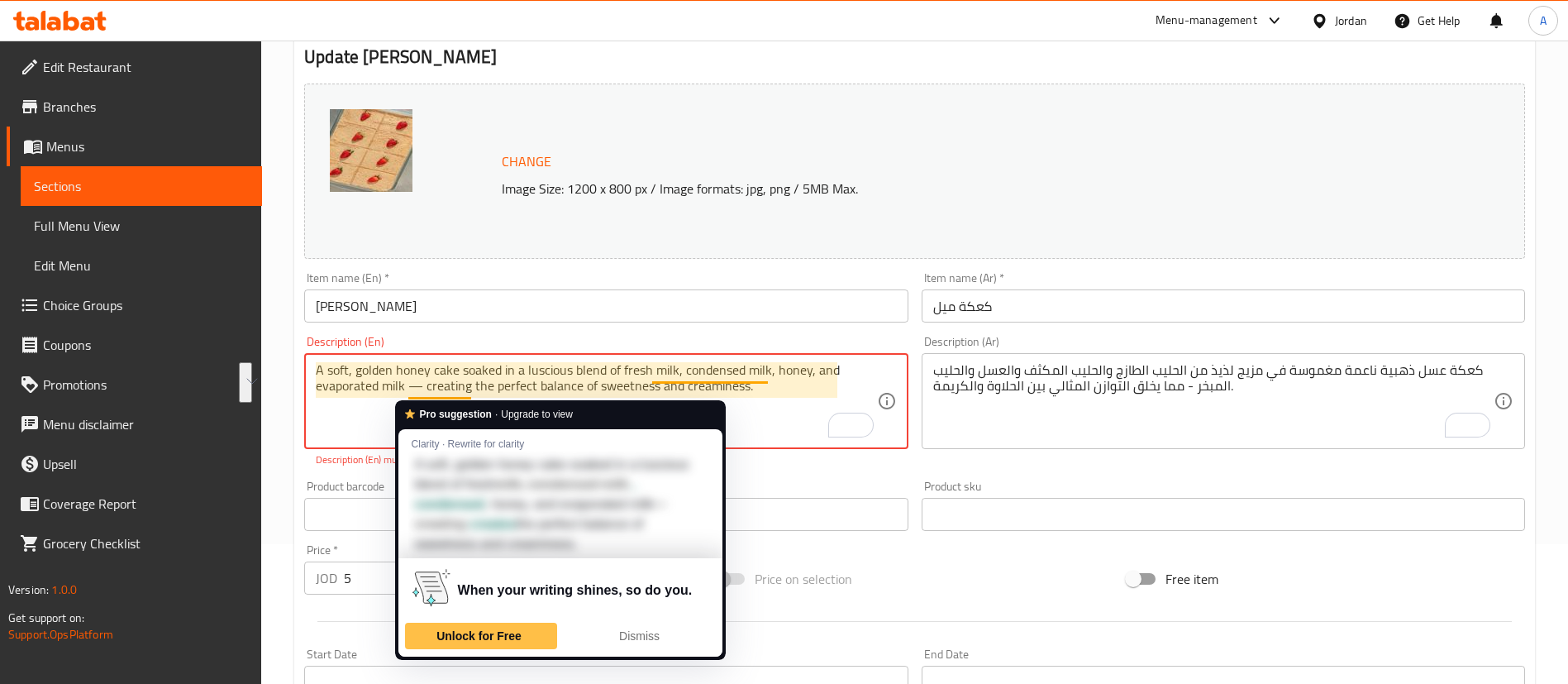
click at [422, 388] on textarea "A soft, golden honey cake soaked in a luscious blend of fresh milk, condensed m…" at bounding box center [595, 401] width 560 height 78
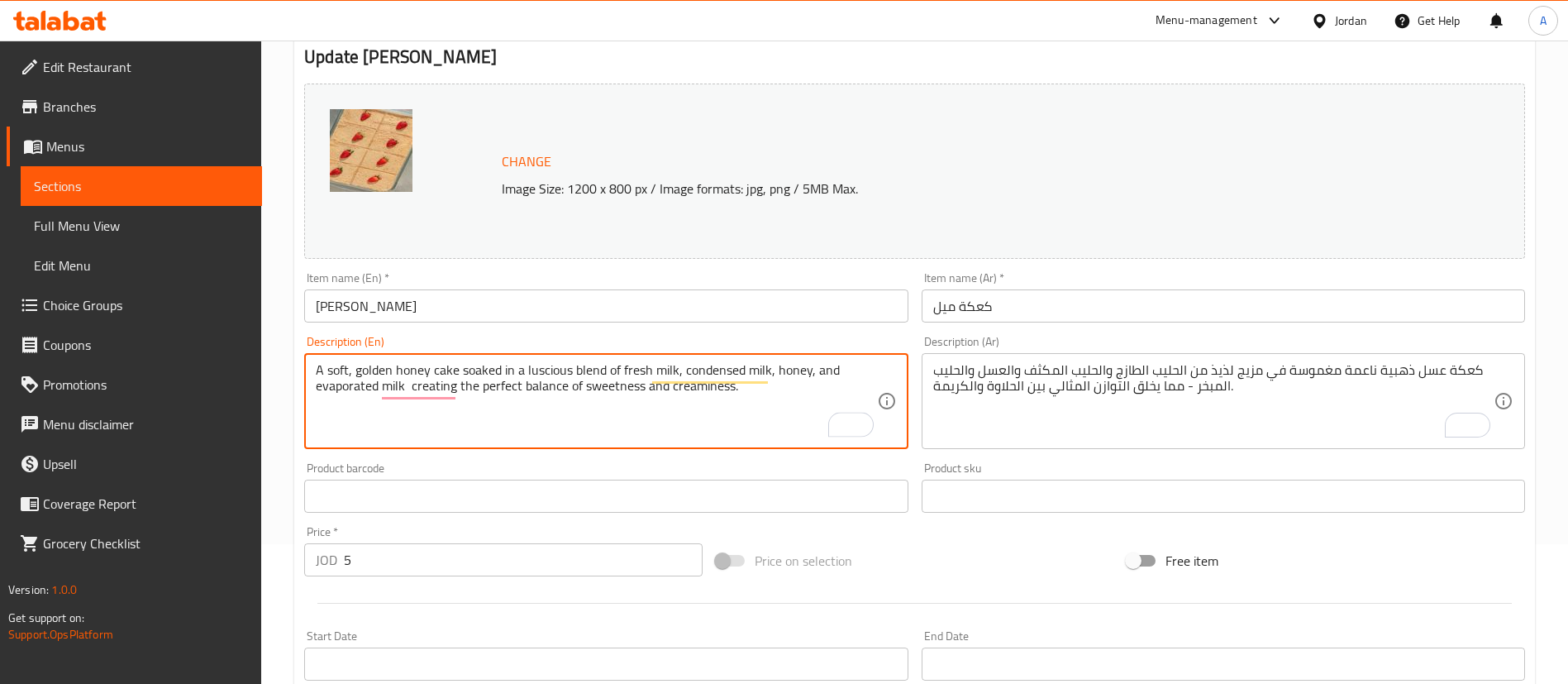
click at [786, 393] on textarea "A soft, golden honey cake soaked in a luscious blend of fresh milk, condensed m…" at bounding box center [595, 401] width 560 height 78
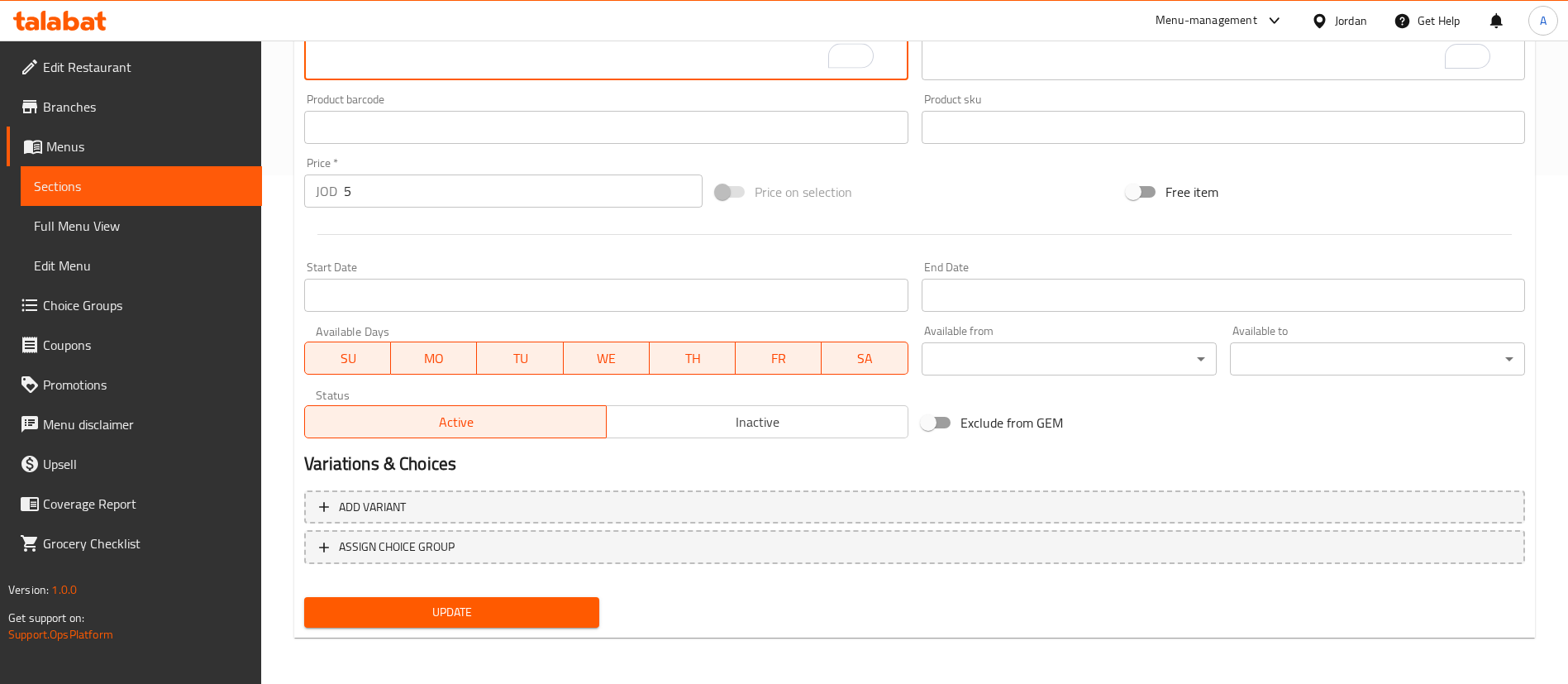
type textarea "A soft, golden honey cake soaked in a luscious blend of fresh milk, condensed m…"
click at [444, 617] on span "Update" at bounding box center [452, 612] width 269 height 20
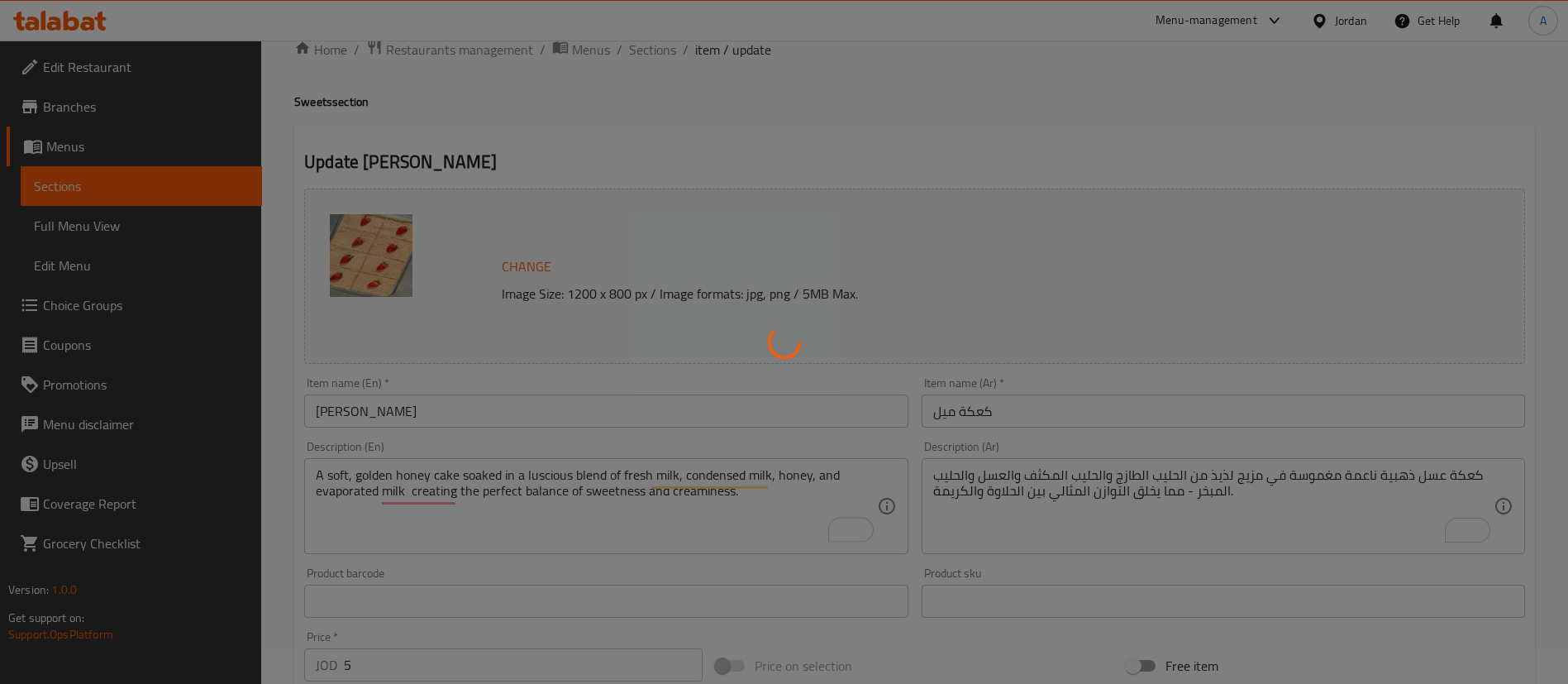
scroll to position [0, 0]
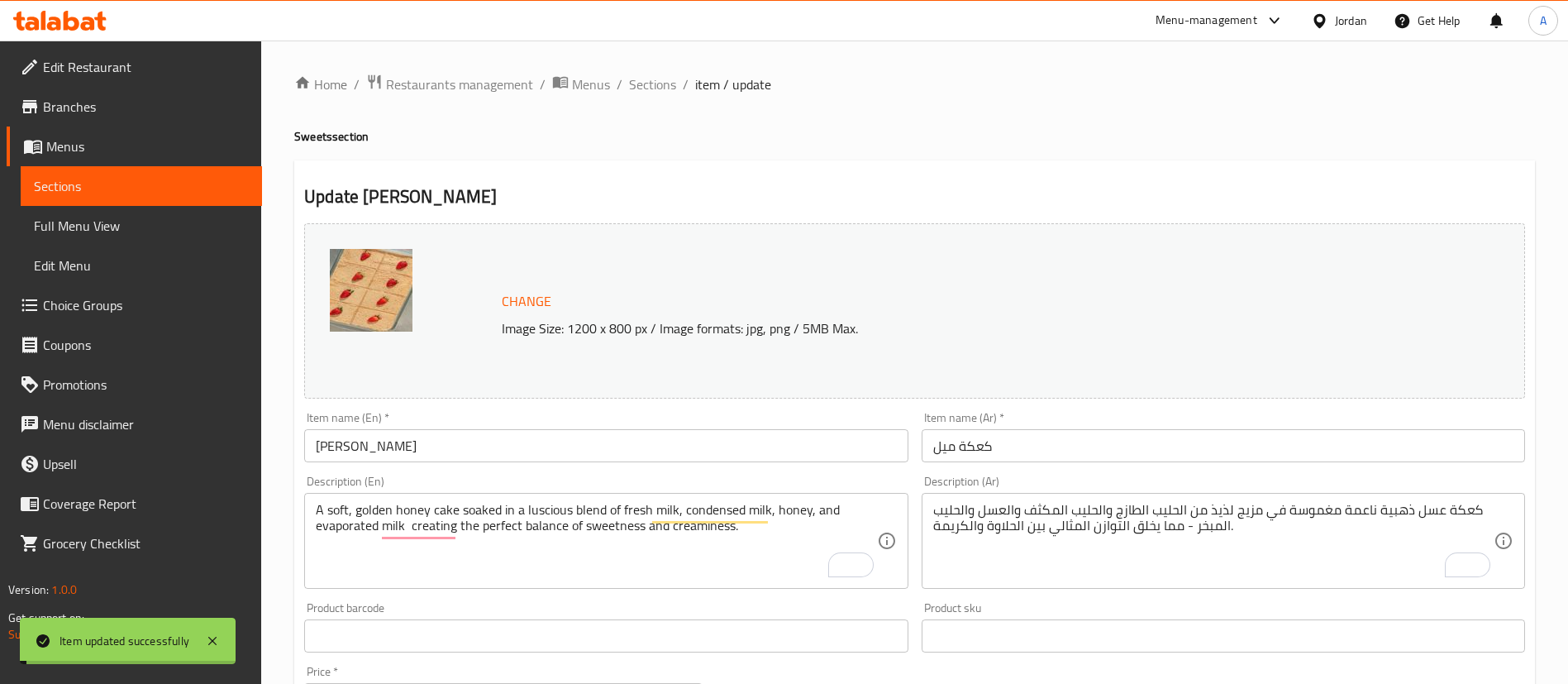
drag, startPoint x: 672, startPoint y: 89, endPoint x: 923, endPoint y: 20, distance: 260.3
click at [672, 89] on span "Sections" at bounding box center [652, 85] width 47 height 20
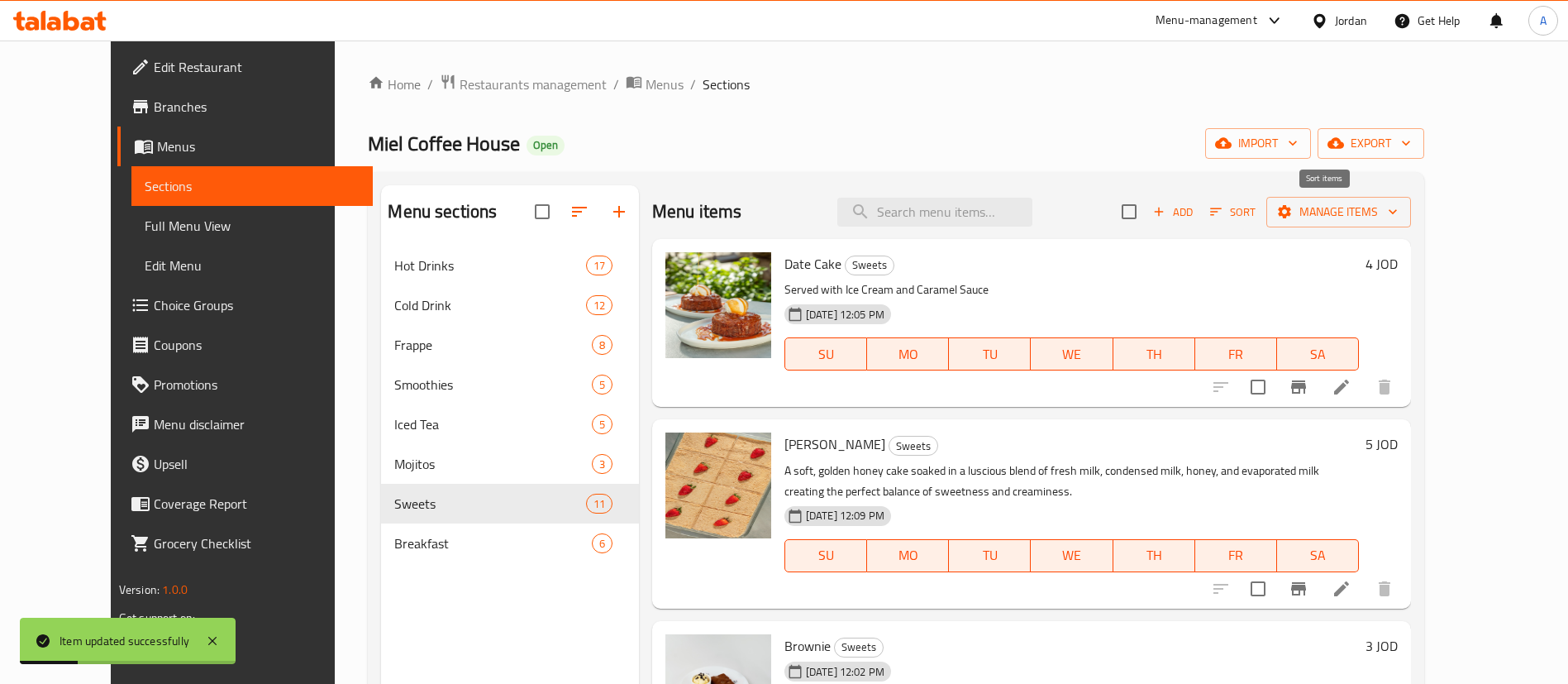
click at [1079, 217] on span "Sort" at bounding box center [1232, 212] width 45 height 19
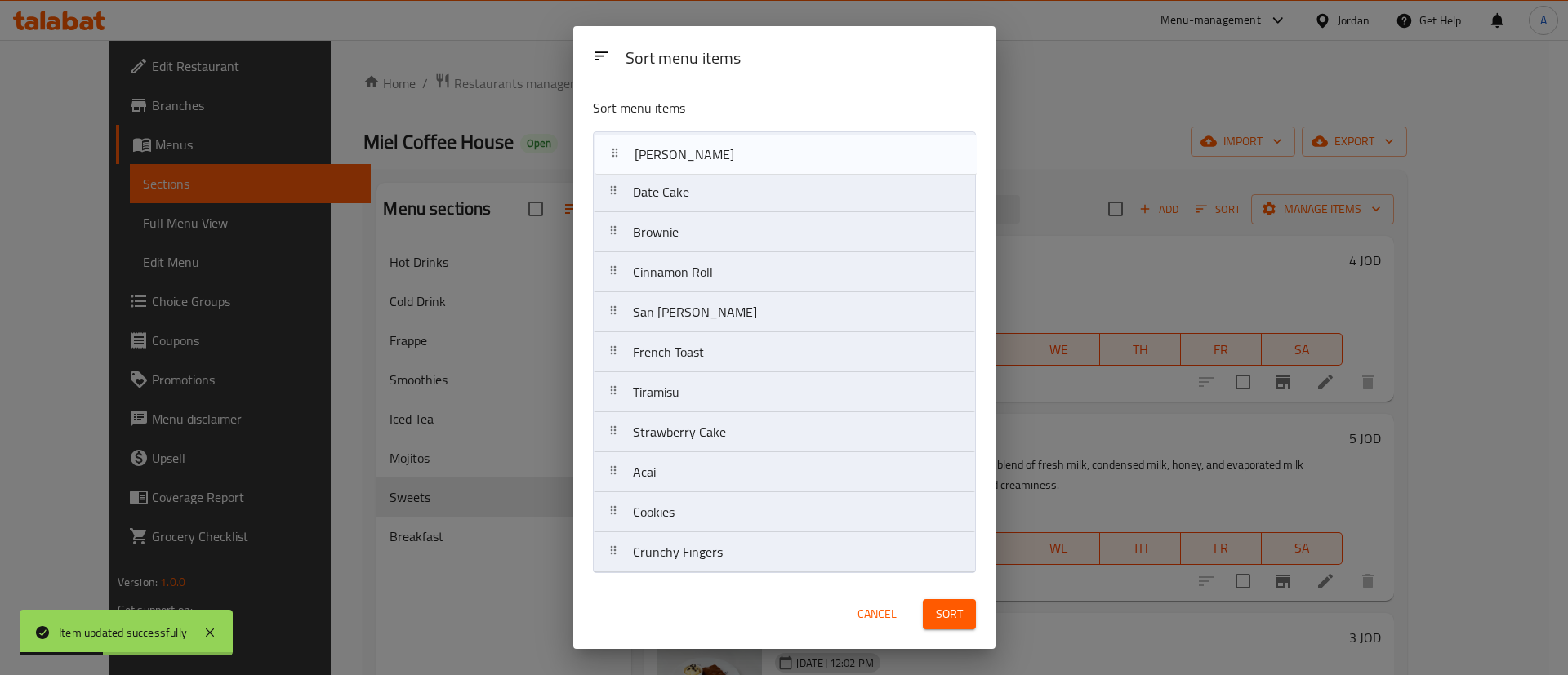
drag, startPoint x: 845, startPoint y: 200, endPoint x: 849, endPoint y: 157, distance: 43.2
click at [849, 157] on nav "Date Cake Miel Cake Brownie Cinnamon Roll San Sebastian White French Toast Tira…" at bounding box center [784, 352] width 383 height 442
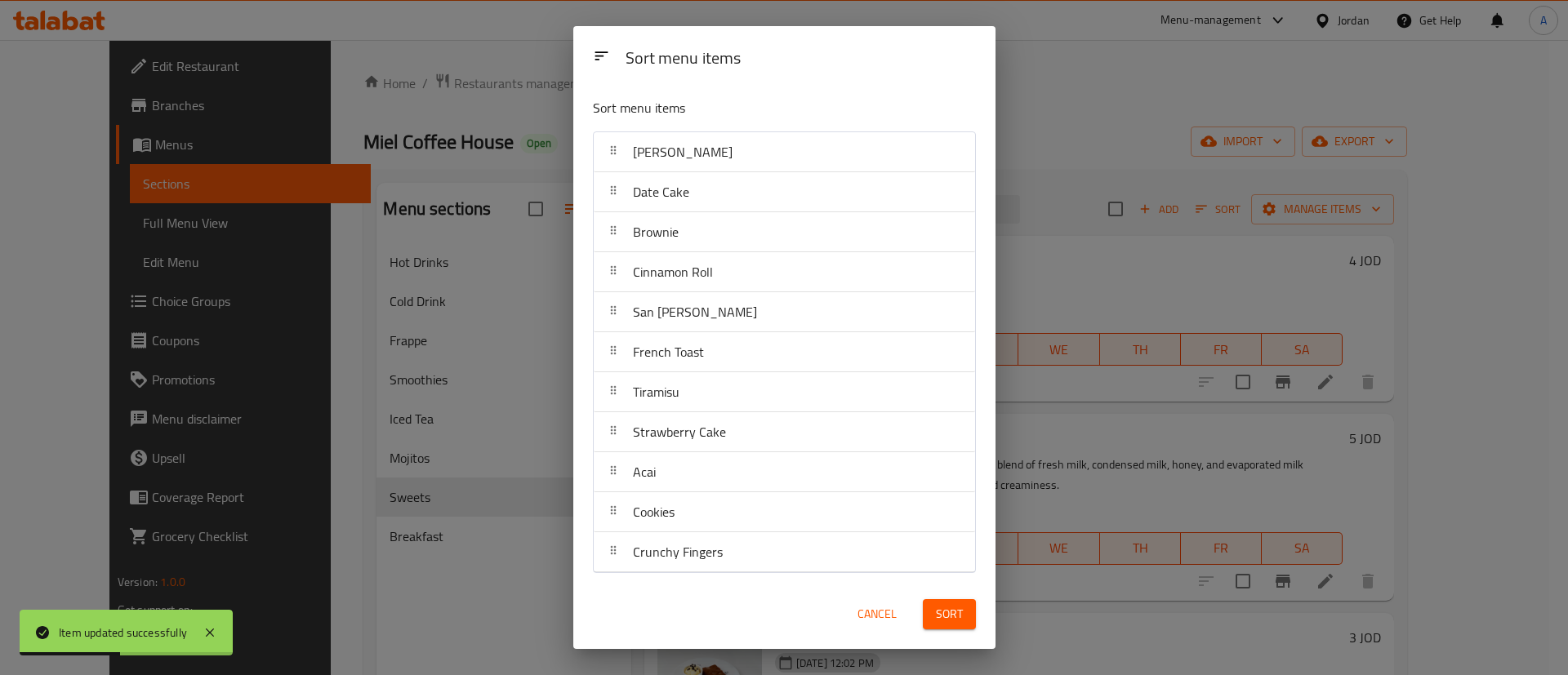
click at [965, 615] on button "Sort" at bounding box center [949, 614] width 53 height 30
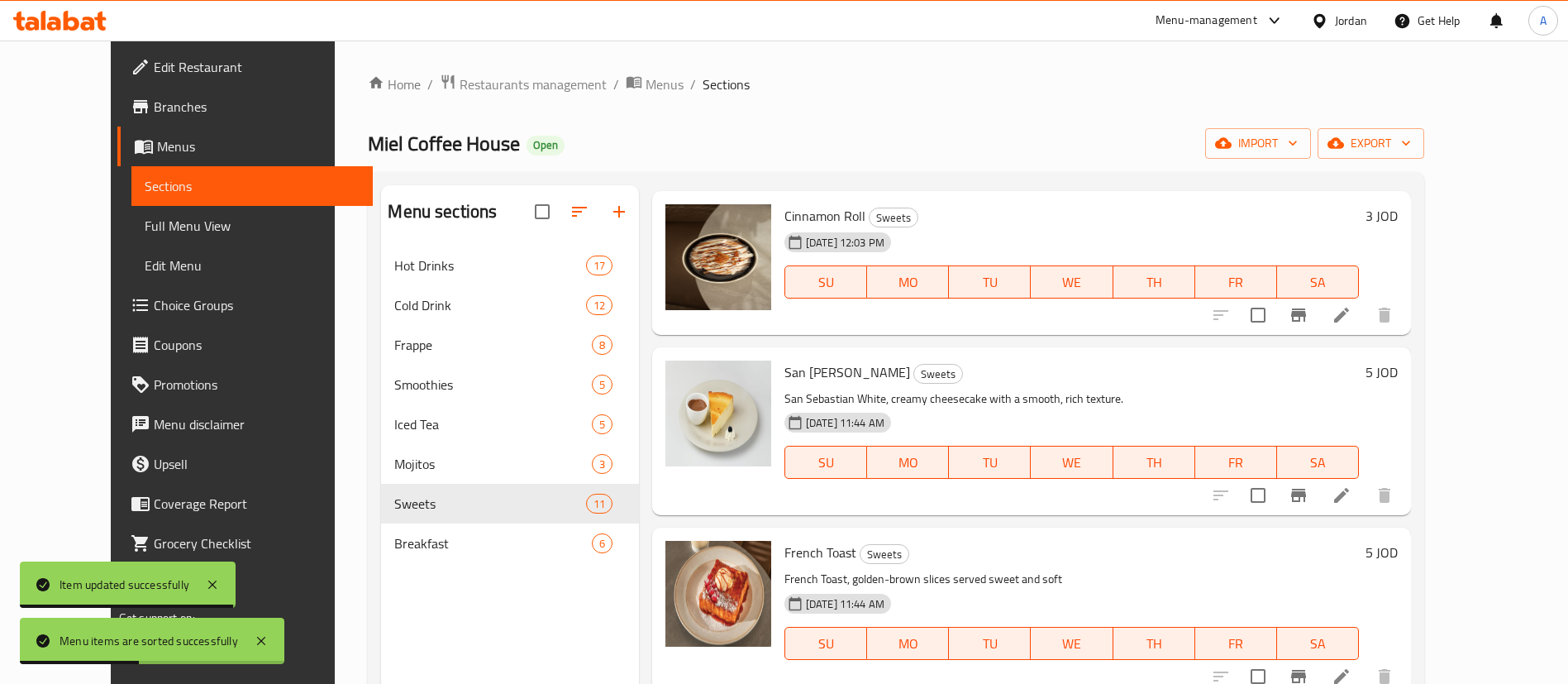
scroll to position [620, 0]
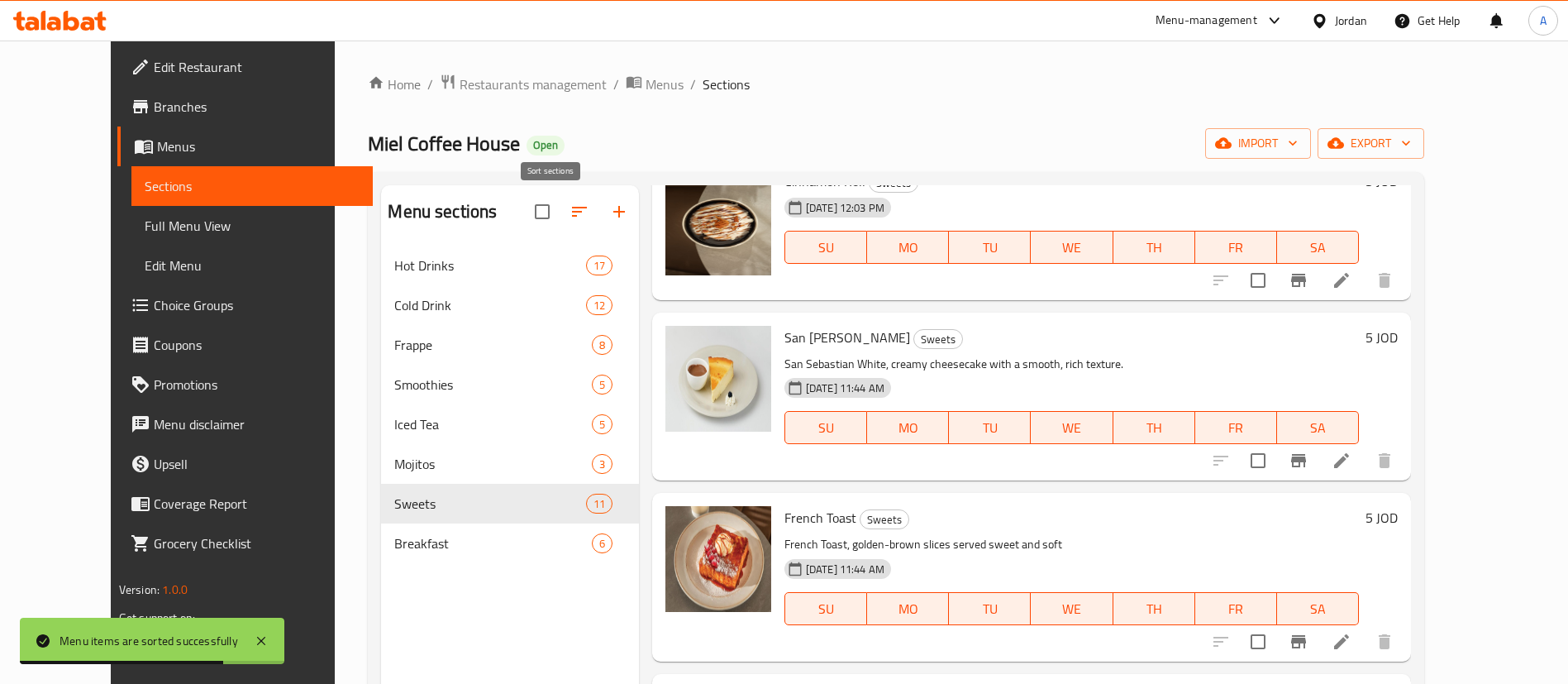
click at [570, 206] on icon "button" at bounding box center [580, 212] width 20 height 20
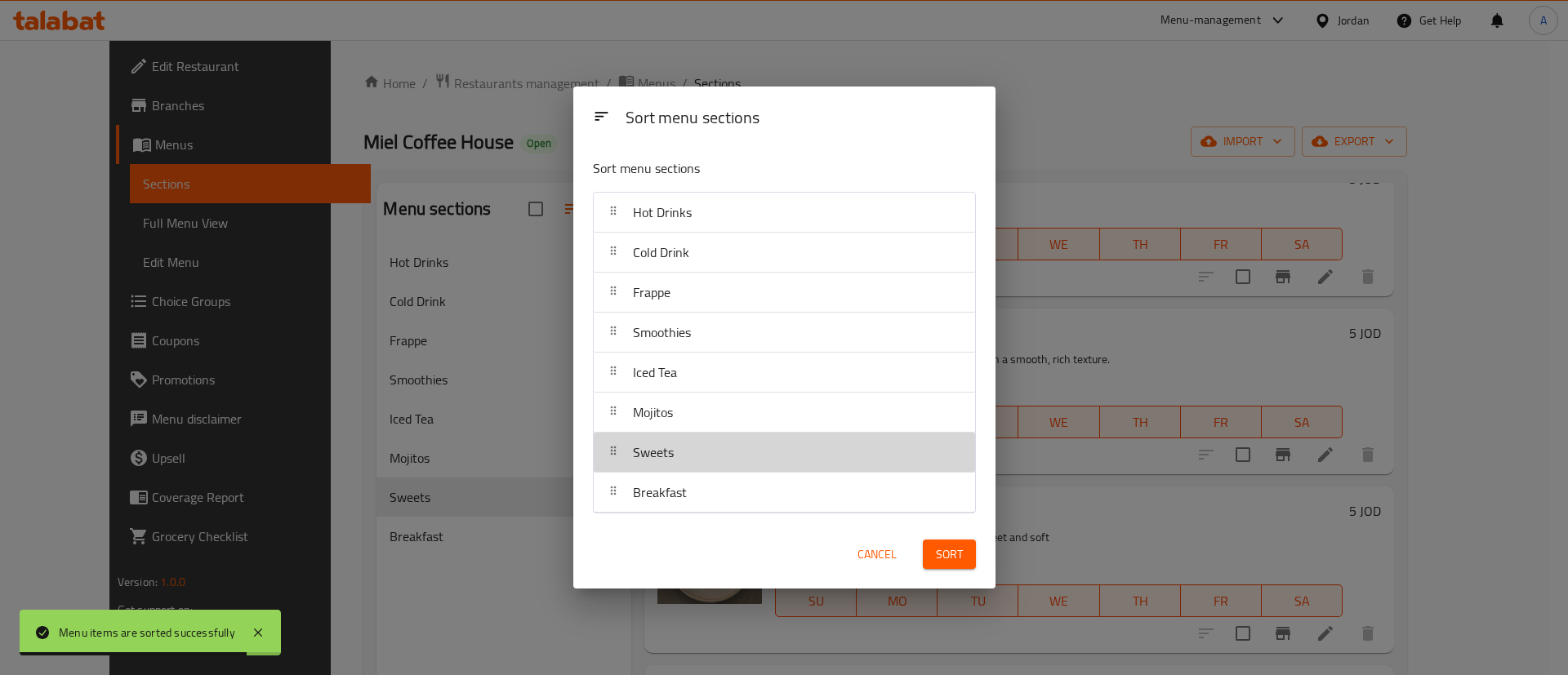
drag, startPoint x: 774, startPoint y: 461, endPoint x: 772, endPoint y: 332, distance: 129.0
click at [773, 374] on nav "Hot Drinks Cold Drink Frappe Smoothies Iced Tea Mojitos Sweets Breakfast" at bounding box center [784, 352] width 383 height 322
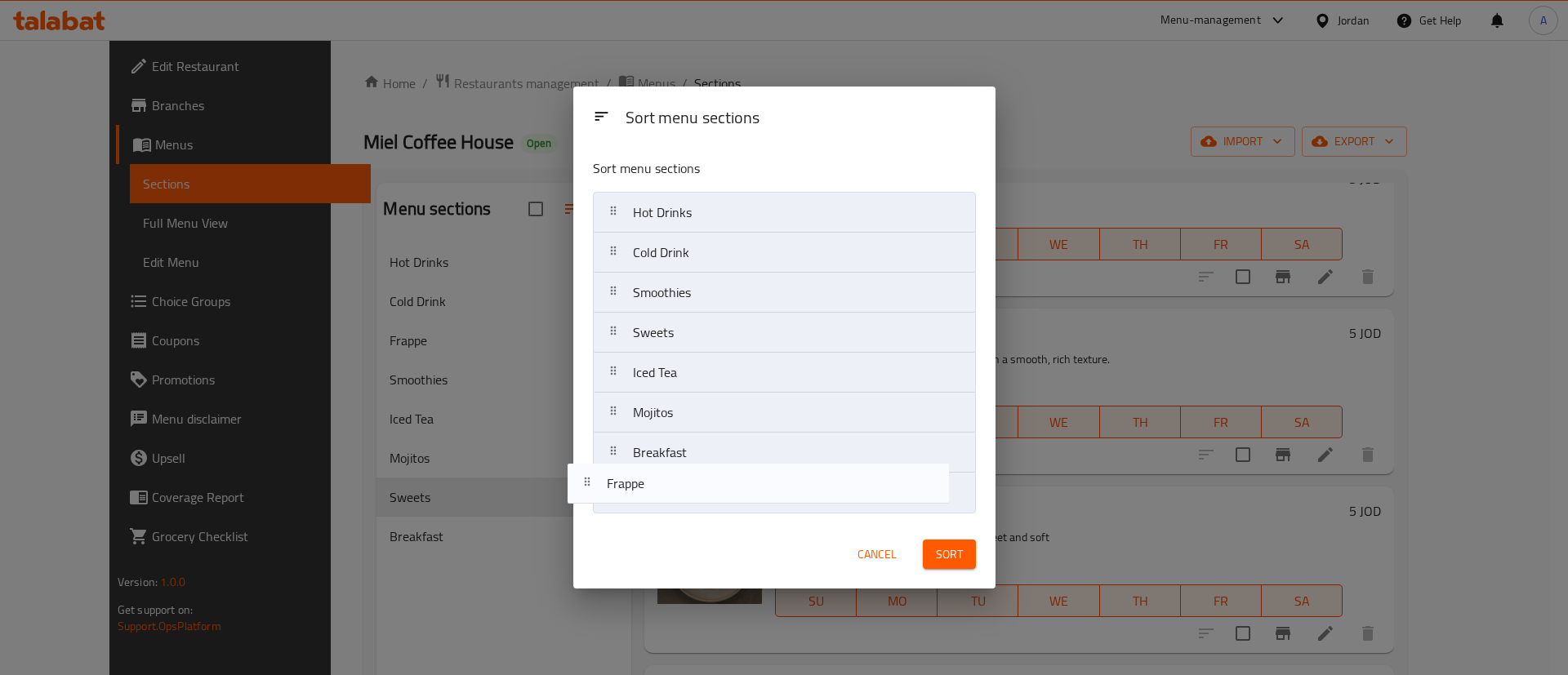
drag, startPoint x: 780, startPoint y: 238, endPoint x: 833, endPoint y: 544, distance: 310.6
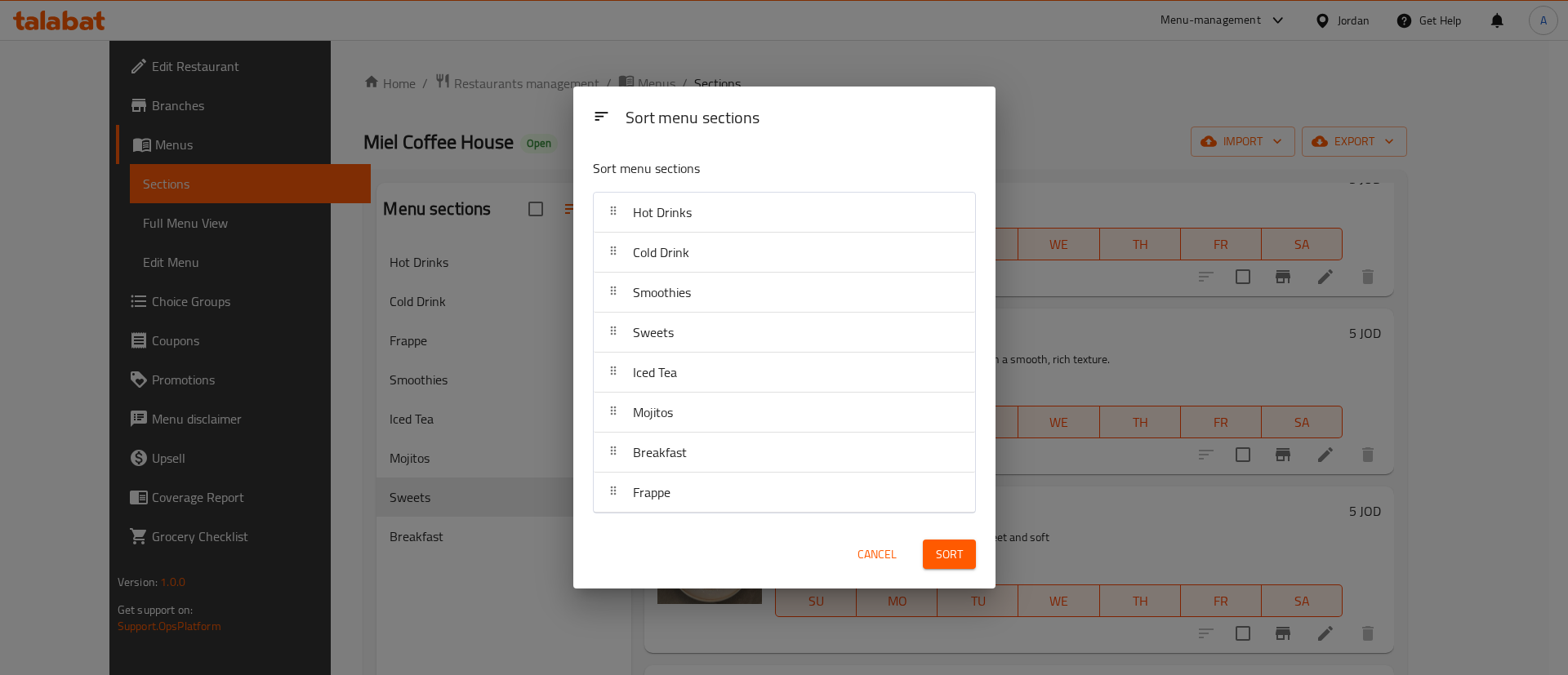
drag, startPoint x: 867, startPoint y: 556, endPoint x: 839, endPoint y: 559, distance: 28.2
click at [867, 555] on span "Cancel" at bounding box center [876, 554] width 39 height 20
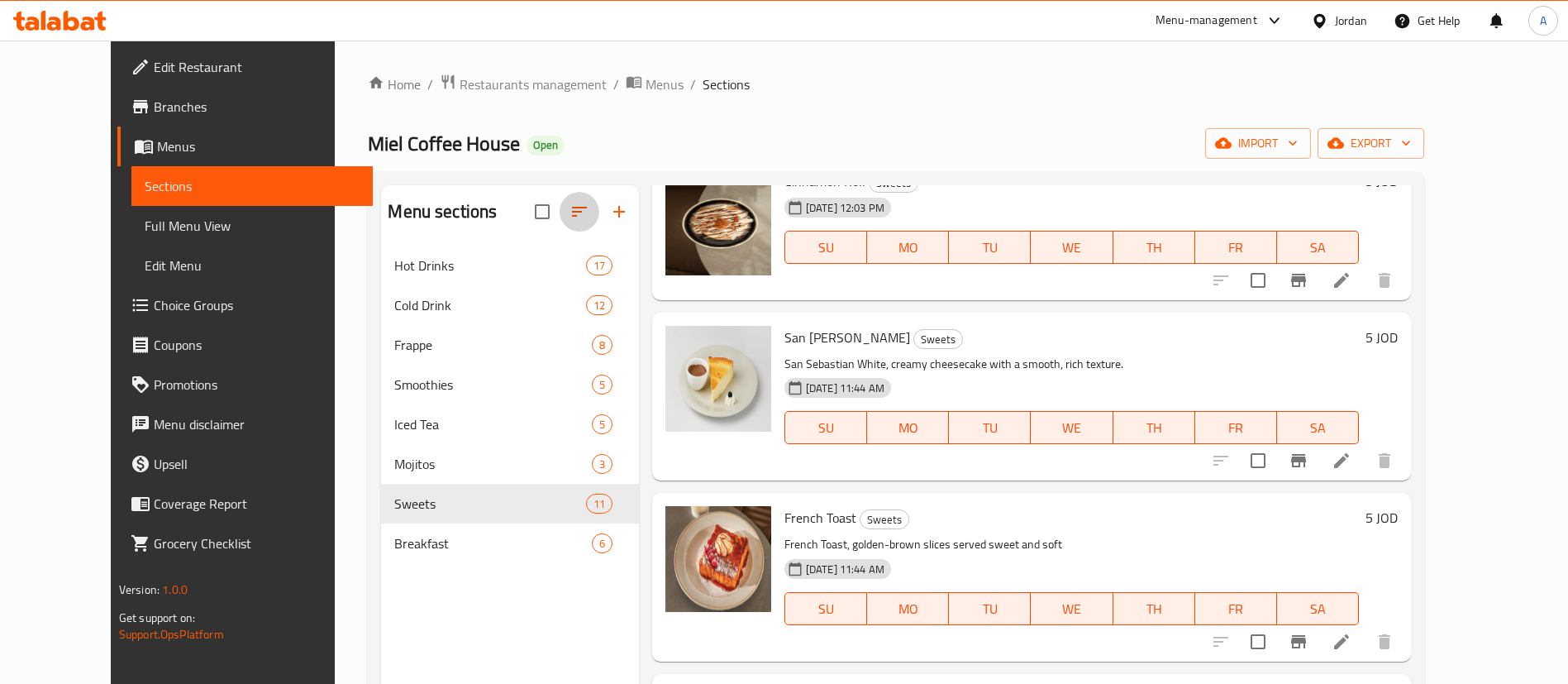
click at [572, 208] on icon "button" at bounding box center [580, 212] width 15 height 10
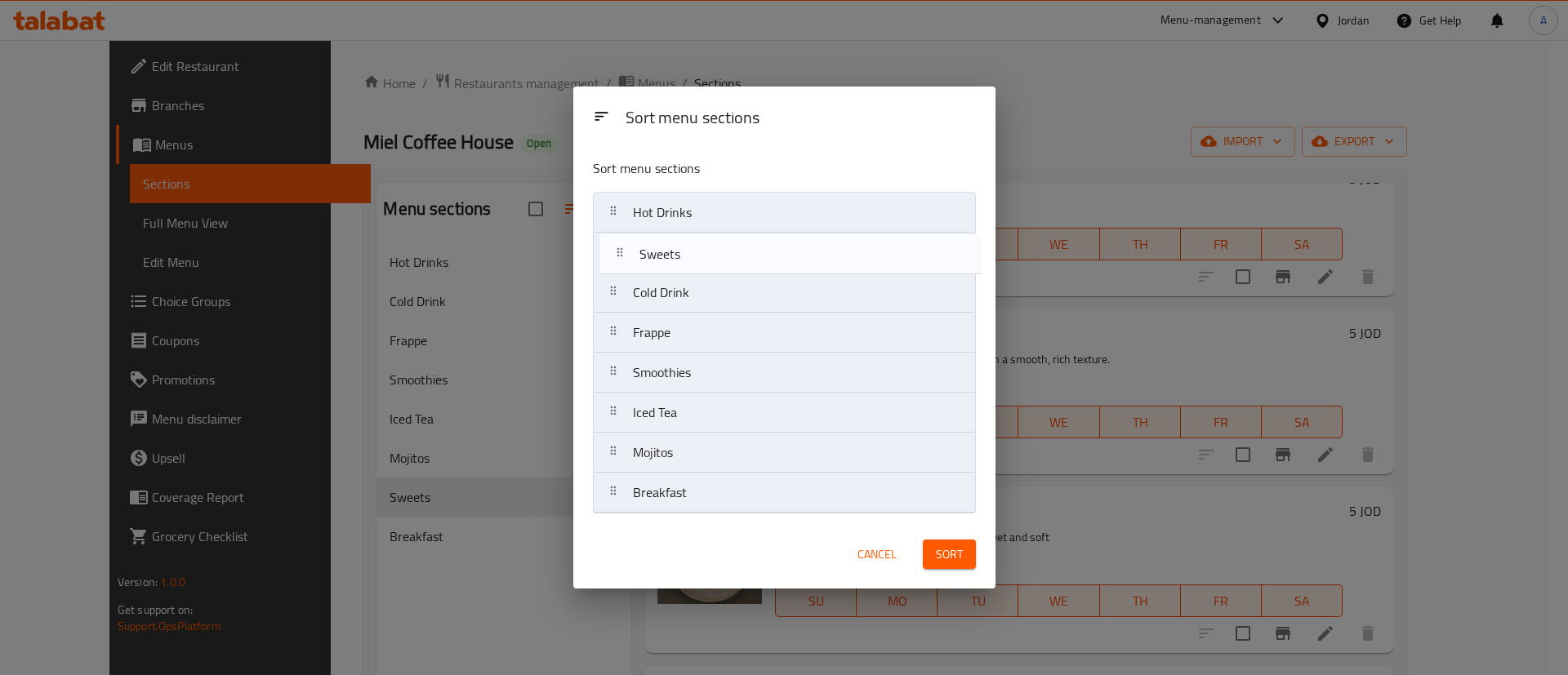
drag, startPoint x: 651, startPoint y: 443, endPoint x: 657, endPoint y: 245, distance: 198.1
click at [657, 245] on nav "Hot Drinks Cold Drink Frappe Smoothies Iced Tea Mojitos Sweets Breakfast" at bounding box center [784, 352] width 383 height 322
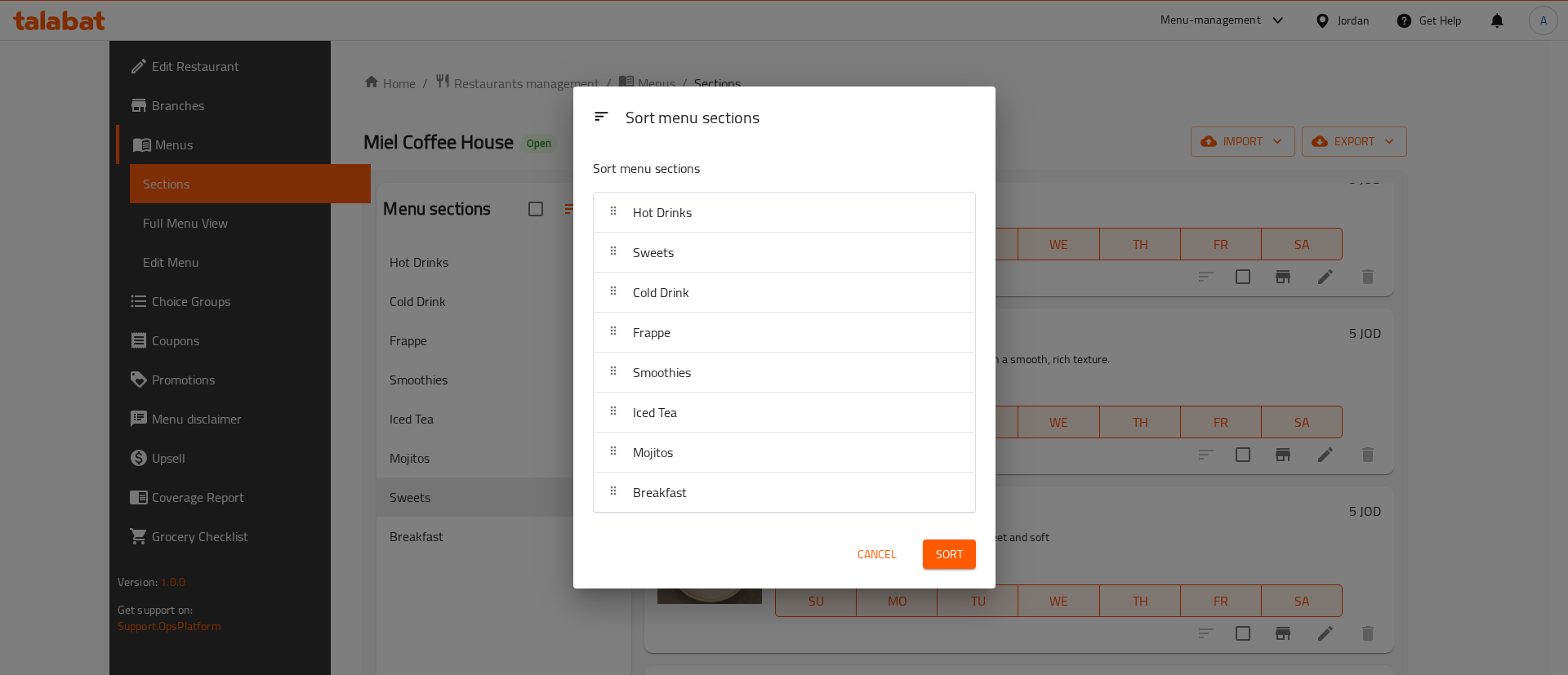
click at [953, 573] on div "Sort" at bounding box center [950, 554] width 73 height 50
click at [954, 551] on span "Sort" at bounding box center [950, 554] width 27 height 20
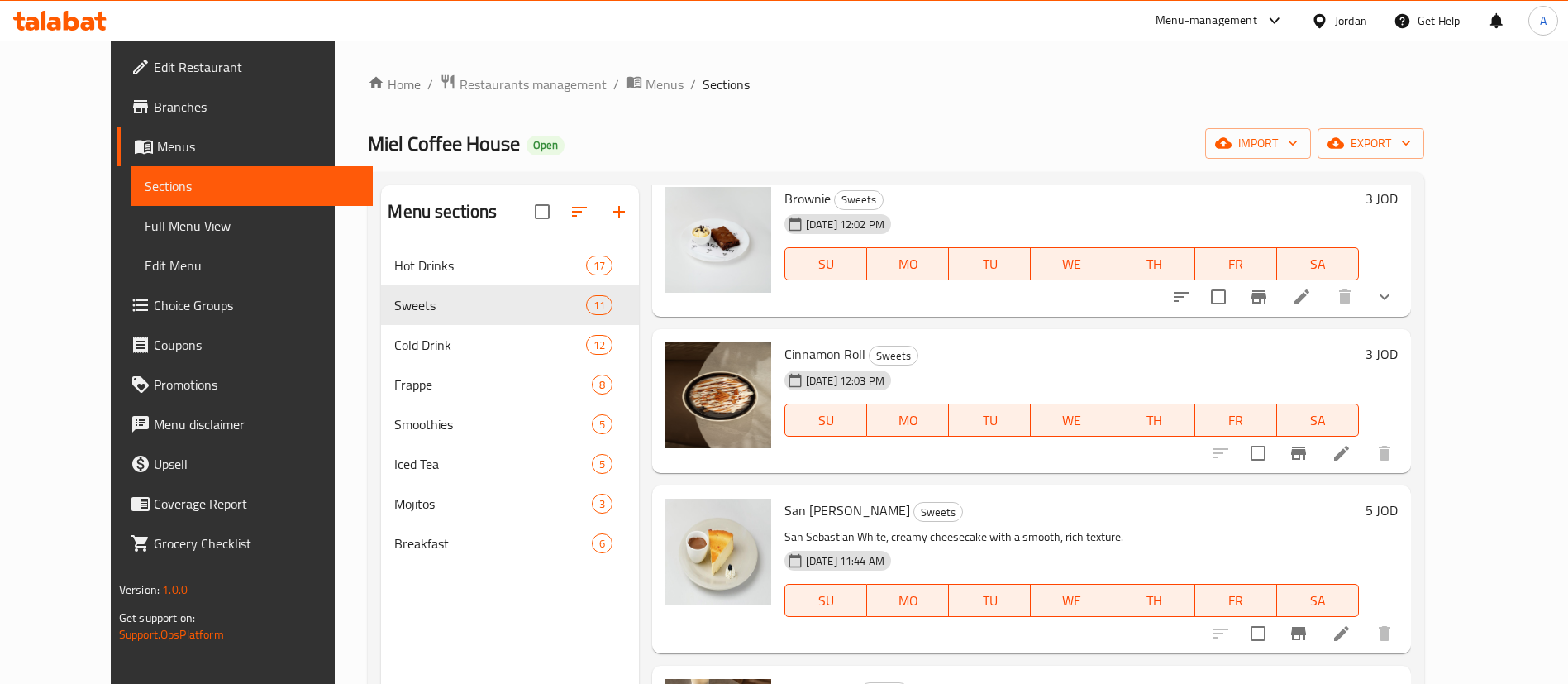
scroll to position [0, 0]
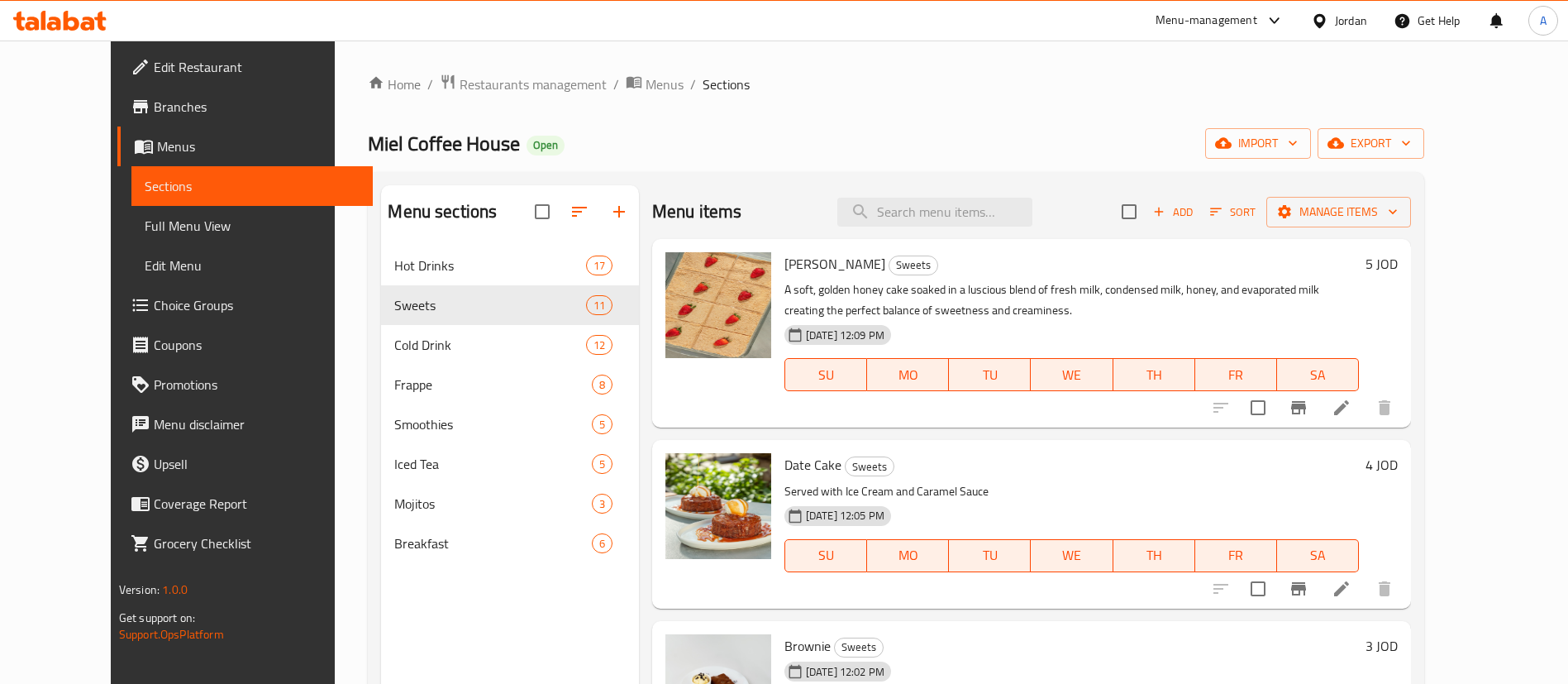
click at [154, 64] on span "Edit Restaurant" at bounding box center [257, 67] width 206 height 20
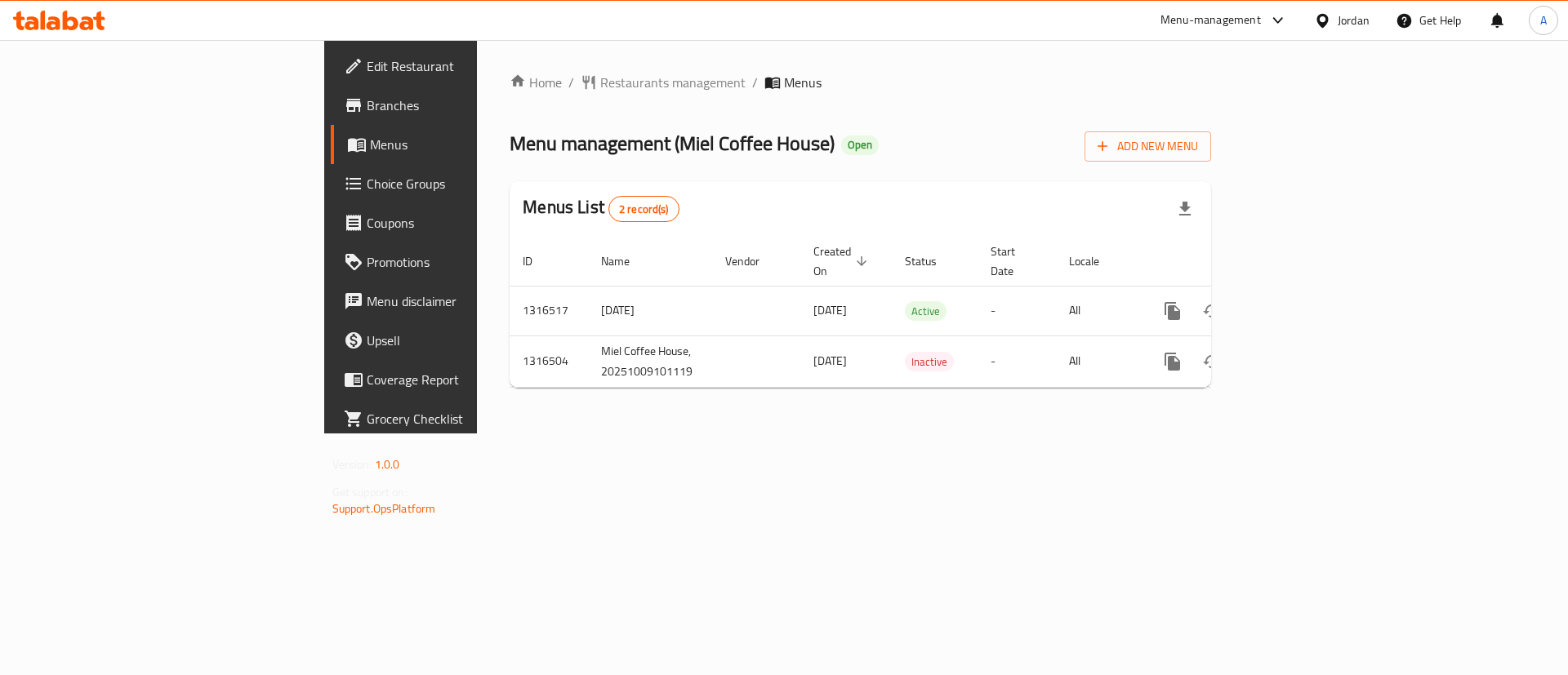
click at [1300, 302] on icon "enhanced table" at bounding box center [1291, 312] width 20 height 20
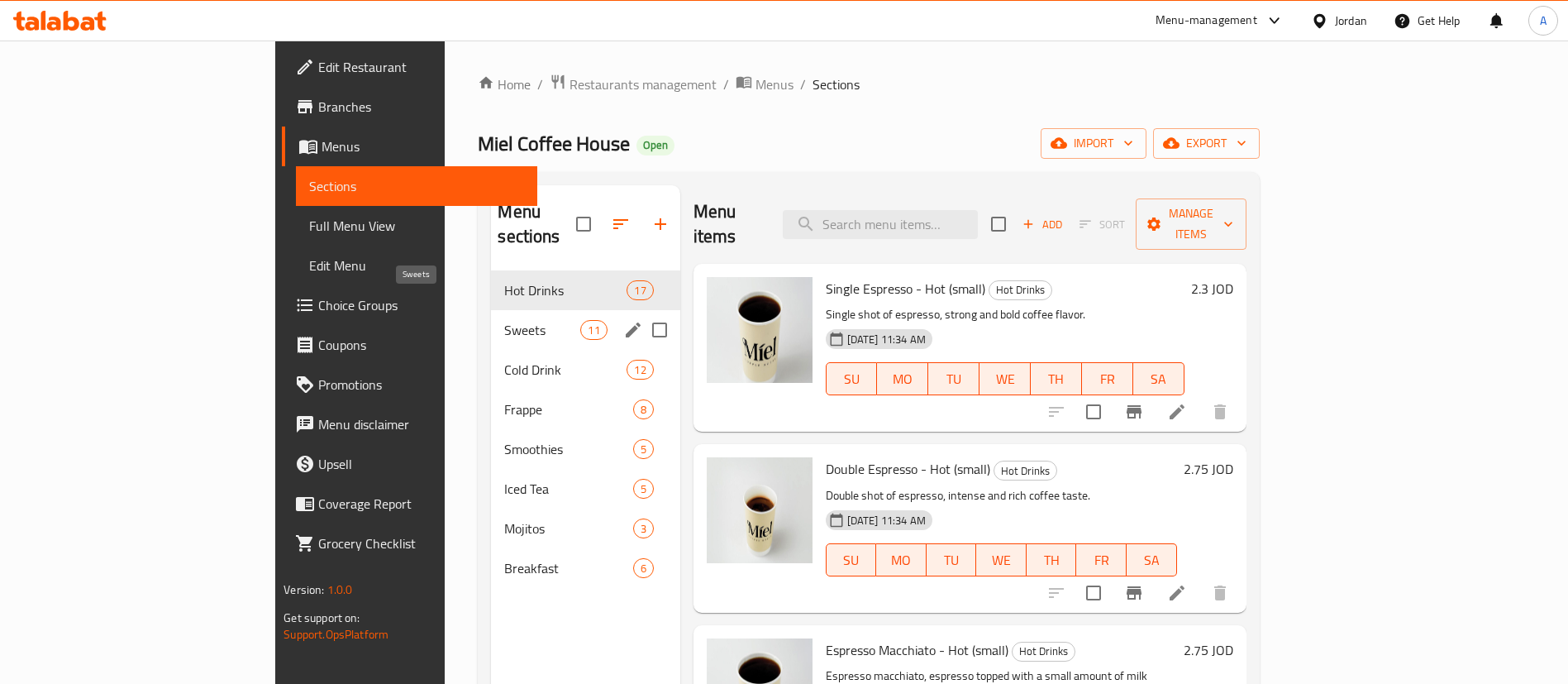
drag, startPoint x: 430, startPoint y: 309, endPoint x: 462, endPoint y: 356, distance: 56.9
click at [504, 320] on span "Sweets" at bounding box center [542, 330] width 76 height 20
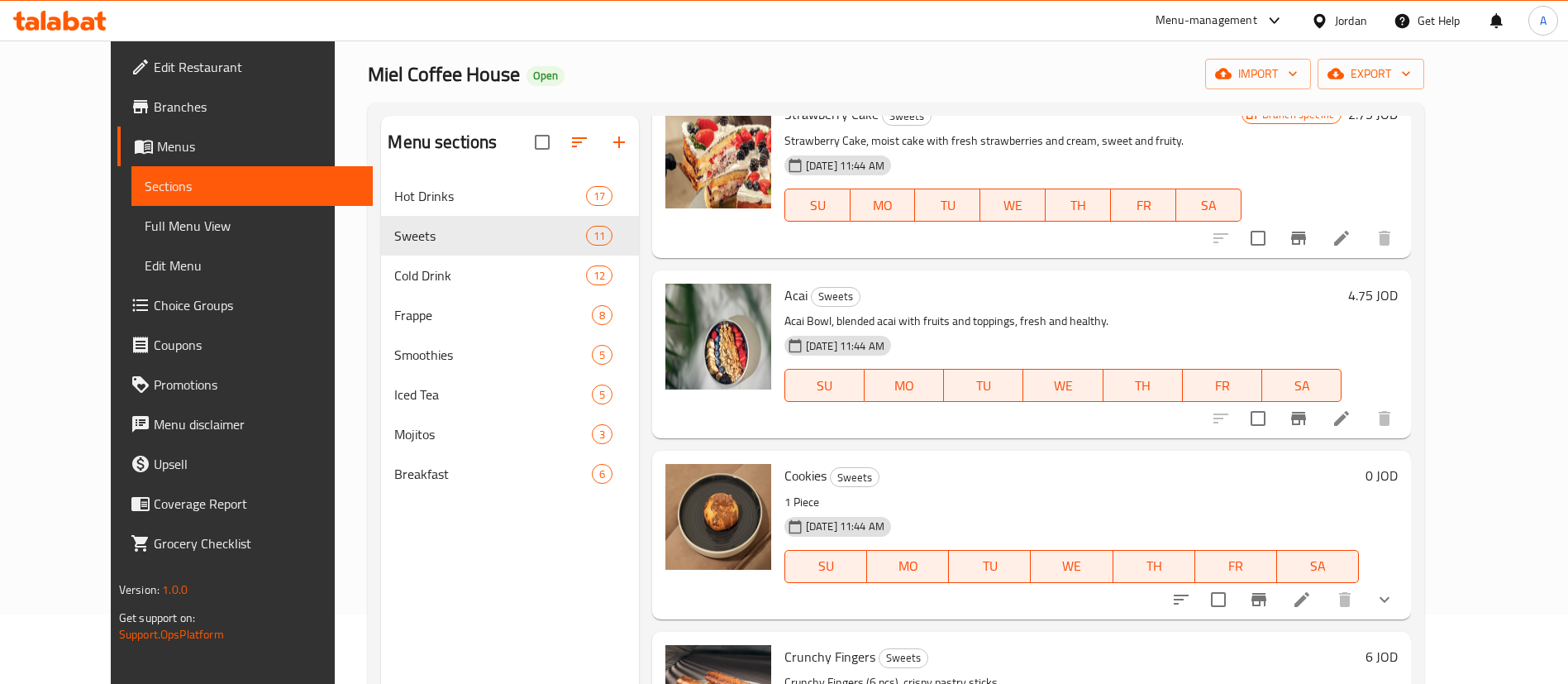
scroll to position [124, 0]
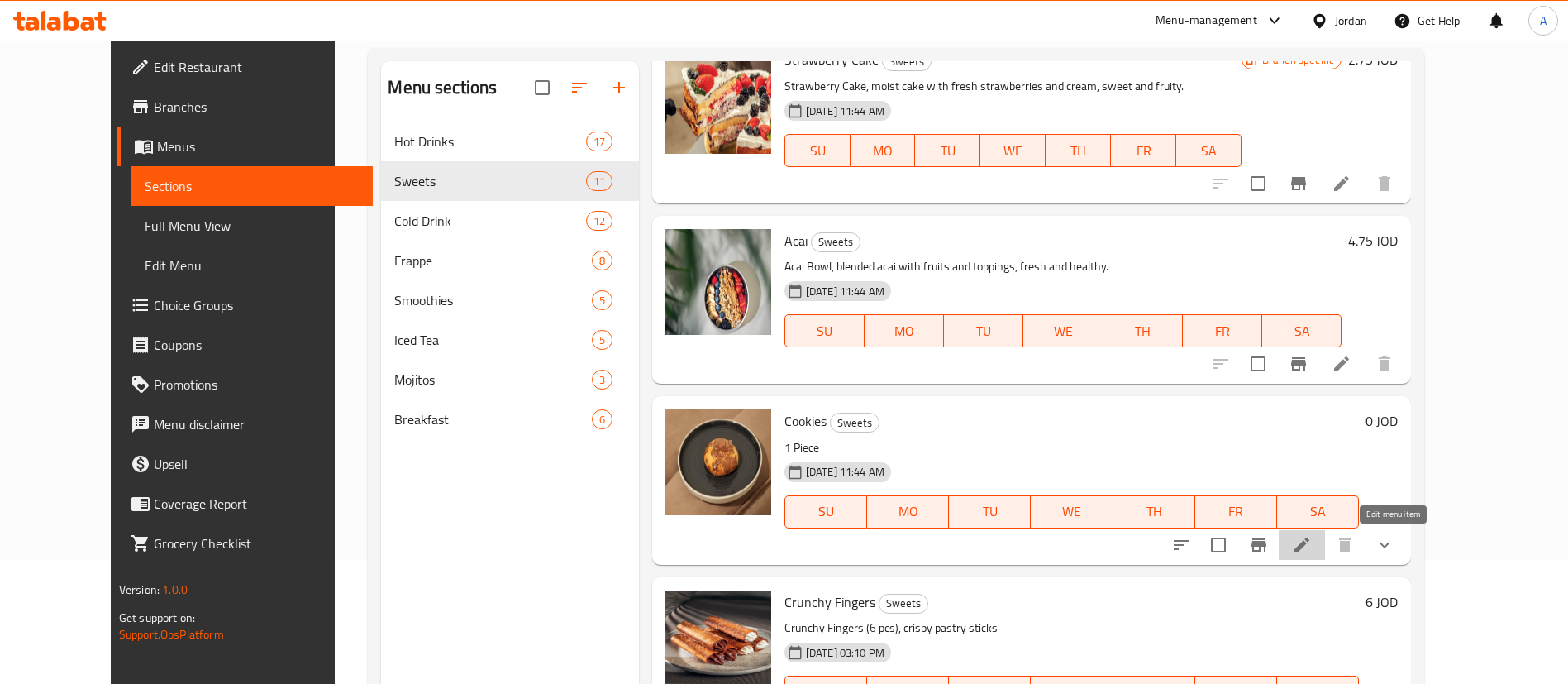
click at [1309, 545] on icon at bounding box center [1302, 545] width 15 height 15
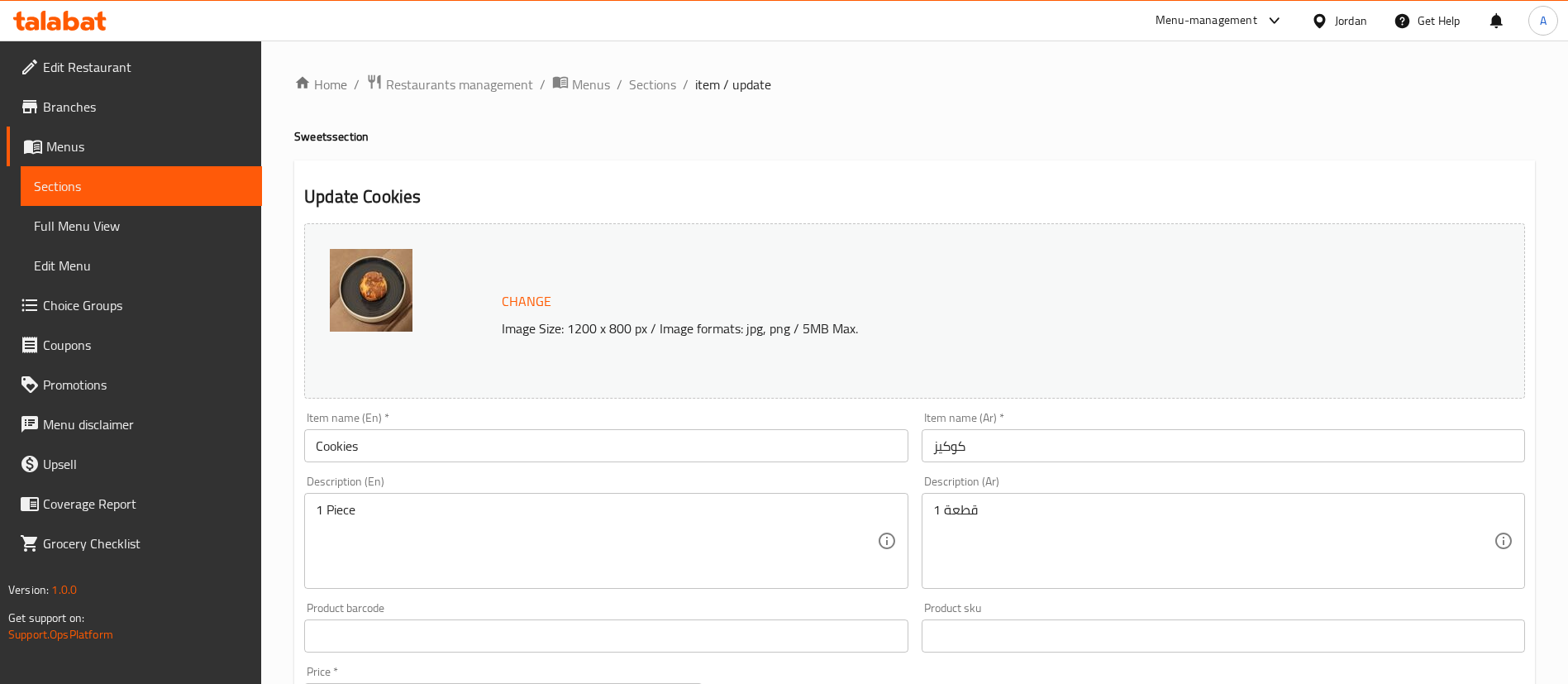
scroll to position [670, 0]
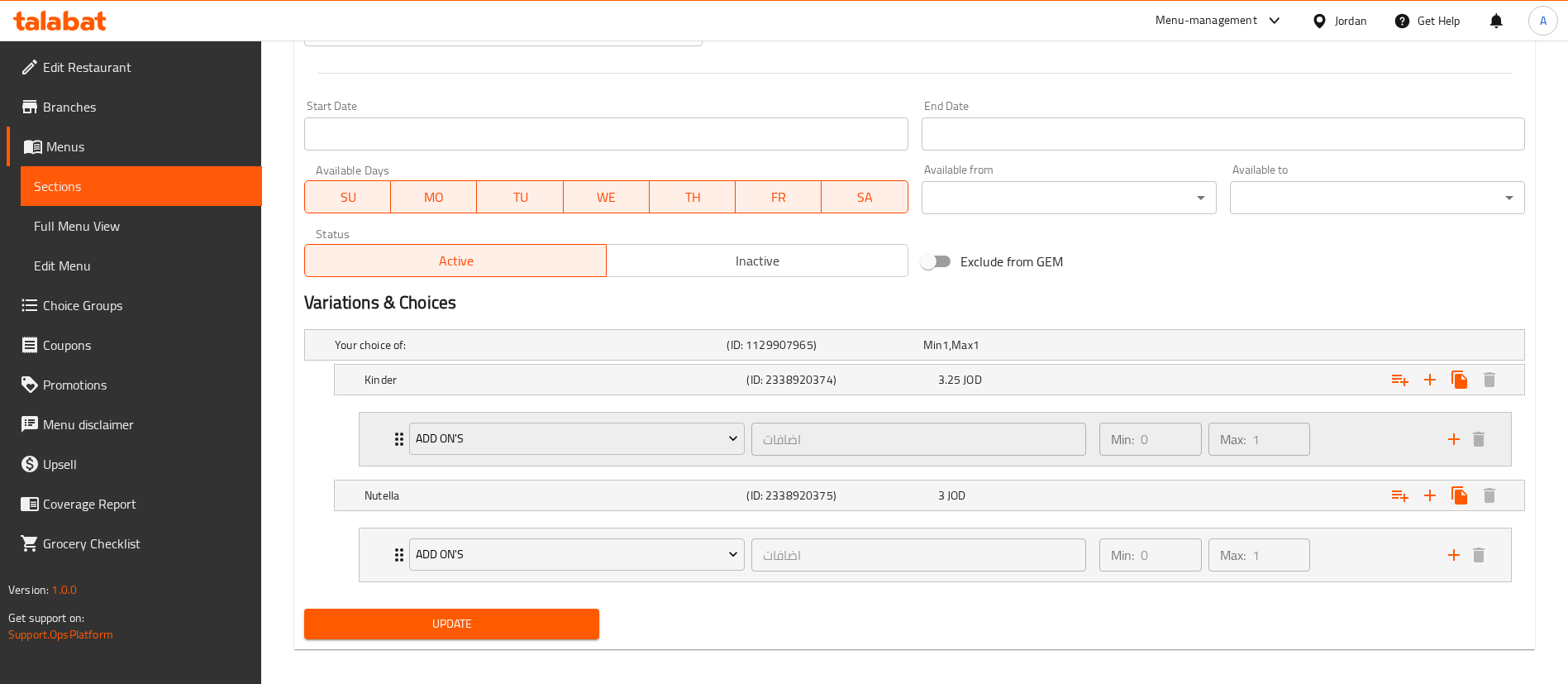
click at [1337, 434] on div "Min: 0 ​ Max: 1 ​" at bounding box center [1263, 439] width 349 height 53
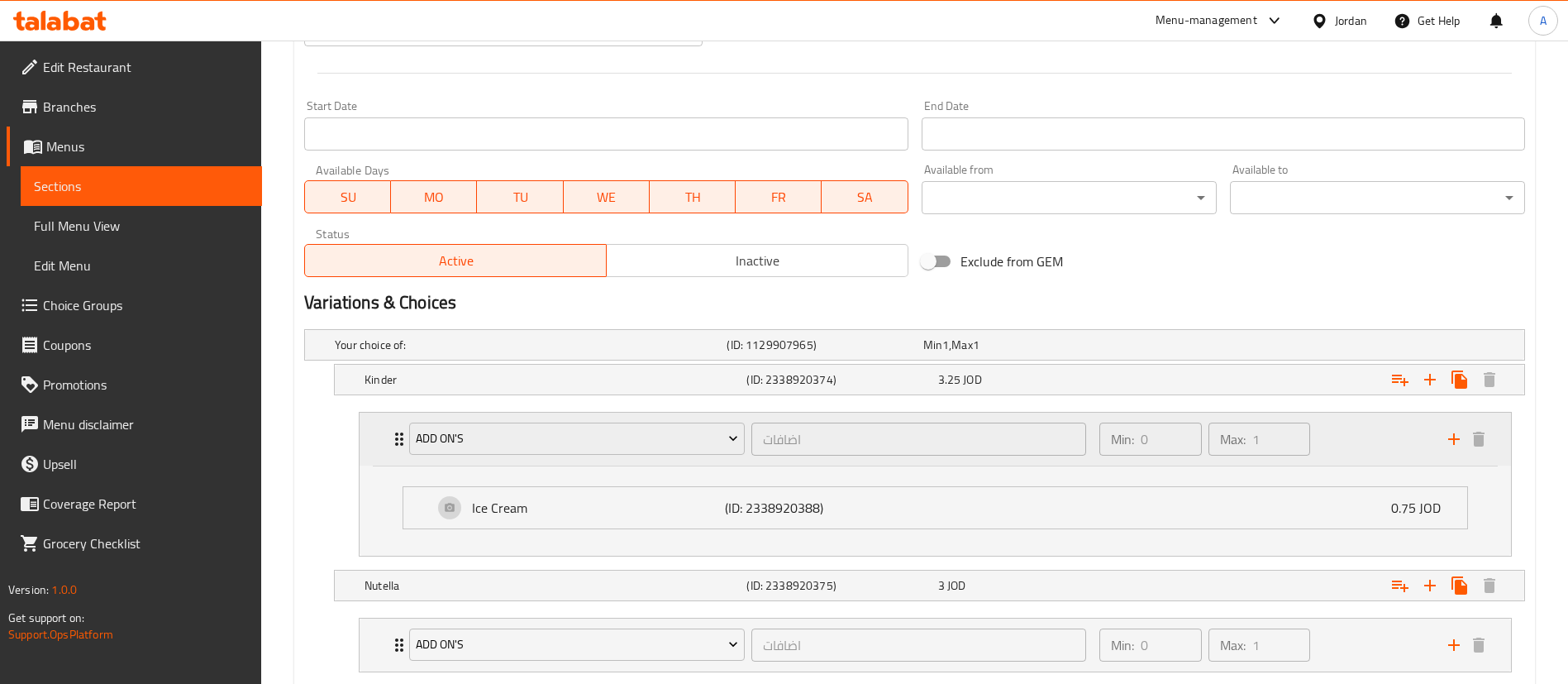
click at [1348, 440] on div "Min: 0 ​ Max: 1 ​" at bounding box center [1263, 439] width 349 height 53
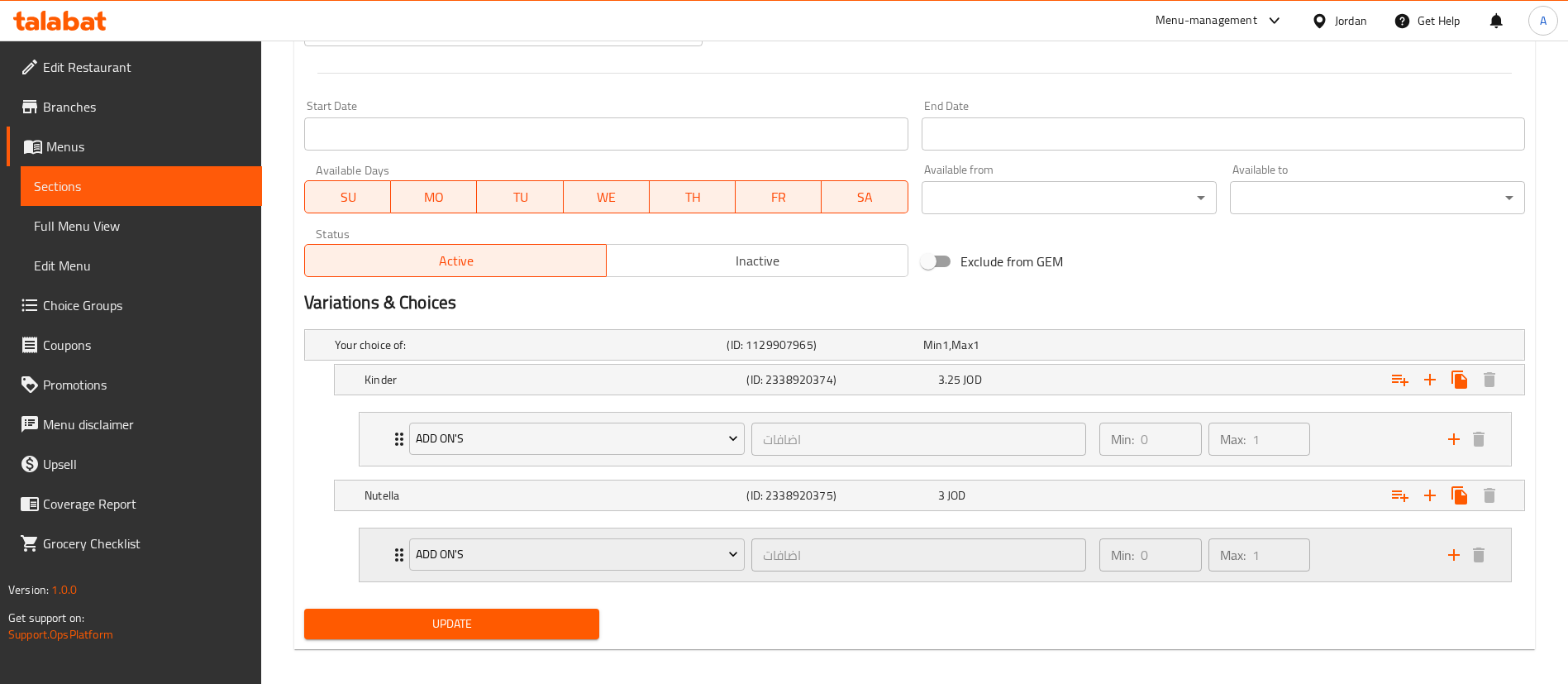
click at [1371, 564] on div "Min: 0 ​ Max: 1 ​" at bounding box center [1263, 555] width 349 height 53
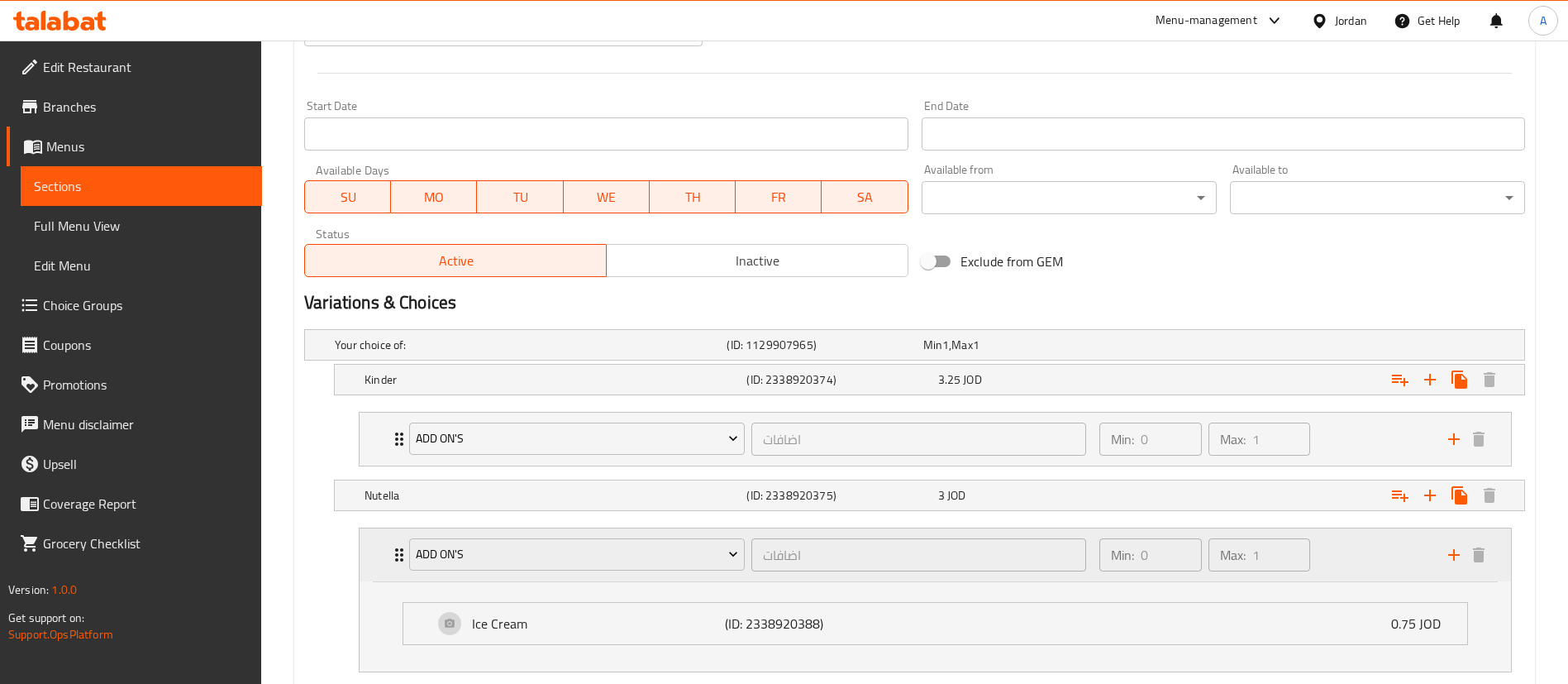
click at [1370, 567] on div "Min: 0 ​ Max: 1 ​" at bounding box center [1263, 555] width 349 height 53
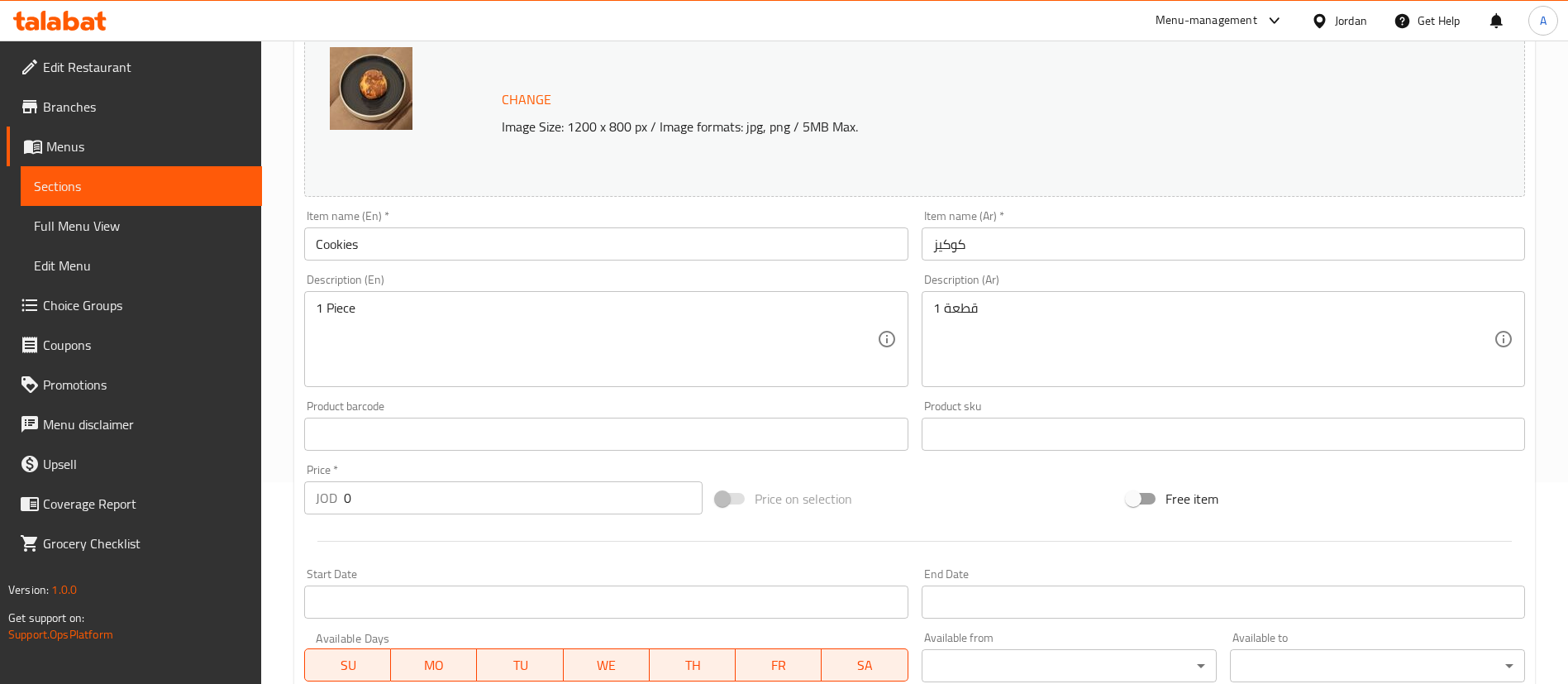
scroll to position [0, 0]
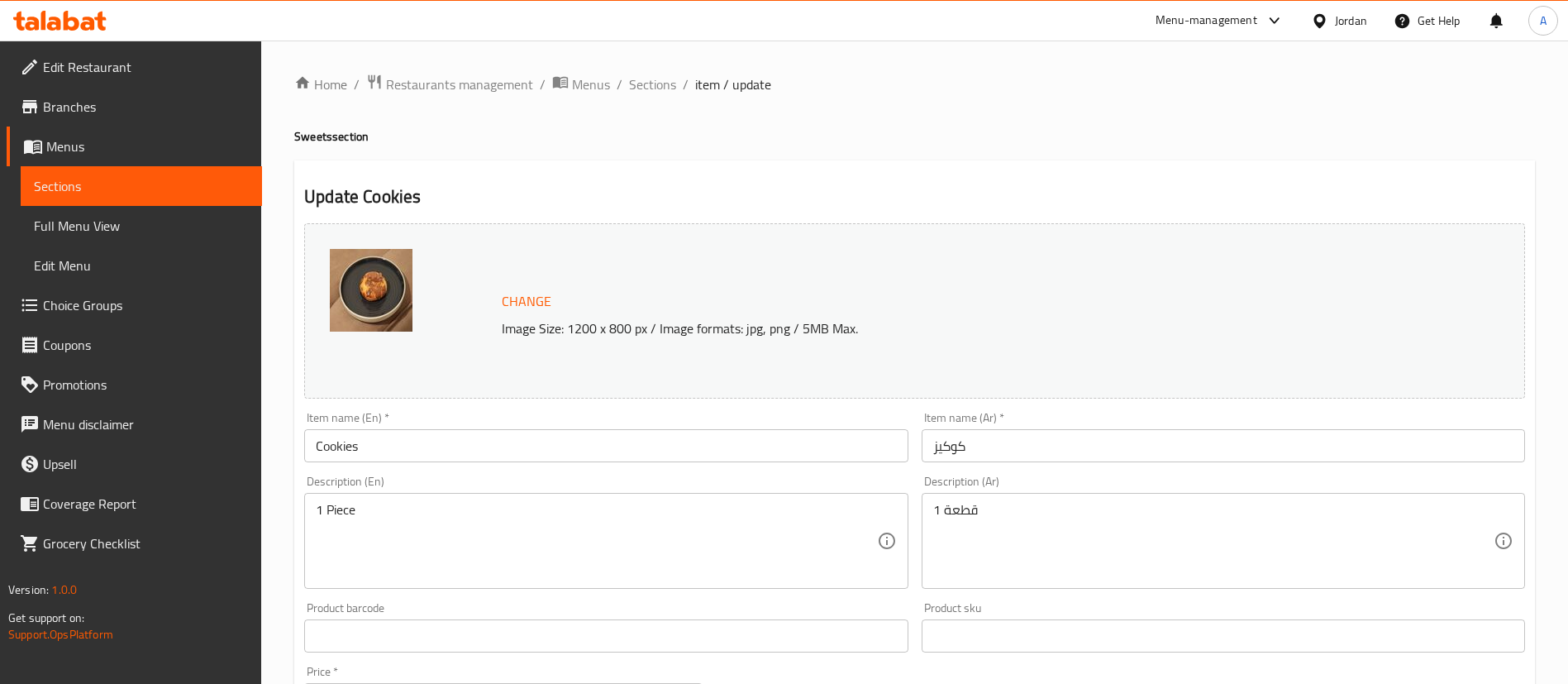
click at [664, 83] on span "Sections" at bounding box center [652, 85] width 47 height 20
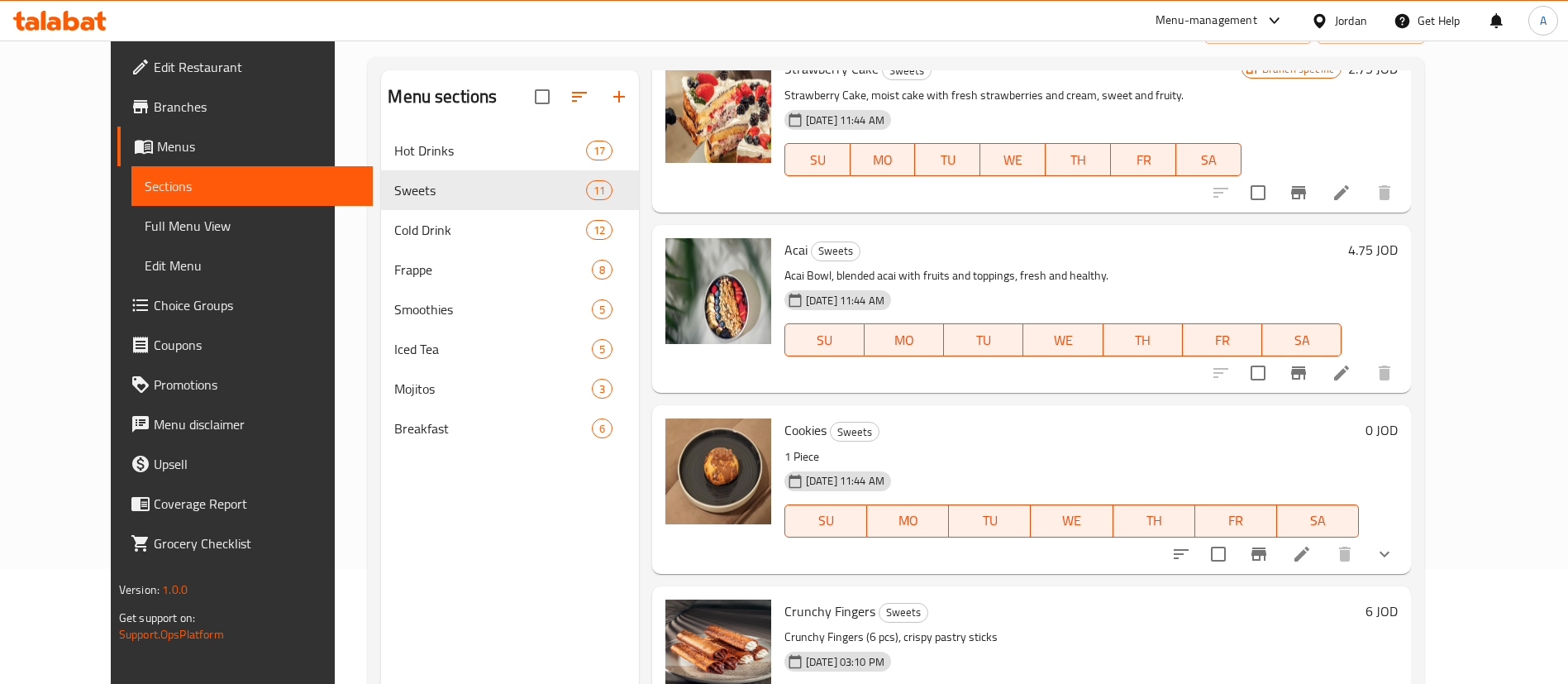
scroll to position [232, 0]
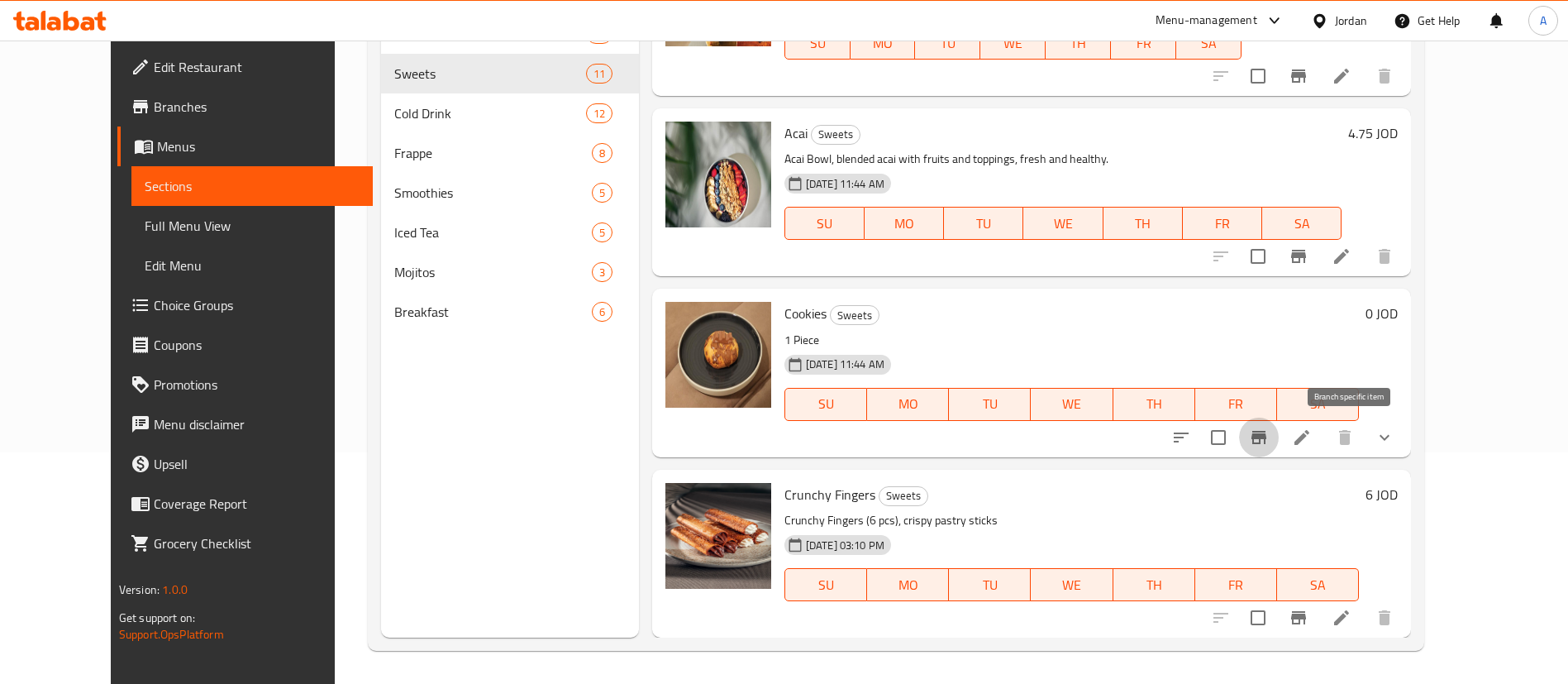
click at [1267, 435] on icon "Branch-specific-item" at bounding box center [1259, 437] width 15 height 13
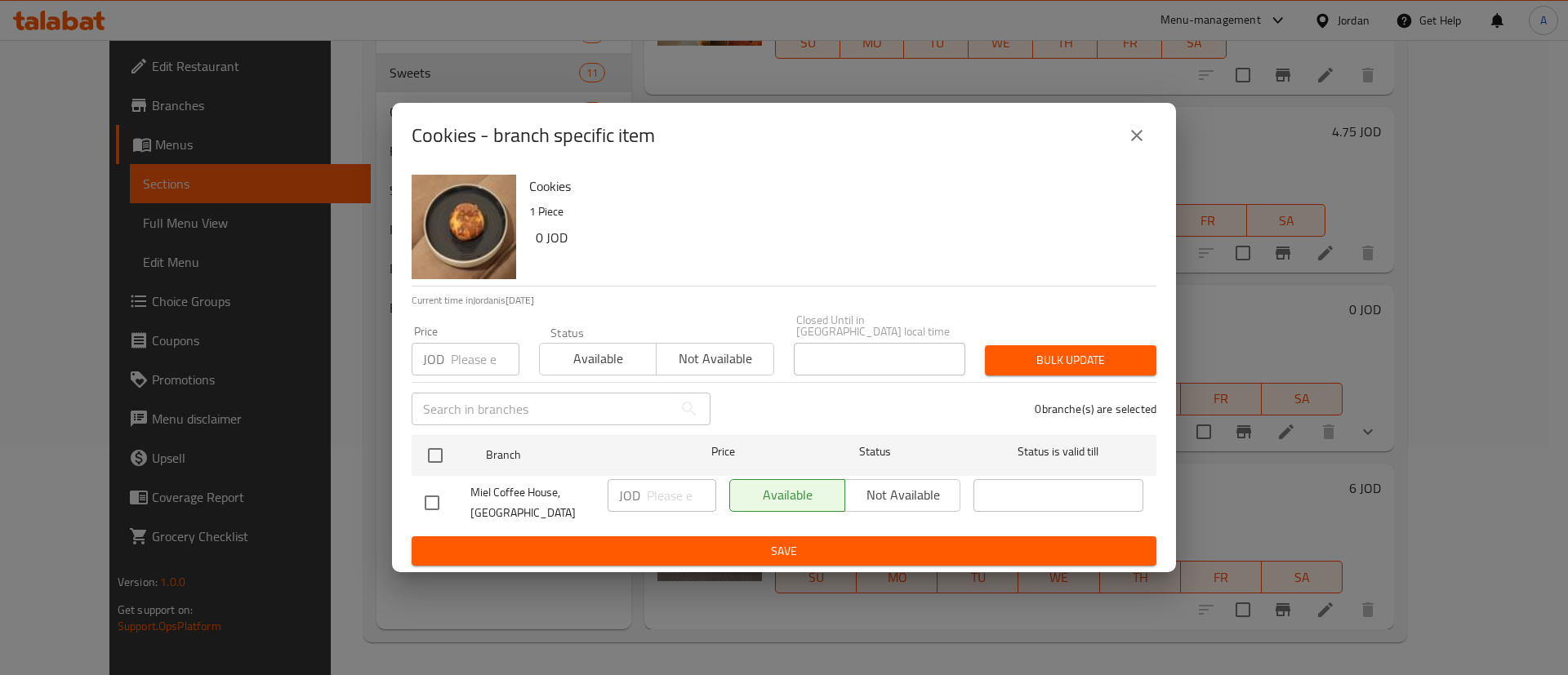
click at [1114, 131] on div "Cookies - branch specific item" at bounding box center [784, 135] width 744 height 39
drag, startPoint x: 1116, startPoint y: 131, endPoint x: 1148, endPoint y: 152, distance: 38.3
click at [1116, 128] on div "Cookies - branch specific item" at bounding box center [784, 135] width 744 height 39
click at [1148, 154] on button "close" at bounding box center [1136, 135] width 39 height 39
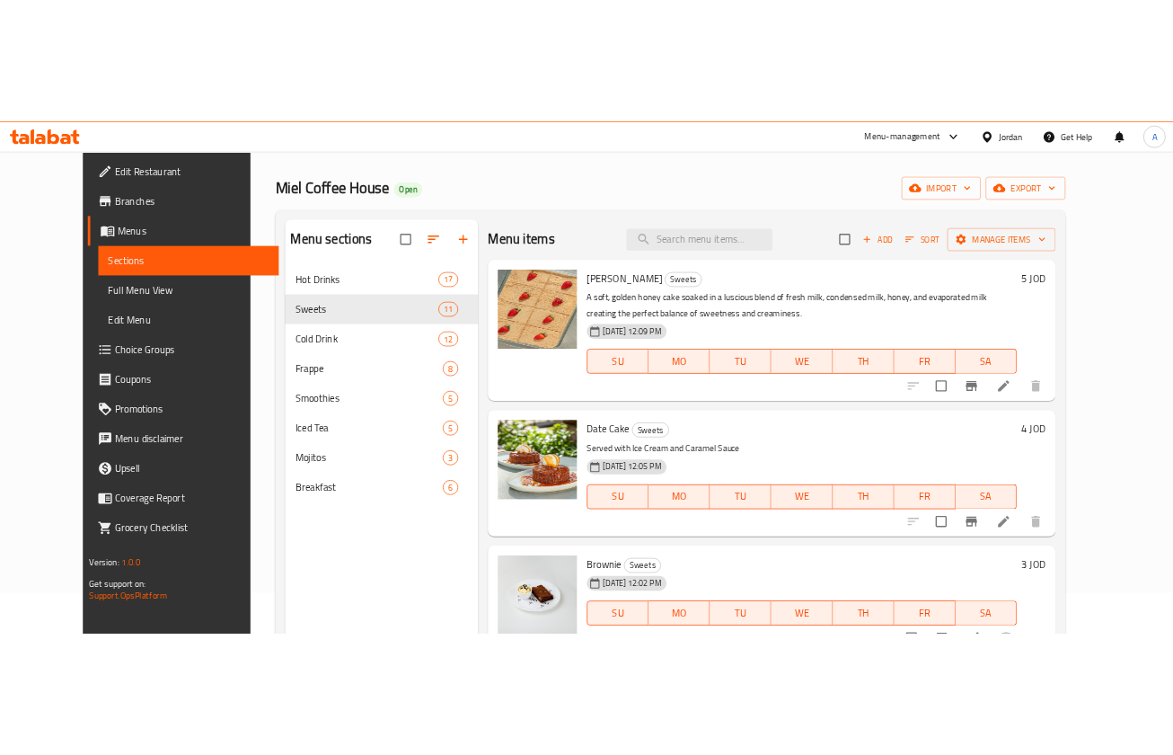
scroll to position [0, 0]
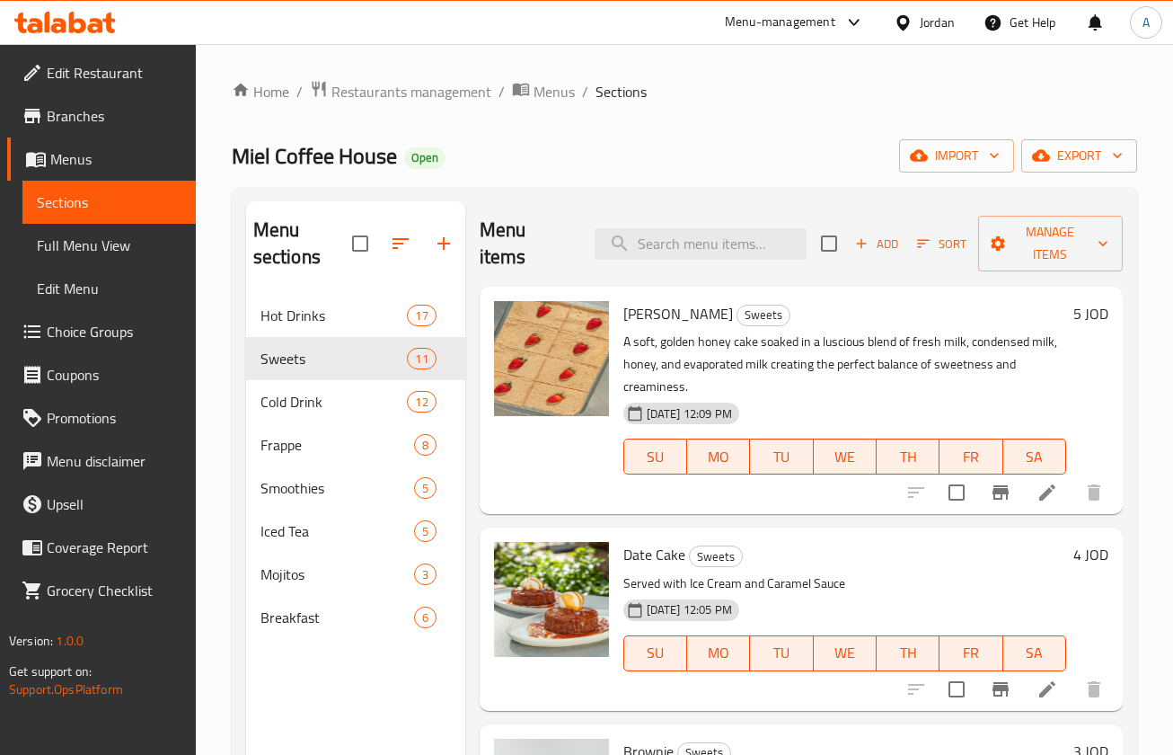
click at [106, 44] on div at bounding box center [586, 44] width 1173 height 1
click at [105, 30] on icon at bounding box center [65, 23] width 102 height 22
